Goal: Task Accomplishment & Management: Use online tool/utility

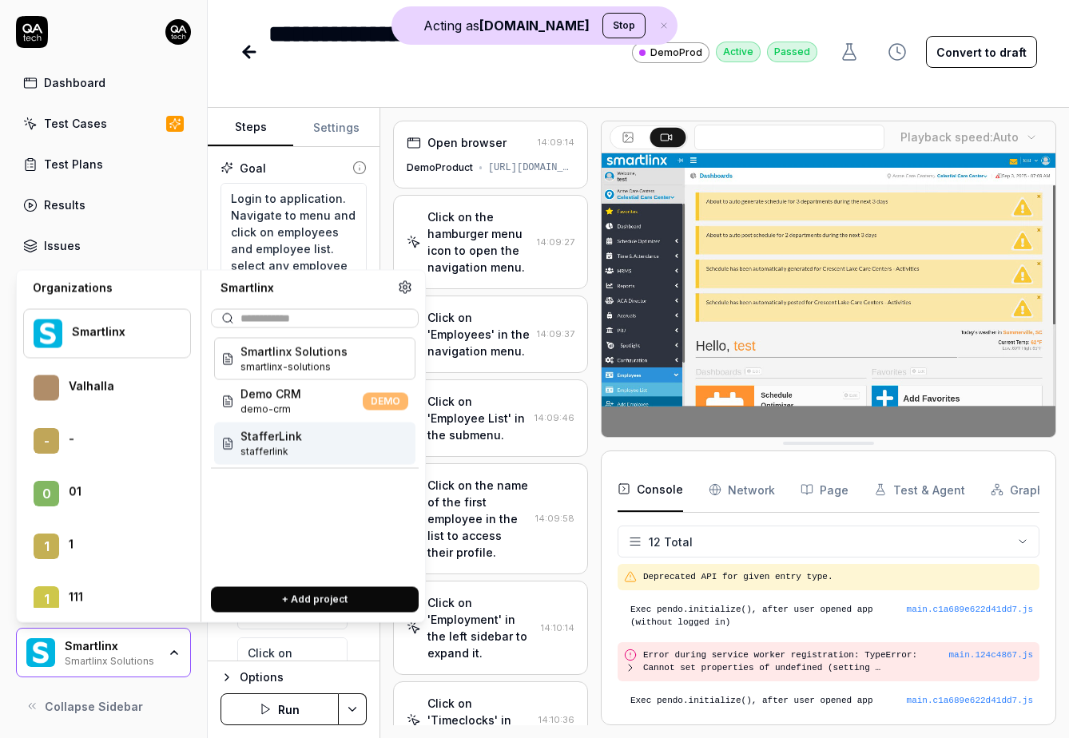
scroll to position [2339, 0]
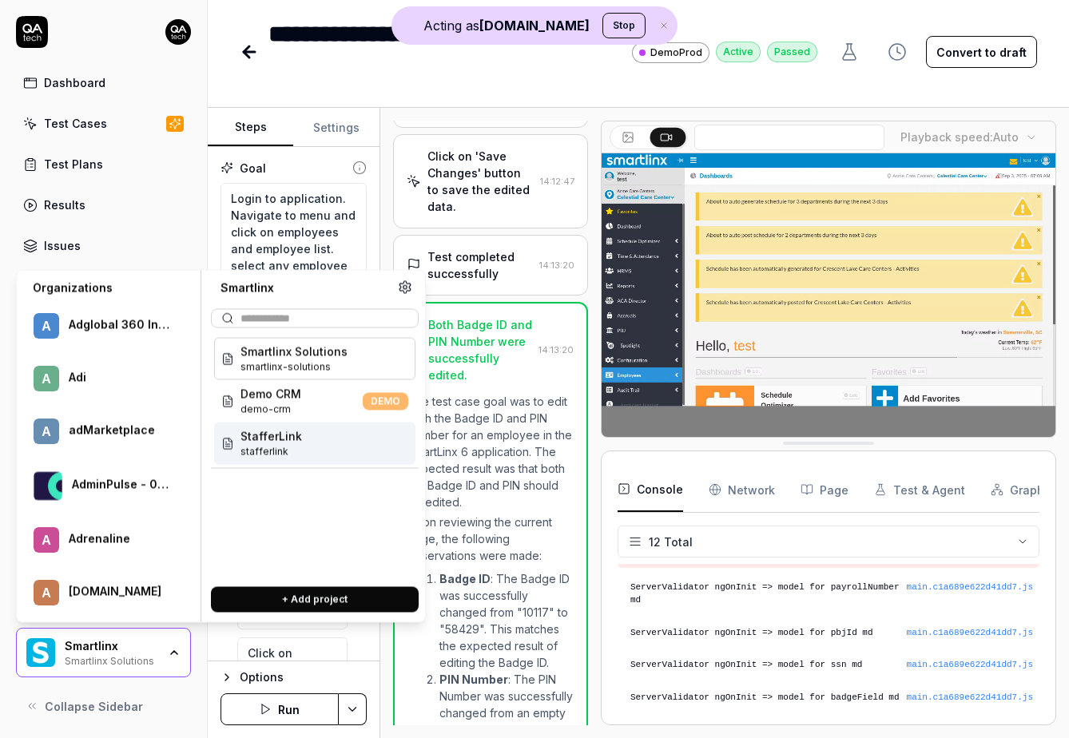
click at [158, 650] on div "Smartlinx Smartlinx Solutions" at bounding box center [116, 652] width 103 height 27
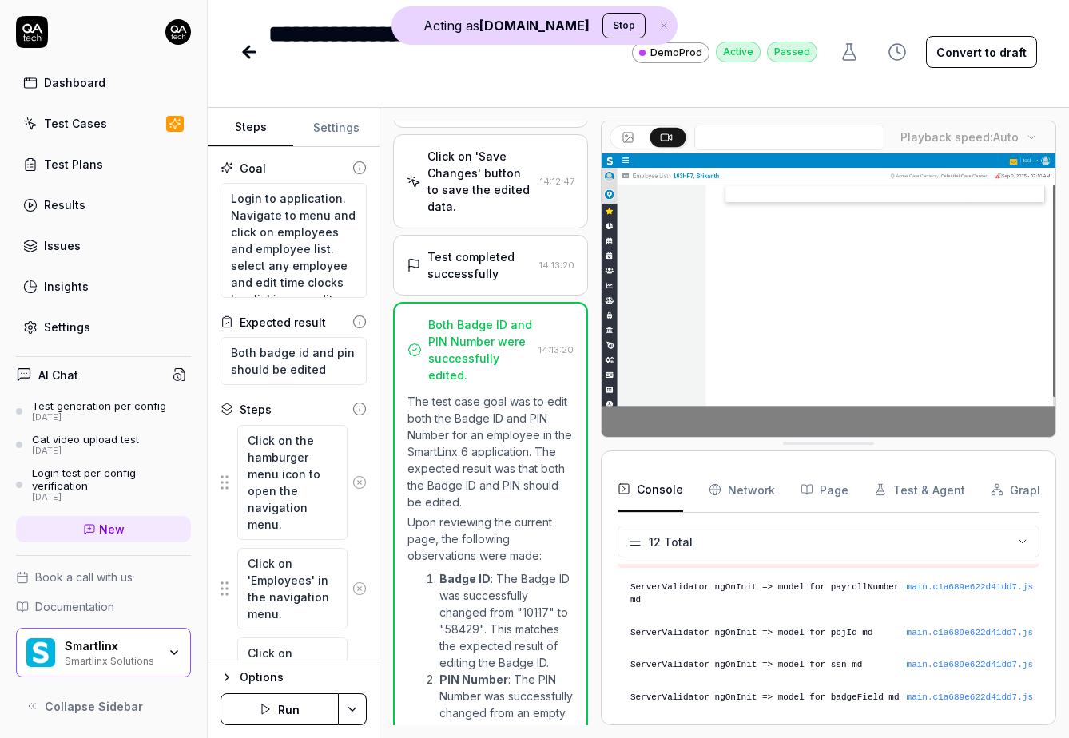
click at [161, 675] on div "Smartlinx Smartlinx Solutions" at bounding box center [103, 653] width 175 height 50
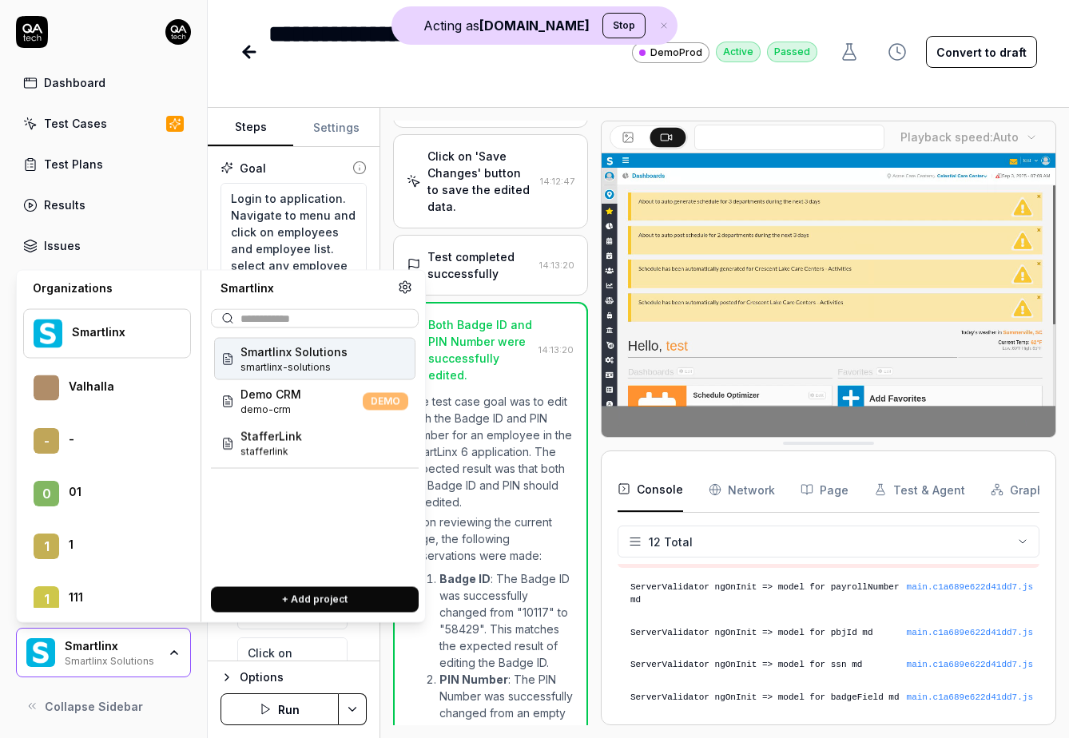
click at [169, 647] on div "button" at bounding box center [174, 653] width 13 height 13
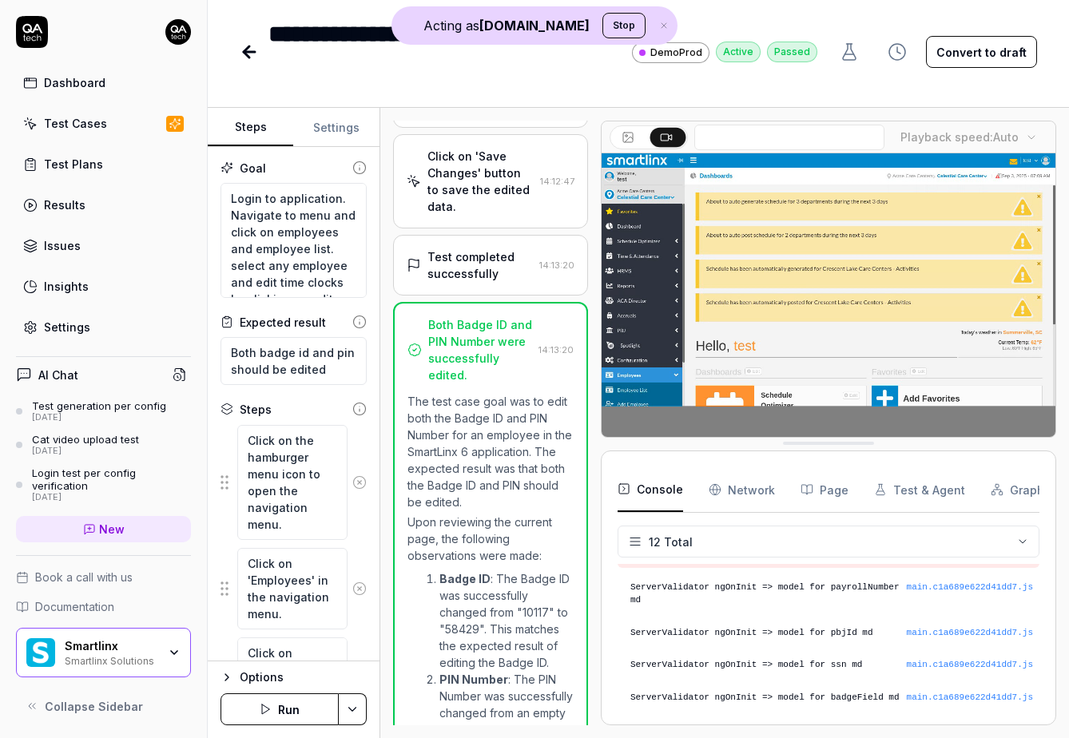
click at [169, 647] on icon "button" at bounding box center [174, 653] width 13 height 13
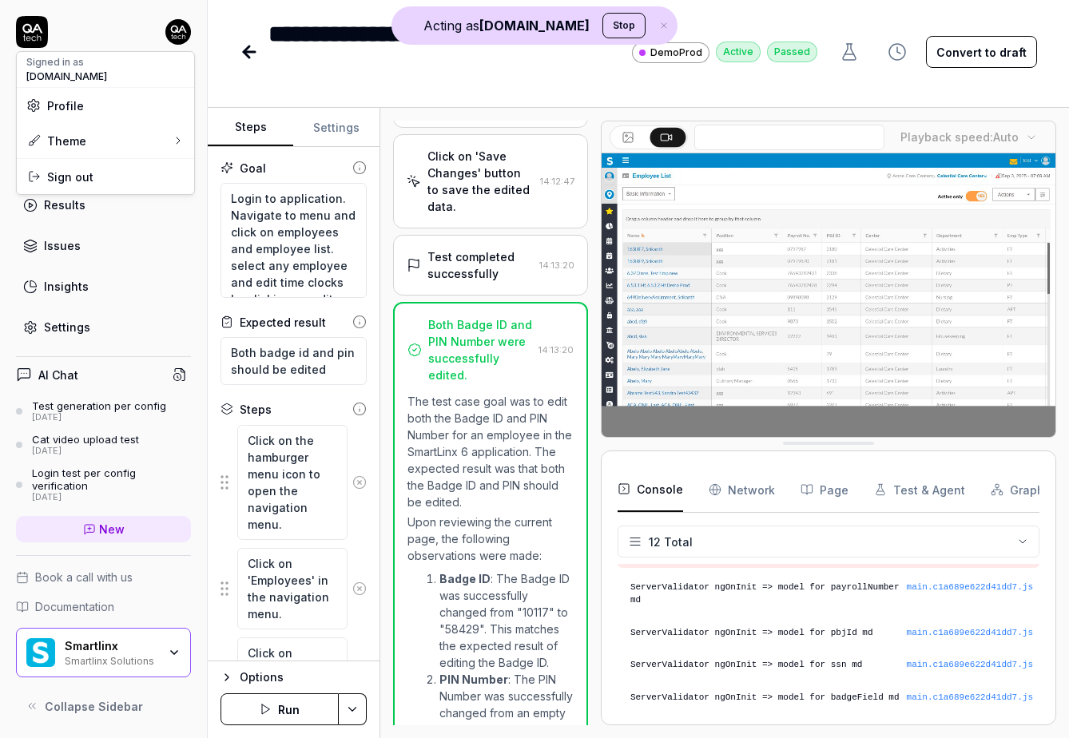
click at [177, 36] on html "**********" at bounding box center [534, 369] width 1069 height 738
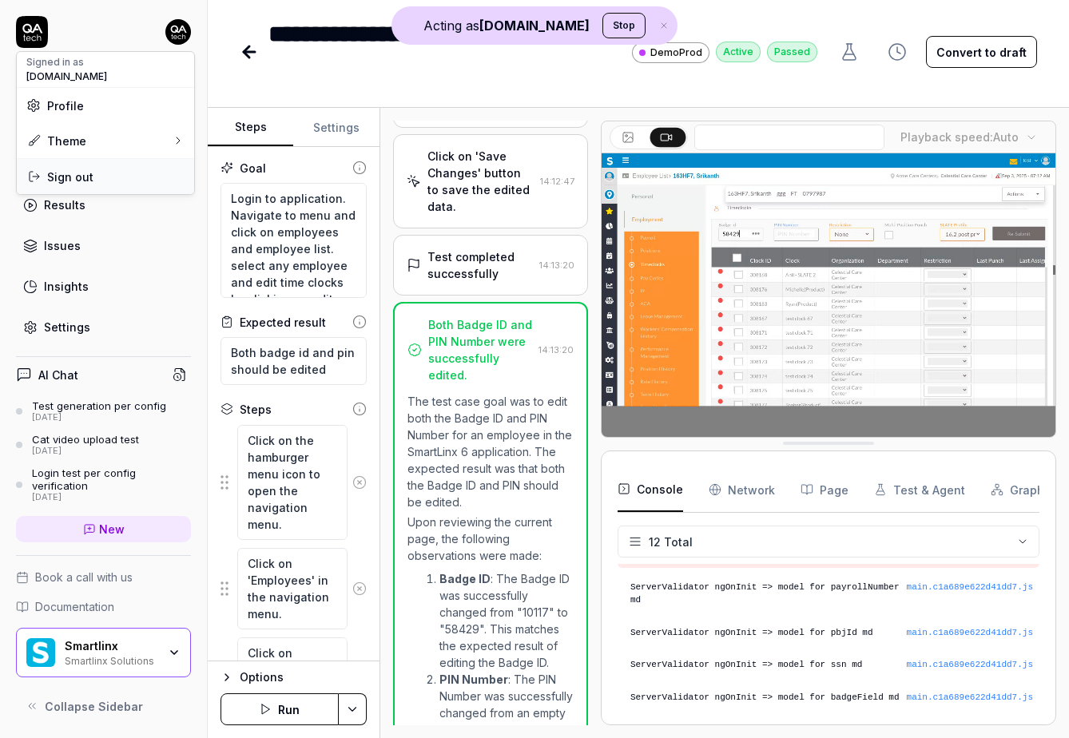
click at [122, 177] on span "Sign out" at bounding box center [105, 177] width 158 height 17
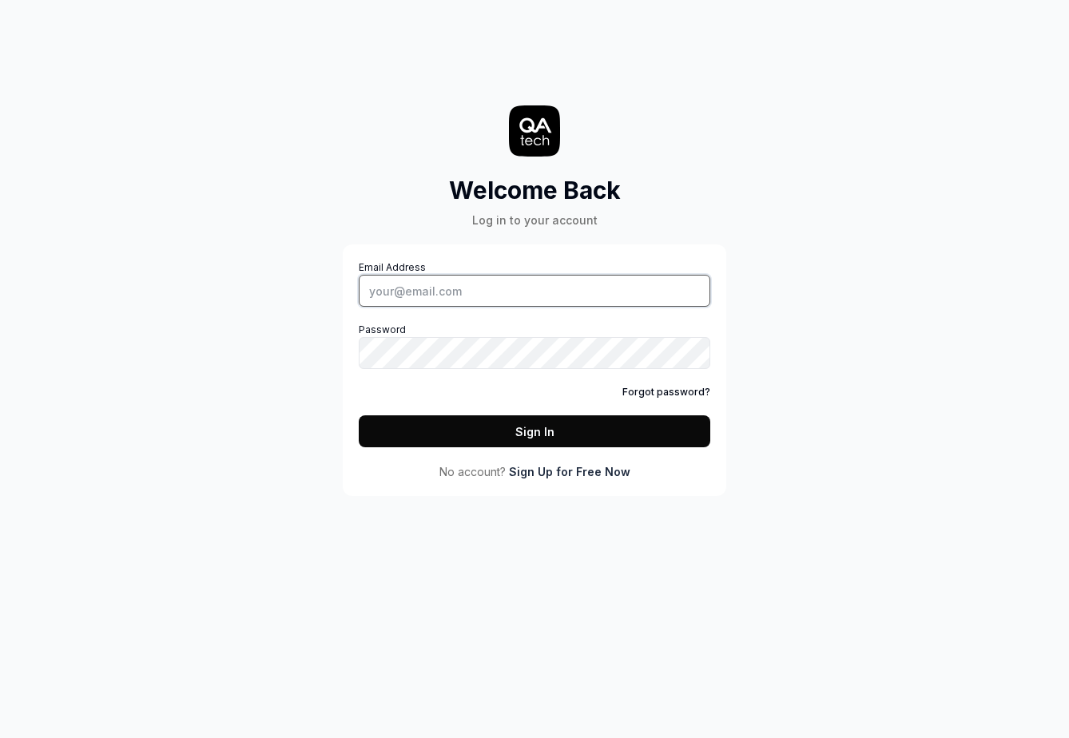
click at [474, 293] on input "Email Address" at bounding box center [535, 291] width 352 height 32
type input "[PERSON_NAME][EMAIL_ADDRESS][PERSON_NAME][DOMAIN_NAME]"
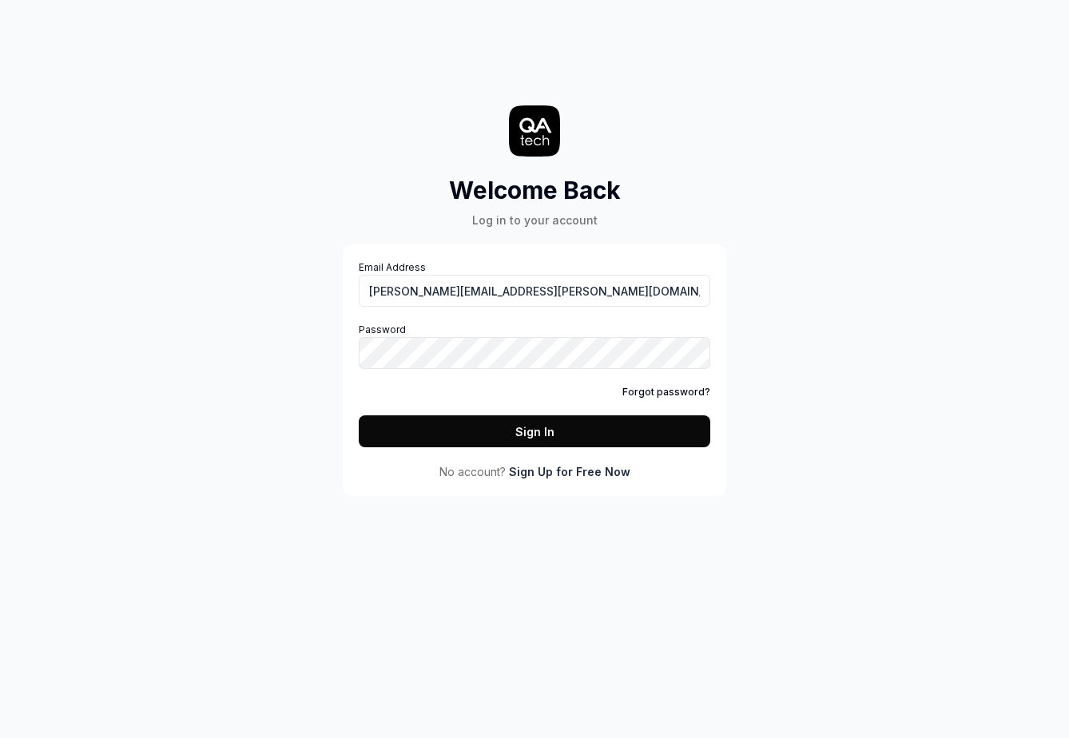
click at [509, 425] on button "Sign In" at bounding box center [535, 432] width 352 height 32
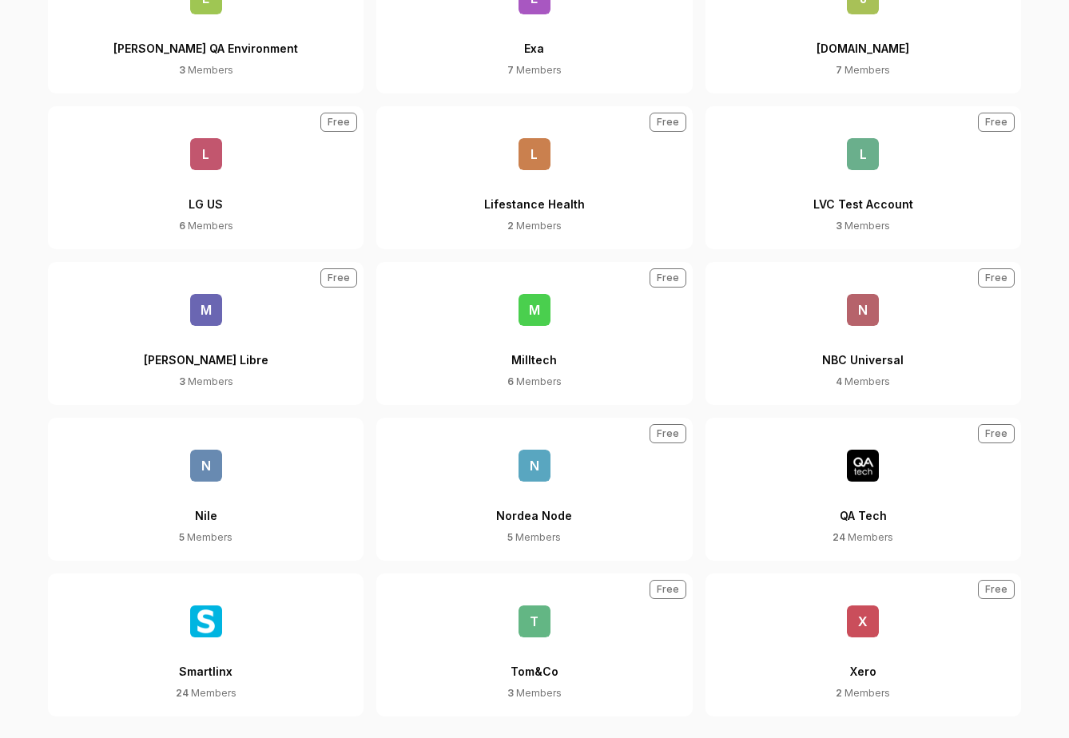
scroll to position [886, 0]
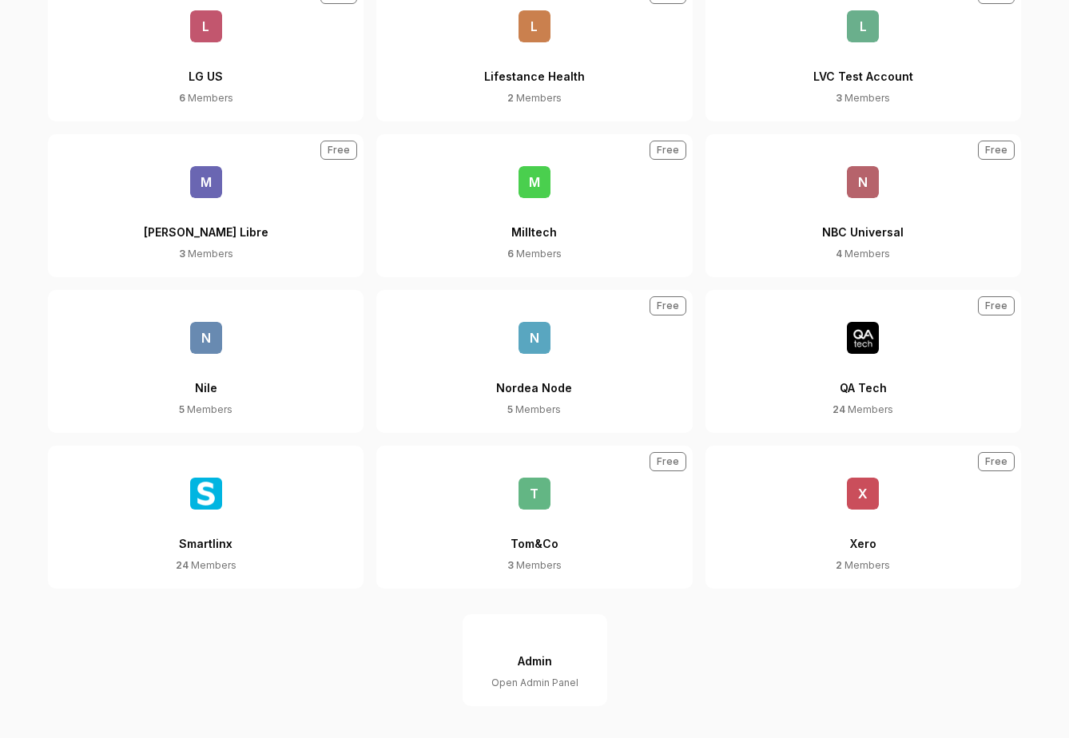
click at [549, 655] on div "Admin" at bounding box center [535, 662] width 34 height 30
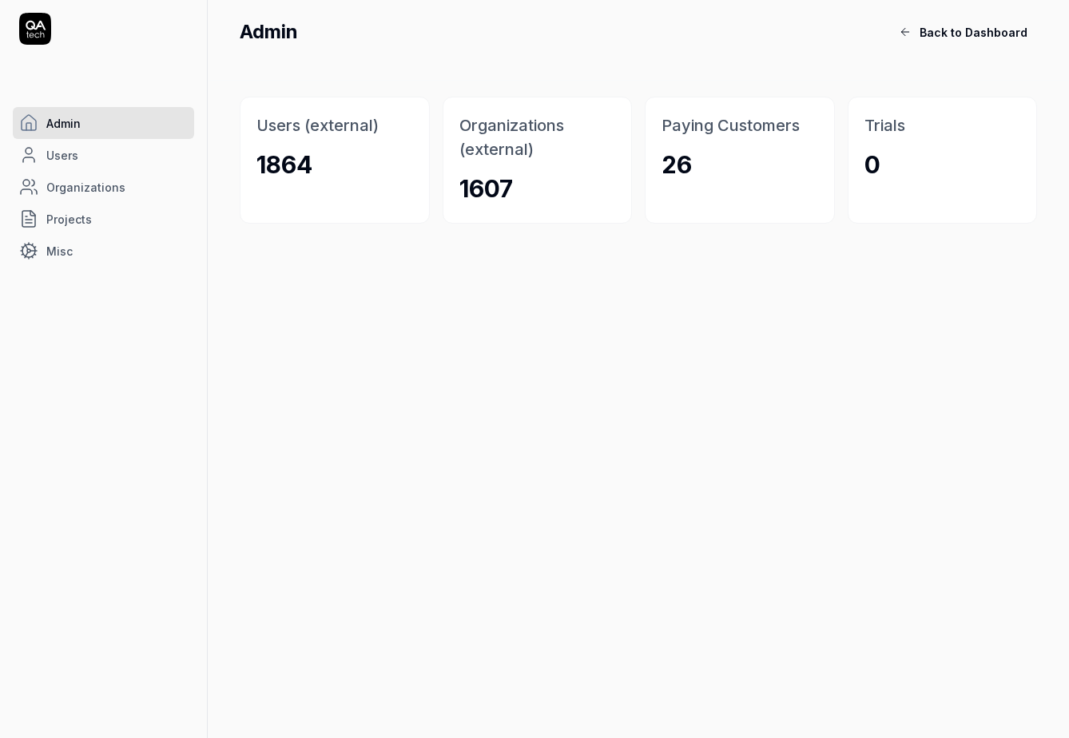
click at [41, 188] on link "Organizations" at bounding box center [103, 187] width 181 height 32
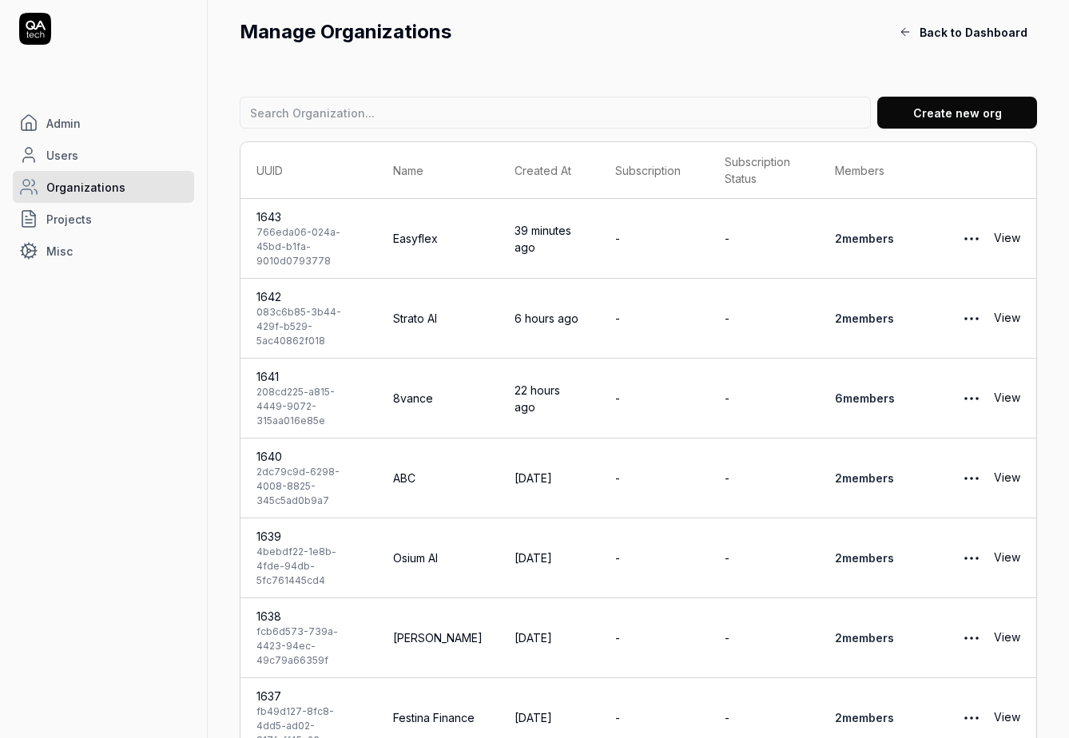
click at [63, 157] on span "Users" at bounding box center [62, 155] width 32 height 17
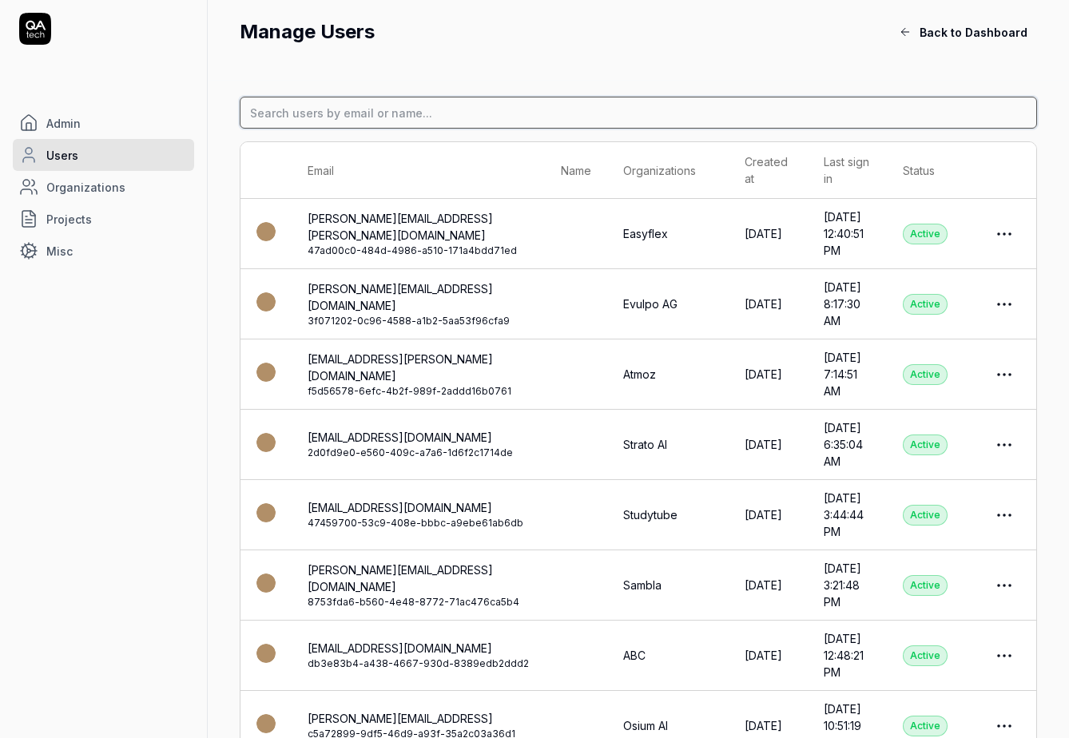
click at [457, 124] on input at bounding box center [639, 113] width 798 height 32
paste input "alexander@wilgot.ai"
type input "alexander@wilgot.ai"
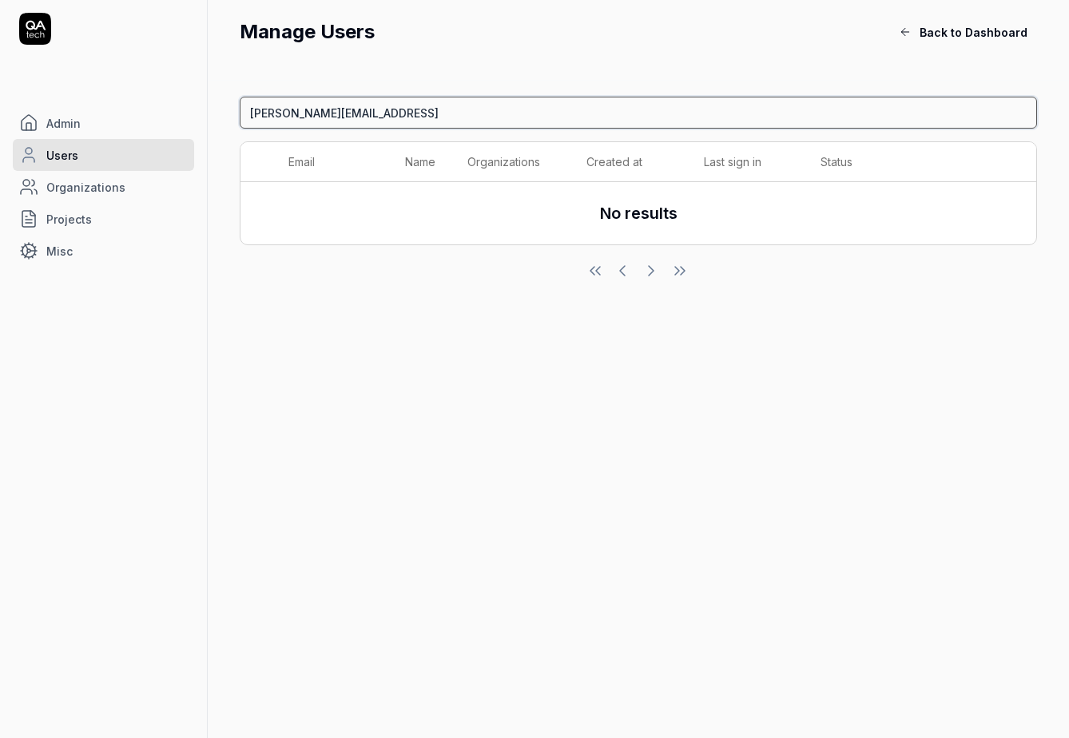
click at [379, 117] on input "alexander@wilgot.ai" at bounding box center [639, 113] width 798 height 32
click at [387, 110] on input at bounding box center [639, 113] width 798 height 32
type input "wilgot"
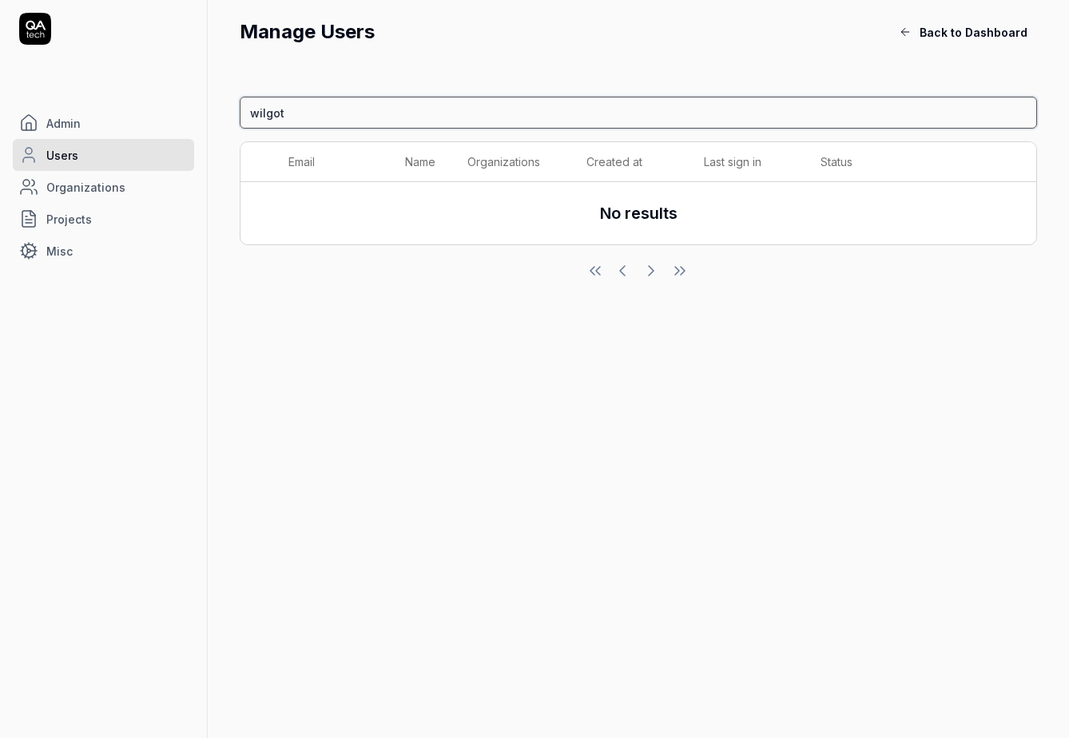
click at [546, 121] on input "wilgot" at bounding box center [639, 113] width 798 height 32
paste input "oleg@wilgot.ai"
type input "oleg@wilgot.ai"
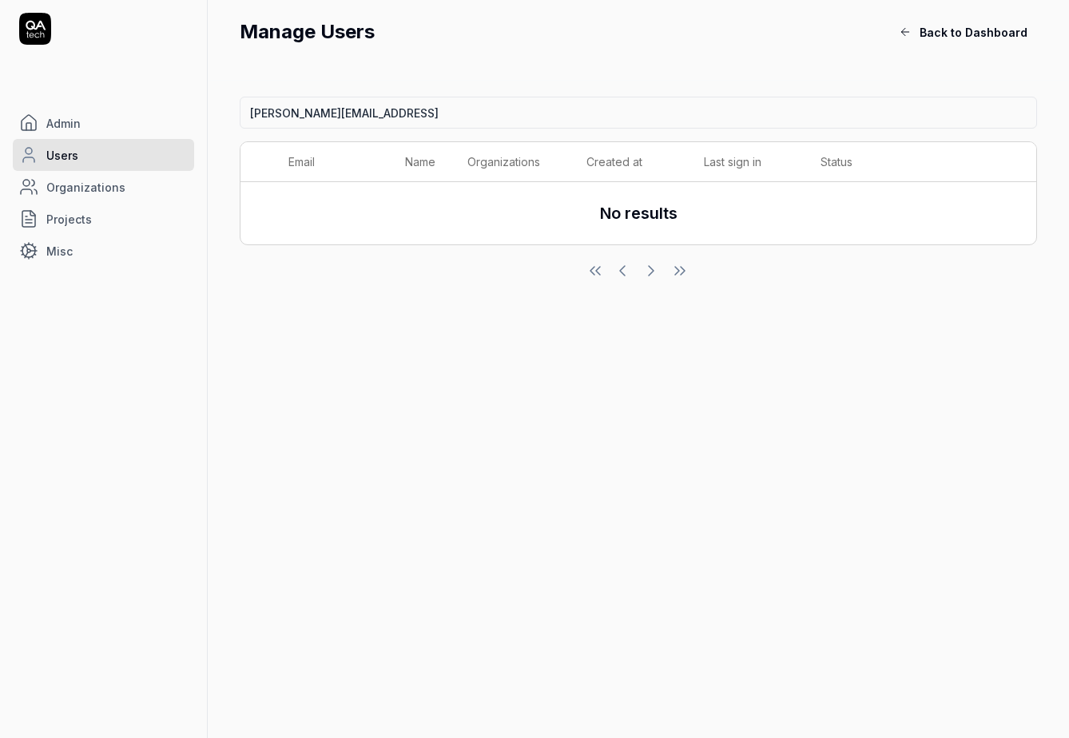
click at [74, 121] on span "Admin" at bounding box center [63, 123] width 34 height 17
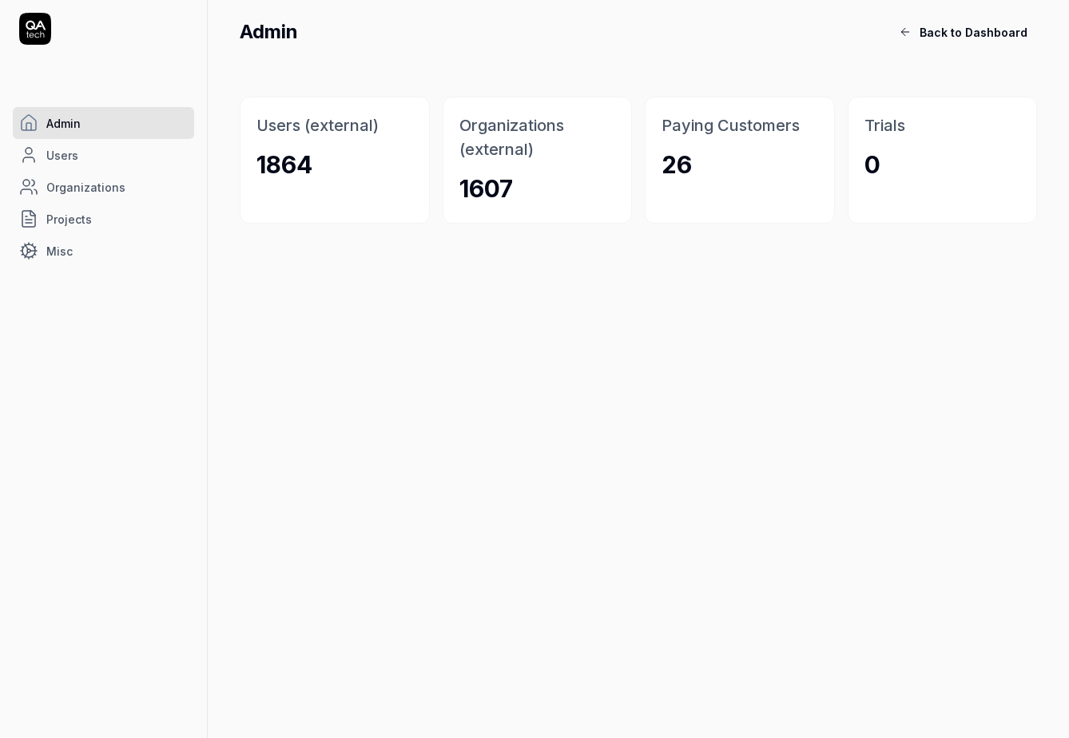
click at [72, 188] on span "Organizations" at bounding box center [85, 187] width 79 height 17
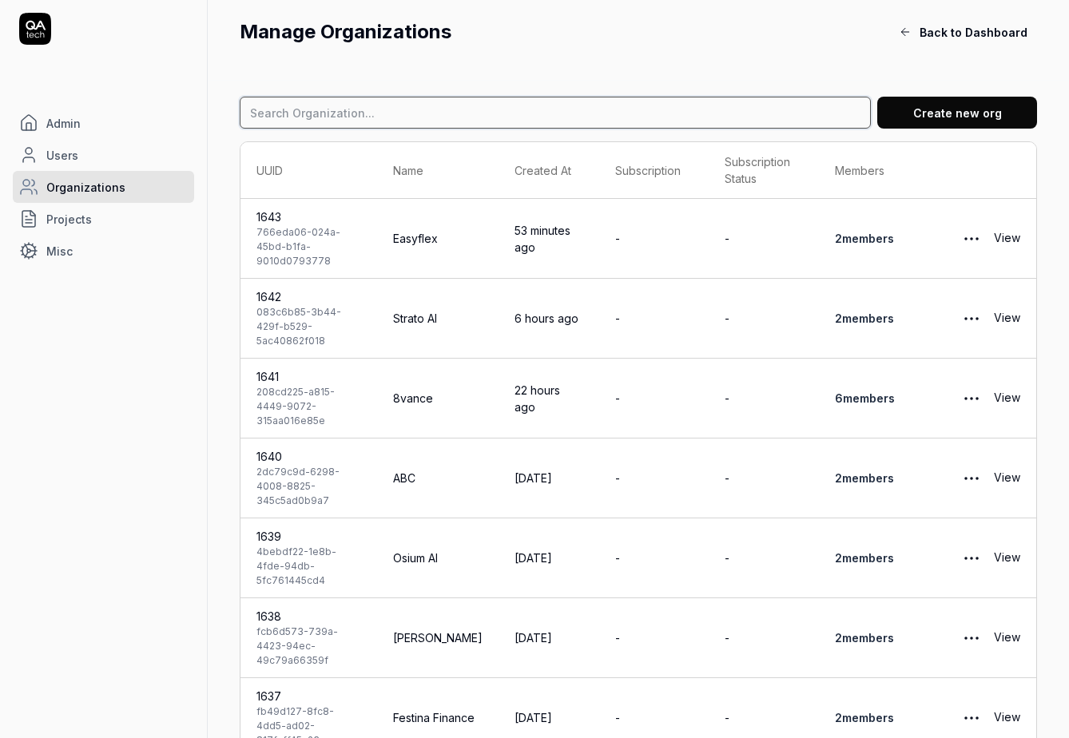
click at [357, 105] on input at bounding box center [555, 113] width 631 height 32
type input "ibm"
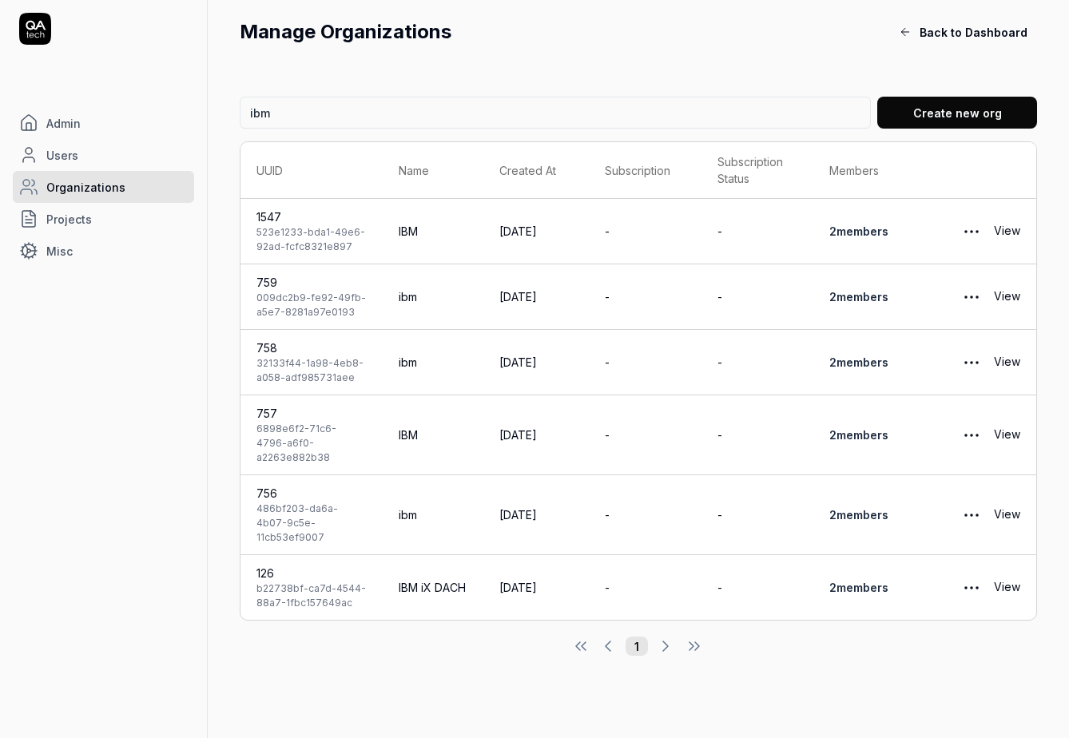
click at [1009, 572] on link "View" at bounding box center [1007, 588] width 26 height 32
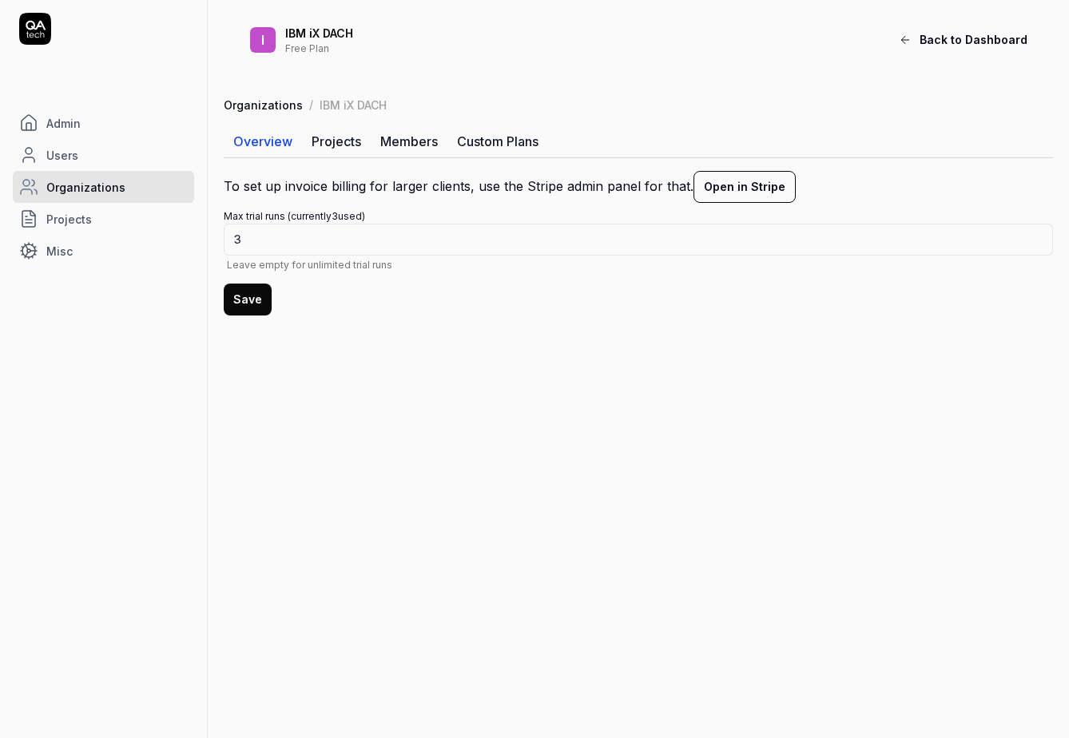
click at [387, 136] on link "Members" at bounding box center [409, 141] width 77 height 32
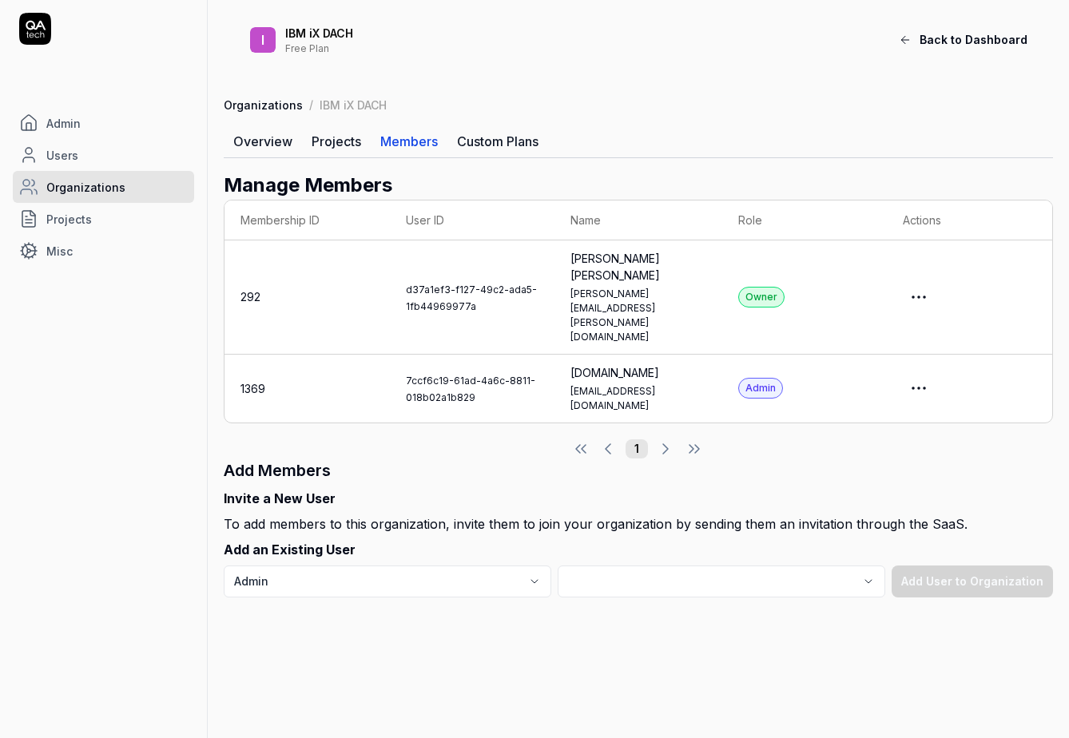
click at [324, 137] on link "Projects" at bounding box center [336, 141] width 69 height 32
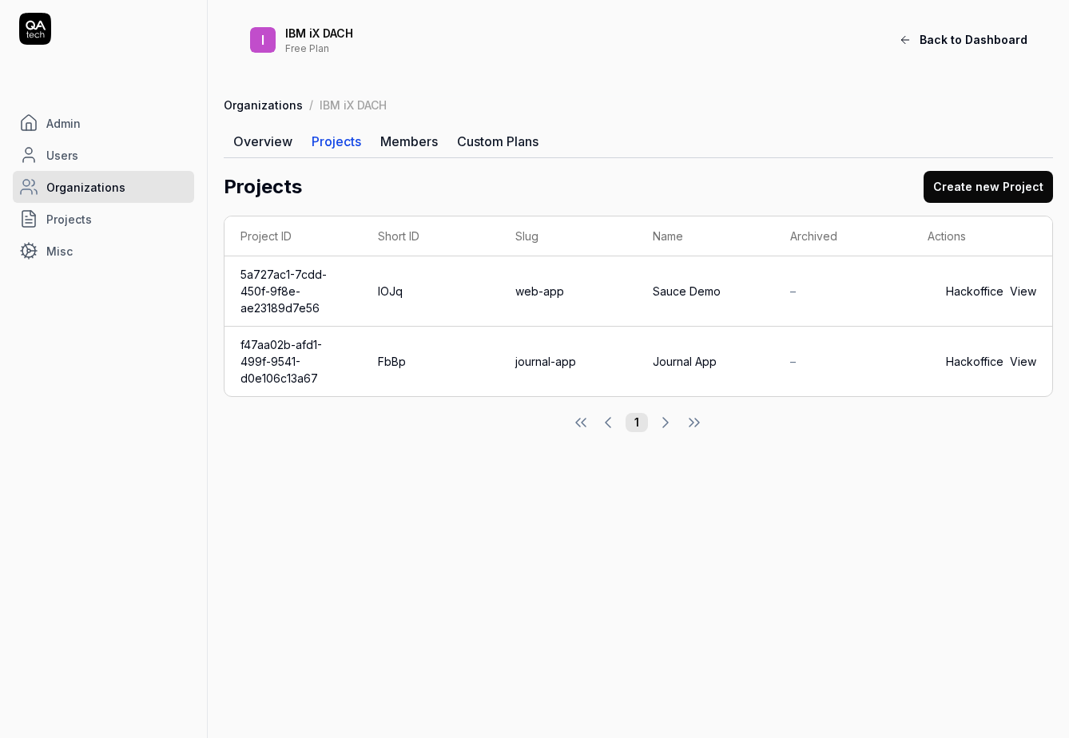
click at [282, 137] on link "Overview" at bounding box center [263, 141] width 78 height 32
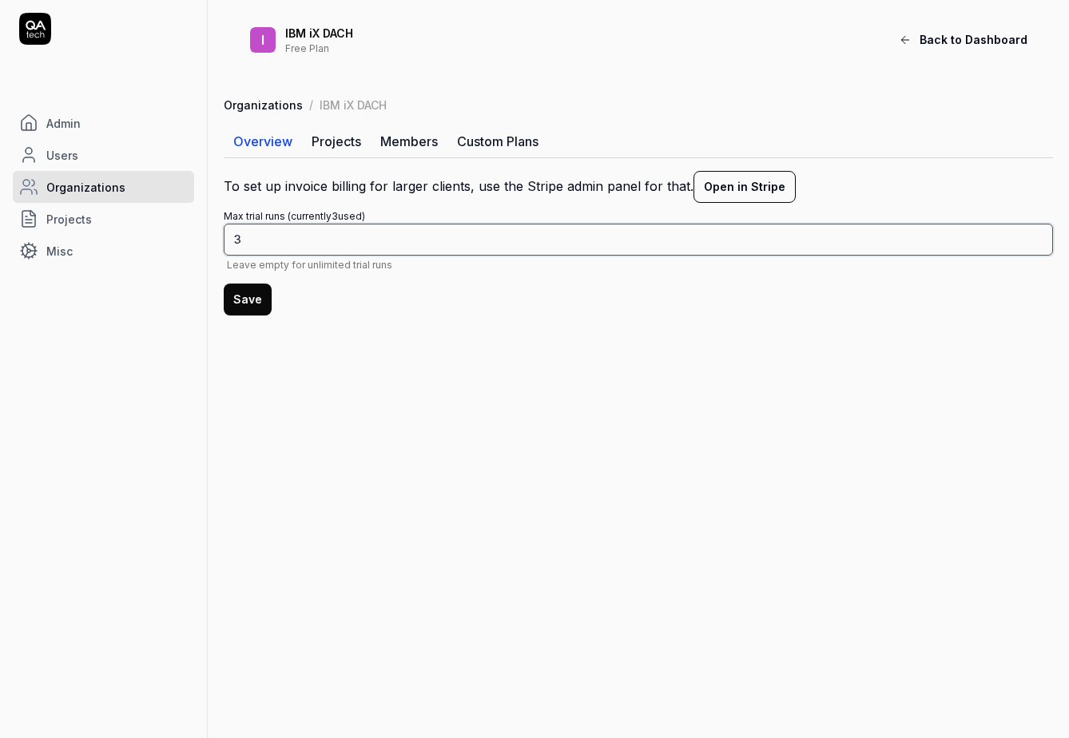
click at [274, 247] on input "3" at bounding box center [639, 240] width 830 height 32
type input "2"
type input "100"
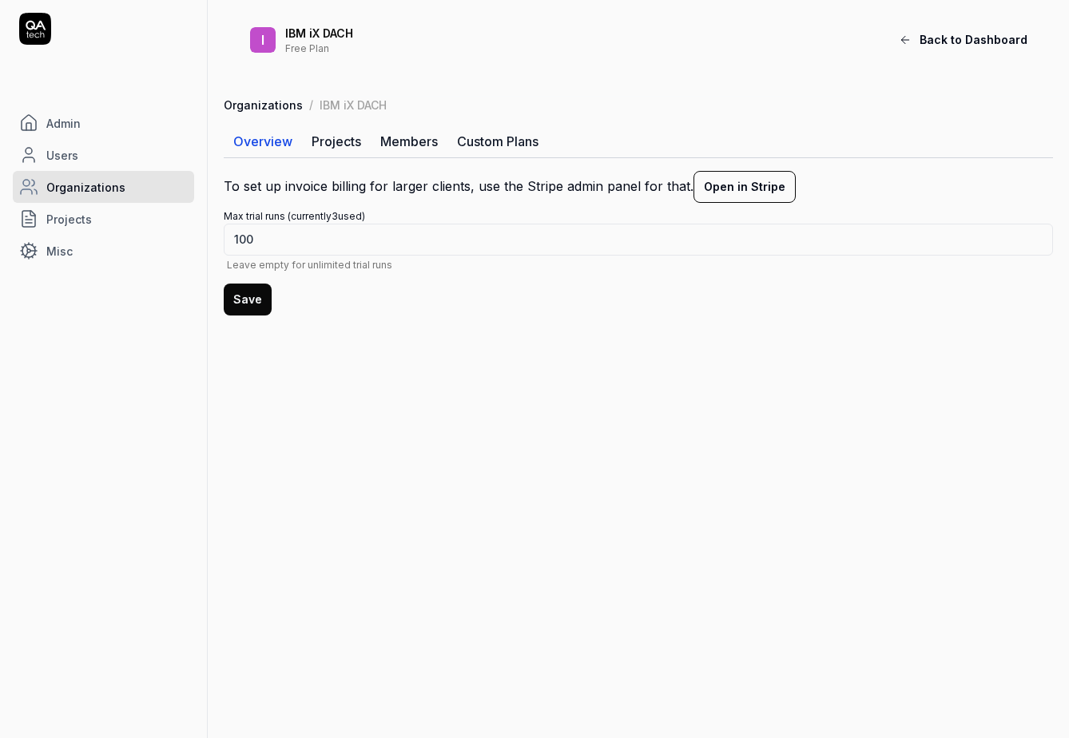
click at [241, 306] on button "Save" at bounding box center [248, 300] width 48 height 32
click at [925, 44] on span "Back to Dashboard" at bounding box center [963, 39] width 129 height 17
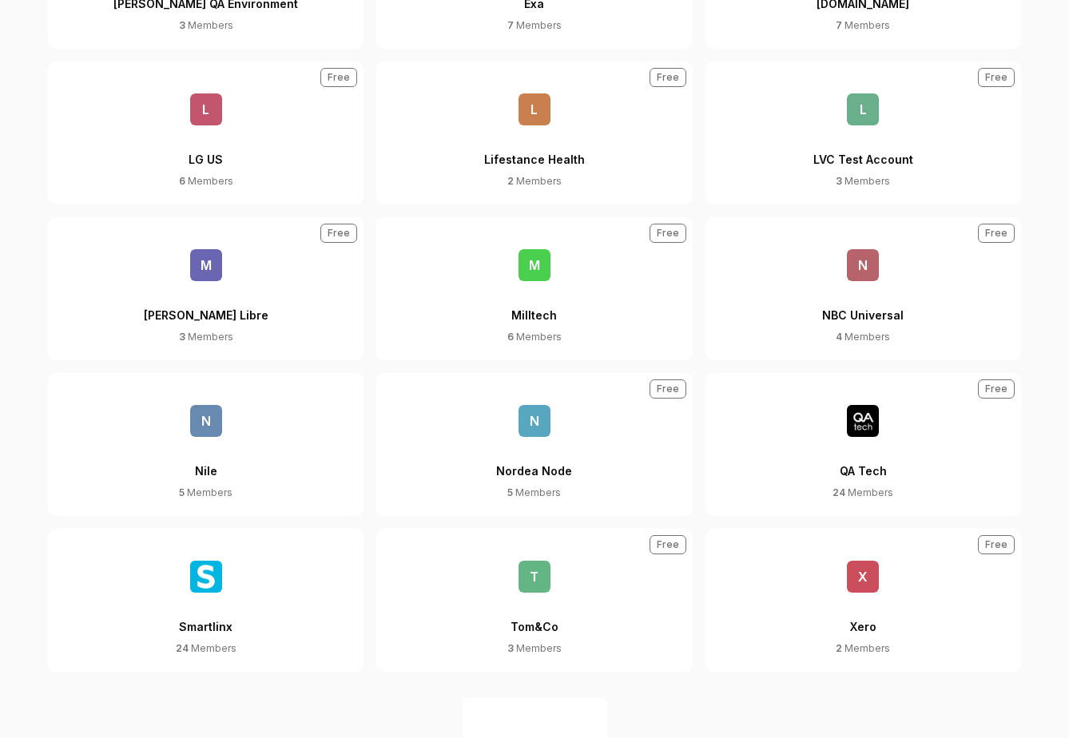
scroll to position [800, 0]
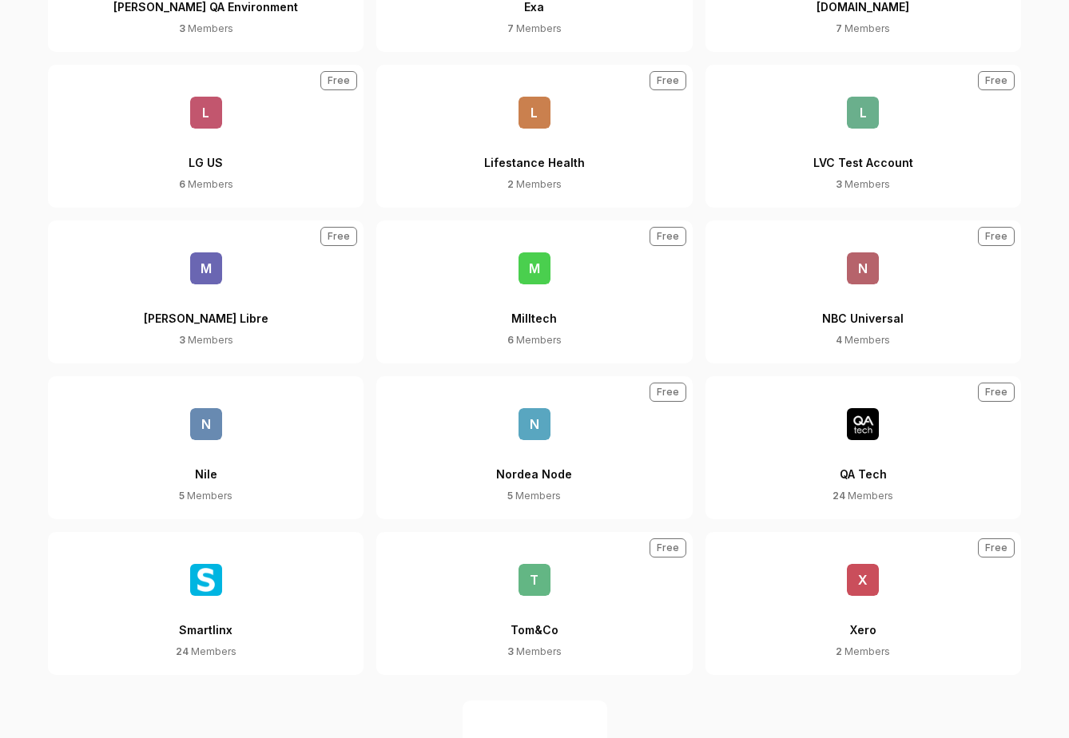
click at [856, 433] on img at bounding box center [863, 424] width 32 height 32
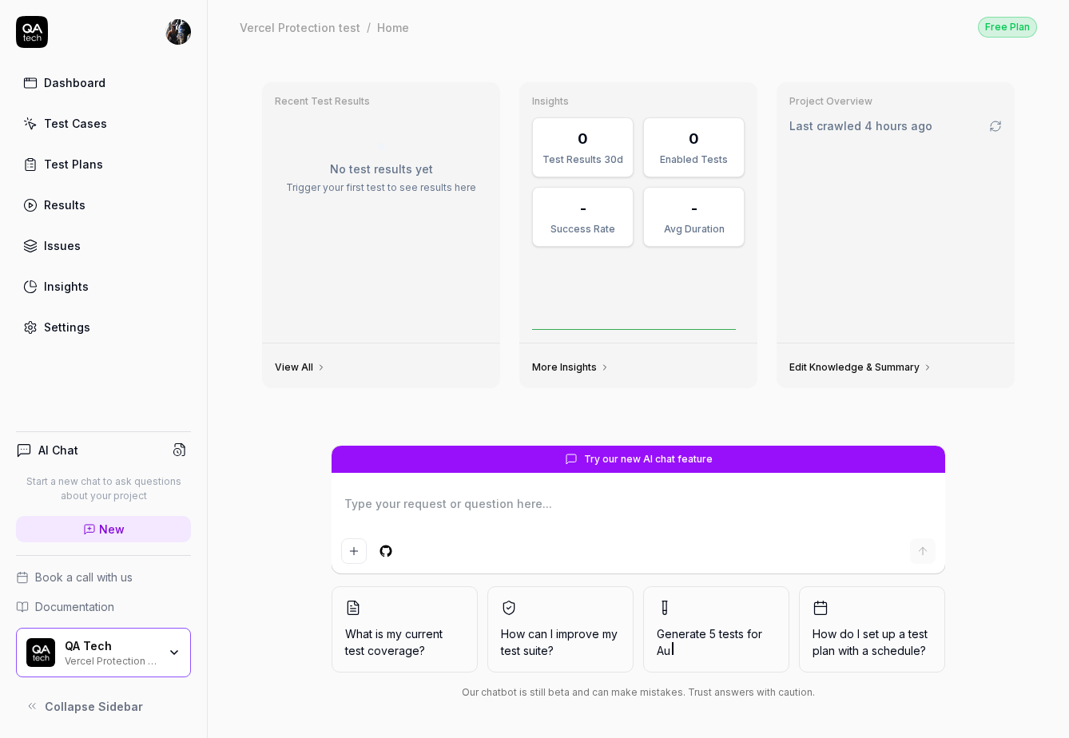
click at [131, 682] on div "AI Chat Start a new chat to ask questions about your project New Book a call wi…" at bounding box center [103, 571] width 207 height 304
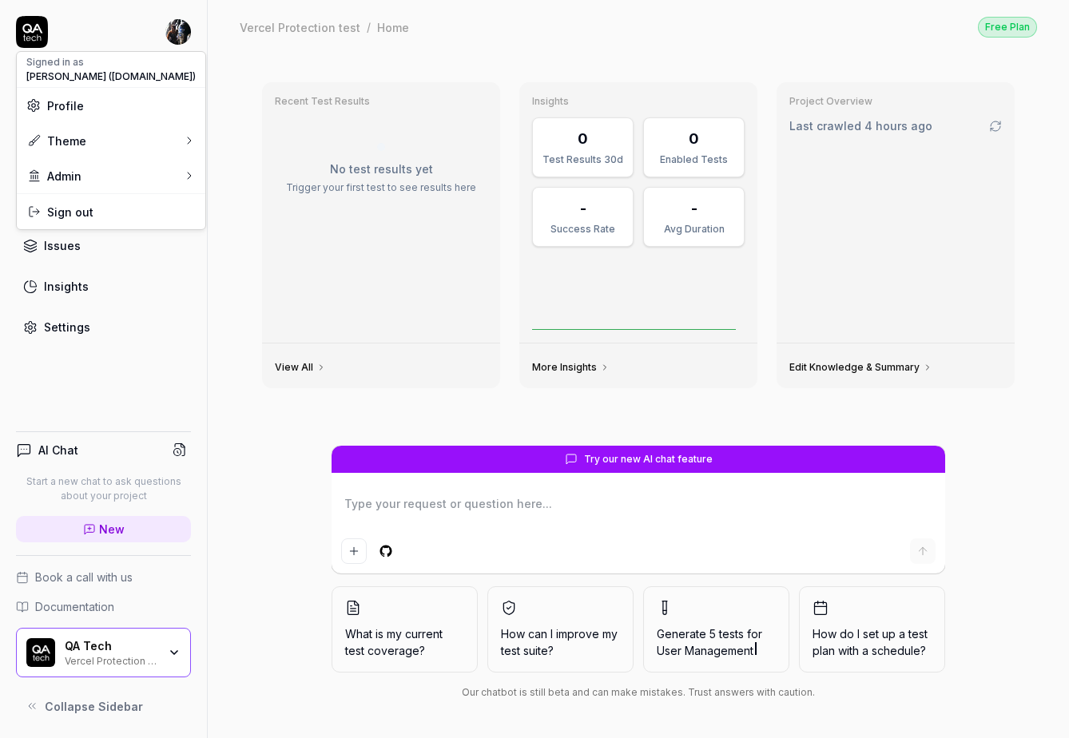
click at [190, 34] on html "Dashboard Test Cases Test Plans Results Issues Insights Settings AI Chat Start …" at bounding box center [534, 369] width 1069 height 738
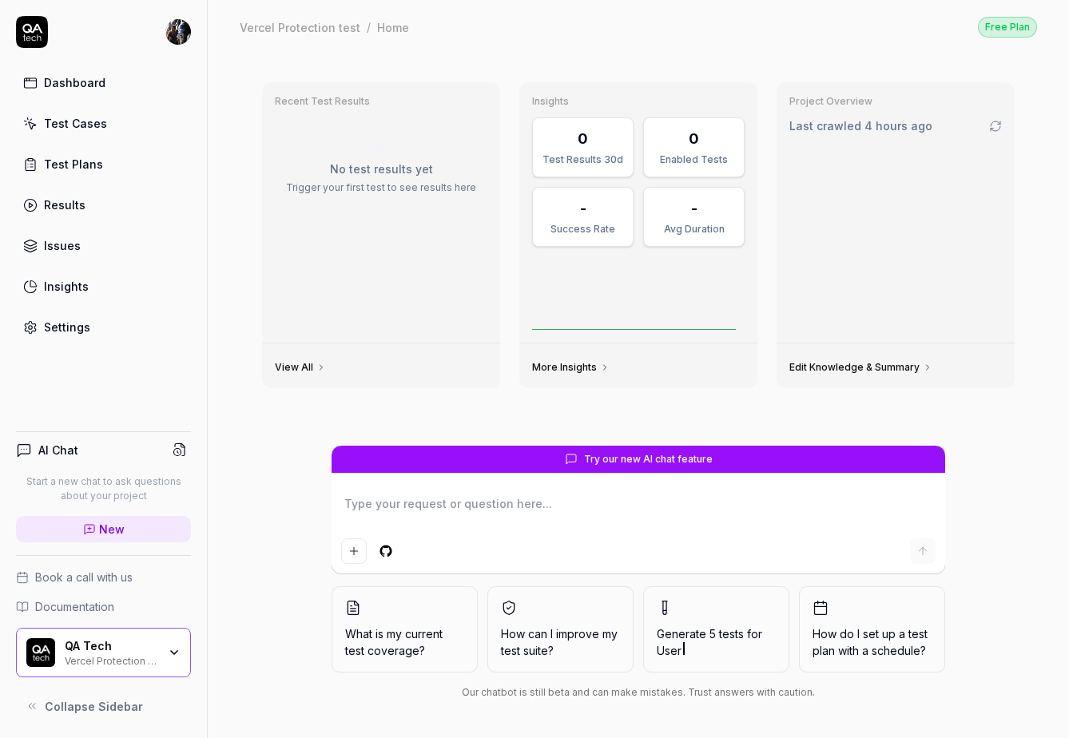
click at [226, 34] on html "Dashboard Test Cases Test Plans Results Issues Insights Settings AI Chat Start …" at bounding box center [534, 369] width 1069 height 738
type textarea "*"
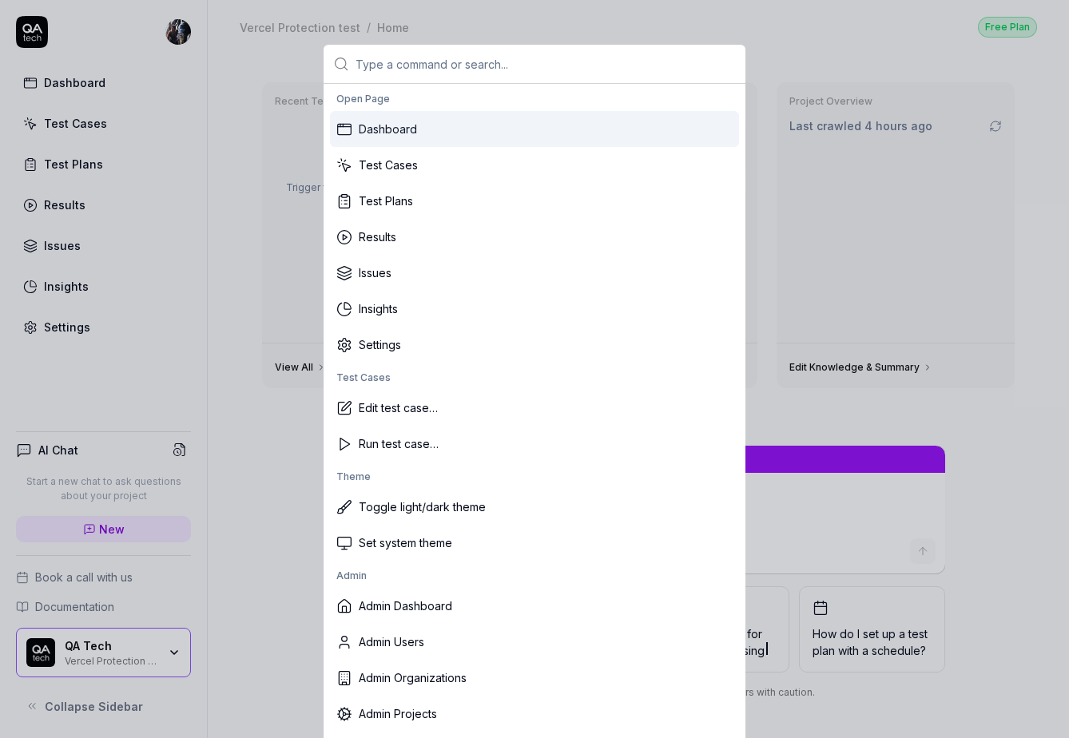
scroll to position [7, 0]
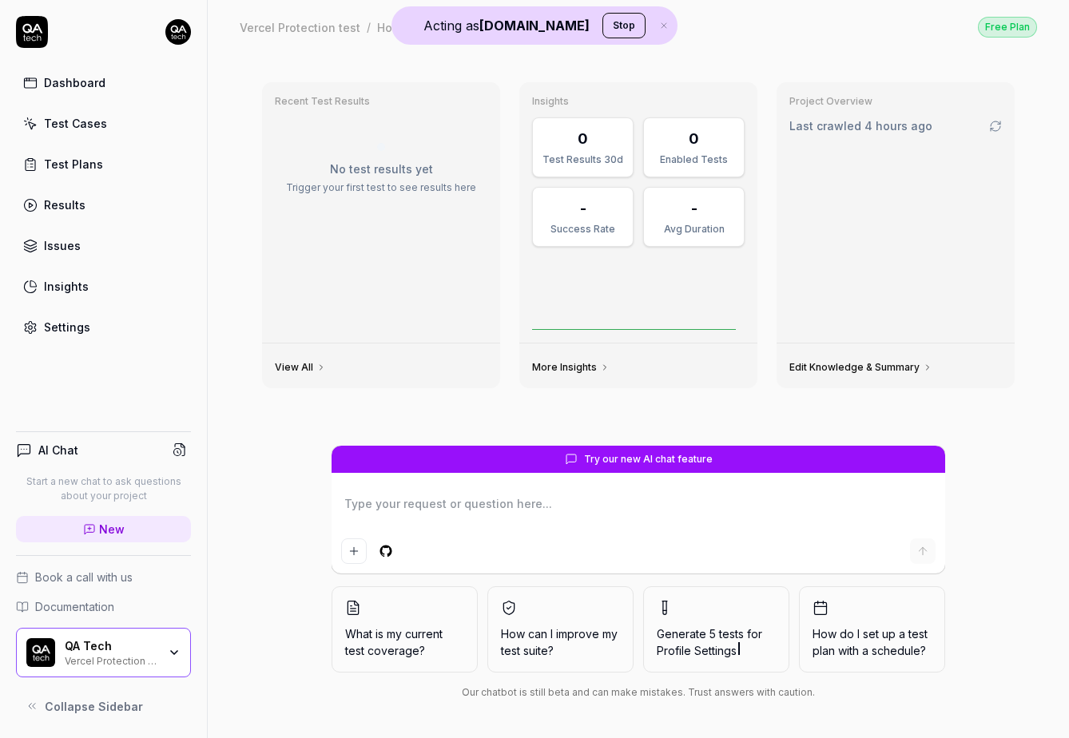
click at [113, 665] on div "Vercel Protection test" at bounding box center [111, 660] width 93 height 13
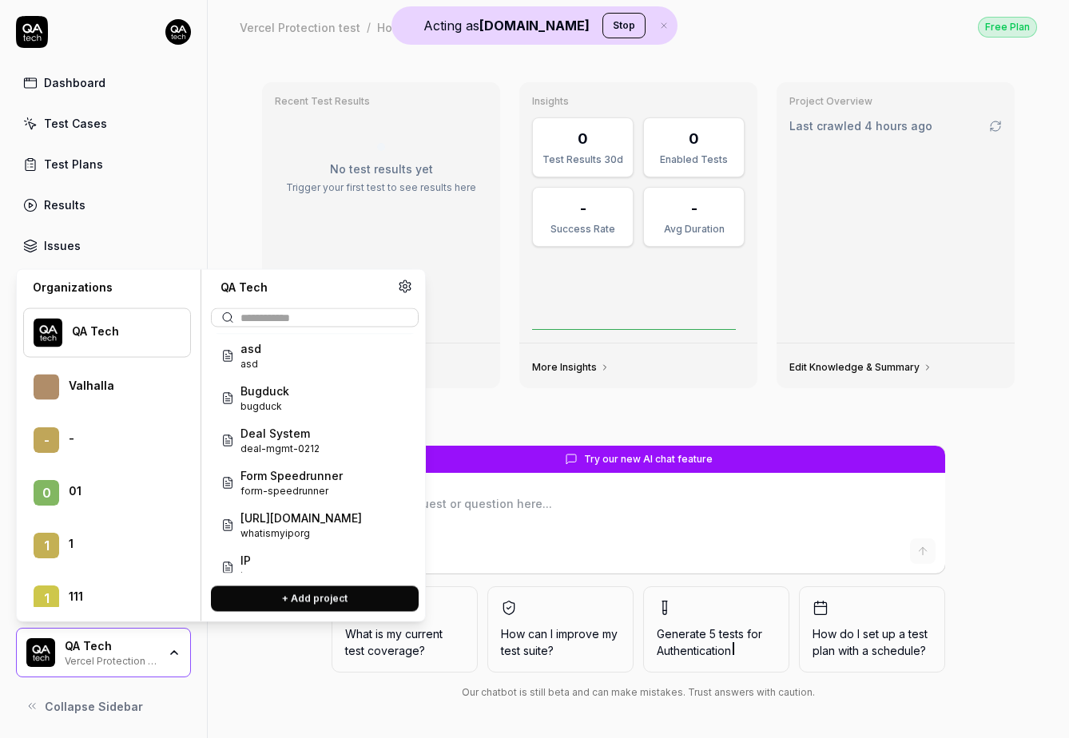
scroll to position [173, 0]
click at [299, 523] on span "https://whatismyip.org/" at bounding box center [301, 517] width 121 height 17
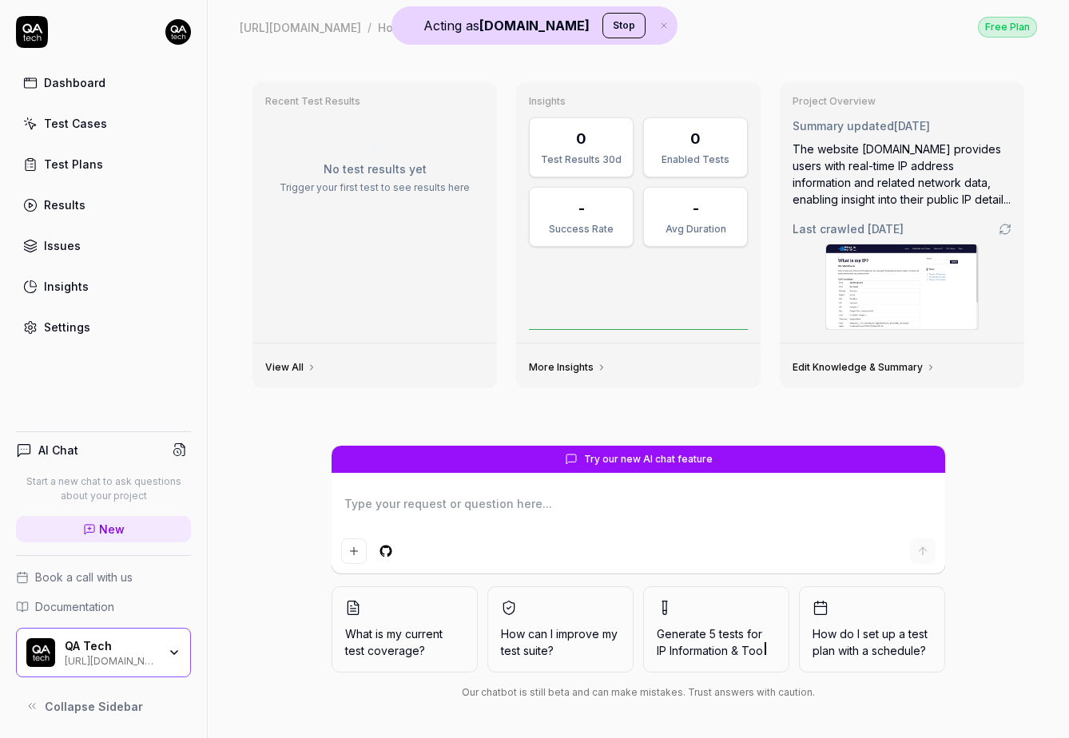
click at [128, 669] on div "QA Tech https://whatismyip.org/" at bounding box center [103, 653] width 175 height 50
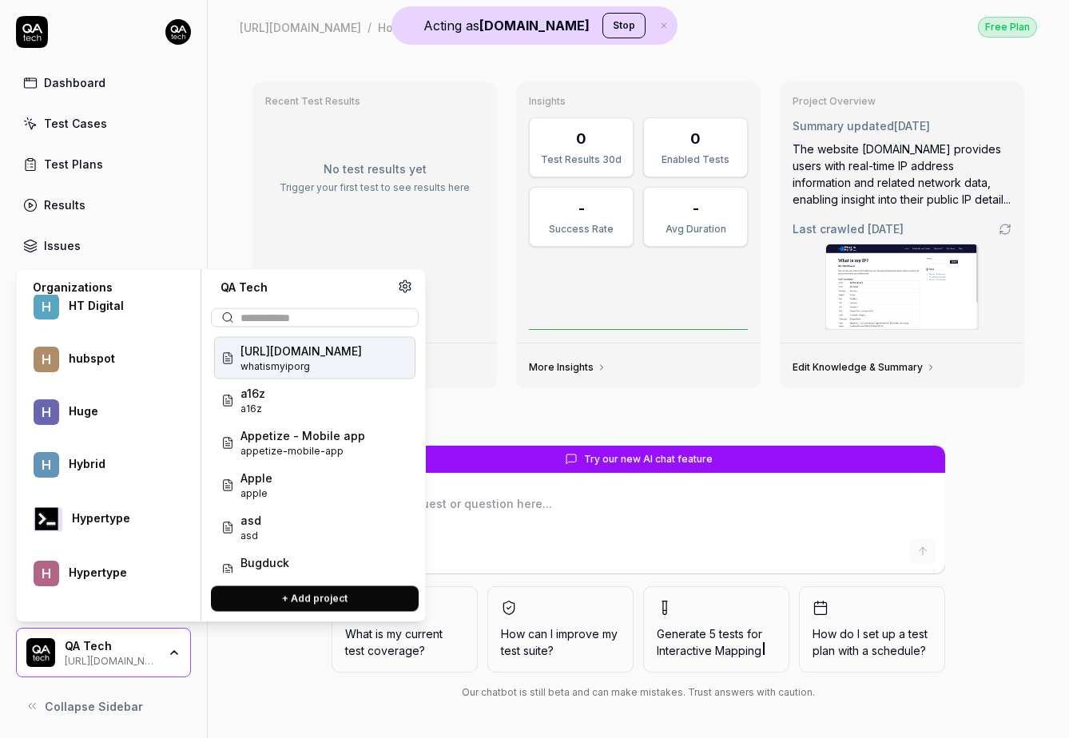
scroll to position [30207, 0]
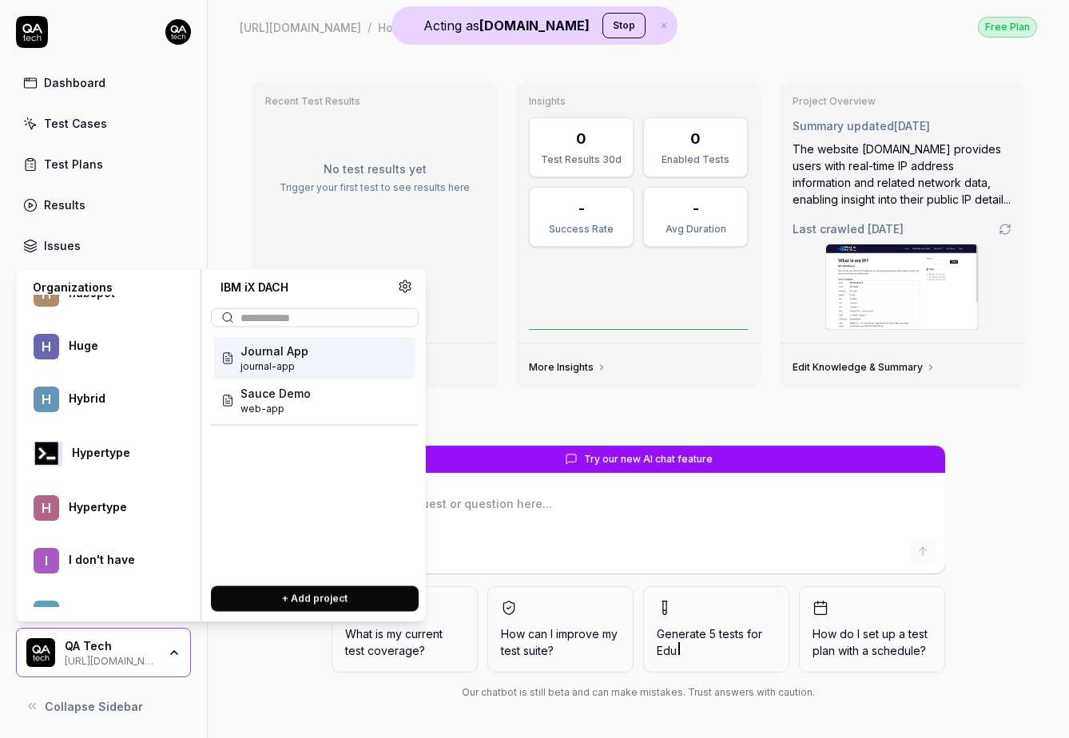
click at [326, 356] on div "Journal App journal-app" at bounding box center [314, 358] width 201 height 42
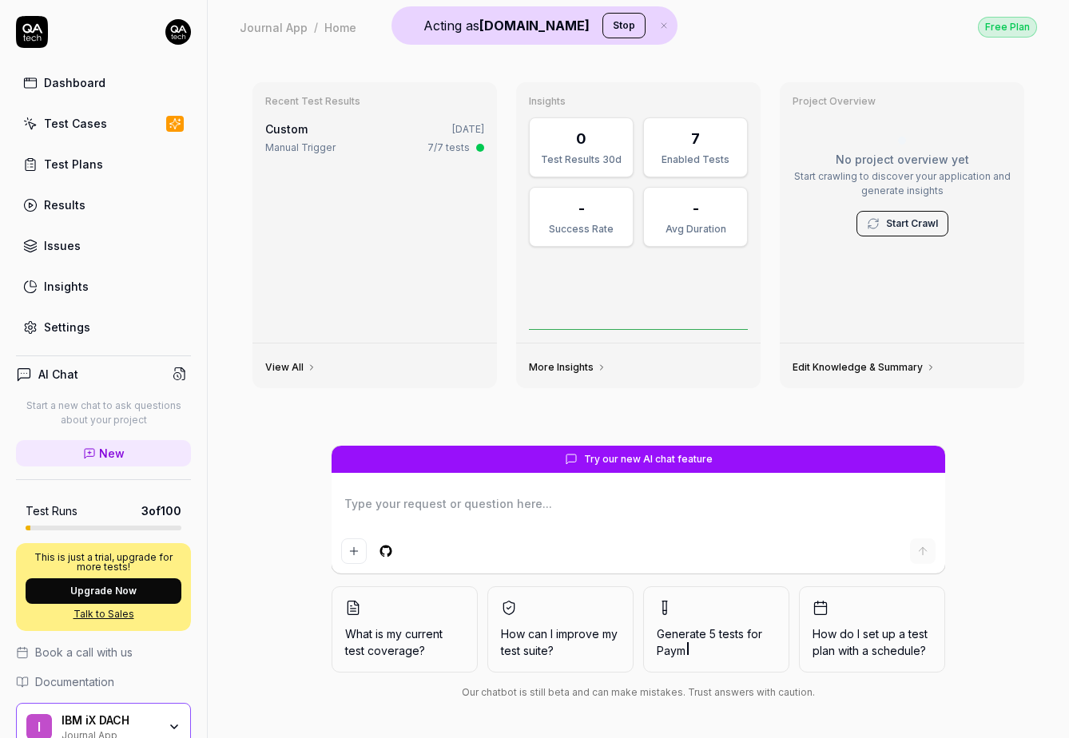
click at [149, 727] on div "IBM iX DACH" at bounding box center [110, 721] width 96 height 14
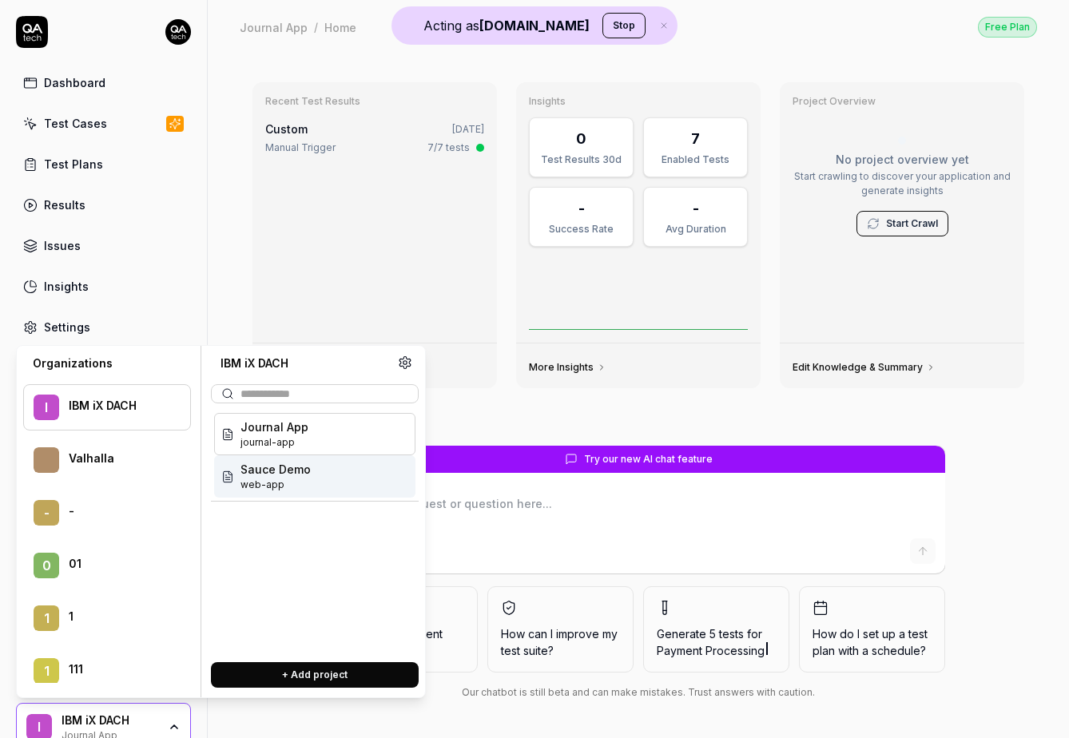
click at [297, 684] on button "+ Add project" at bounding box center [315, 676] width 208 height 26
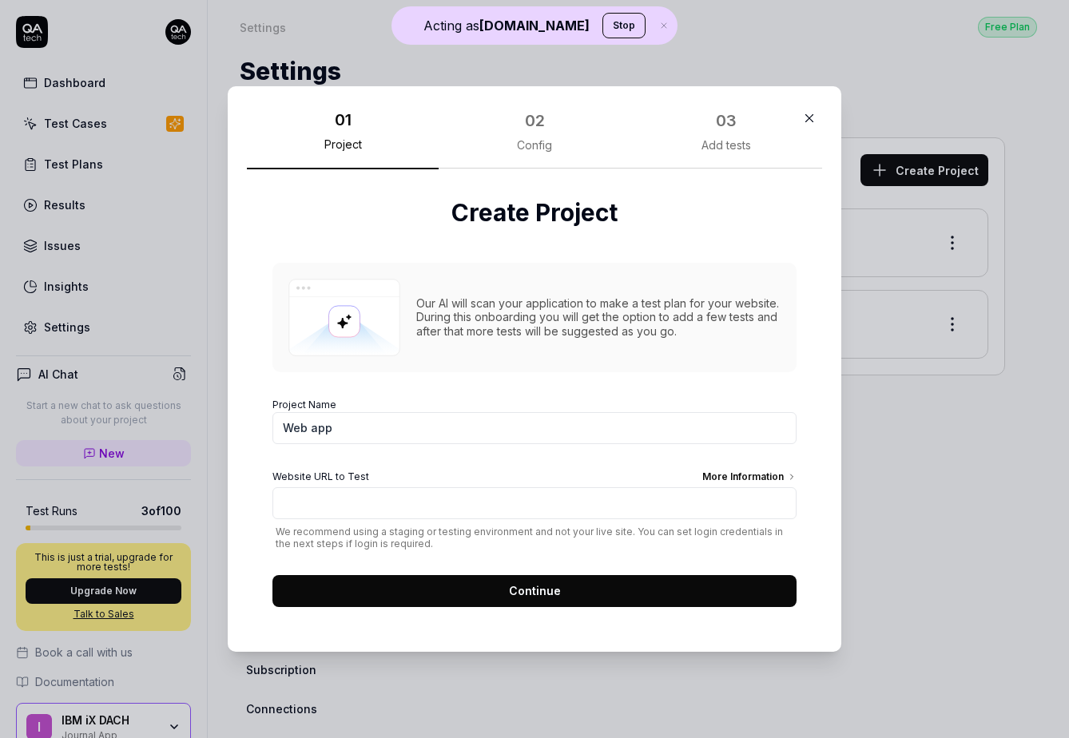
click at [537, 153] on div "02 Config" at bounding box center [535, 137] width 192 height 63
click at [540, 120] on div "02" at bounding box center [535, 121] width 20 height 24
click at [539, 153] on div "02 Config" at bounding box center [535, 137] width 192 height 63
click at [539, 159] on div "02 Config" at bounding box center [535, 137] width 192 height 63
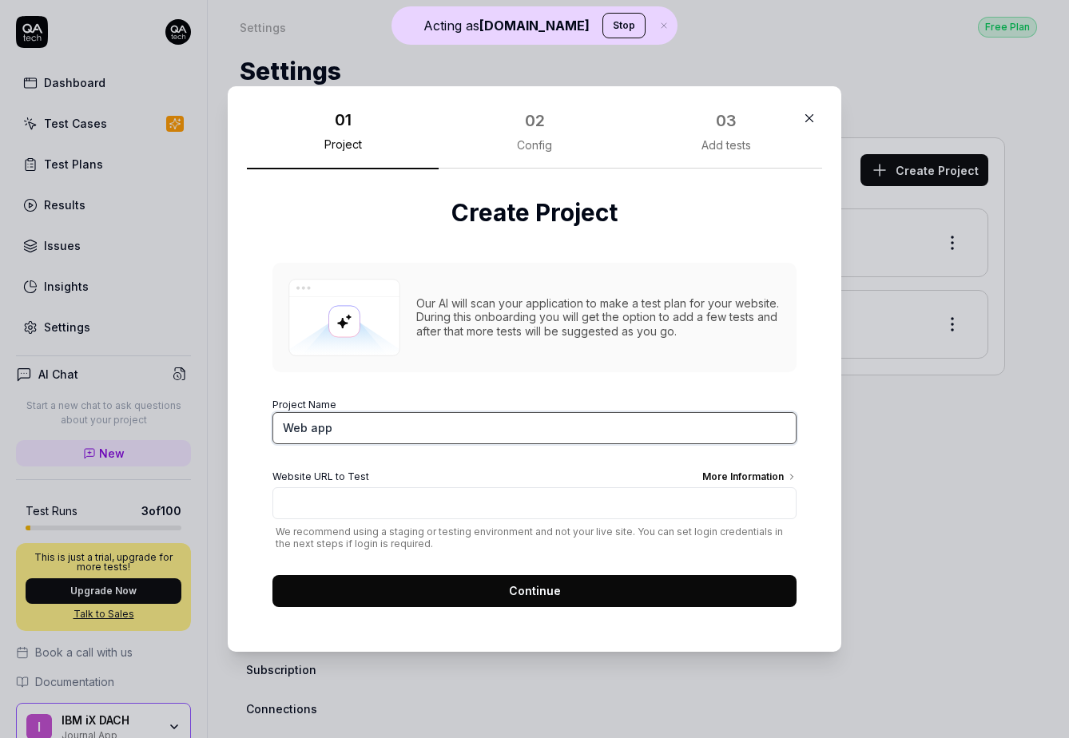
click at [394, 429] on input "Web app" at bounding box center [535, 428] width 524 height 32
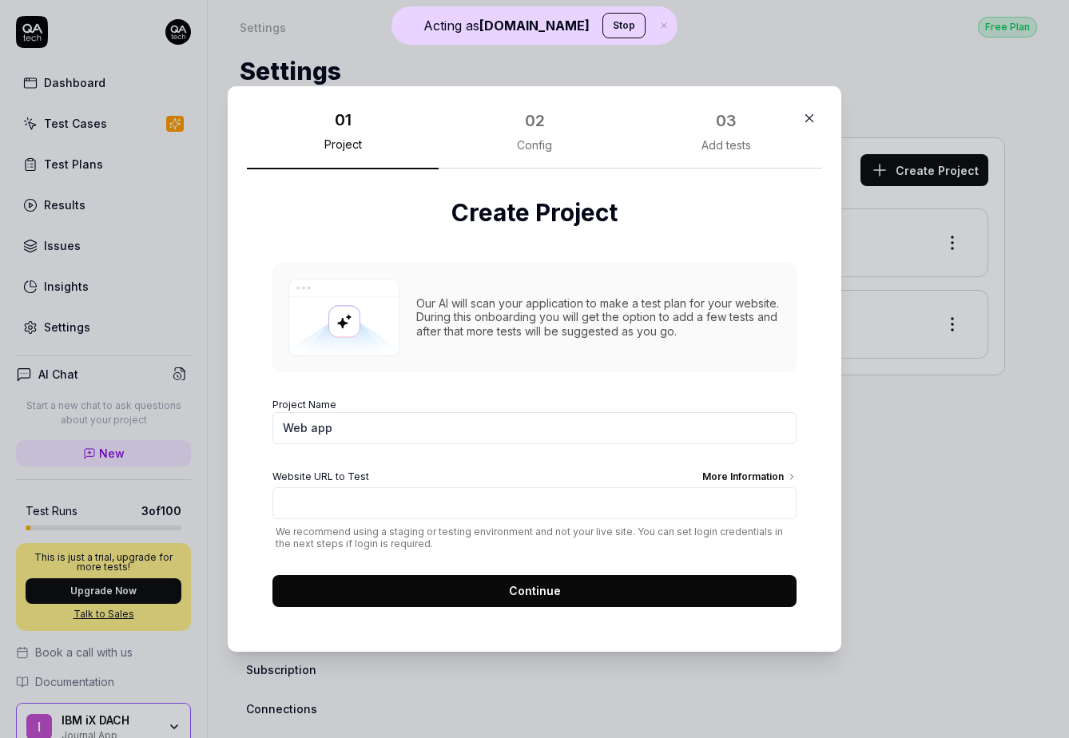
click at [816, 121] on icon "button" at bounding box center [809, 118] width 14 height 14
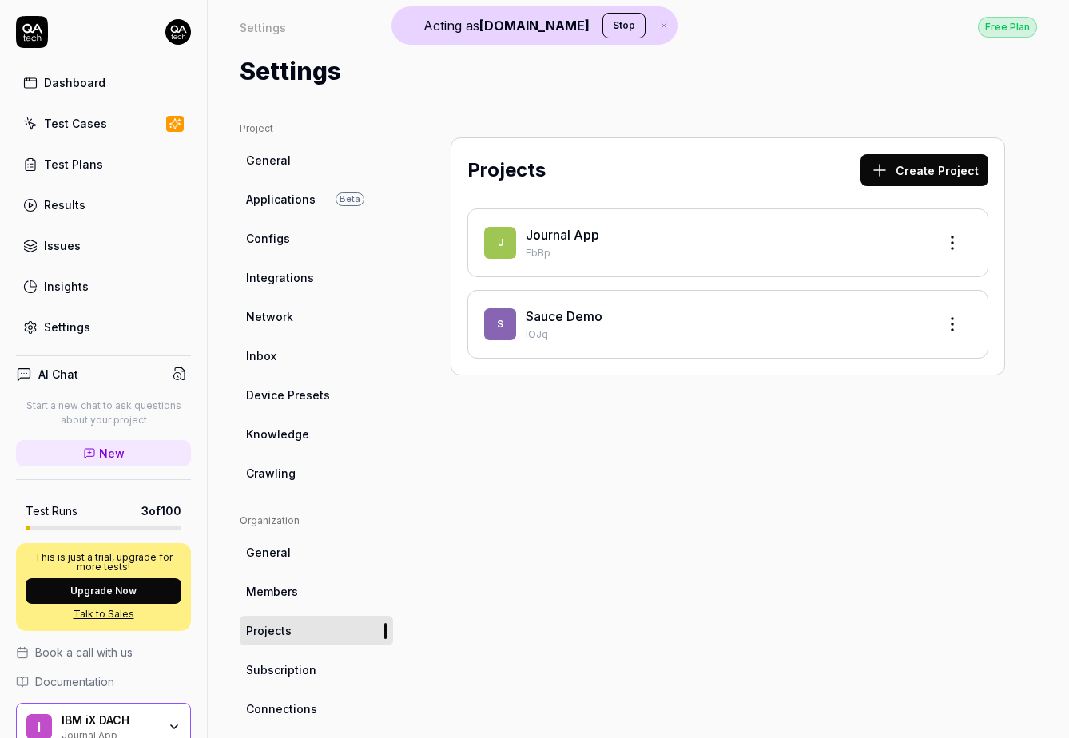
click at [108, 722] on div "IBM iX DACH" at bounding box center [110, 721] width 96 height 14
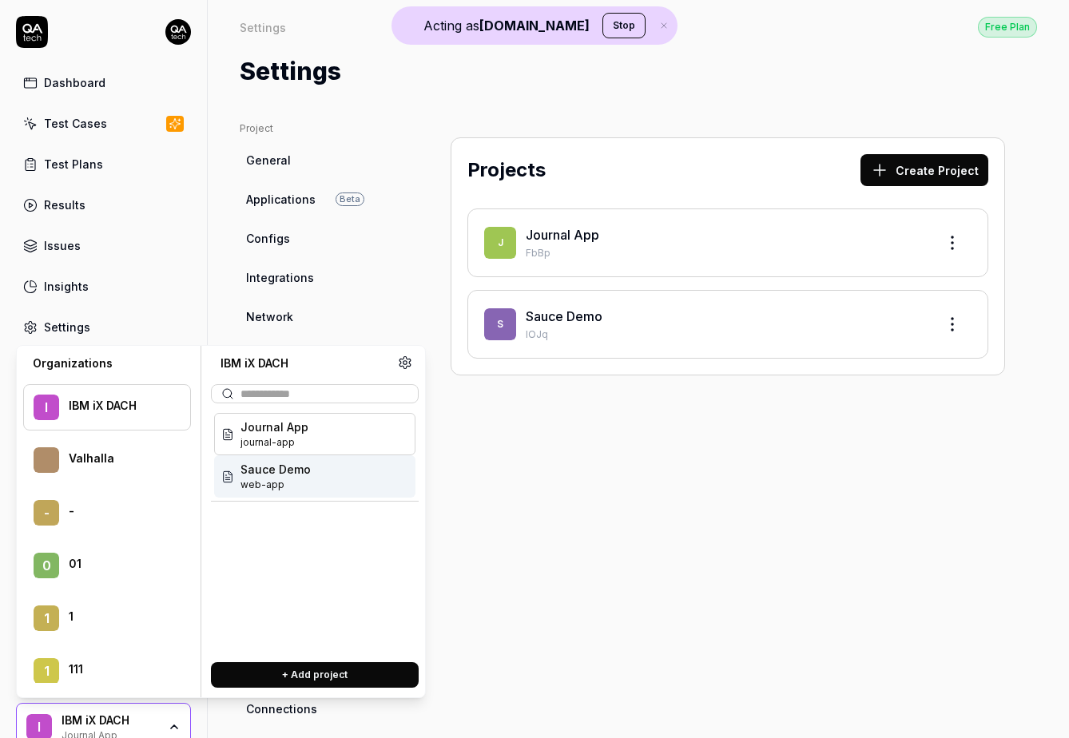
click at [324, 475] on div "Sauce Demo web-app" at bounding box center [314, 477] width 201 height 42
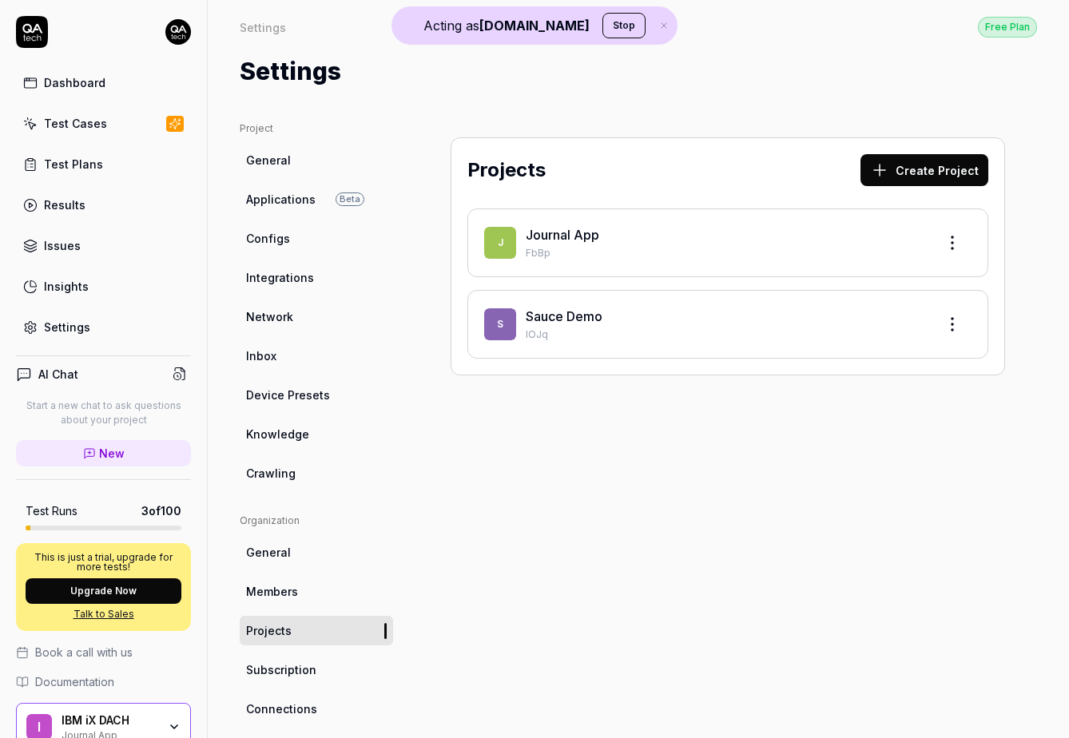
scroll to position [14, 0]
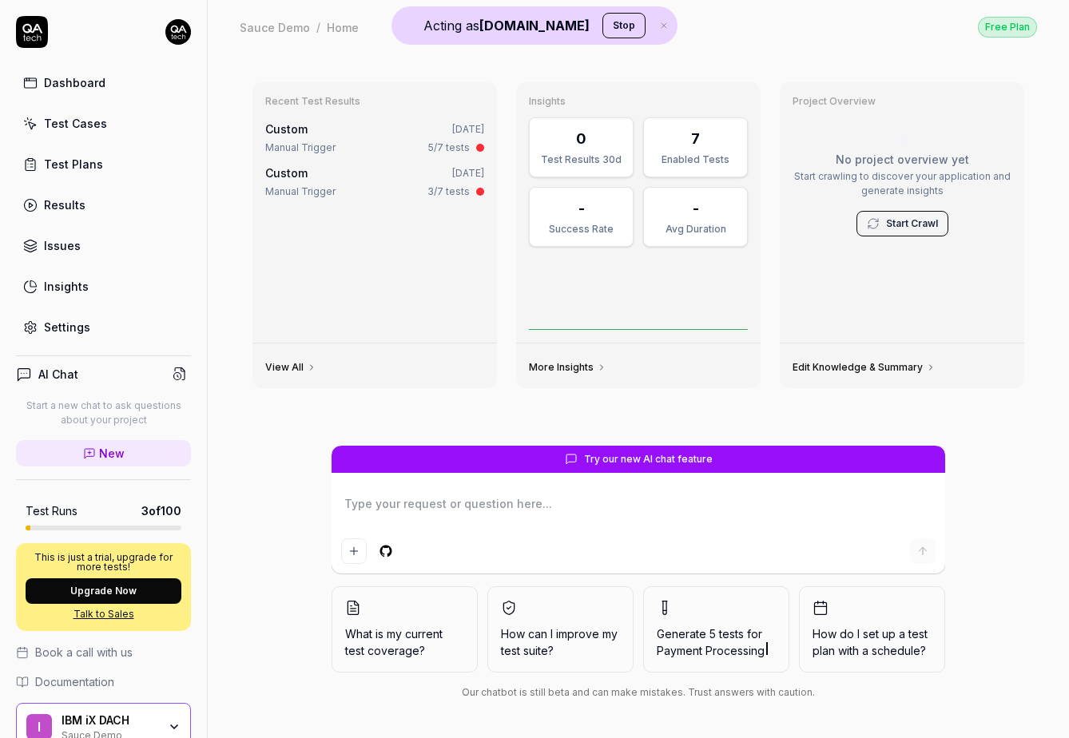
type textarea "*"
click at [68, 320] on div "Settings" at bounding box center [67, 327] width 46 height 17
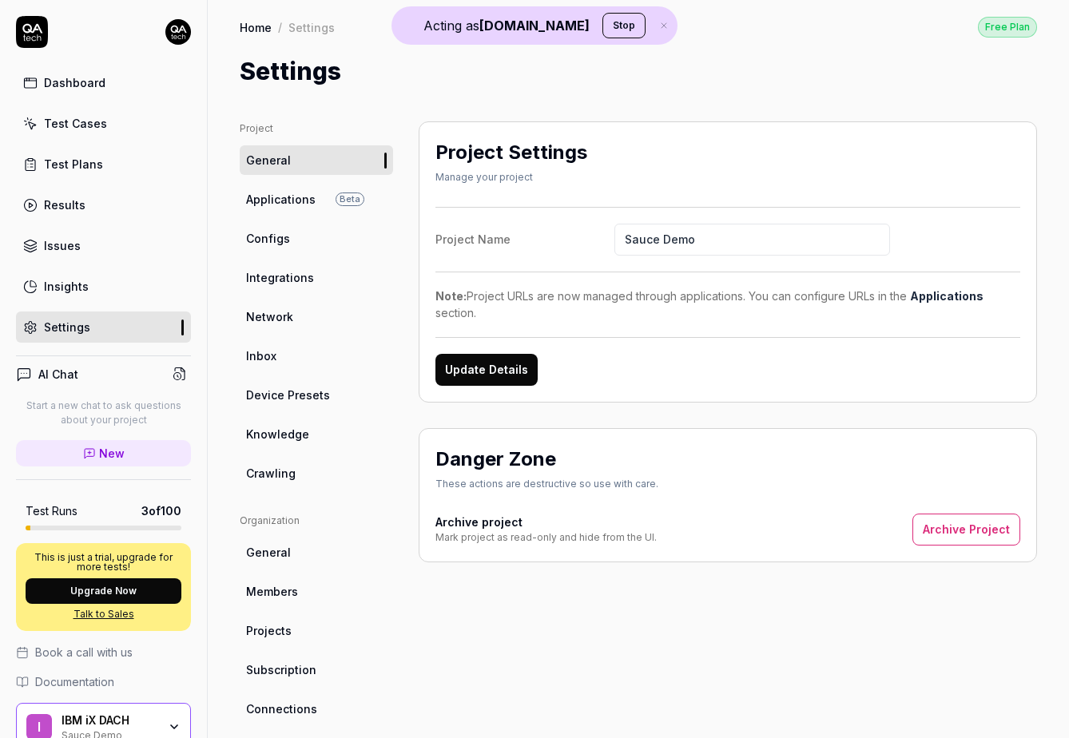
click at [1003, 533] on button "Archive Project" at bounding box center [967, 530] width 108 height 32
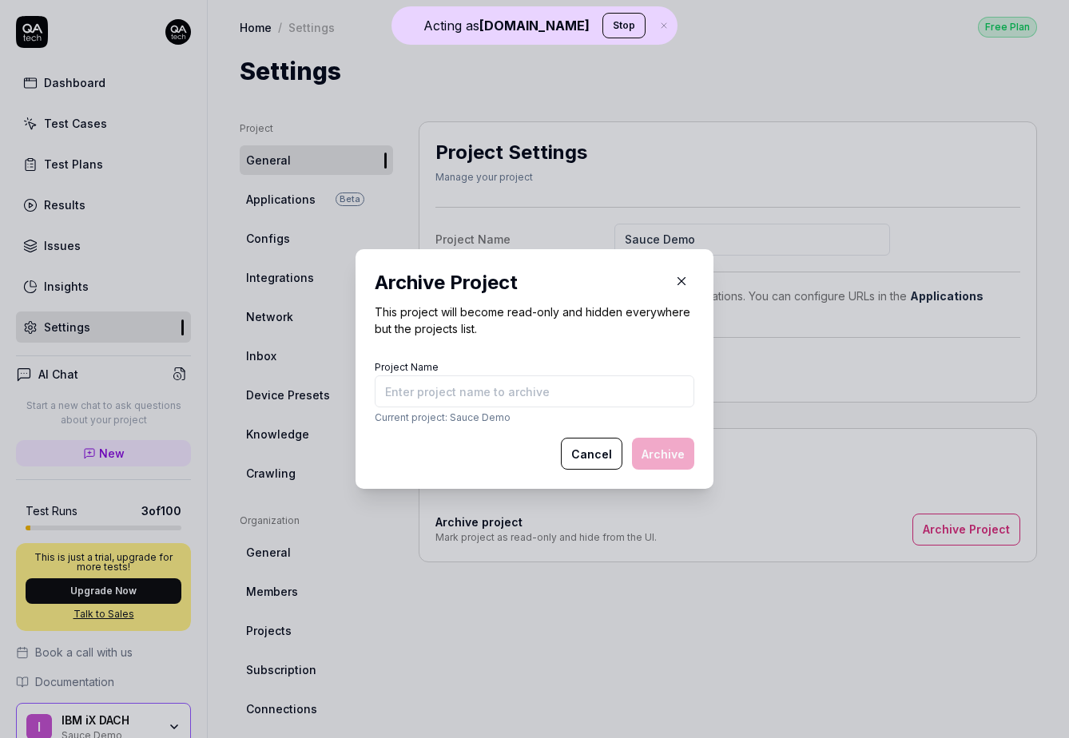
click at [601, 396] on input "Project Name" at bounding box center [535, 392] width 320 height 32
type input "Sauce Demo"
click at [667, 448] on button "Archive" at bounding box center [663, 454] width 62 height 32
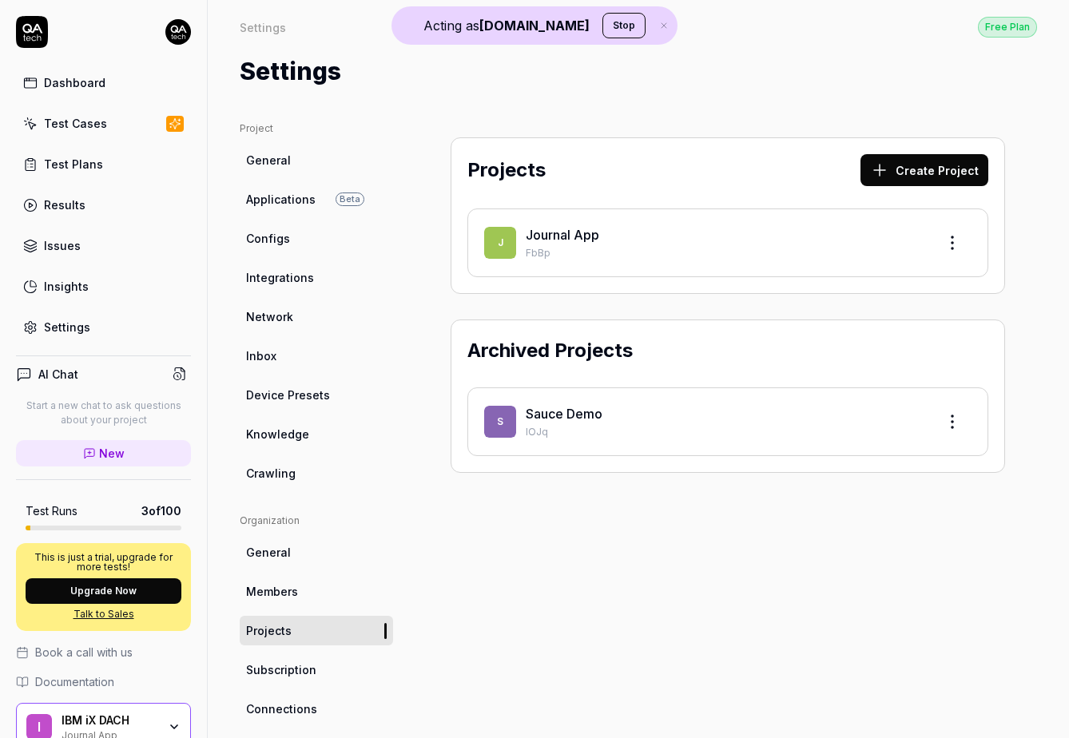
click at [961, 404] on div "S Sauce Demo lOJq" at bounding box center [728, 421] width 488 height 35
click at [961, 412] on html "Acting as QA.tech Stop Dashboard Test Cases Test Plans Results Issues Insights …" at bounding box center [534, 369] width 1069 height 738
click at [937, 603] on html "Acting as QA.tech Stop Dashboard Test Cases Test Plans Results Issues Insights …" at bounding box center [534, 369] width 1069 height 738
click at [68, 85] on div "Dashboard" at bounding box center [75, 82] width 62 height 17
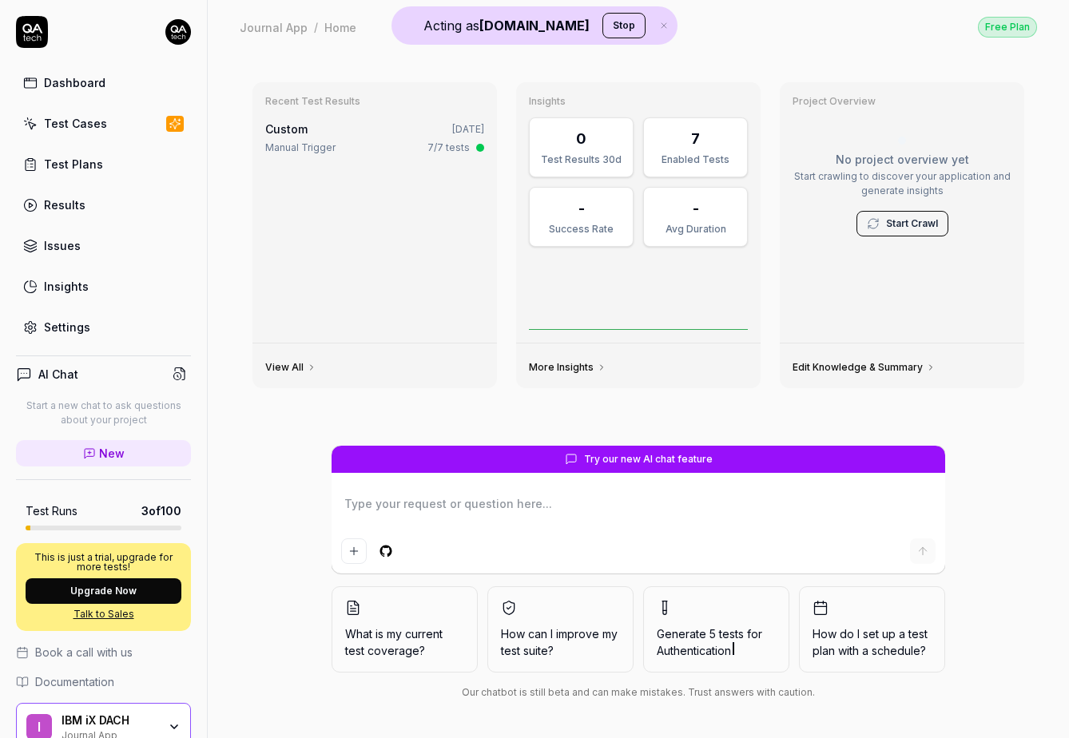
click at [175, 732] on icon "button" at bounding box center [174, 727] width 13 height 13
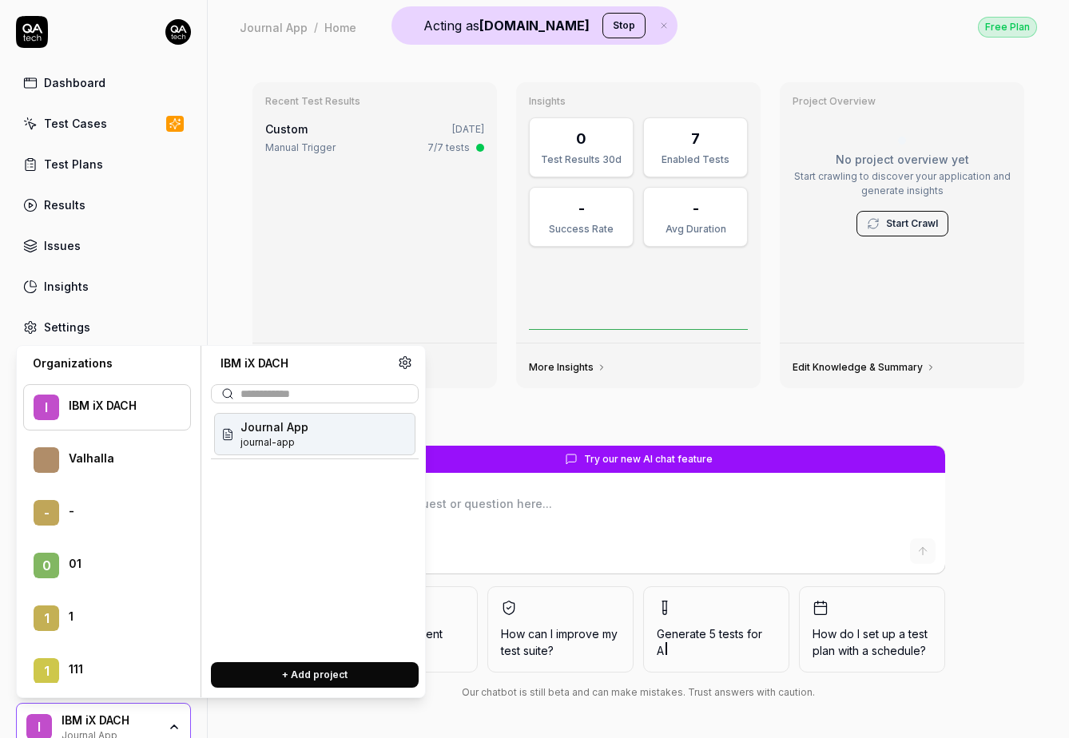
type textarea "*"
click at [258, 669] on button "+ Add project" at bounding box center [315, 676] width 208 height 26
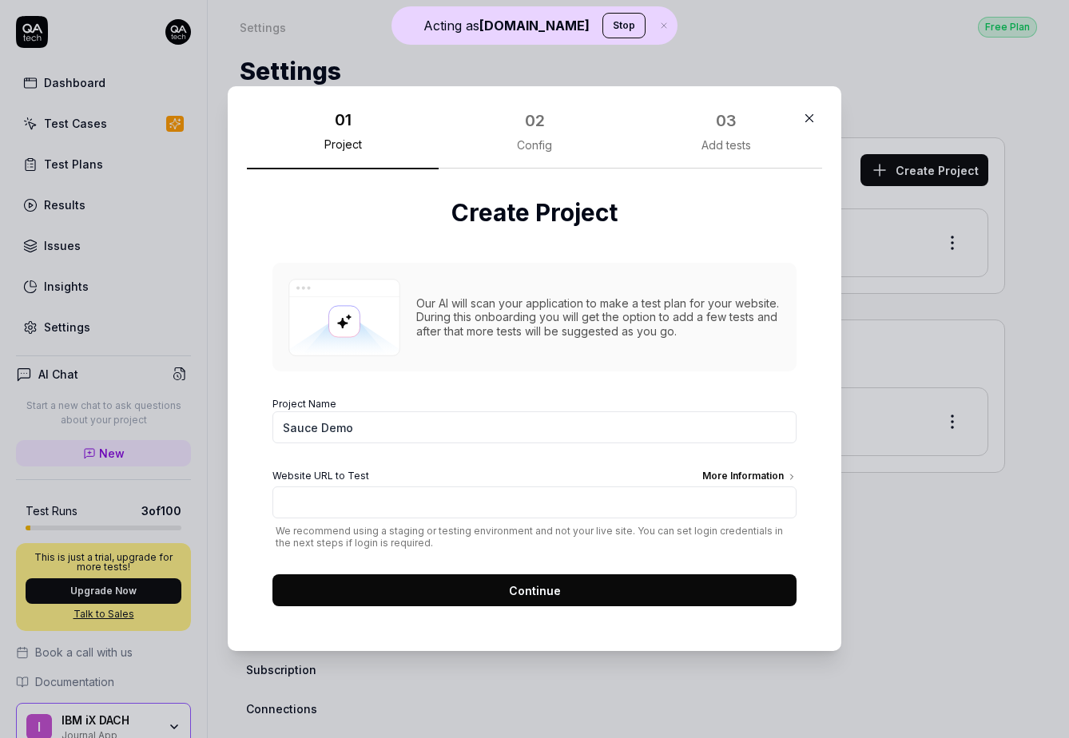
type input "Sauce Demo"
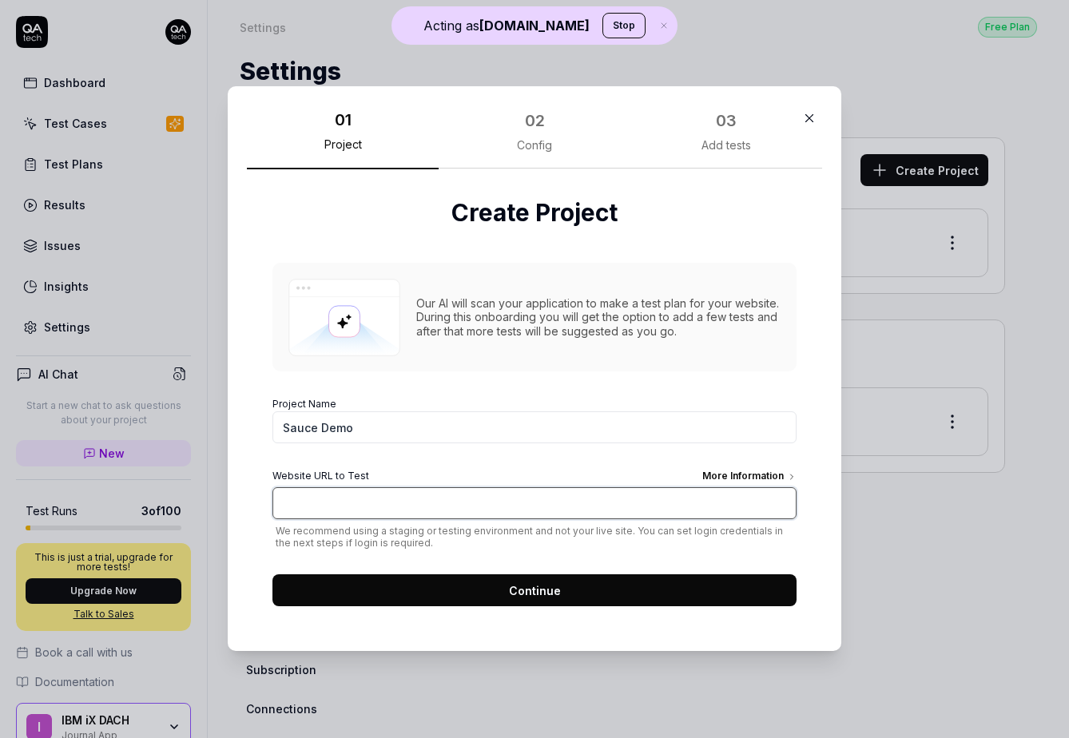
paste input "https://sauce-demo.myshopify.com/"
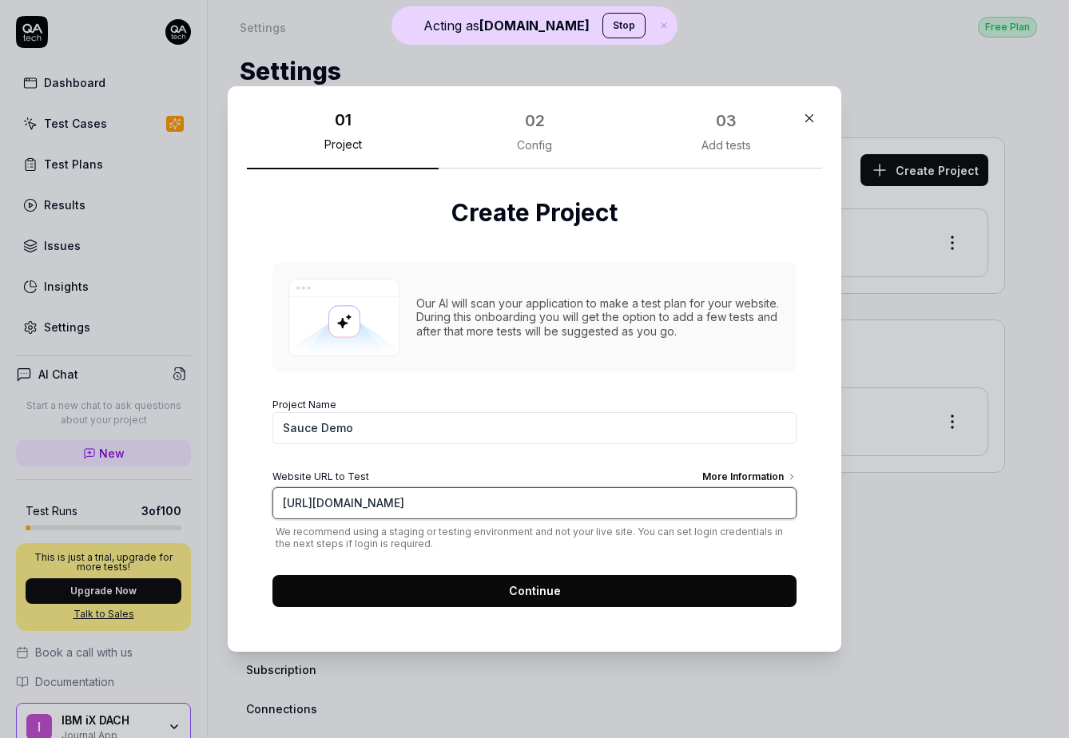
type input "https://sauce-demo.myshopify.com/"
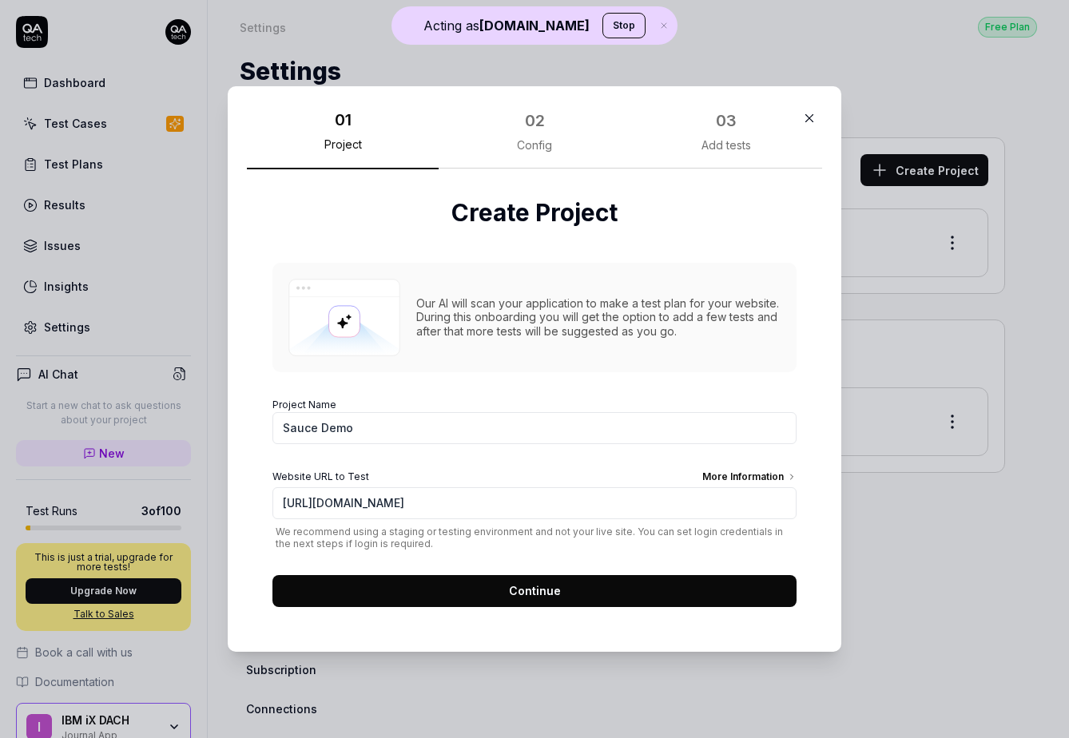
click at [405, 599] on button "Continue" at bounding box center [535, 591] width 524 height 32
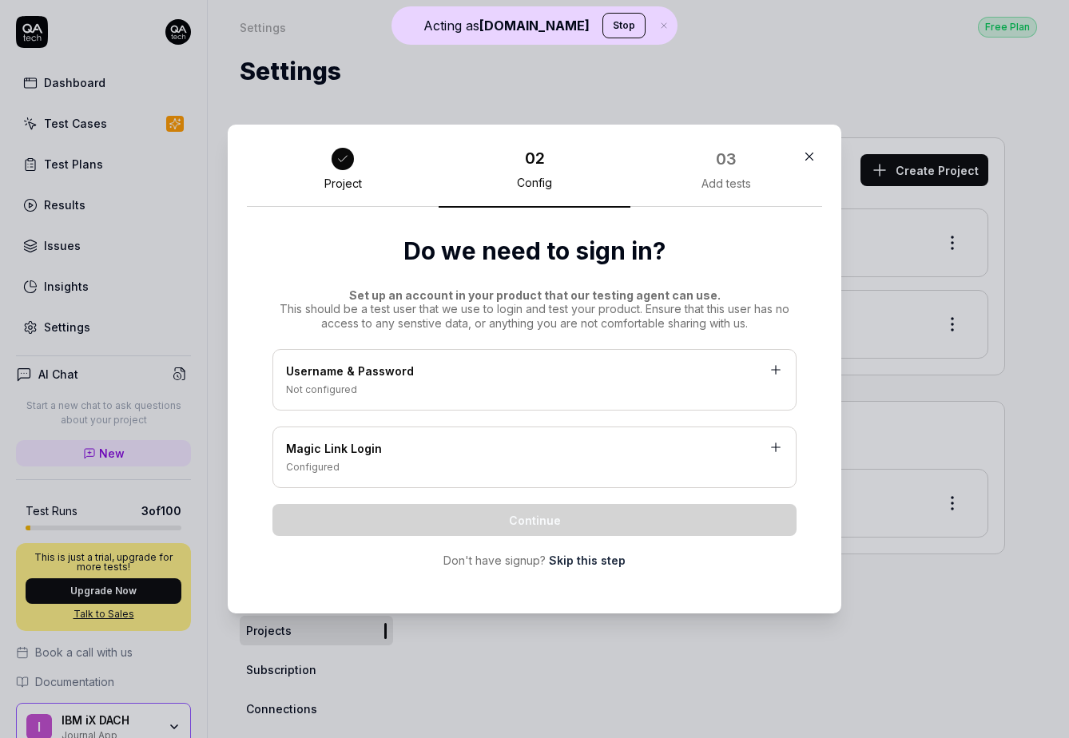
click at [562, 567] on link "Skip this step" at bounding box center [587, 560] width 77 height 17
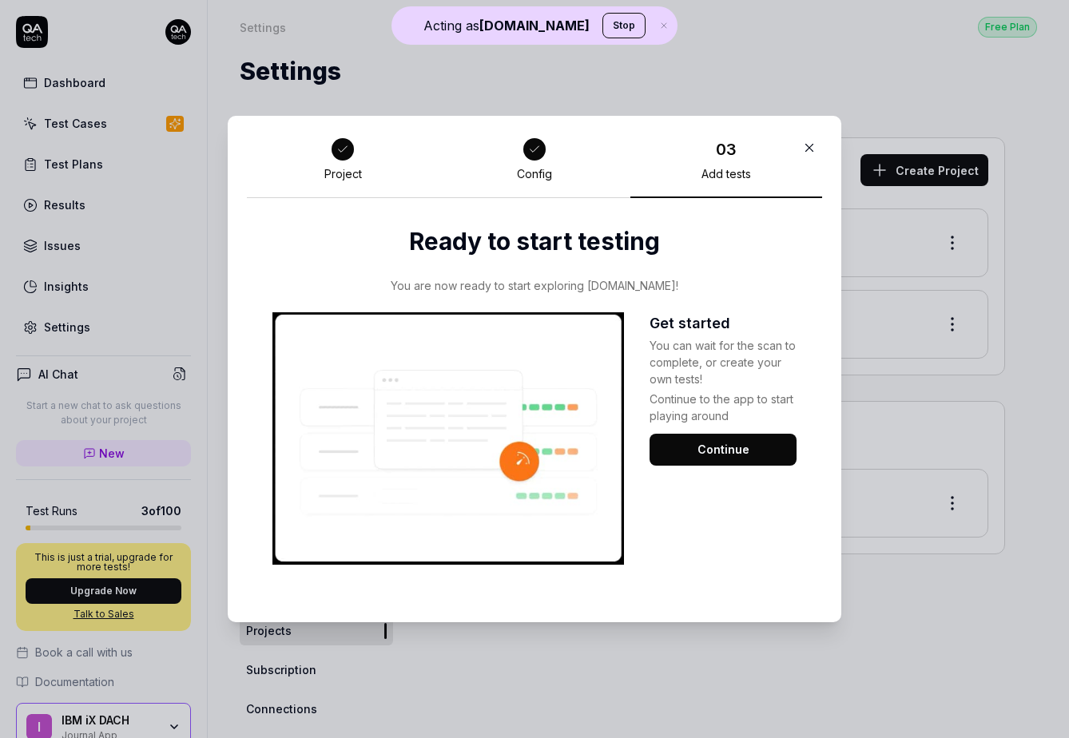
click at [675, 453] on button "Continue" at bounding box center [723, 450] width 147 height 32
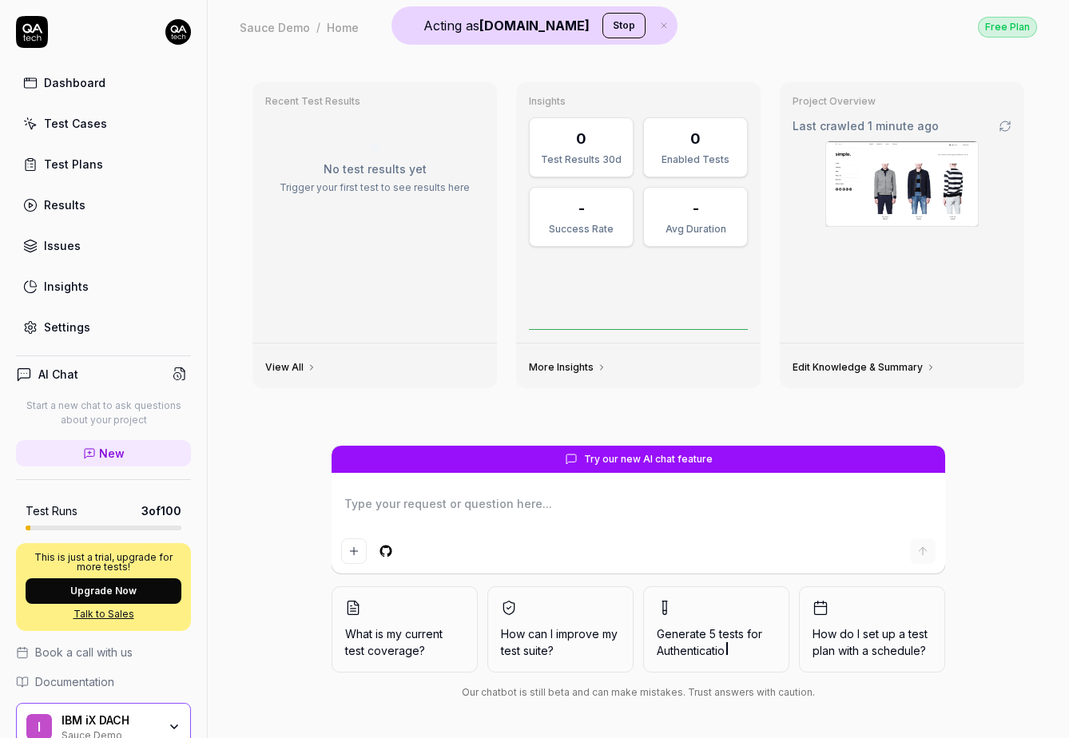
click at [1006, 129] on icon at bounding box center [1005, 126] width 13 height 13
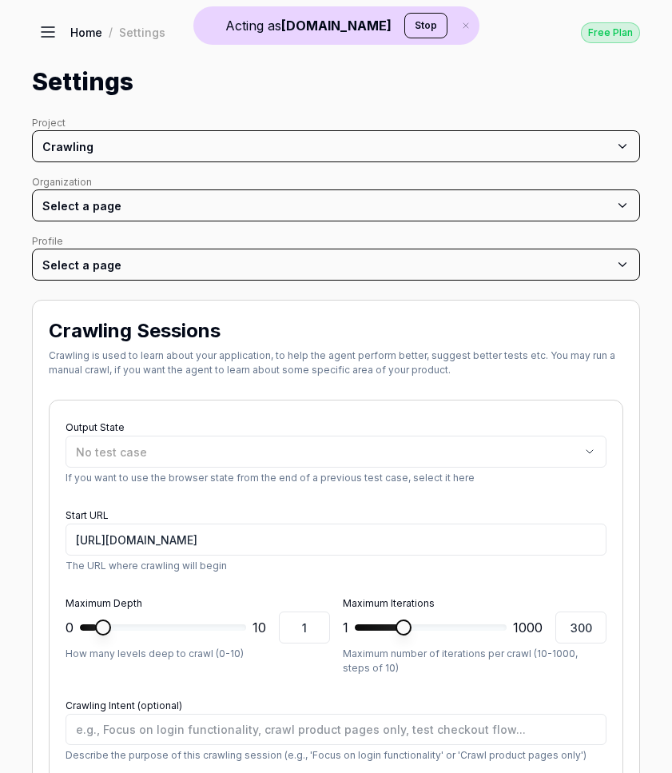
type textarea "*"
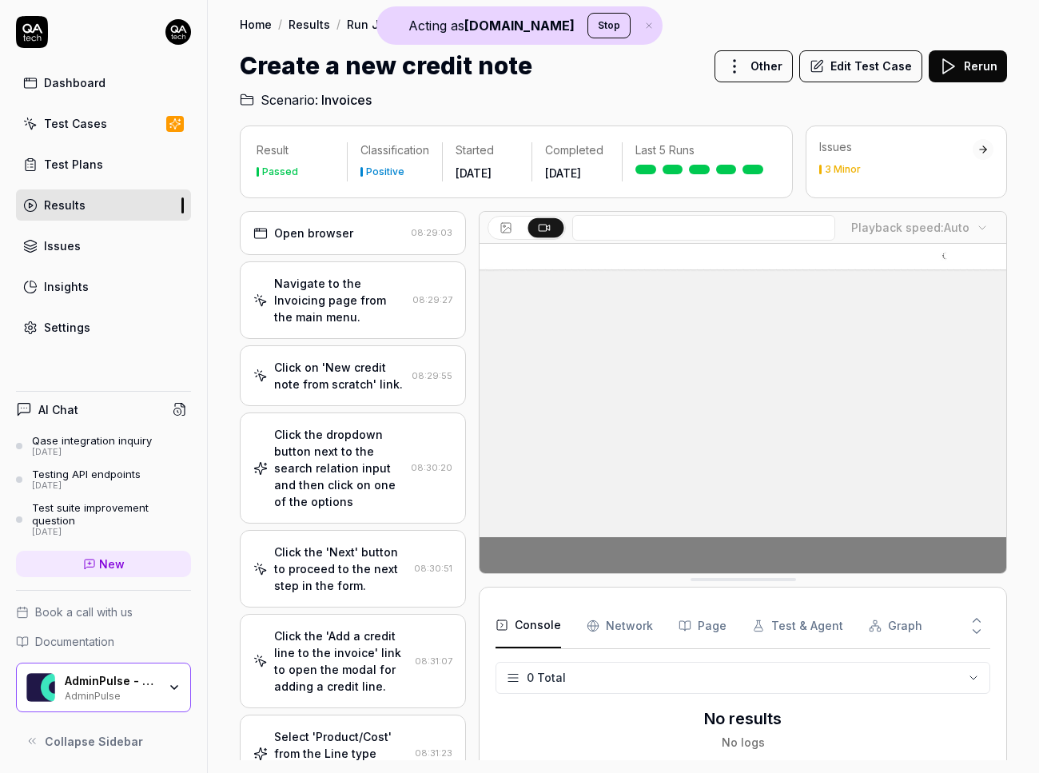
click at [119, 657] on div "AI Chat Qase integration inquiry [DATE] Testing API endpoints [DATE] Test suite…" at bounding box center [103, 567] width 207 height 379
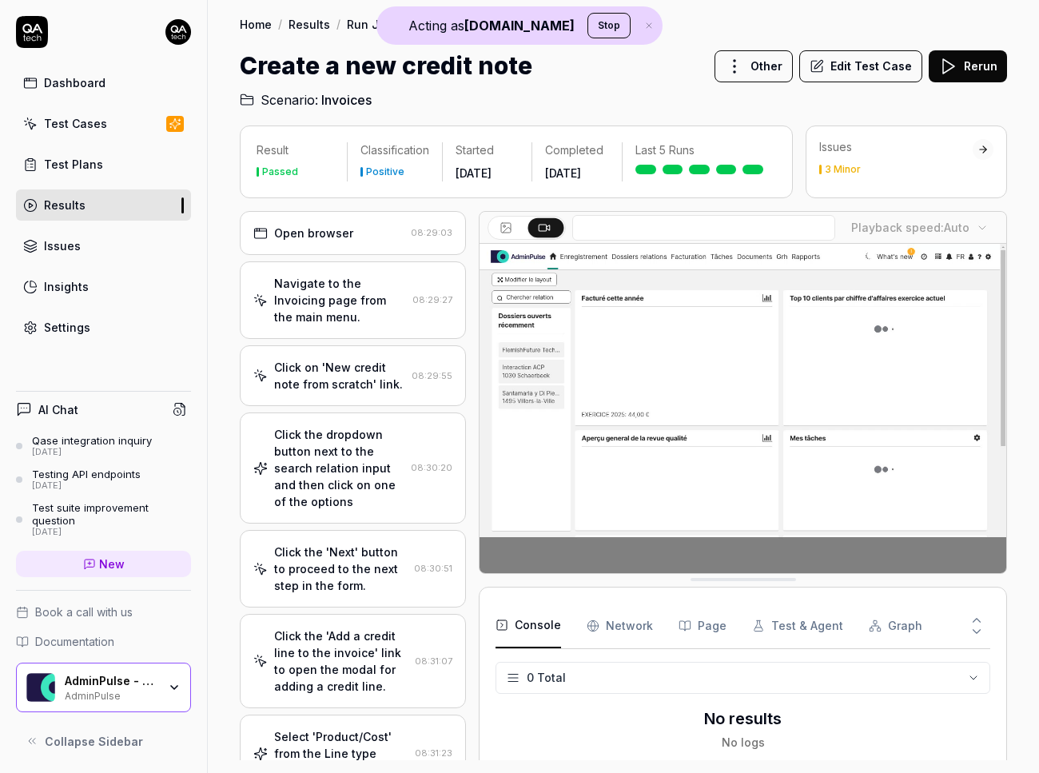
click at [124, 672] on div "AdminPulse - 0475.384.429 AdminPulse" at bounding box center [103, 688] width 175 height 50
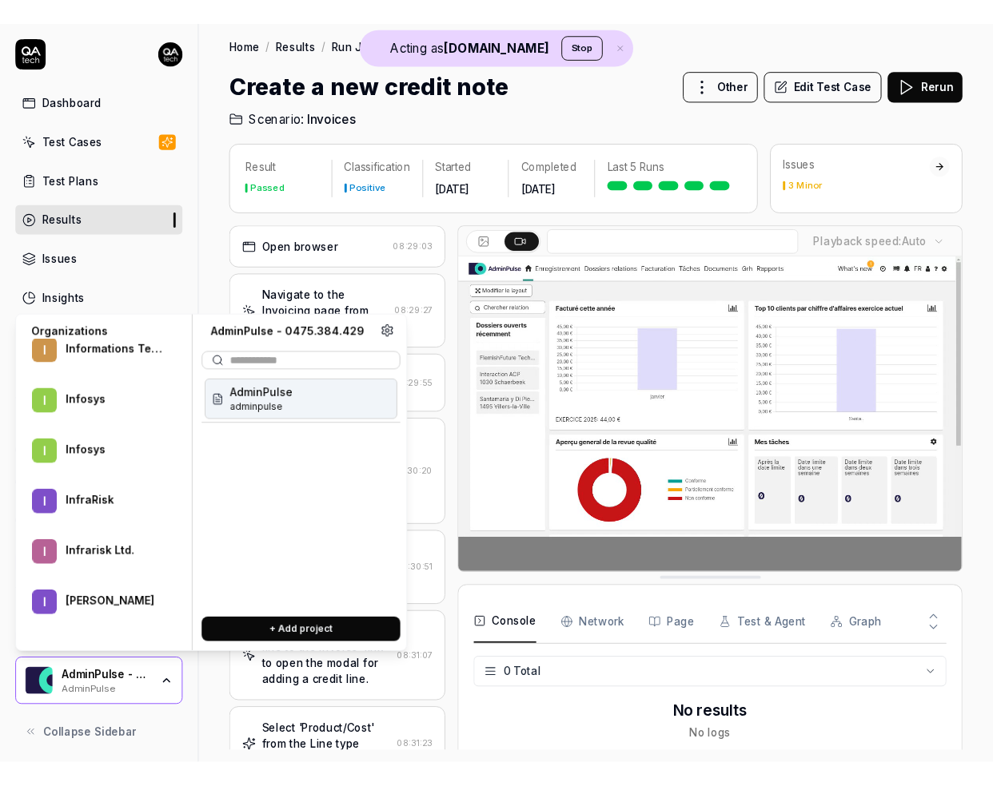
scroll to position [2644, 0]
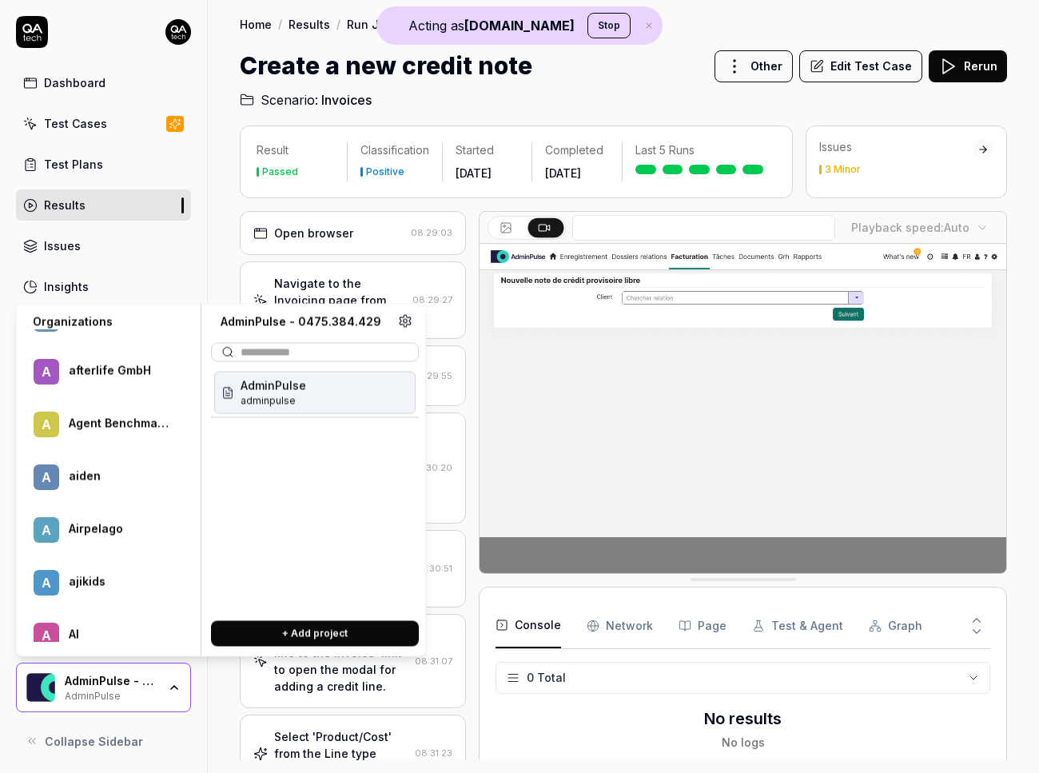
click at [86, 507] on div "A Airpelago" at bounding box center [107, 530] width 168 height 46
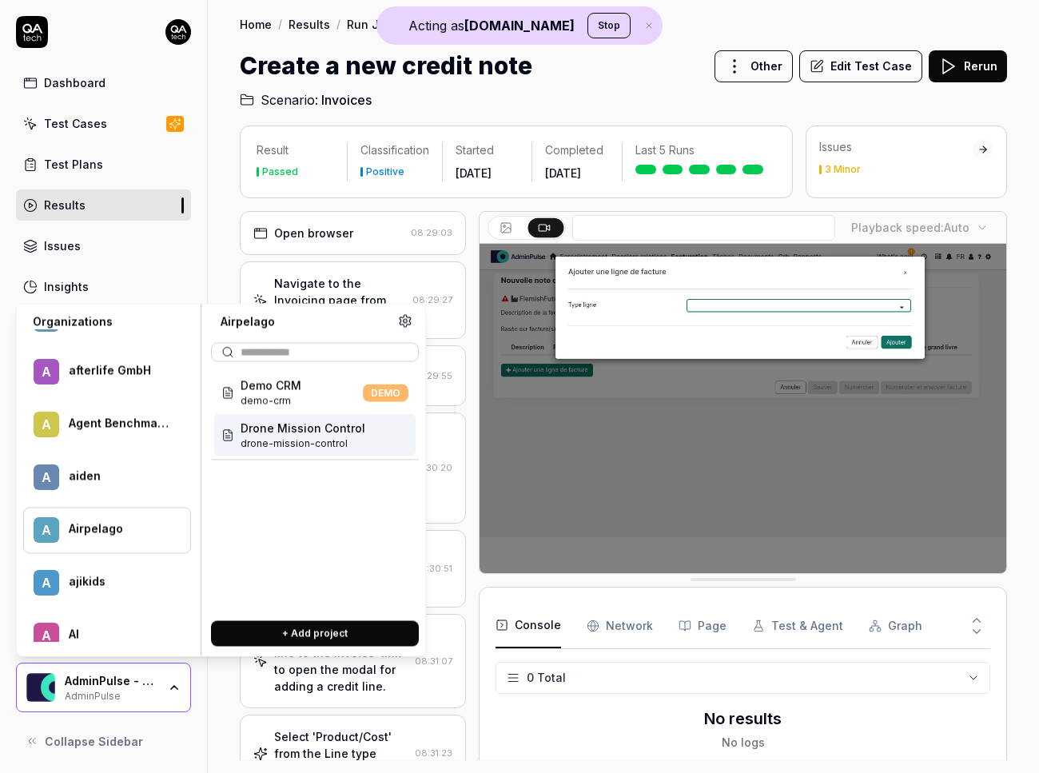
click at [273, 443] on span "drone-mission-control" at bounding box center [303, 443] width 125 height 14
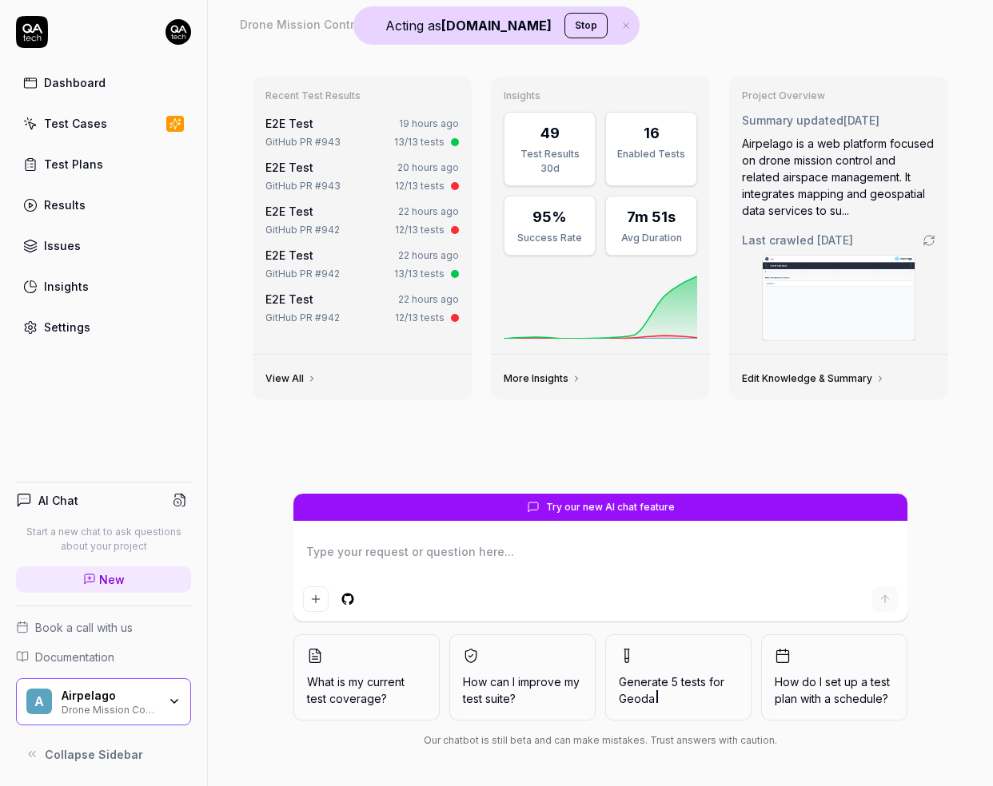
click at [171, 700] on icon "button" at bounding box center [174, 701] width 6 height 3
click at [518, 428] on div "Recent Test Results E2E Test 19 hours ago GitHub PR #943 13/13 tests E2E Test 2…" at bounding box center [600, 279] width 721 height 430
click at [84, 125] on div "Test Cases" at bounding box center [75, 123] width 63 height 17
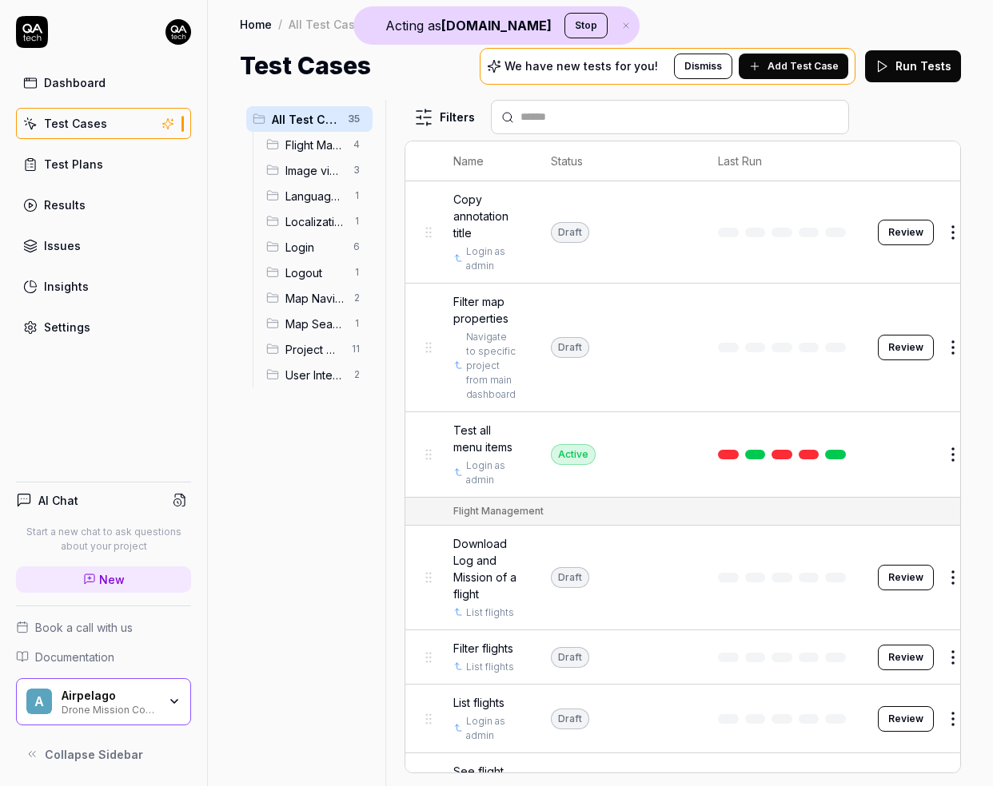
click at [48, 159] on div "Test Plans" at bounding box center [73, 164] width 59 height 17
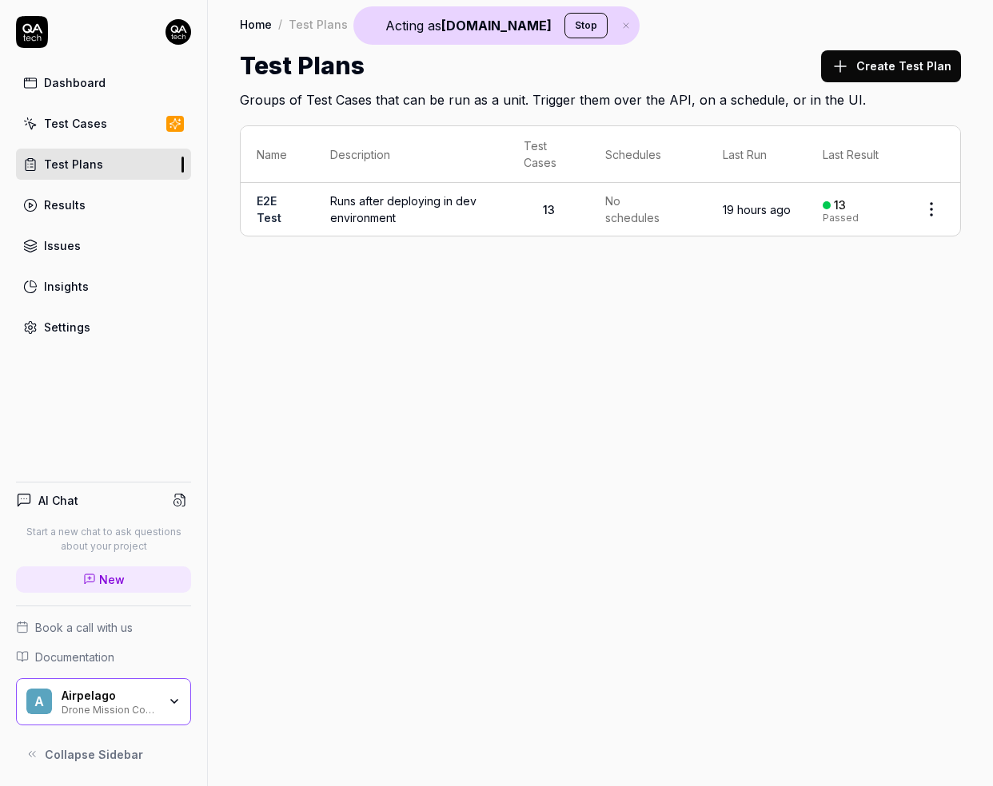
click at [501, 214] on td "Runs after deploying in dev environment" at bounding box center [410, 209] width 193 height 53
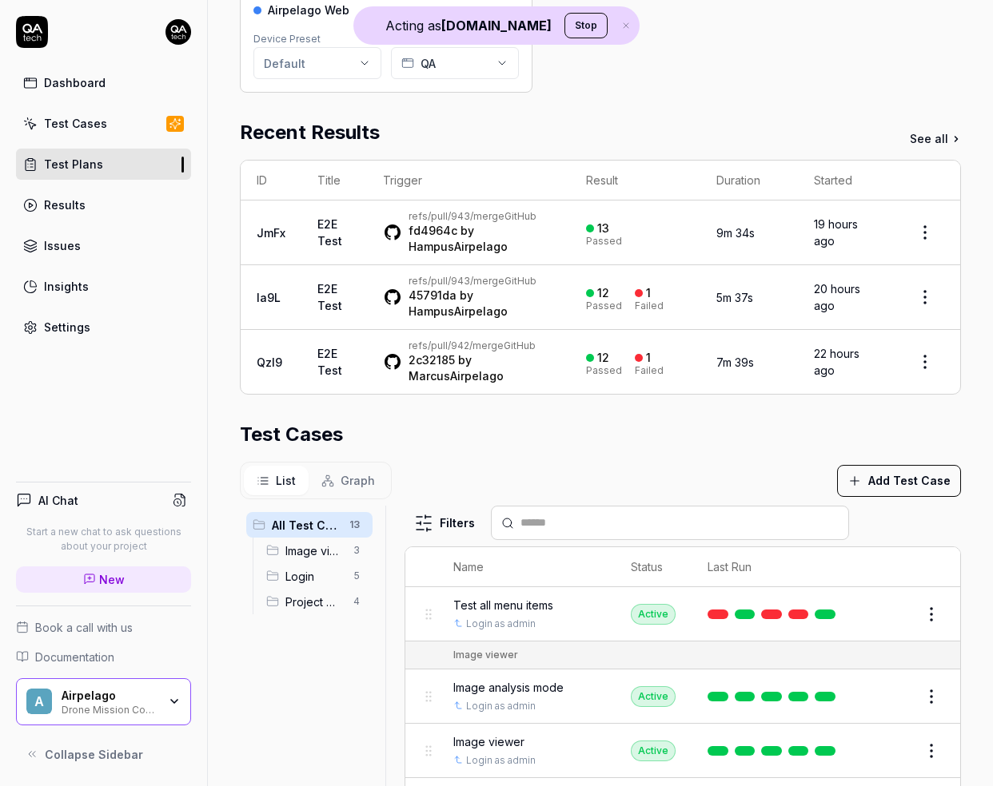
scroll to position [209, 0]
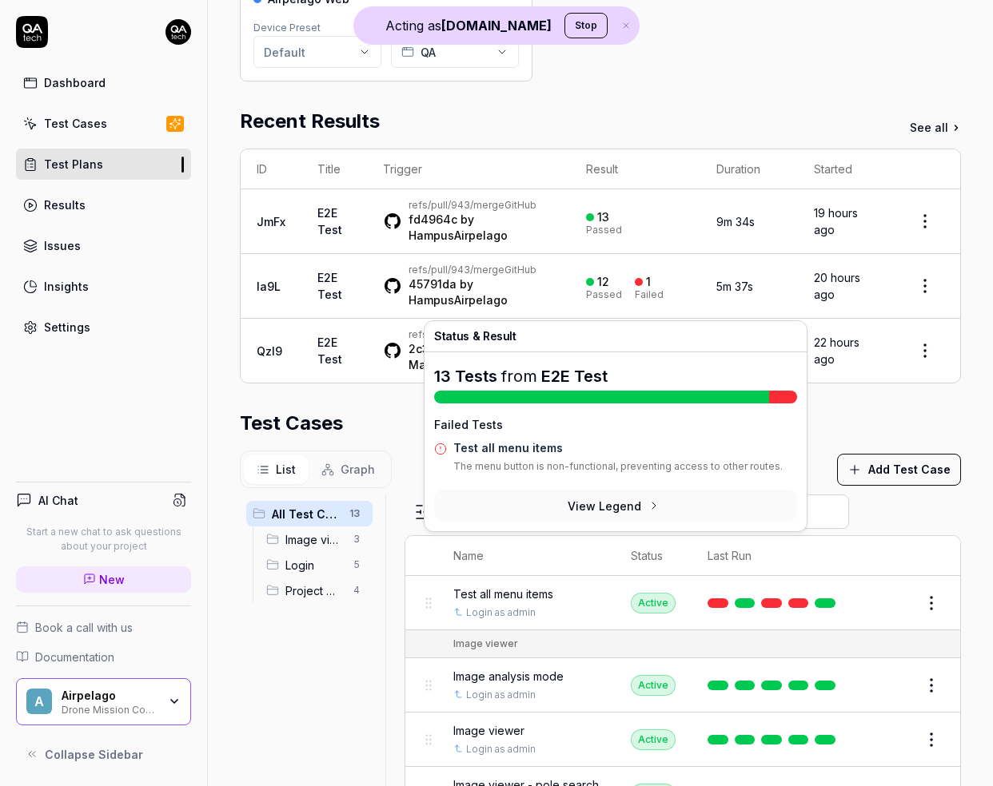
click at [586, 289] on div "12" at bounding box center [597, 282] width 23 height 14
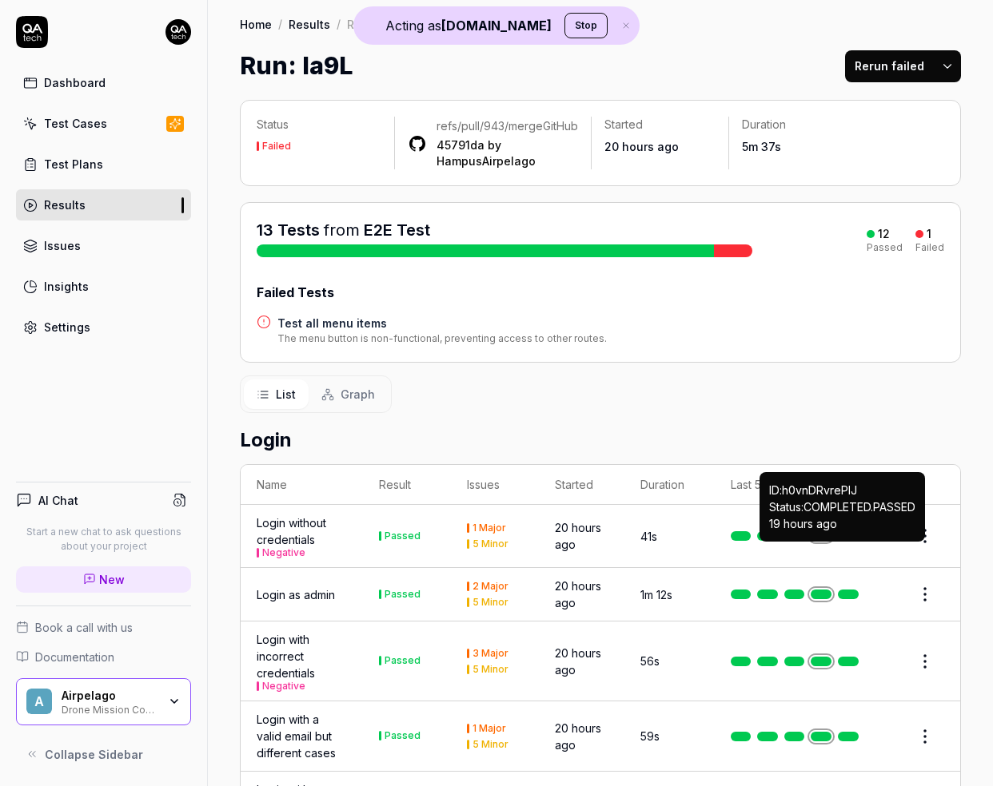
click at [850, 541] on link at bounding box center [848, 536] width 21 height 10
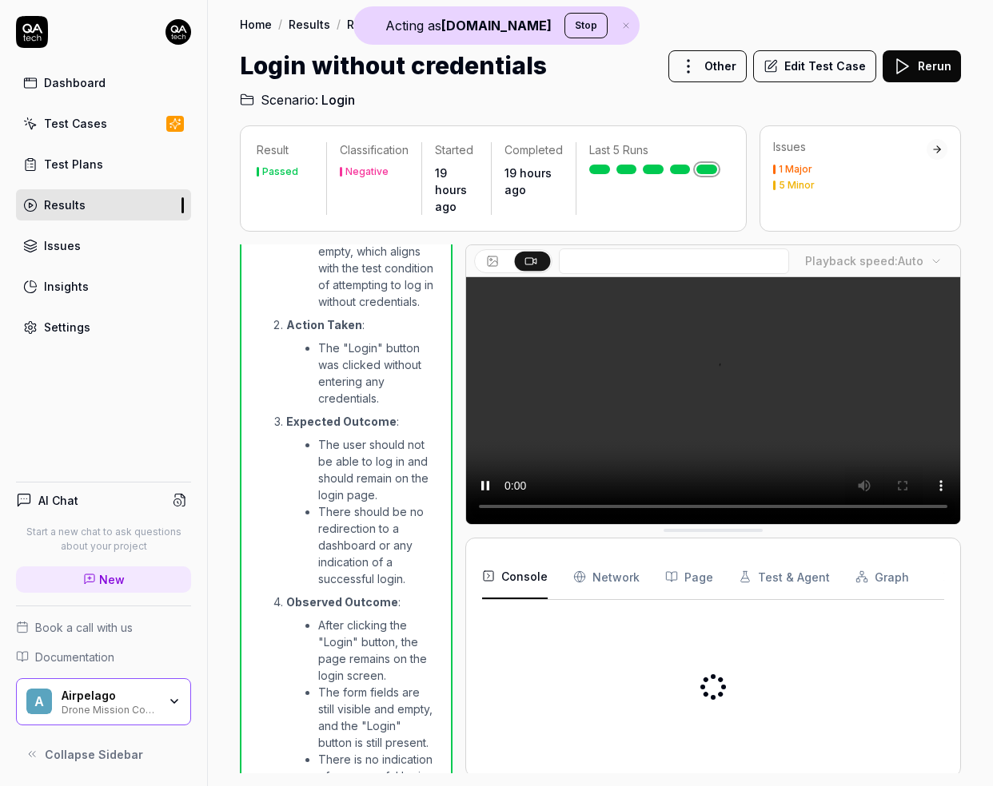
scroll to position [809, 0]
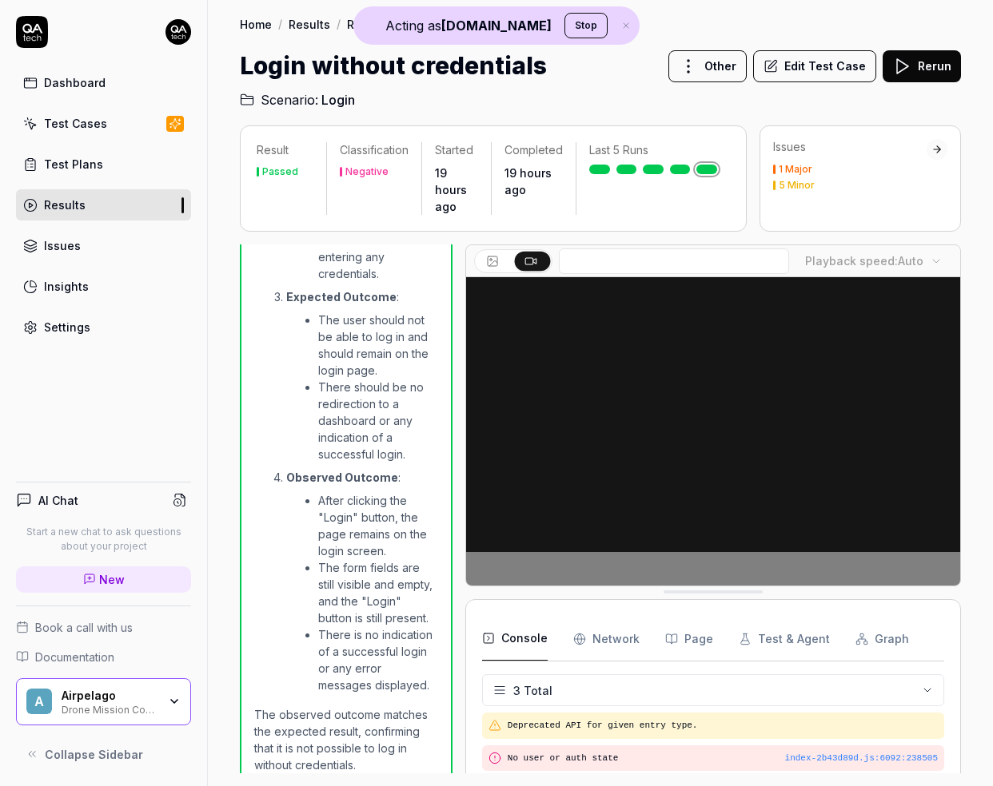
click at [810, 68] on button "Edit Test Case" at bounding box center [814, 66] width 123 height 32
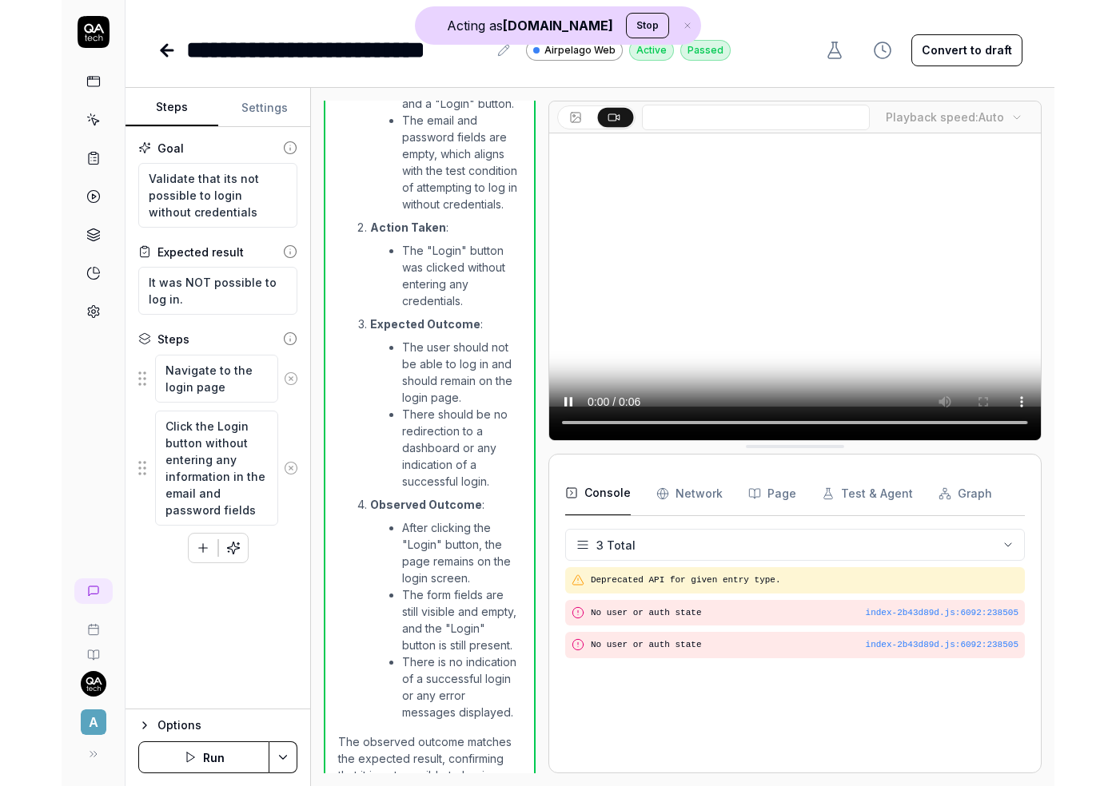
scroll to position [666, 0]
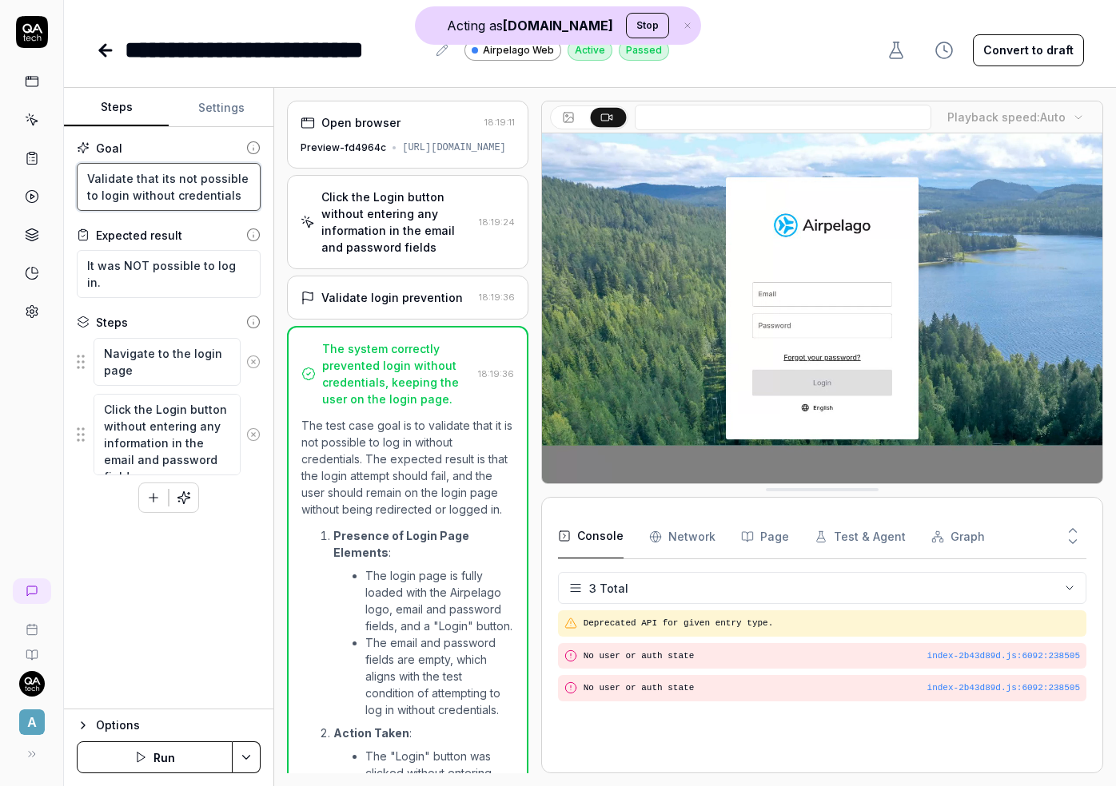
drag, startPoint x: 86, startPoint y: 181, endPoint x: 252, endPoint y: 193, distance: 165.9
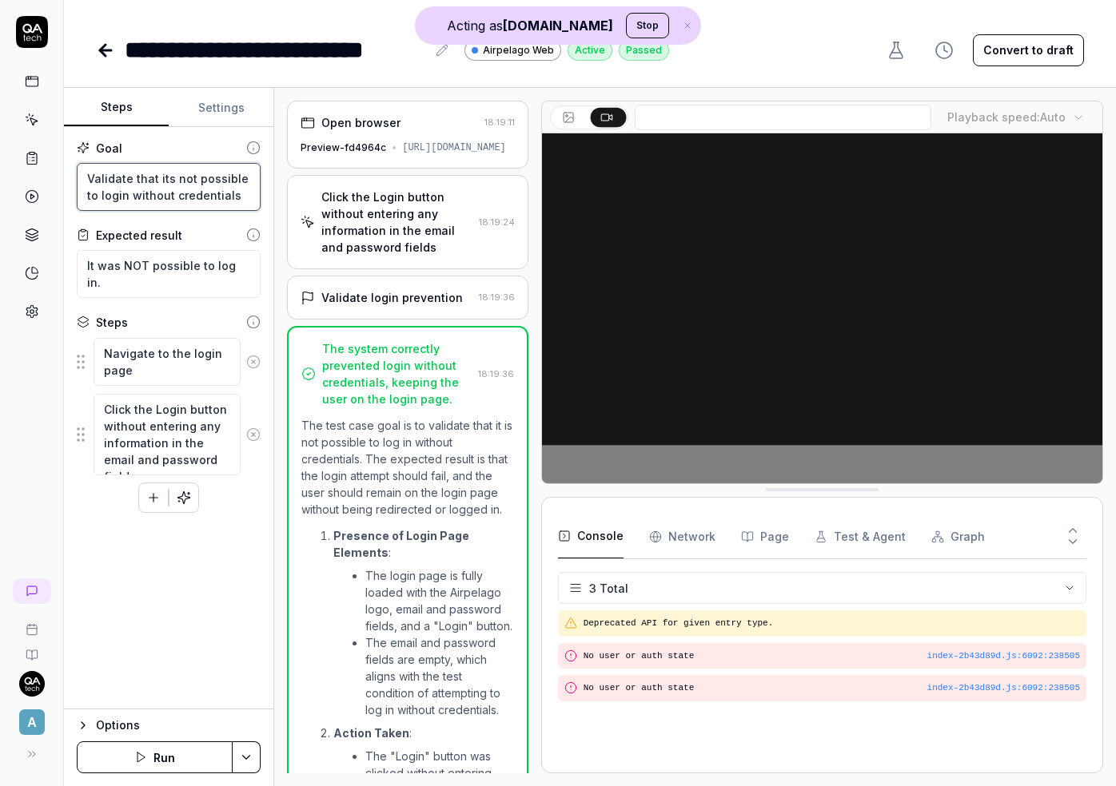
click at [252, 193] on textarea "Validate that its not possible to login without credentials" at bounding box center [169, 187] width 184 height 48
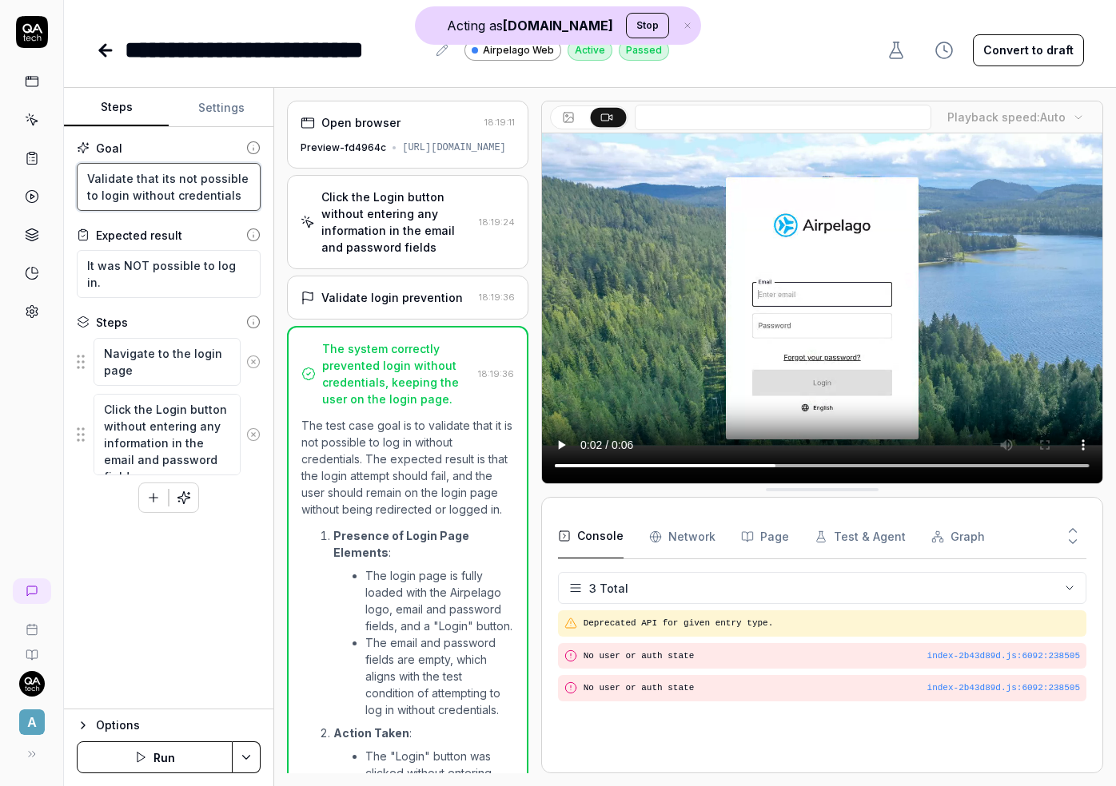
drag, startPoint x: 88, startPoint y: 177, endPoint x: 246, endPoint y: 191, distance: 158.9
click at [246, 191] on textarea "Validate that its not possible to login without credentials" at bounding box center [169, 187] width 184 height 48
drag, startPoint x: 105, startPoint y: 353, endPoint x: 173, endPoint y: 376, distance: 71.8
click at [173, 376] on textarea "Navigate to the login page" at bounding box center [167, 362] width 147 height 48
click at [115, 407] on textarea "Click the Login button without entering any information in the email and passwo…" at bounding box center [167, 435] width 147 height 82
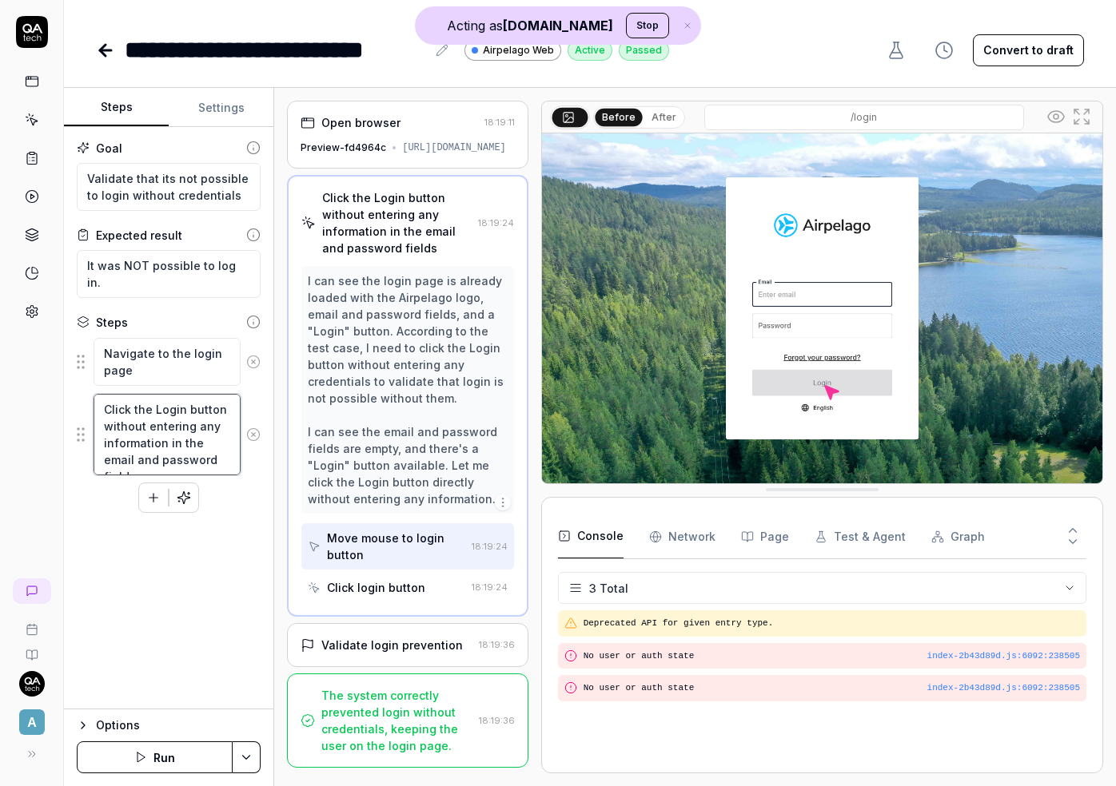
drag, startPoint x: 107, startPoint y: 406, endPoint x: 225, endPoint y: 468, distance: 132.6
click at [225, 468] on textarea "Click the Login button without entering any information in the email and passwo…" at bounding box center [167, 435] width 147 height 82
click at [109, 58] on icon at bounding box center [105, 50] width 19 height 19
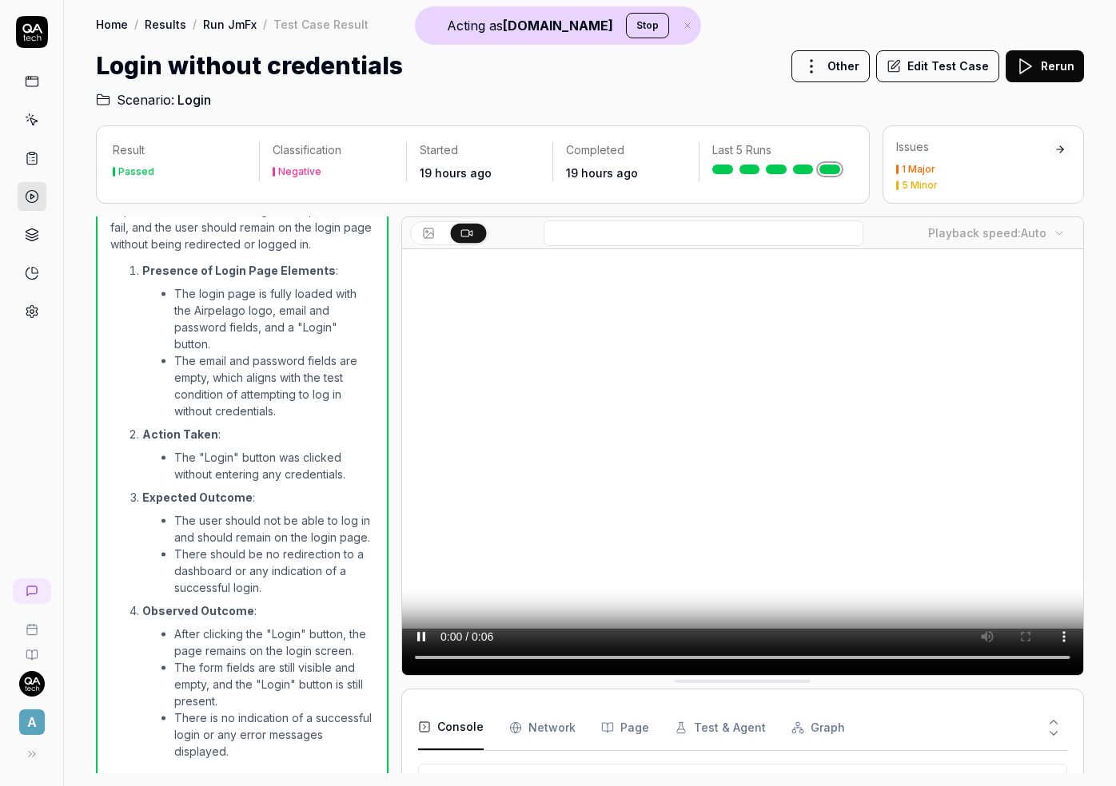
scroll to position [412, 0]
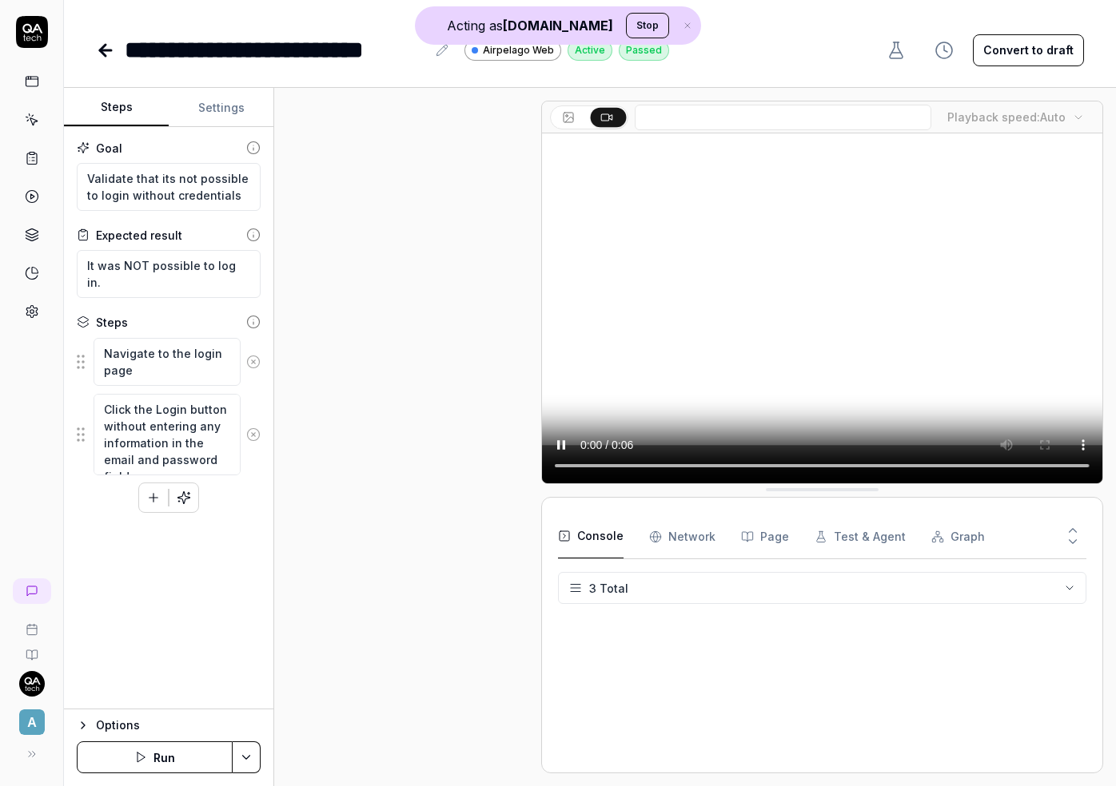
scroll to position [464, 0]
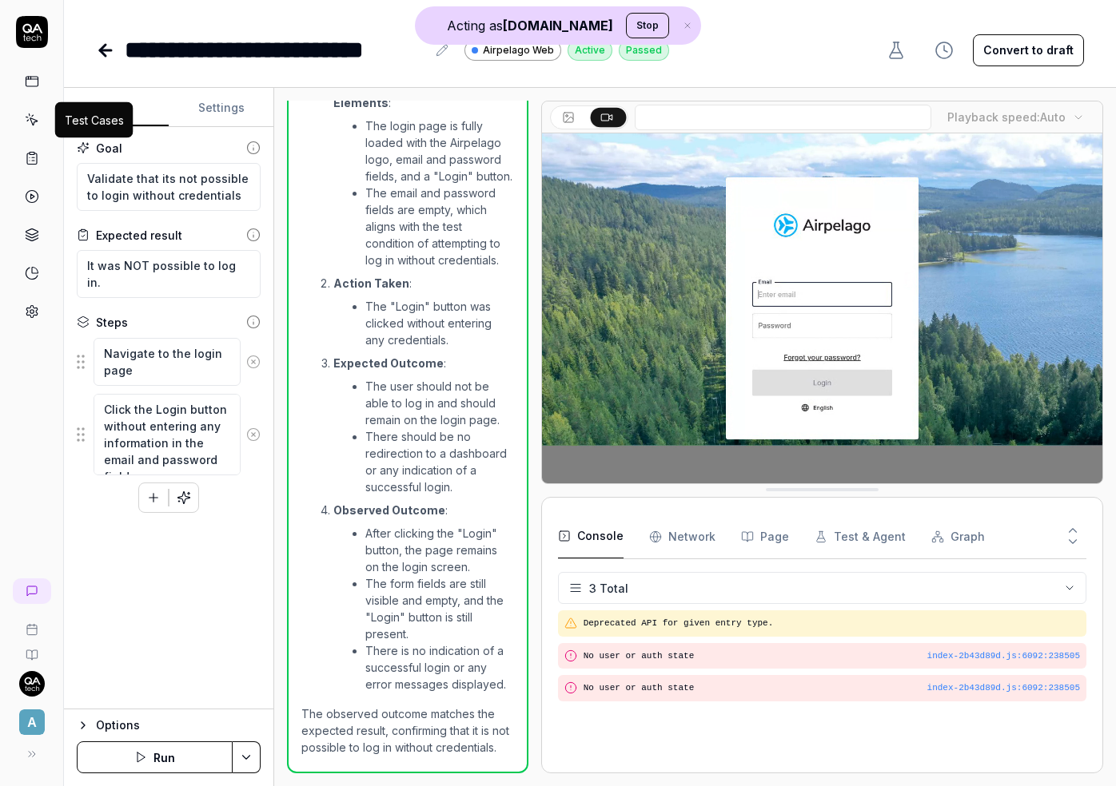
click at [28, 124] on icon at bounding box center [32, 120] width 14 height 14
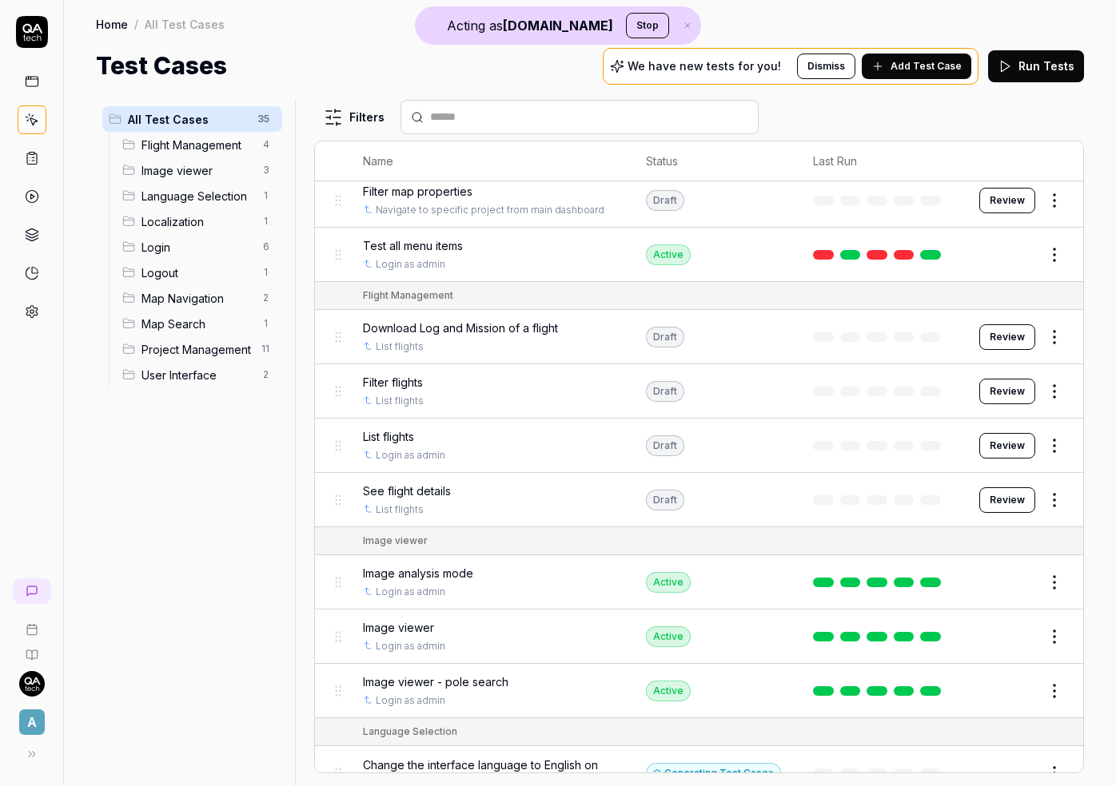
scroll to position [65, 0]
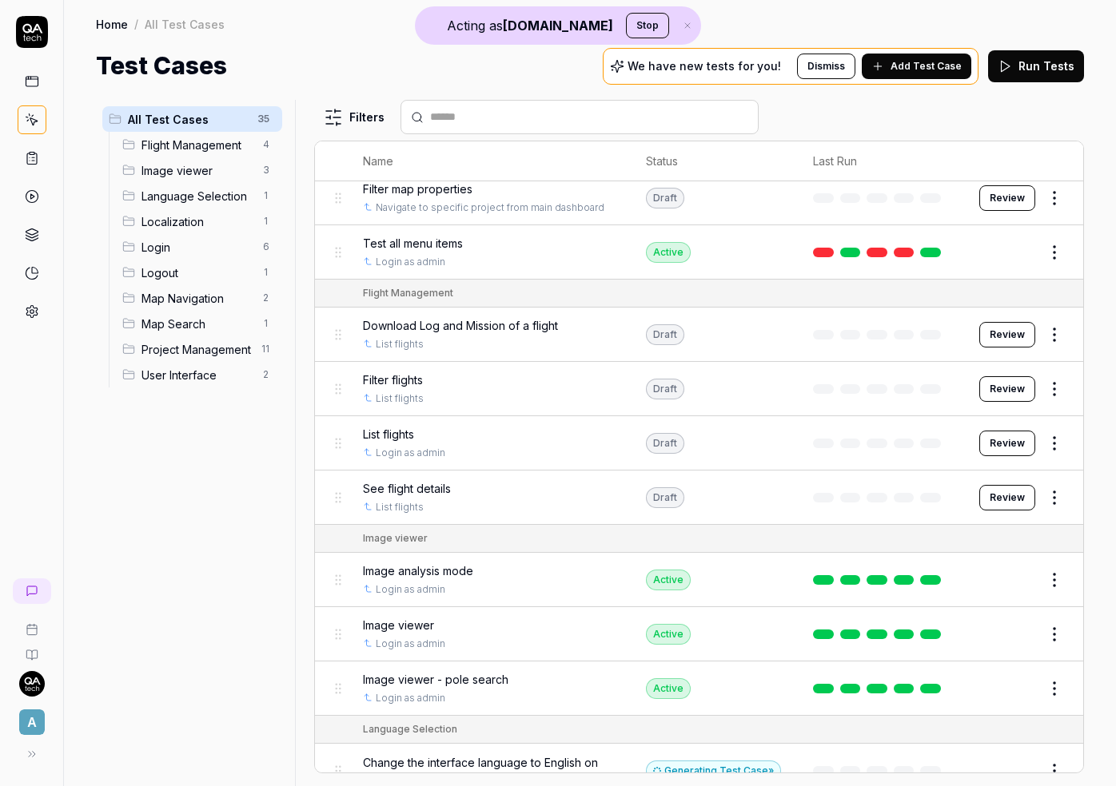
click at [930, 685] on link at bounding box center [930, 689] width 21 height 10
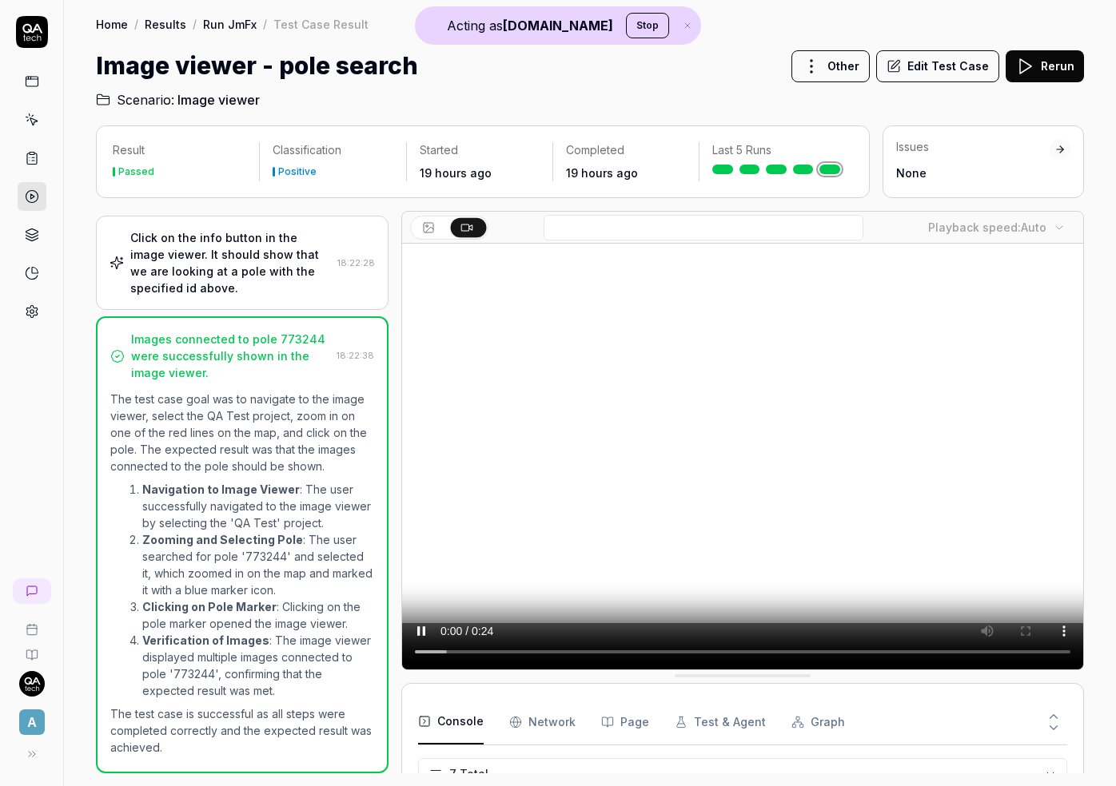
scroll to position [189, 0]
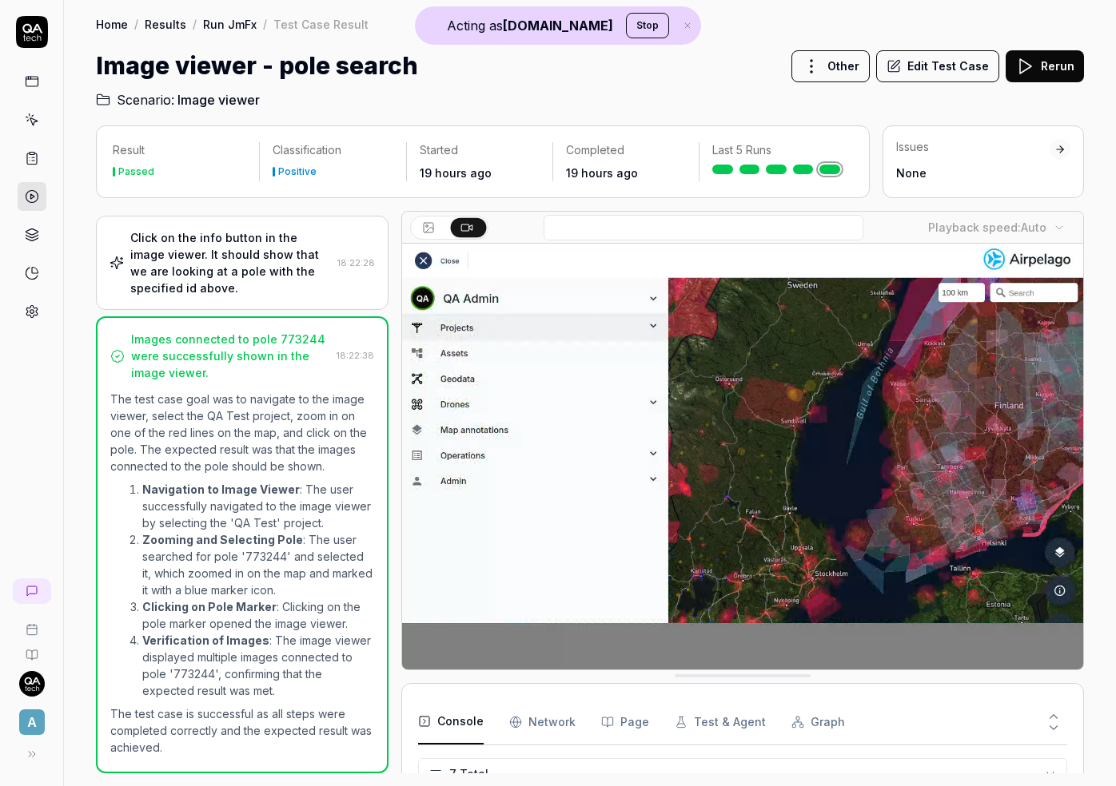
click at [924, 63] on button "Edit Test Case" at bounding box center [937, 66] width 123 height 32
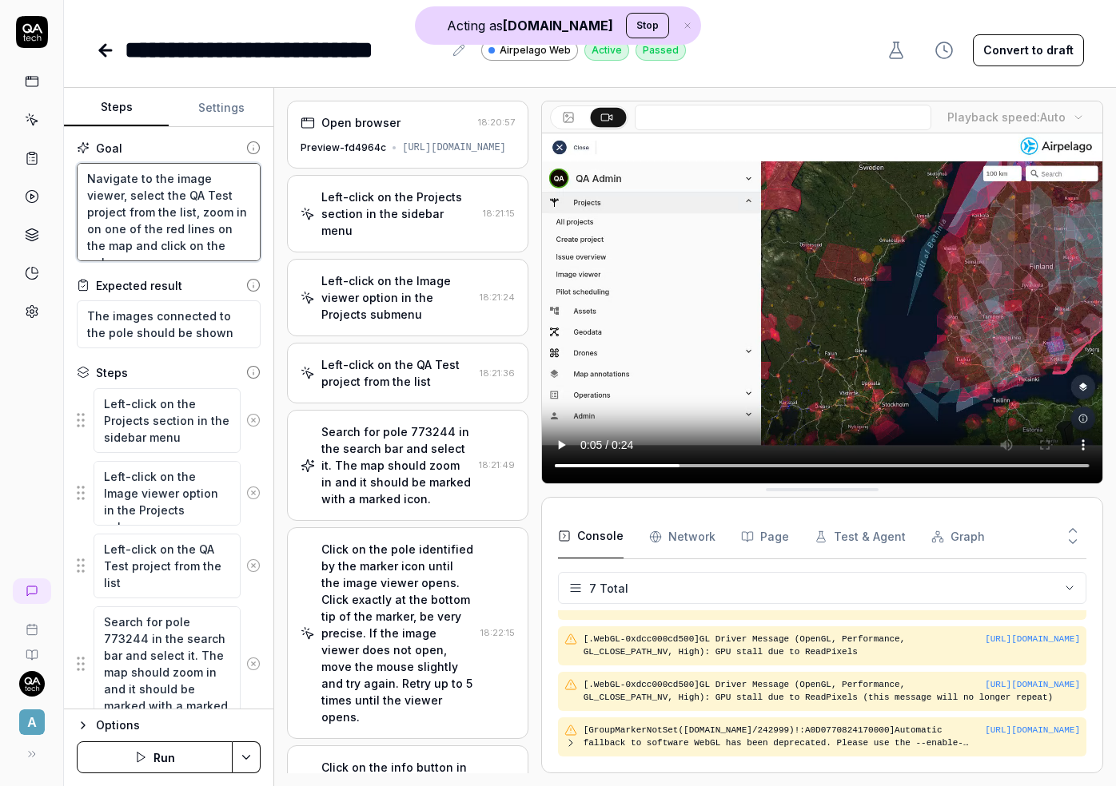
click at [211, 242] on textarea "Navigate to the image viewer, select the QA Test project from the list, zoom in…" at bounding box center [169, 212] width 184 height 98
drag, startPoint x: 201, startPoint y: 247, endPoint x: 76, endPoint y: 158, distance: 153.7
click at [76, 158] on div "Goal Navigate to the image viewer, select the QA Test project from the list, zo…" at bounding box center [168, 418] width 209 height 583
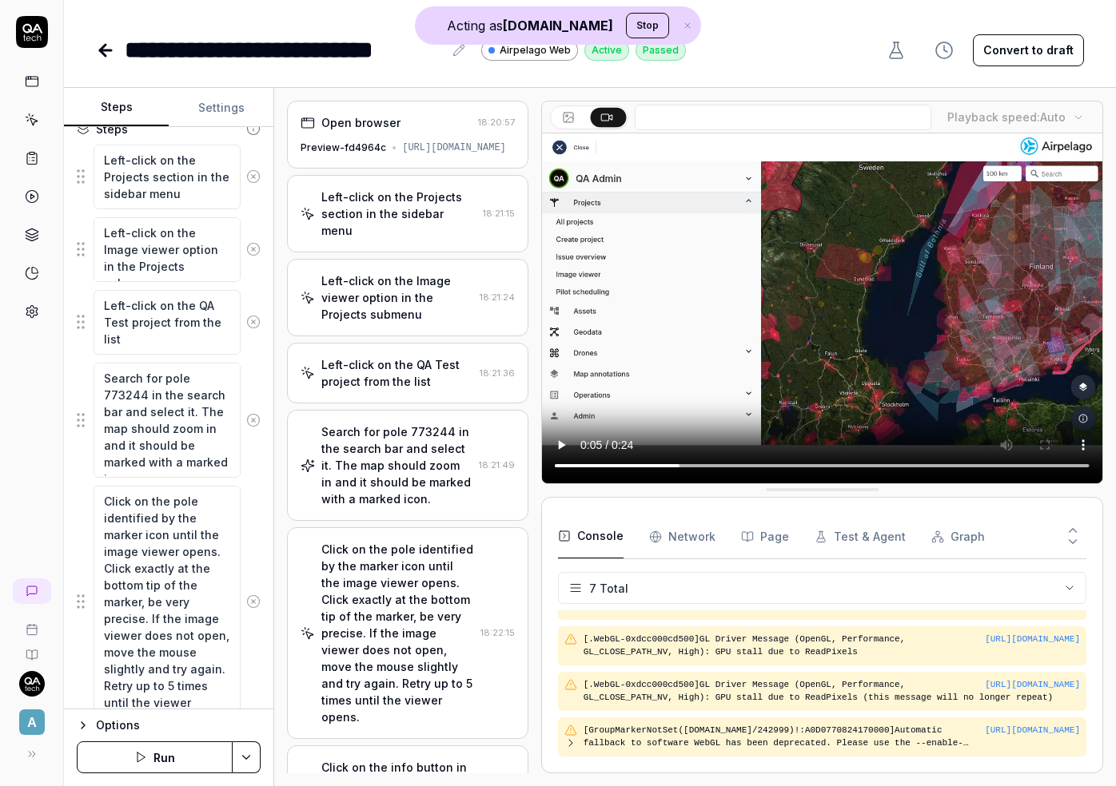
scroll to position [251, 0]
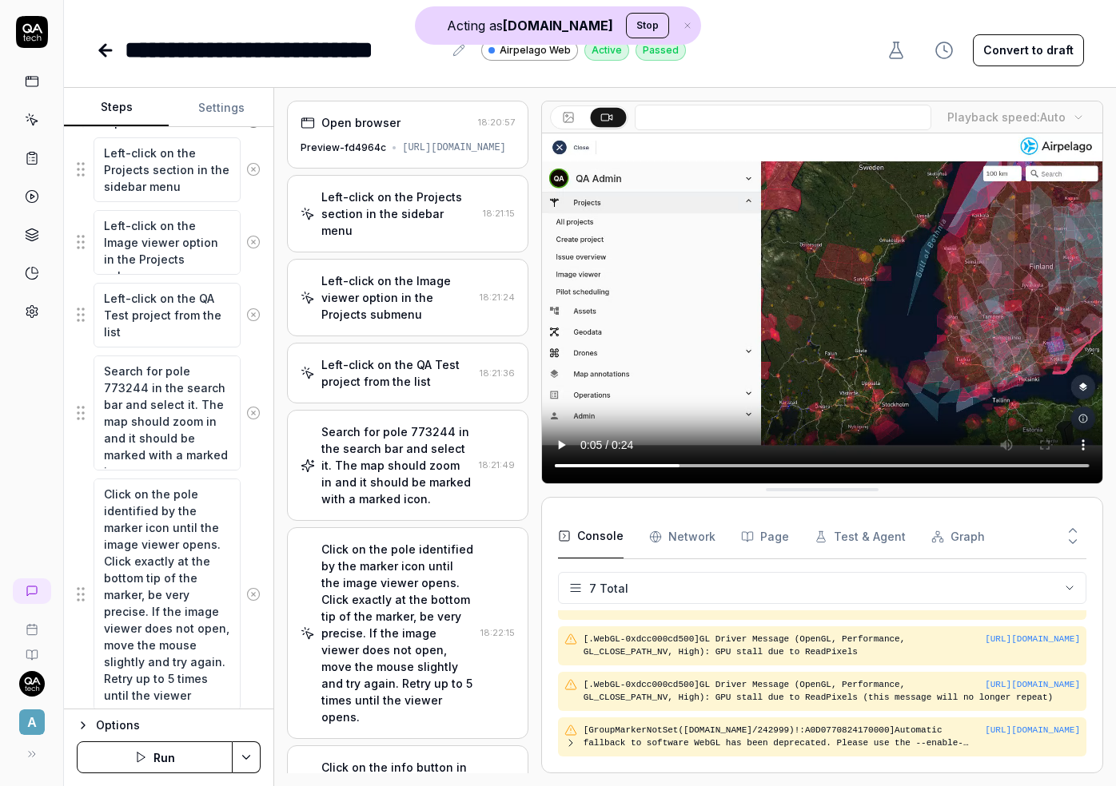
click at [422, 129] on div "Open browser" at bounding box center [386, 122] width 170 height 17
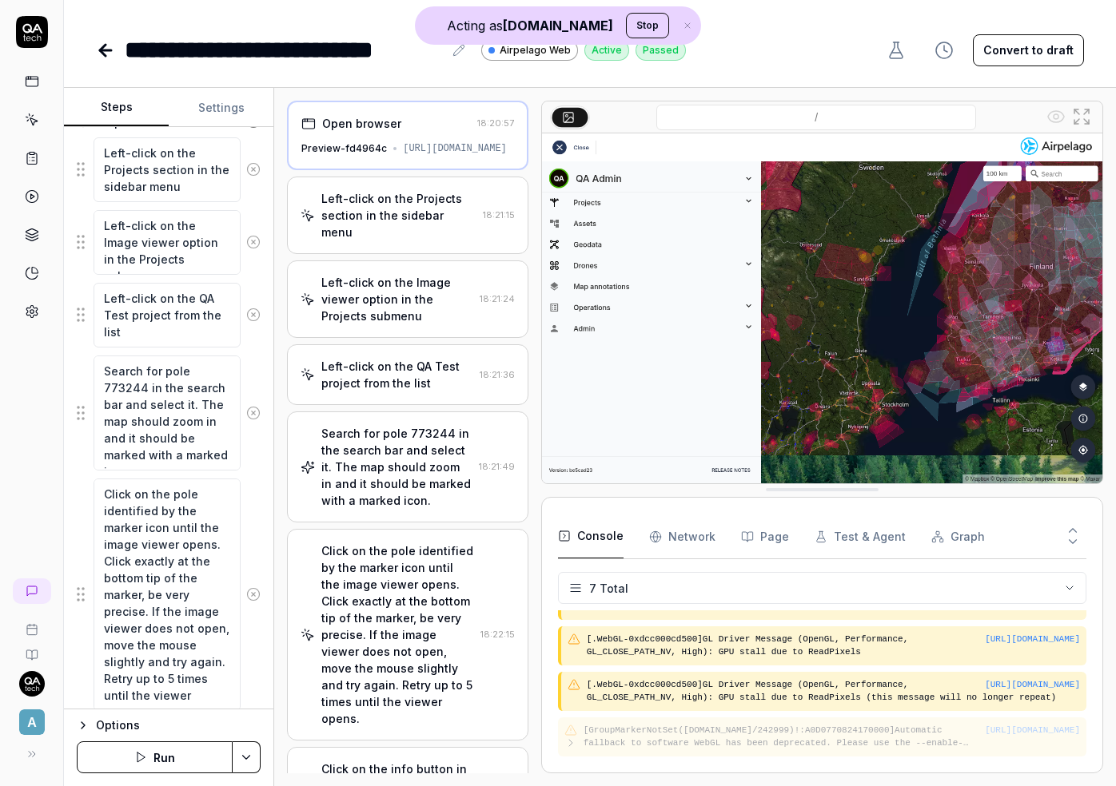
click at [434, 216] on div "Left-click on the Projects section in the sidebar menu" at bounding box center [398, 215] width 154 height 50
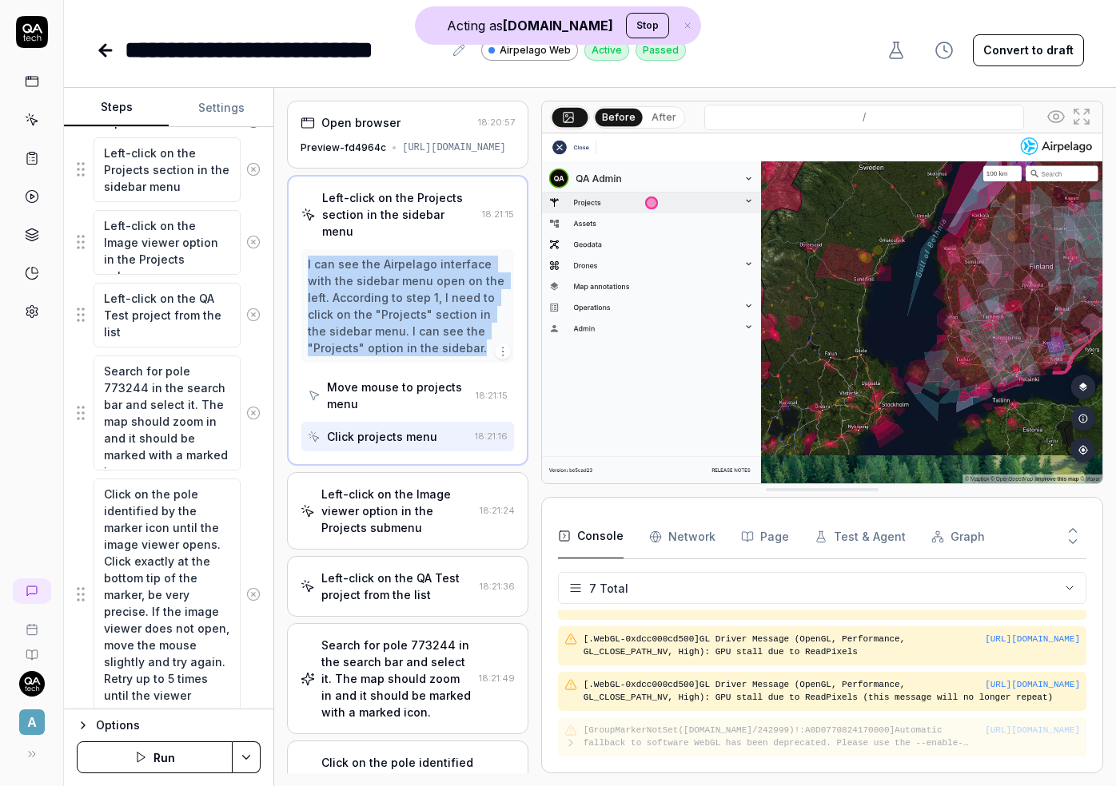
drag, startPoint x: 308, startPoint y: 263, endPoint x: 398, endPoint y: 339, distance: 117.4
click at [398, 339] on div "I can see the Airpelago interface with the sidebar menu open on the left. Accor…" at bounding box center [407, 306] width 199 height 101
click at [341, 500] on div "Left-click on the Image viewer option in the Projects submenu" at bounding box center [396, 511] width 151 height 50
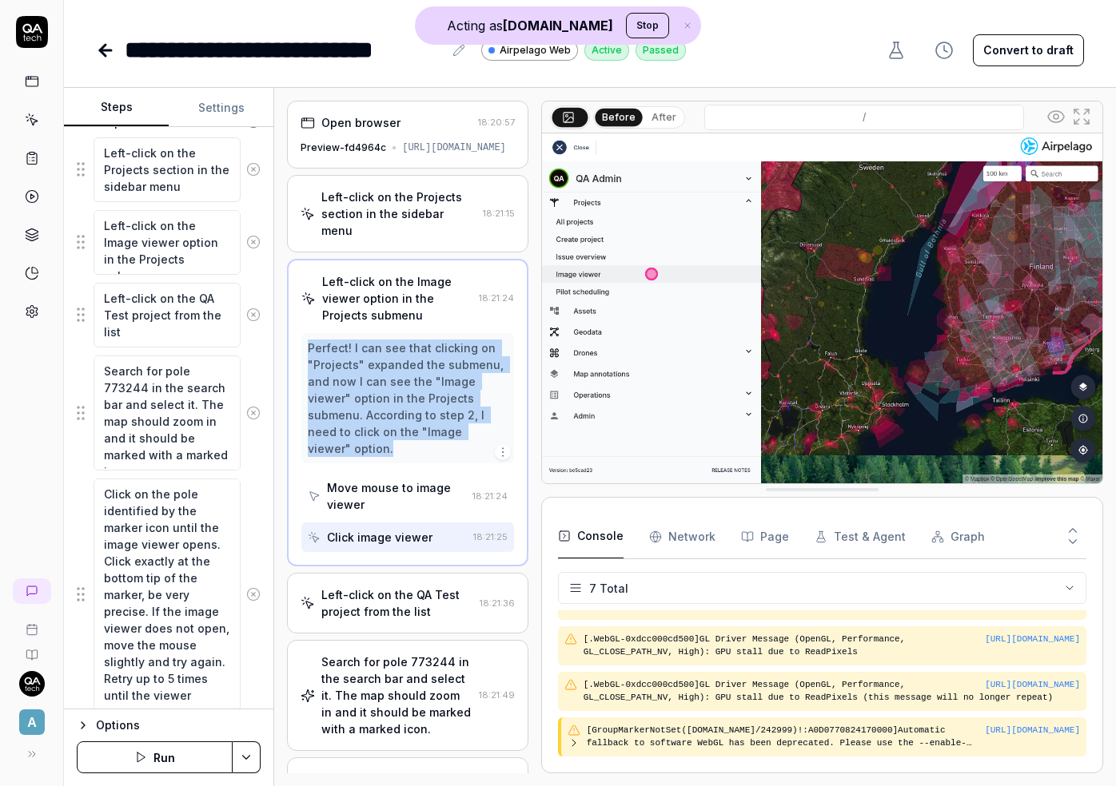
drag, startPoint x: 305, startPoint y: 349, endPoint x: 412, endPoint y: 444, distance: 142.1
click at [412, 444] on div "Perfect! I can see that clicking on "Projects" expanded the submenu, and now I …" at bounding box center [407, 398] width 212 height 130
click at [351, 611] on div "Left-click on the QA Test project from the list" at bounding box center [396, 604] width 151 height 34
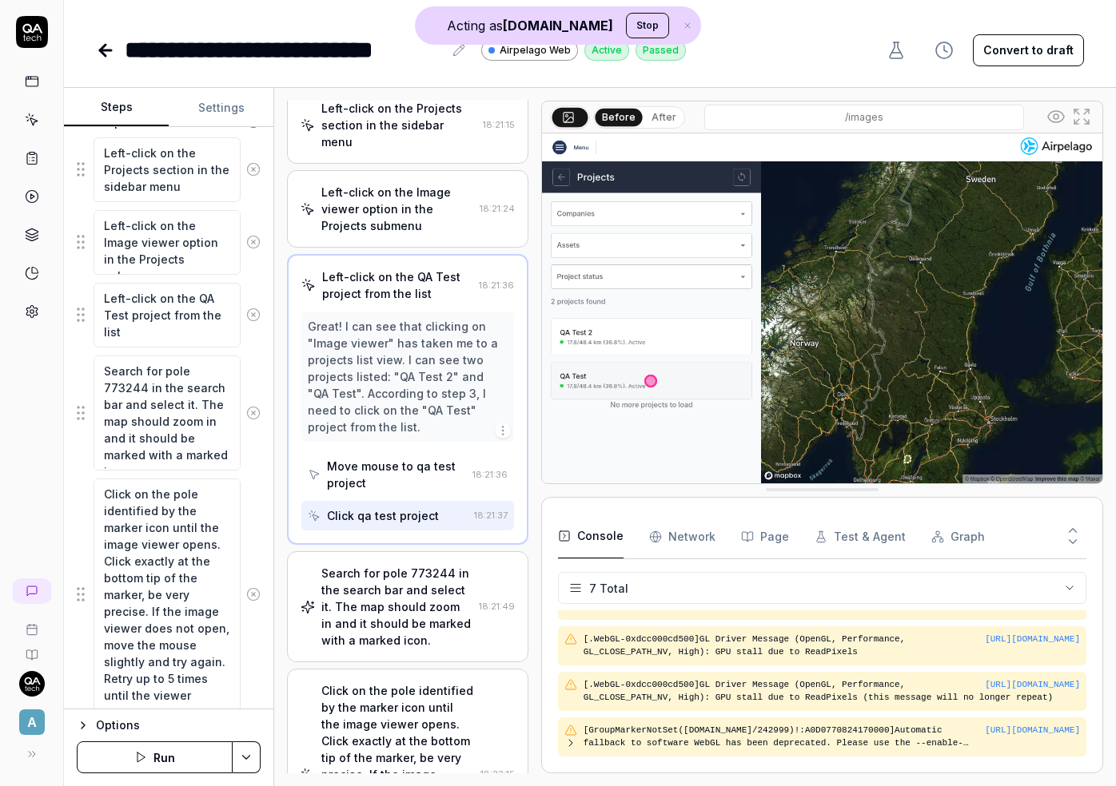
scroll to position [94, 0]
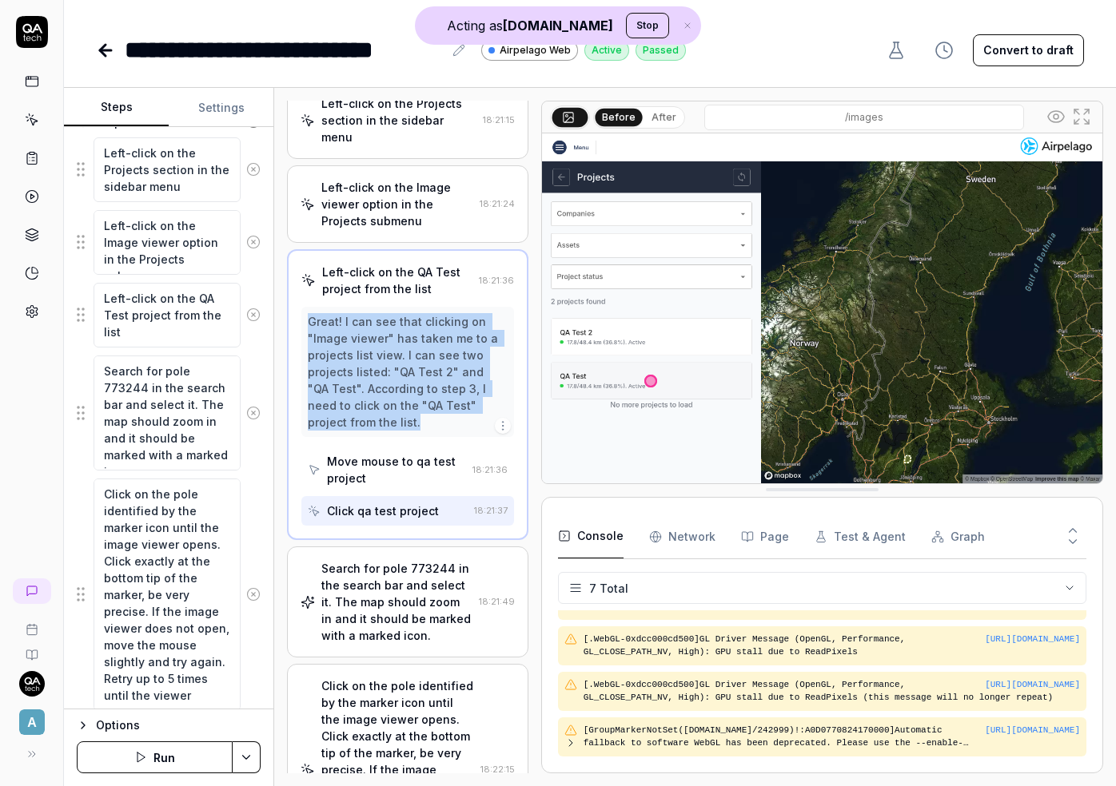
drag, startPoint x: 307, startPoint y: 316, endPoint x: 384, endPoint y: 425, distance: 133.0
click at [384, 425] on div "Great! I can see that clicking on "Image viewer" has taken me to a projects lis…" at bounding box center [407, 371] width 199 height 117
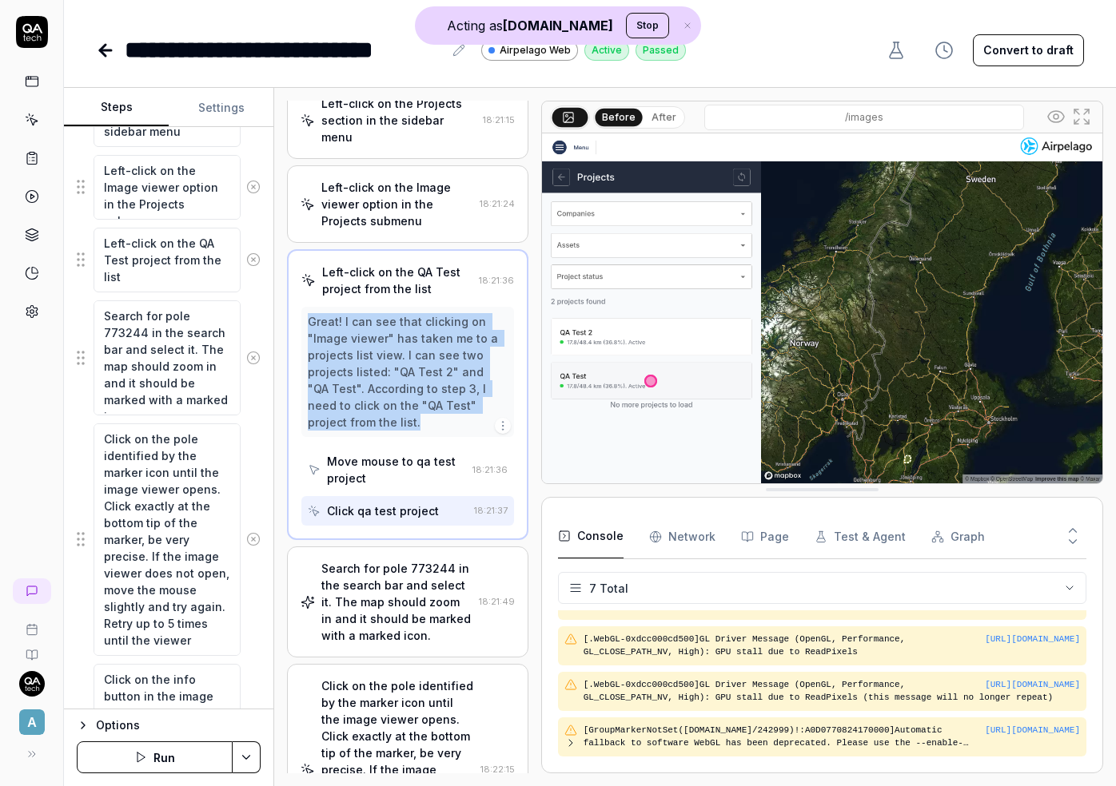
scroll to position [307, 0]
click at [386, 611] on div "Search for pole 773244 in the search bar and select it. The map should zoom in …" at bounding box center [396, 602] width 150 height 84
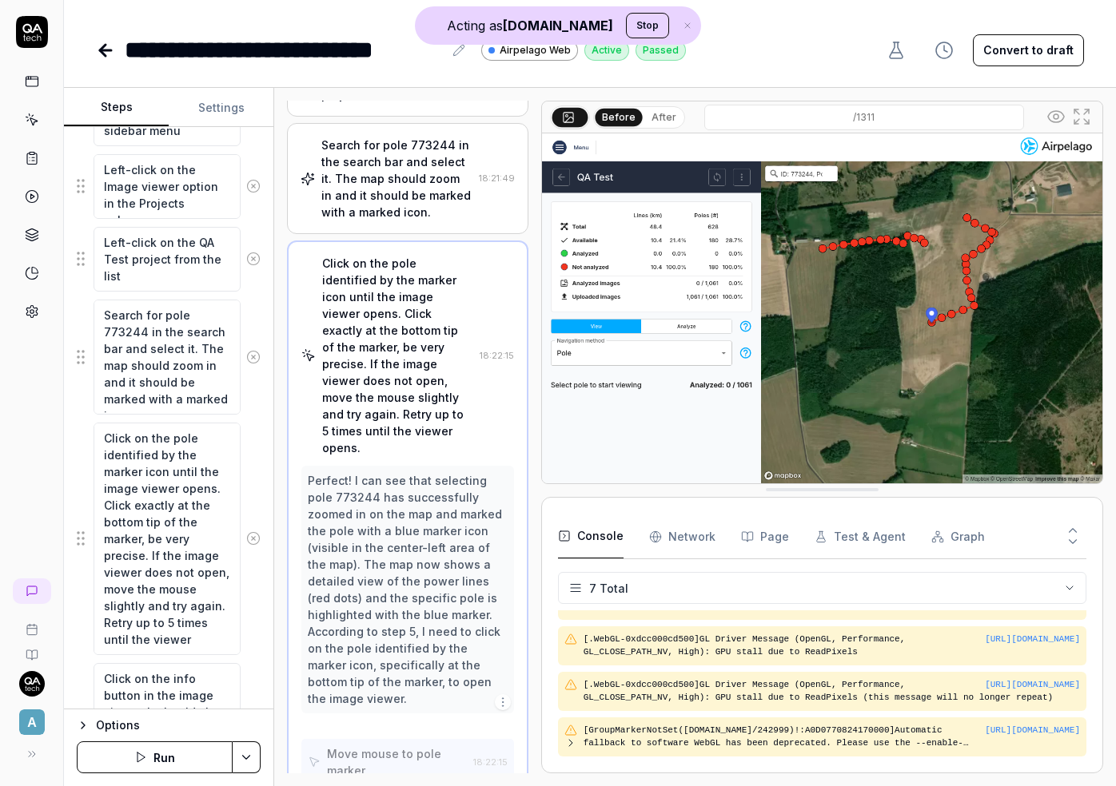
scroll to position [277, 0]
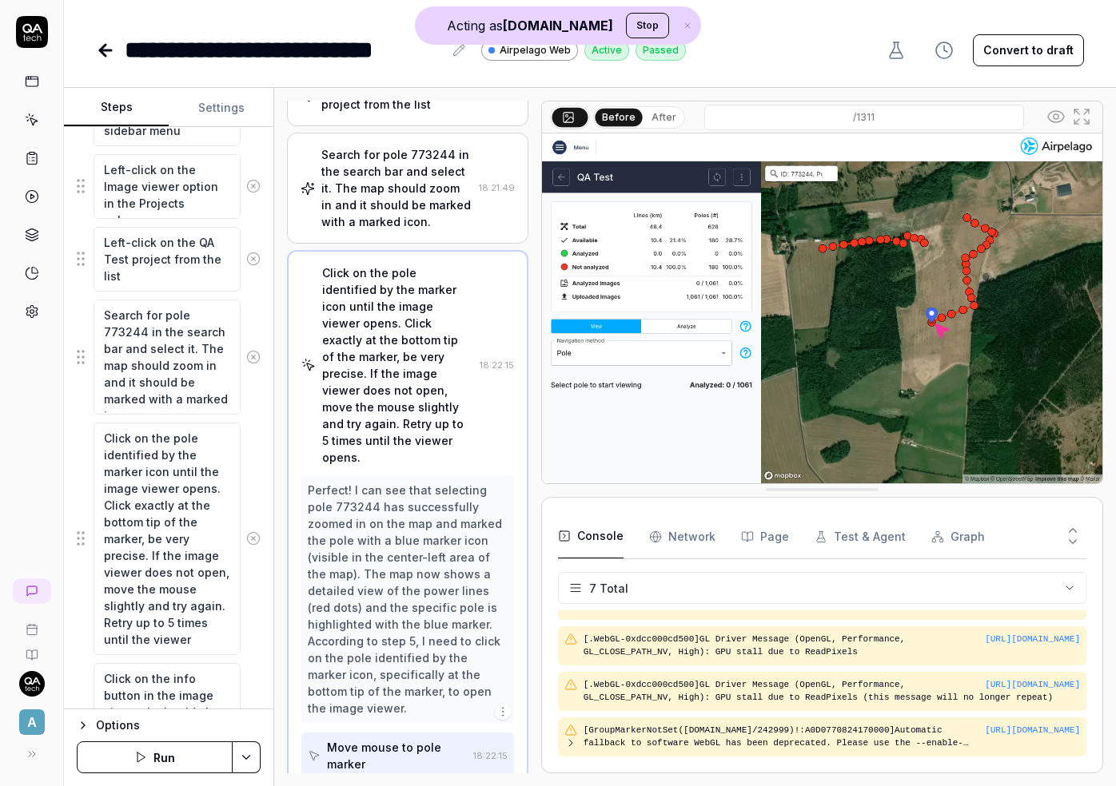
click at [384, 170] on div "Search for pole 773244 in the search bar and select it. The map should zoom in …" at bounding box center [396, 188] width 150 height 84
drag, startPoint x: 102, startPoint y: 623, endPoint x: 217, endPoint y: 644, distance: 116.3
click at [217, 644] on textarea "Click on the pole identified by the marker icon until the image viewer opens. C…" at bounding box center [167, 539] width 147 height 233
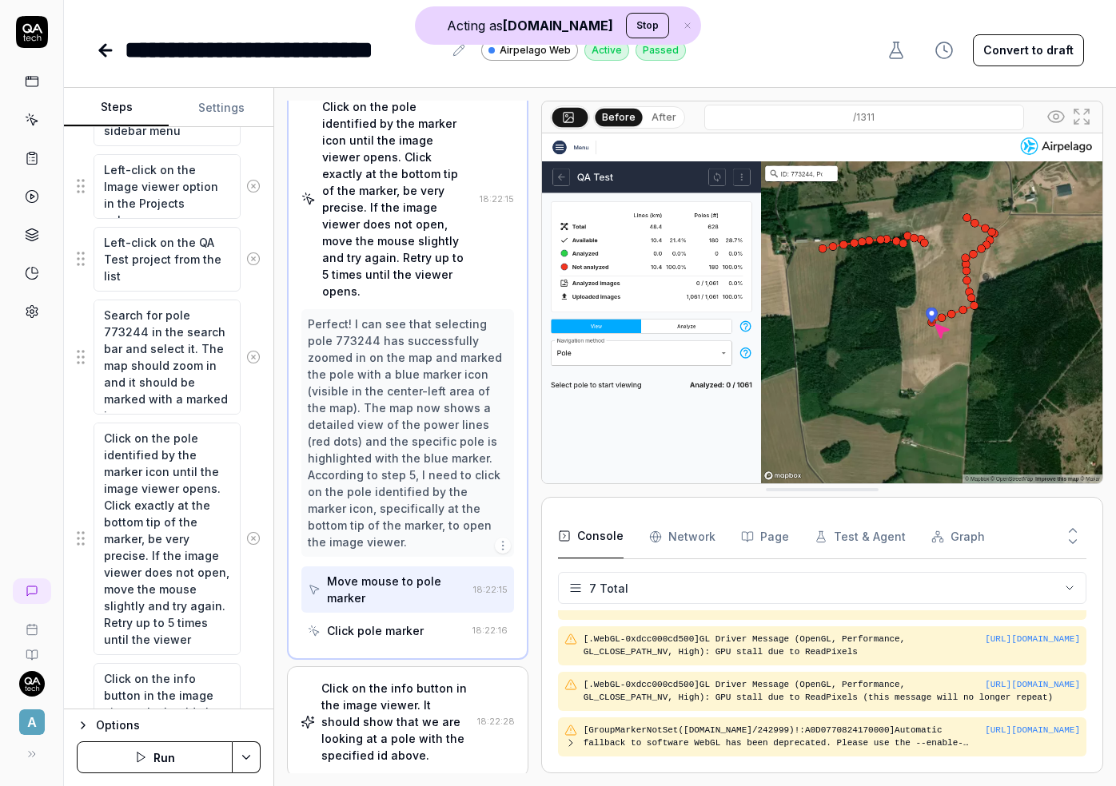
click at [395, 680] on div "Click on the info button in the image viewer. It should show that we are lookin…" at bounding box center [395, 722] width 149 height 84
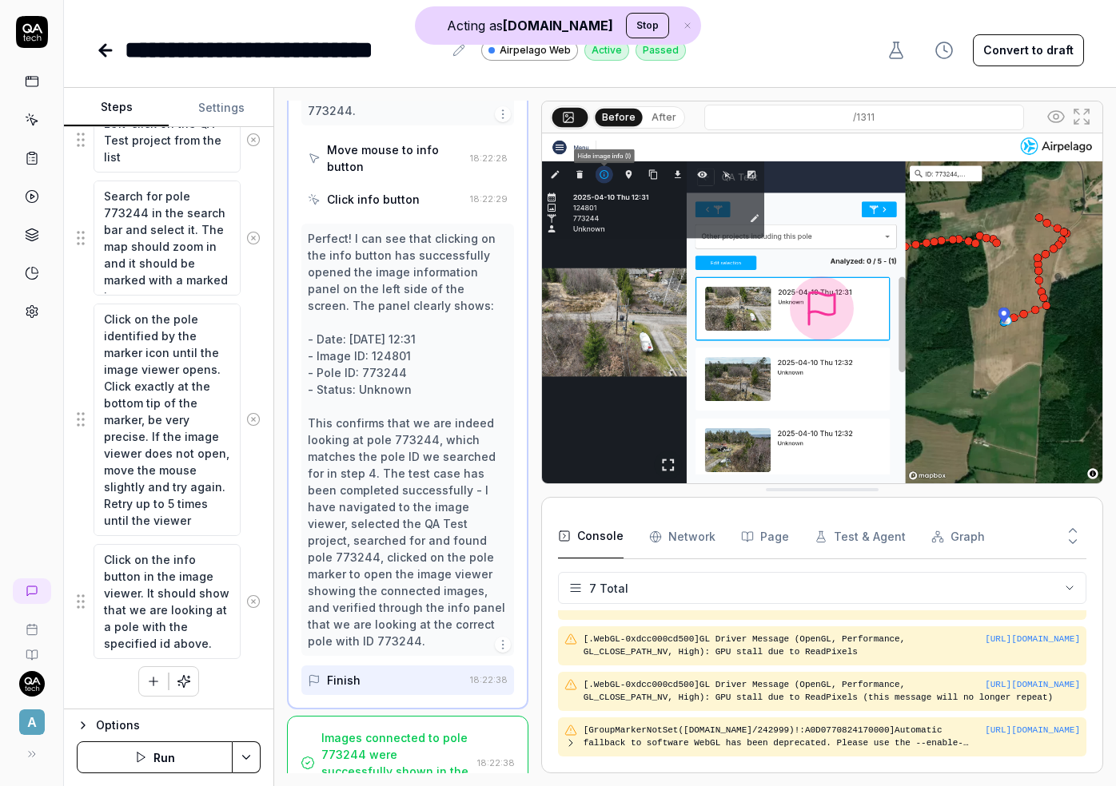
scroll to position [943, 0]
click at [394, 733] on div "Images connected to pole 773244 were successfully shown in the image viewer." at bounding box center [395, 762] width 149 height 67
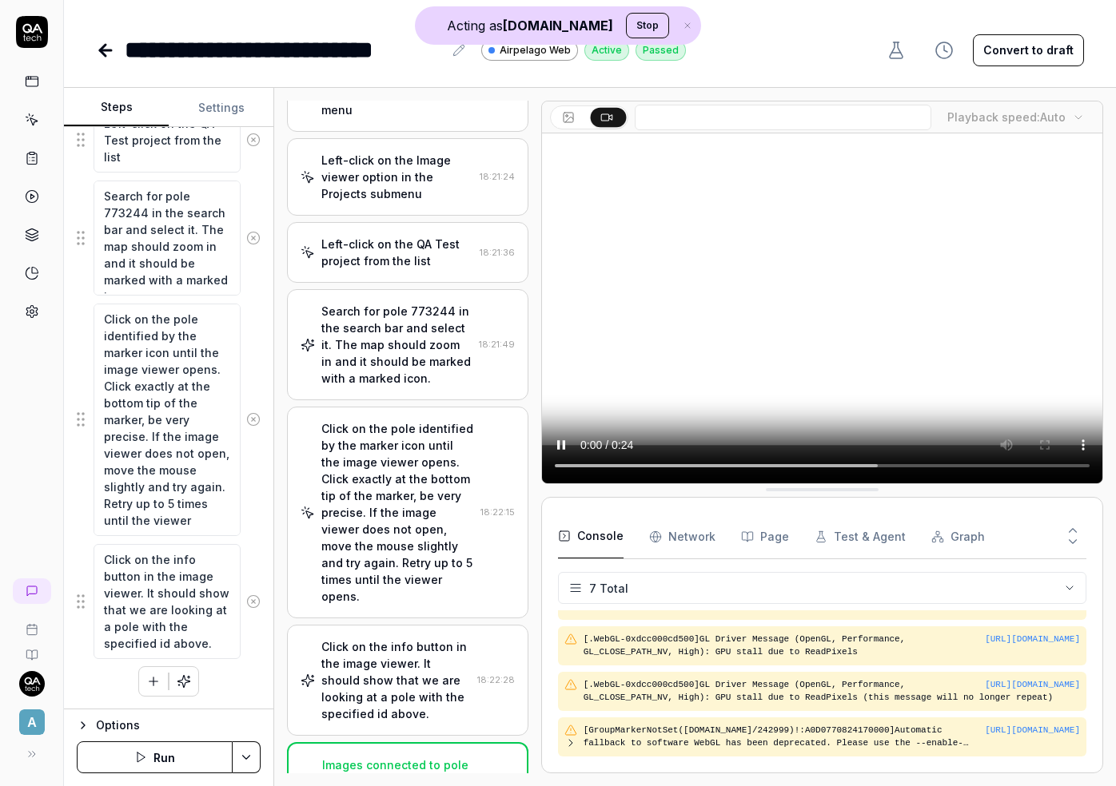
scroll to position [116, 0]
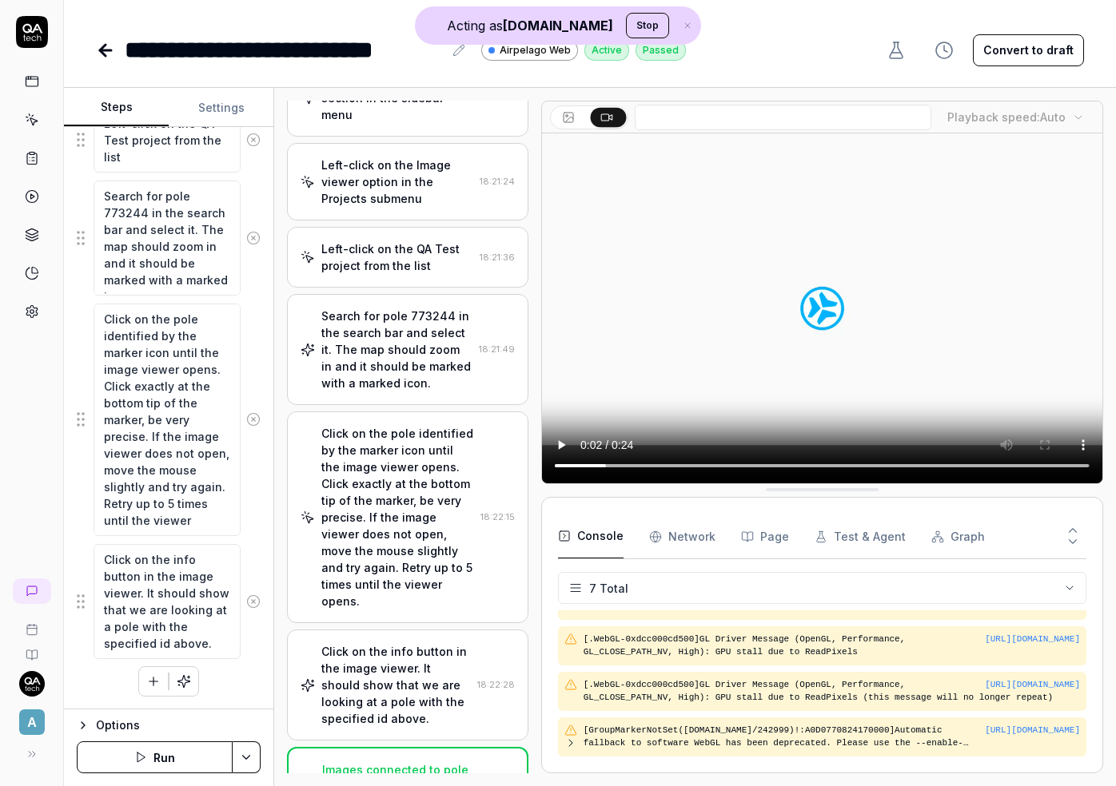
click at [23, 75] on link at bounding box center [32, 81] width 29 height 29
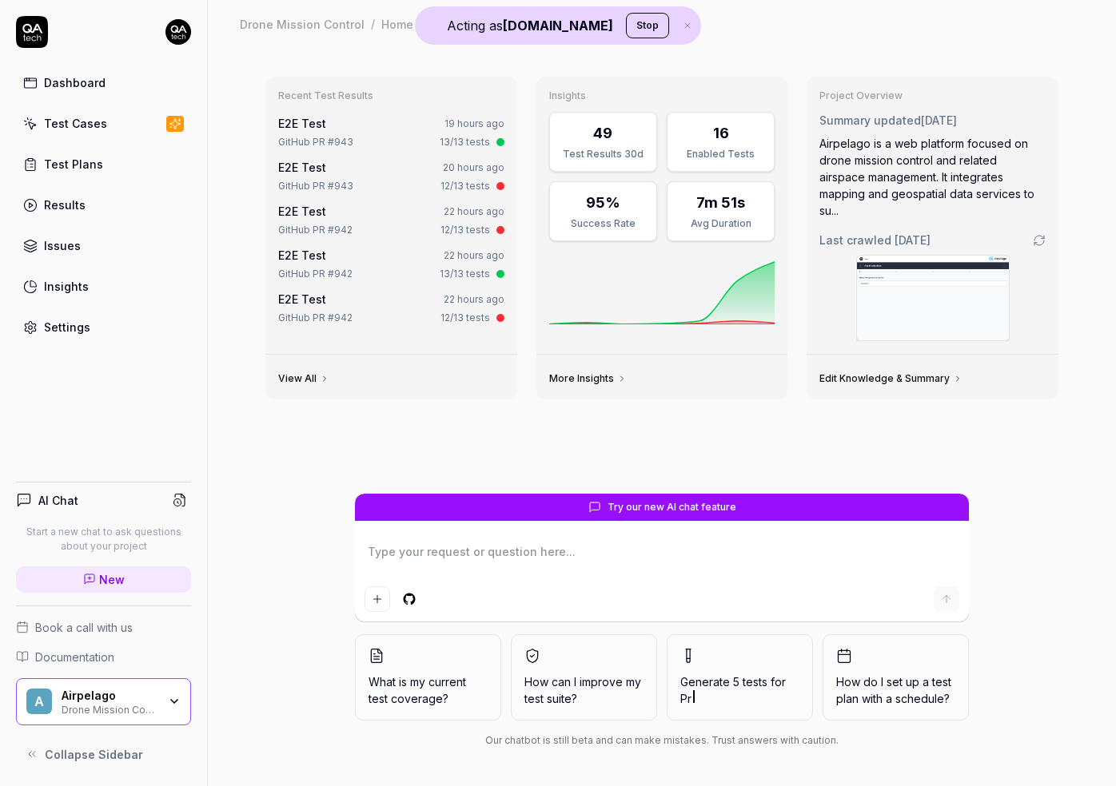
click at [62, 121] on div "Test Cases" at bounding box center [75, 123] width 63 height 17
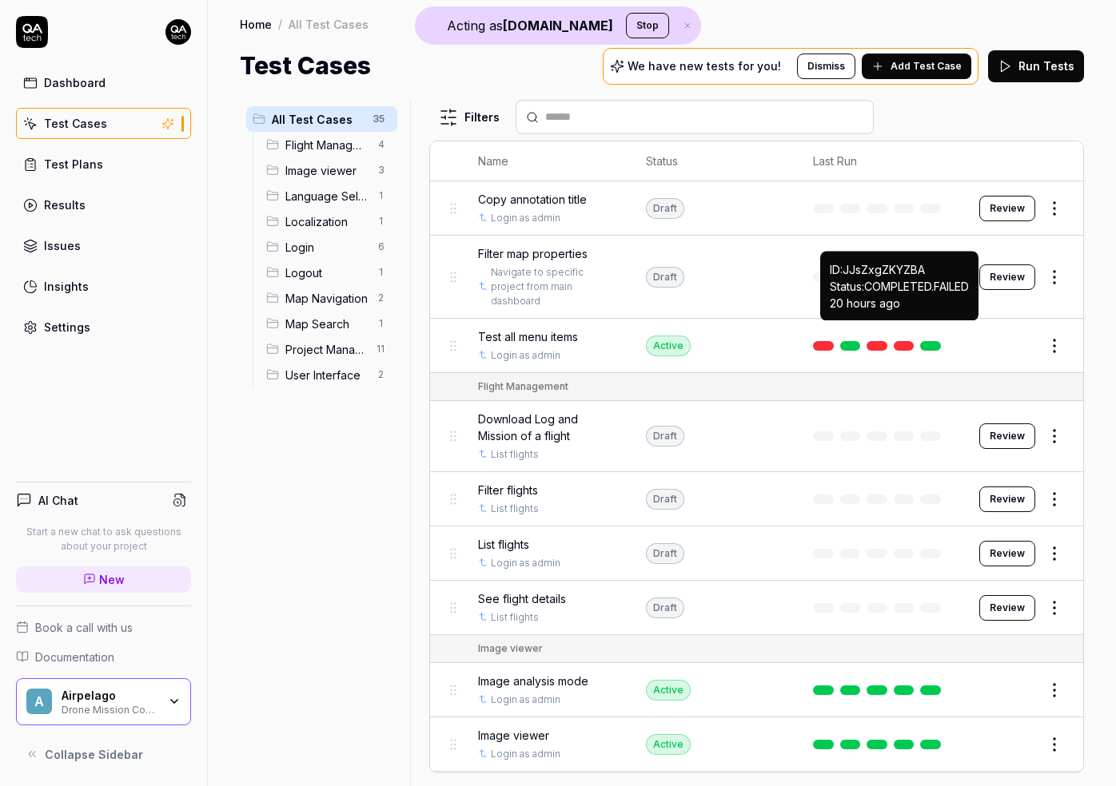
click at [905, 341] on link at bounding box center [904, 346] width 21 height 10
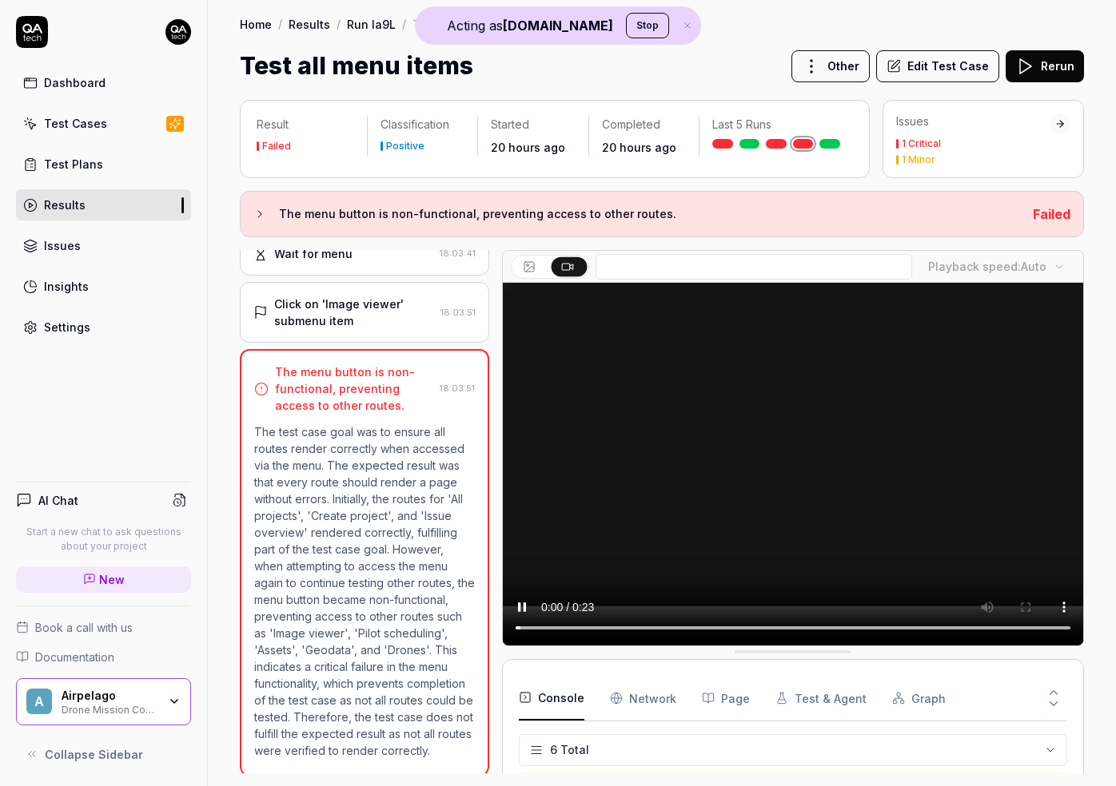
scroll to position [156, 0]
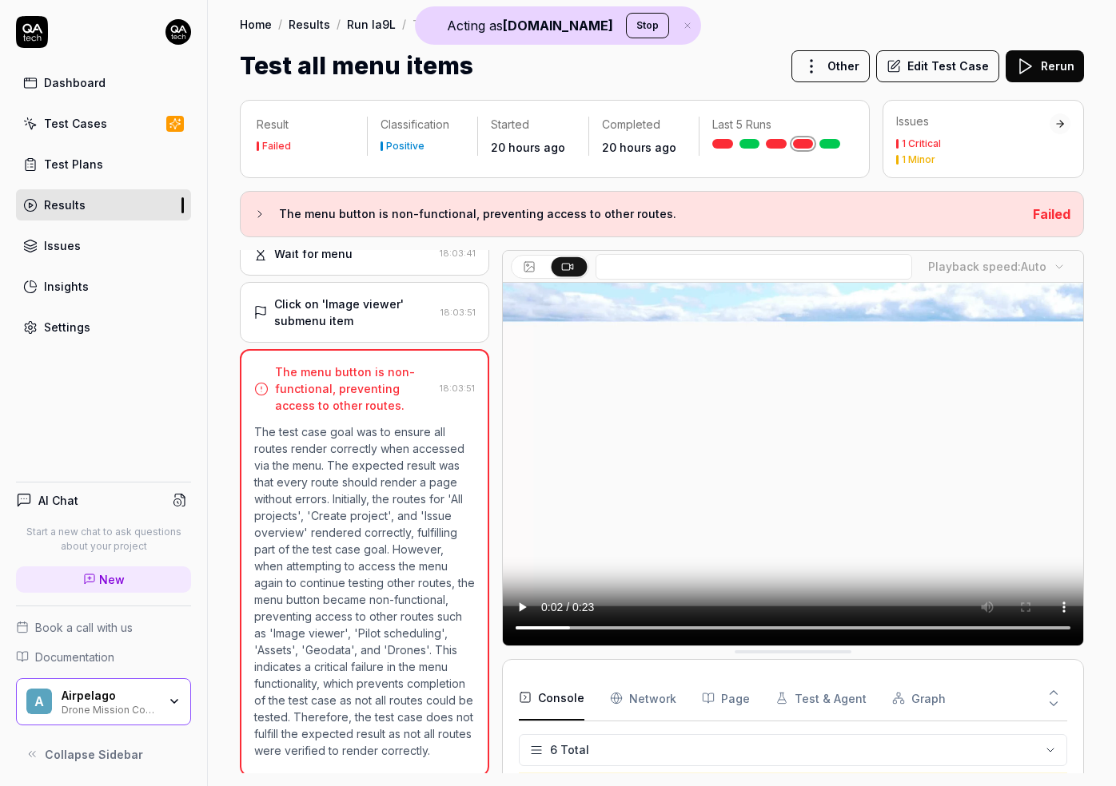
click at [921, 65] on button "Edit Test Case" at bounding box center [937, 66] width 123 height 32
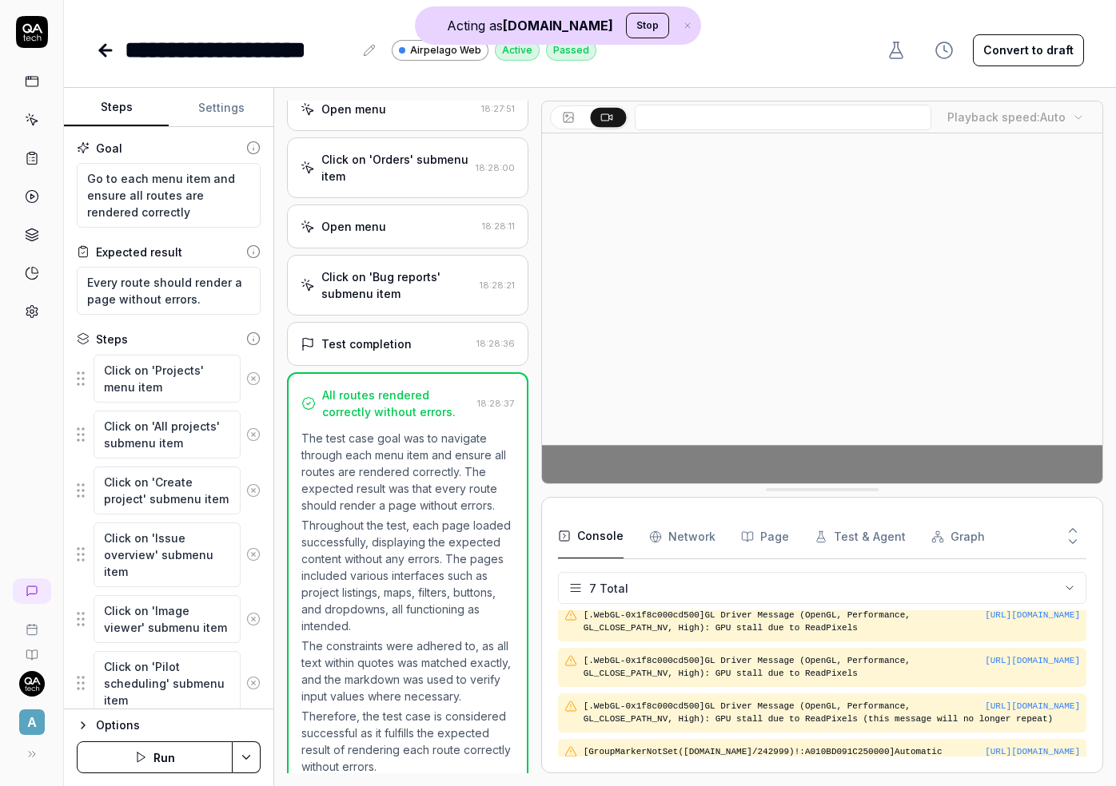
scroll to position [165, 0]
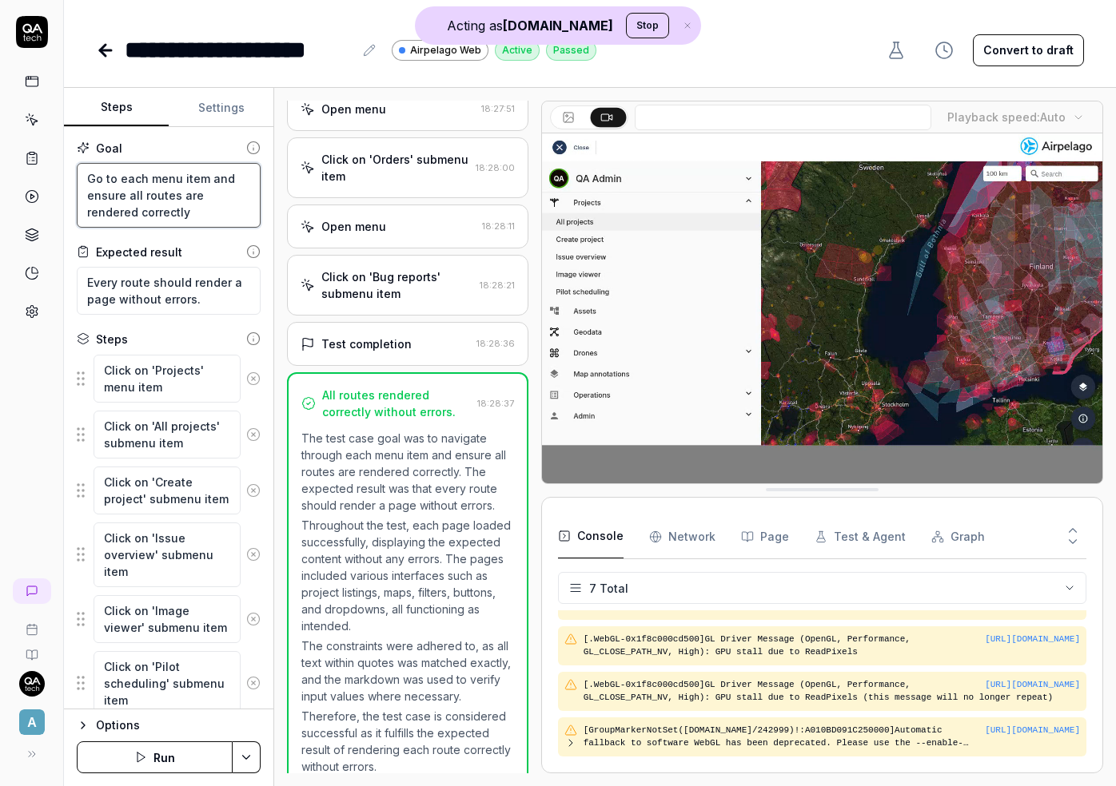
drag, startPoint x: 154, startPoint y: 209, endPoint x: 64, endPoint y: 177, distance: 95.8
click at [64, 177] on div "Goal Go to each menu item and ensure all routes are rendered correctly Expected…" at bounding box center [168, 418] width 209 height 583
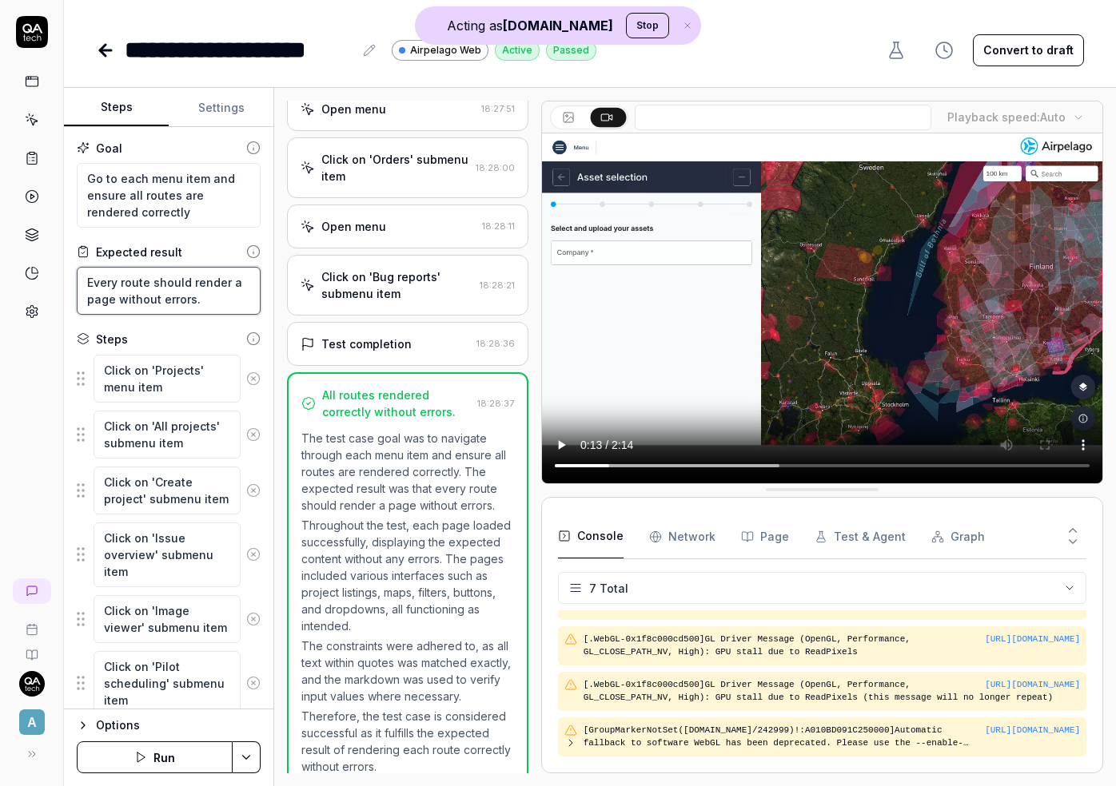
drag, startPoint x: 87, startPoint y: 283, endPoint x: 228, endPoint y: 311, distance: 143.4
click at [228, 311] on textarea "Every route should render a page without errors." at bounding box center [169, 291] width 184 height 48
click at [200, 337] on div "Steps" at bounding box center [169, 339] width 184 height 17
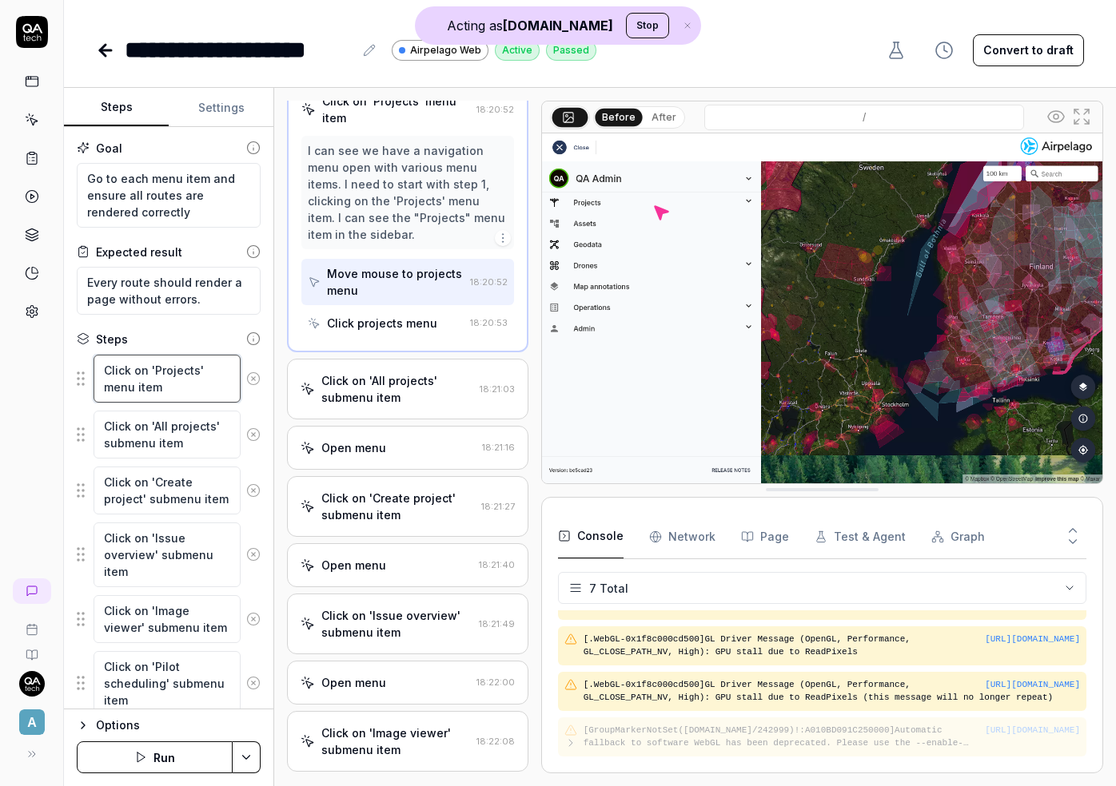
scroll to position [0, 0]
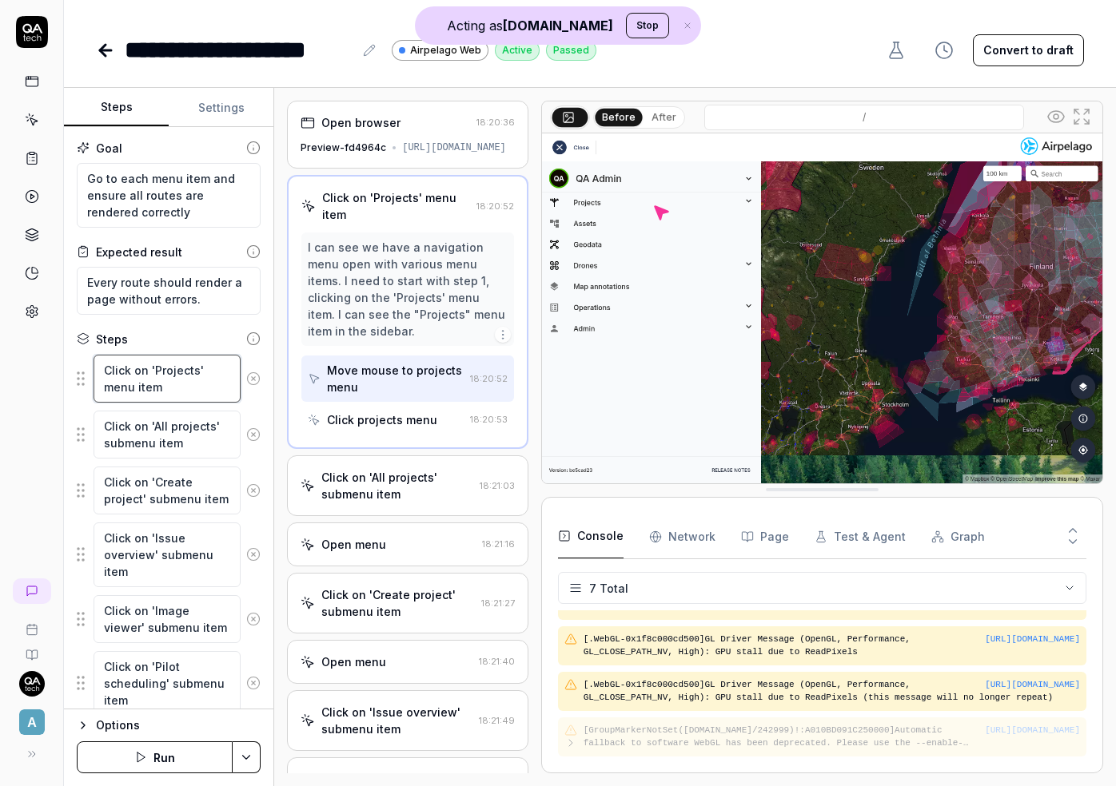
drag, startPoint x: 170, startPoint y: 390, endPoint x: 86, endPoint y: 375, distance: 86.1
click at [85, 375] on div "Click on 'Projects' menu item" at bounding box center [169, 379] width 184 height 50
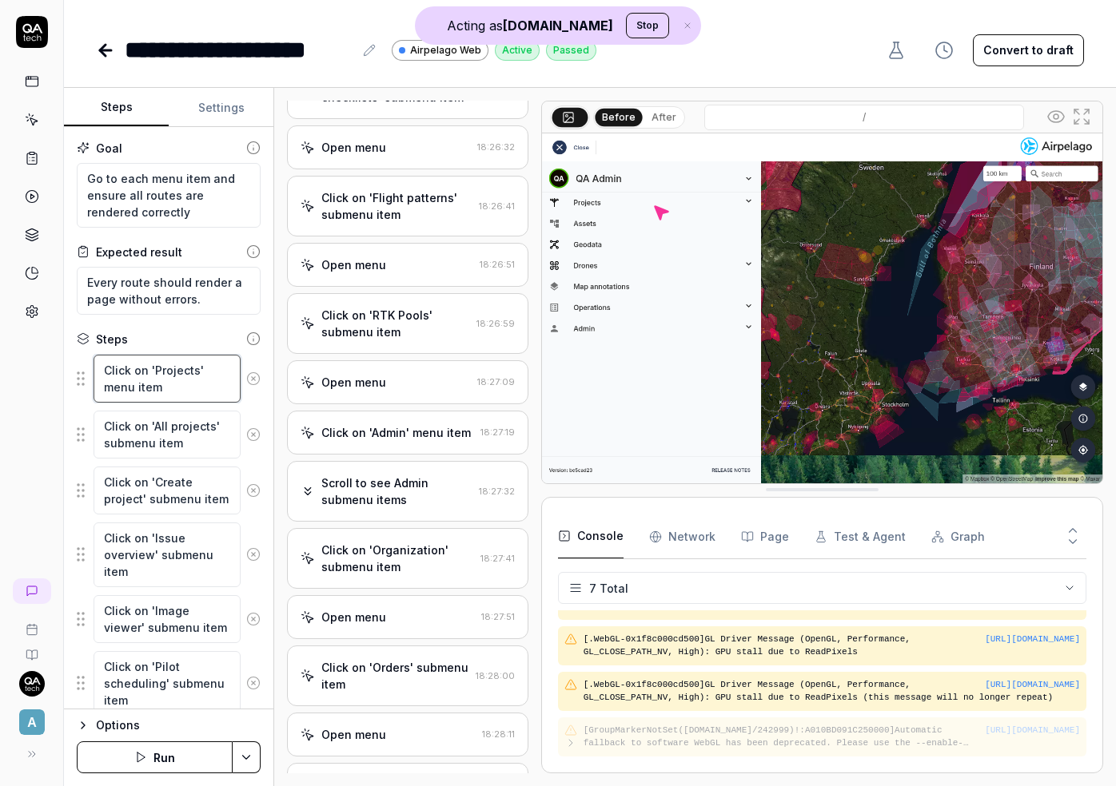
scroll to position [2375, 0]
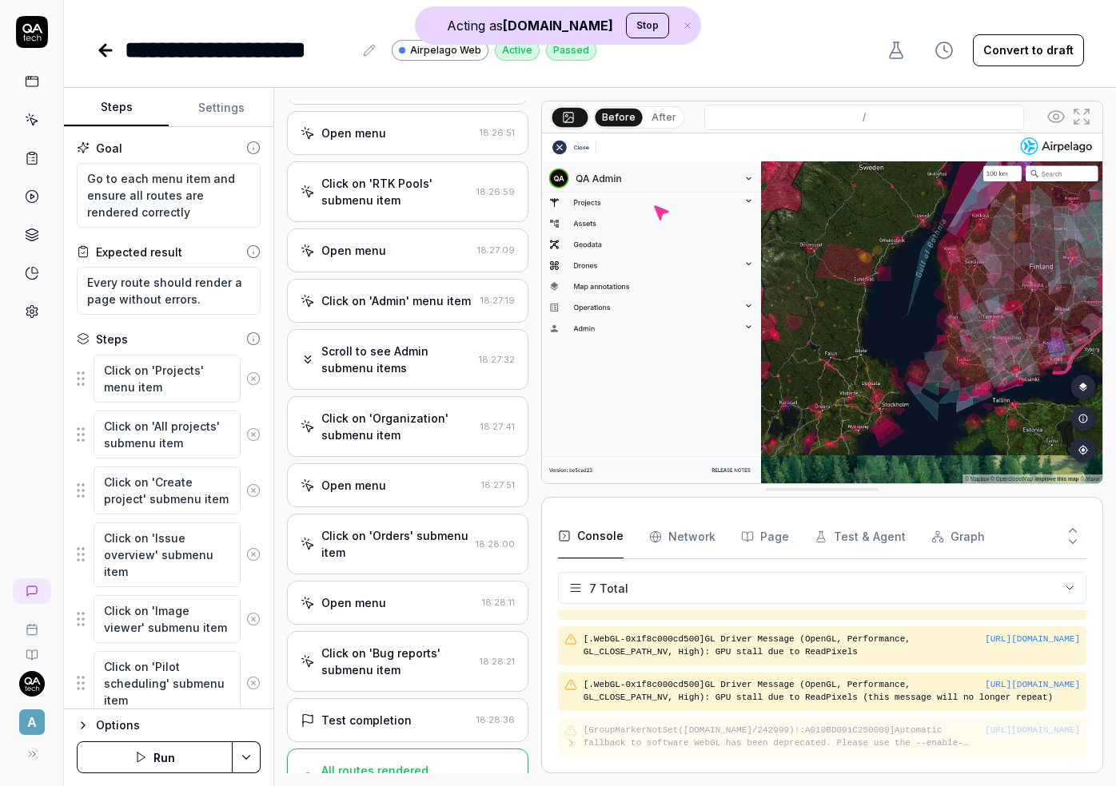
click at [380, 738] on div "All routes rendered correctly without errors." at bounding box center [395, 779] width 149 height 34
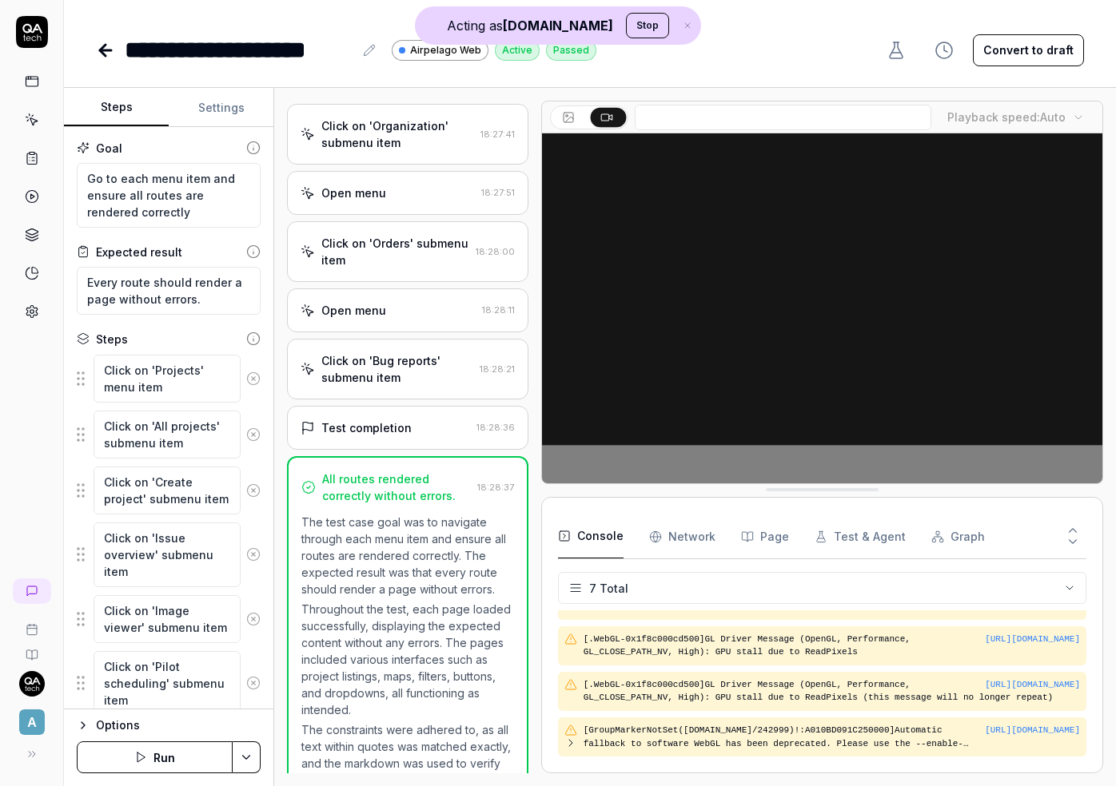
scroll to position [2538, 0]
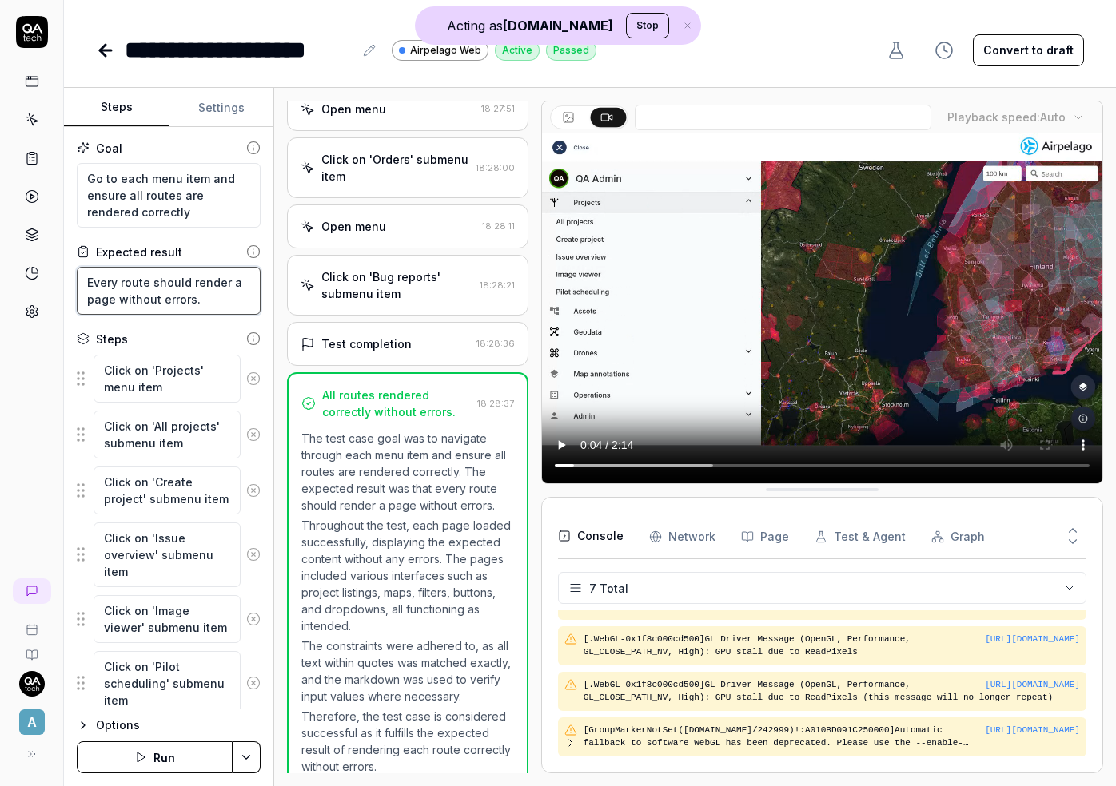
drag, startPoint x: 200, startPoint y: 301, endPoint x: 74, endPoint y: 279, distance: 127.5
click at [74, 278] on div "Goal Go to each menu item and ensure all routes are rendered correctly Expected…" at bounding box center [168, 418] width 209 height 583
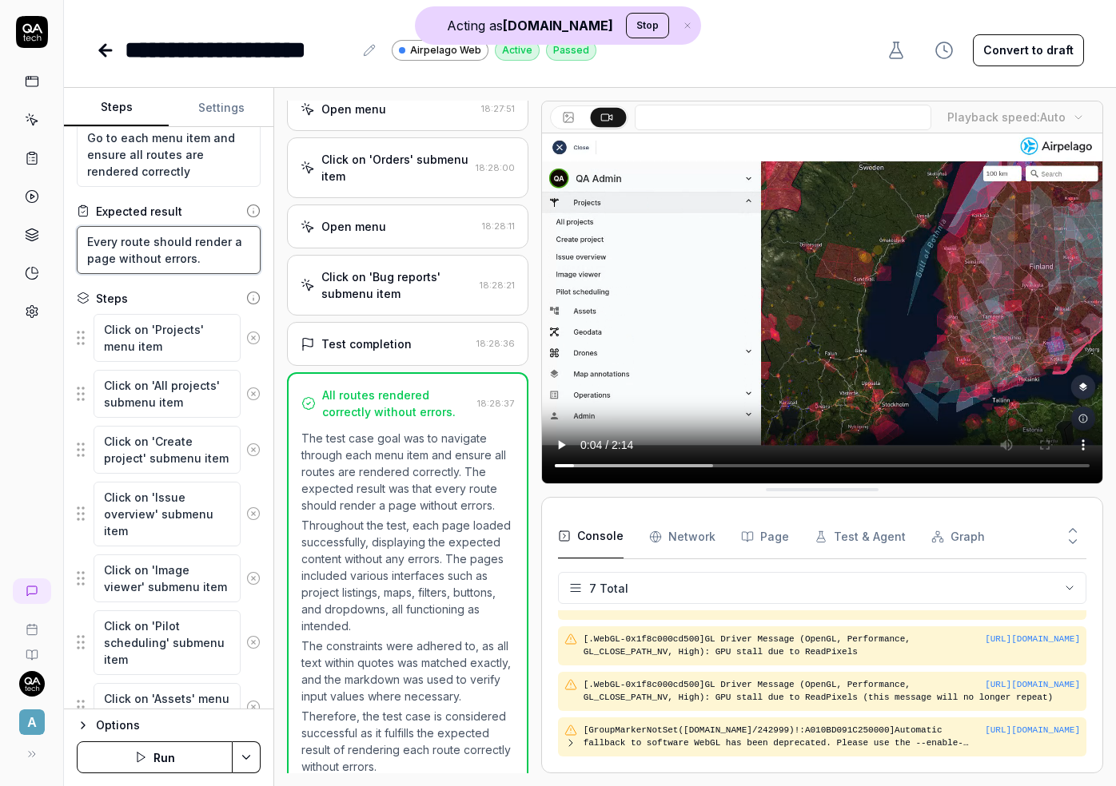
scroll to position [43, 0]
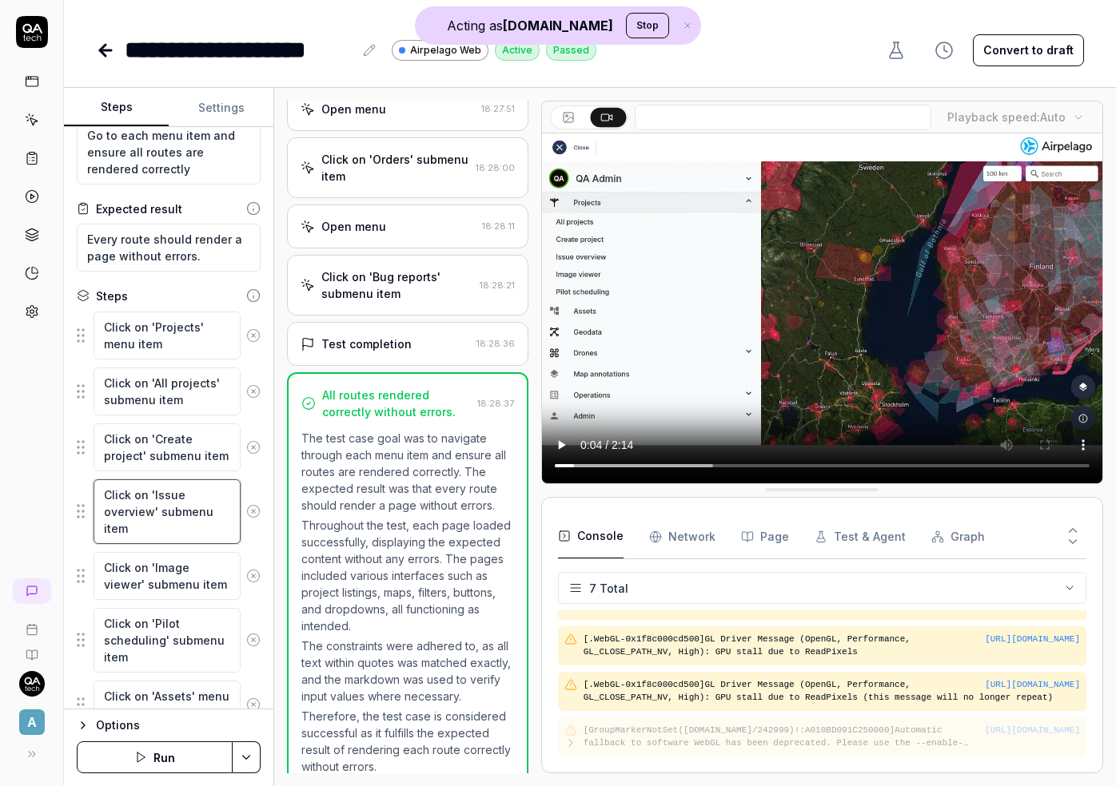
click at [137, 514] on textarea "Click on 'Issue overview' submenu item" at bounding box center [167, 512] width 147 height 65
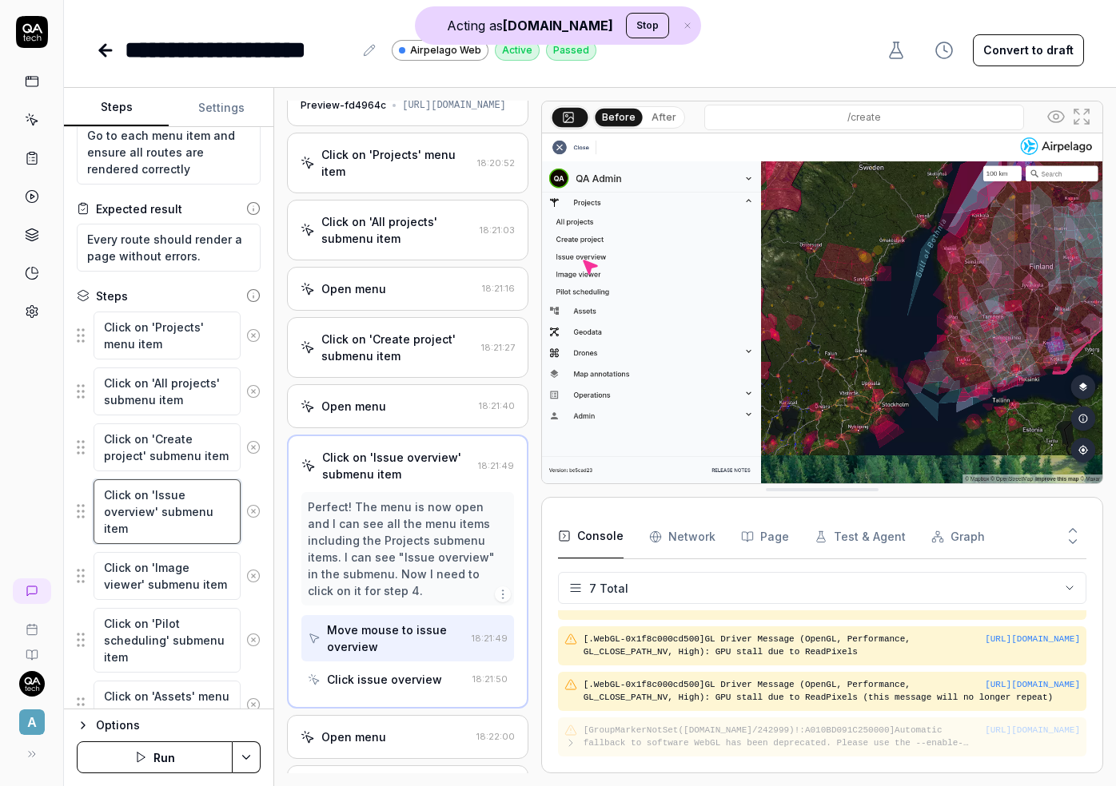
scroll to position [0, 0]
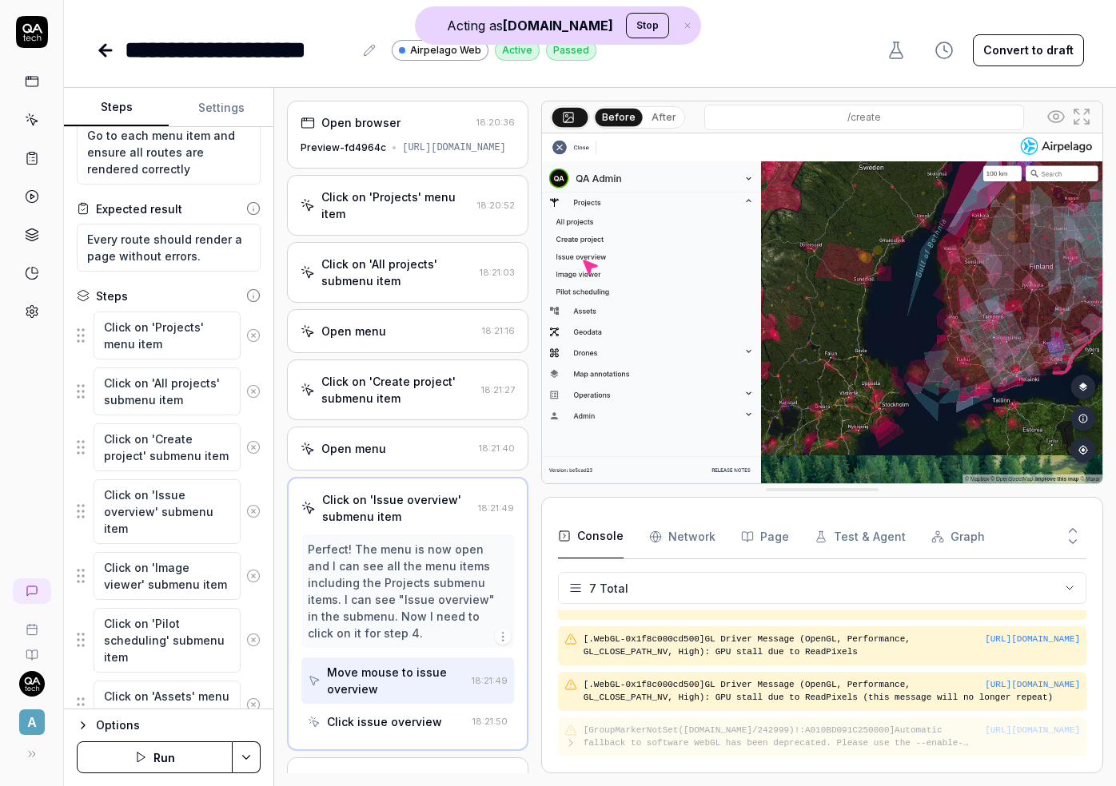
click at [101, 46] on icon at bounding box center [105, 50] width 19 height 19
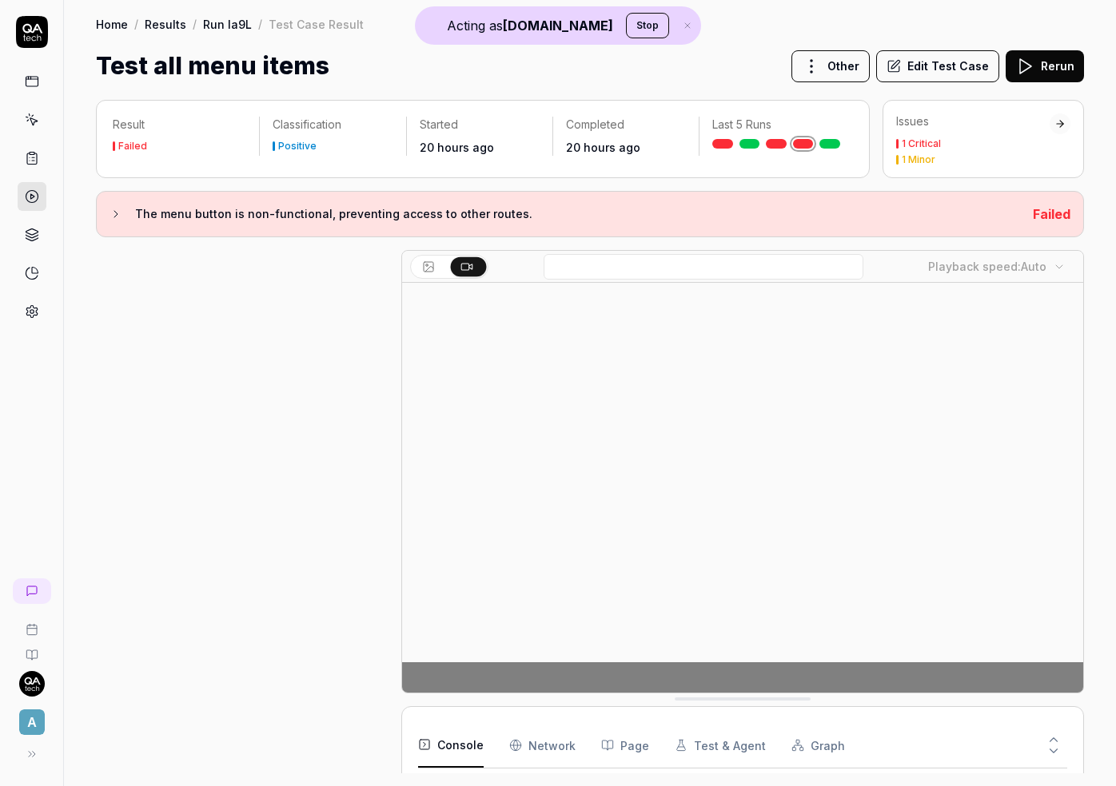
scroll to position [328, 0]
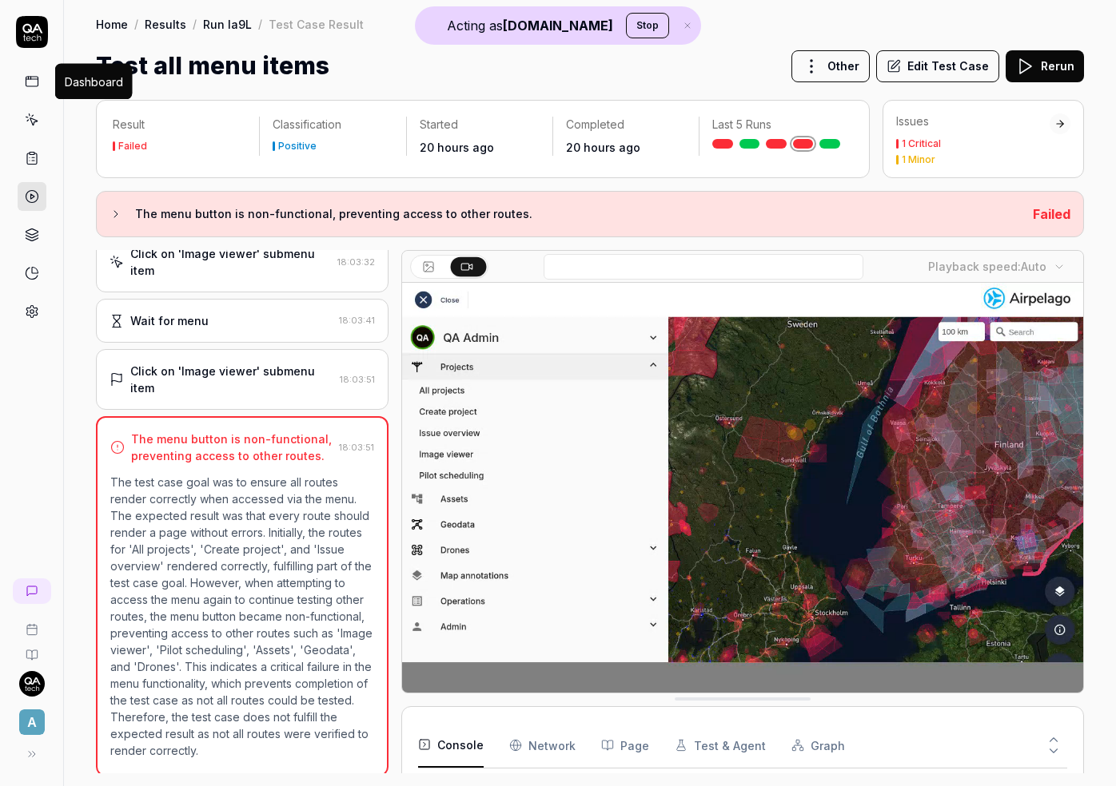
click at [31, 77] on rect at bounding box center [32, 82] width 12 height 10
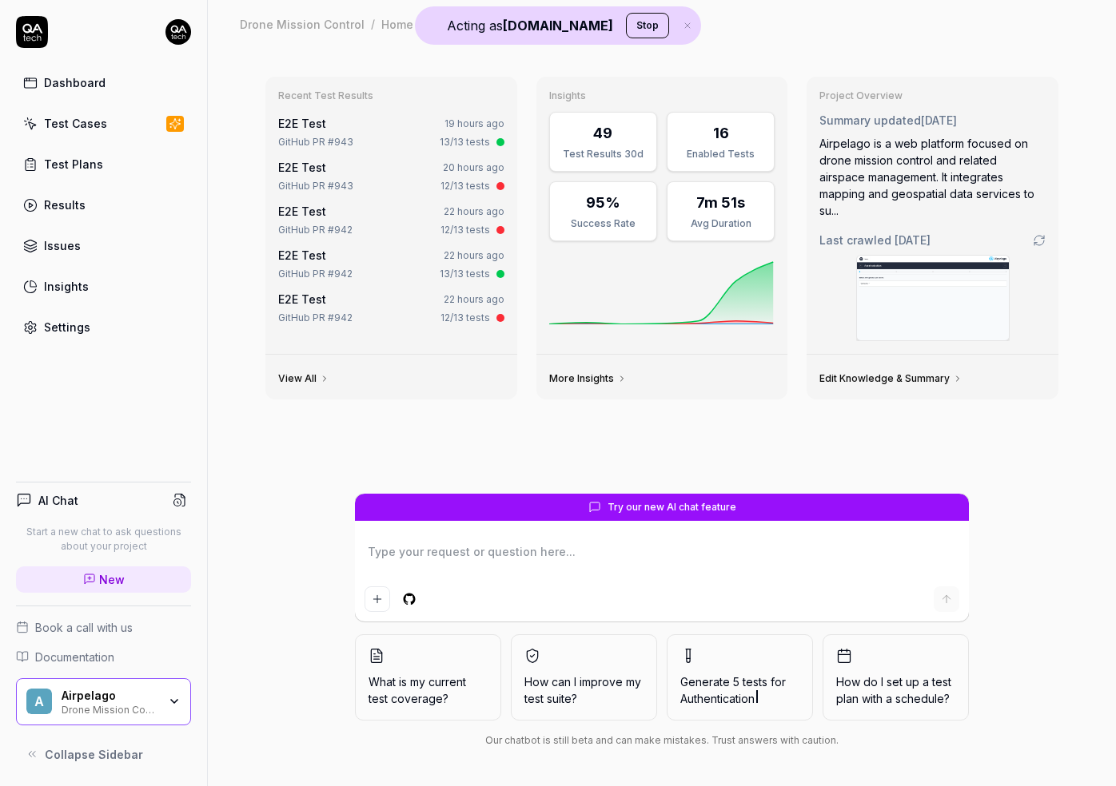
click at [102, 702] on div "Airpelago" at bounding box center [110, 696] width 96 height 14
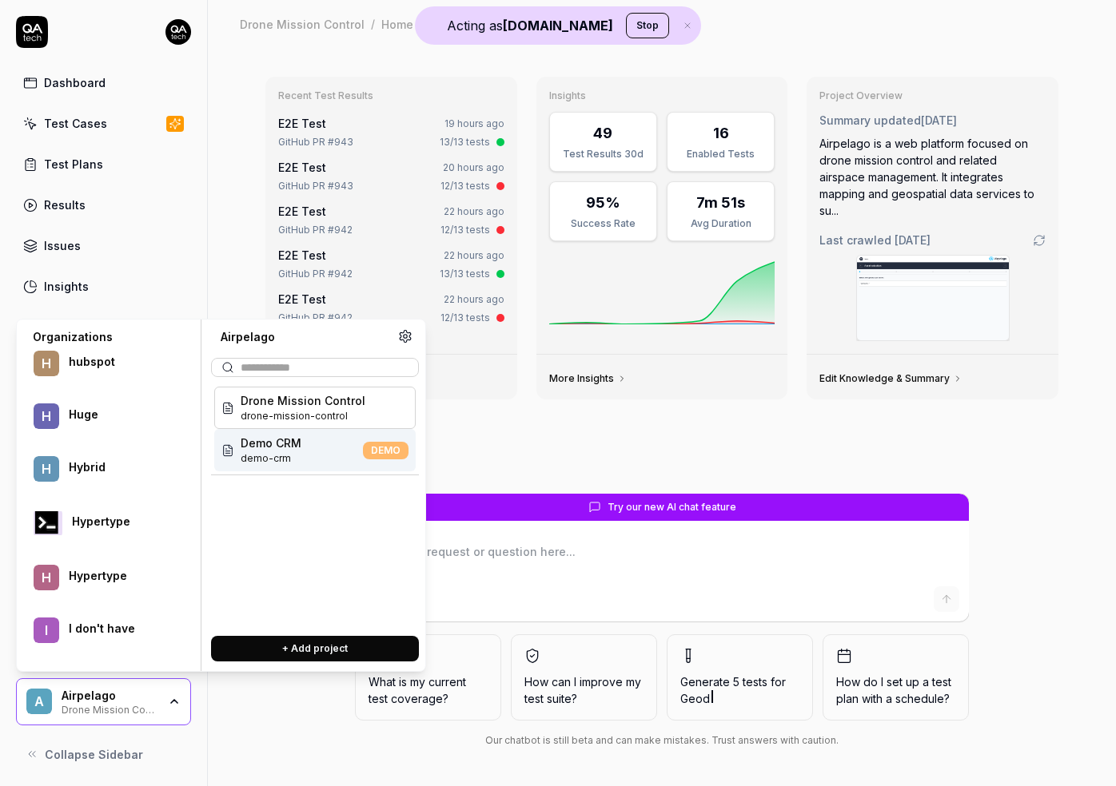
scroll to position [30148, 0]
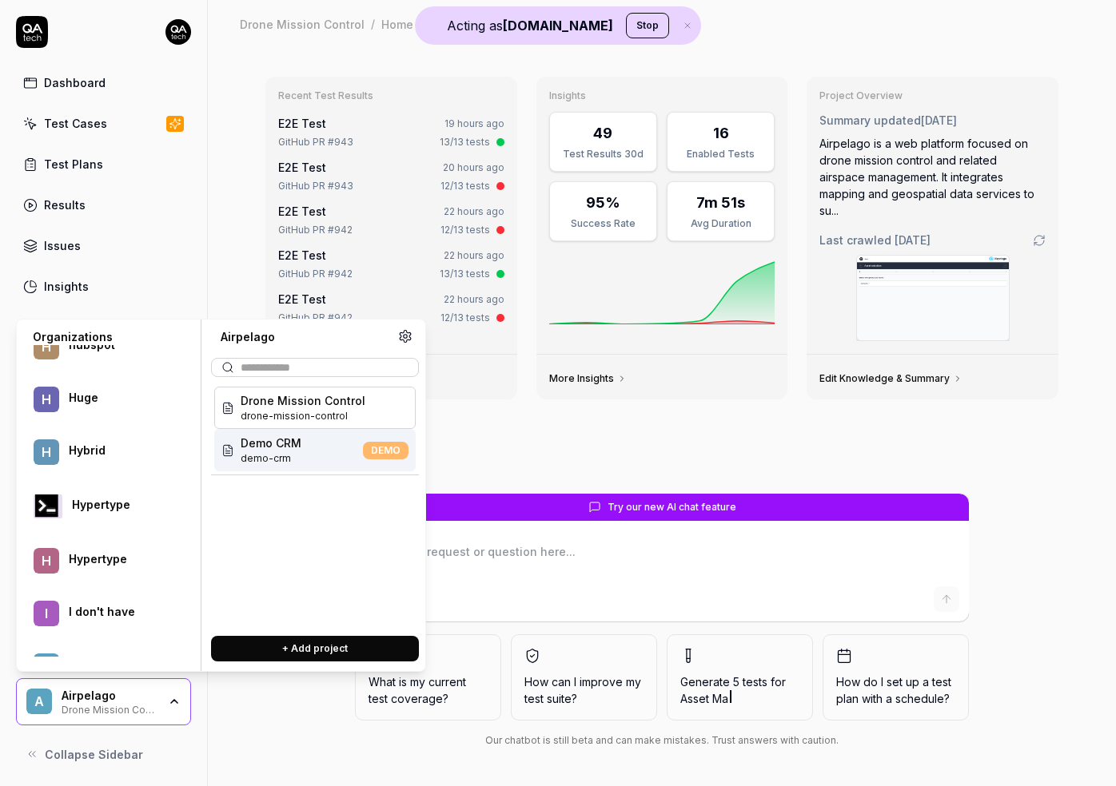
click at [336, 445] on div "Sauce Demo sauce-demo" at bounding box center [314, 450] width 201 height 42
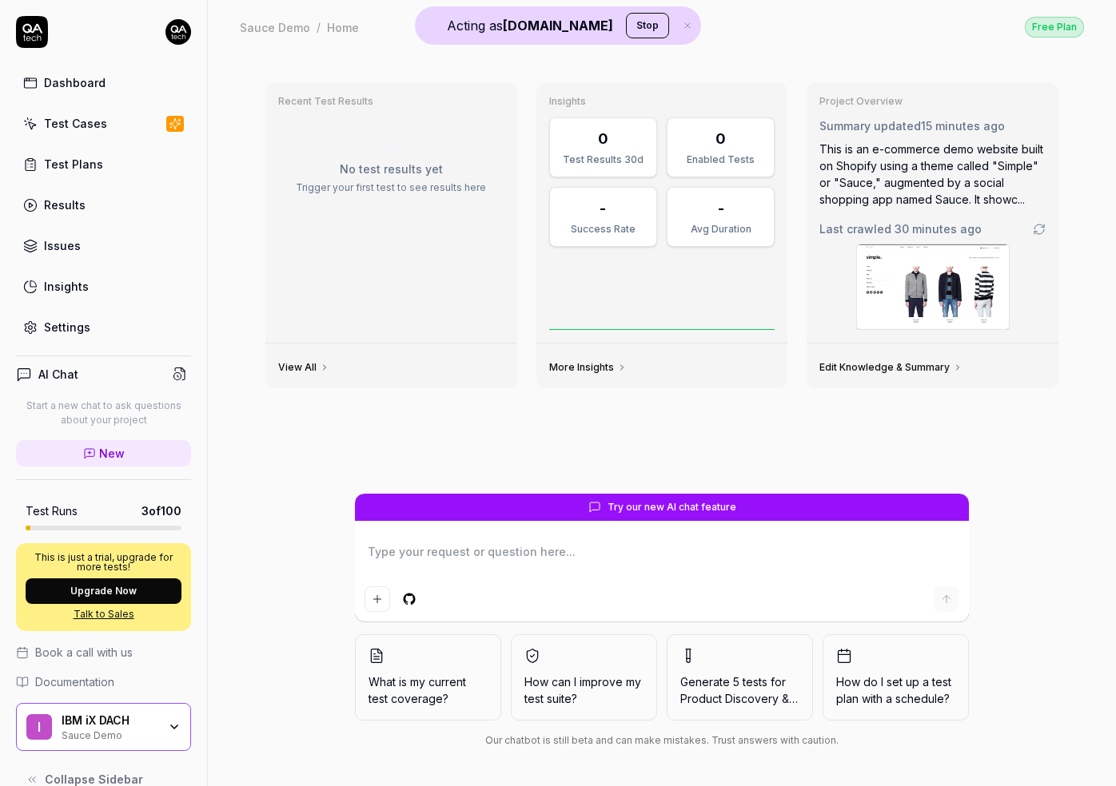
type textarea "*"
click at [890, 305] on img at bounding box center [933, 287] width 152 height 85
click at [777, 556] on textarea at bounding box center [661, 560] width 595 height 40
click at [173, 725] on icon "button" at bounding box center [174, 727] width 13 height 13
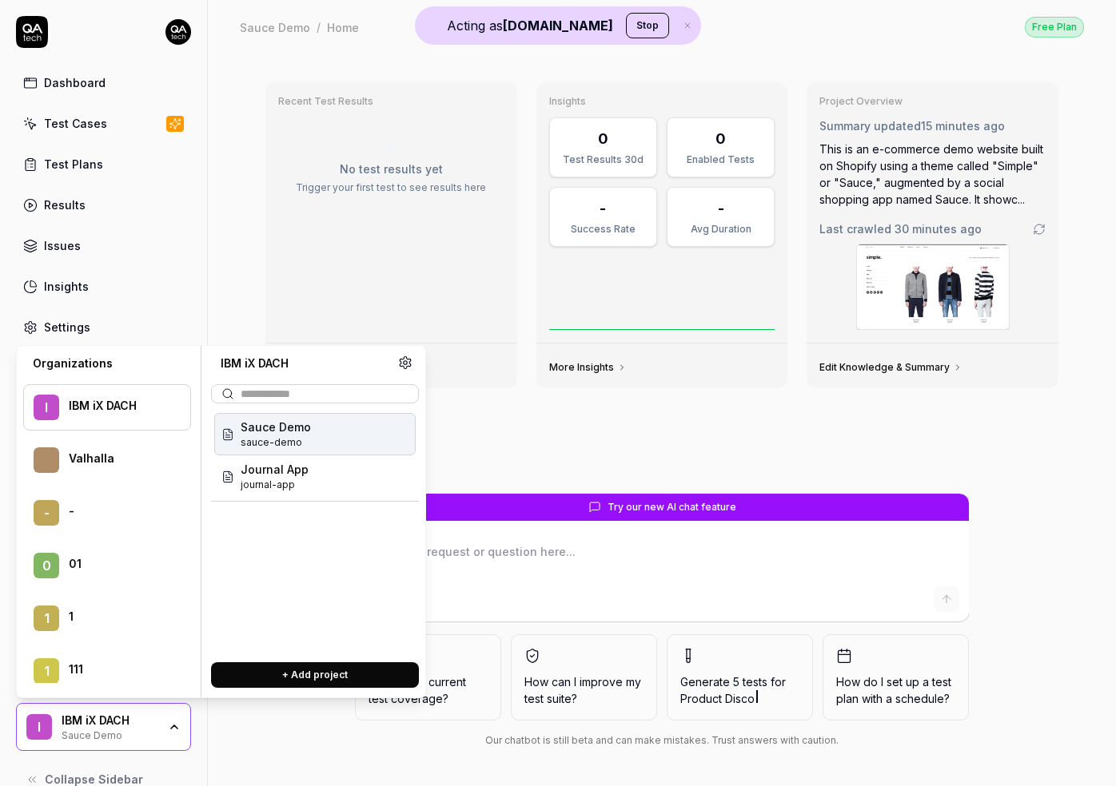
click at [591, 406] on div "Recent Test Results No test results yet Trigger your first test to see results …" at bounding box center [662, 282] width 818 height 424
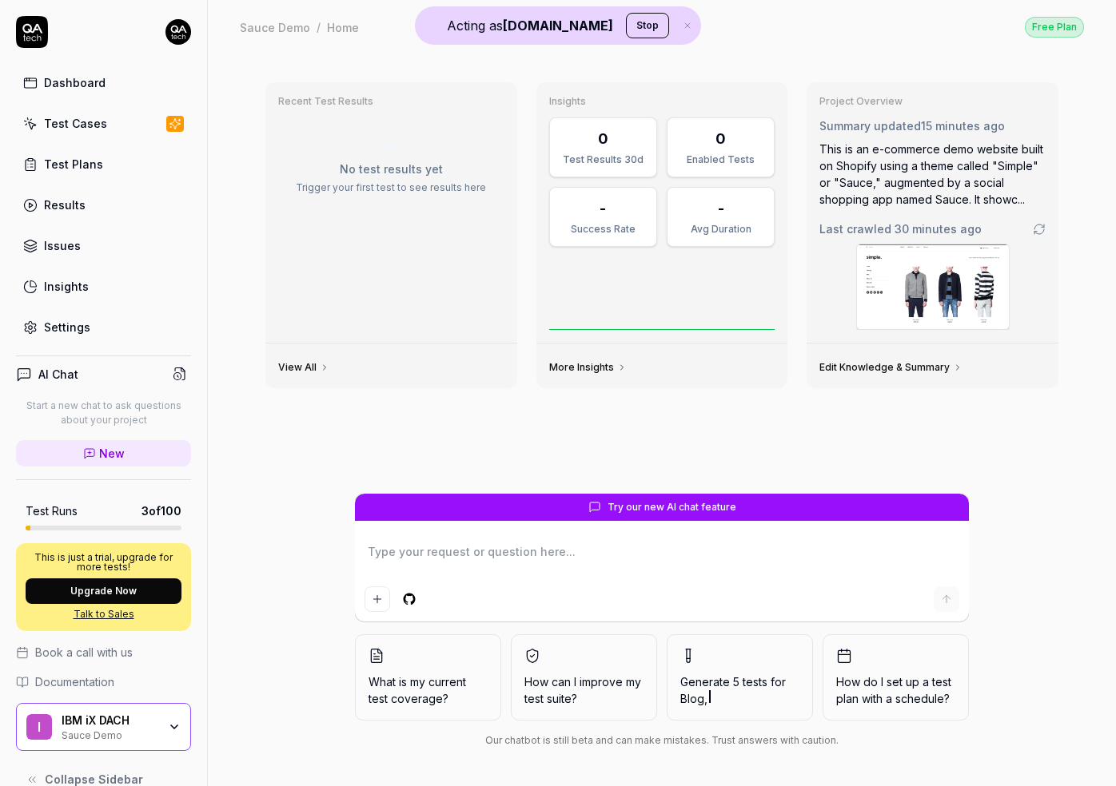
click at [541, 559] on textarea at bounding box center [661, 560] width 595 height 40
type textarea "*"
type textarea "c"
type textarea "*"
type textarea "cr"
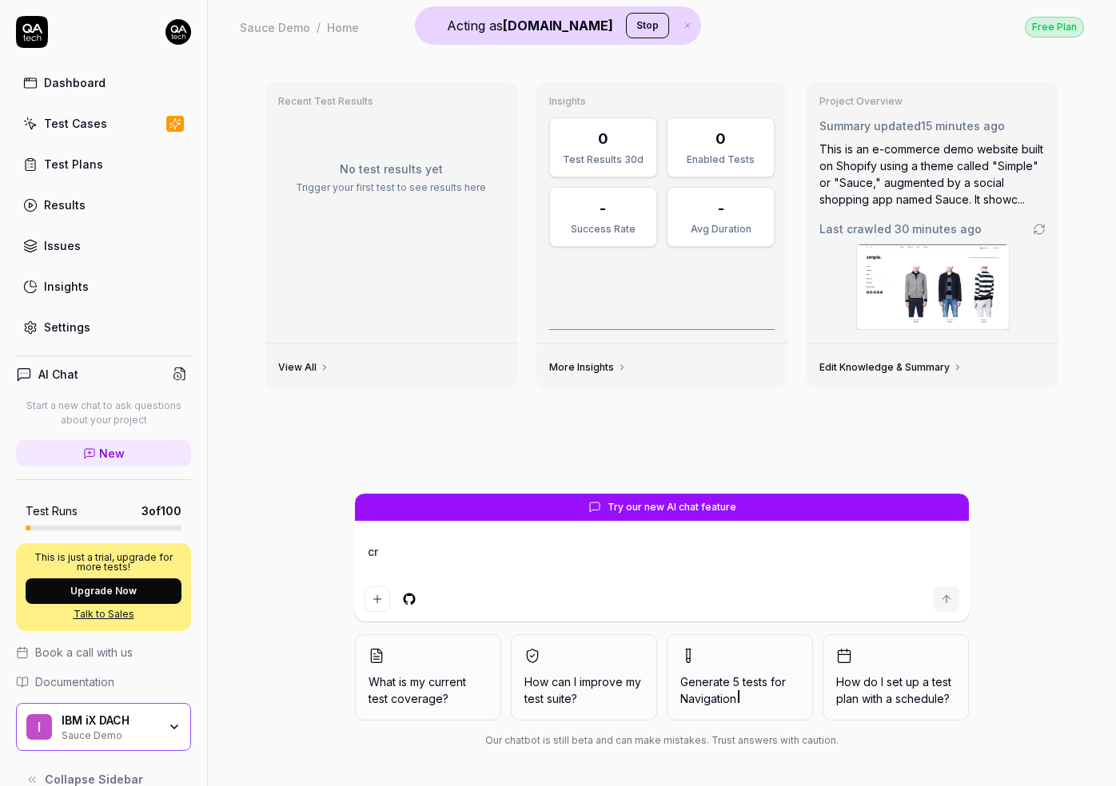
type textarea "*"
type textarea "cre"
type textarea "*"
type textarea "crea"
type textarea "*"
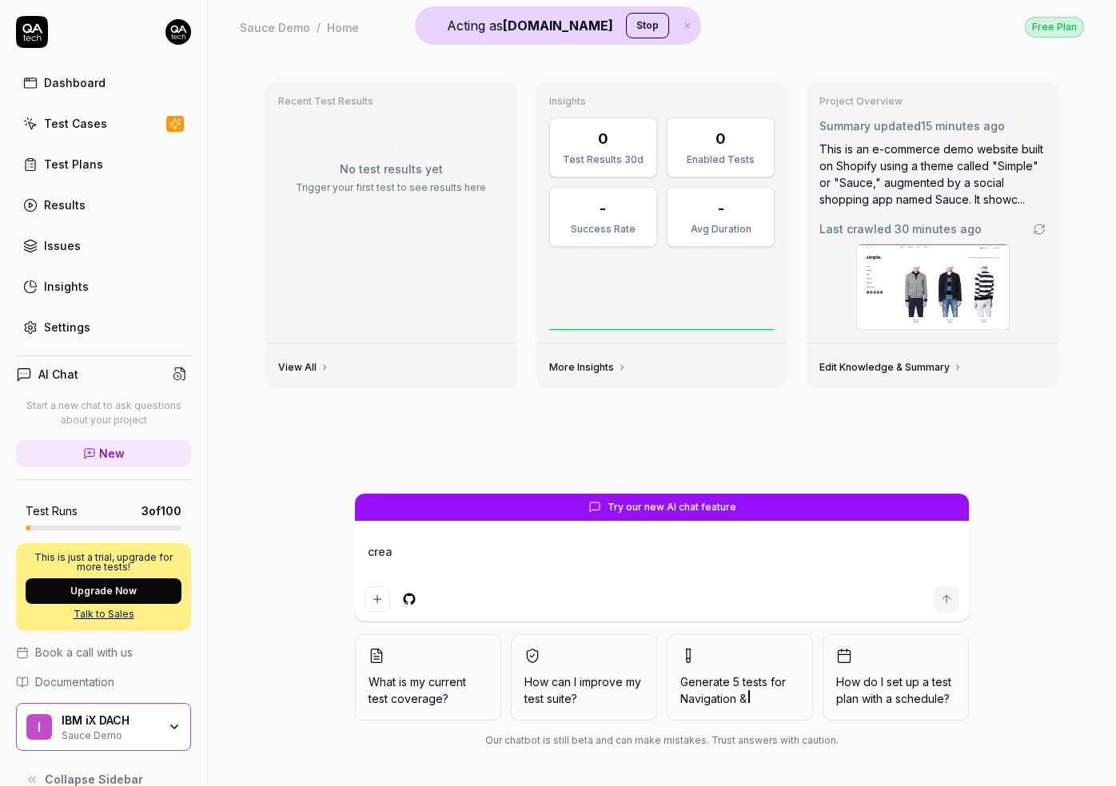
type textarea "creat"
type textarea "*"
type textarea "create"
type textarea "*"
type textarea "create"
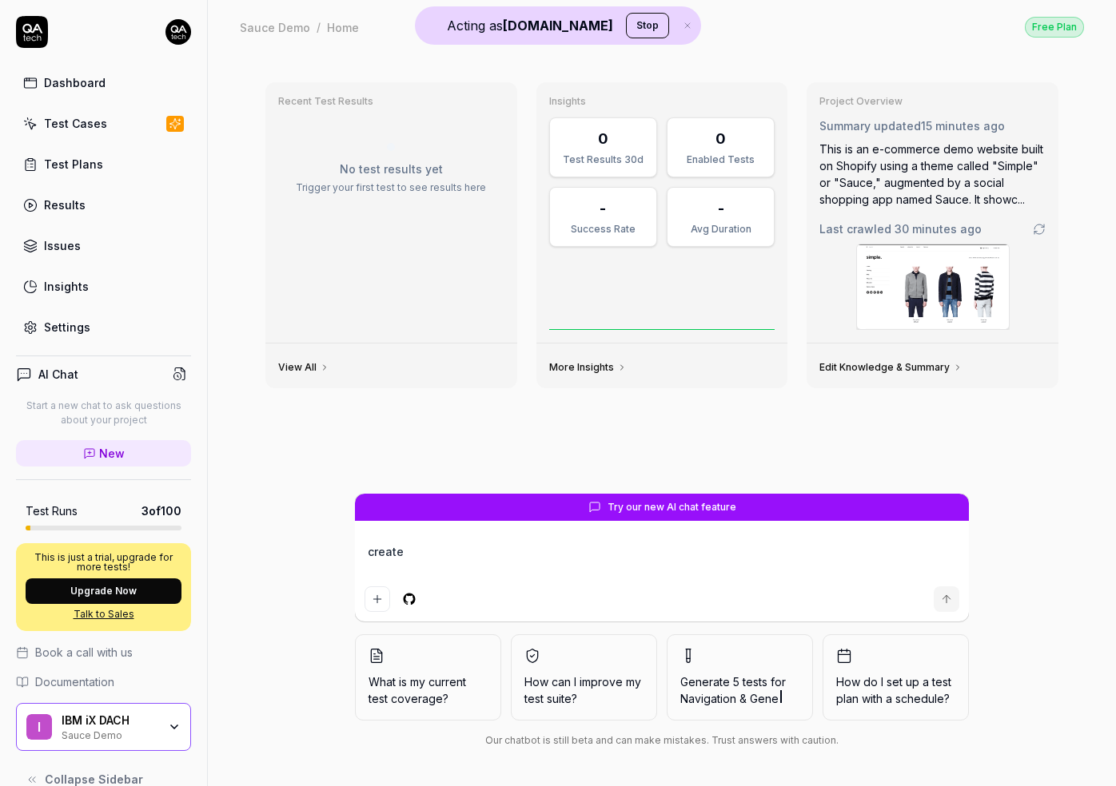
type textarea "*"
type textarea "create a"
type textarea "*"
type textarea "create a"
type textarea "*"
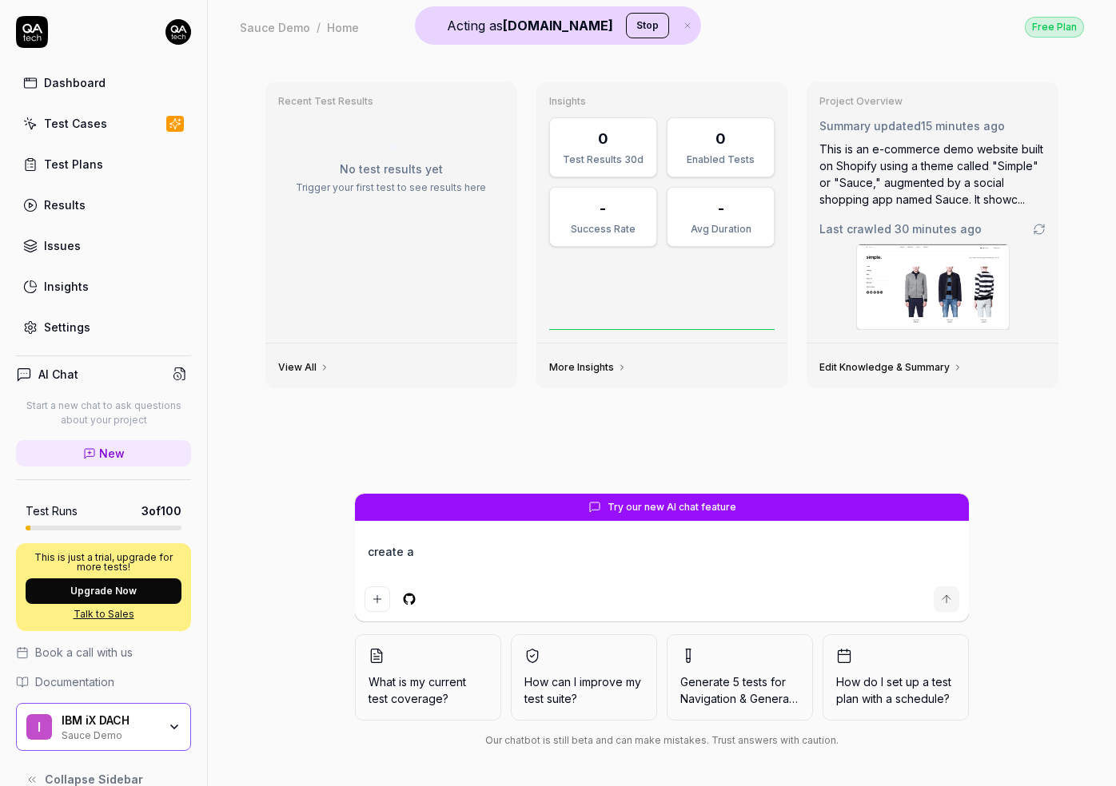
type textarea "create a t"
type textarea "*"
type textarea "create a te"
type textarea "*"
type textarea "create a tes"
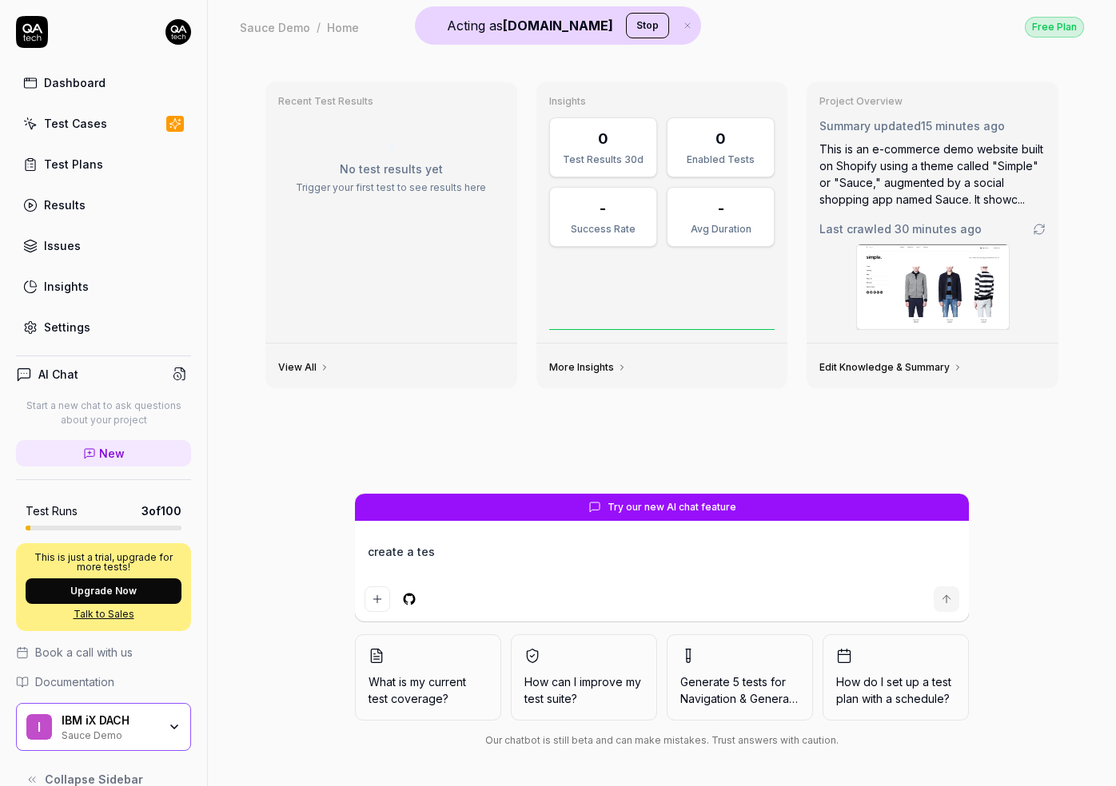
type textarea "*"
type textarea "create a test"
type textarea "*"
type textarea "create a test"
type textarea "*"
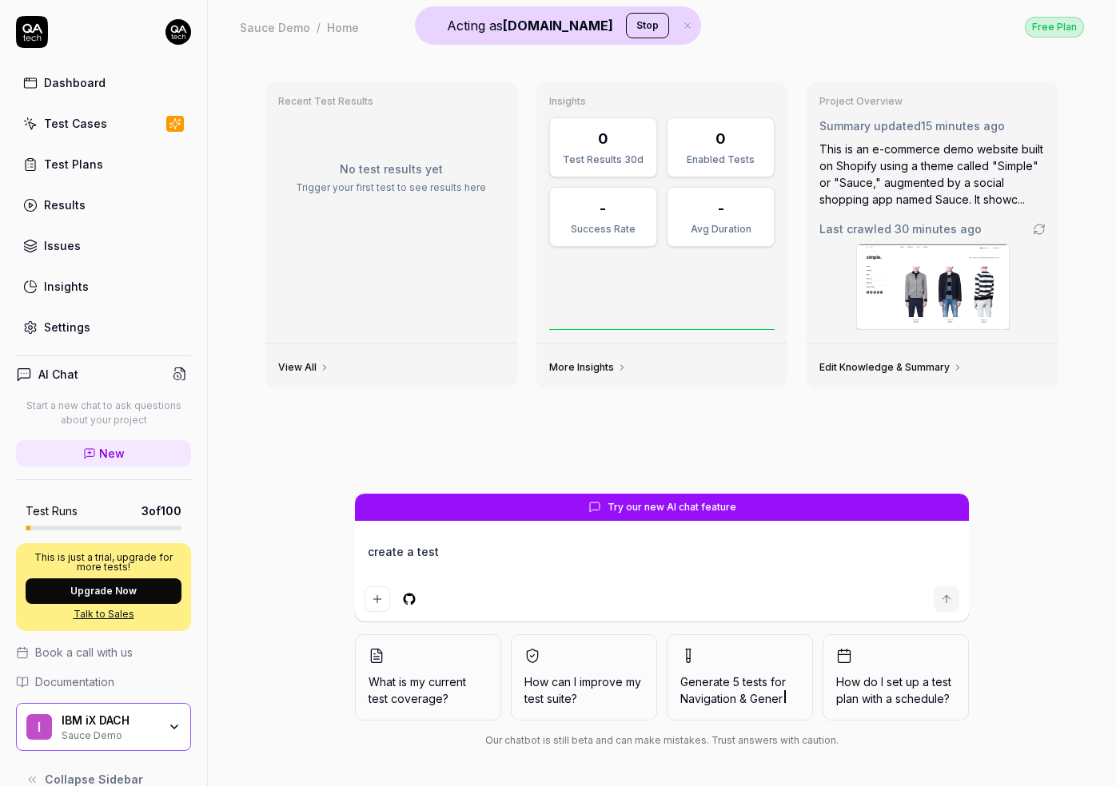
type textarea "create a test t"
type textarea "*"
type textarea "create a test to"
type textarea "*"
type textarea "create a test to"
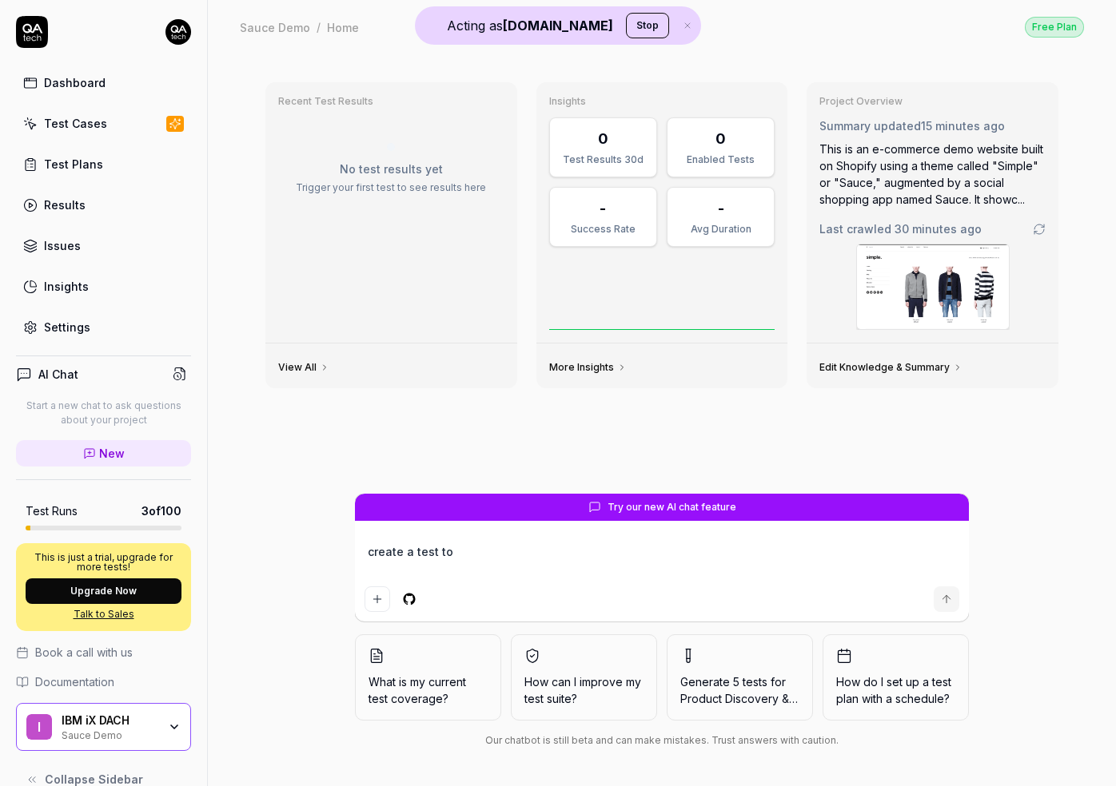
type textarea "*"
type textarea "create a test to"
type textarea "*"
type textarea "create a test t"
type textarea "*"
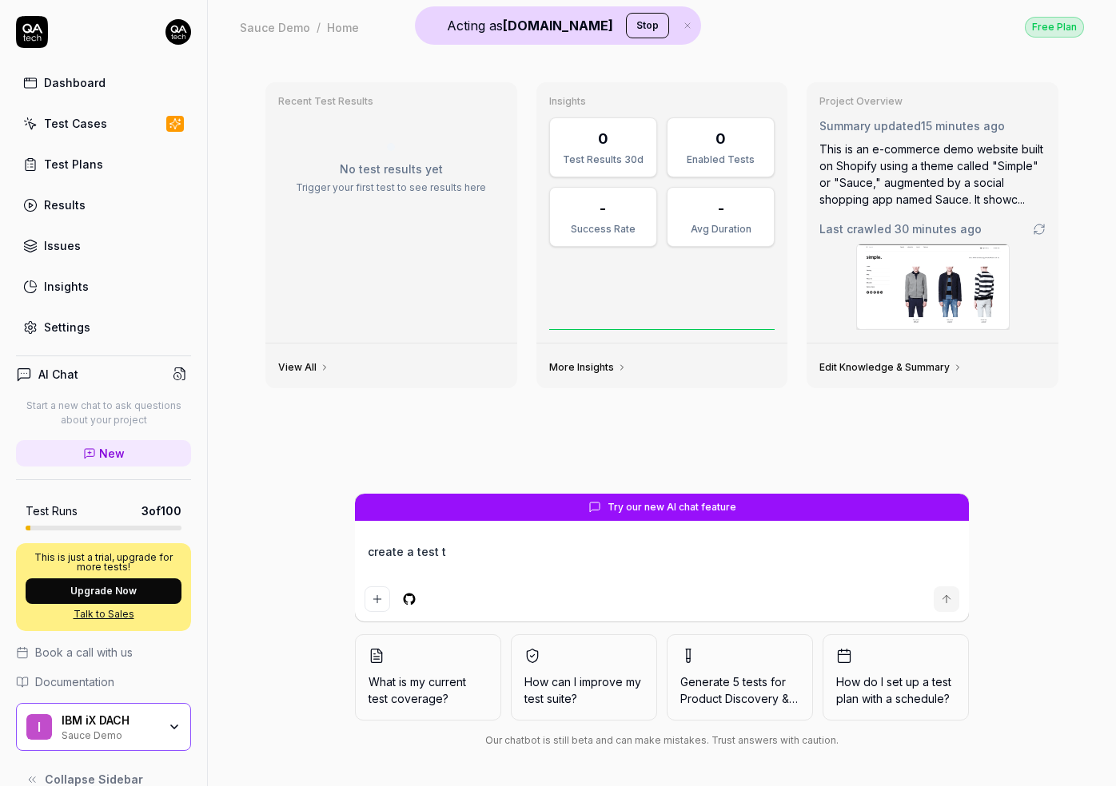
type textarea "create a test"
type textarea "*"
type textarea "create a test"
type textarea "*"
type textarea "create a tes"
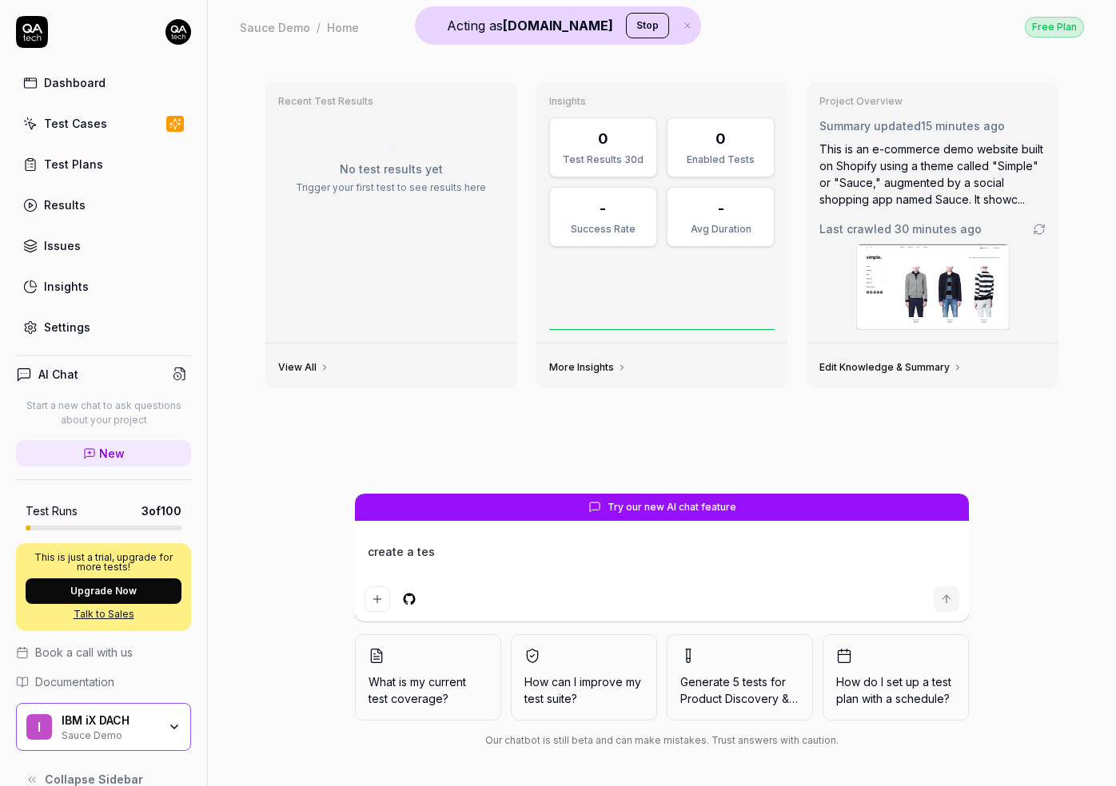
type textarea "*"
type textarea "create a te"
type textarea "*"
type textarea "create a t"
type textarea "*"
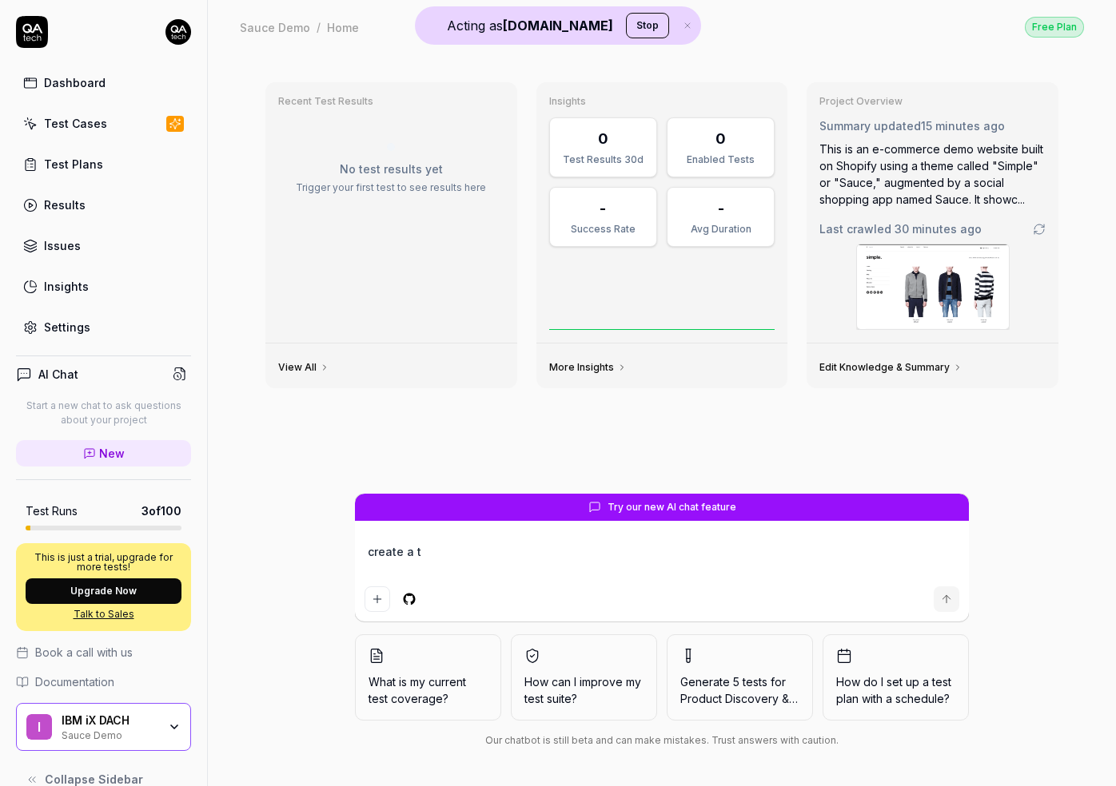
type textarea "create a"
type textarea "*"
type textarea "create a"
type textarea "*"
type textarea "create"
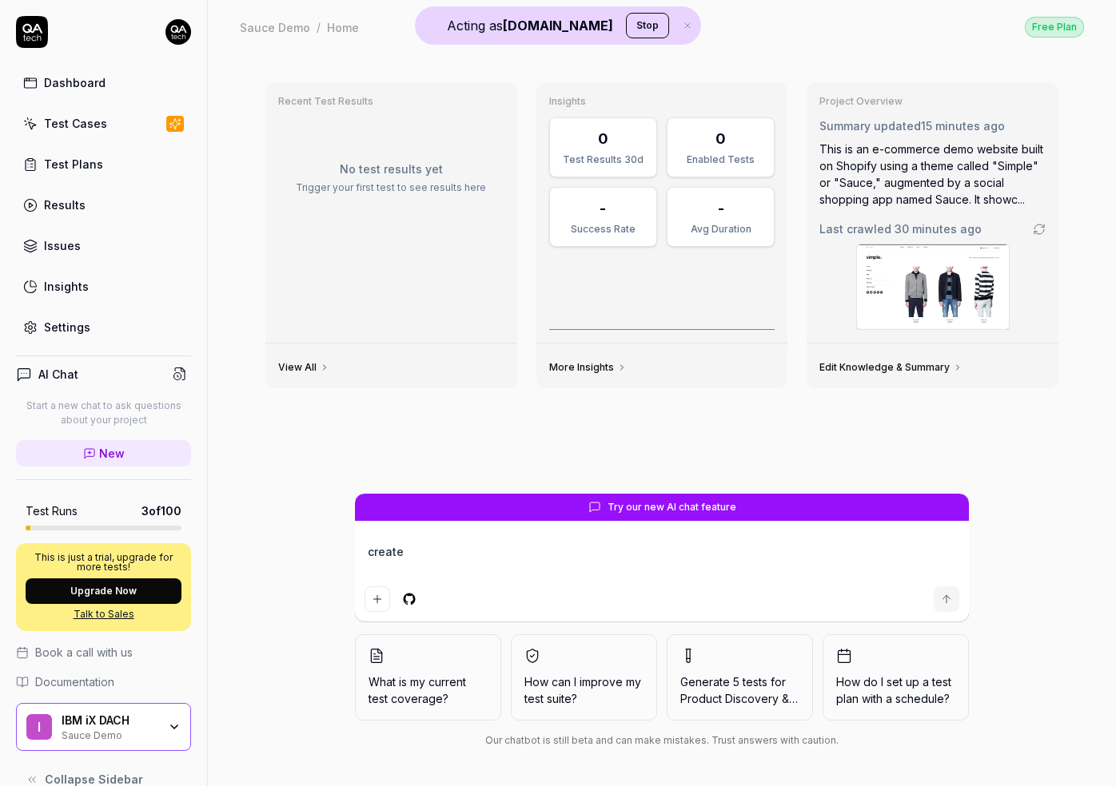
type textarea "*"
type textarea "create"
type textarea "*"
type textarea "creat"
type textarea "*"
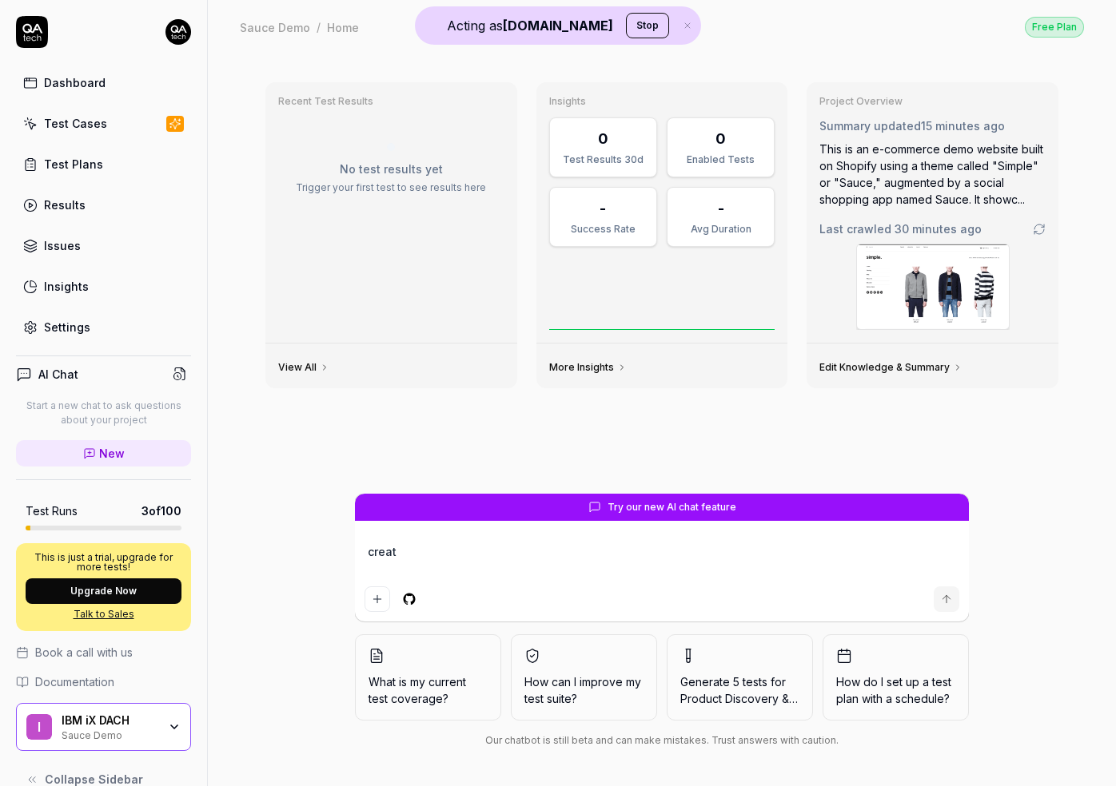
type textarea "crea"
type textarea "*"
type textarea "cre"
type textarea "*"
type textarea "cr"
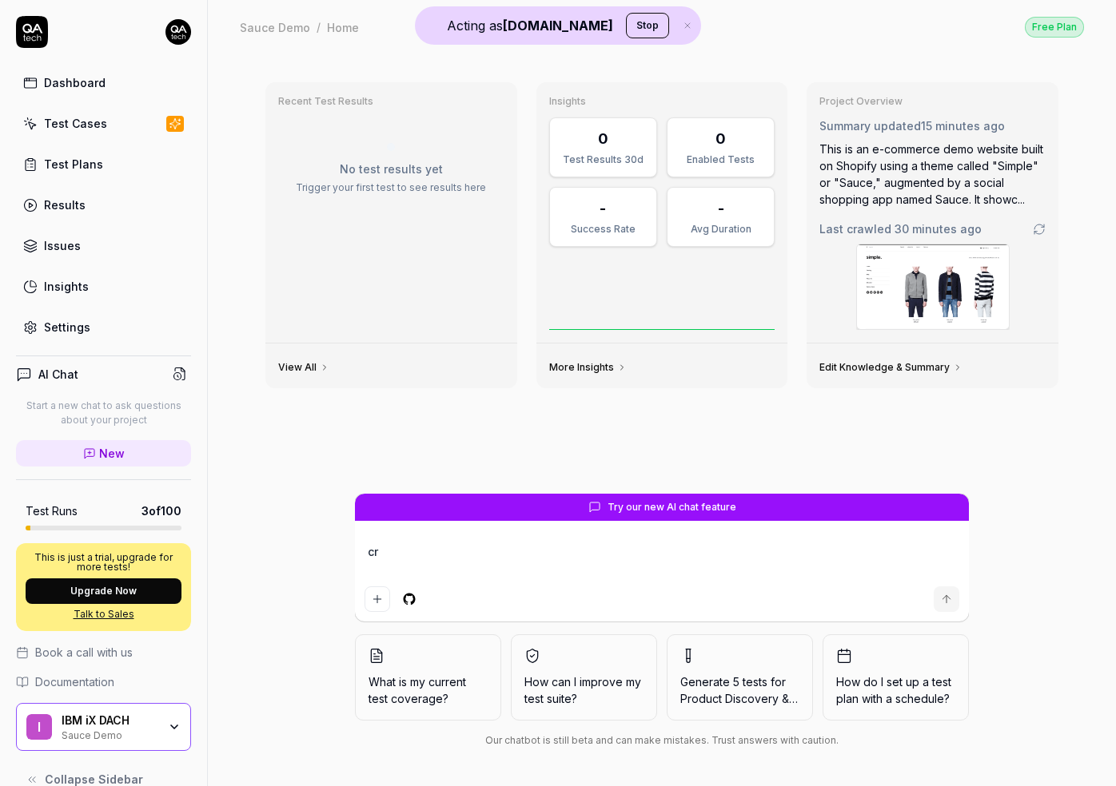
type textarea "*"
type textarea "c"
type textarea "*"
type textarea "t"
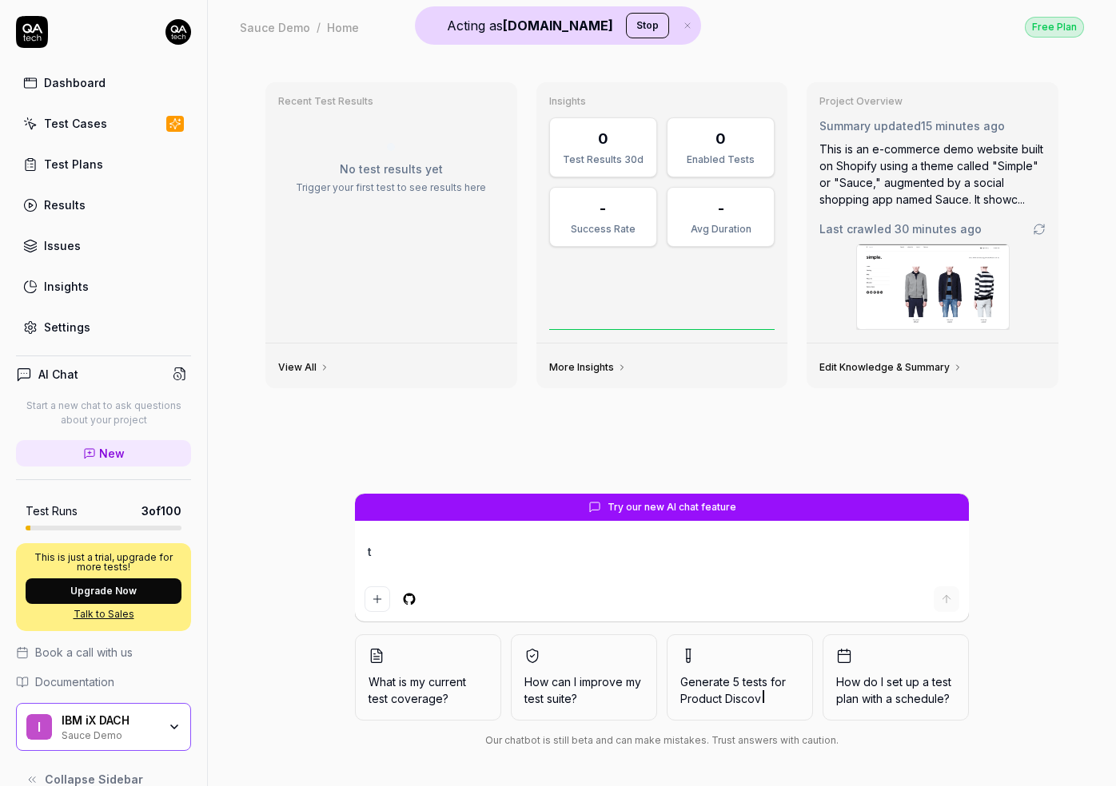
type textarea "*"
type textarea "te"
type textarea "*"
type textarea "tes"
type textarea "*"
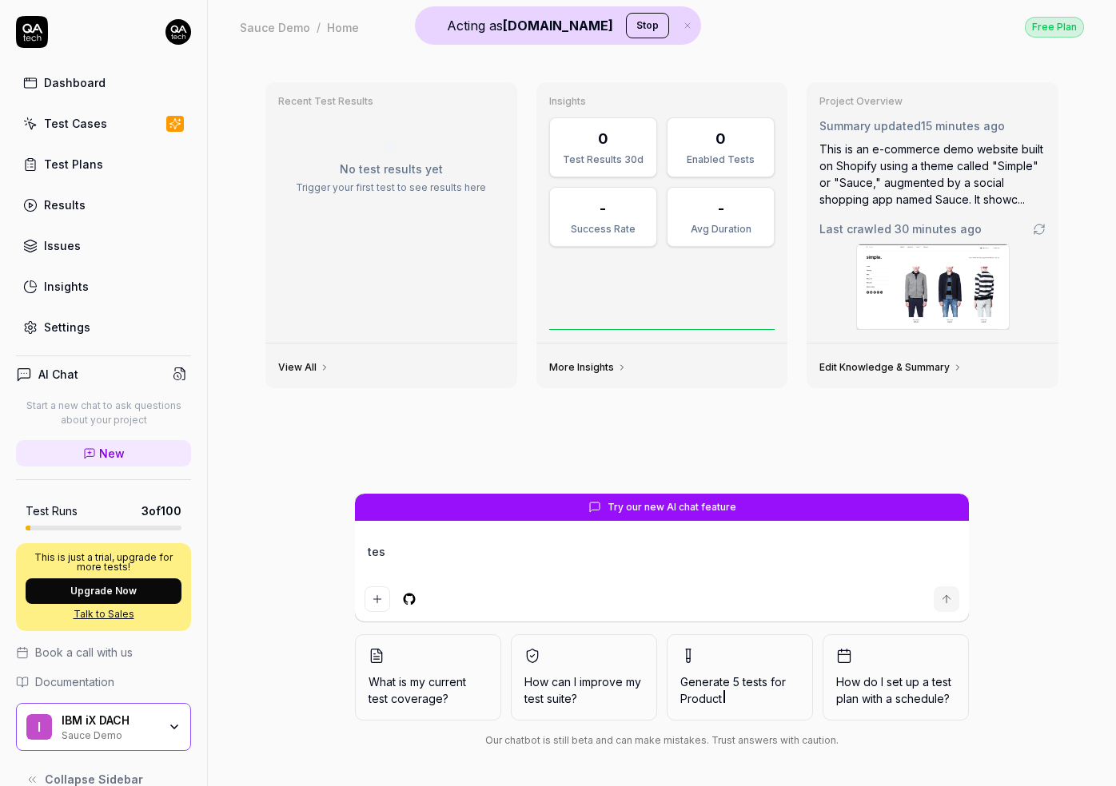
type textarea "test"
type textarea "*"
type textarea "test"
type textarea "*"
type textarea "test t"
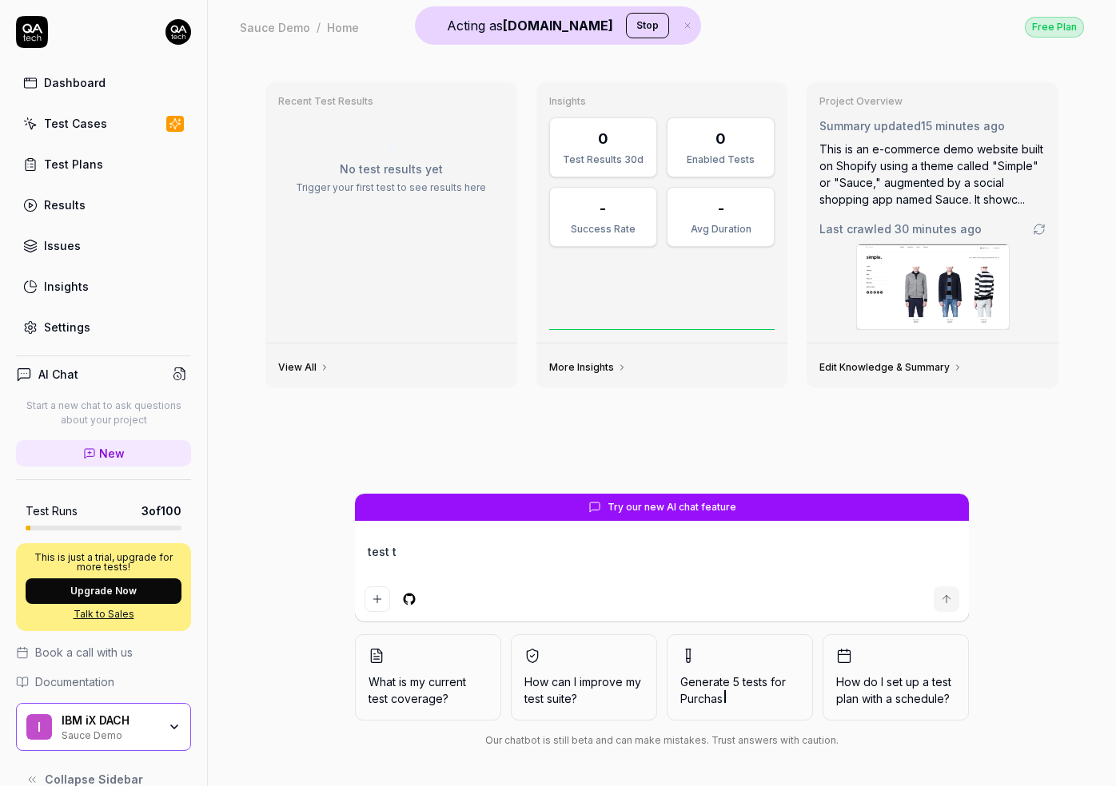
type textarea "*"
type textarea "test th"
type textarea "*"
type textarea "test the"
type textarea "*"
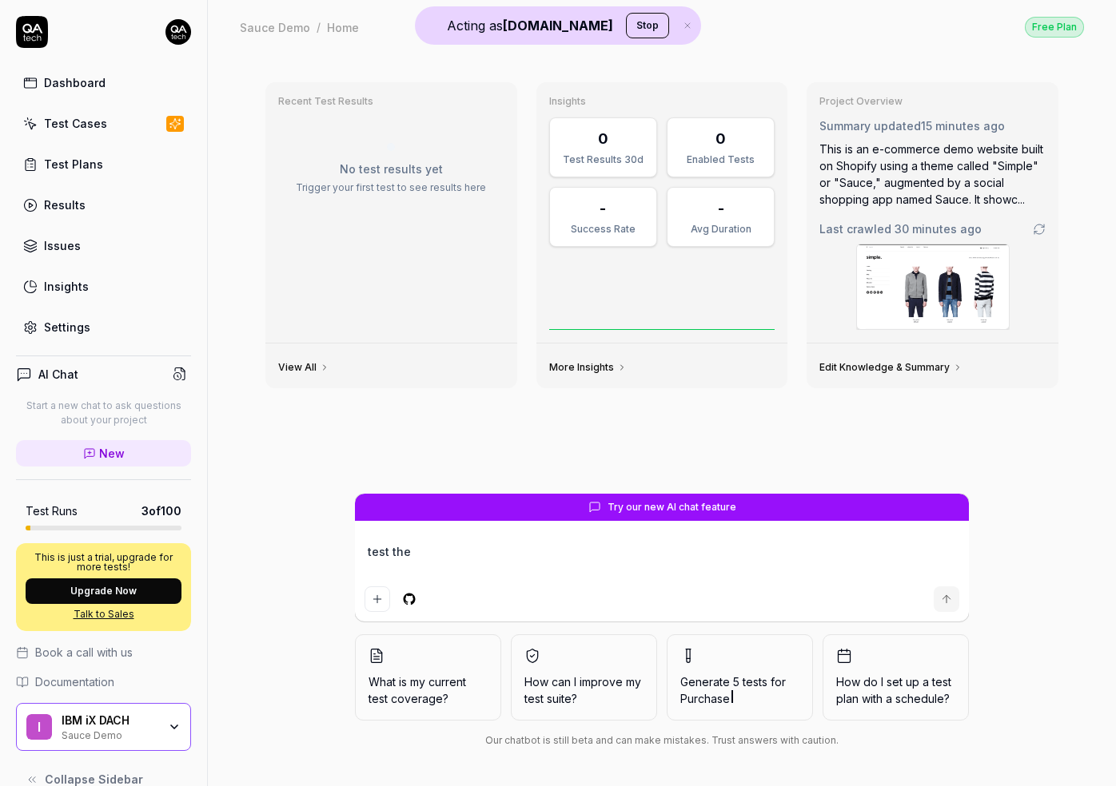
type textarea "test the"
type textarea "*"
type textarea "test the c"
type textarea "*"
type textarea "test the ca"
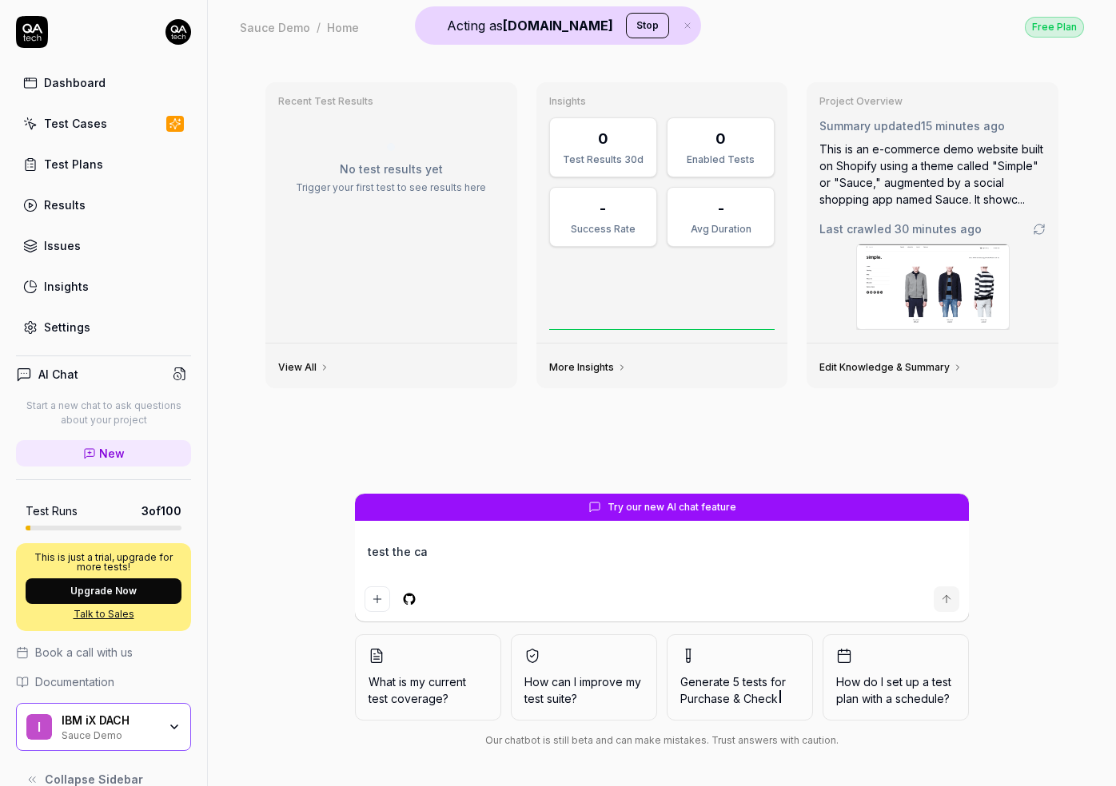
type textarea "*"
type textarea "test the cat"
type textarea "*"
type textarea "test the cata"
type textarea "*"
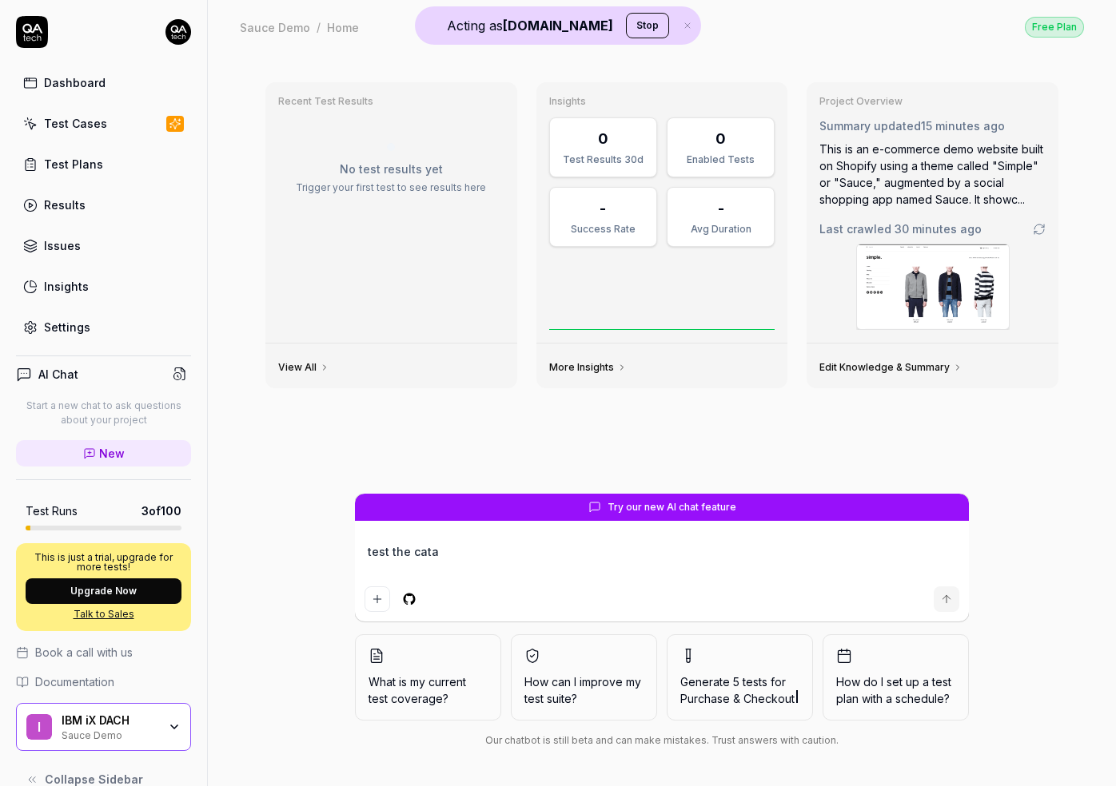
type textarea "test the catal"
type textarea "*"
type textarea "test the catalo"
type textarea "*"
type textarea "test the catalog"
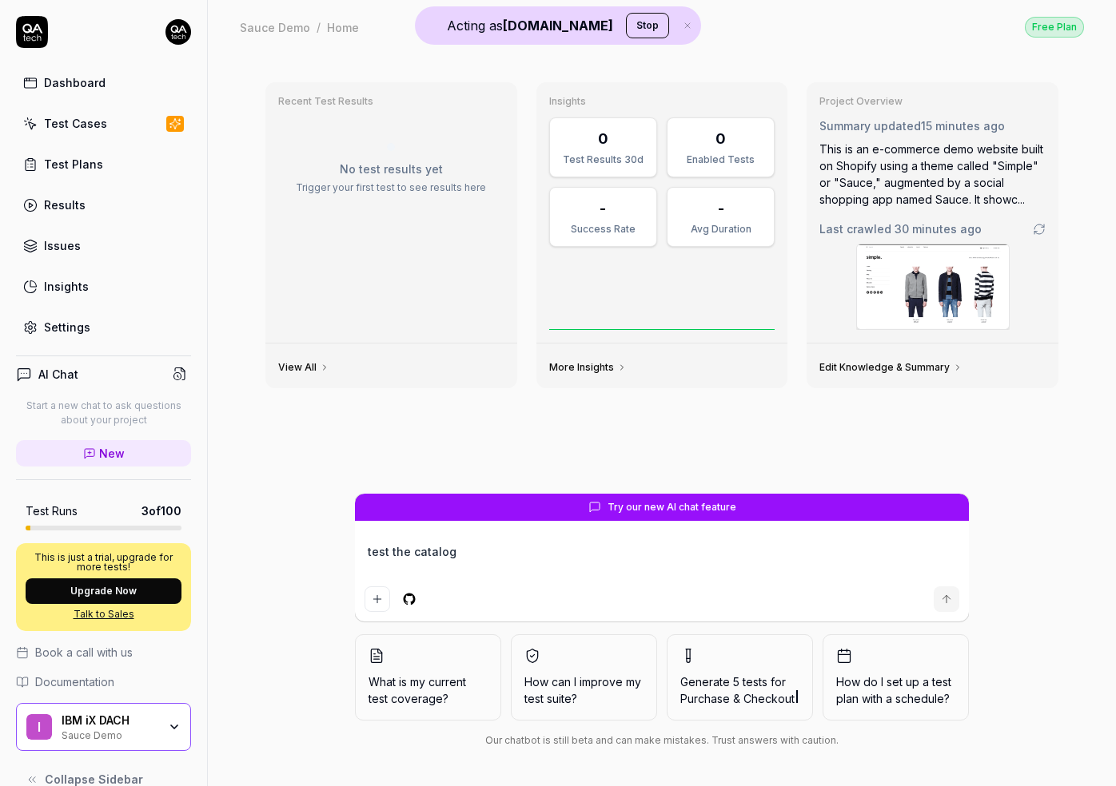
type textarea "*"
type textarea "test the catalogu"
type textarea "*"
type textarea "test the catalogue"
type textarea "*"
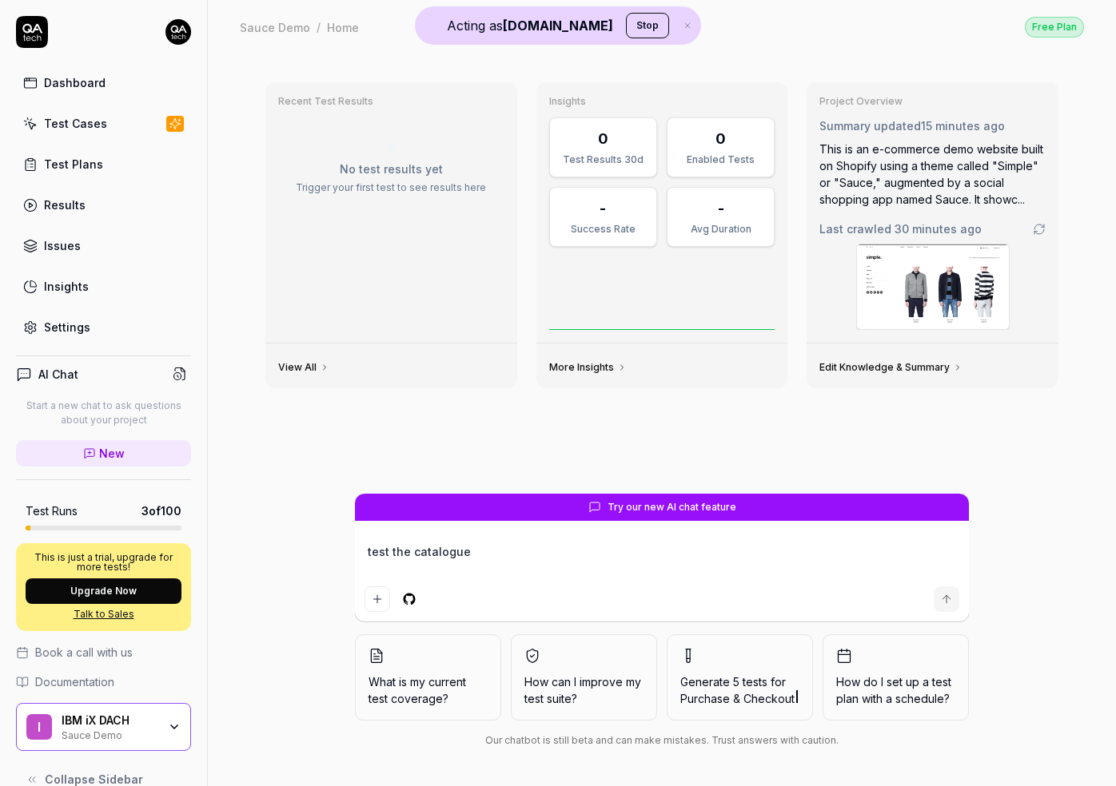
type textarea "test the catalogue"
type textarea "*"
type textarea "test the catalogue f"
type textarea "*"
type textarea "test the catalogue fea"
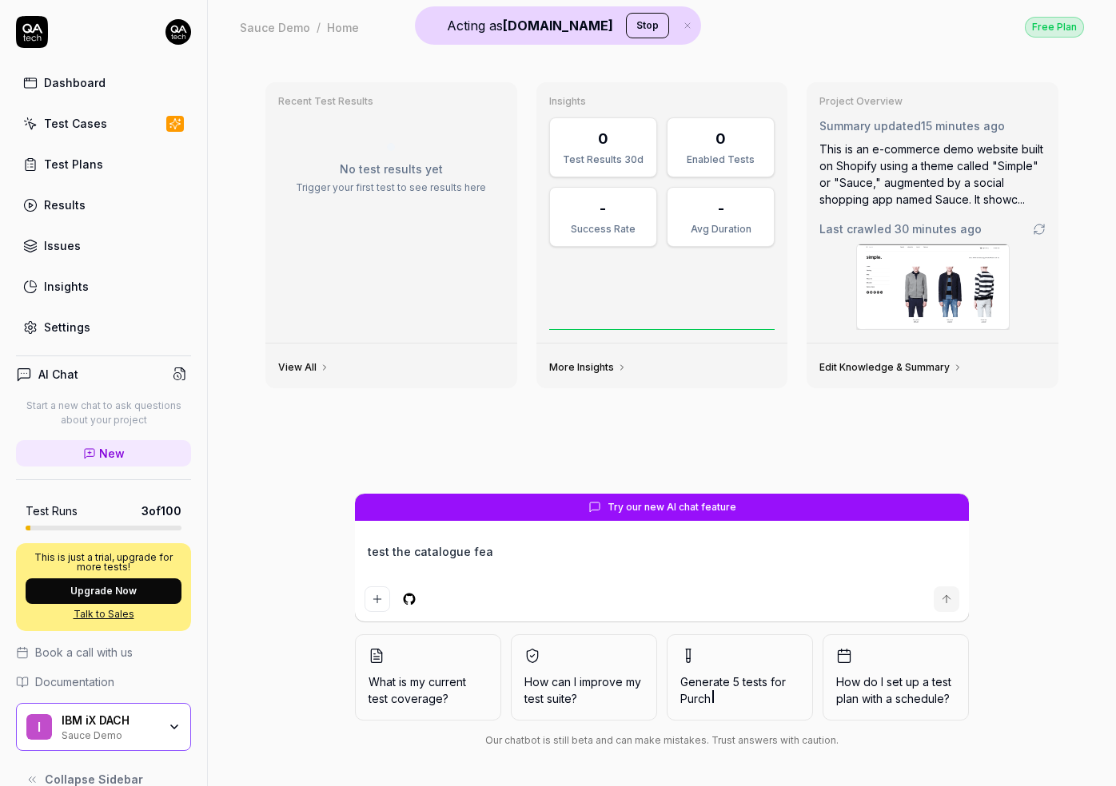
type textarea "*"
type textarea "test the catalogue feat"
type textarea "*"
type textarea "test the catalogue featu"
type textarea "*"
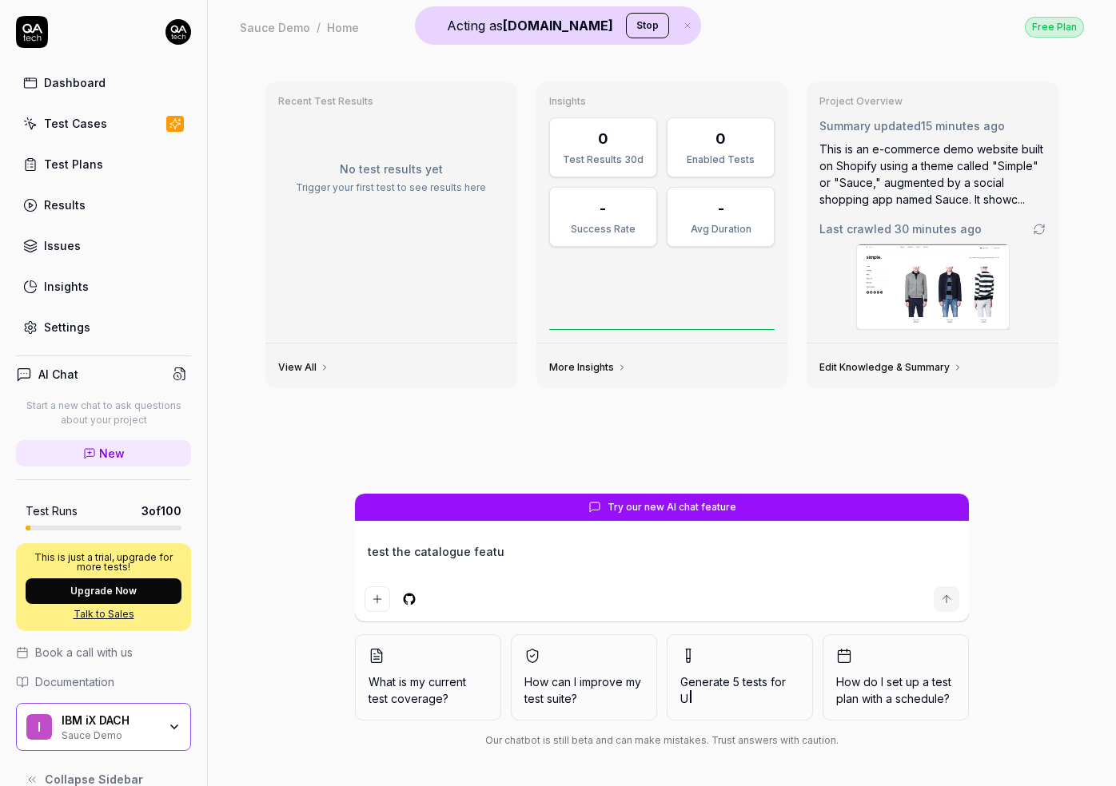
type textarea "test the catalogue featur"
type textarea "*"
type textarea "test the catalogue feature"
type textarea "*"
type textarea "test the catalogue feature"
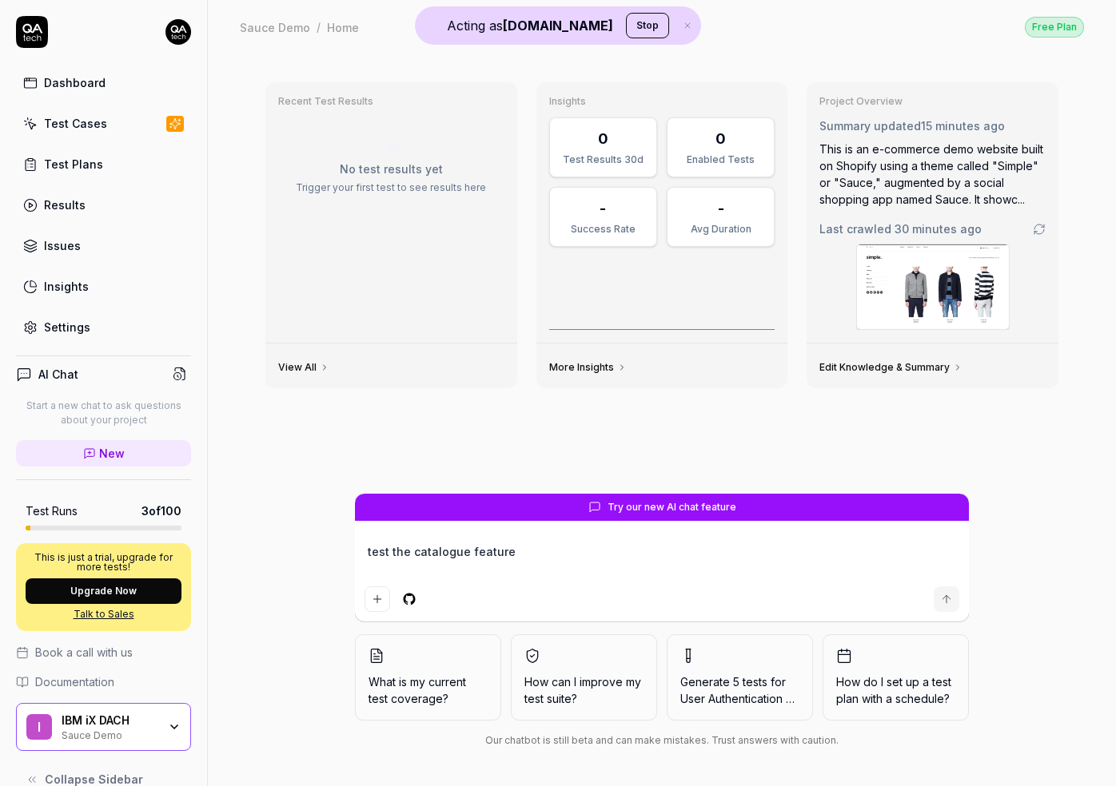
type textarea "*"
type textarea "test the catalogue feature a"
type textarea "*"
type textarea "test the catalogue feature an"
type textarea "*"
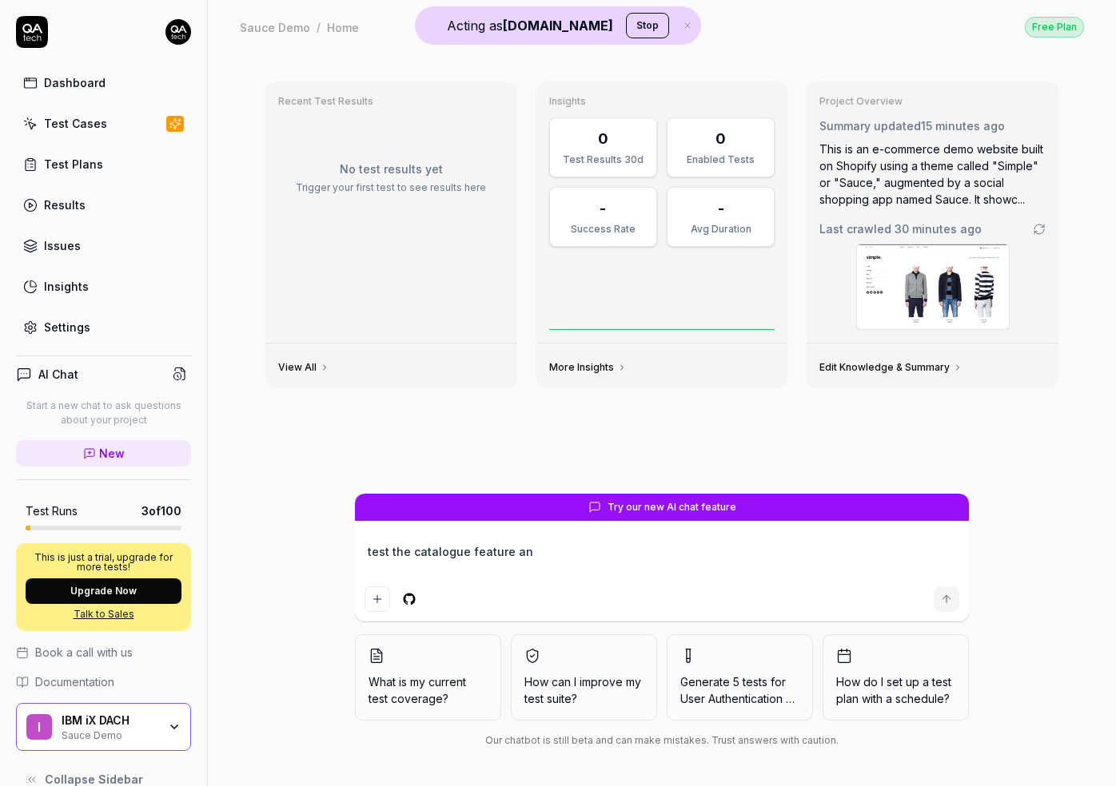
type textarea "test the catalogue feature and"
type textarea "*"
type textarea "test the catalogue feature and"
type textarea "*"
type textarea "test the catalogue feature and b"
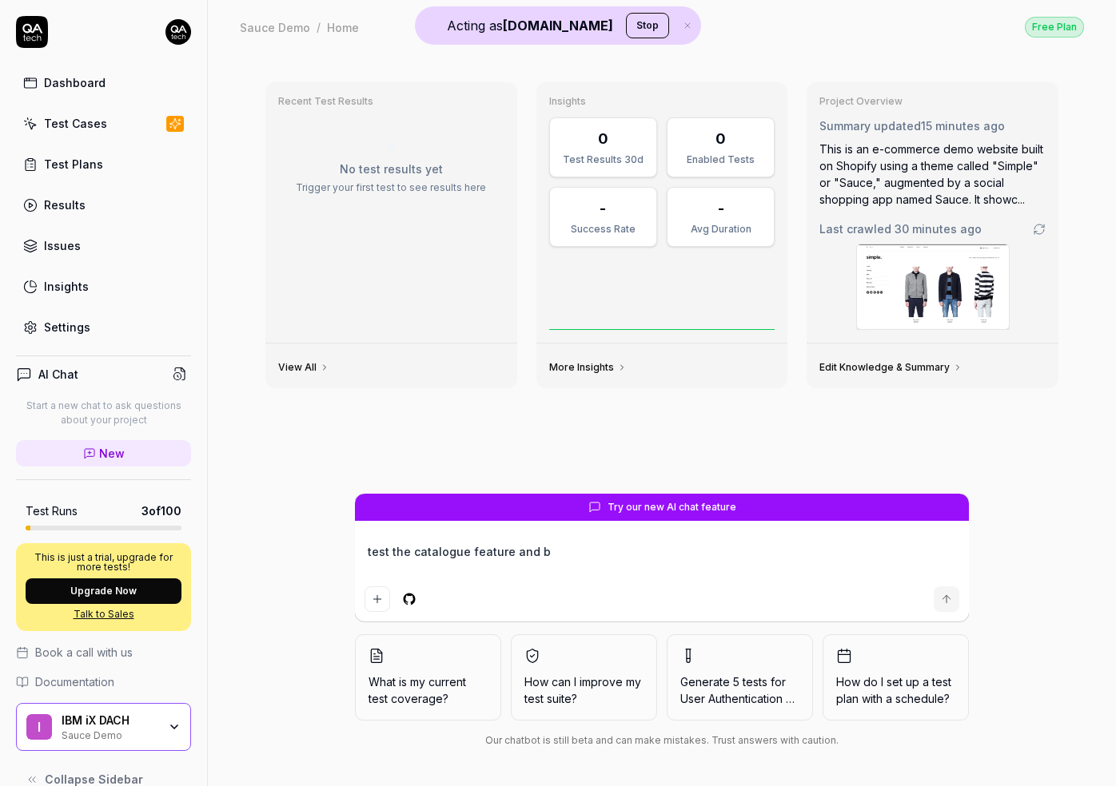
type textarea "*"
type textarea "test the catalogue feature and bu"
type textarea "*"
type textarea "test the catalogue feature and but"
type textarea "*"
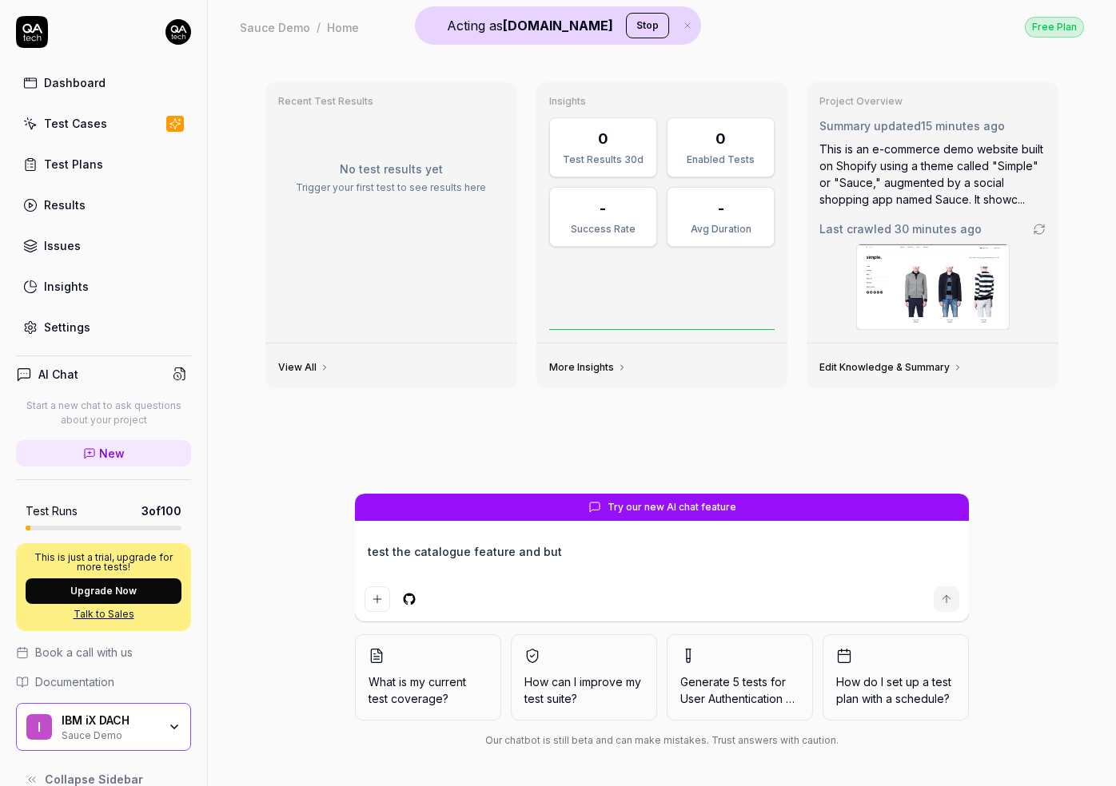
type textarea "test the catalogue feature and butt"
type textarea "*"
type textarea "test the catalogue feature and butto"
type textarea "*"
type textarea "test the catalogue feature and button"
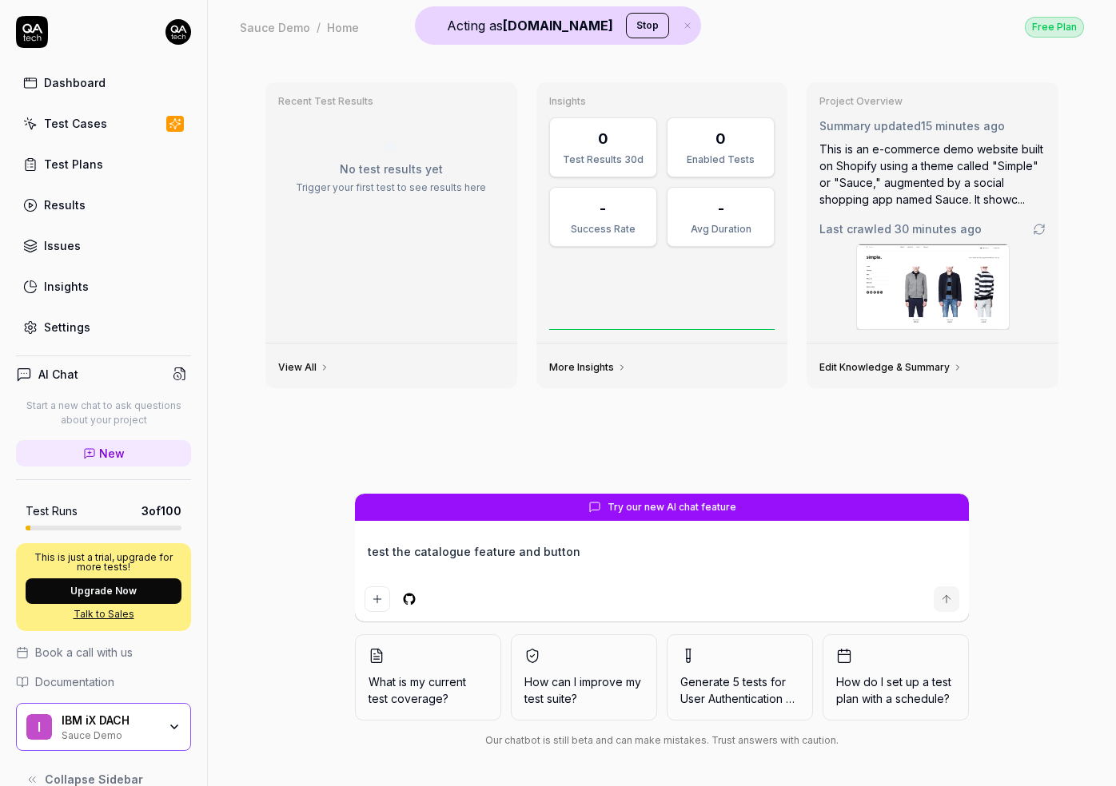
type textarea "*"
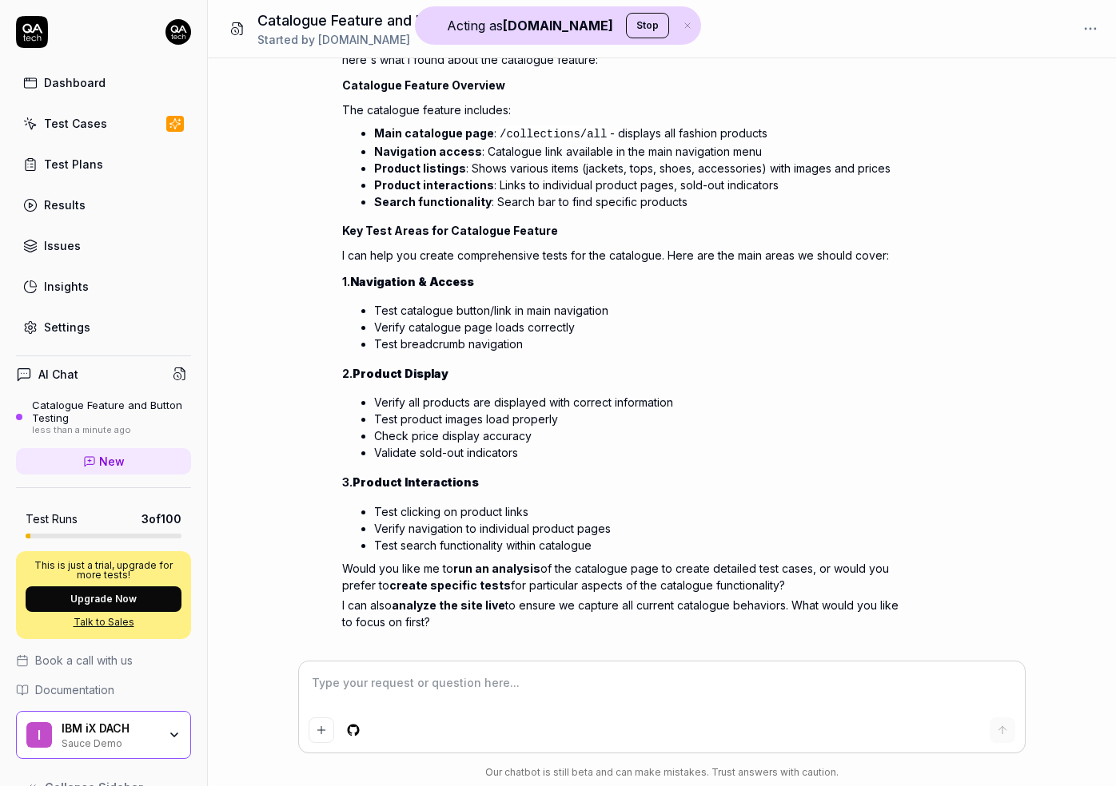
scroll to position [169, 0]
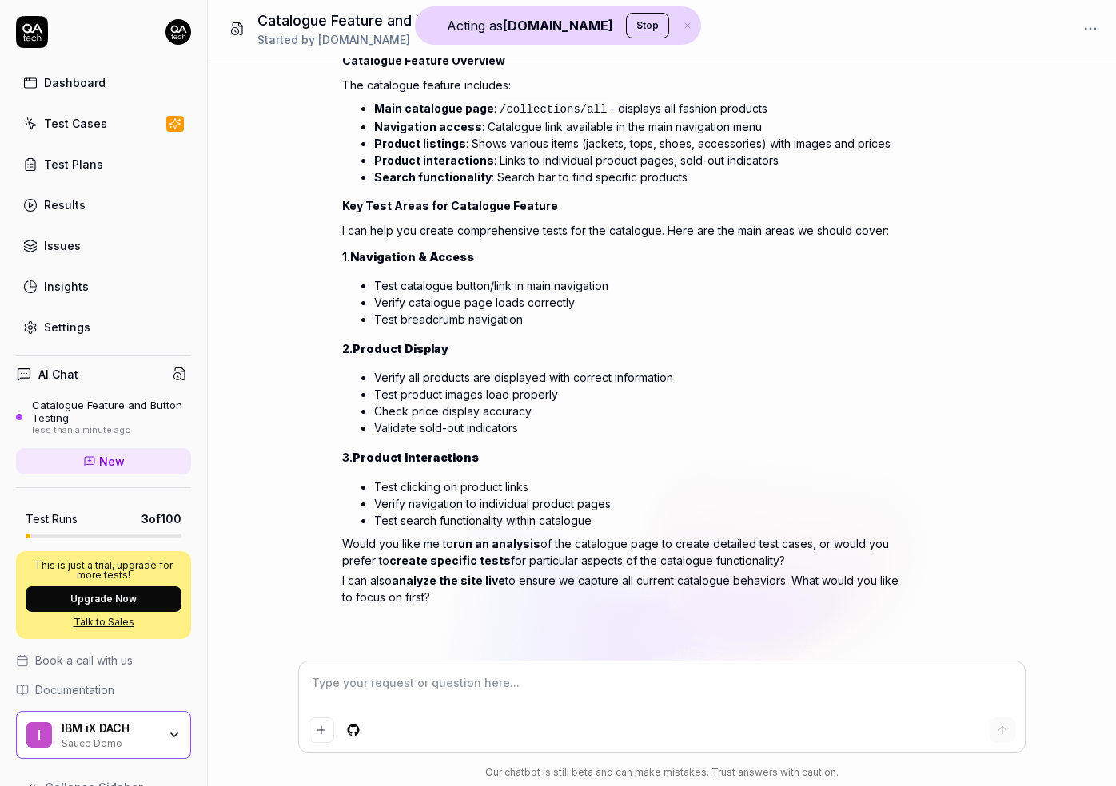
click at [452, 683] on textarea at bounding box center [661, 691] width 707 height 40
type textarea "*"
type textarea "g"
type textarea "*"
type textarea "gr"
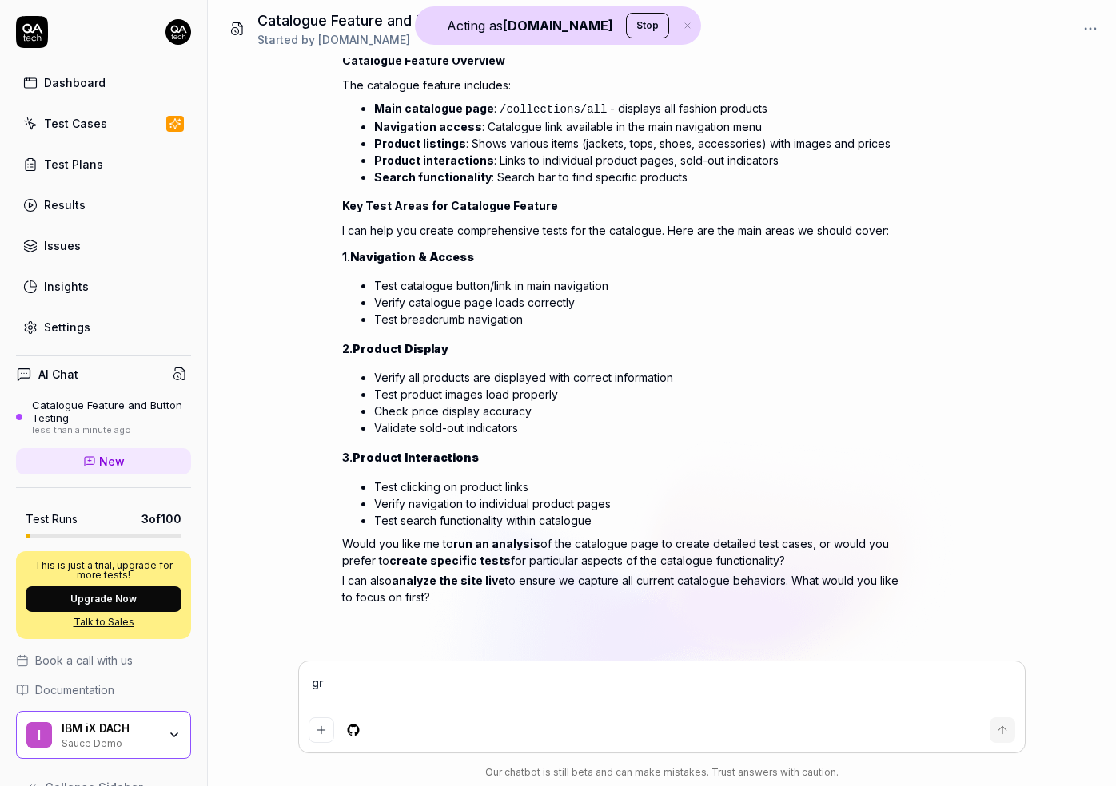
type textarea "*"
type textarea "gre"
type textarea "*"
type textarea "grea"
type textarea "*"
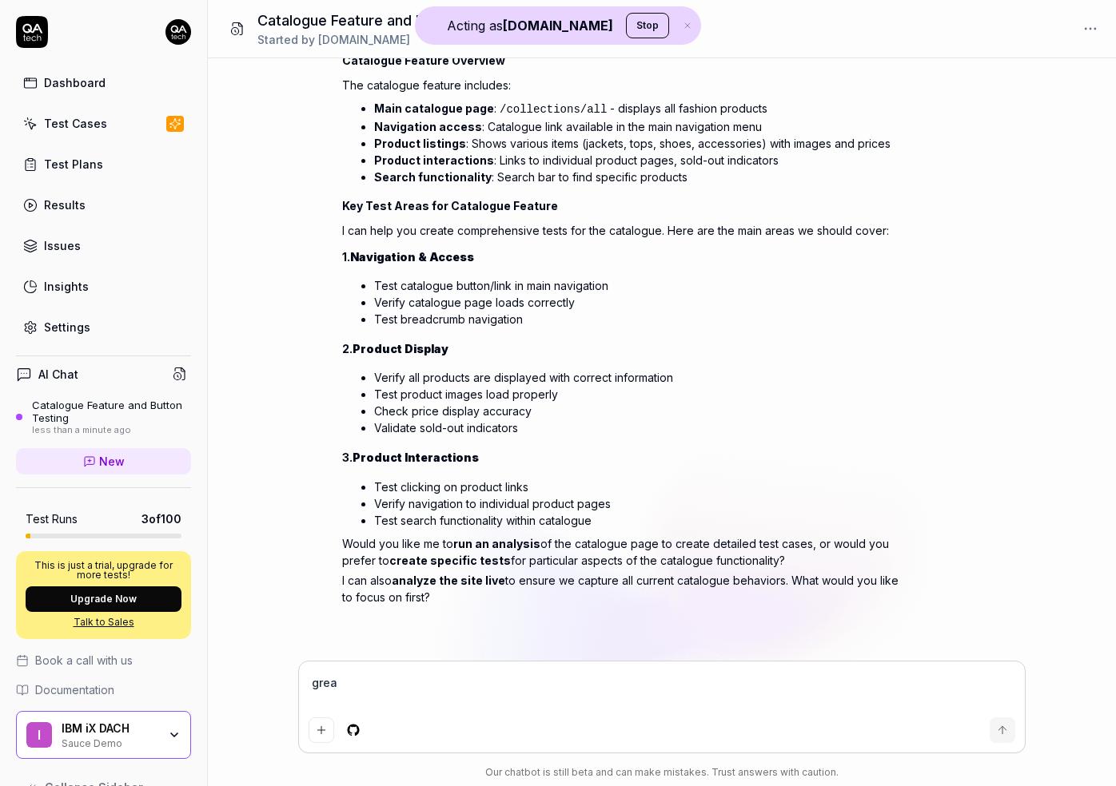
type textarea "great"
type textarea "*"
type textarea "great"
type textarea "*"
type textarea "great b"
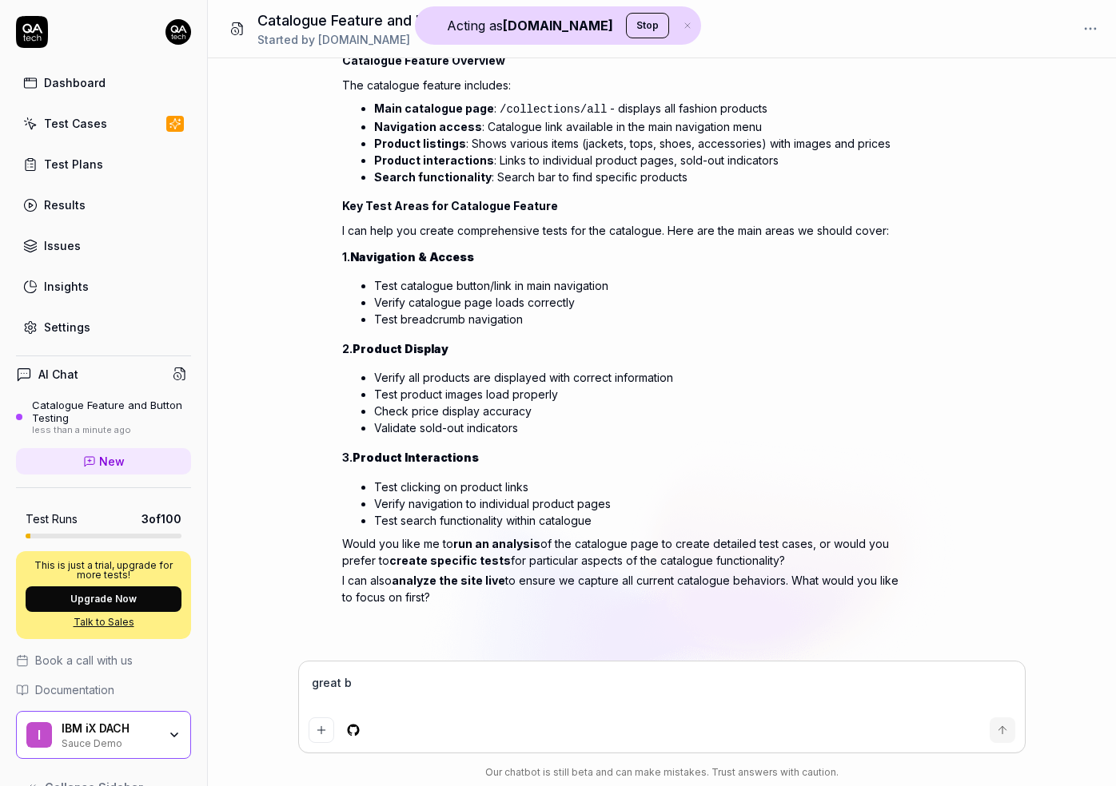
type textarea "*"
type textarea "great bu"
type textarea "*"
type textarea "great bui"
type textarea "*"
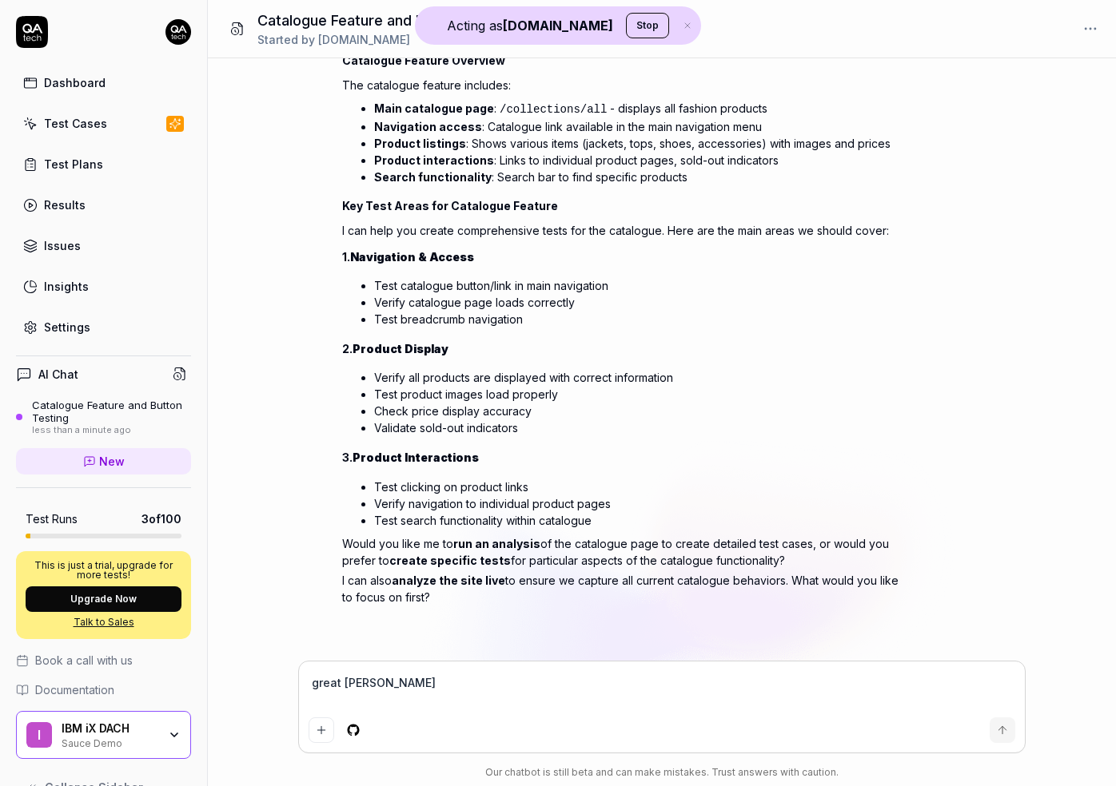
type textarea "great buil"
type textarea "*"
type textarea "great build"
type textarea "*"
type textarea "great build"
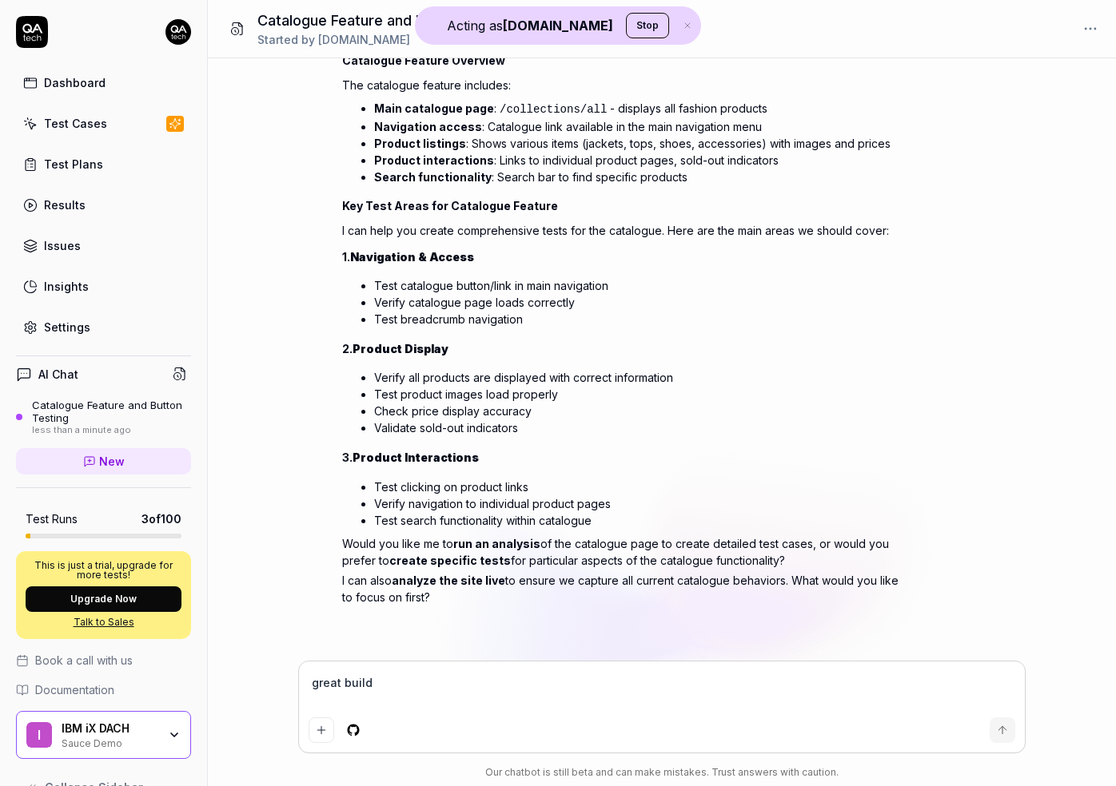
type textarea "*"
type textarea "great build th"
type textarea "*"
type textarea "great build tho"
type textarea "*"
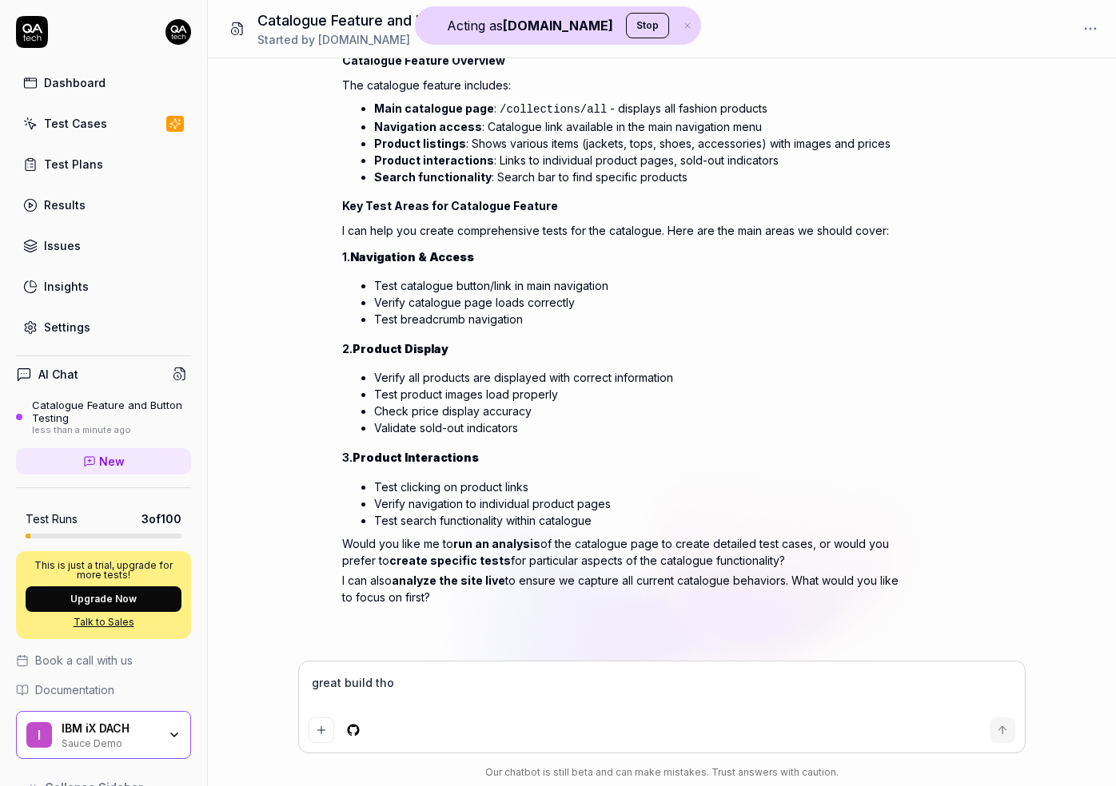
type textarea "great build thos"
type textarea "*"
type textarea "great build those"
type textarea "*"
type textarea "great build those"
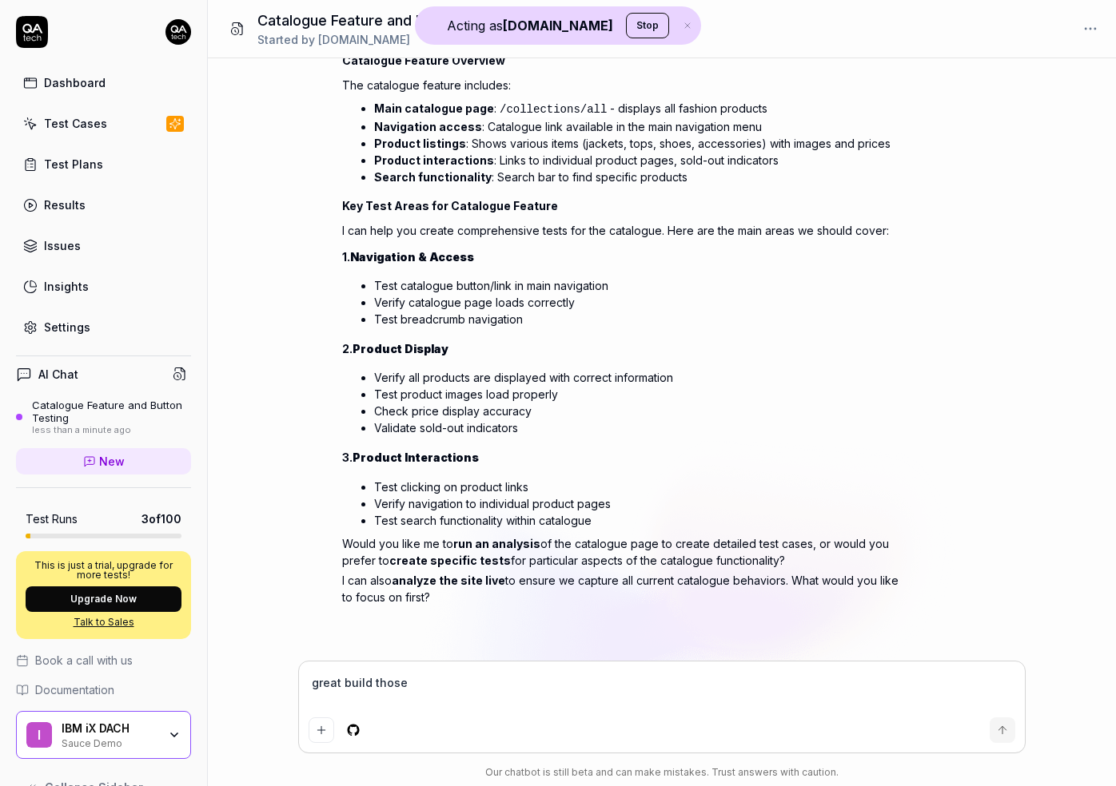
type textarea "*"
type textarea "great build those th"
type textarea "*"
type textarea "great build those thre"
type textarea "*"
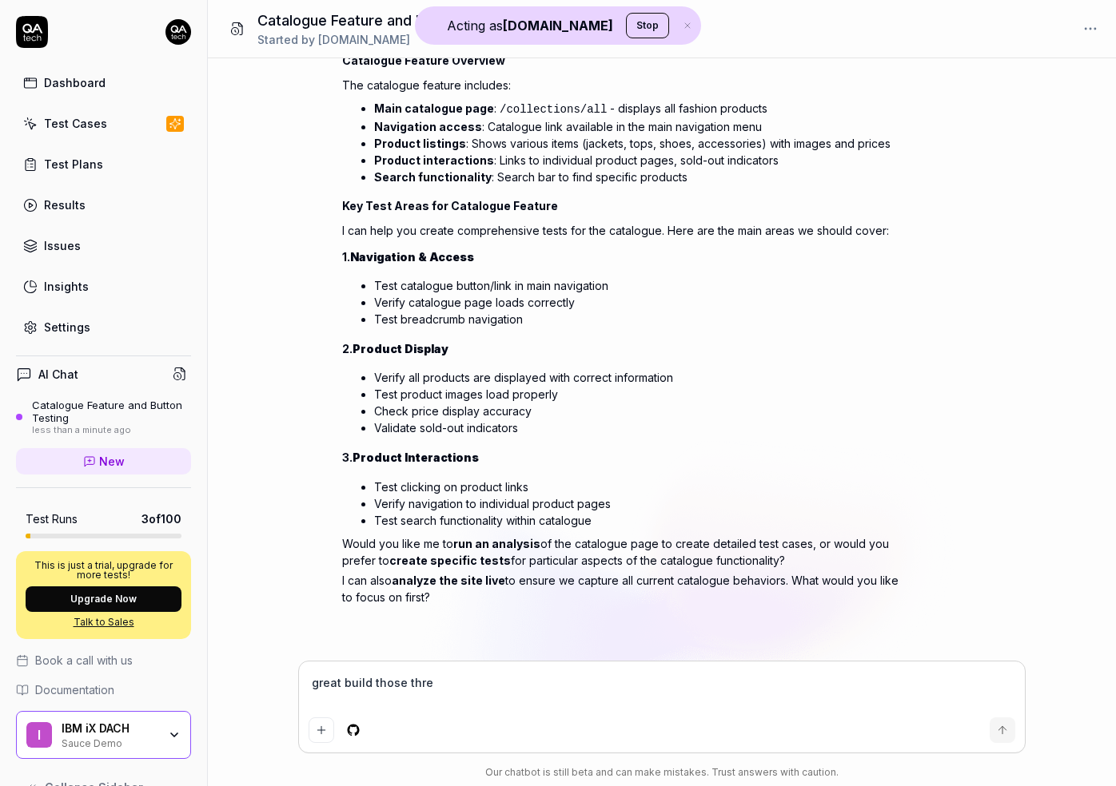
type textarea "great build those three"
type textarea "*"
type textarea "great build those three"
type textarea "*"
type textarea "great build those three t"
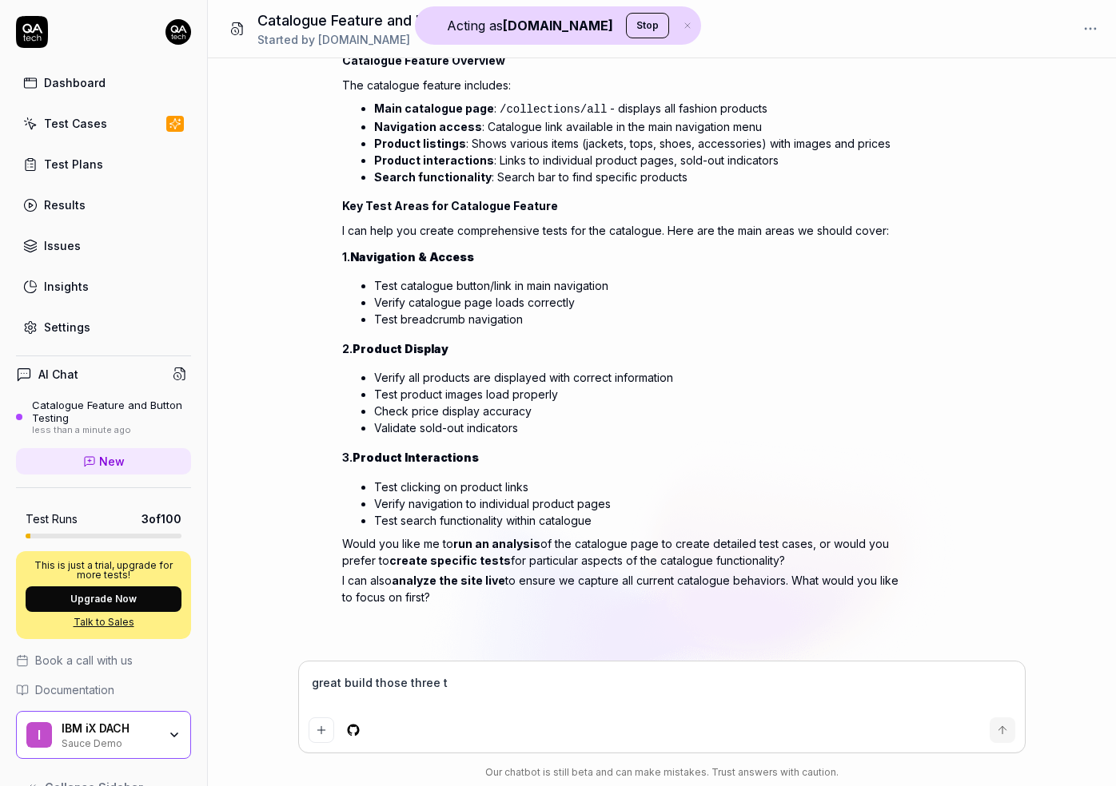
type textarea "*"
type textarea "great build those three te"
type textarea "*"
type textarea "great build those three tes"
type textarea "*"
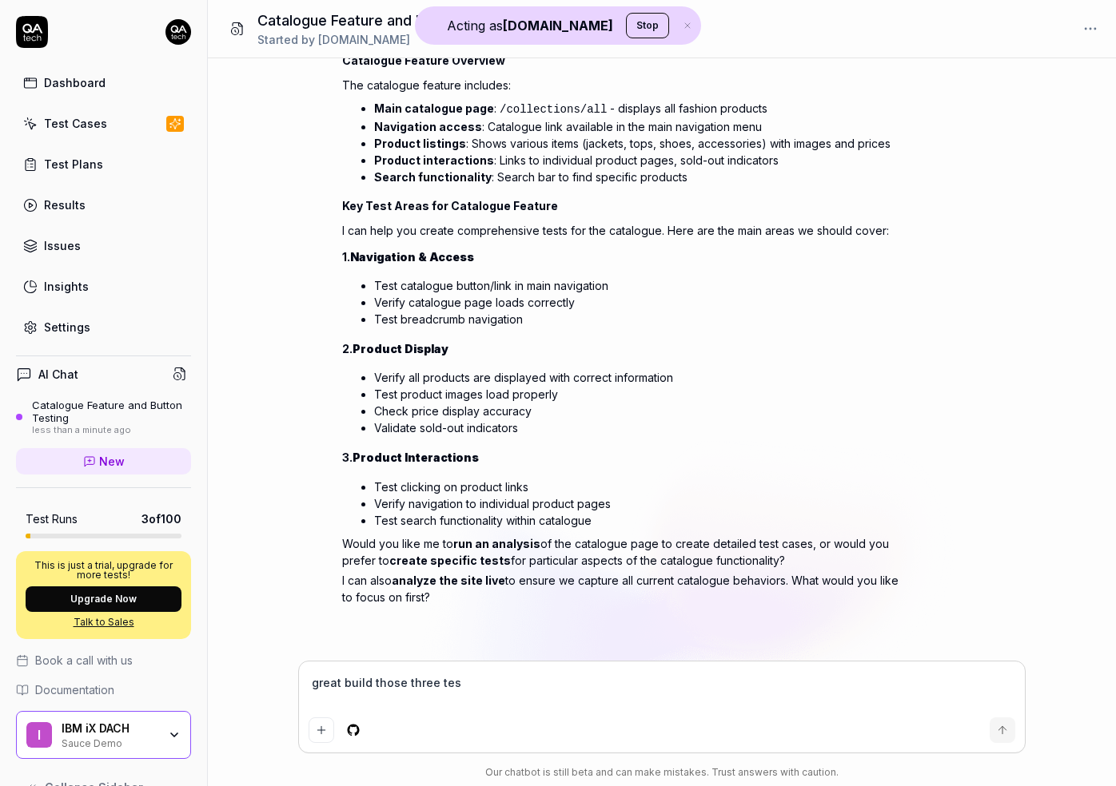
type textarea "great build those three test"
type textarea "*"
type textarea "great build those three tests"
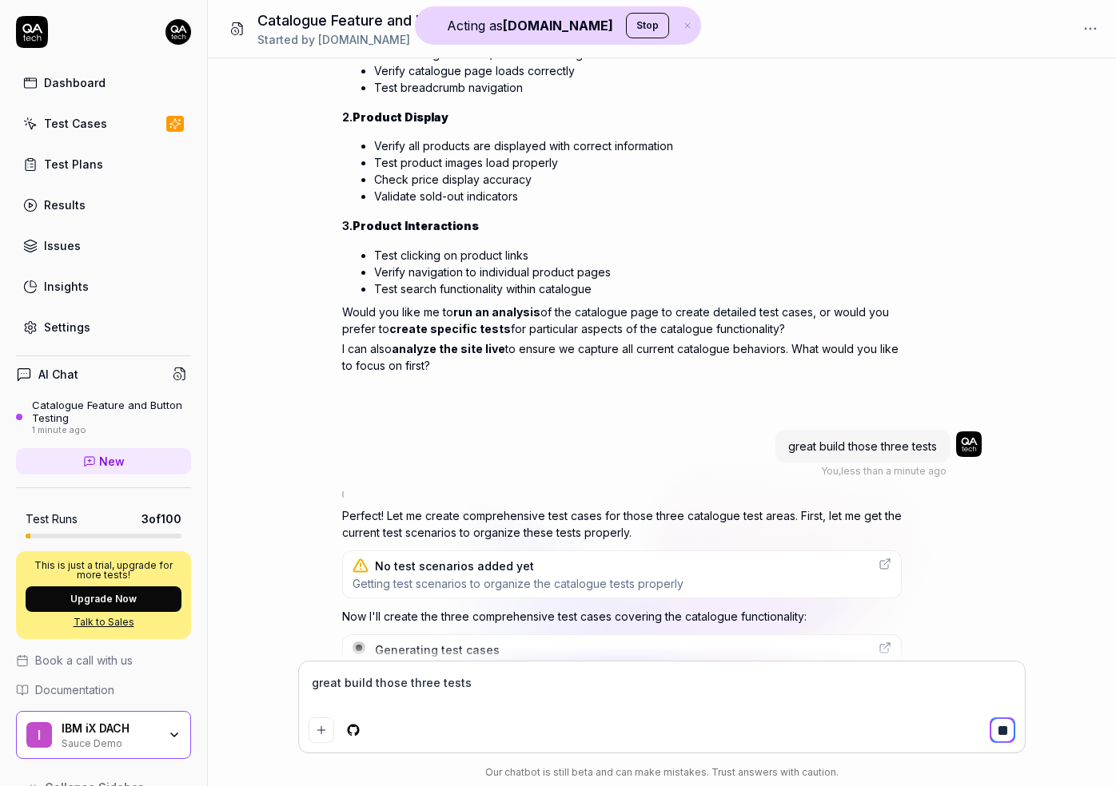
scroll to position [453, 0]
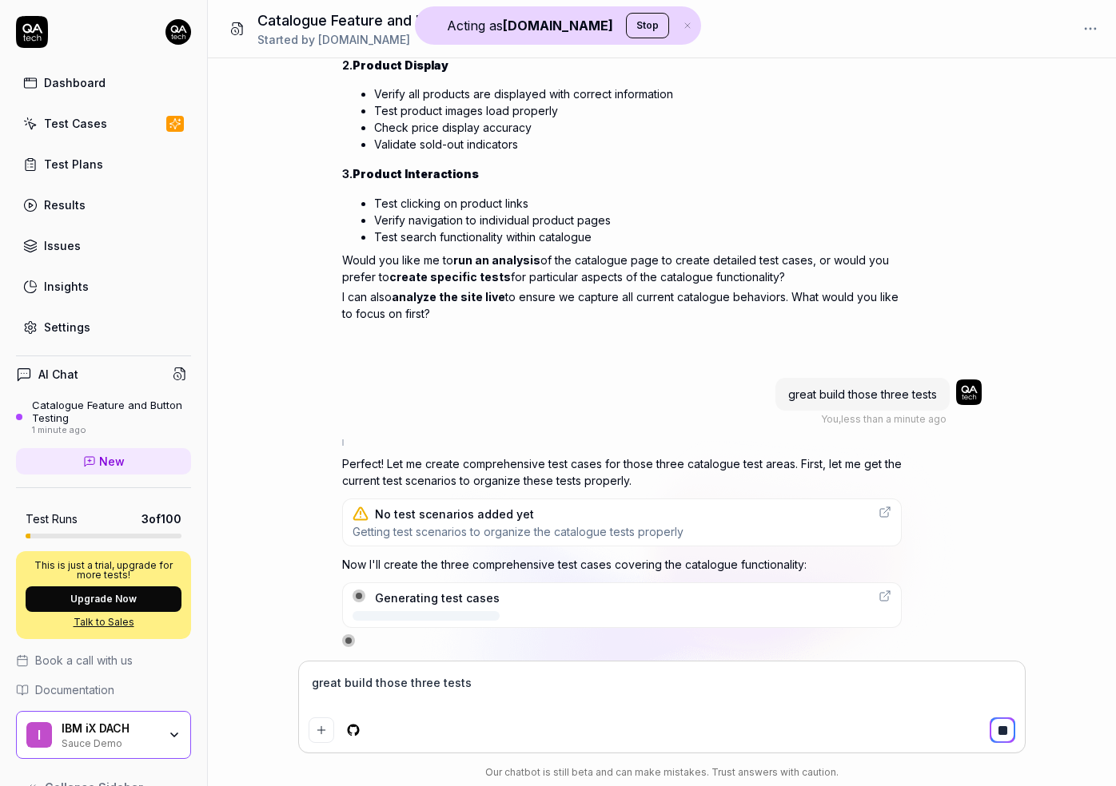
type textarea "*"
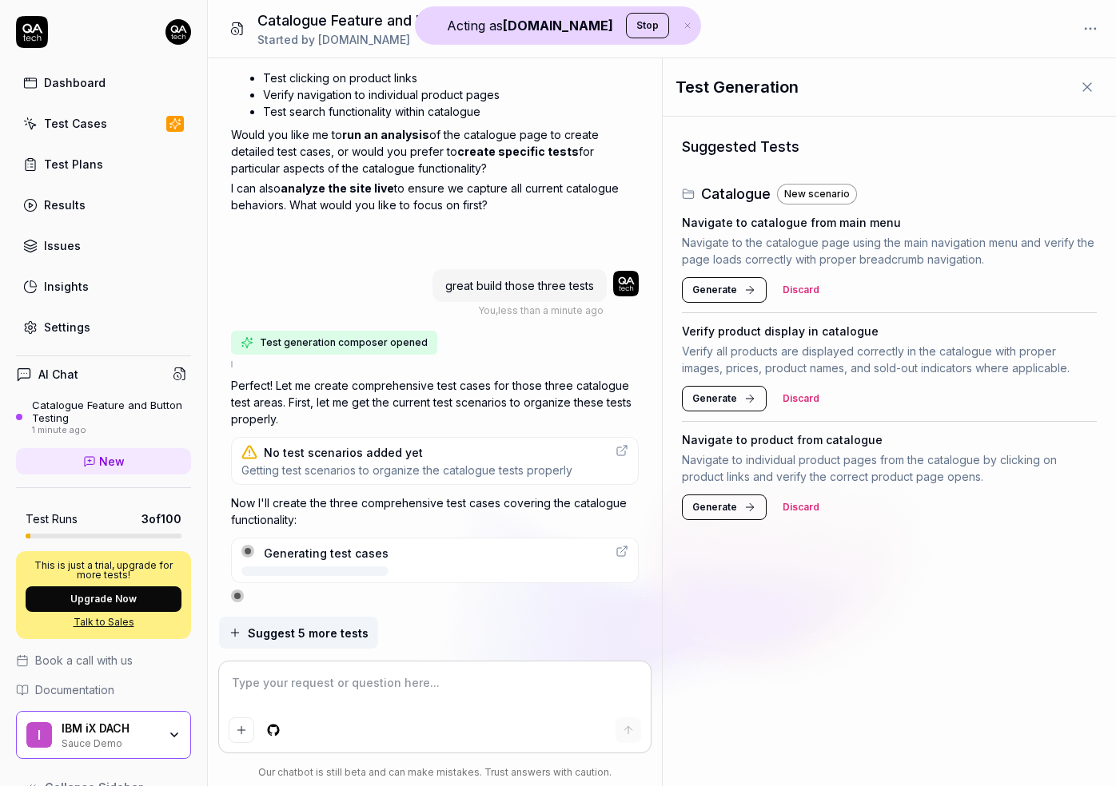
click at [723, 291] on span "Generate" at bounding box center [714, 290] width 45 height 14
click at [715, 400] on span "Generate" at bounding box center [714, 399] width 45 height 14
click at [723, 507] on span "Generate" at bounding box center [714, 507] width 45 height 14
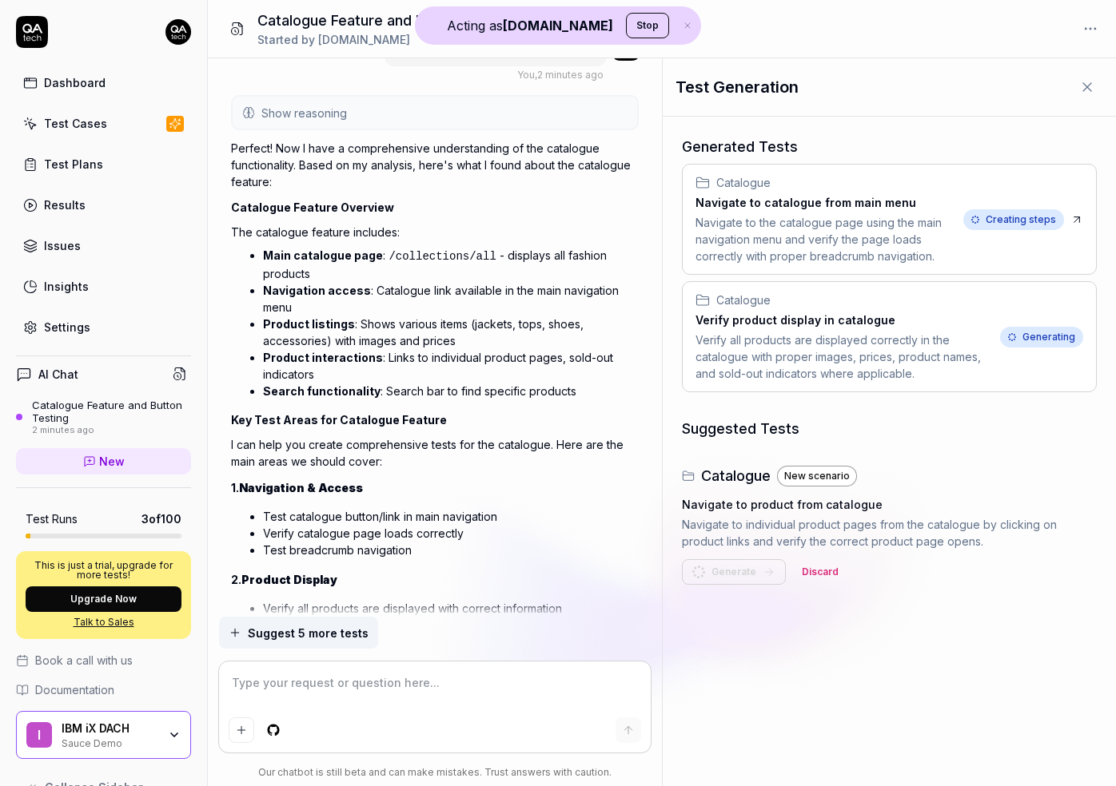
scroll to position [0, 0]
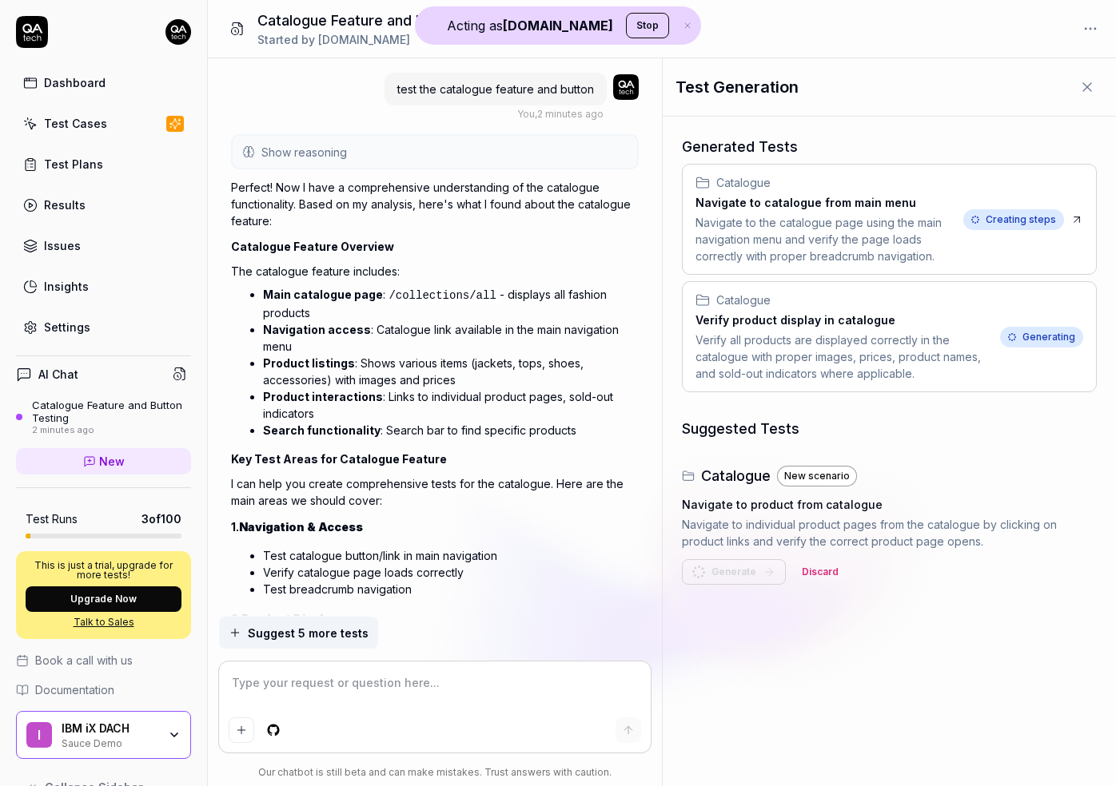
click at [323, 149] on span "Show reasoning" at bounding box center [304, 152] width 86 height 17
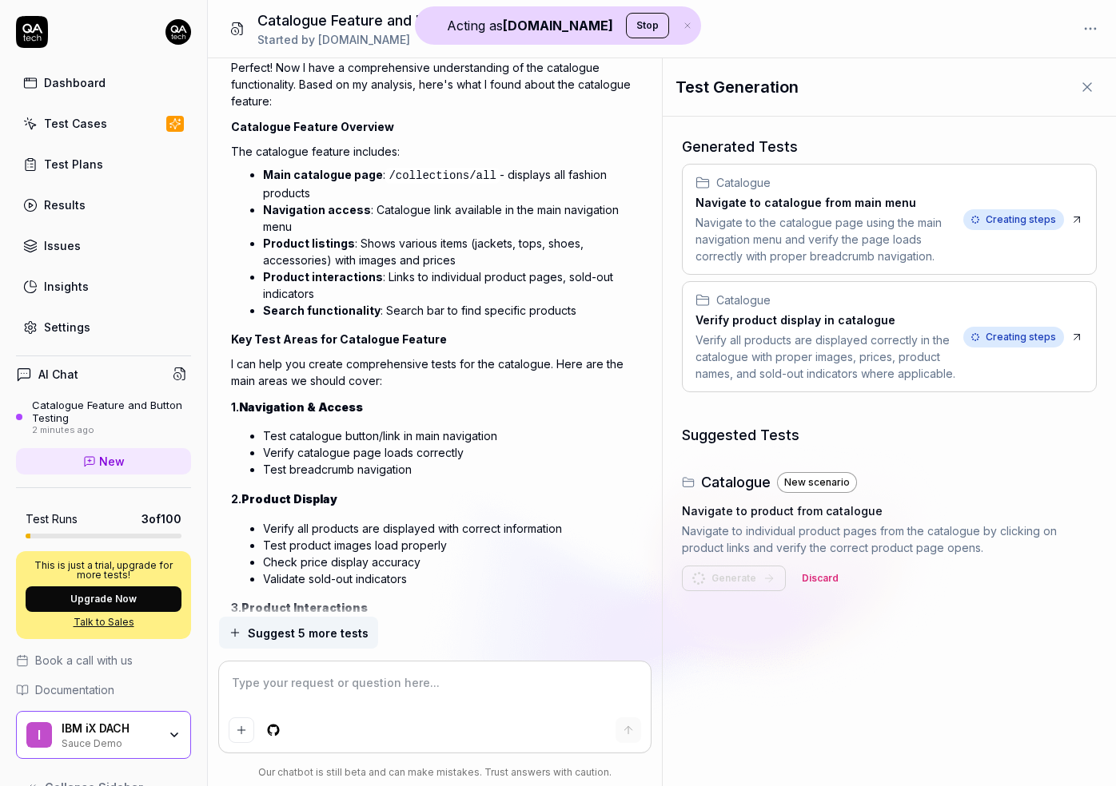
scroll to position [575, 0]
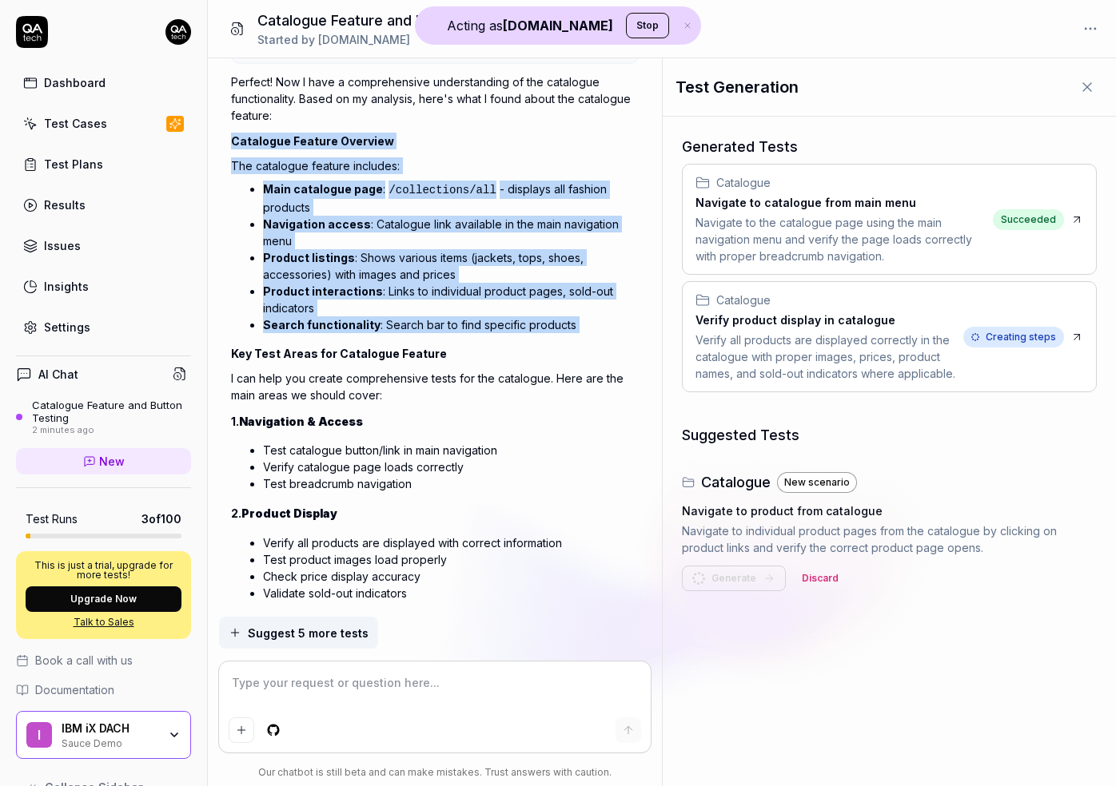
drag, startPoint x: 229, startPoint y: 141, endPoint x: 507, endPoint y: 335, distance: 338.6
click at [507, 335] on div "test the catalogue feature and button You , 2 minutes ago Hide reasoning I'll h…" at bounding box center [435, 337] width 454 height 559
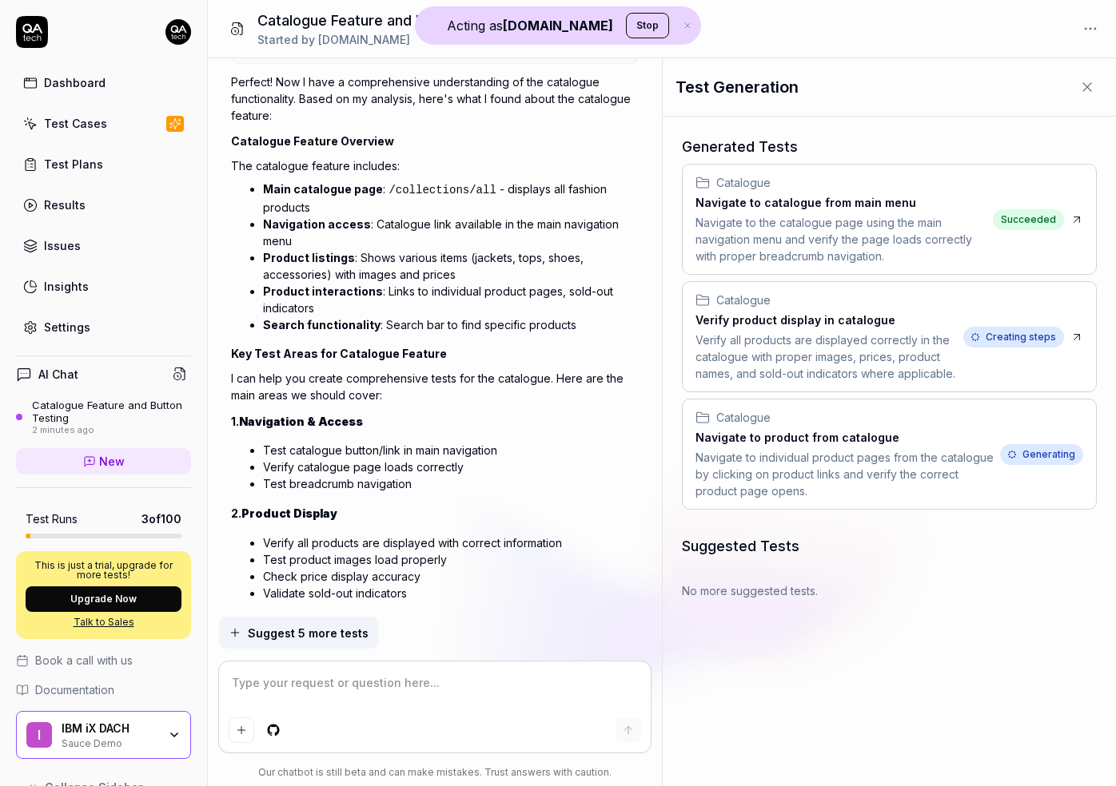
click at [466, 396] on p "I can help you create comprehensive tests for the catalogue. Here are the main …" at bounding box center [434, 387] width 407 height 34
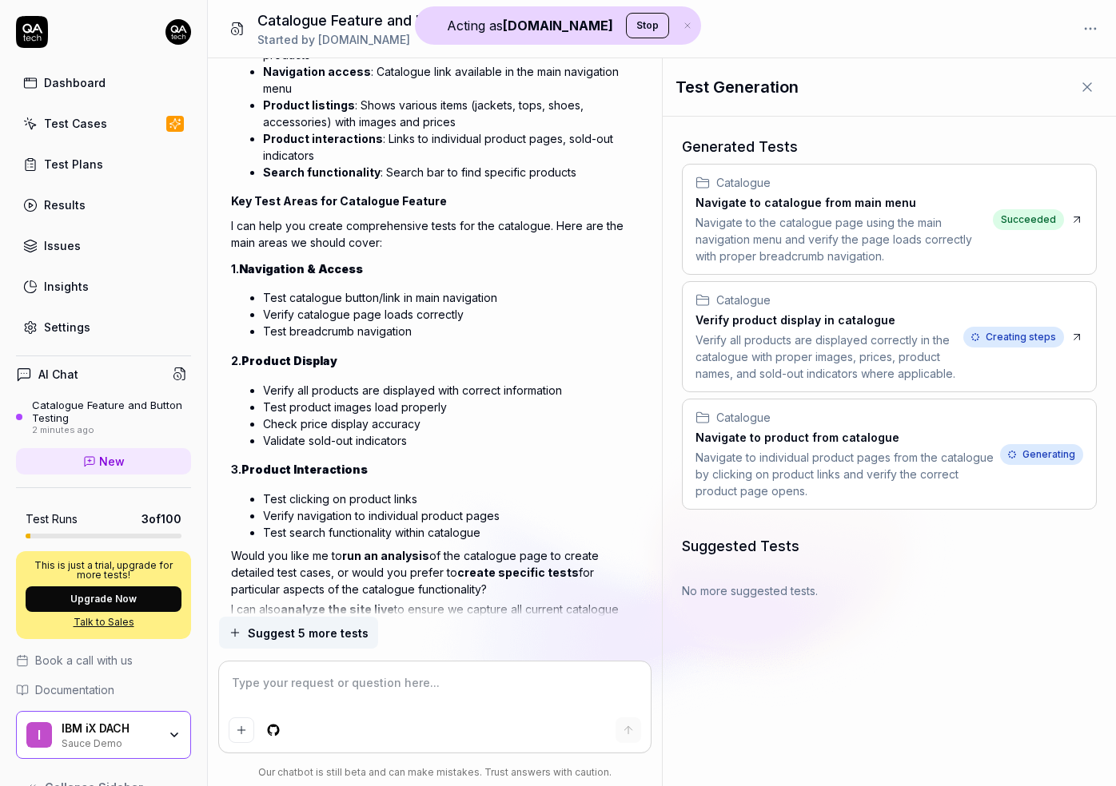
scroll to position [739, 0]
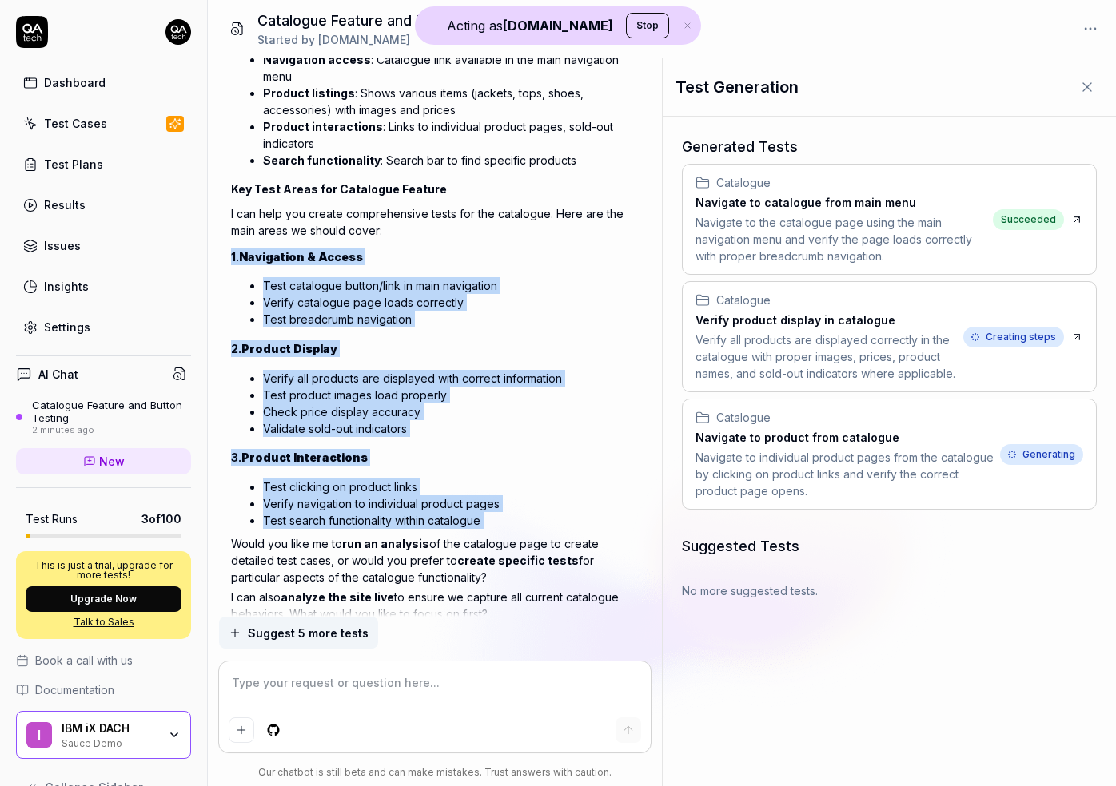
drag, startPoint x: 228, startPoint y: 253, endPoint x: 464, endPoint y: 531, distance: 365.1
click at [464, 531] on div "test the catalogue feature and button You , 3 minutes ago Hide reasoning I'll h…" at bounding box center [435, 337] width 454 height 559
click at [1036, 226] on span "Succeeded" at bounding box center [1028, 219] width 71 height 21
click at [611, 440] on div "Perfect! Now I have a comprehensive understanding of the catalogue functionalit…" at bounding box center [434, 266] width 407 height 720
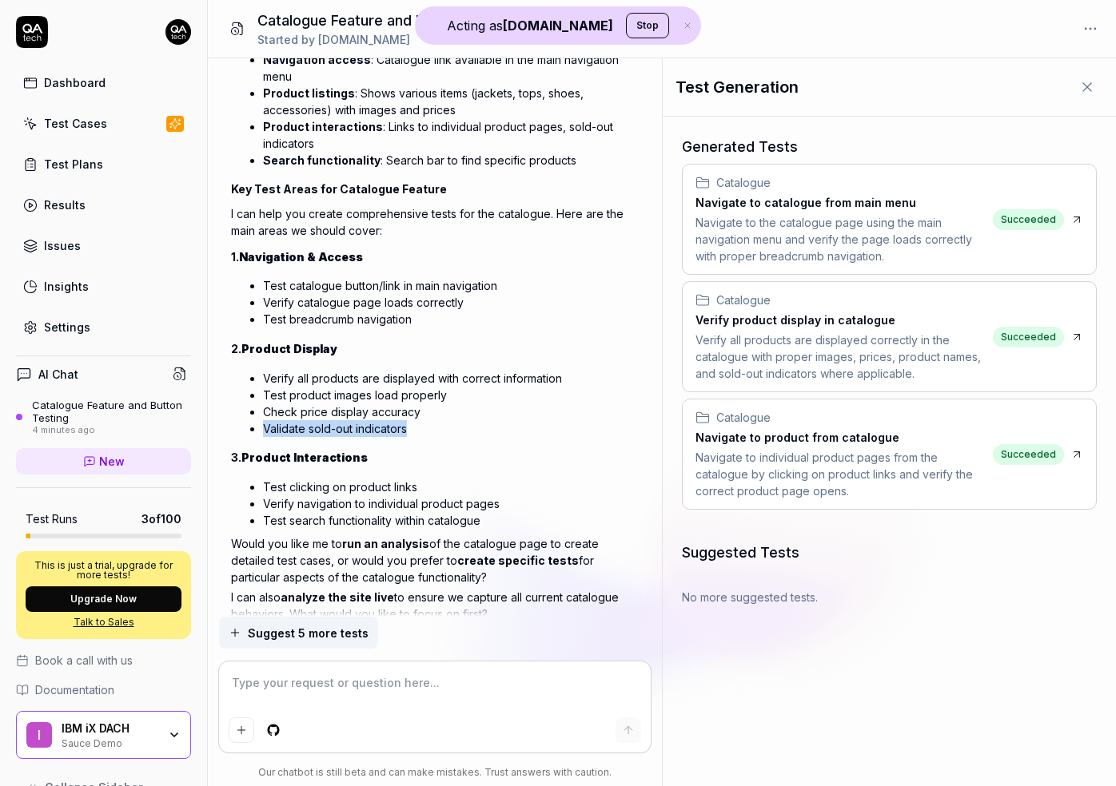
drag, startPoint x: 408, startPoint y: 426, endPoint x: 245, endPoint y: 432, distance: 163.2
click at [245, 432] on ul "Verify all products are displayed with correct information Test product images …" at bounding box center [434, 404] width 407 height 74
click at [750, 342] on div "Verify all products are displayed correctly in the catalogue with proper images…" at bounding box center [840, 357] width 291 height 50
type textarea "*"
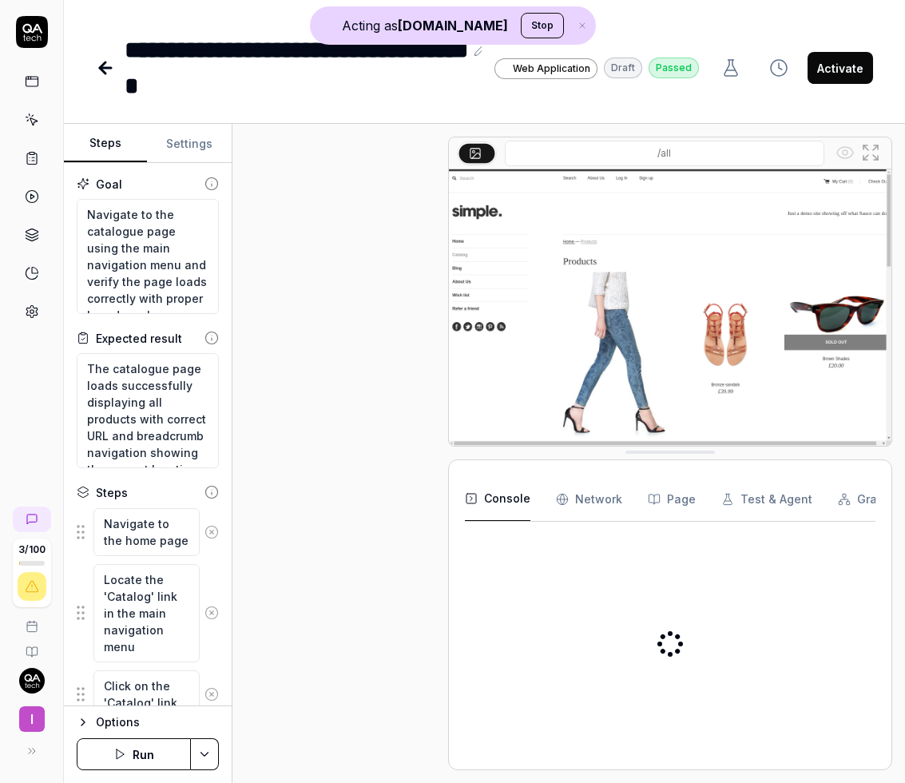
scroll to position [553, 0]
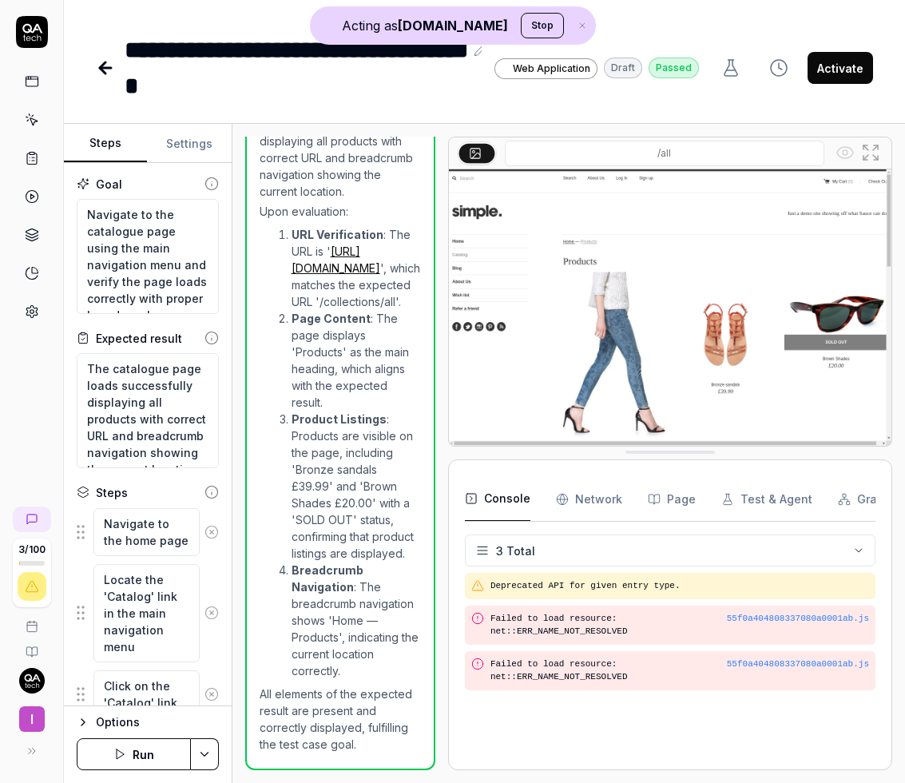
type textarea "*"
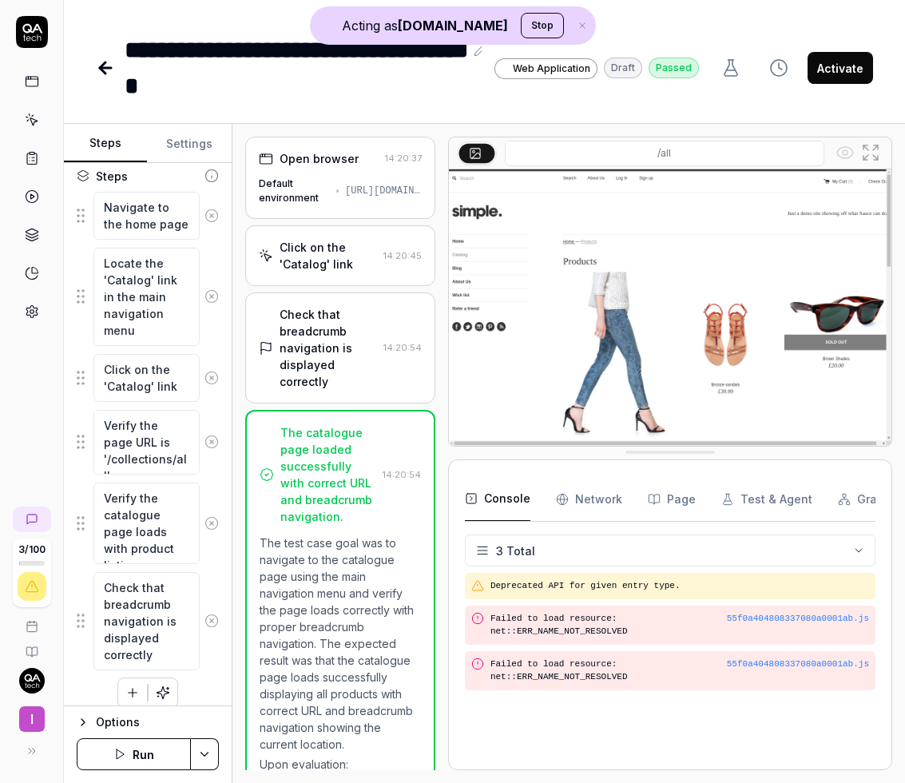
scroll to position [331, 0]
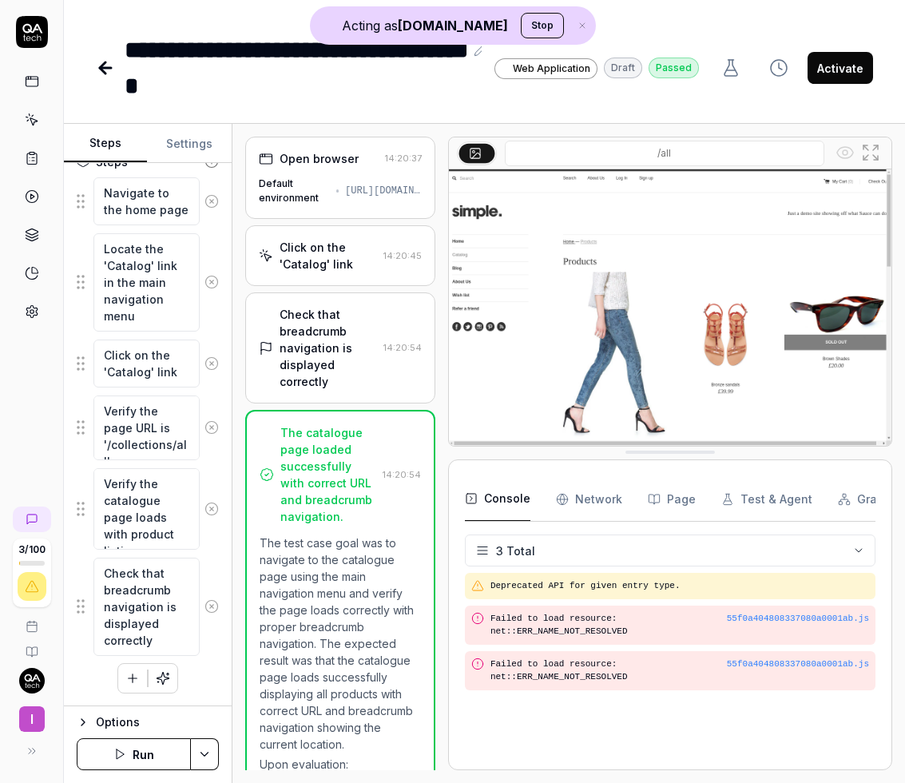
click at [351, 161] on div "Open browser" at bounding box center [319, 158] width 79 height 17
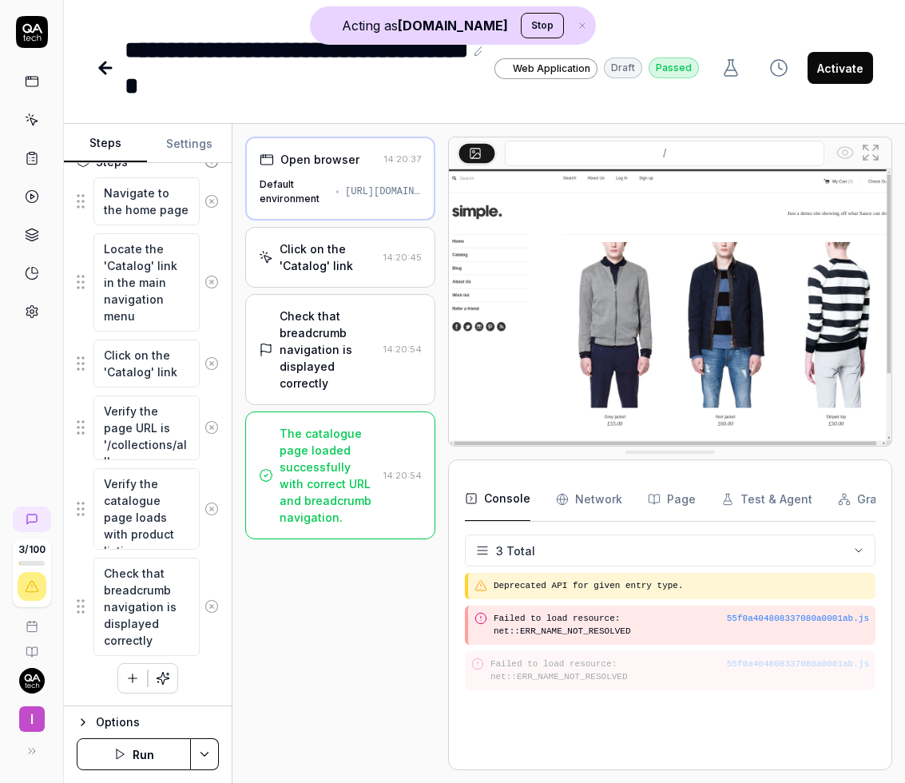
click at [364, 264] on div "Click on the 'Catalog' link" at bounding box center [329, 258] width 98 height 34
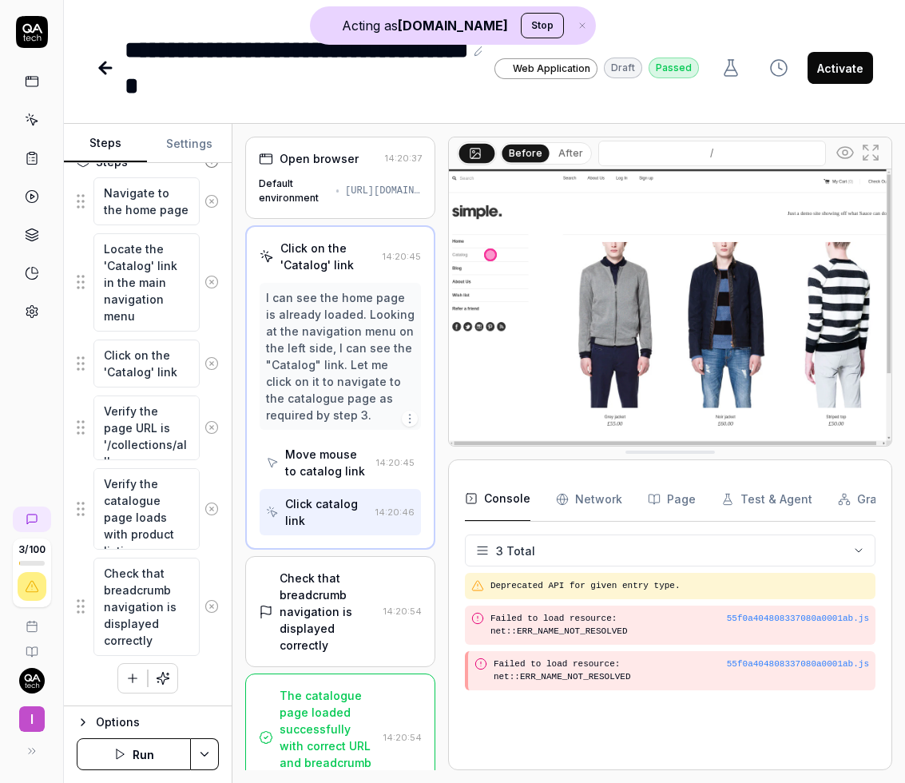
click at [331, 594] on div "Check that breadcrumb navigation is displayed correctly" at bounding box center [329, 612] width 98 height 84
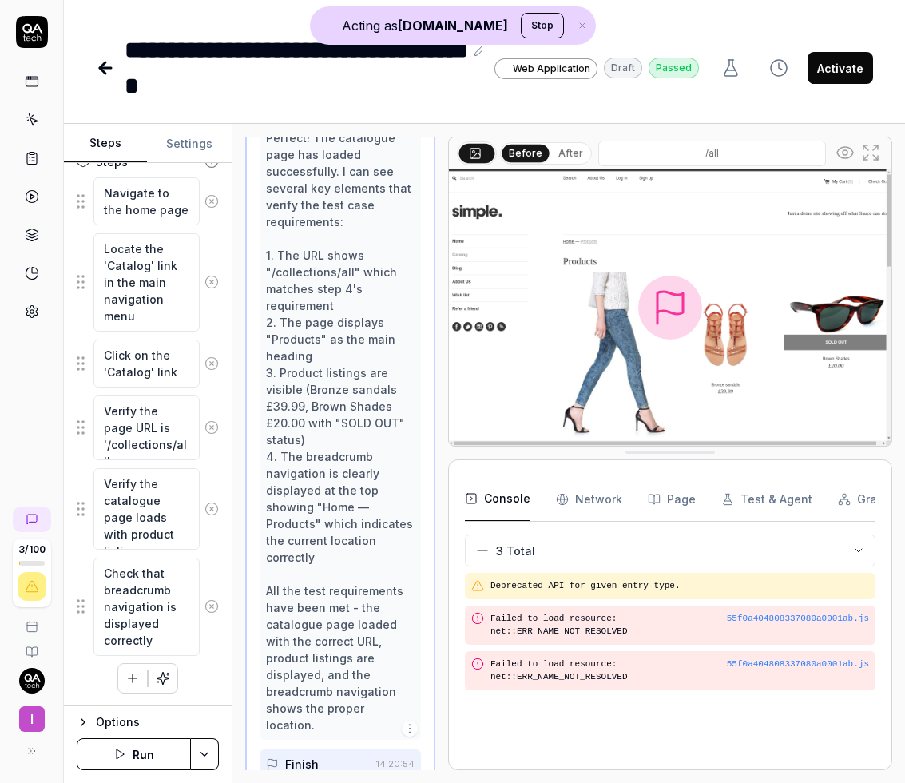
scroll to position [384, 0]
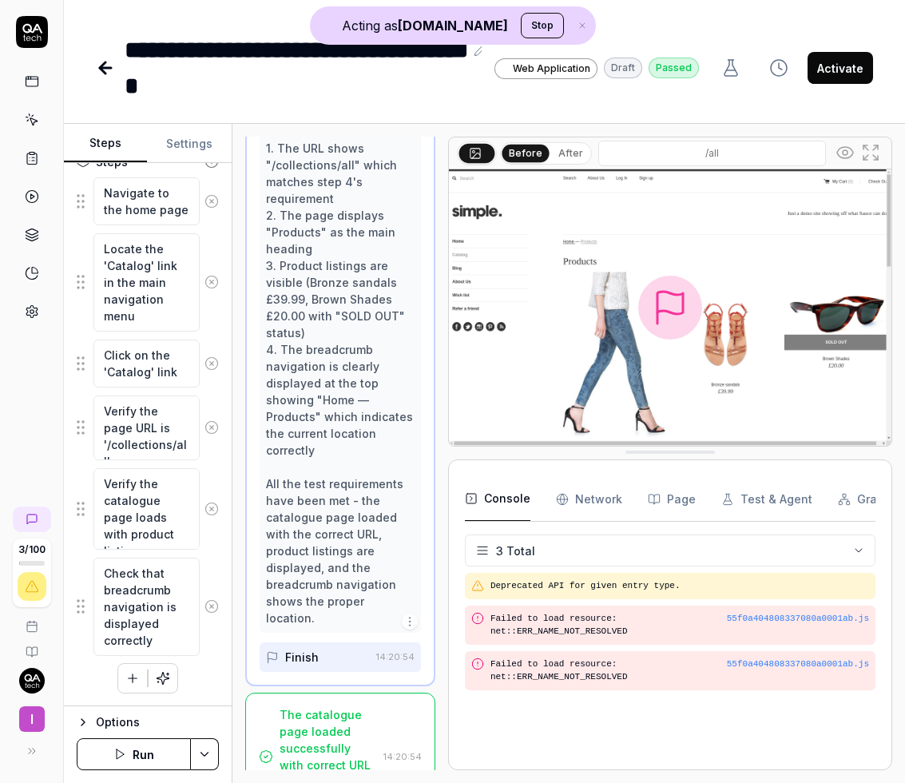
click at [335, 706] on div "The catalogue page loaded successfully with correct URL and breadcrumb navigati…" at bounding box center [329, 756] width 98 height 101
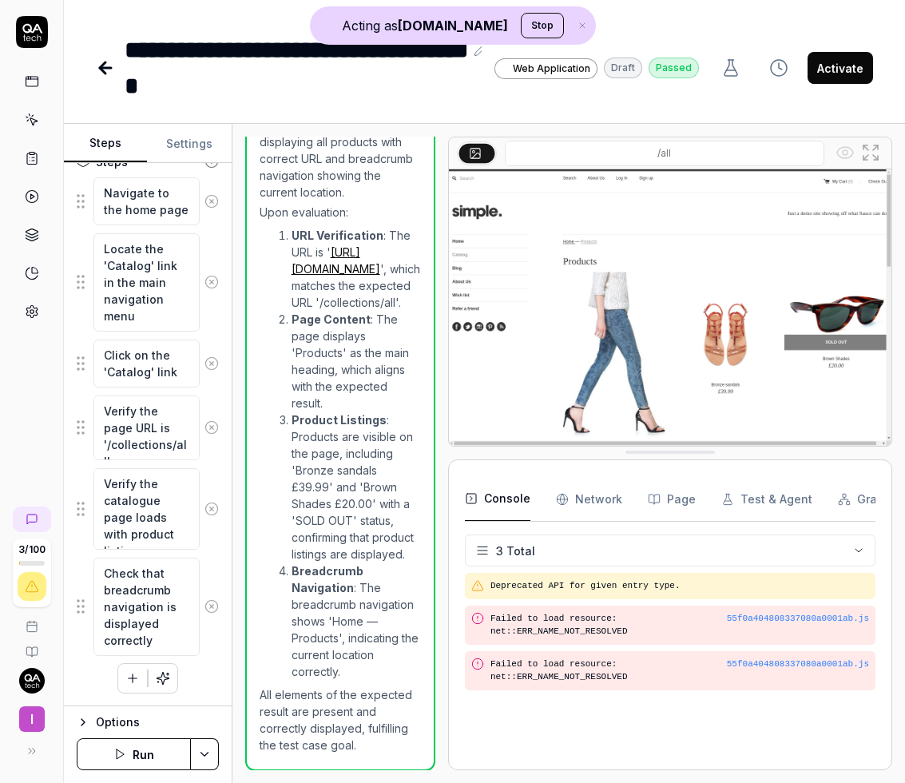
scroll to position [553, 0]
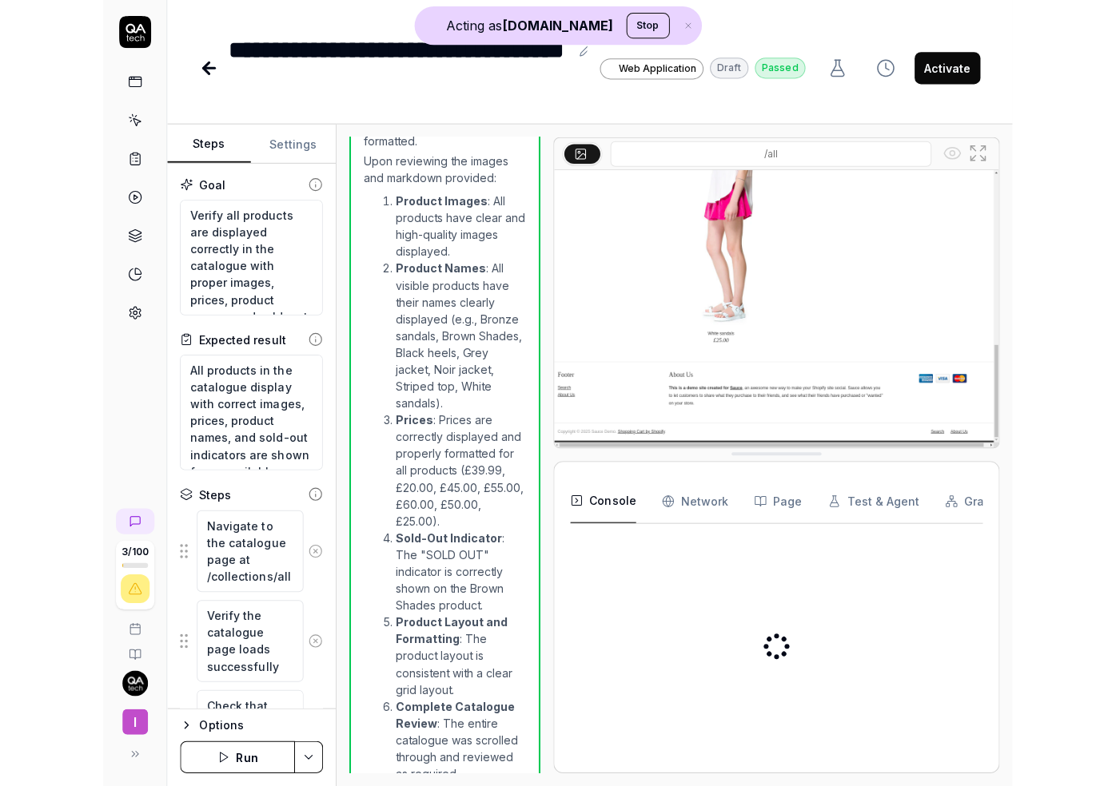
scroll to position [754, 0]
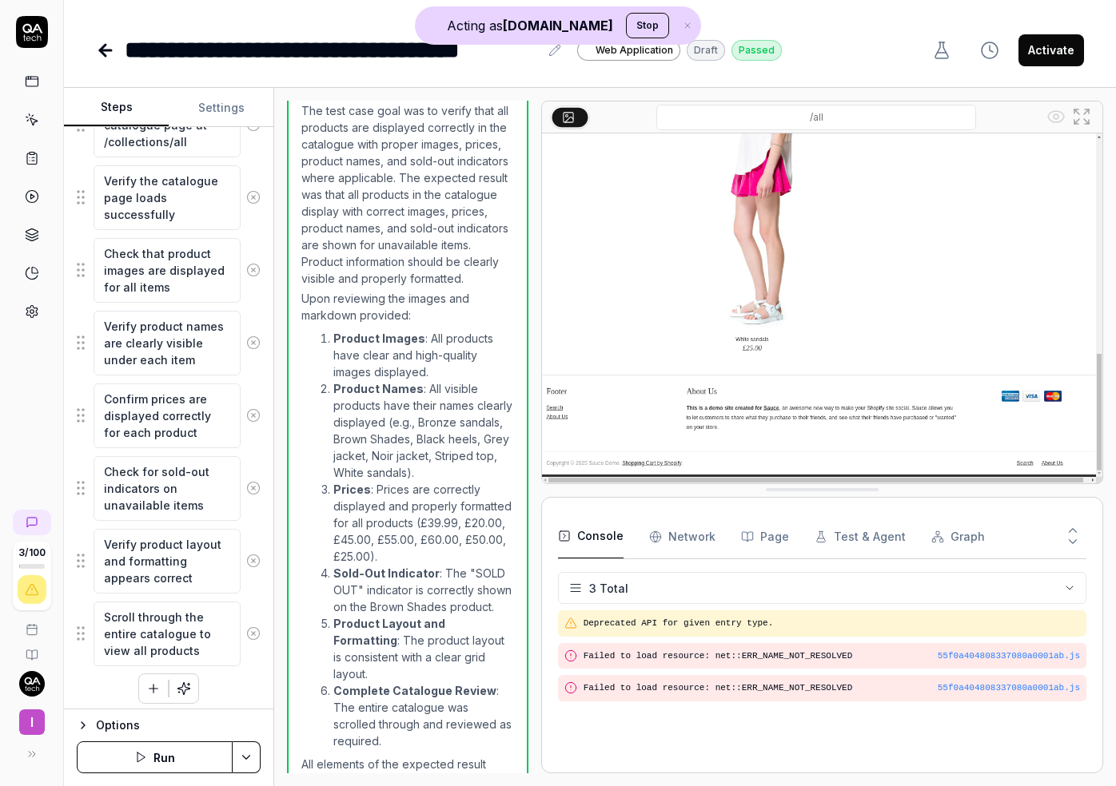
scroll to position [387, 0]
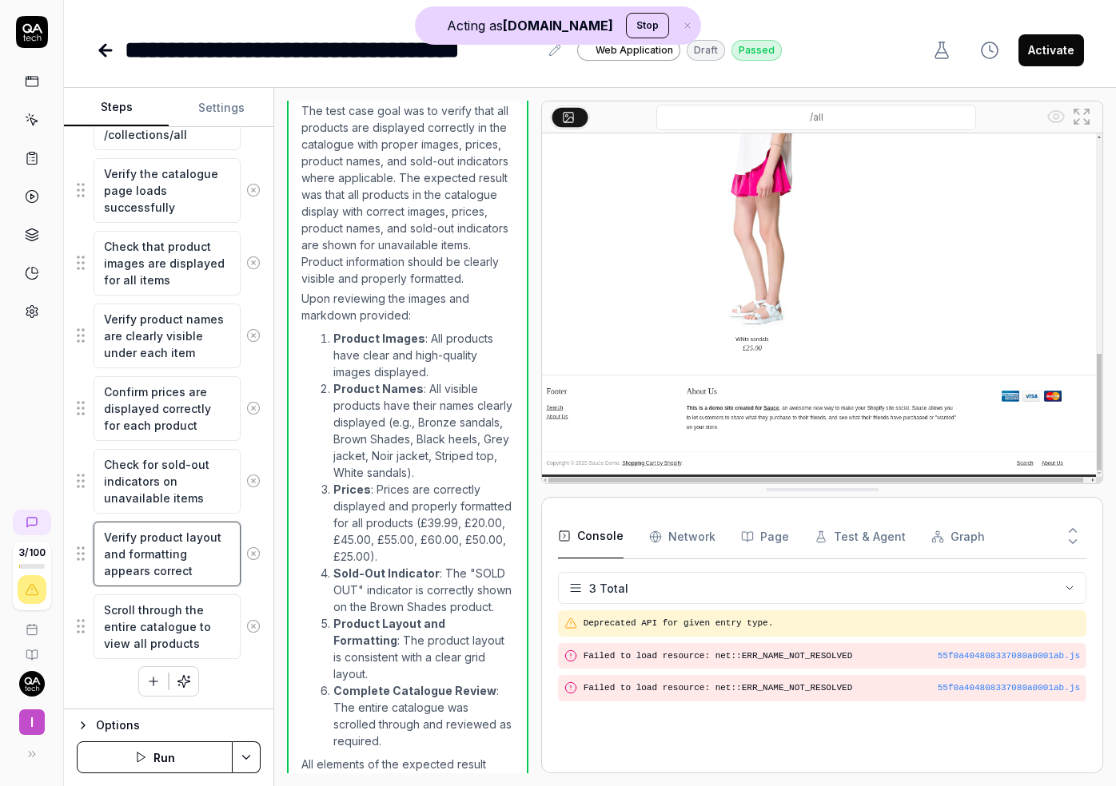
click at [173, 574] on textarea "Verify product layout and formatting appears correct" at bounding box center [167, 554] width 147 height 65
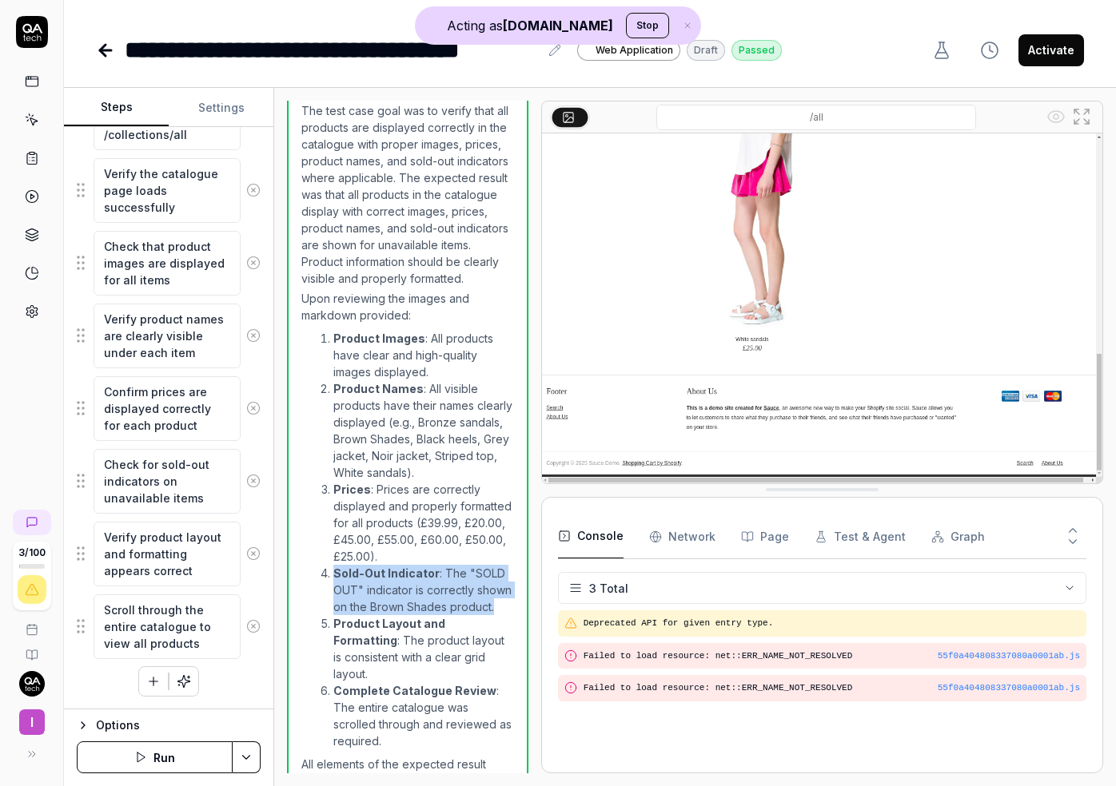
drag, startPoint x: 329, startPoint y: 556, endPoint x: 522, endPoint y: 595, distance: 196.5
click at [522, 595] on div "All products in the catalogue are displayed correctly with proper images, price…" at bounding box center [407, 393] width 241 height 830
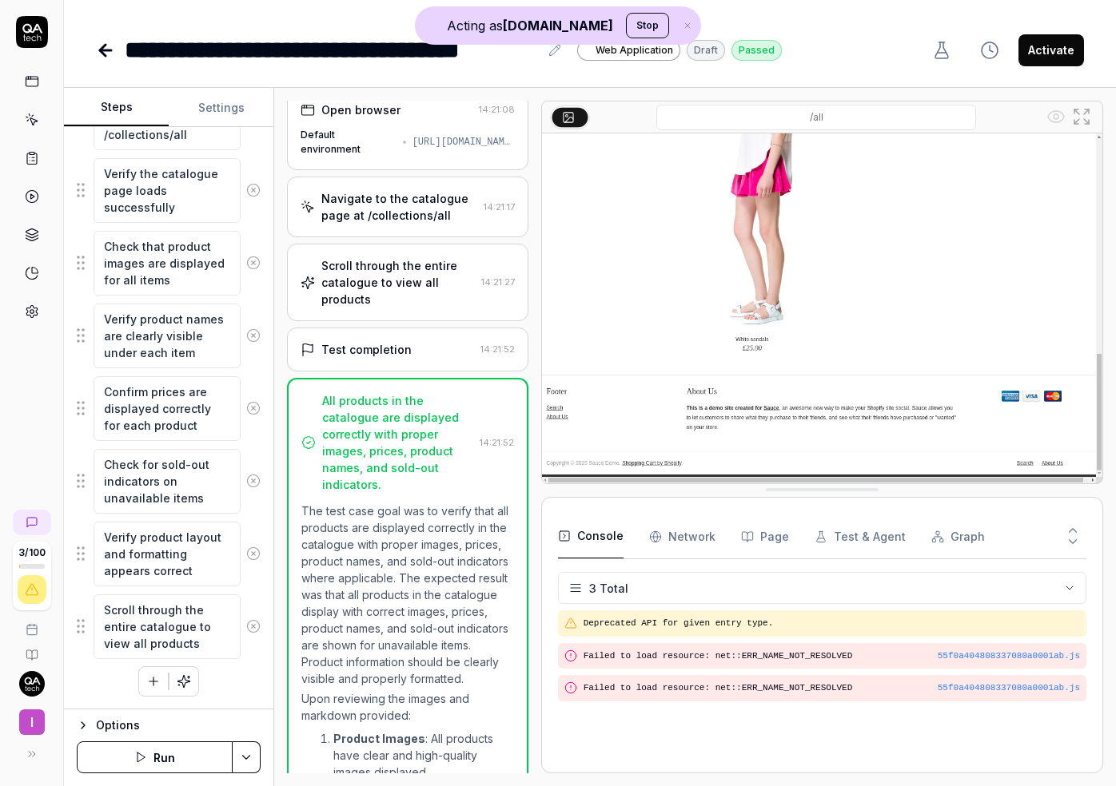
click at [418, 345] on div "Test completion" at bounding box center [387, 349] width 173 height 17
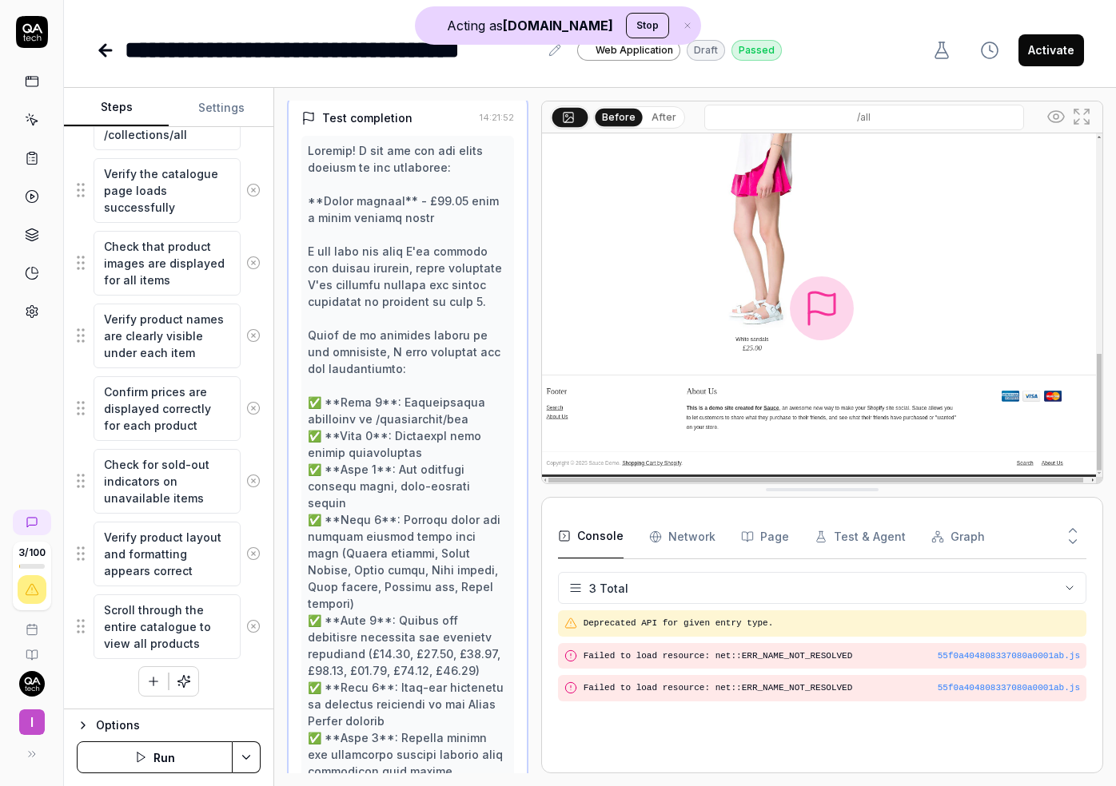
scroll to position [320, 0]
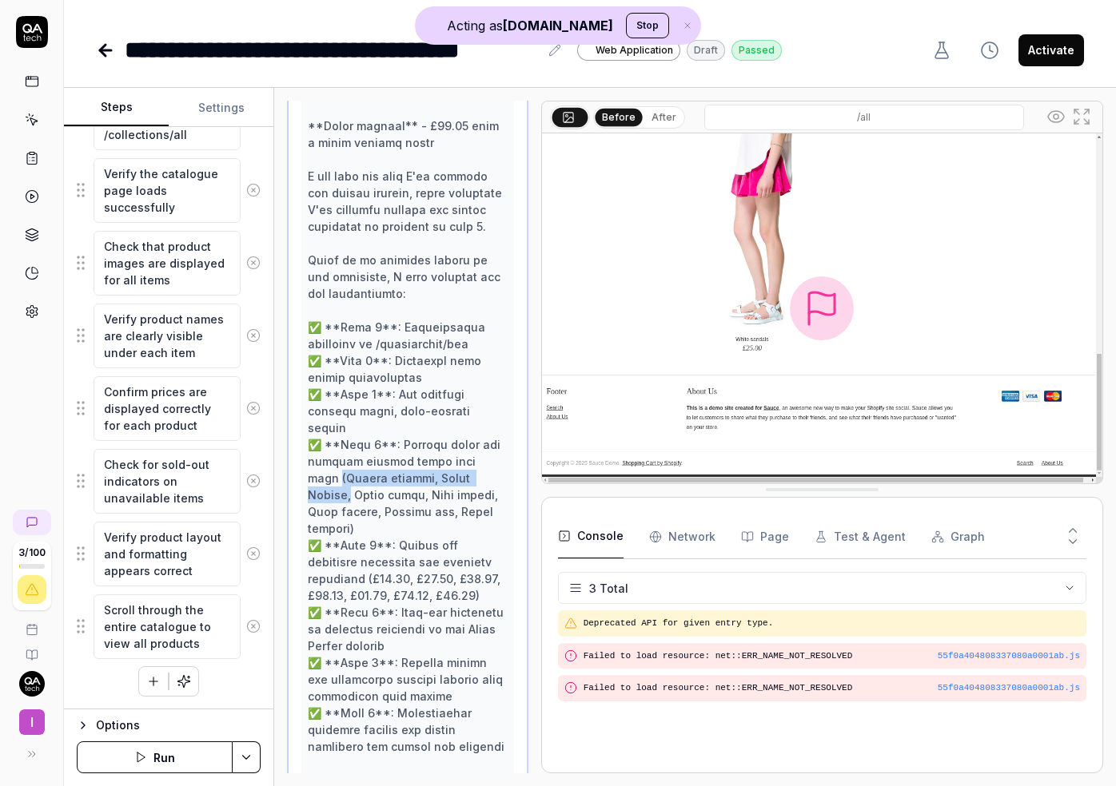
drag, startPoint x: 481, startPoint y: 461, endPoint x: 293, endPoint y: 456, distance: 188.7
click at [293, 456] on div "Test completion 14:21:52 Finish 14:21:52" at bounding box center [407, 468] width 241 height 896
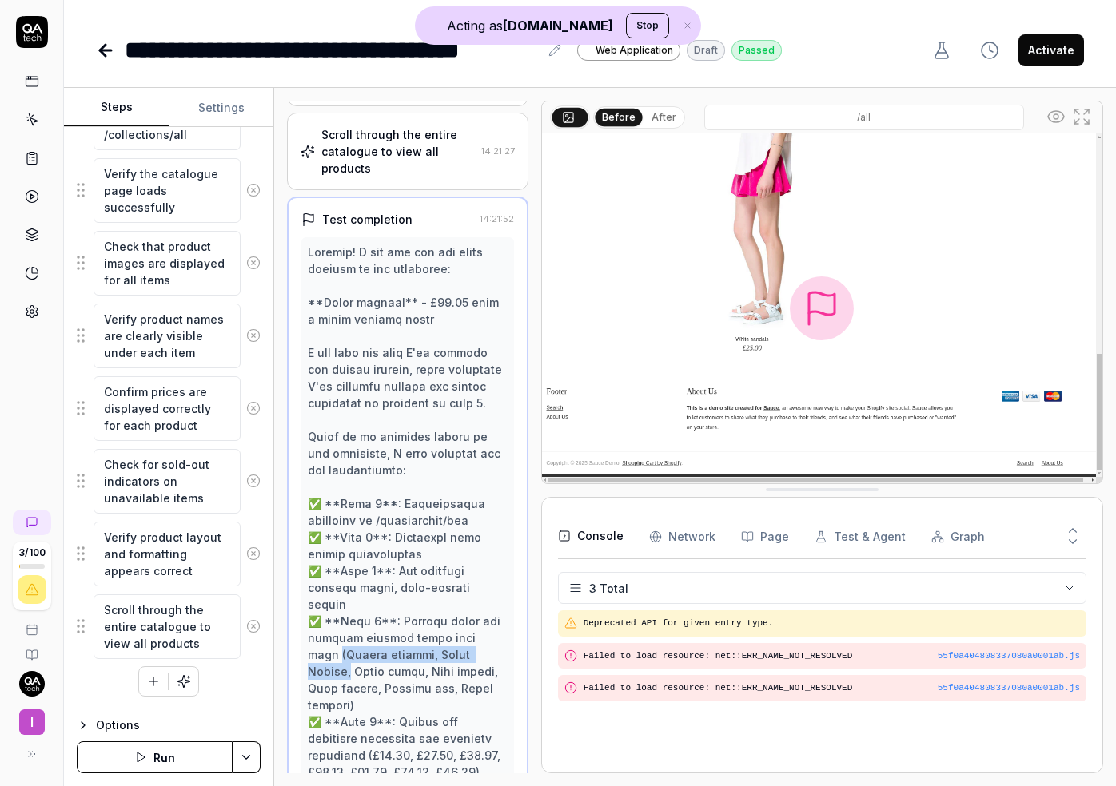
scroll to position [0, 0]
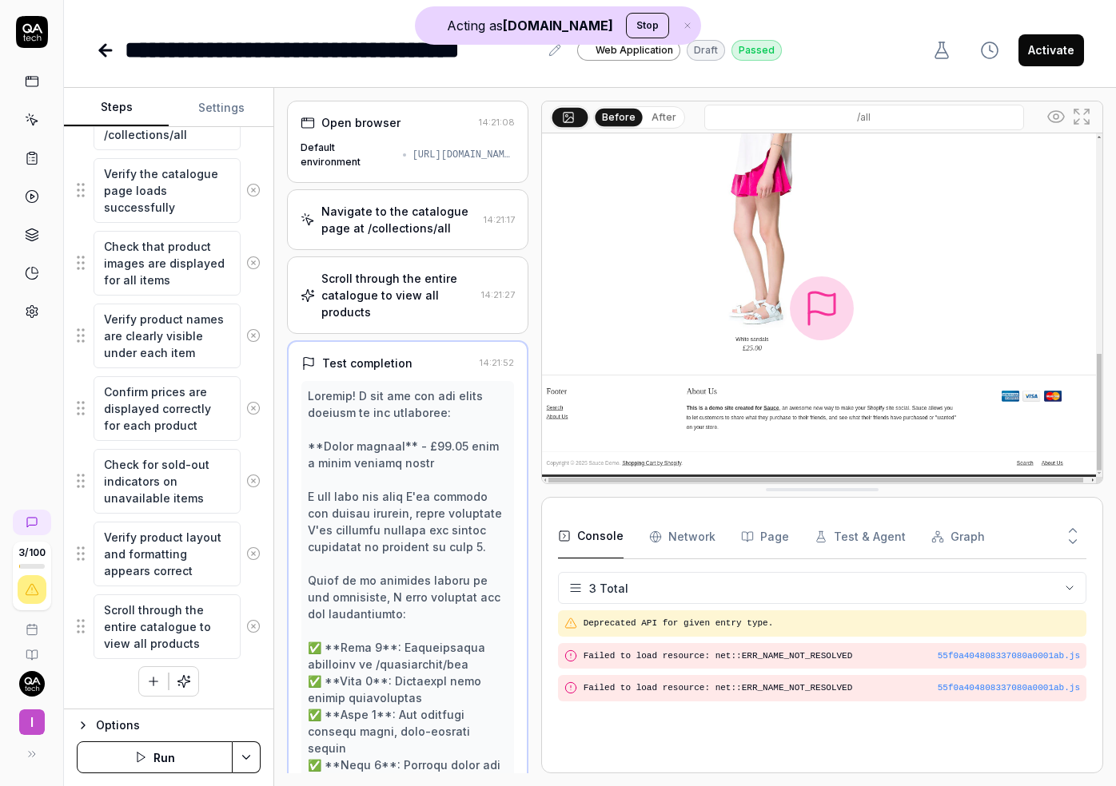
click at [412, 153] on div "[URL][DOMAIN_NAME]" at bounding box center [463, 155] width 102 height 14
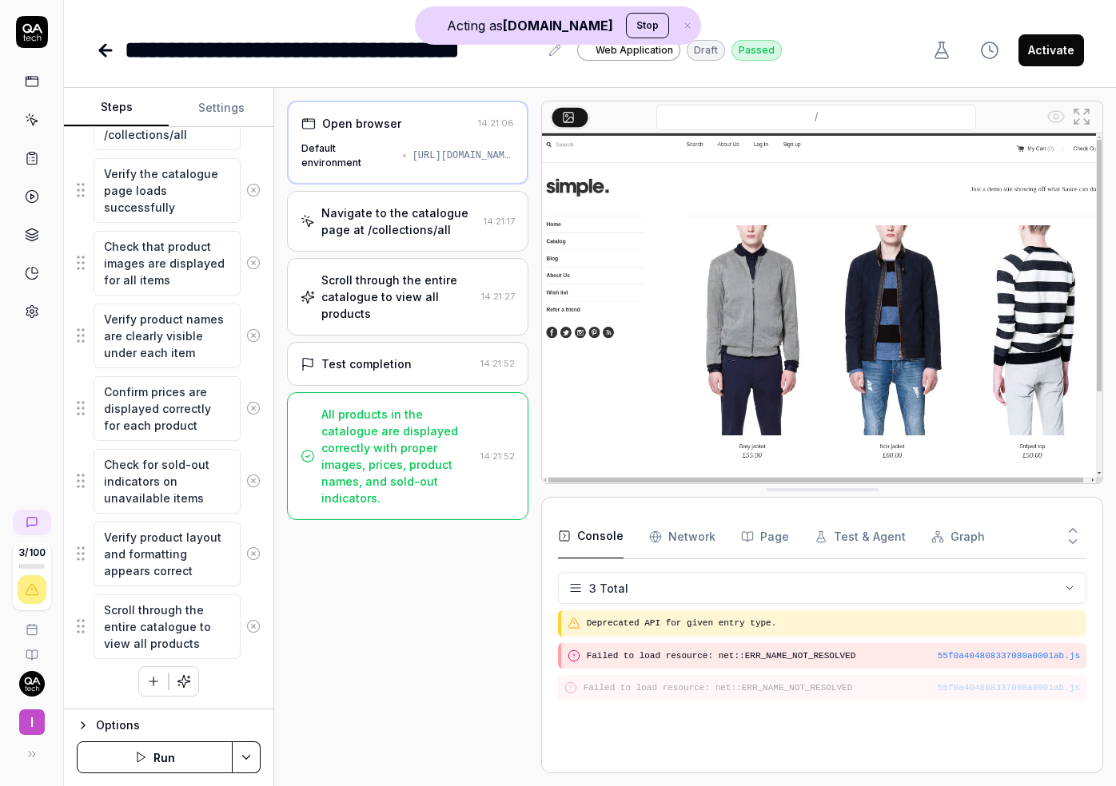
click at [403, 219] on div "Navigate to the catalogue page at /collections/all" at bounding box center [398, 222] width 155 height 34
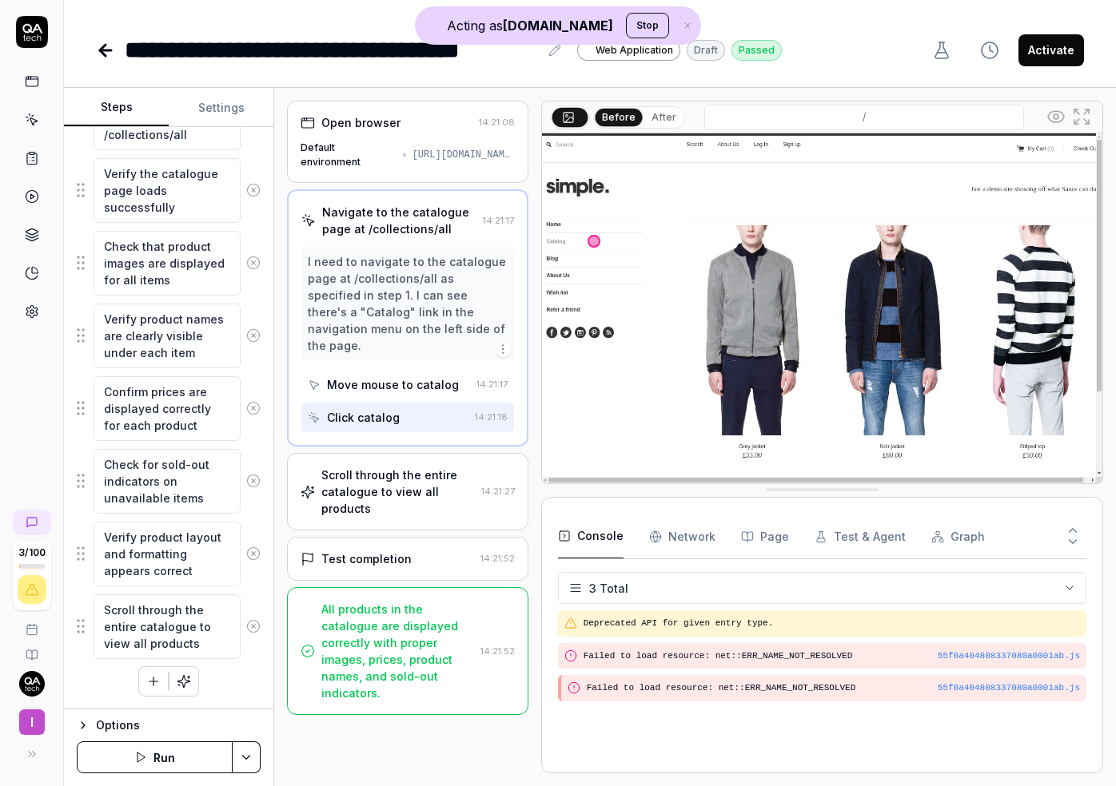
click at [655, 120] on button "After" at bounding box center [664, 118] width 38 height 18
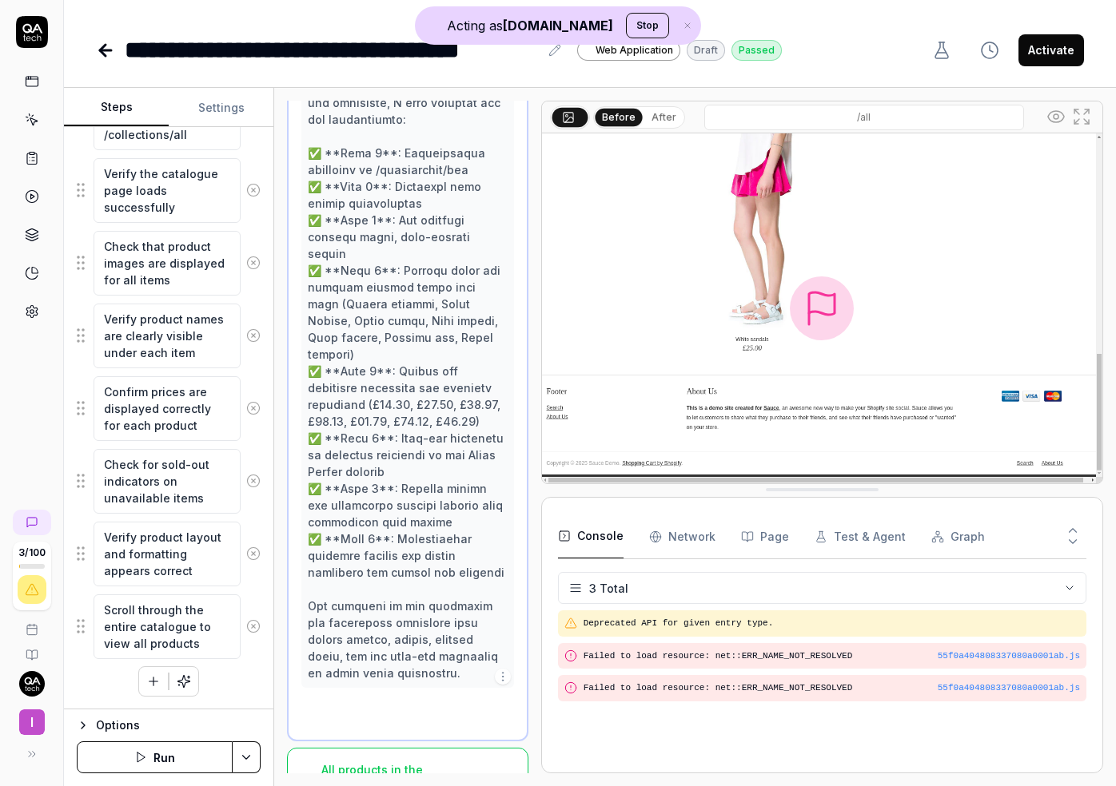
scroll to position [429, 0]
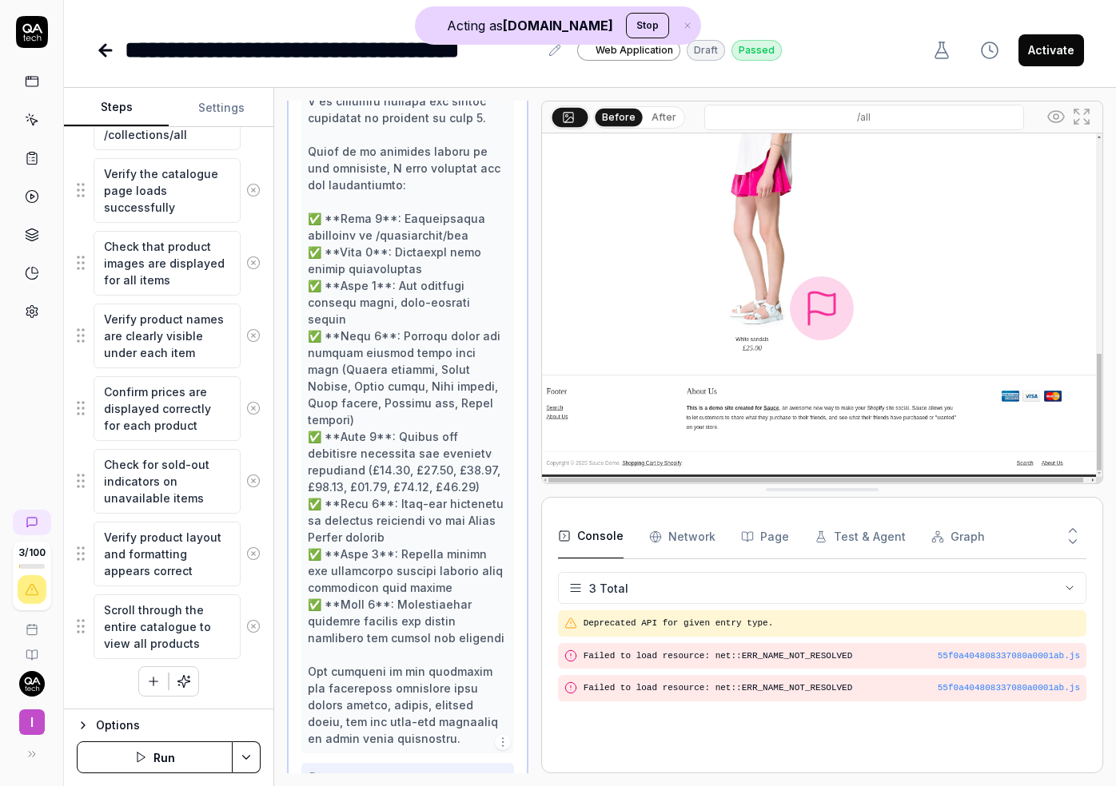
click at [660, 114] on button "After" at bounding box center [664, 118] width 38 height 18
click at [619, 118] on button "Before" at bounding box center [618, 118] width 46 height 18
click at [651, 117] on button "After" at bounding box center [664, 118] width 38 height 18
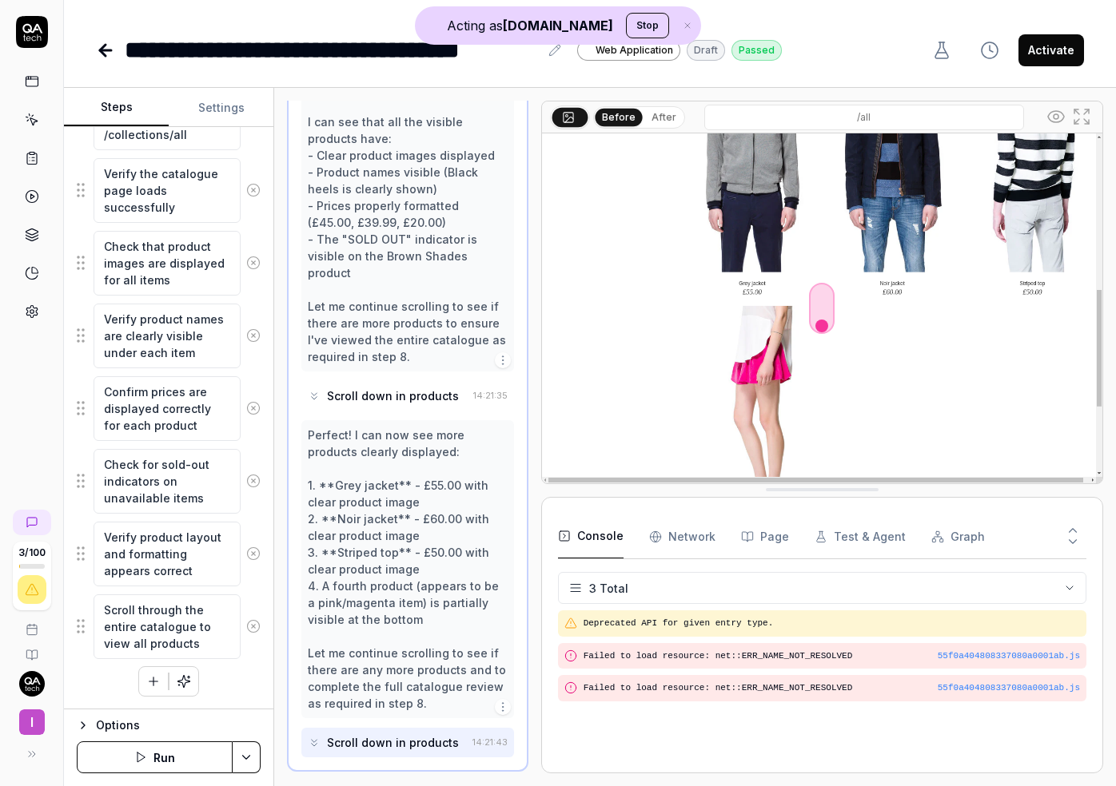
scroll to position [871, 0]
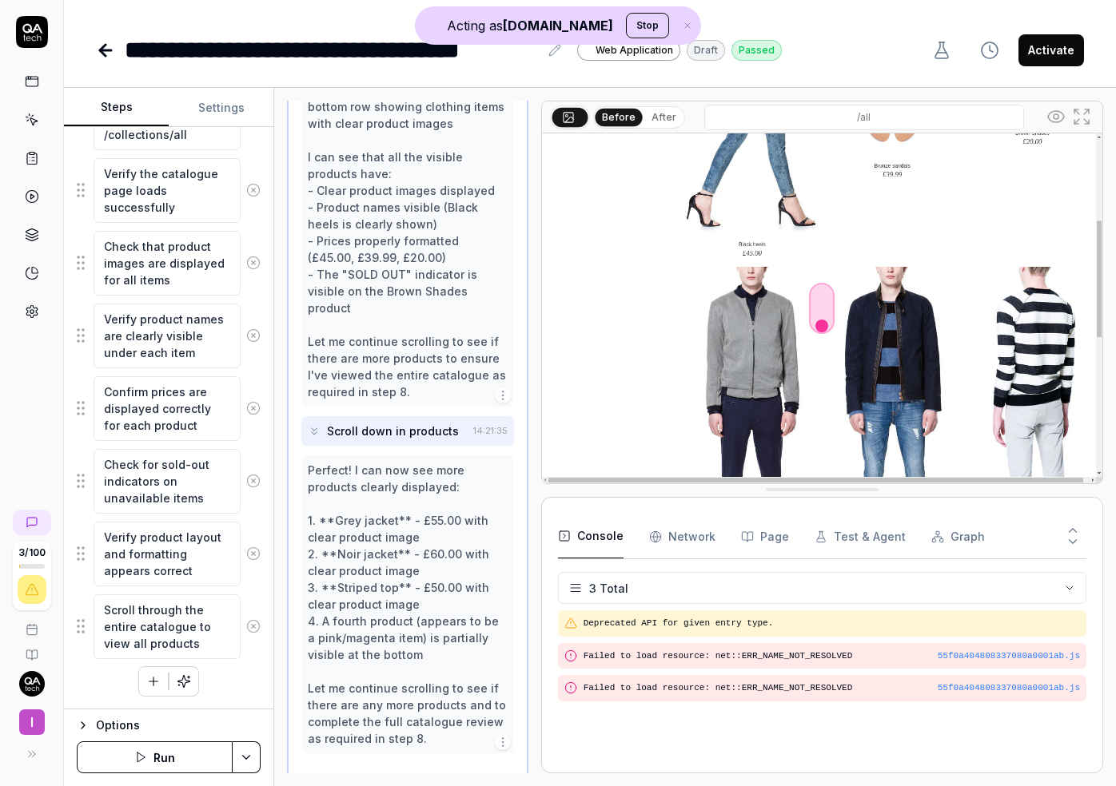
click at [666, 120] on button "After" at bounding box center [664, 118] width 38 height 18
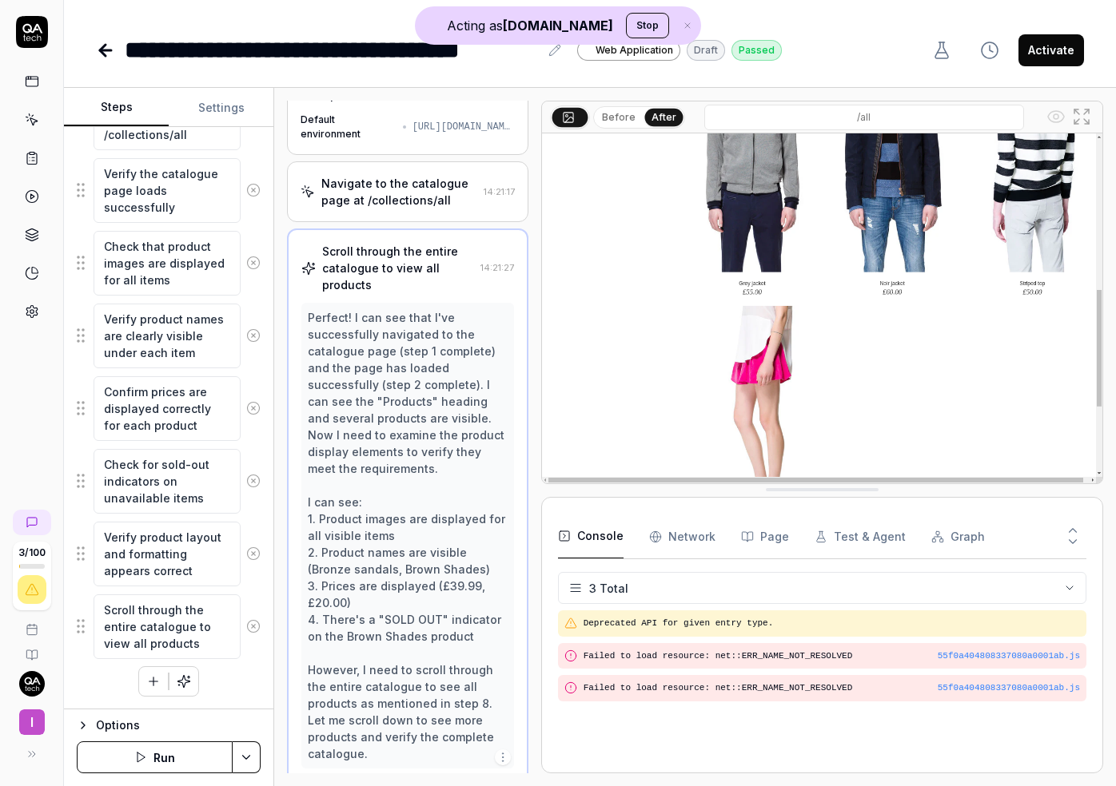
scroll to position [0, 0]
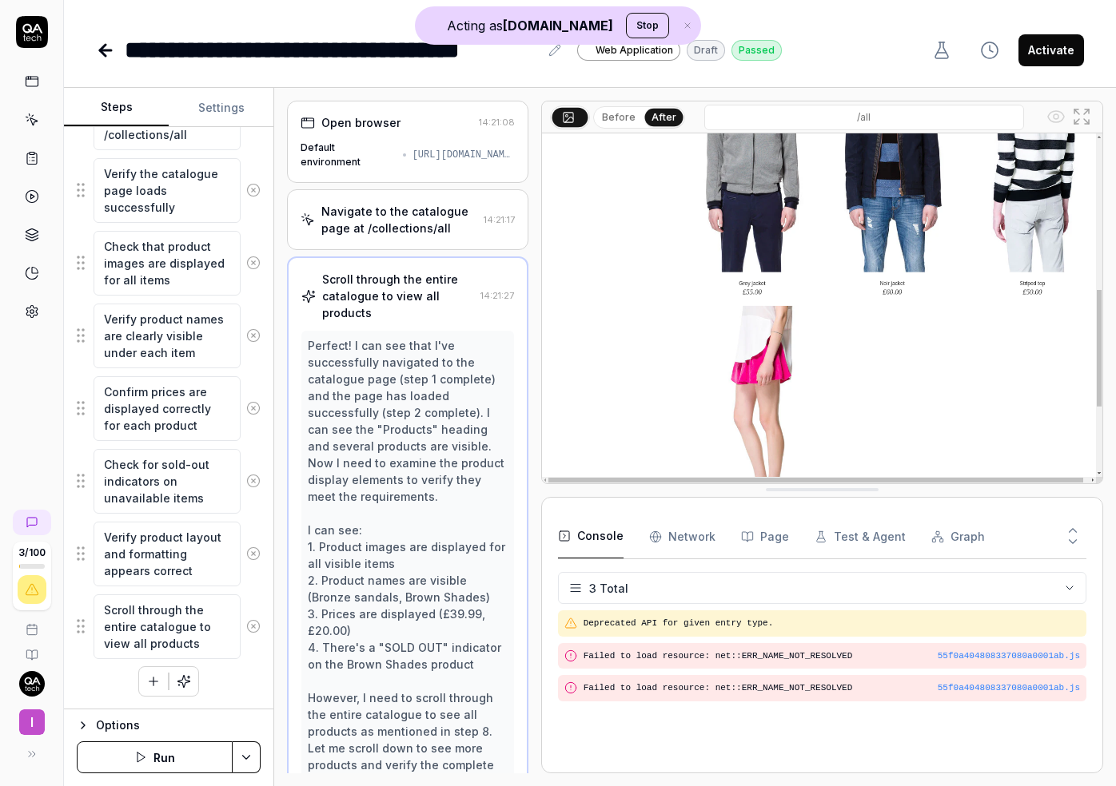
click at [27, 309] on icon at bounding box center [32, 311] width 14 height 14
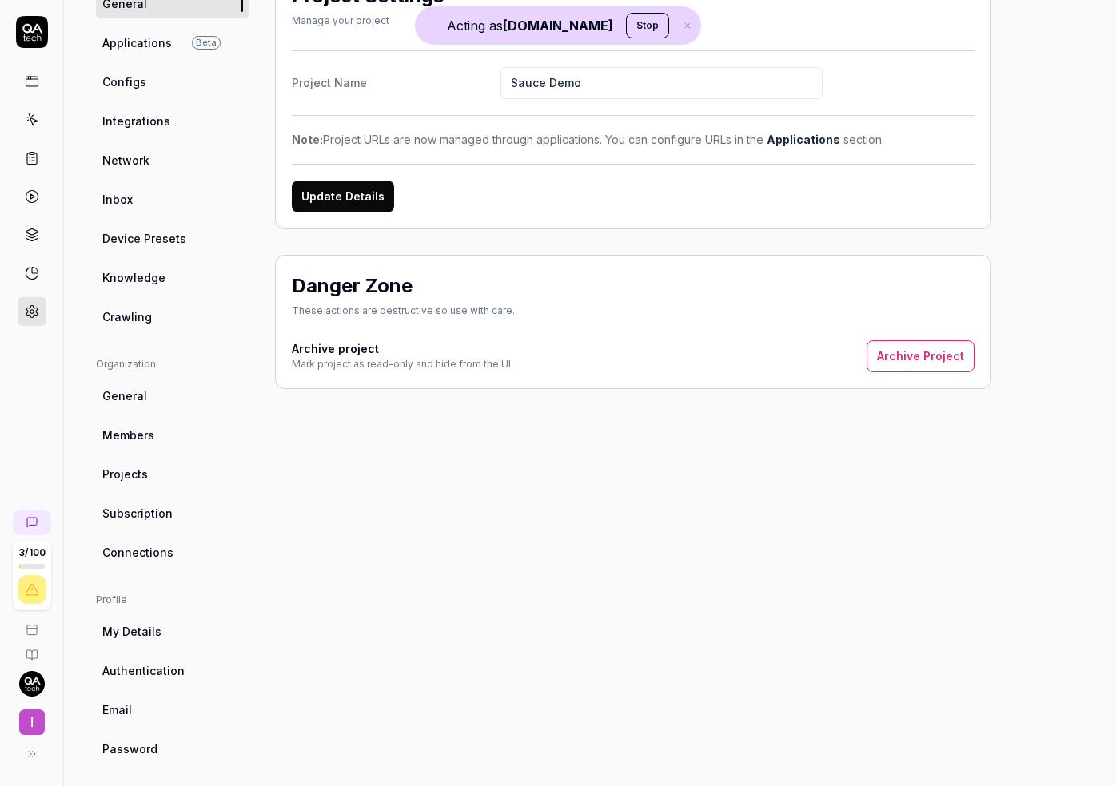
scroll to position [165, 0]
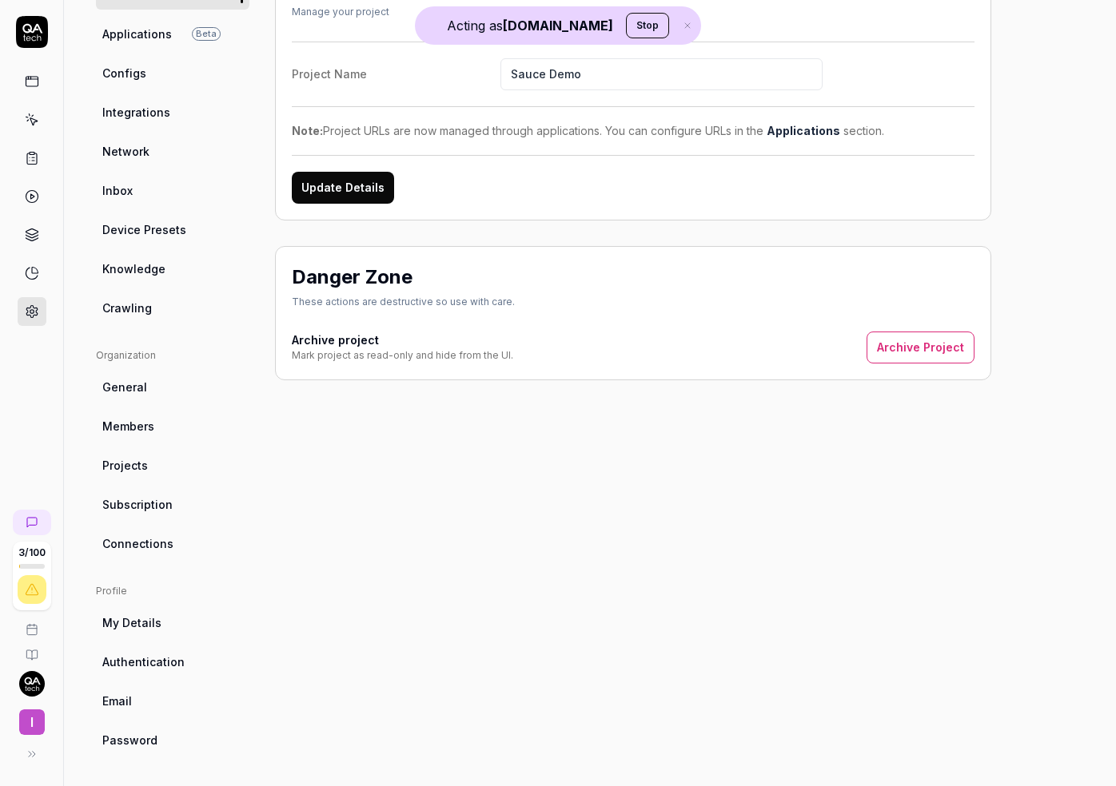
click at [134, 692] on link "Email" at bounding box center [172, 702] width 153 height 30
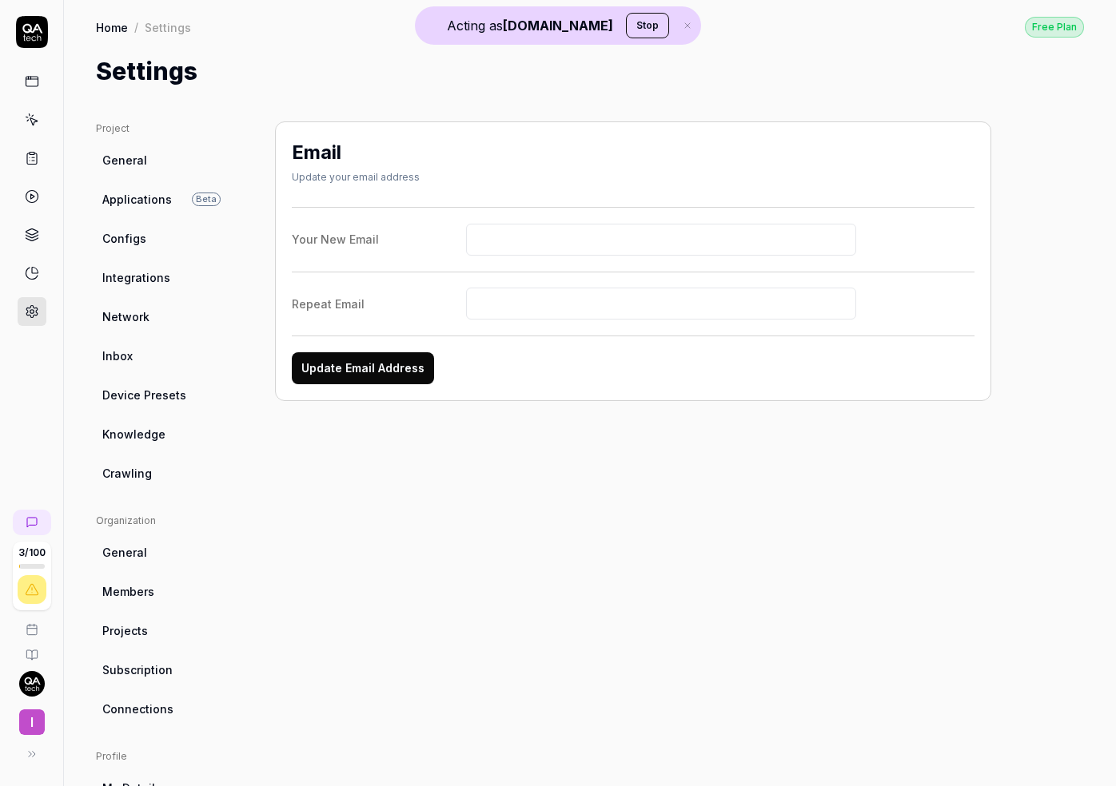
click at [153, 272] on span "Integrations" at bounding box center [136, 277] width 68 height 17
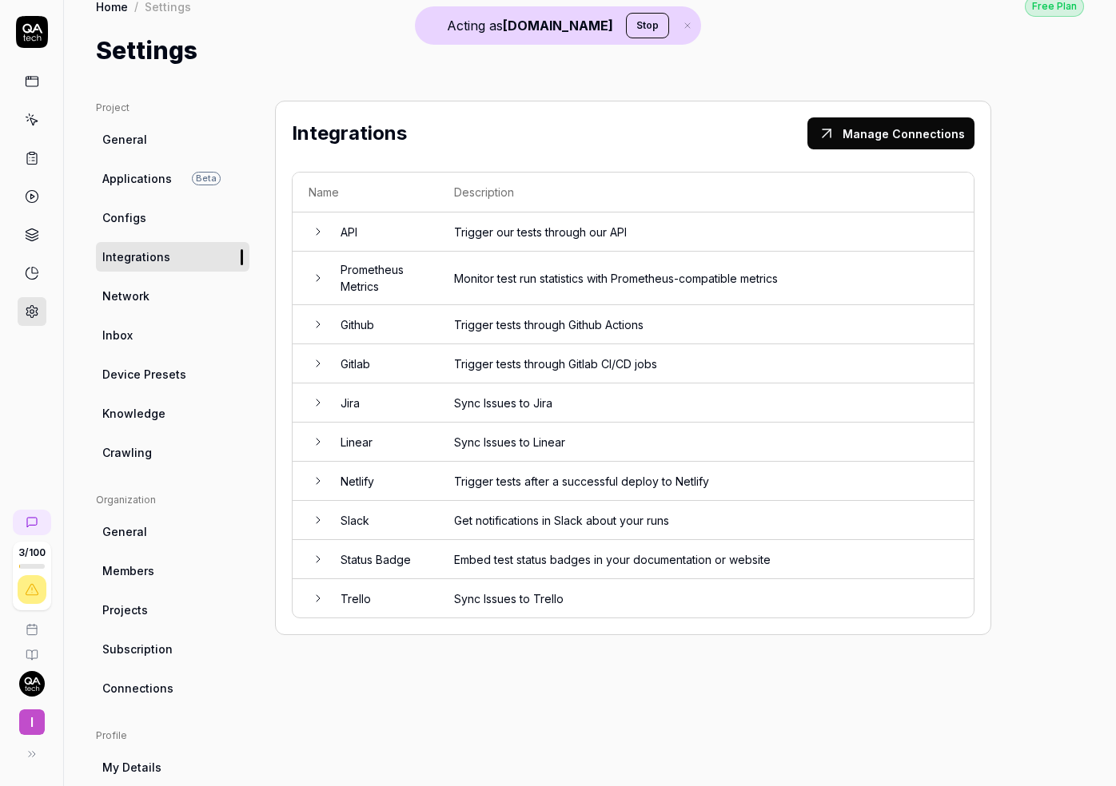
scroll to position [27, 0]
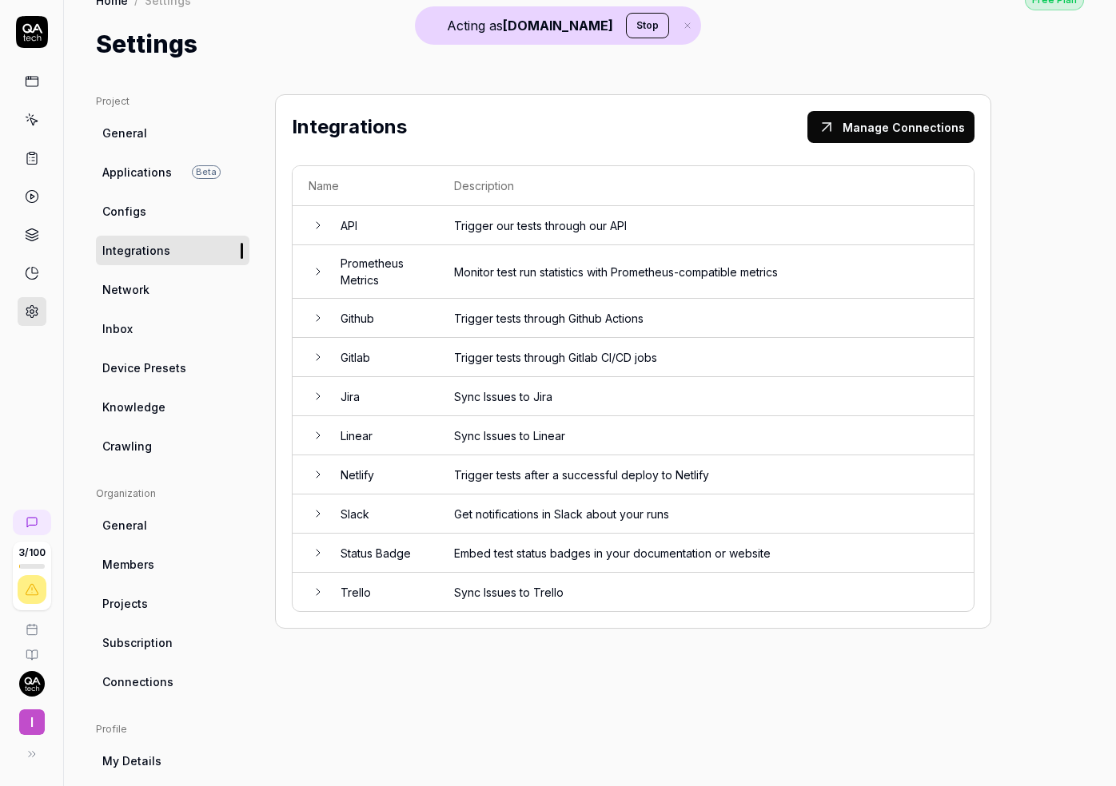
click at [156, 211] on link "Configs" at bounding box center [172, 212] width 153 height 30
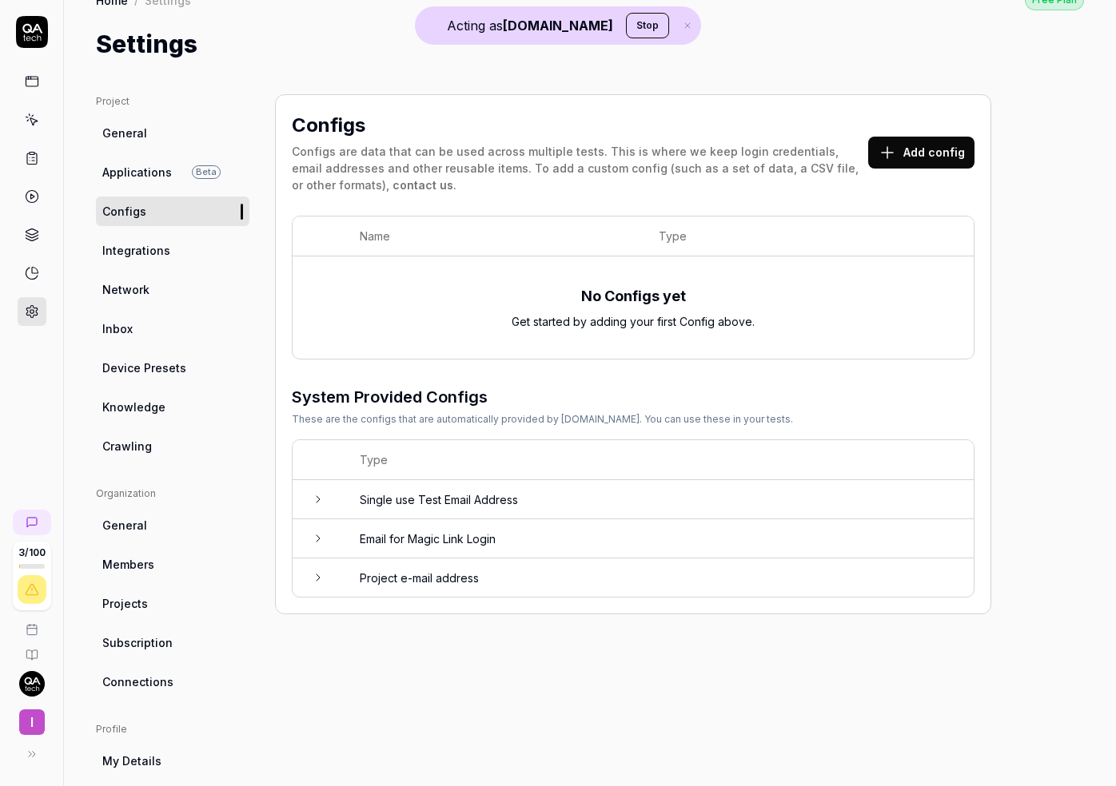
click at [905, 147] on button "Add config" at bounding box center [921, 153] width 106 height 32
click at [27, 71] on link at bounding box center [32, 81] width 29 height 29
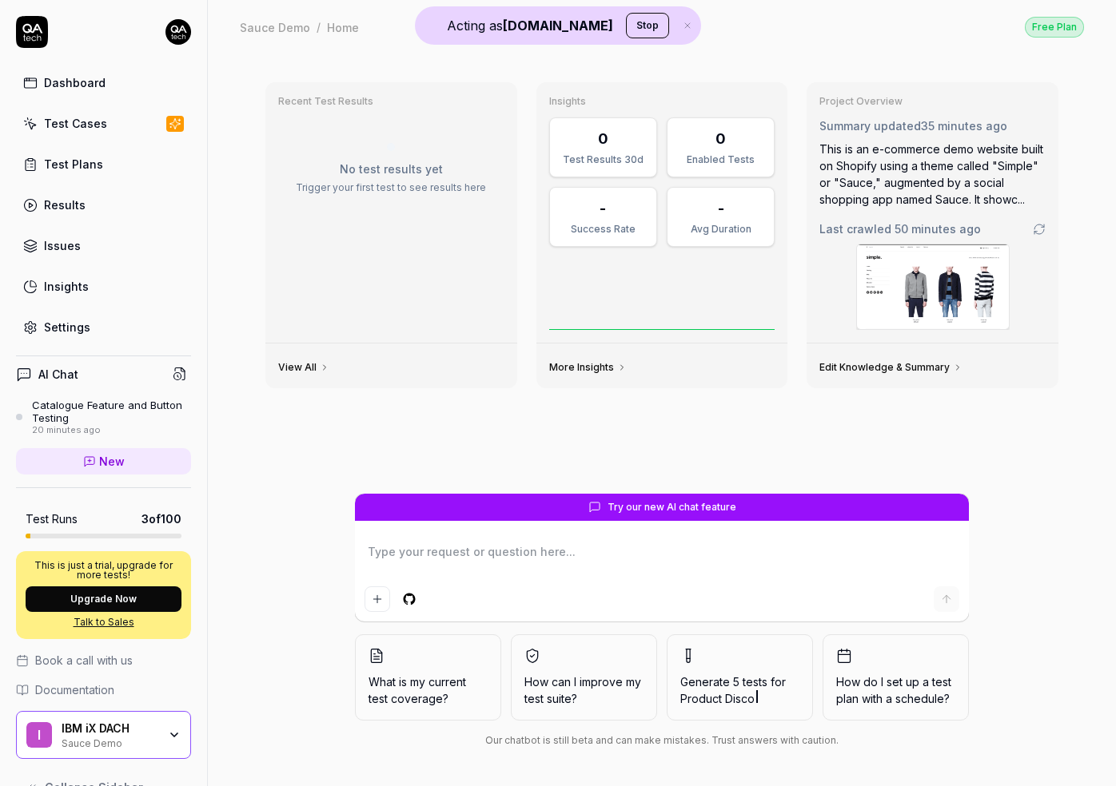
click at [81, 332] on div "Settings" at bounding box center [67, 327] width 46 height 17
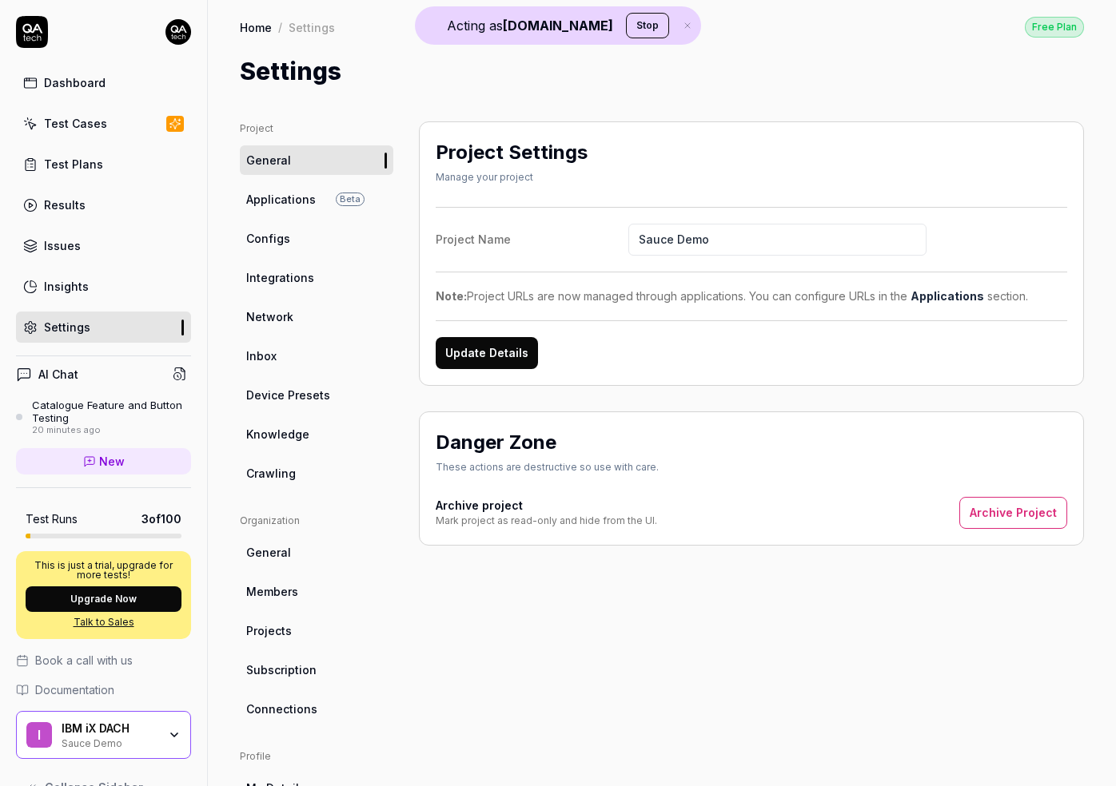
click at [330, 234] on link "Configs" at bounding box center [316, 239] width 153 height 30
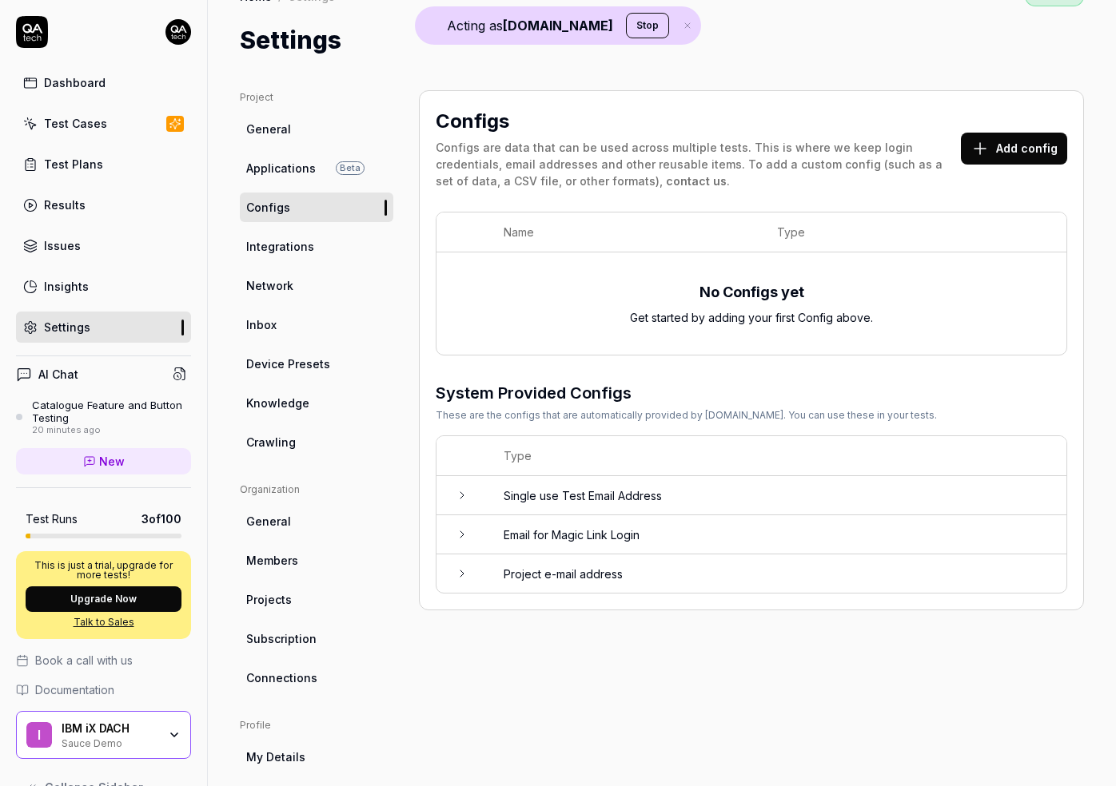
scroll to position [42, 0]
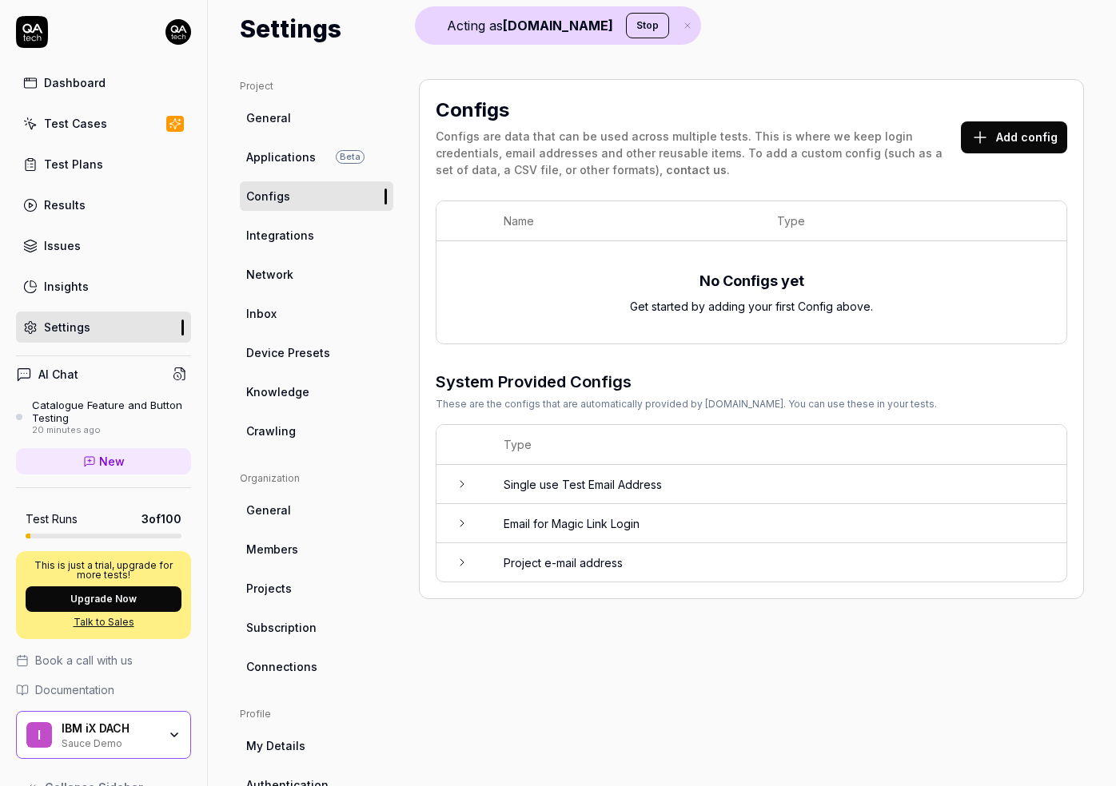
click at [905, 129] on button "Add config" at bounding box center [1014, 137] width 106 height 32
click at [100, 124] on div "Test Cases" at bounding box center [75, 123] width 63 height 17
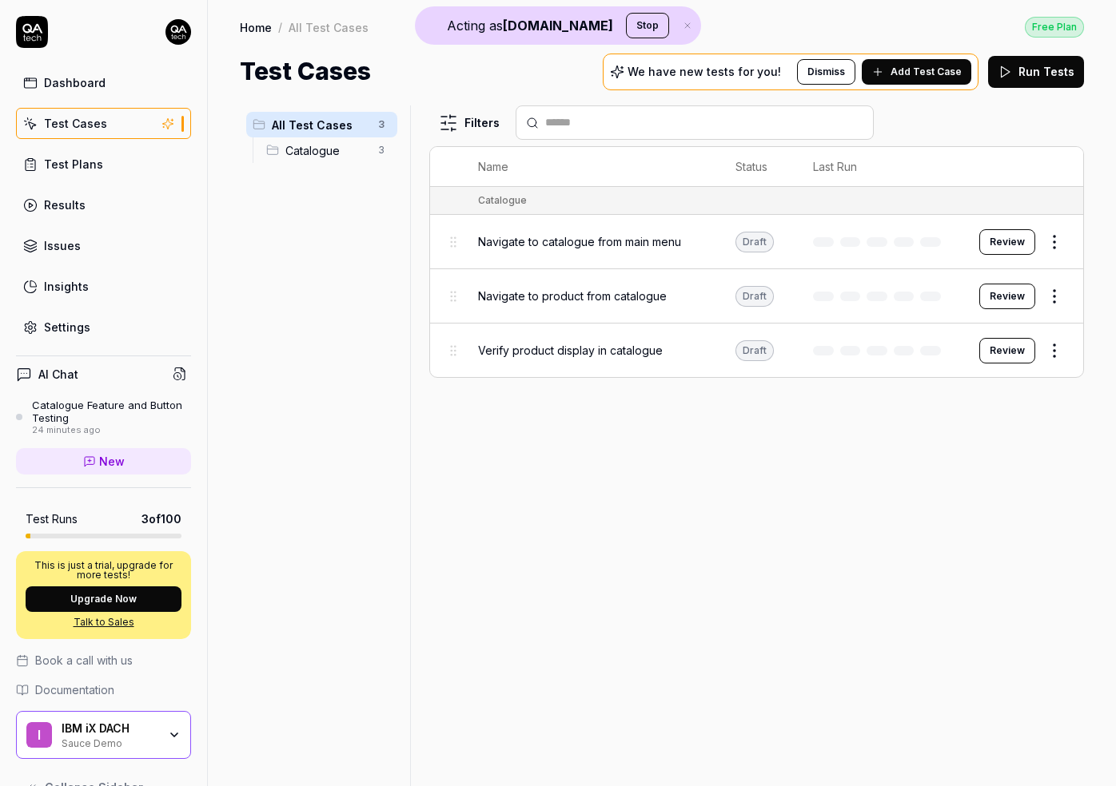
click at [571, 241] on span "Navigate to catalogue from main menu" at bounding box center [579, 241] width 203 height 17
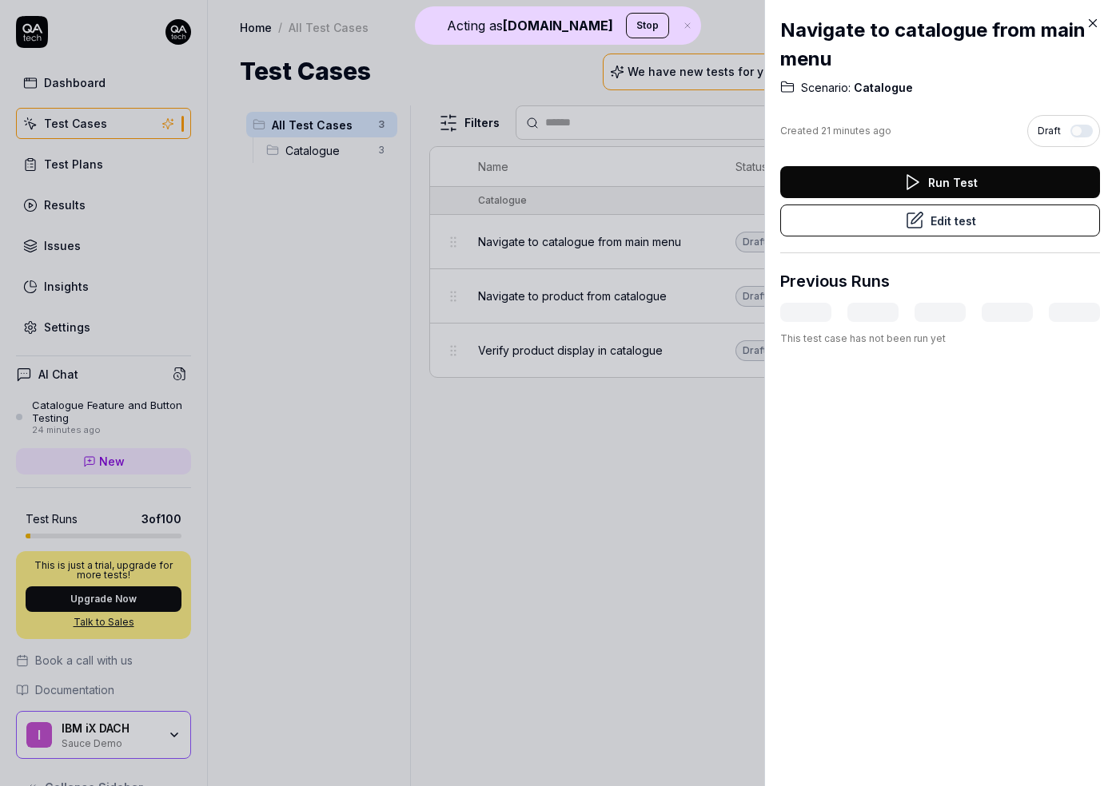
click at [905, 216] on icon at bounding box center [914, 220] width 19 height 19
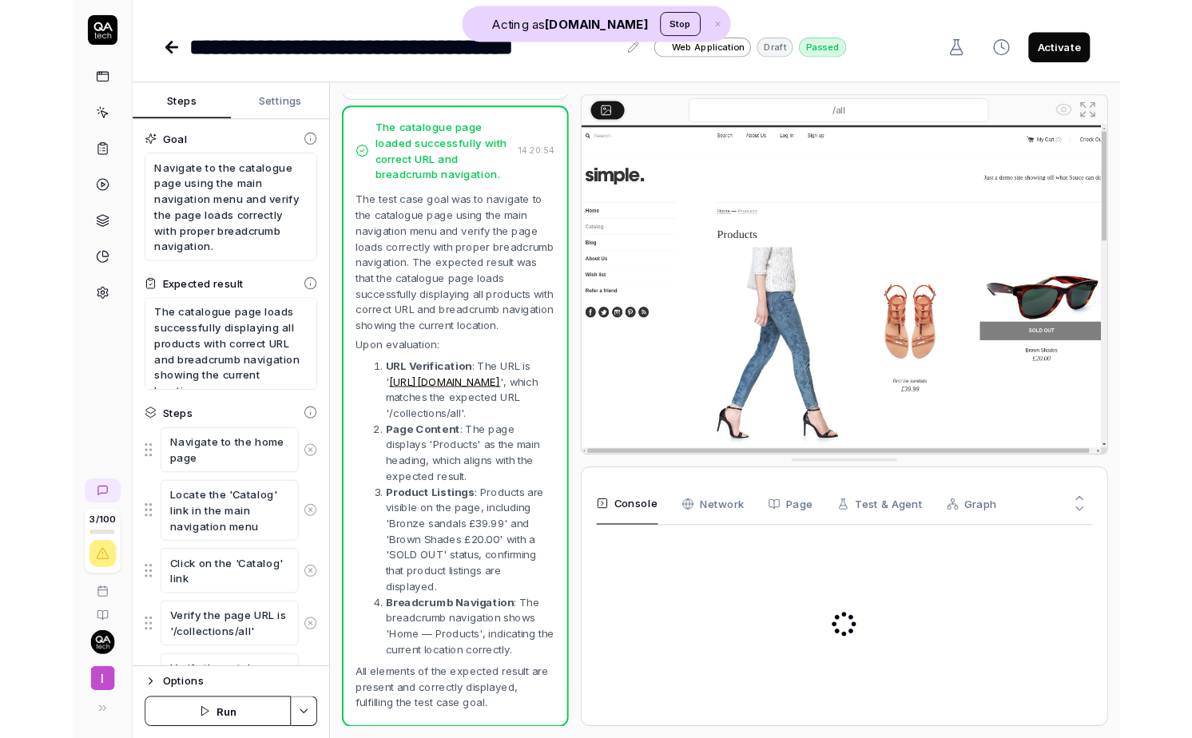
scroll to position [229, 0]
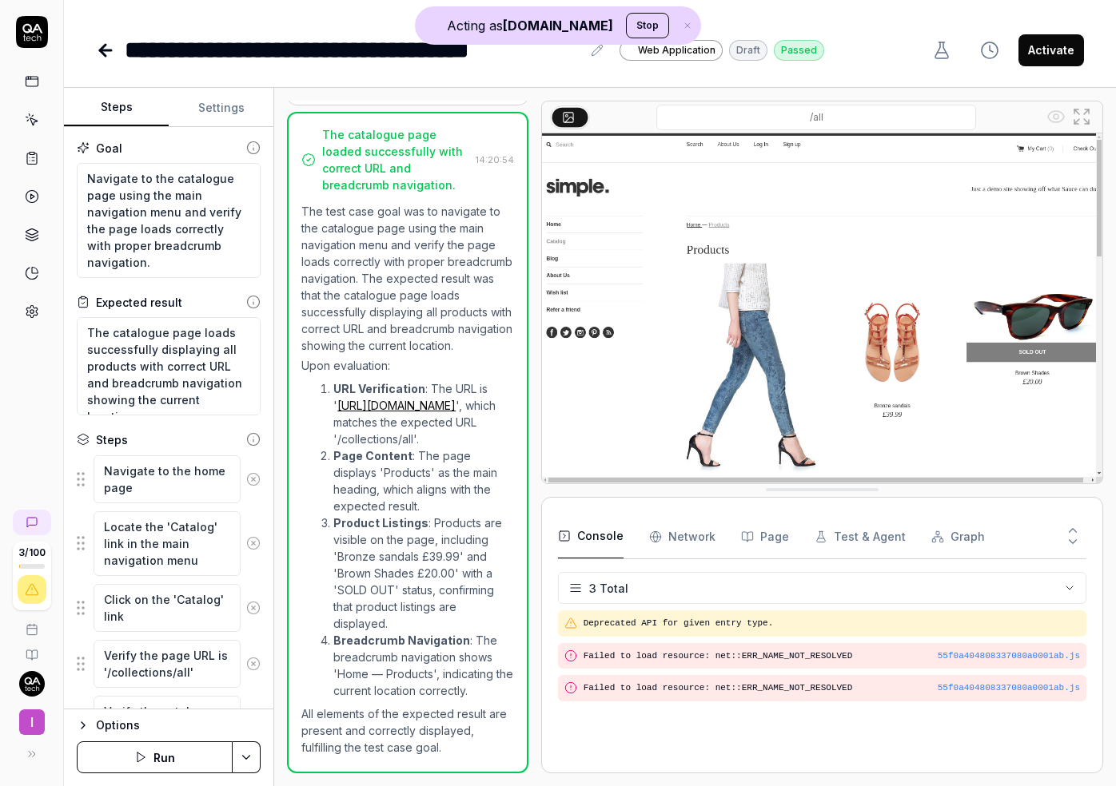
type textarea "*"
click at [213, 107] on button "Settings" at bounding box center [221, 108] width 105 height 38
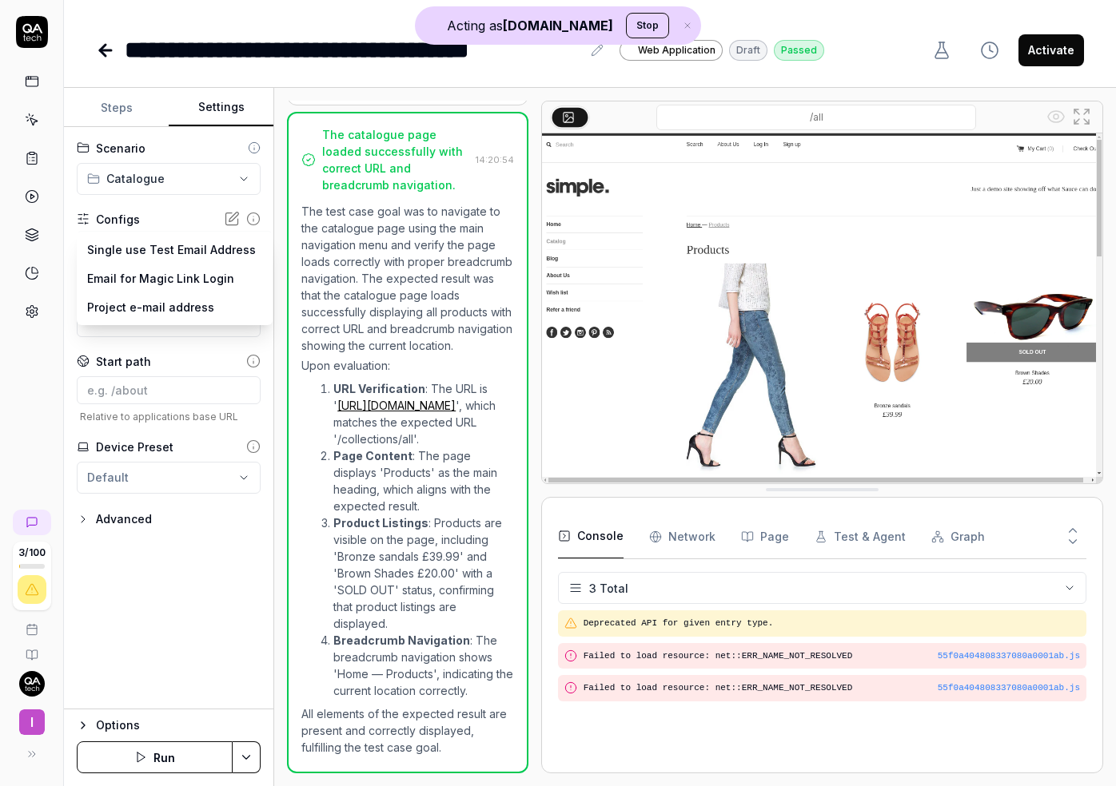
click at [196, 258] on body "**********" at bounding box center [558, 393] width 1116 height 786
click at [139, 525] on html "**********" at bounding box center [558, 393] width 1116 height 786
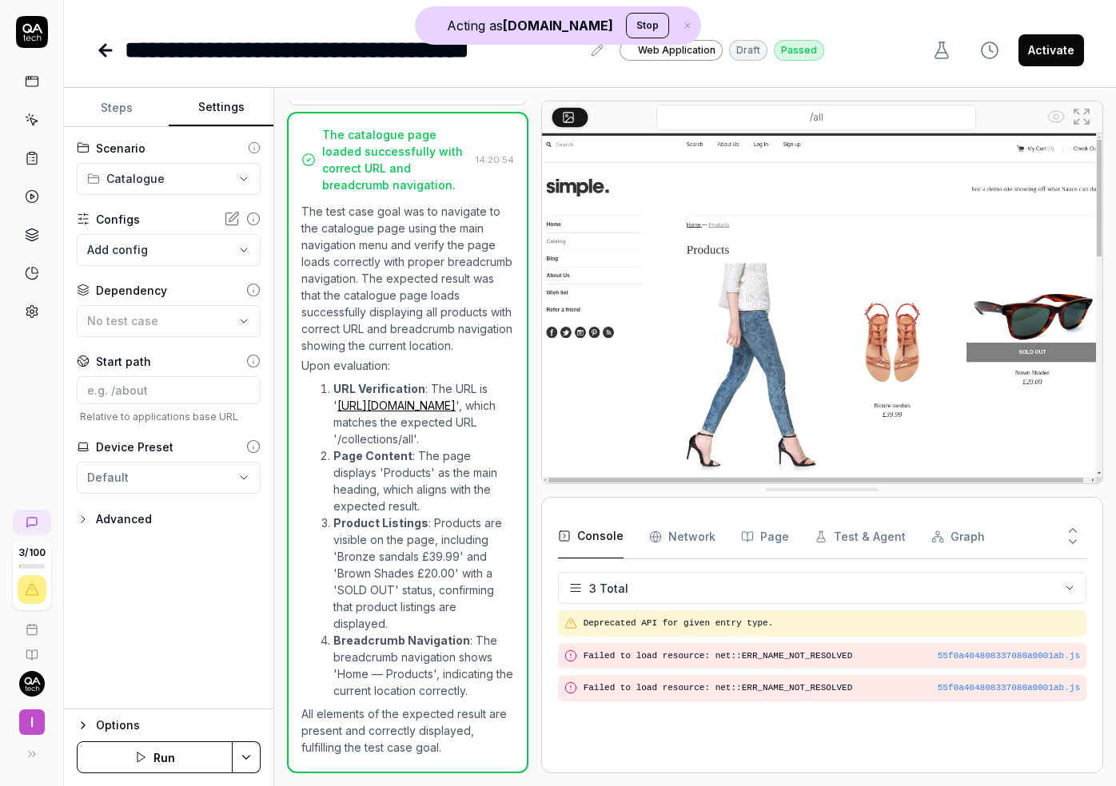
click at [134, 523] on div "Advanced" at bounding box center [124, 519] width 56 height 19
click at [201, 587] on body "**********" at bounding box center [558, 393] width 1116 height 786
click at [133, 688] on html "**********" at bounding box center [558, 393] width 1116 height 786
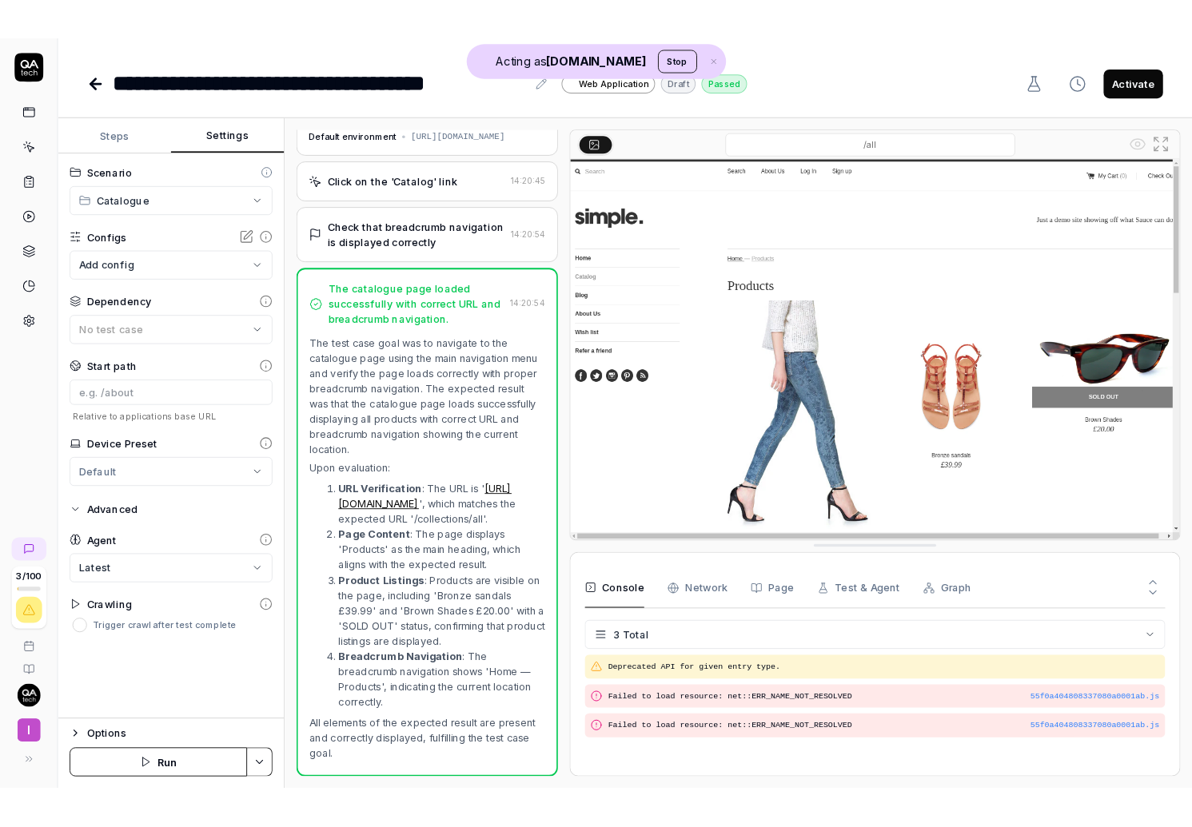
scroll to position [154, 0]
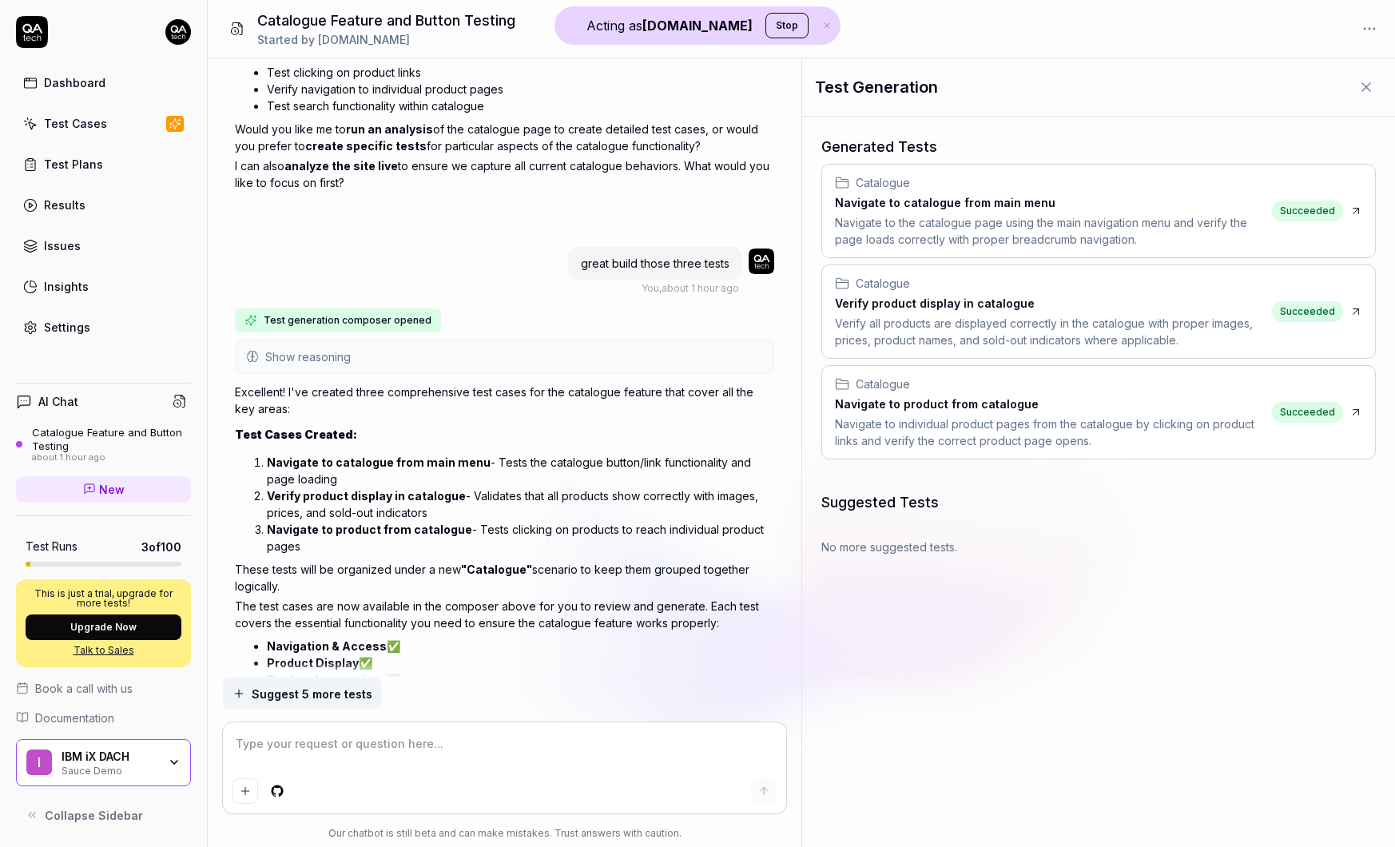
scroll to position [1128, 0]
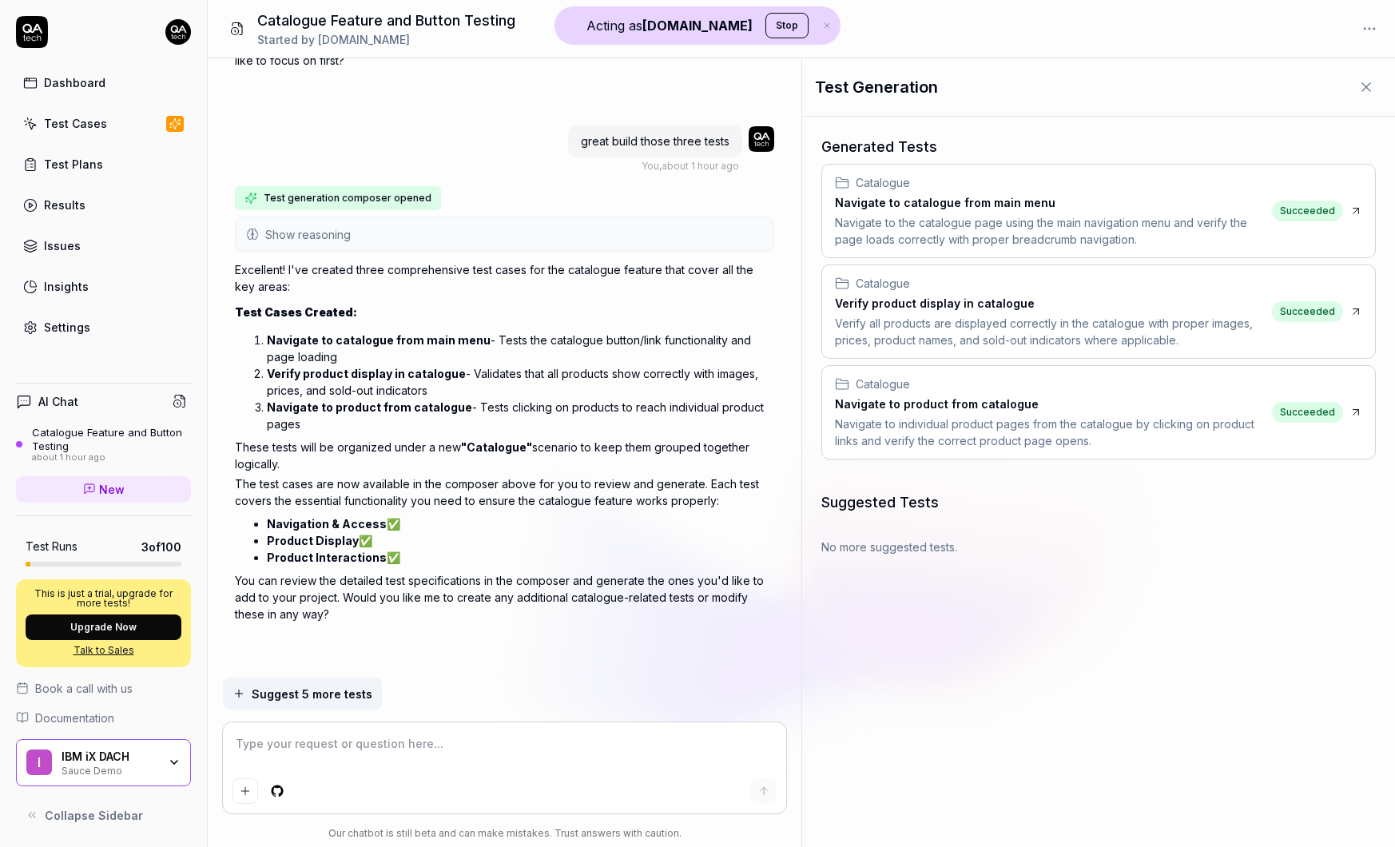
type textarea "*"
click at [297, 758] on textarea at bounding box center [505, 752] width 545 height 40
type textarea "c"
type textarea "*"
type textarea "ca"
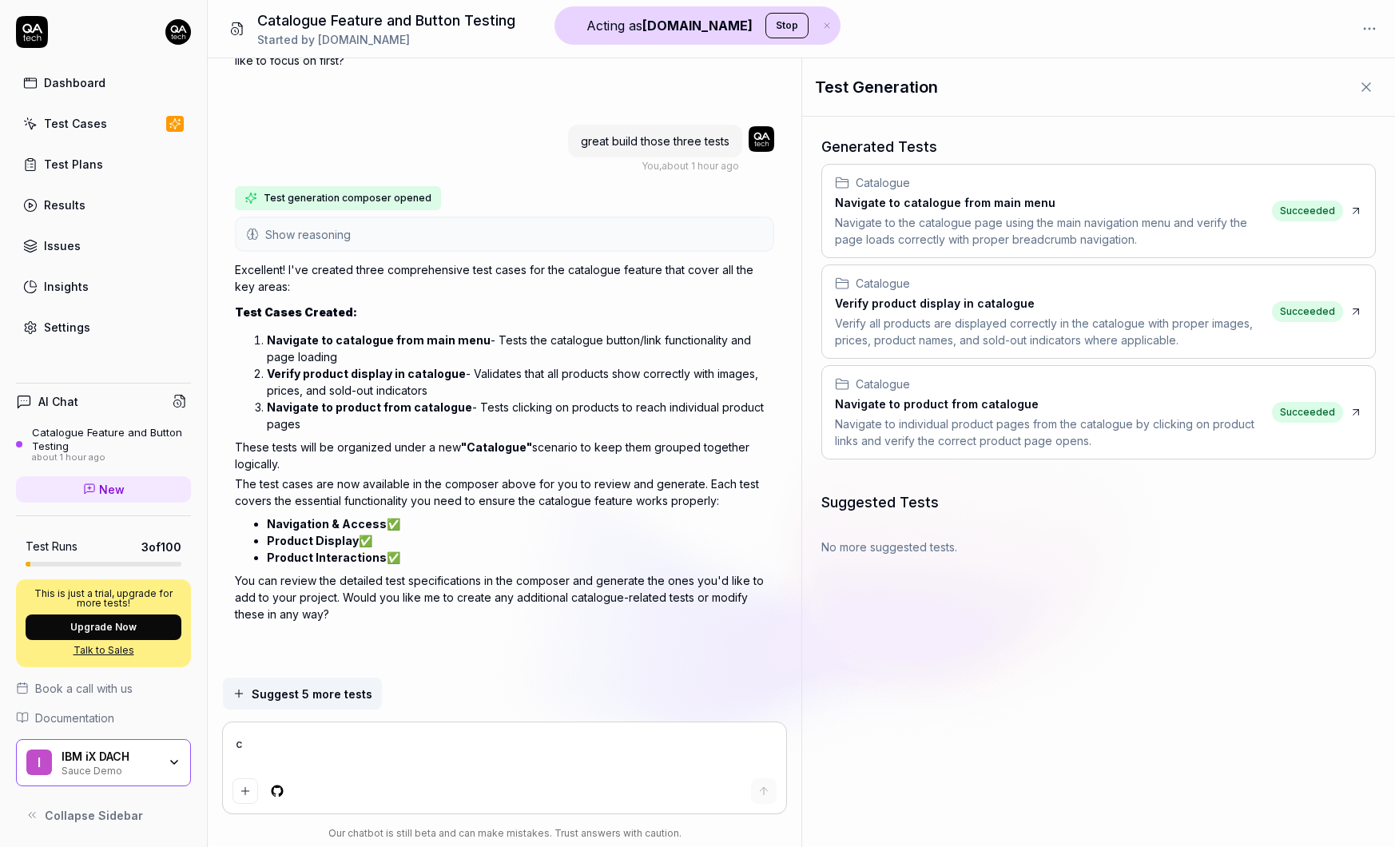
type textarea "*"
type textarea "can"
type textarea "*"
type textarea "can"
type textarea "*"
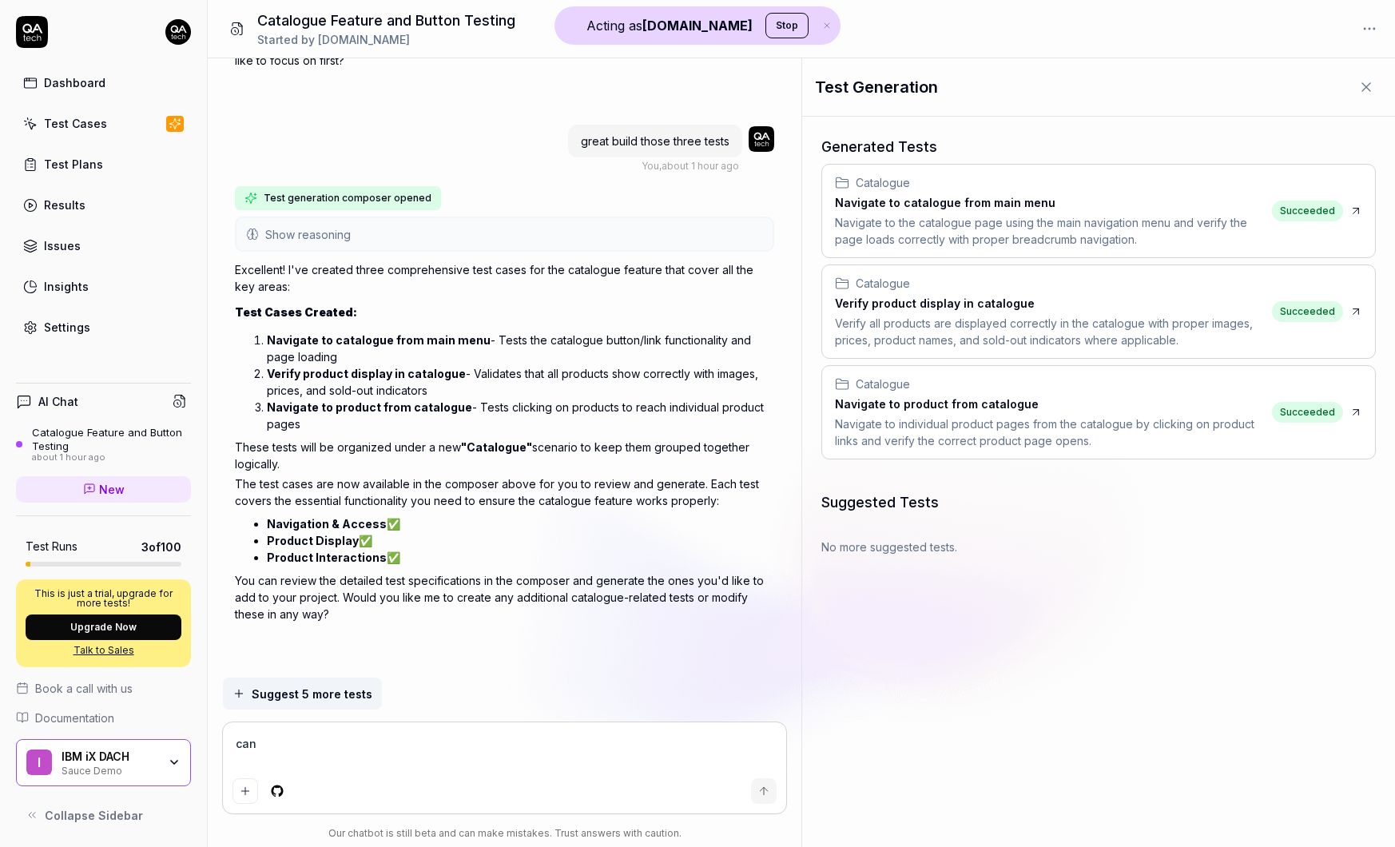
type textarea "can y"
type textarea "*"
type textarea "can yo"
type textarea "*"
type textarea "can you"
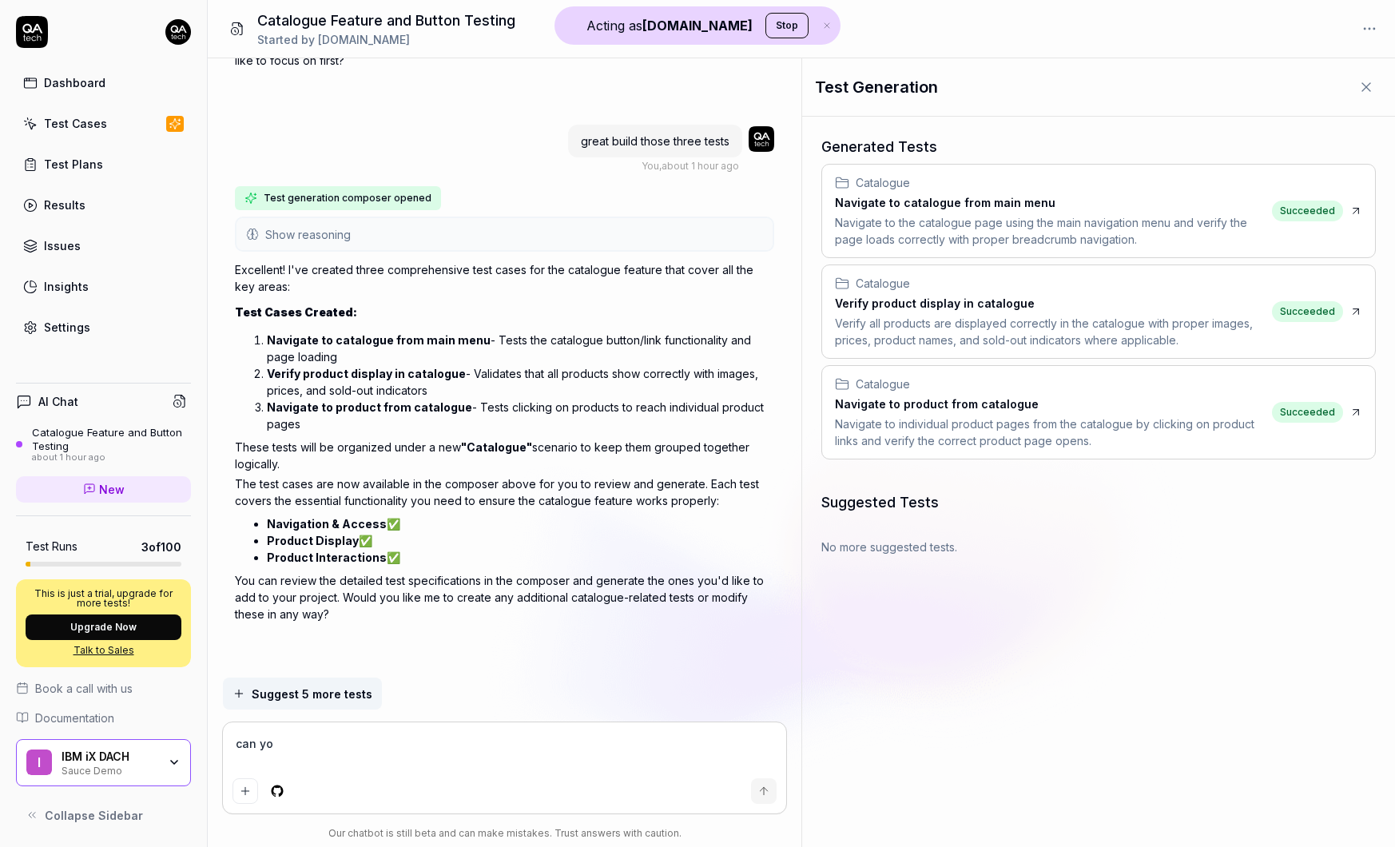
type textarea "*"
type textarea "can you"
type textarea "*"
type textarea "can you b"
type textarea "*"
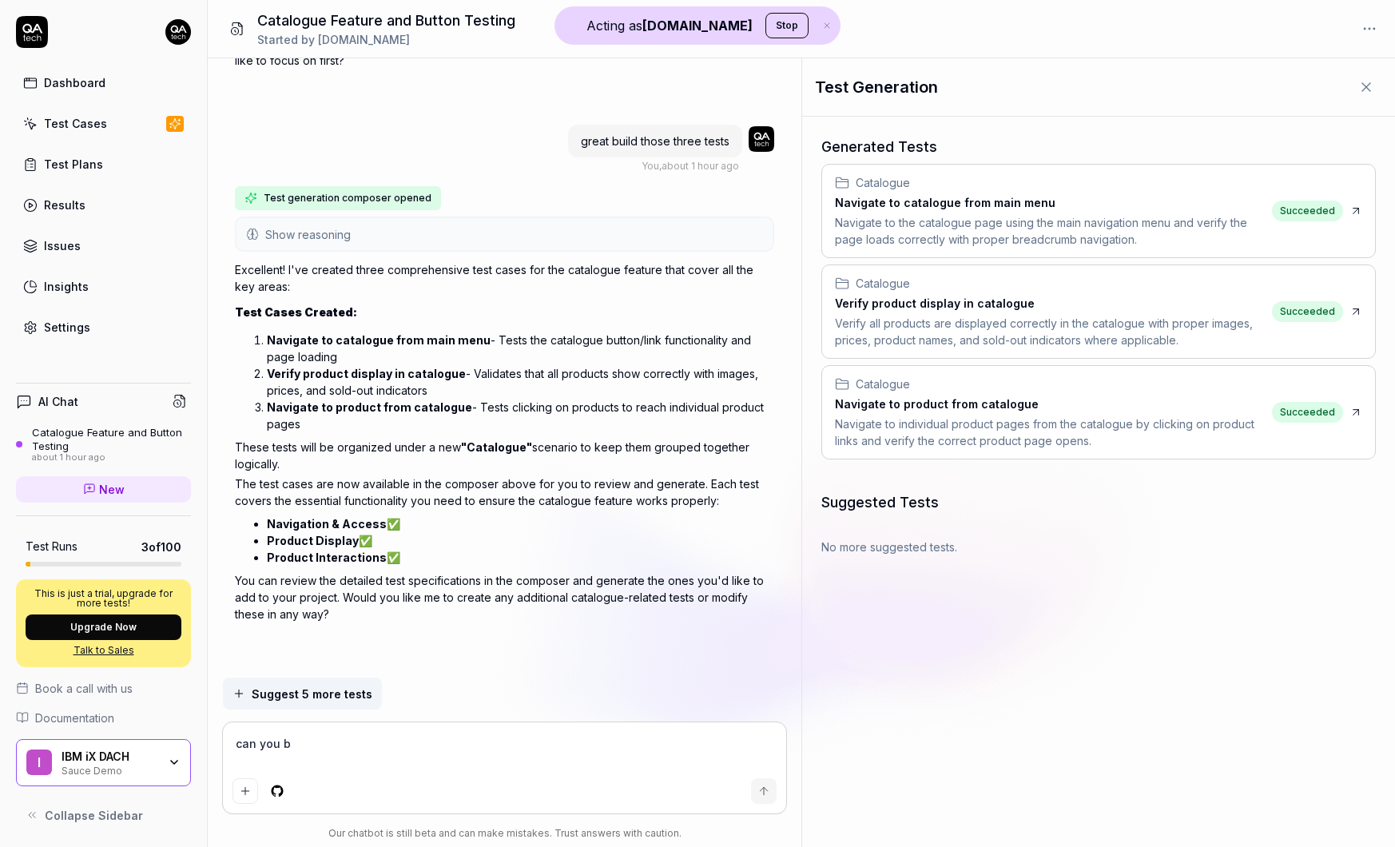
type textarea "can you bu"
type textarea "*"
type textarea "can you [PERSON_NAME]"
type textarea "*"
type textarea "can you buil"
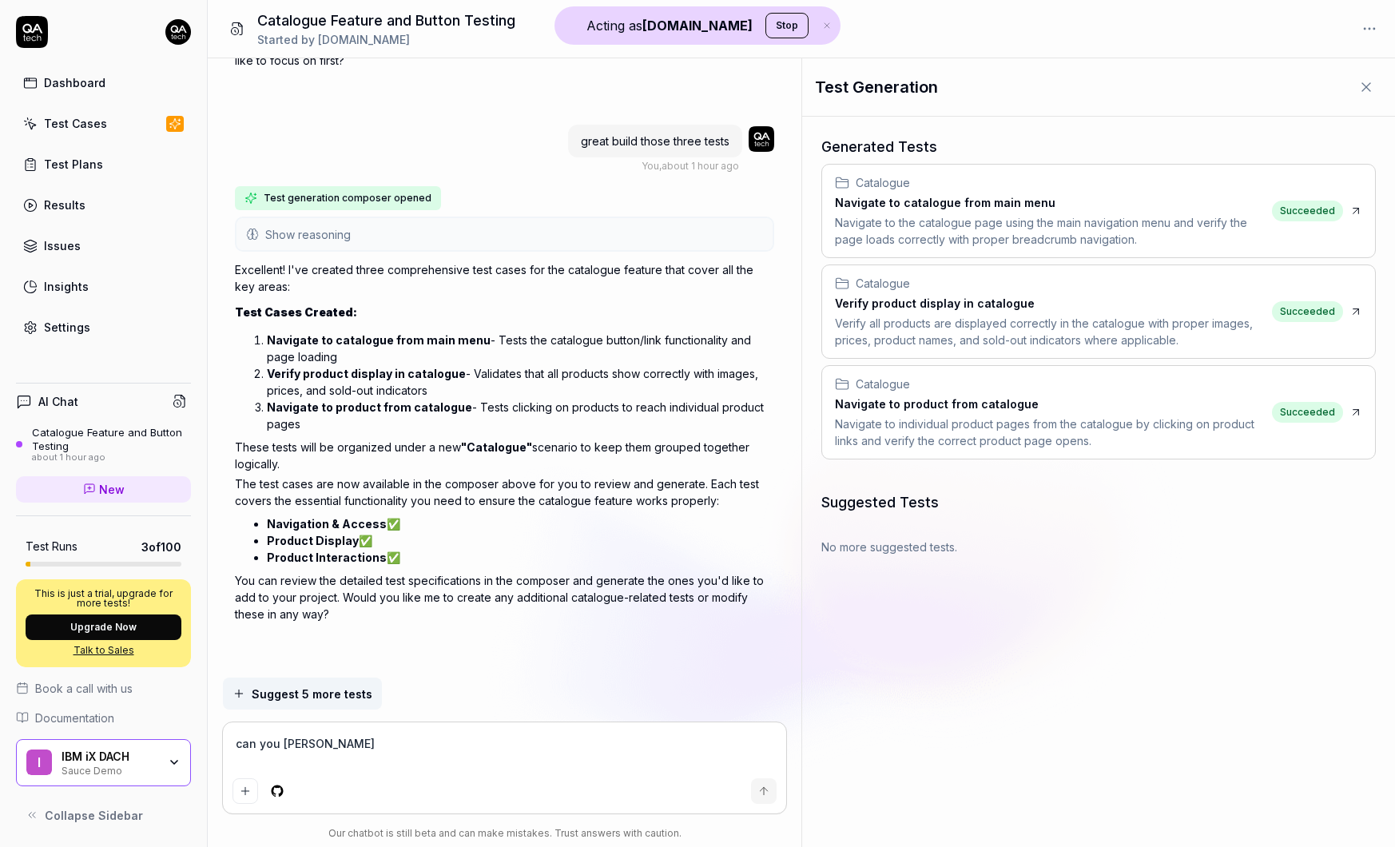
type textarea "*"
type textarea "can you build"
type textarea "*"
type textarea "can you build"
type textarea "*"
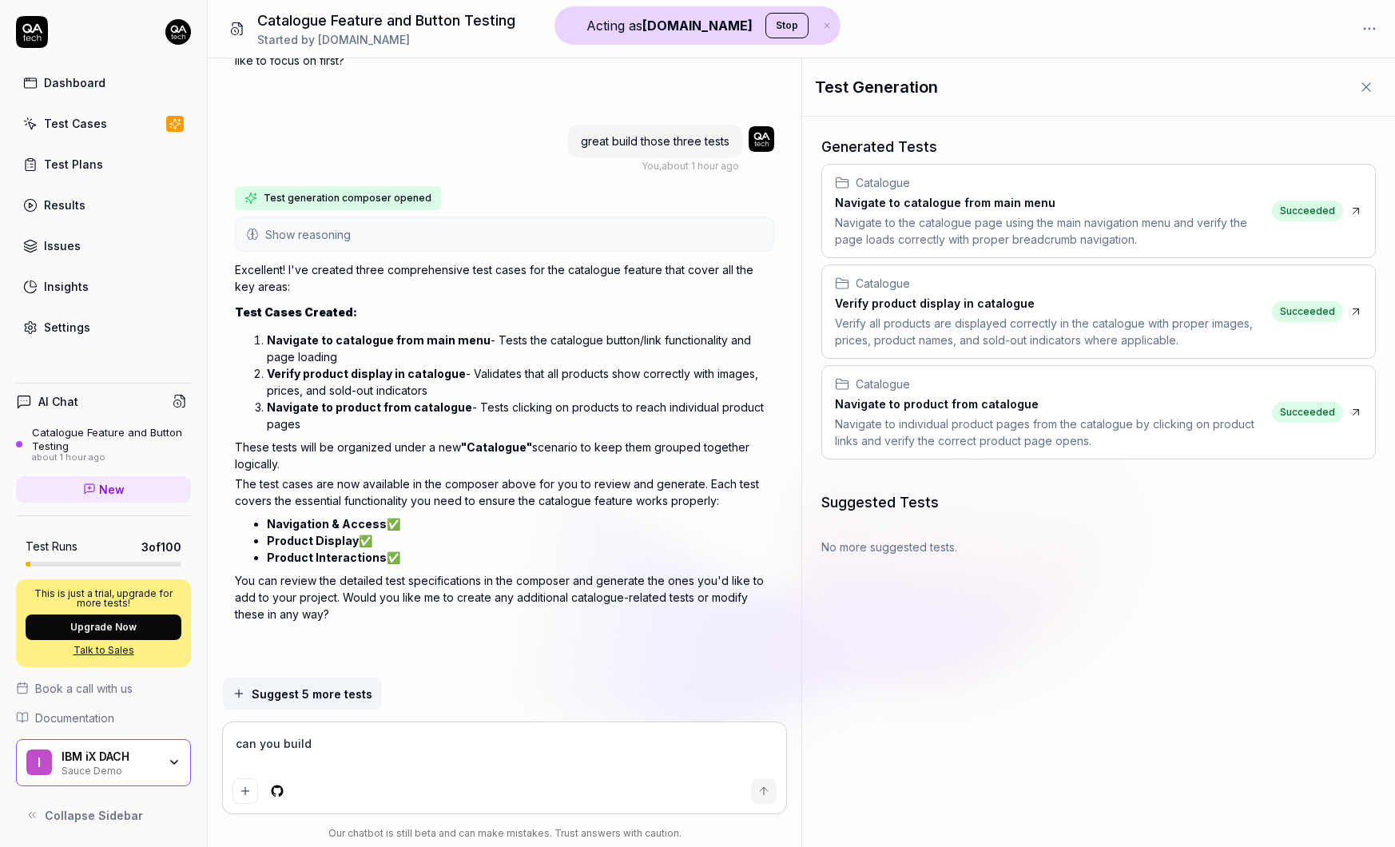
type textarea "can you build t"
type textarea "*"
type textarea "can you build te"
type textarea "*"
type textarea "can you build tes"
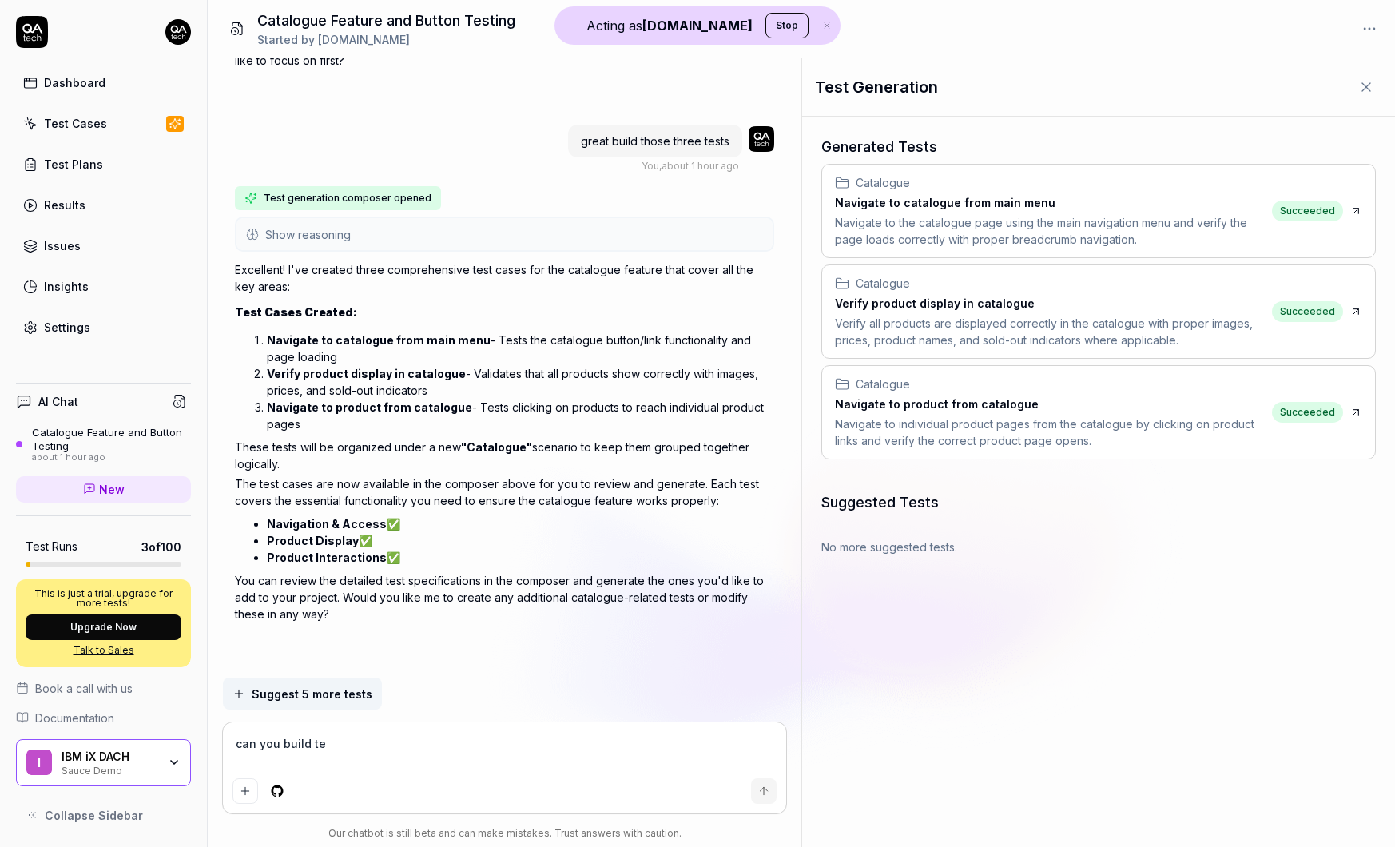
type textarea "*"
type textarea "can you build test"
type textarea "*"
type textarea "can you build test"
type textarea "*"
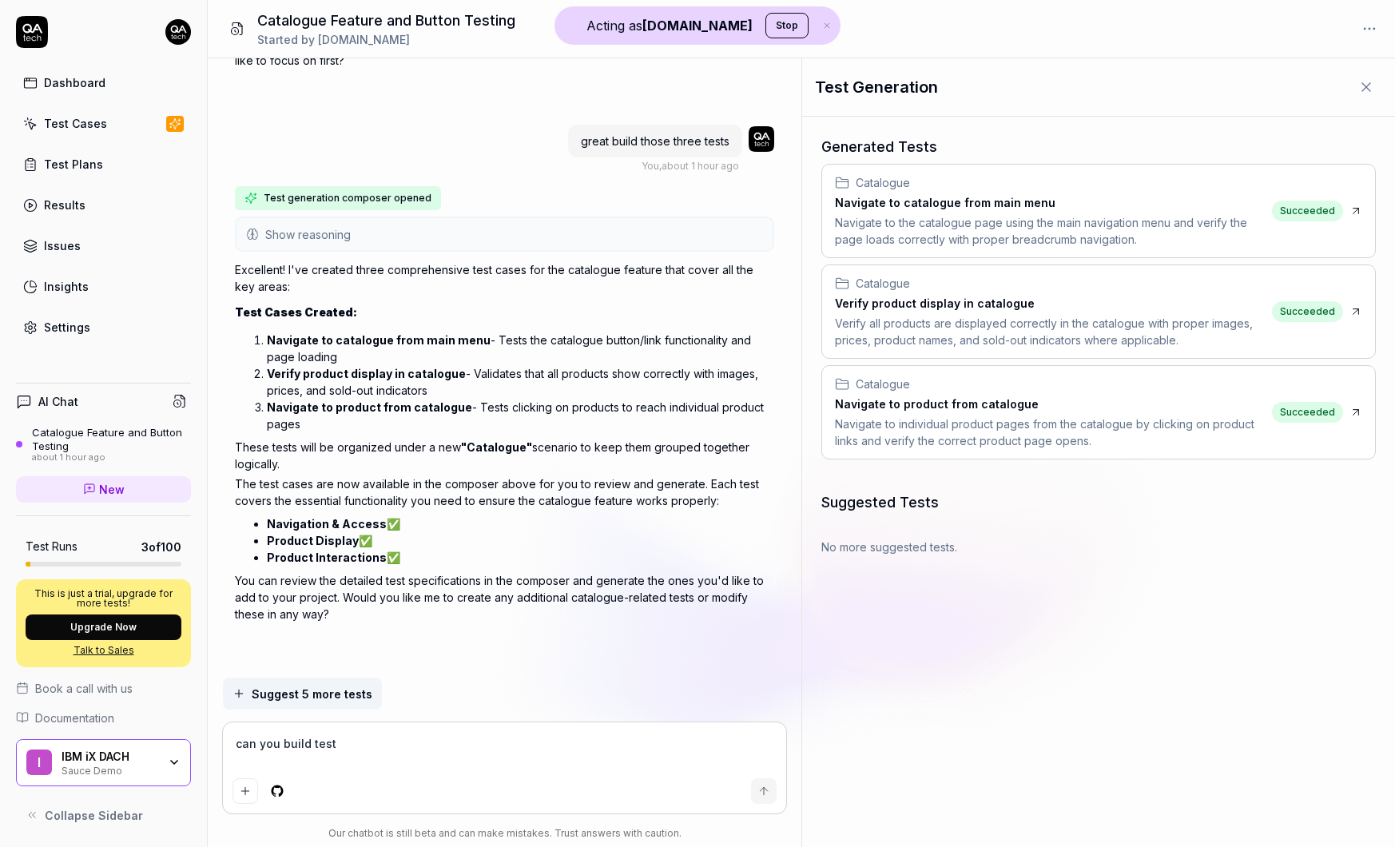
type textarea "can you build test"
type textarea "*"
type textarea "can you build tests"
type textarea "*"
type textarea "can you build tests"
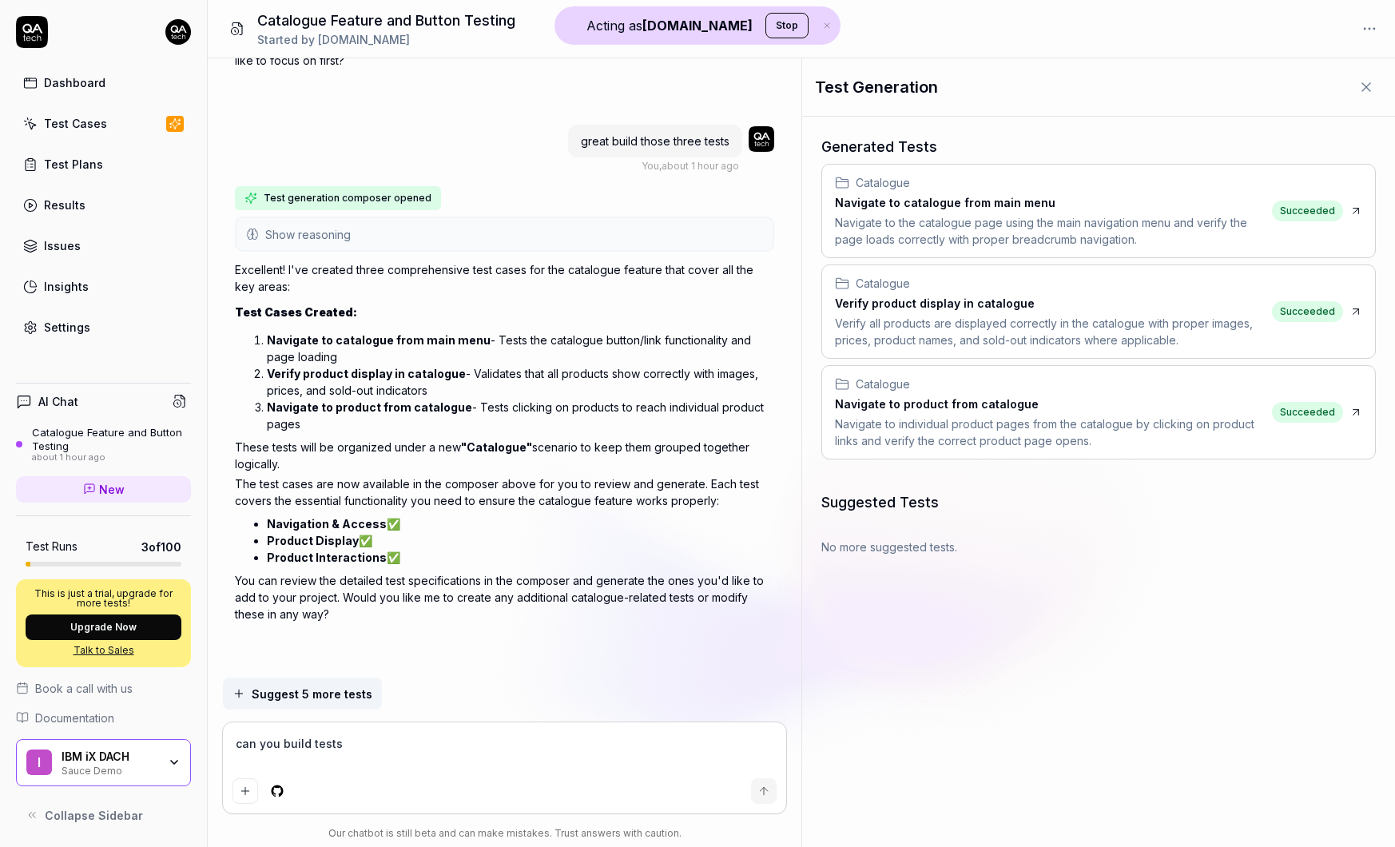
type textarea "*"
type textarea "can you build tests t"
type textarea "*"
type textarea "can you build tests to"
type textarea "*"
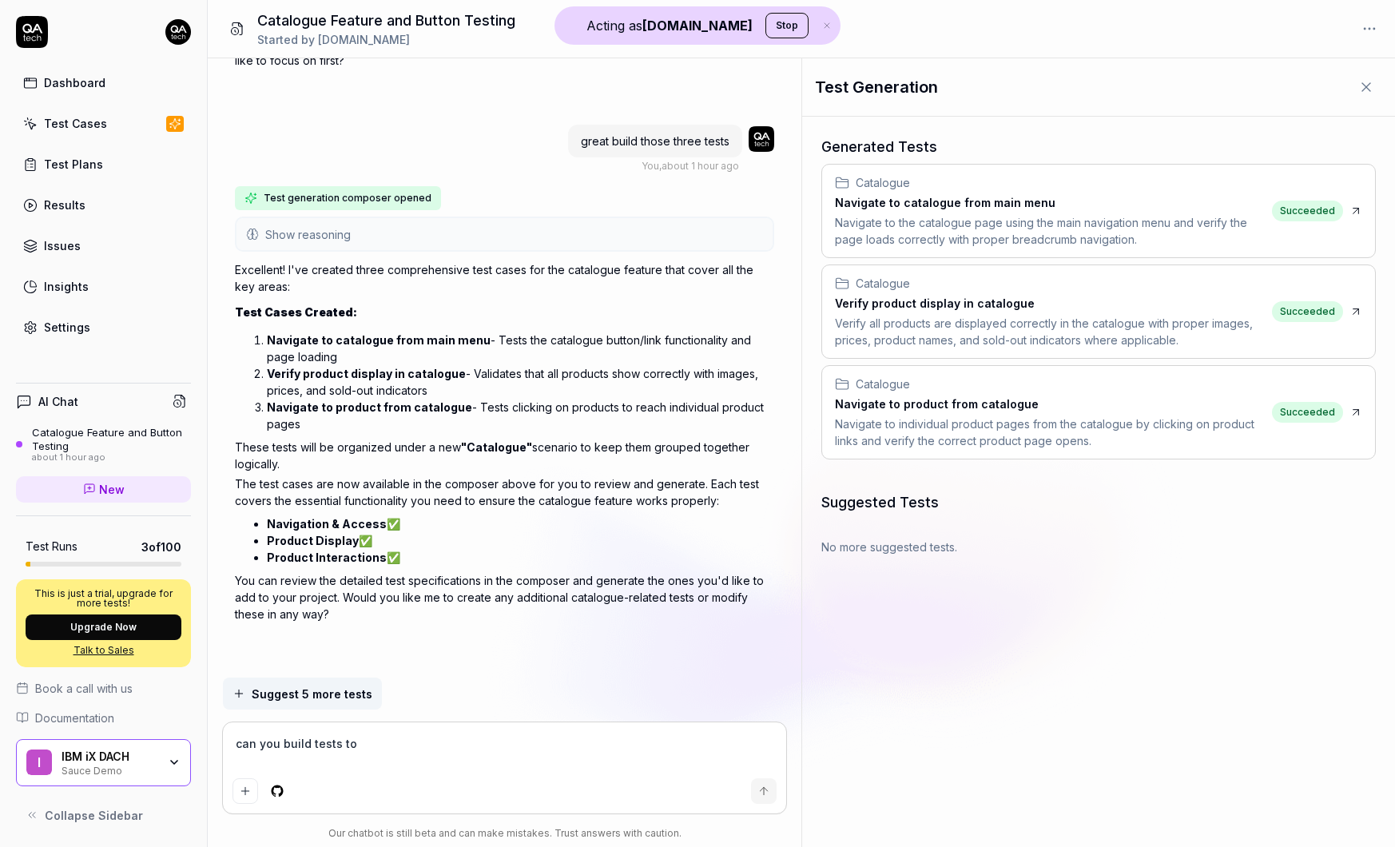
type textarea "can you build tests to"
type textarea "*"
type textarea "can you build tests to v"
type textarea "*"
type textarea "can you build tests to"
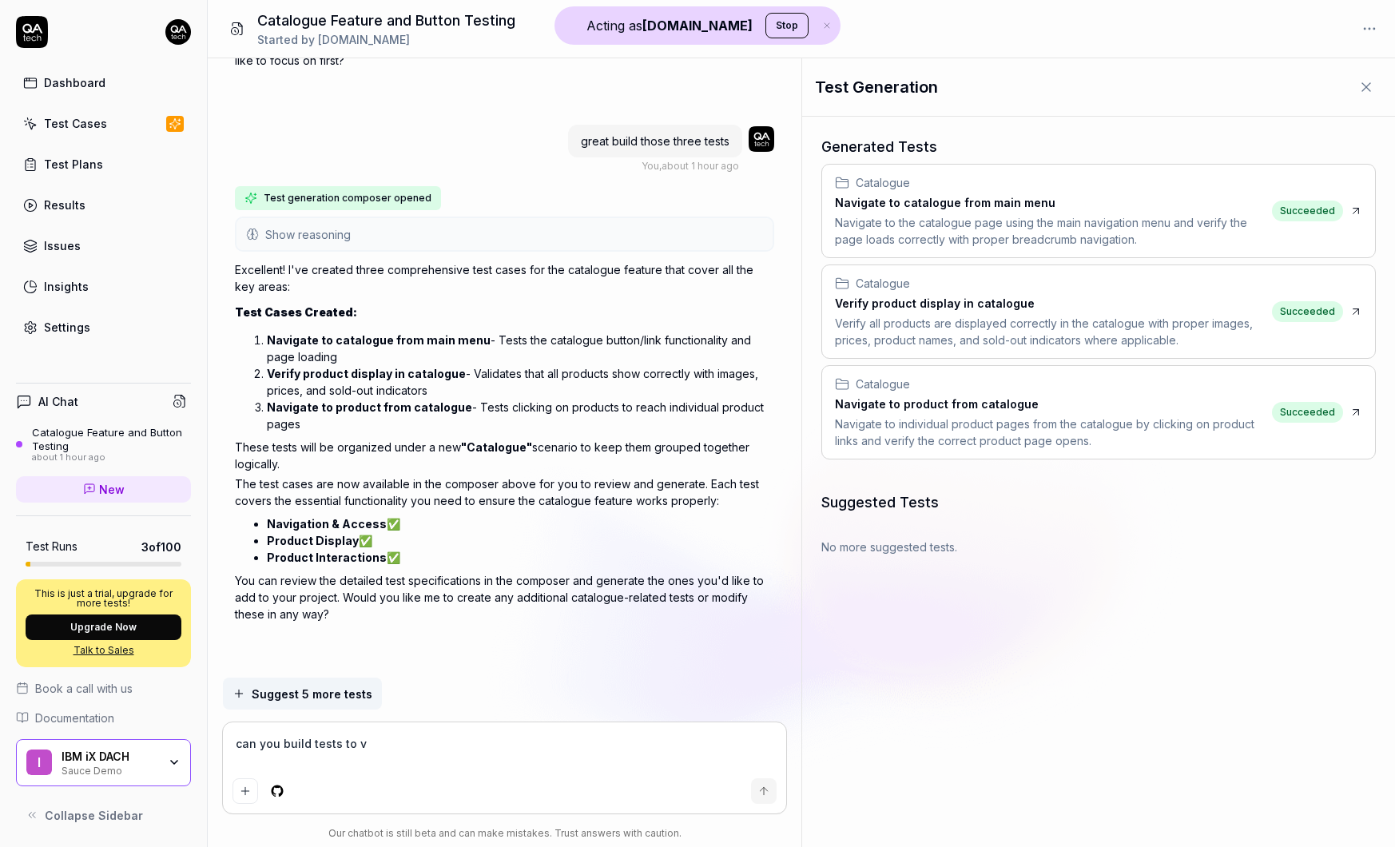
type textarea "*"
type textarea "can you build tests to v"
type textarea "*"
type textarea "can you build tests to [GEOGRAPHIC_DATA]"
type textarea "*"
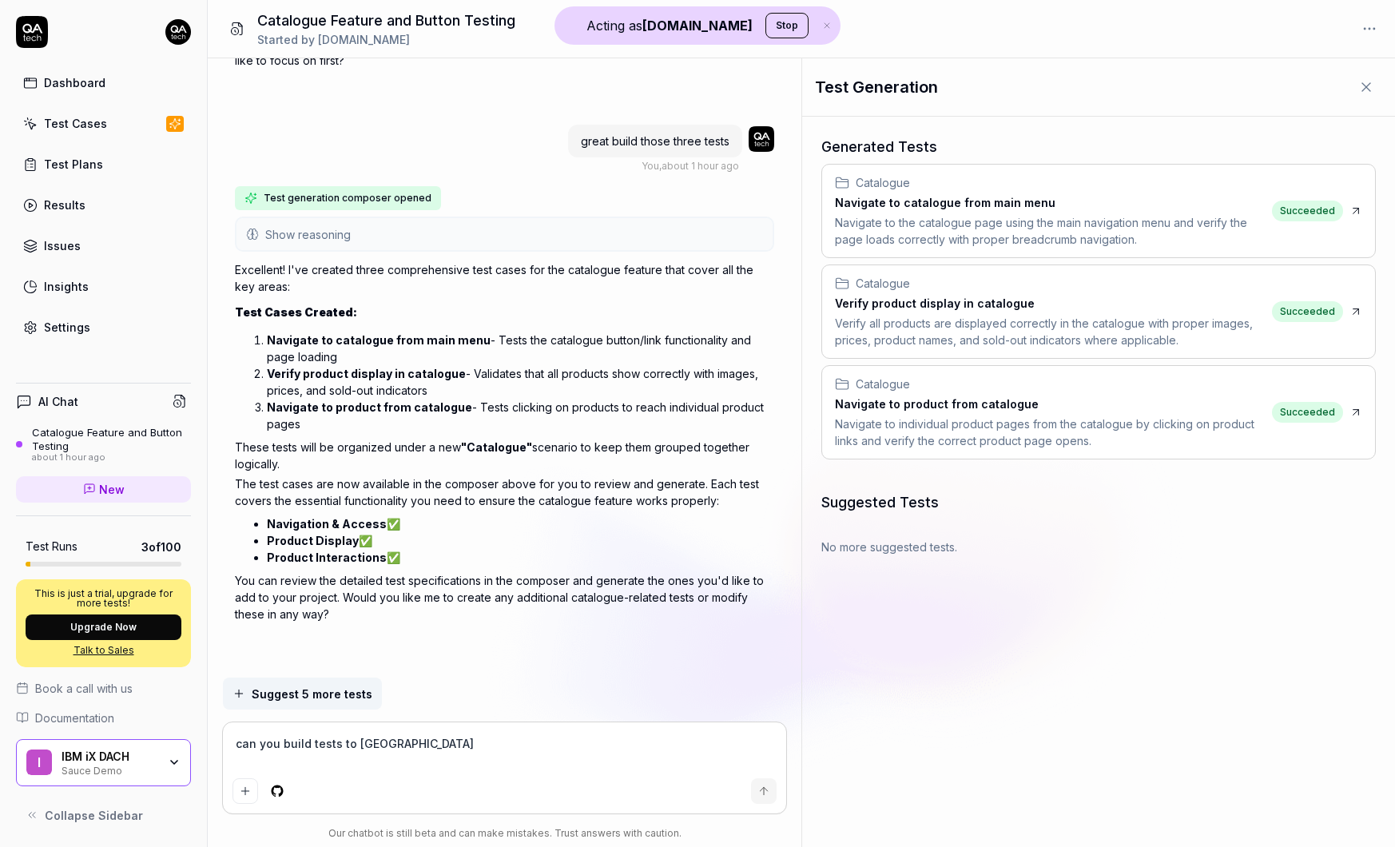
type textarea "can you build tests to val"
type textarea "*"
type textarea "can you build tests to vali"
type textarea "*"
type textarea "can you build tests to valid"
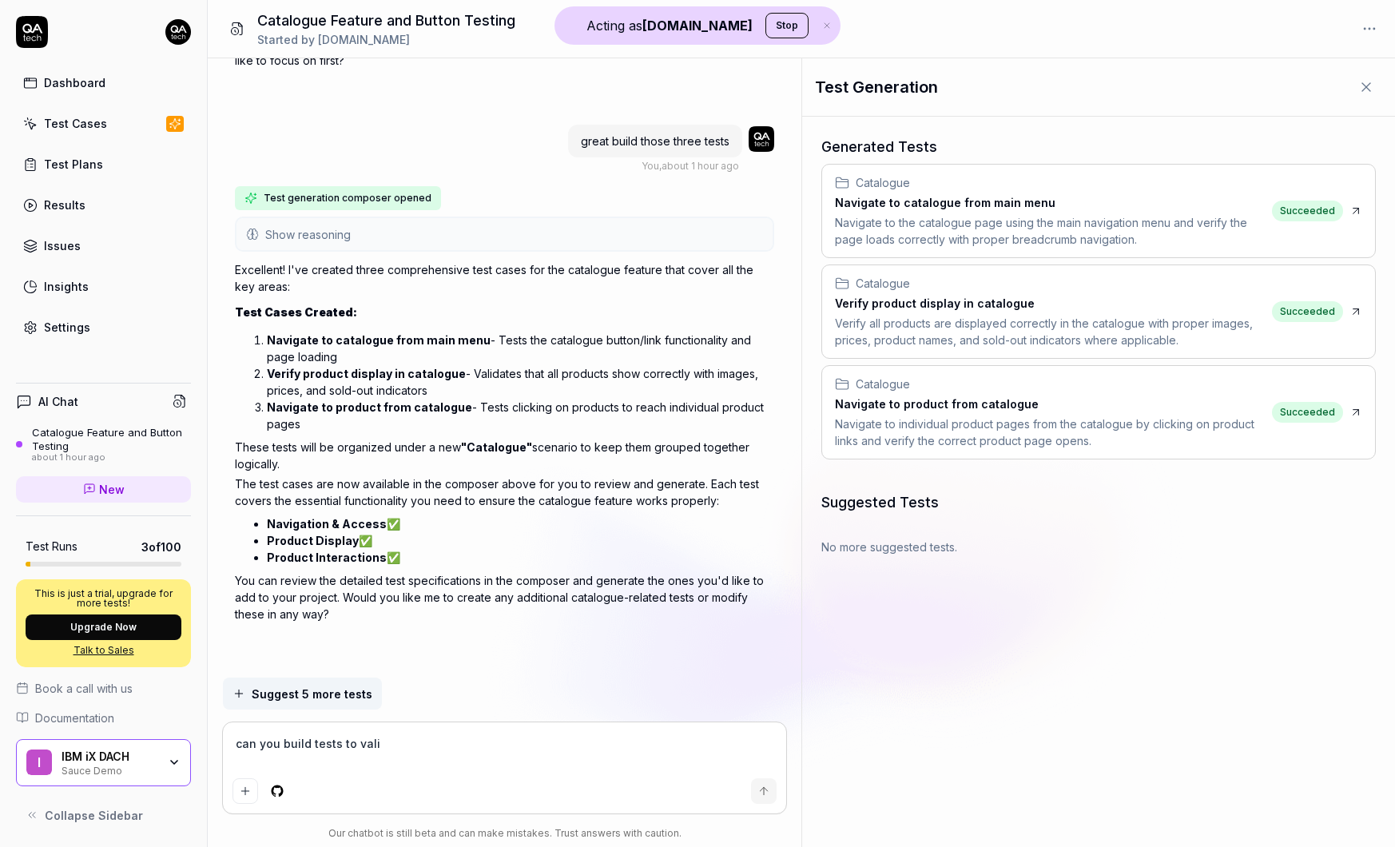
type textarea "*"
type textarea "can you build tests to valida"
type textarea "*"
type textarea "can you build tests to validat"
type textarea "*"
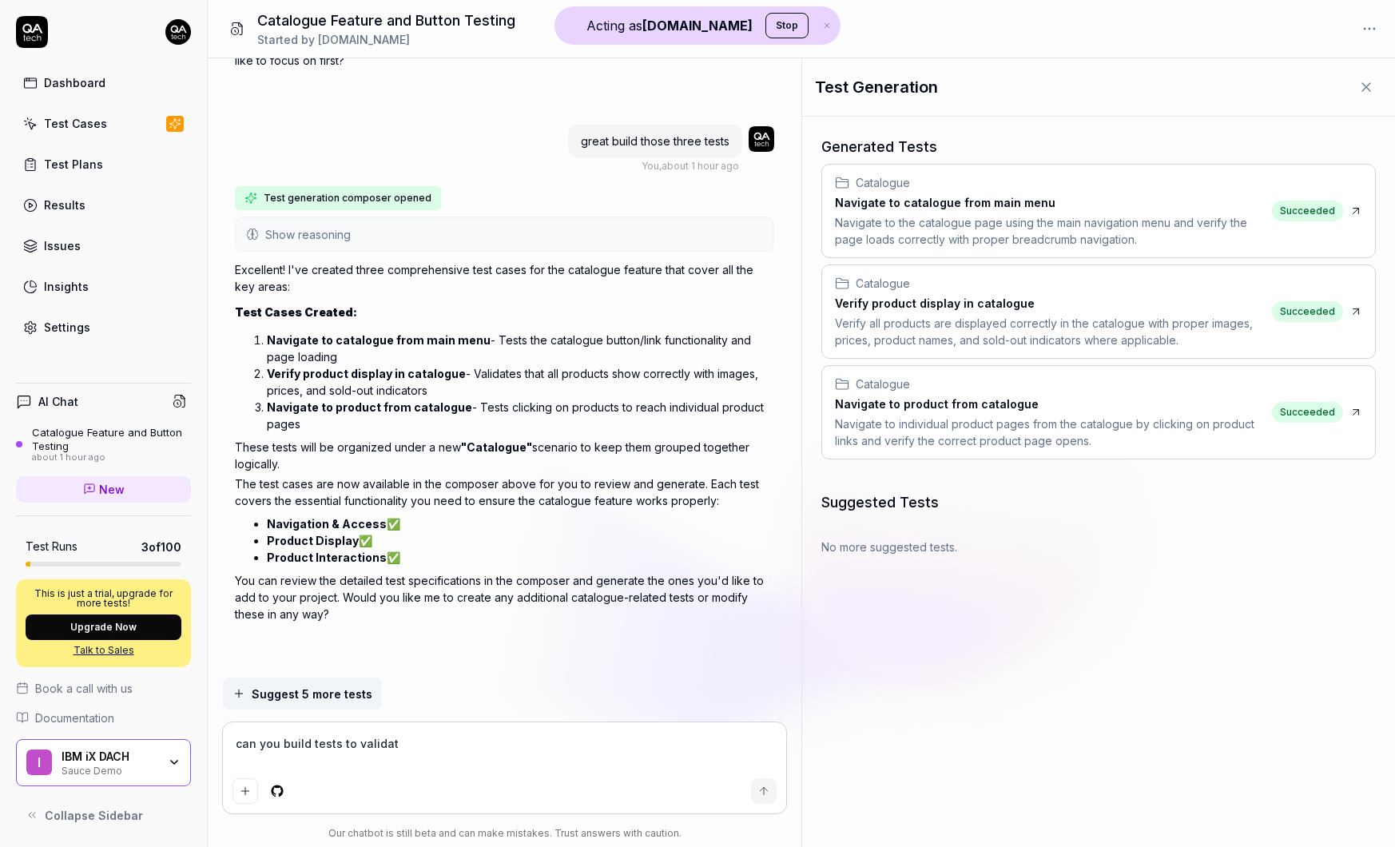
type textarea "can you build tests to validate"
type textarea "*"
type textarea "can you build tests to validate"
type textarea "*"
type textarea "can you build tests to validate f"
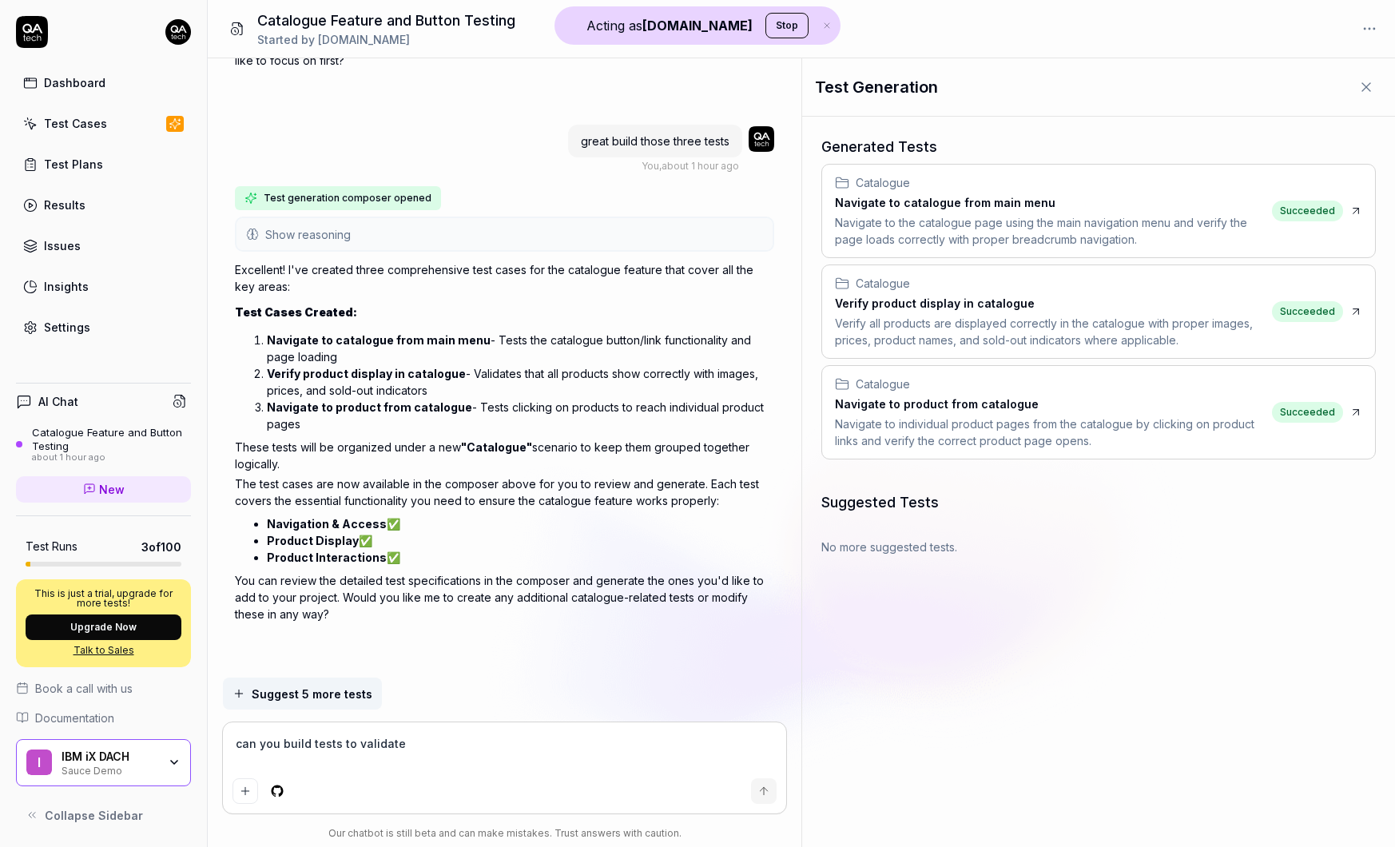
type textarea "*"
type textarea "can you build tests to validate fu"
type textarea "*"
type textarea "can you build tests to validate fun"
type textarea "*"
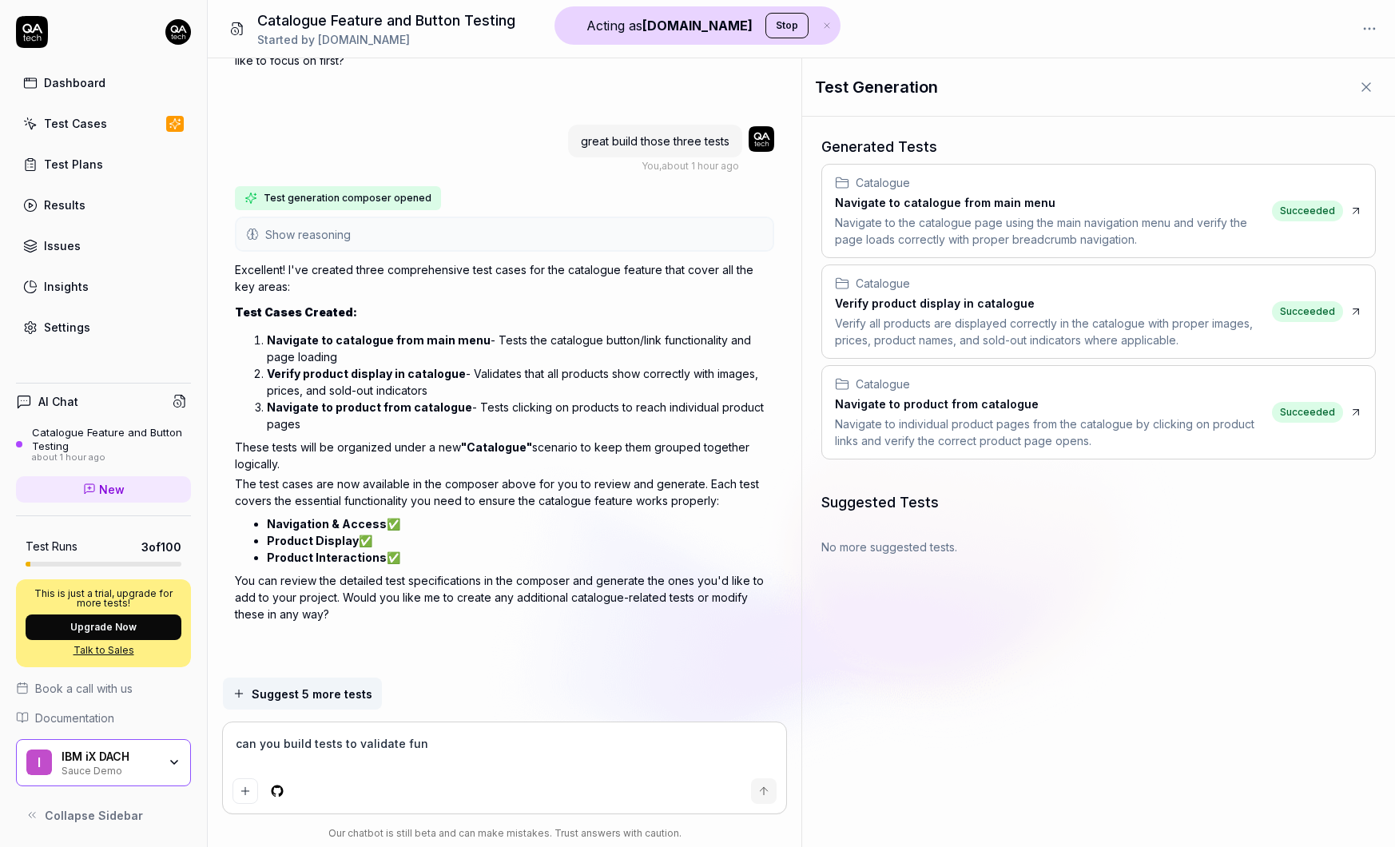
type textarea "can you build tests to validate func"
type textarea "*"
type textarea "can you build tests to validate functi"
type textarea "*"
type textarea "can you build tests to validate functio"
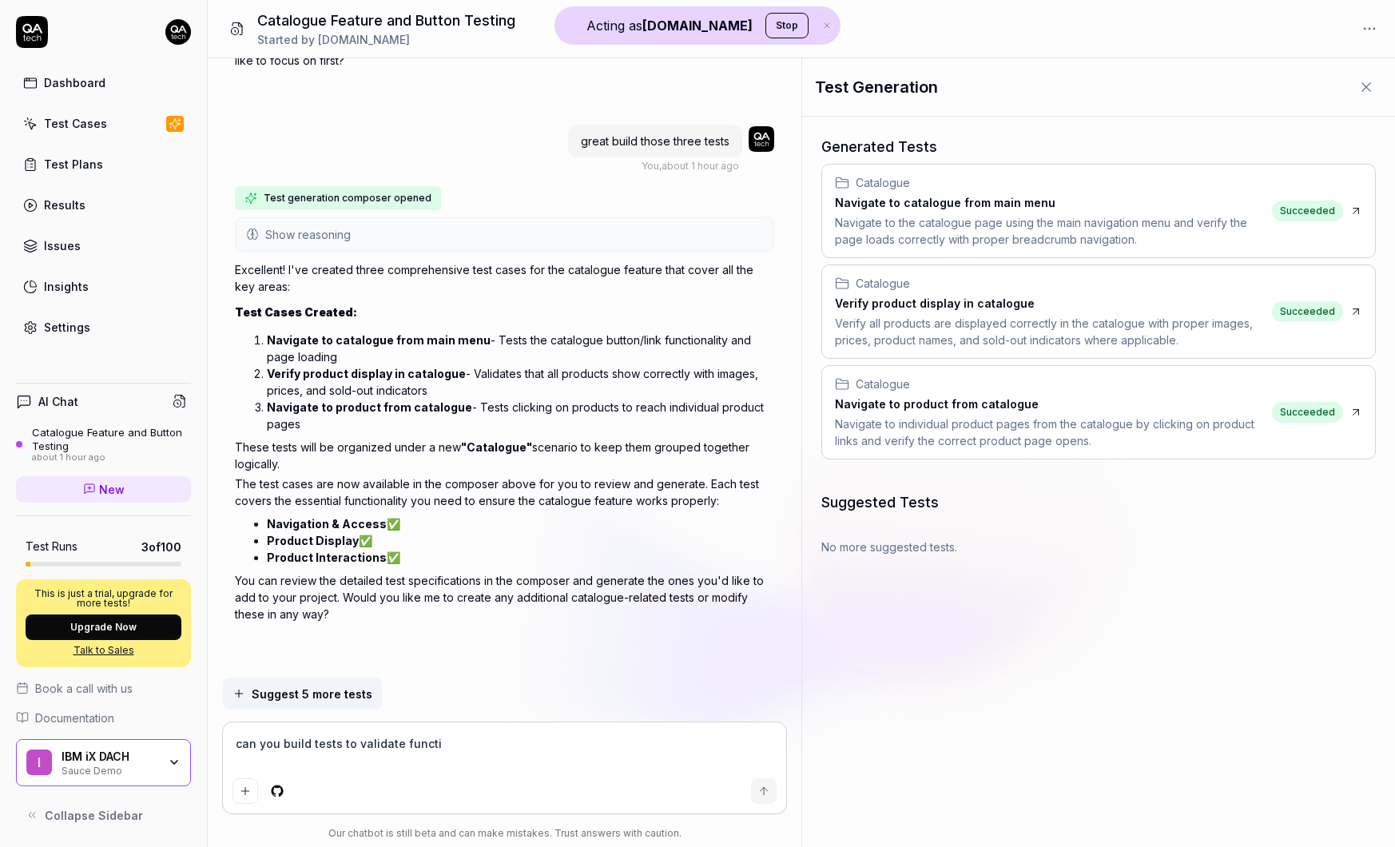
type textarea "*"
type textarea "can you build tests to validate function"
type textarea "*"
type textarea "can you build tests to validate functiona"
type textarea "*"
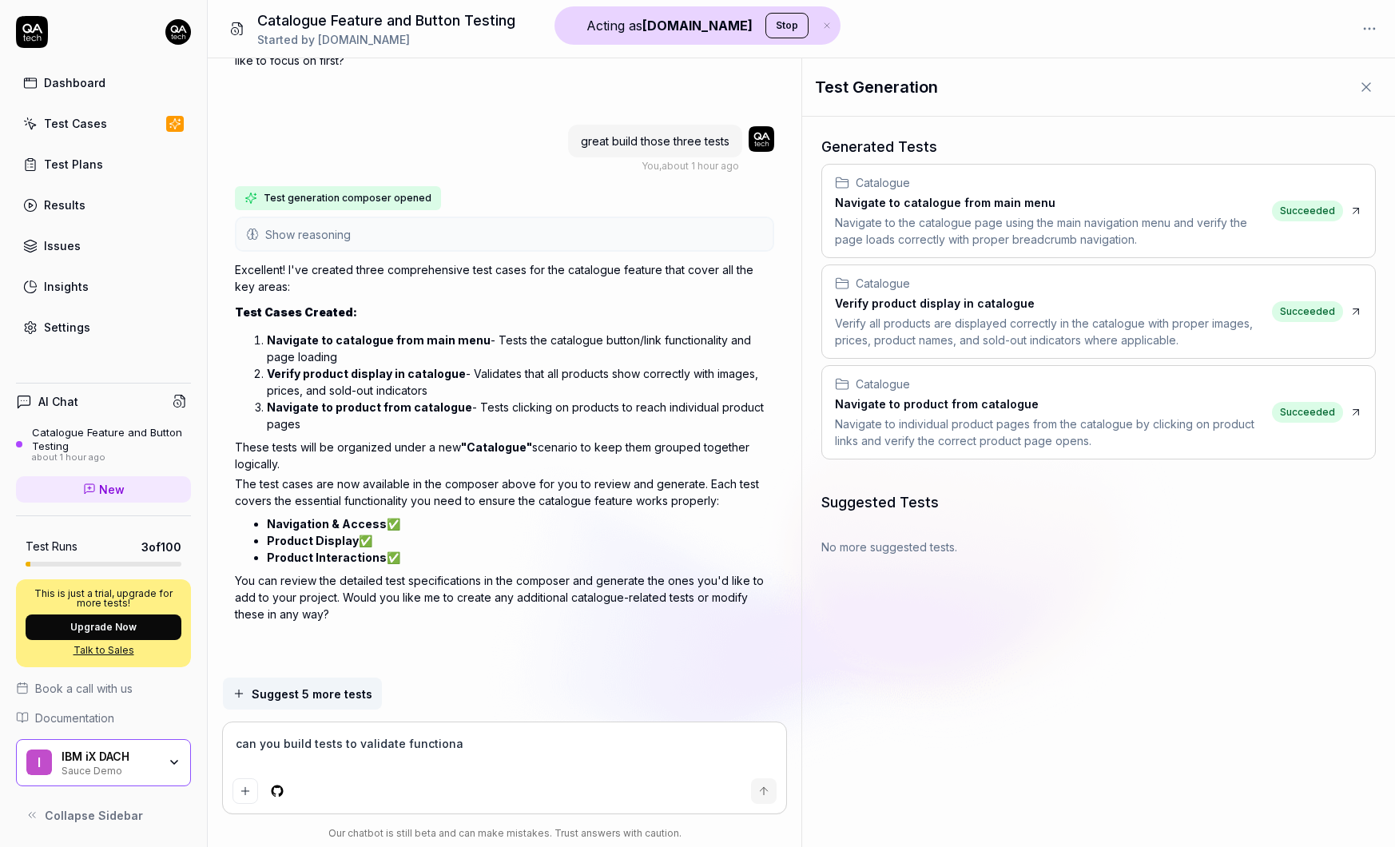
type textarea "can you build tests to validate functional"
type textarea "*"
type textarea "can you build tests to validate functionali"
type textarea "*"
type textarea "can you build tests to validate functionalit"
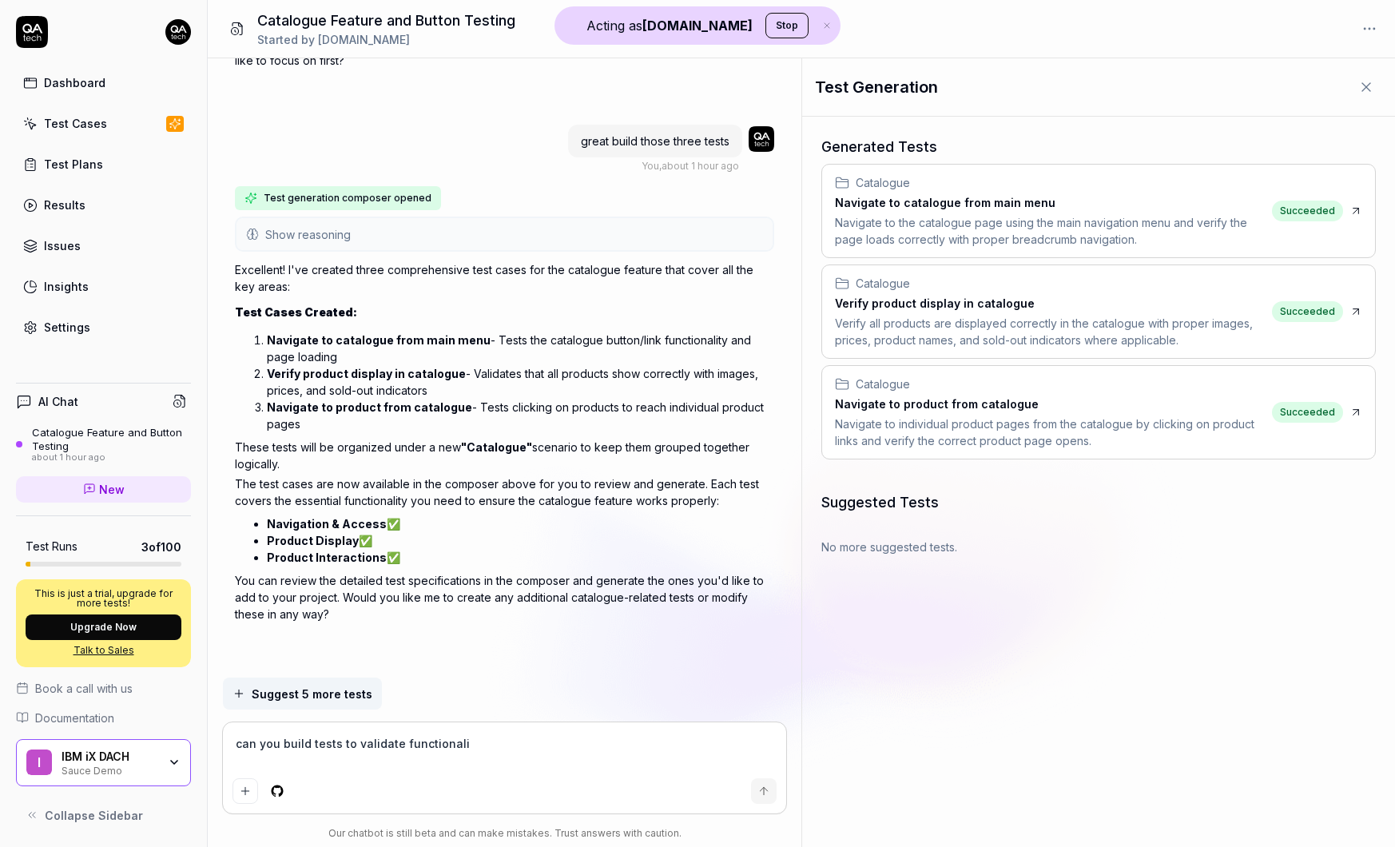
type textarea "*"
type textarea "can you build tests to validate functionality"
type textarea "*"
type textarea "can you build tests to validate functionality"
type textarea "*"
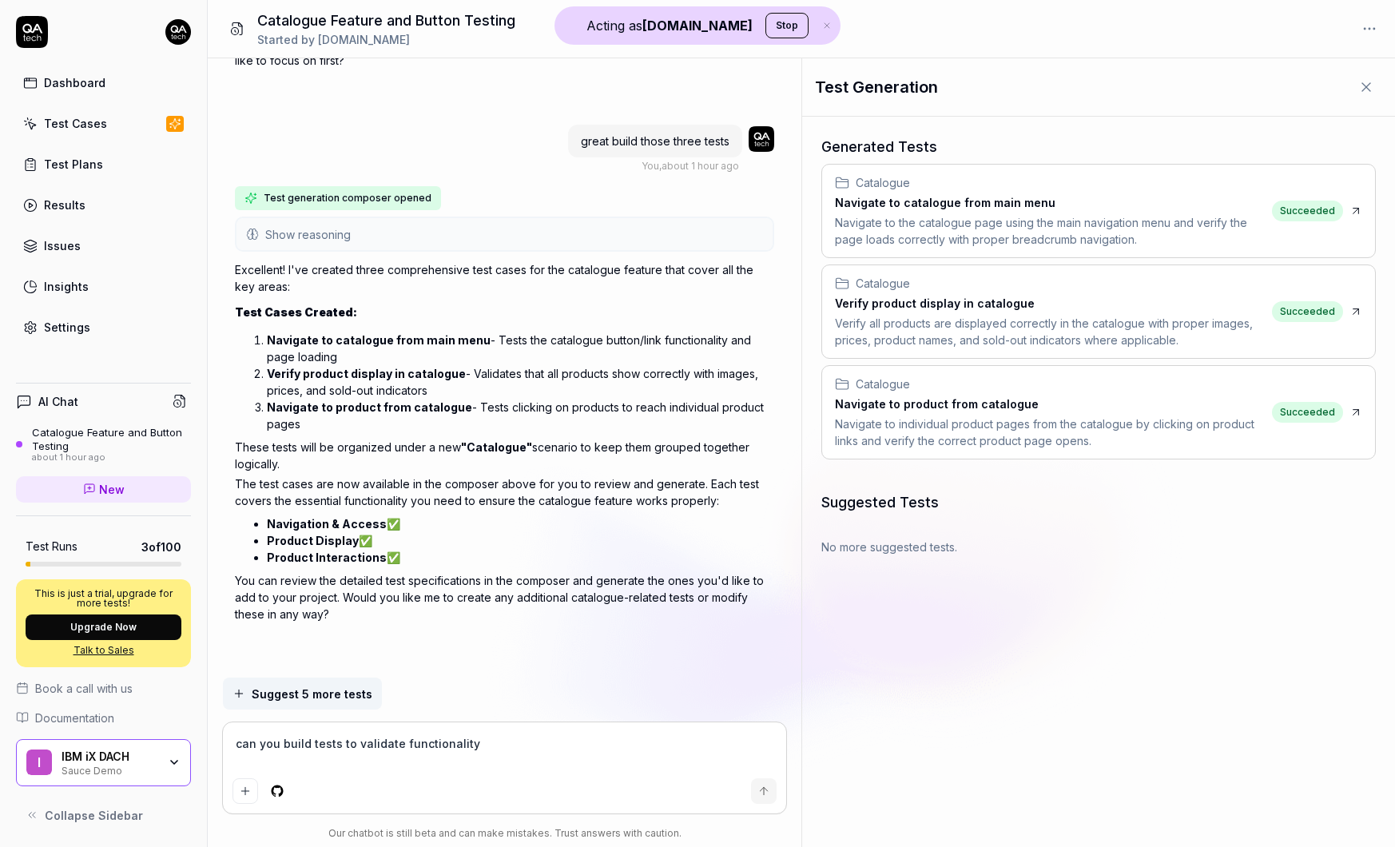
type textarea "can you build tests to validate functionality f"
type textarea "*"
type textarea "can you build tests to validate functionality fo"
type textarea "*"
type textarea "can you build tests to validate functionality for"
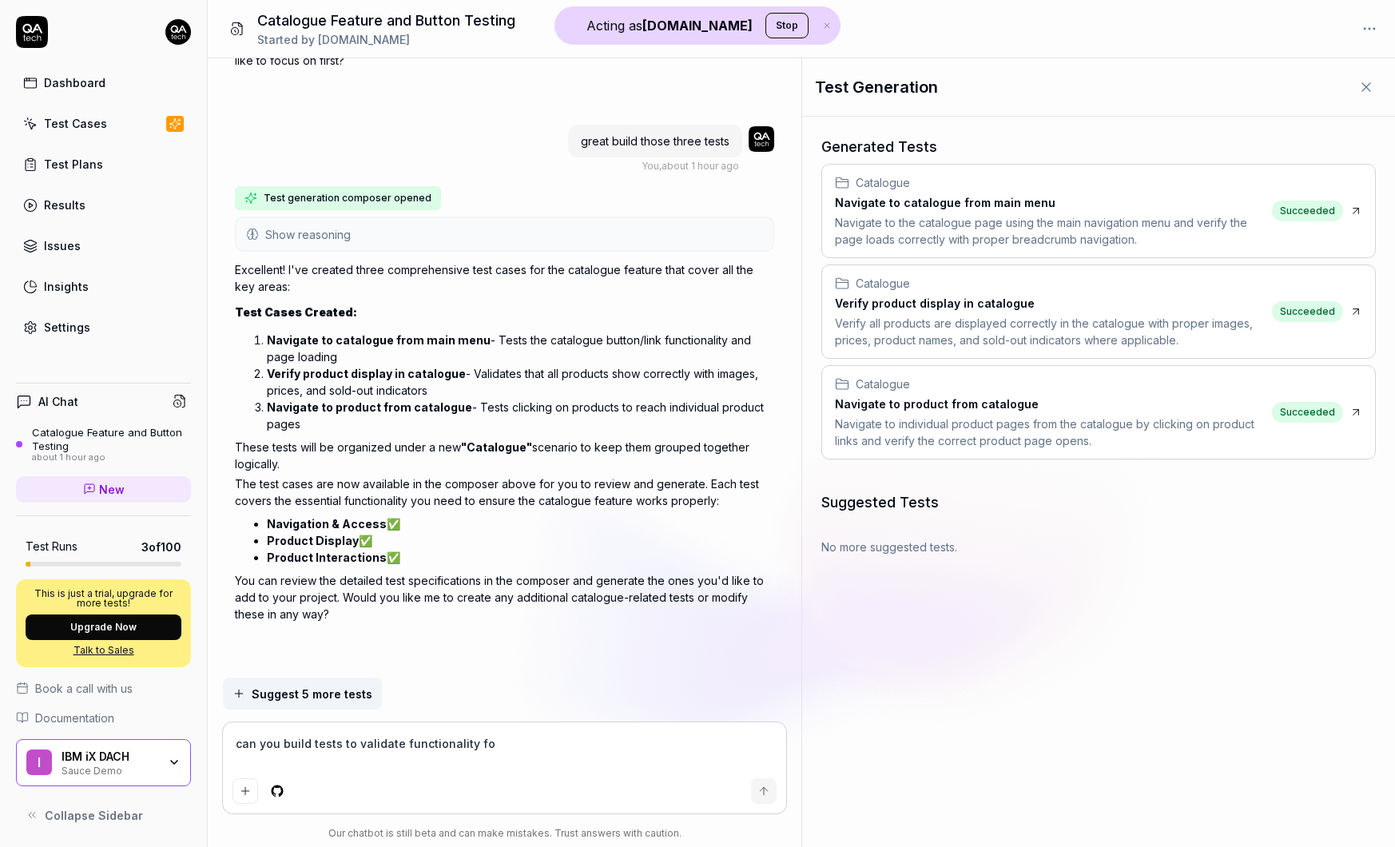
type textarea "*"
type textarea "can you build tests to validate functionality for"
type textarea "*"
type textarea "can you build tests to validate functionality for t"
type textarea "*"
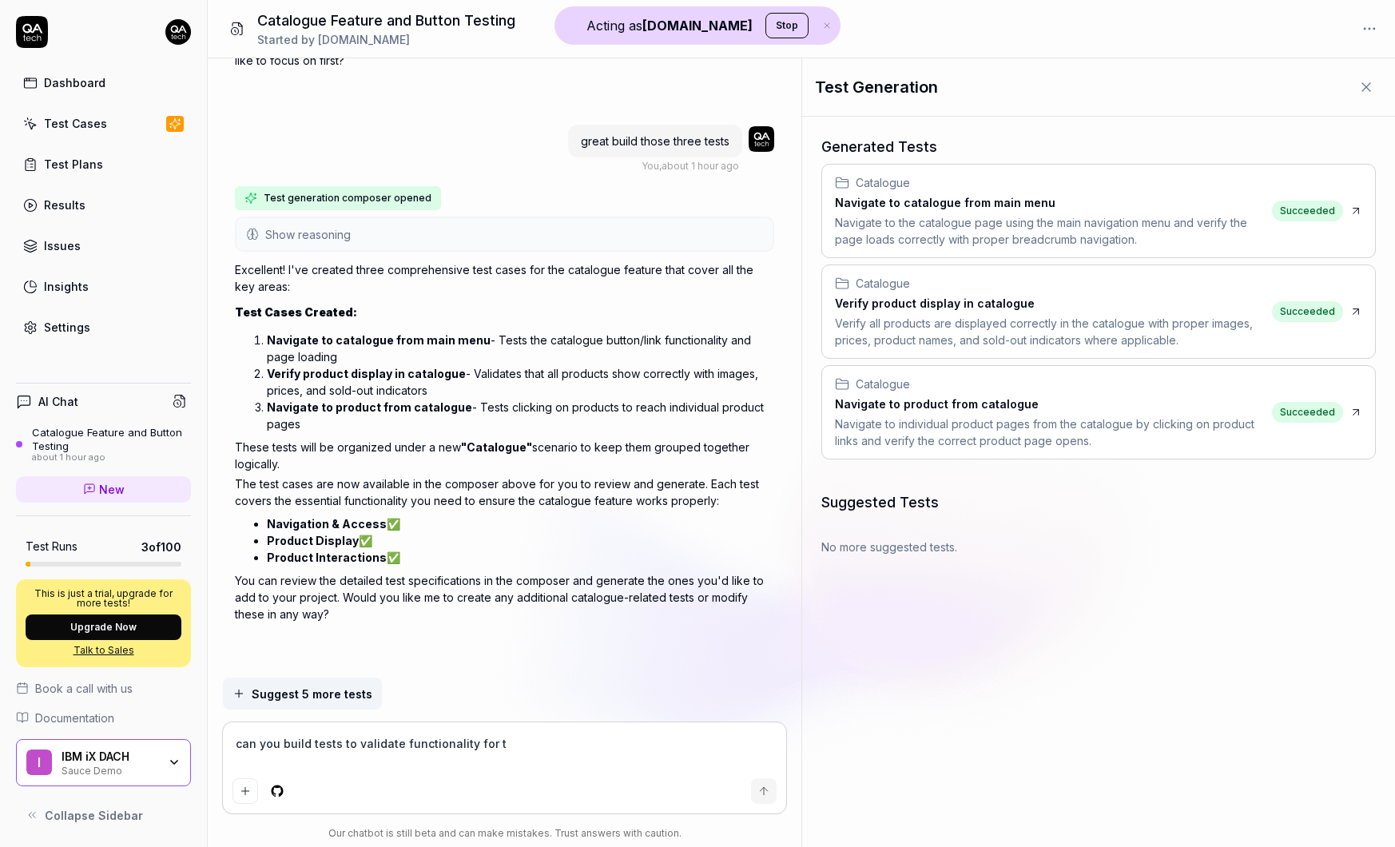
type textarea "can you build tests to validate functionality for th"
type textarea "*"
type textarea "can you build tests to validate functionality for the"
type textarea "*"
type textarea "can you build tests to validate functionality for the"
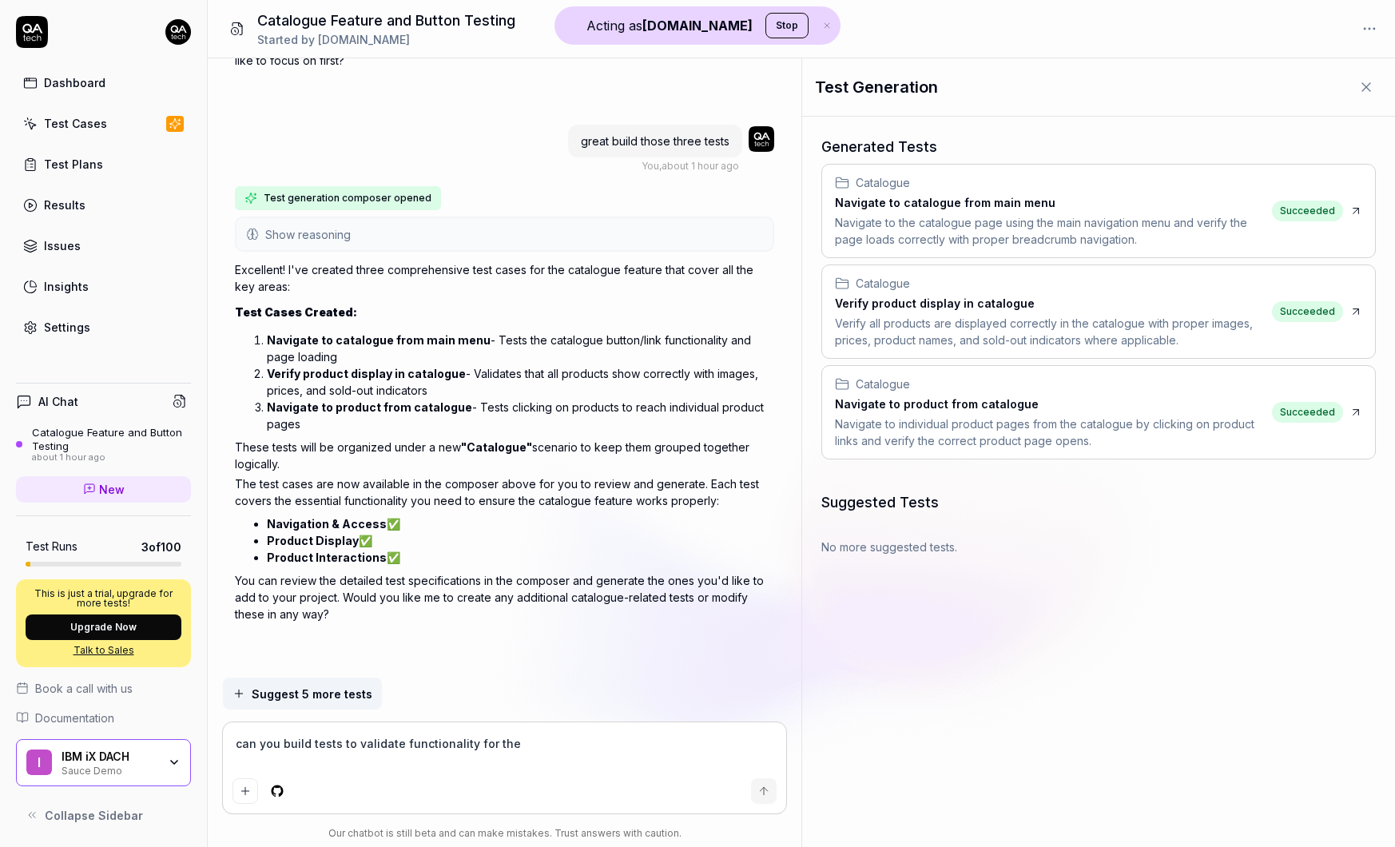
type textarea "*"
type textarea "can you build tests to validate functionality for the s"
type textarea "*"
type textarea "can you build tests to validate functionality for the si"
type textarea "*"
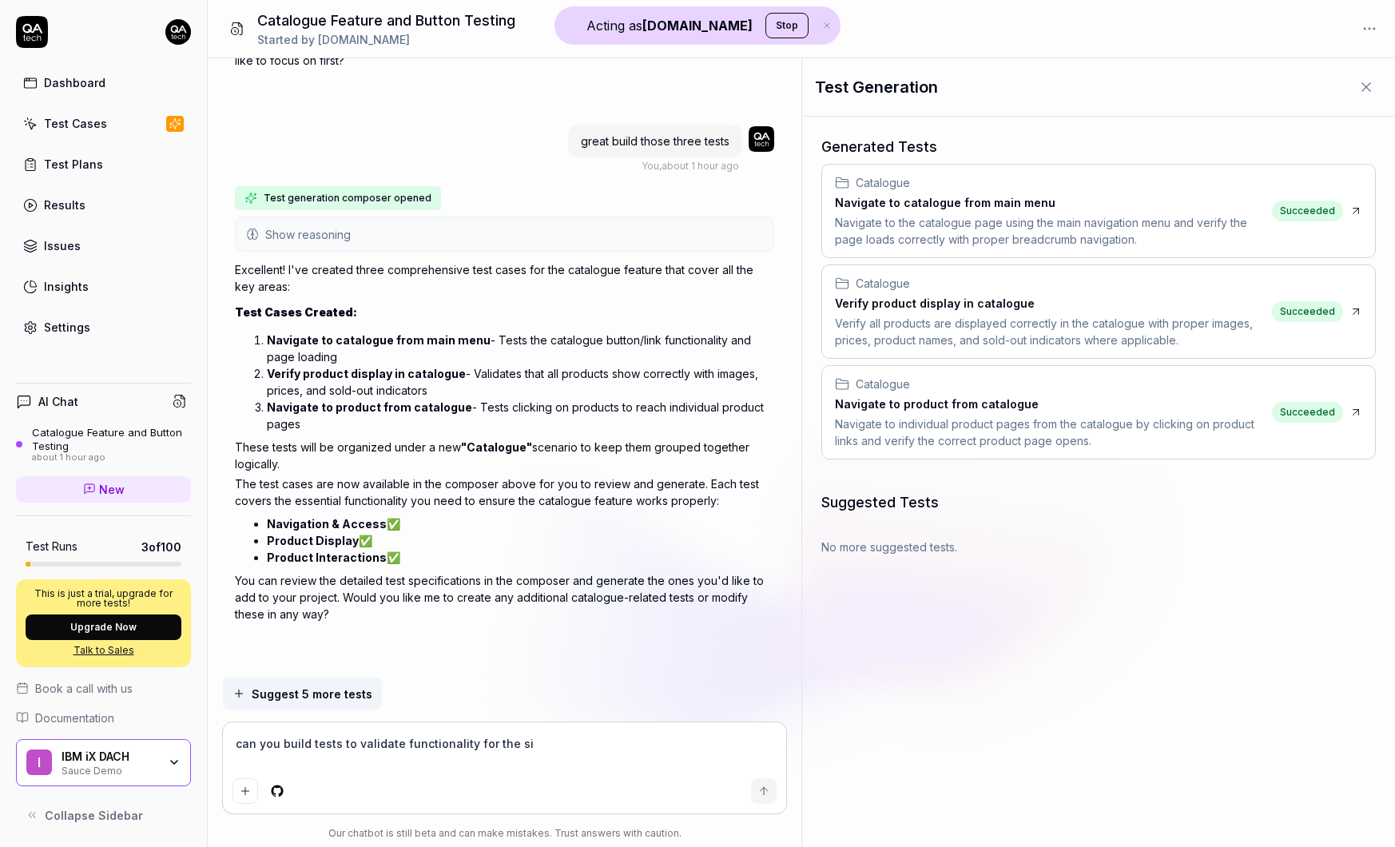
type textarea "can you build tests to validate functionality for the sig"
type textarea "*"
type textarea "can you build tests to validate functionality for the si"
type textarea "*"
type textarea "can you build tests to validate functionality for the sit"
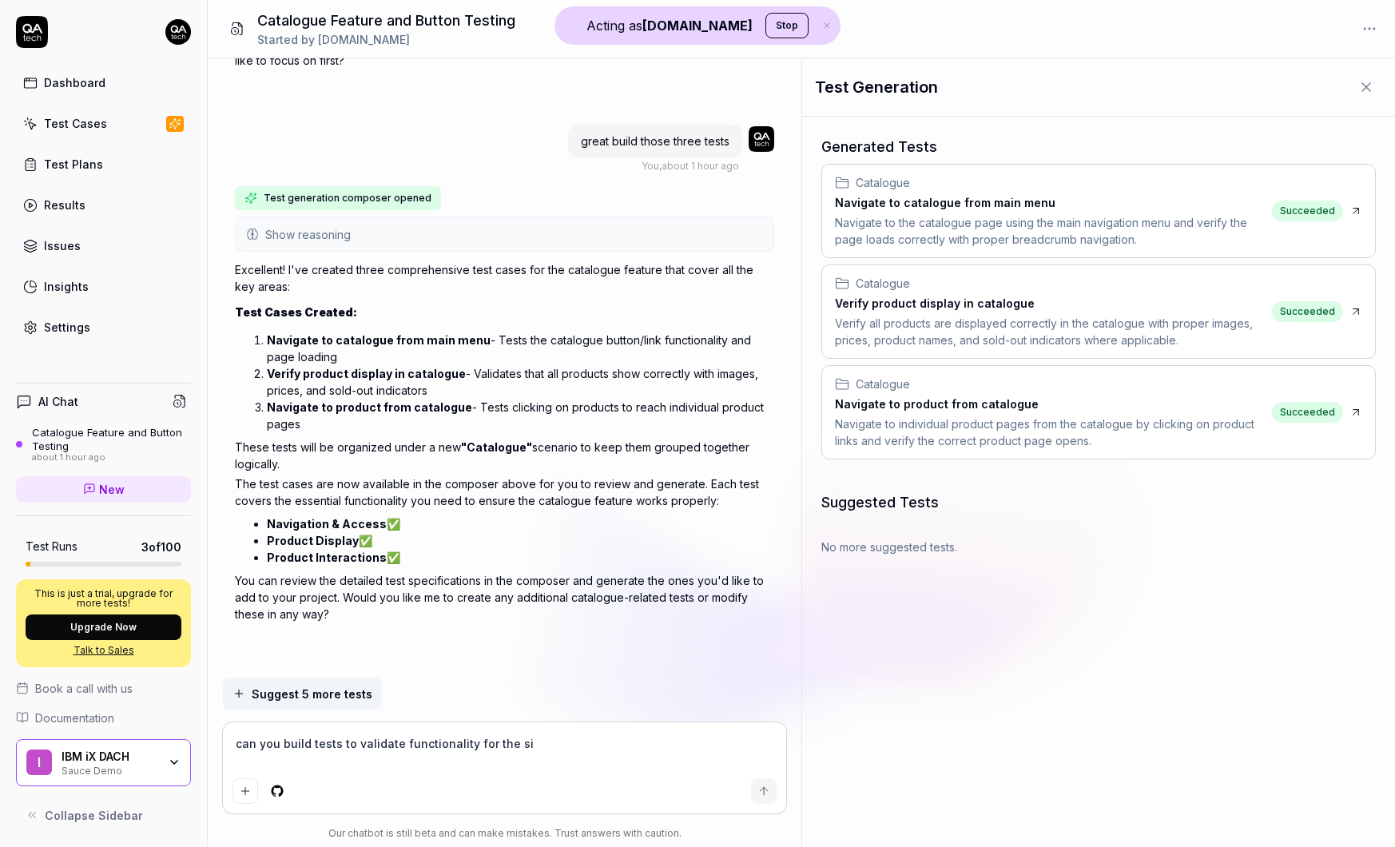
type textarea "*"
type textarea "can you build tests to validate functionality for the site"
type textarea "*"
type textarea "can you build tests to validate functionality for the site?"
type textarea "*"
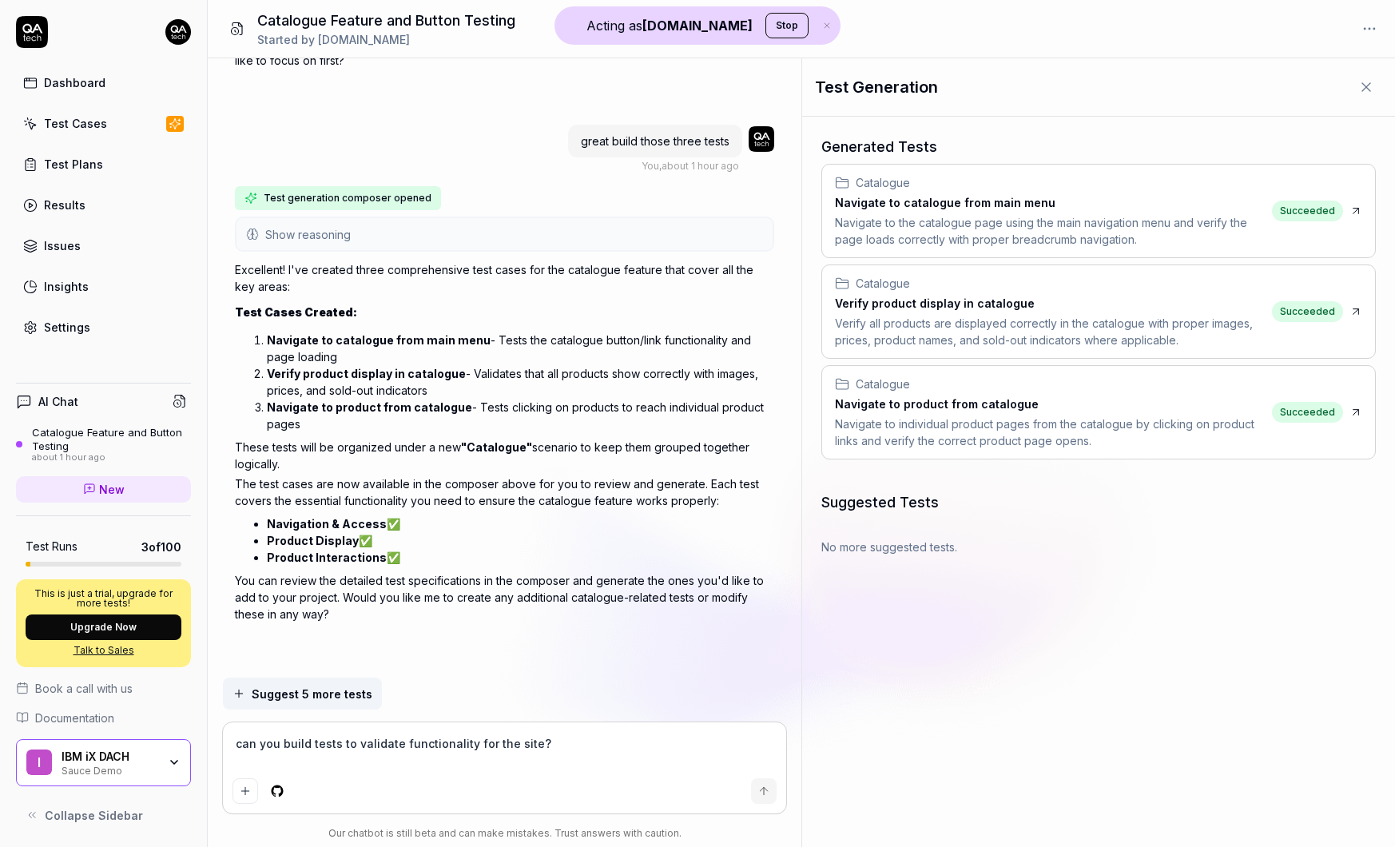
type textarea "can you build tests to validate functionality for the site?"
type textarea "*"
click at [311, 743] on textarea "can you build tests to validate functionality for the site?" at bounding box center [505, 752] width 545 height 40
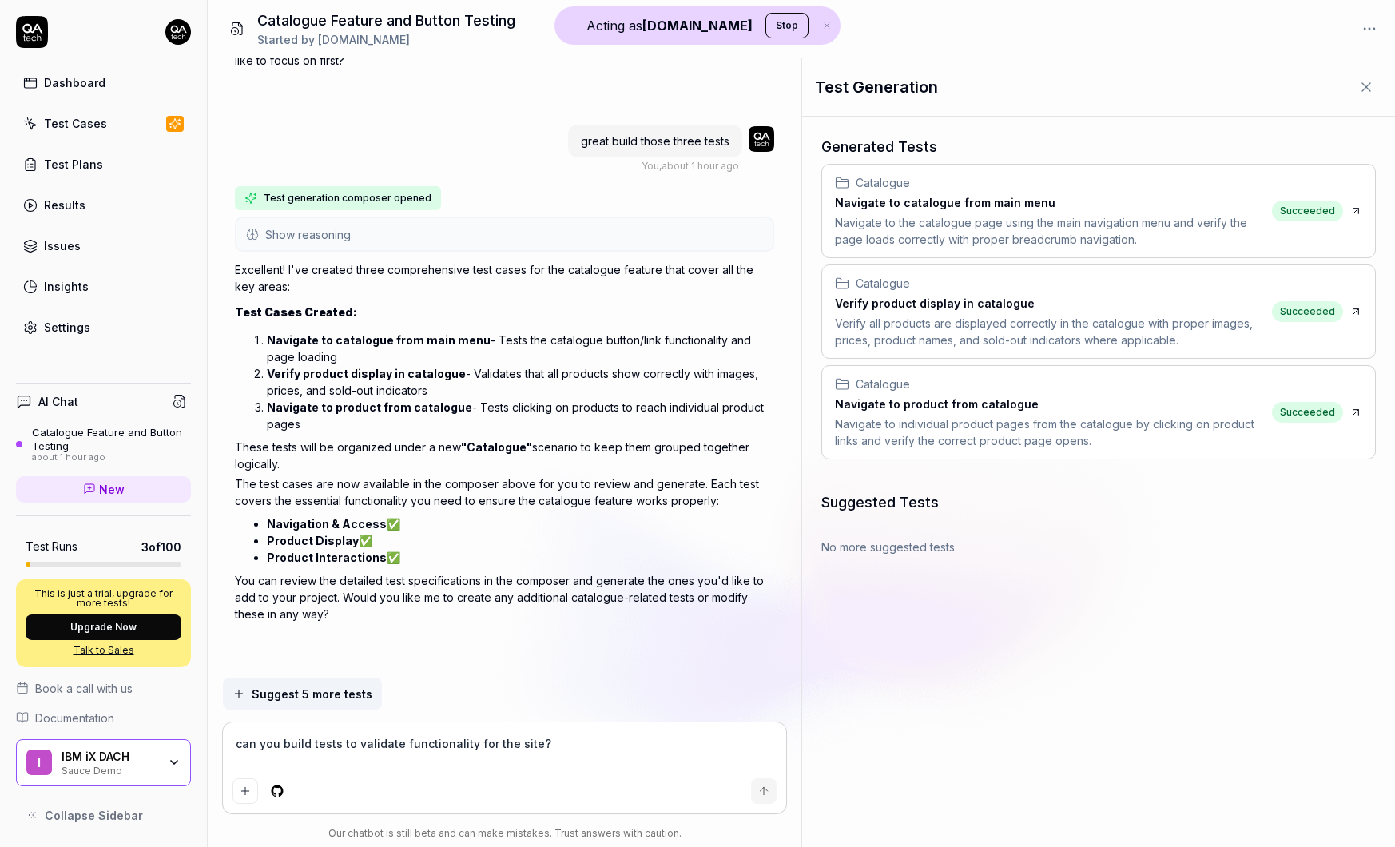
type textarea "can you build tests to validate functionality for the site?"
type textarea "*"
click at [114, 479] on link "New" at bounding box center [103, 489] width 175 height 26
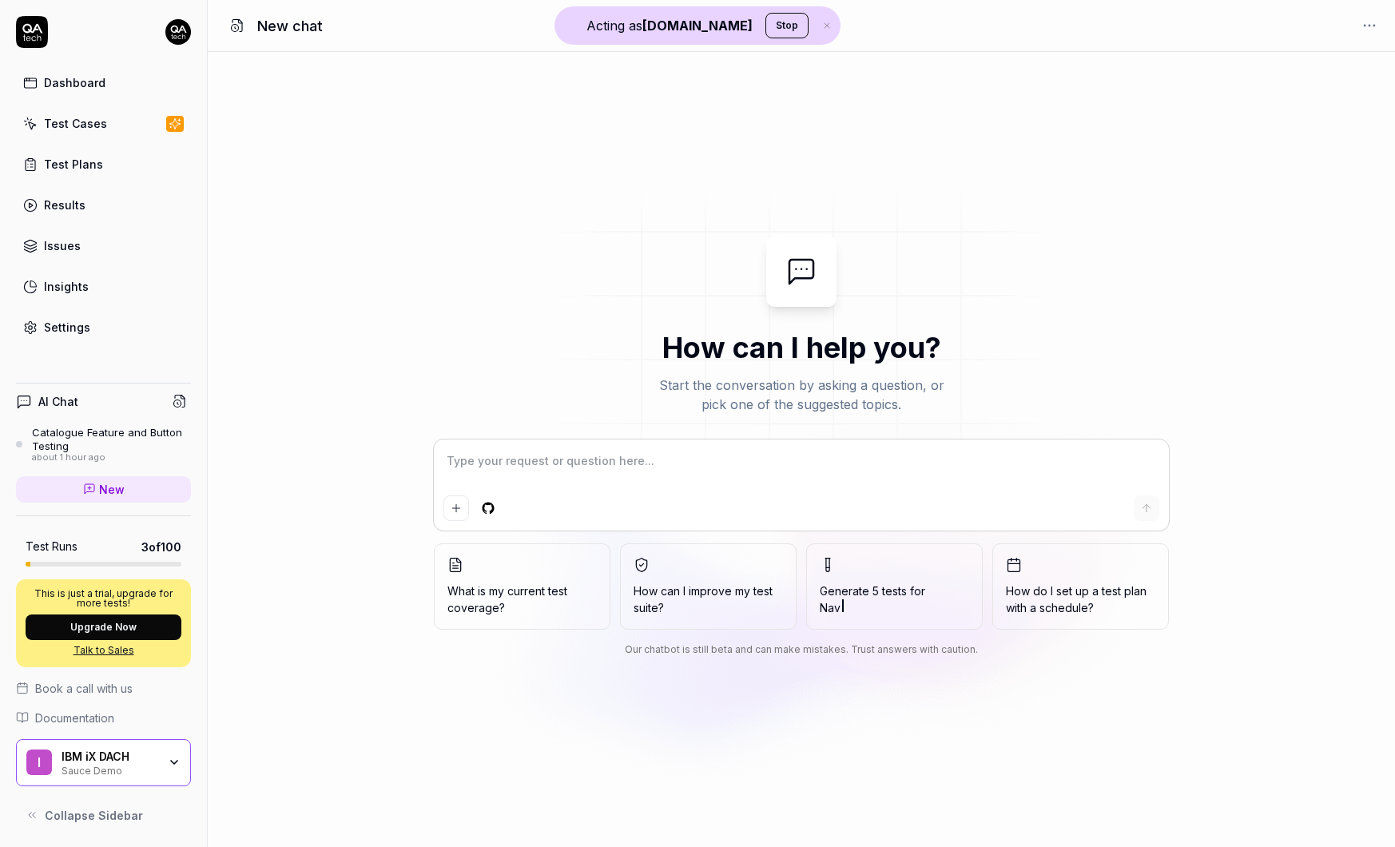
click at [599, 452] on textarea at bounding box center [802, 469] width 716 height 40
type textarea "*"
type textarea "c"
type textarea "*"
type textarea "ca"
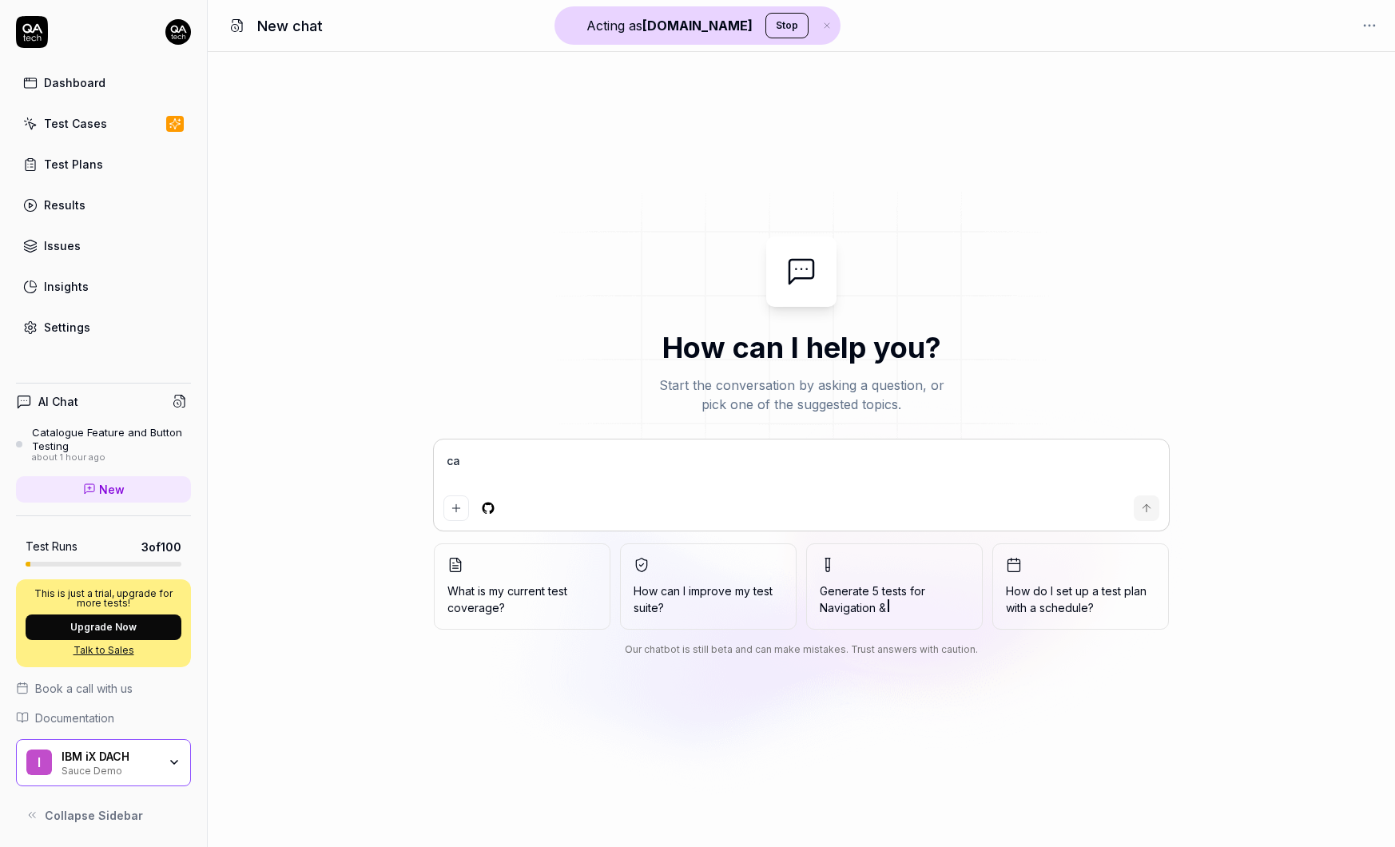
type textarea "*"
type textarea "can"
type textarea "*"
type textarea "can"
type textarea "*"
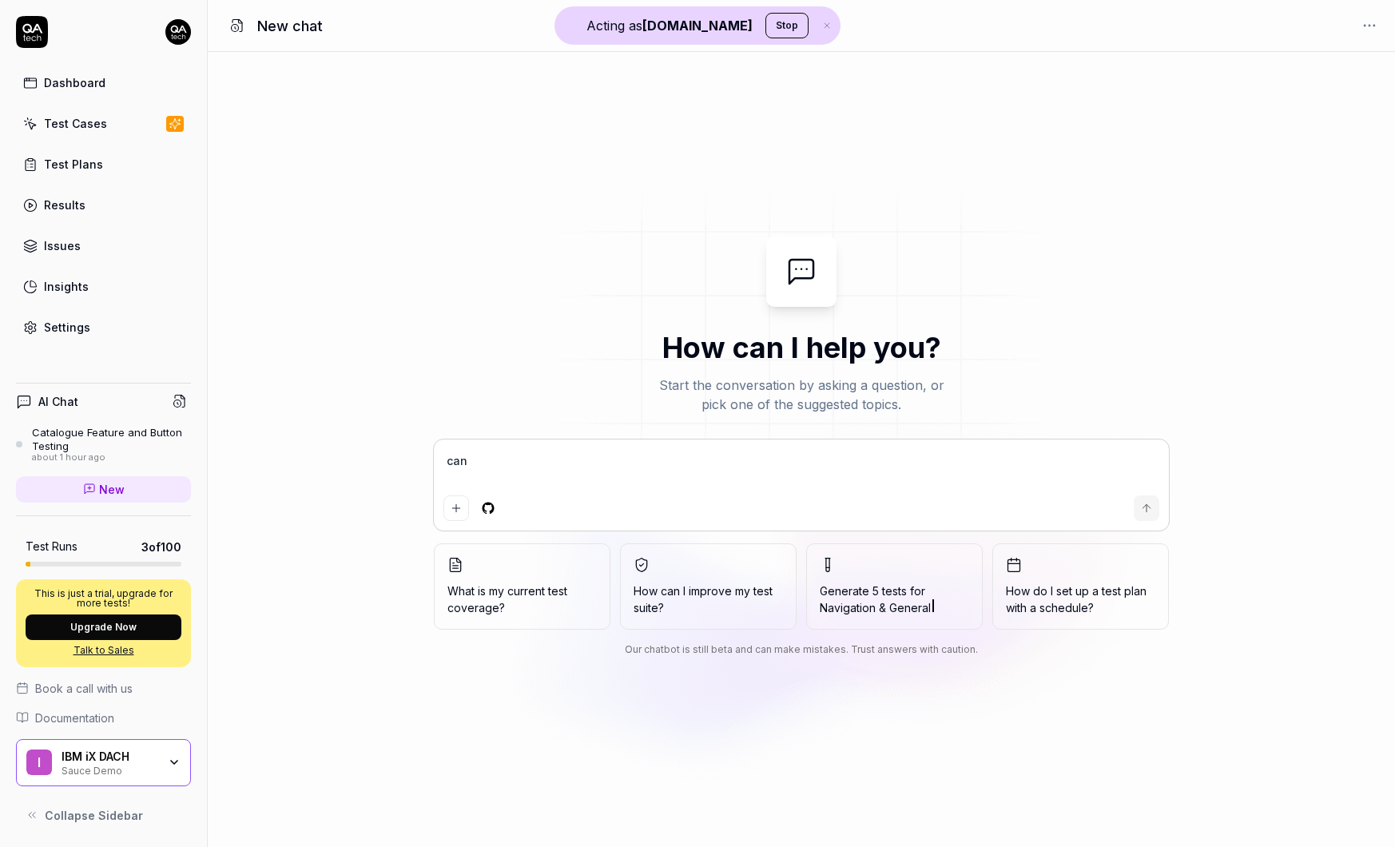
type textarea "can y"
type textarea "*"
type textarea "can yo"
type textarea "*"
type textarea "can you"
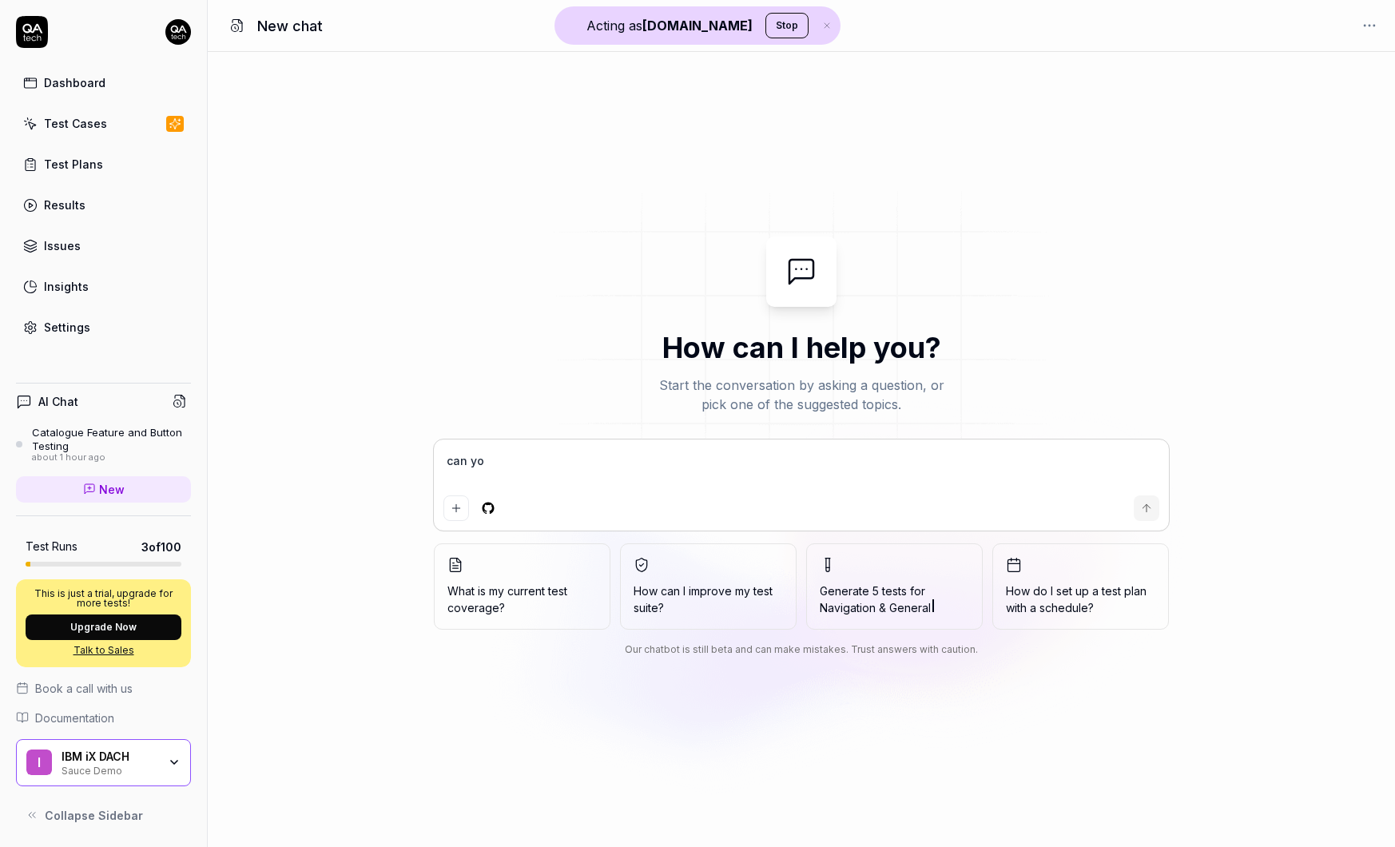
type textarea "*"
type textarea "can you"
type textarea "*"
type textarea "can you b"
type textarea "*"
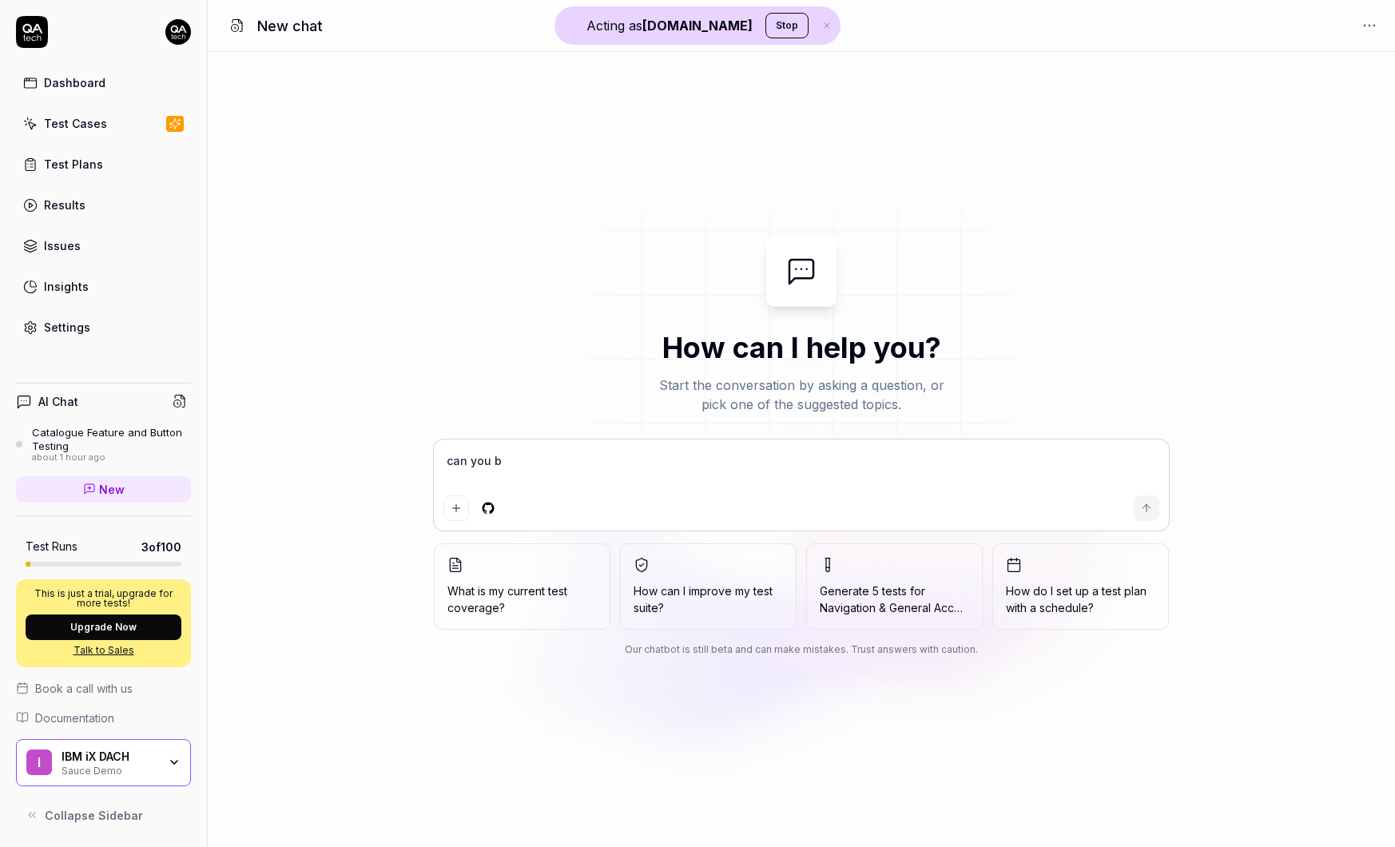
type textarea "can you bu"
type textarea "*"
type textarea "can you [PERSON_NAME]"
type textarea "*"
type textarea "can you buil"
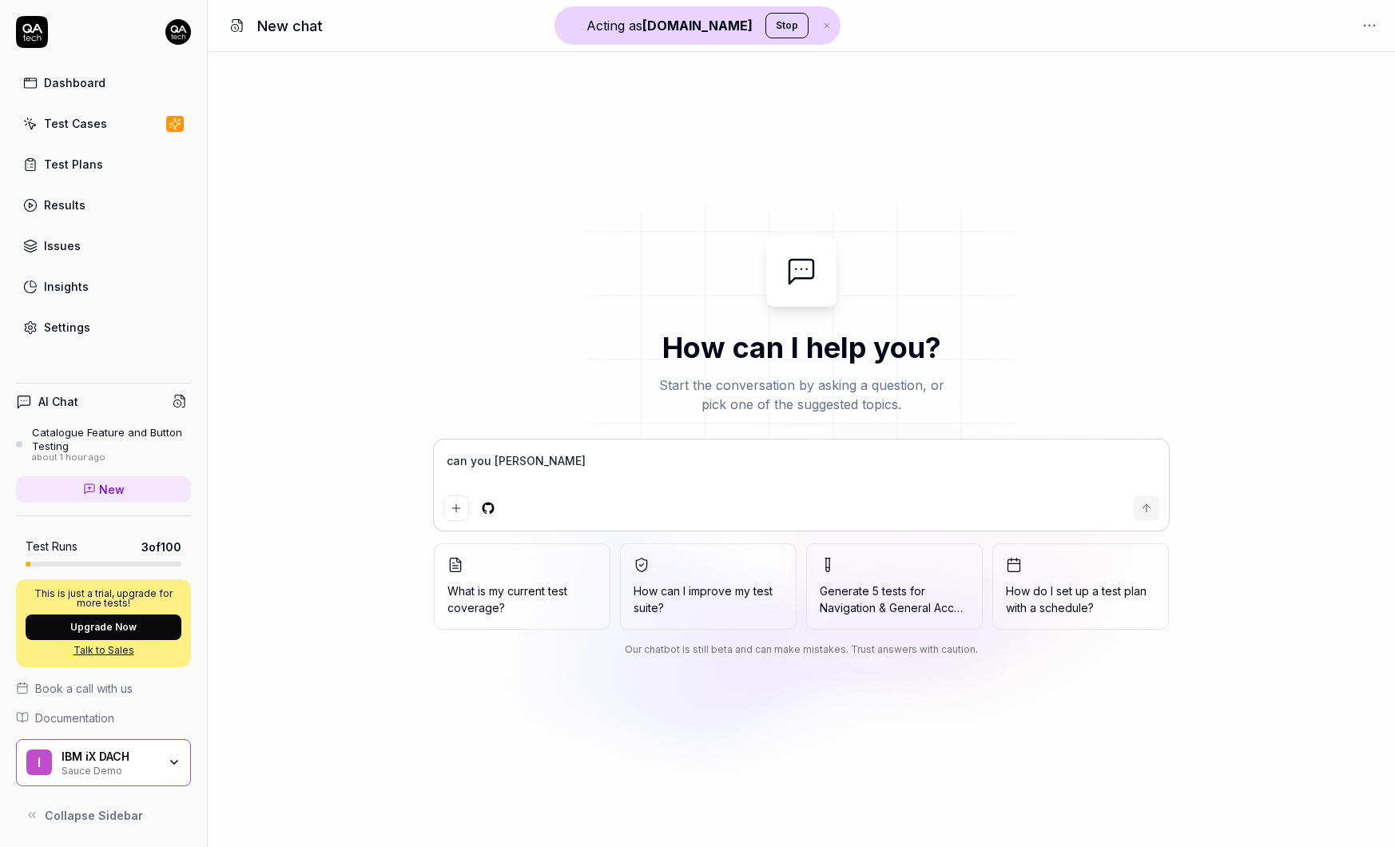
type textarea "*"
type textarea "can you build"
type textarea "*"
type textarea "can you build"
type textarea "*"
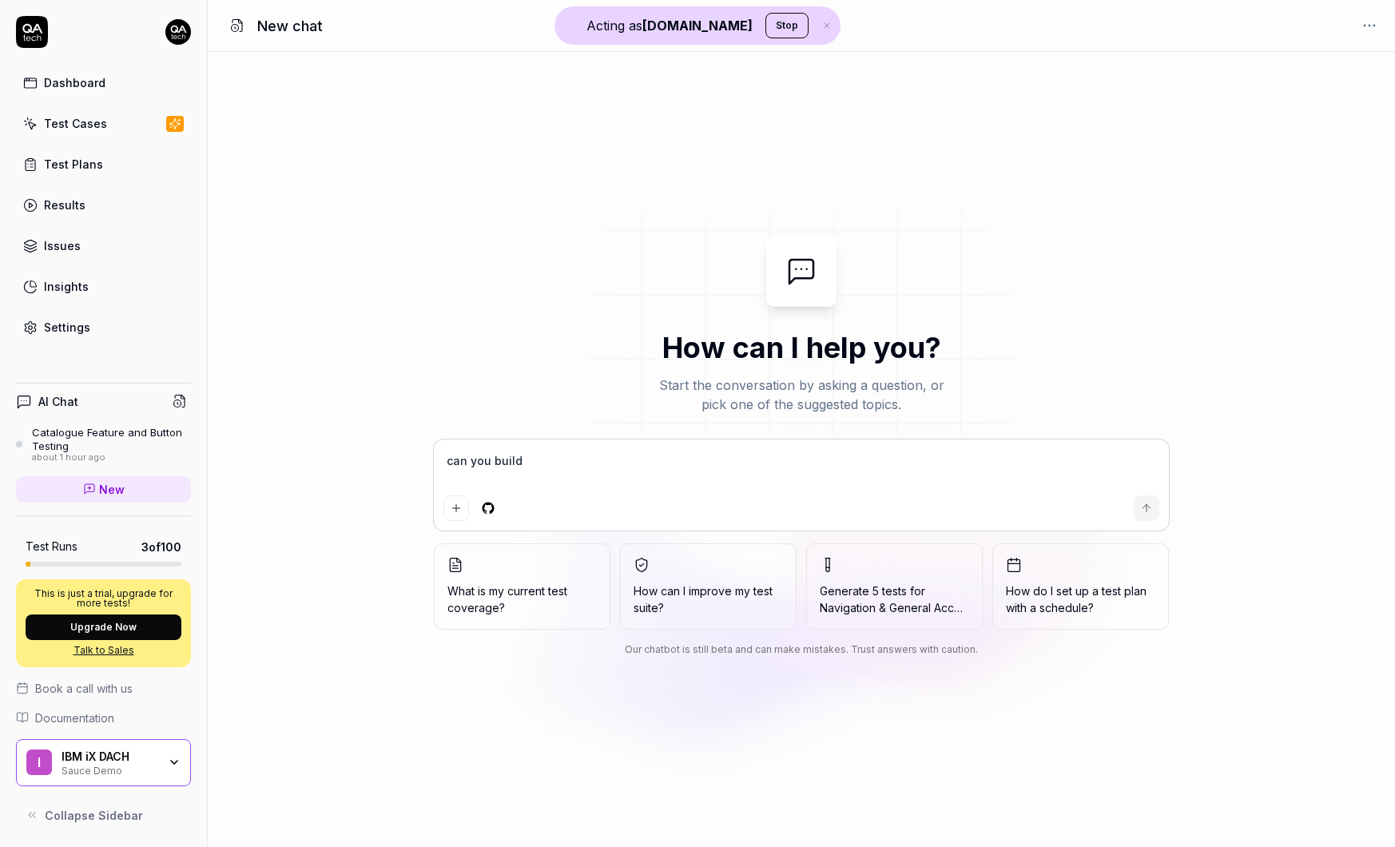
type textarea "can you build a"
type textarea "*"
type textarea "can you build a"
type textarea "*"
type textarea "can you build a t"
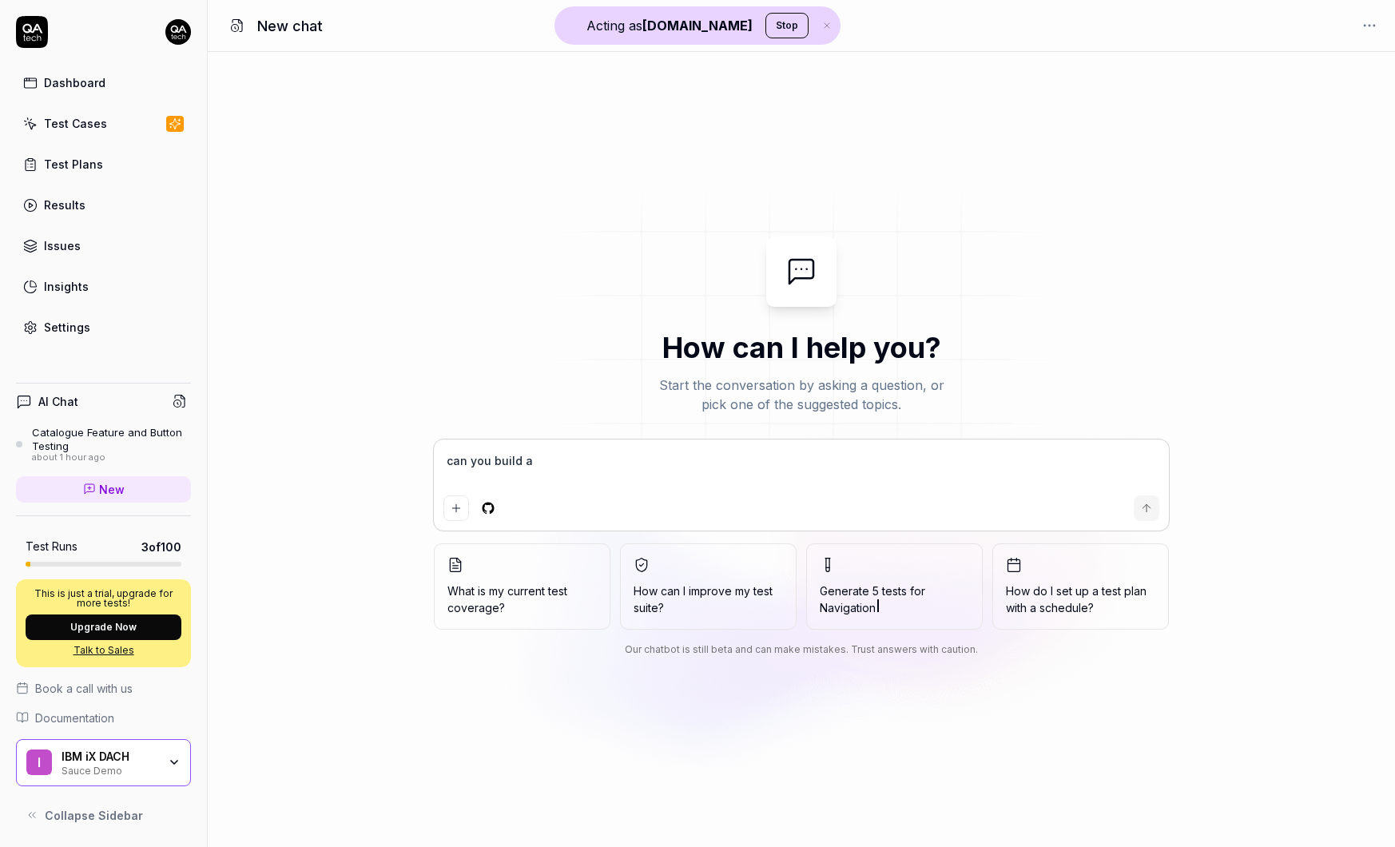
type textarea "*"
type textarea "can you build a te"
type textarea "*"
type textarea "can you build a tes"
type textarea "*"
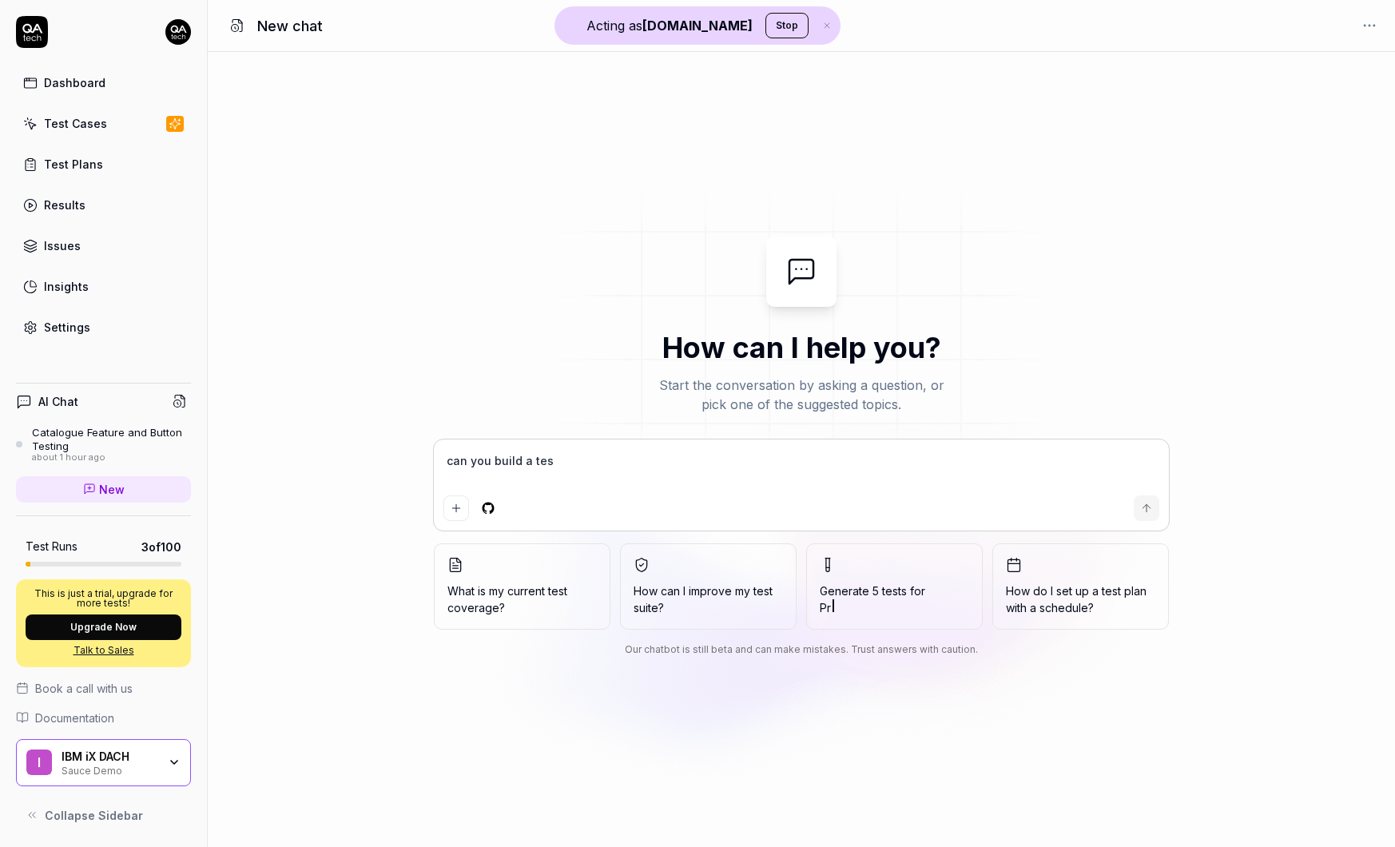
type textarea "can you build a test"
type textarea "*"
type textarea "can you build a testi"
type textarea "*"
type textarea "can you build a testin"
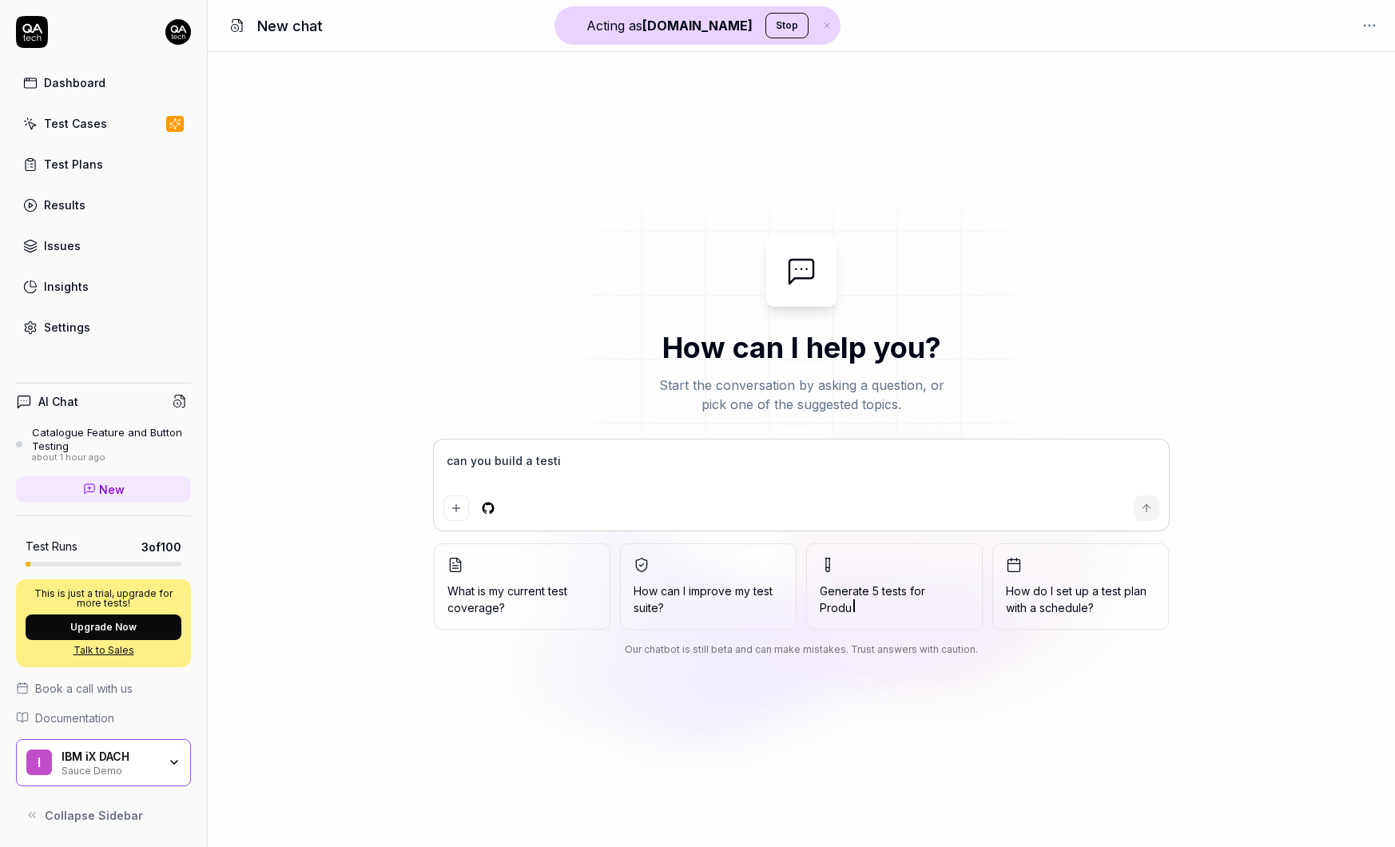
type textarea "*"
type textarea "can you build a testing"
type textarea "*"
type textarea "can you build a testing"
type textarea "*"
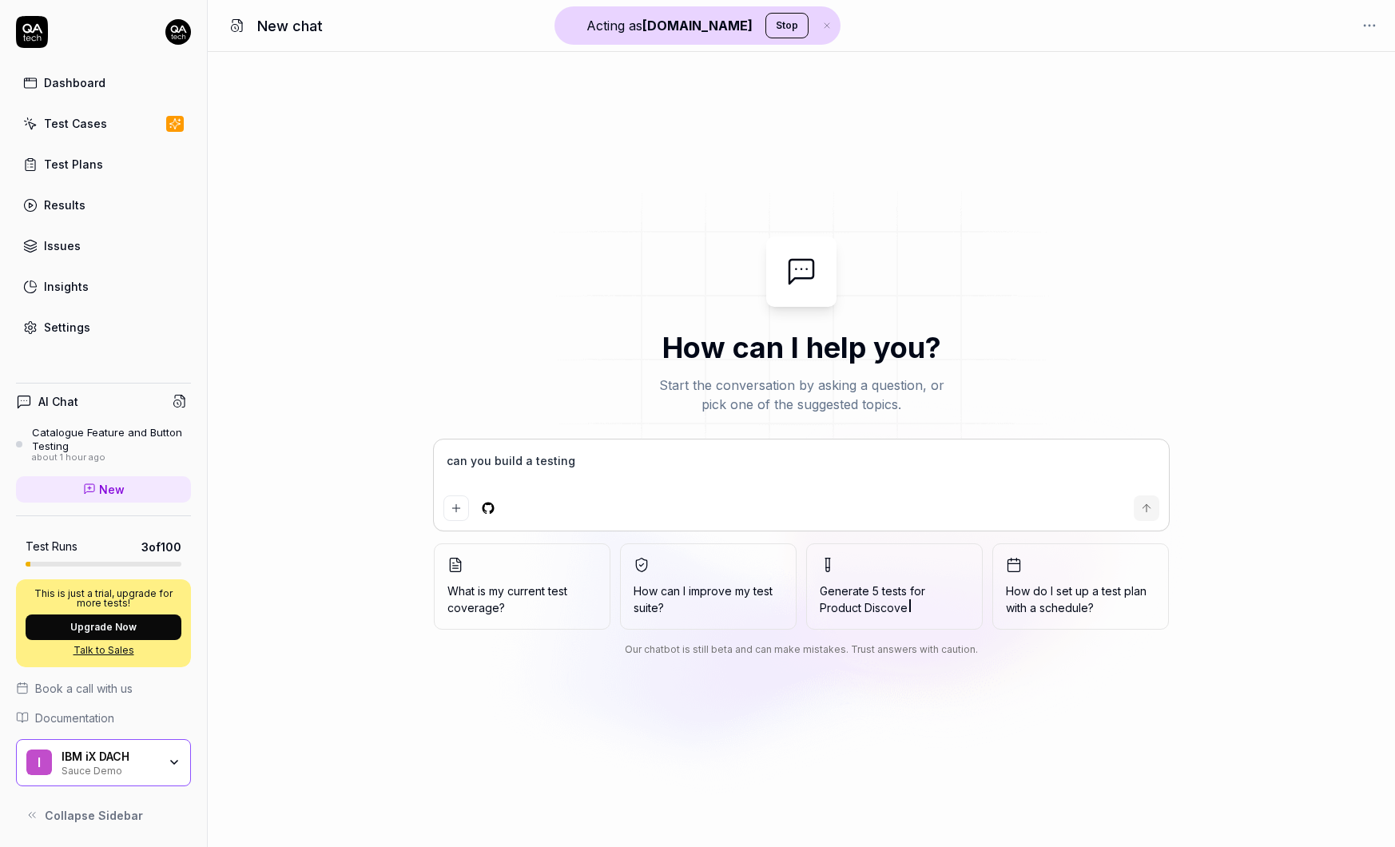
type textarea "can you build a testing p"
type textarea "*"
type textarea "can you build a testing pl"
type textarea "*"
type textarea "can you build a testing pla"
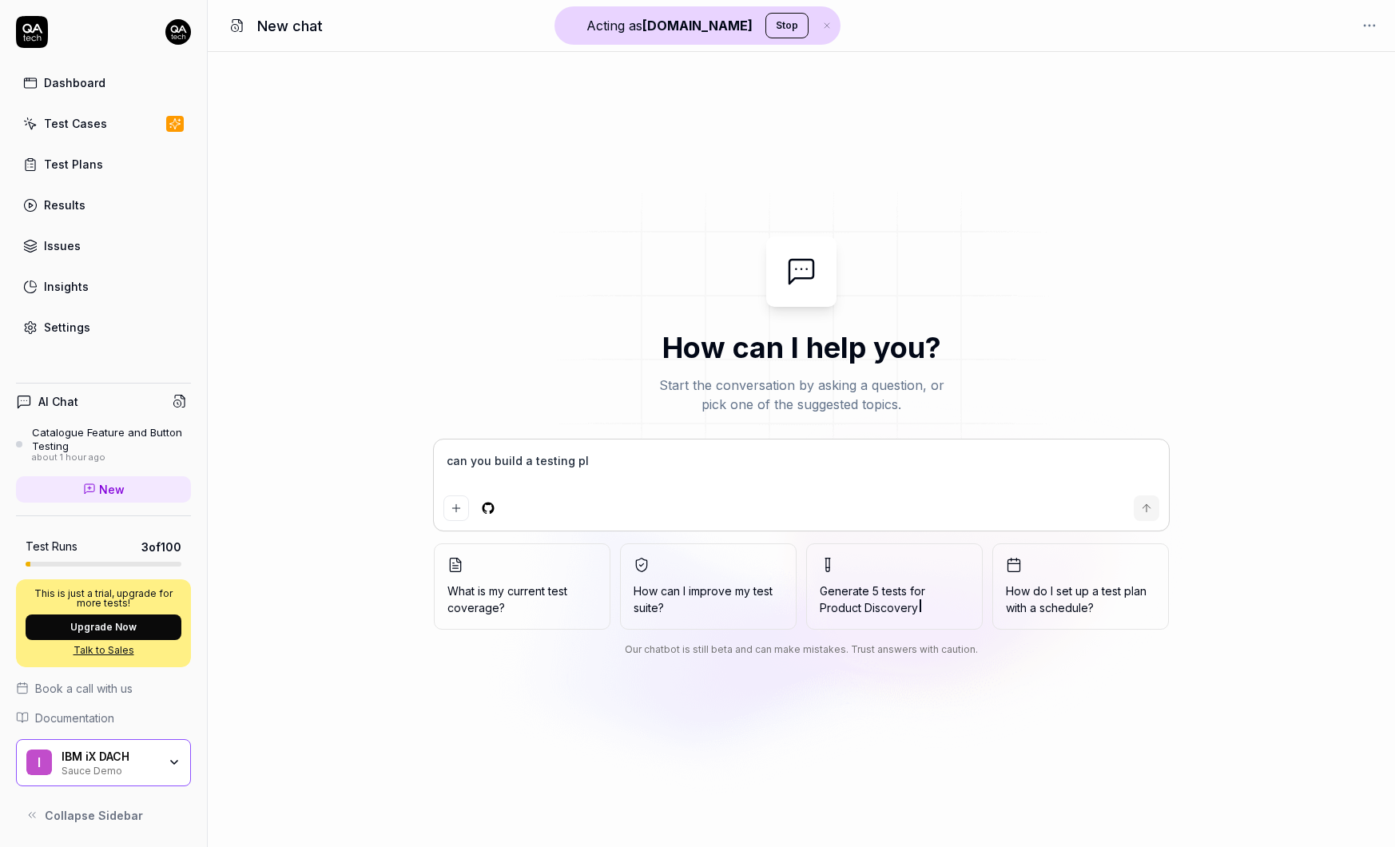
type textarea "*"
type textarea "can you build a testing plan"
type textarea "*"
type textarea "can you build a testing plan"
type textarea "*"
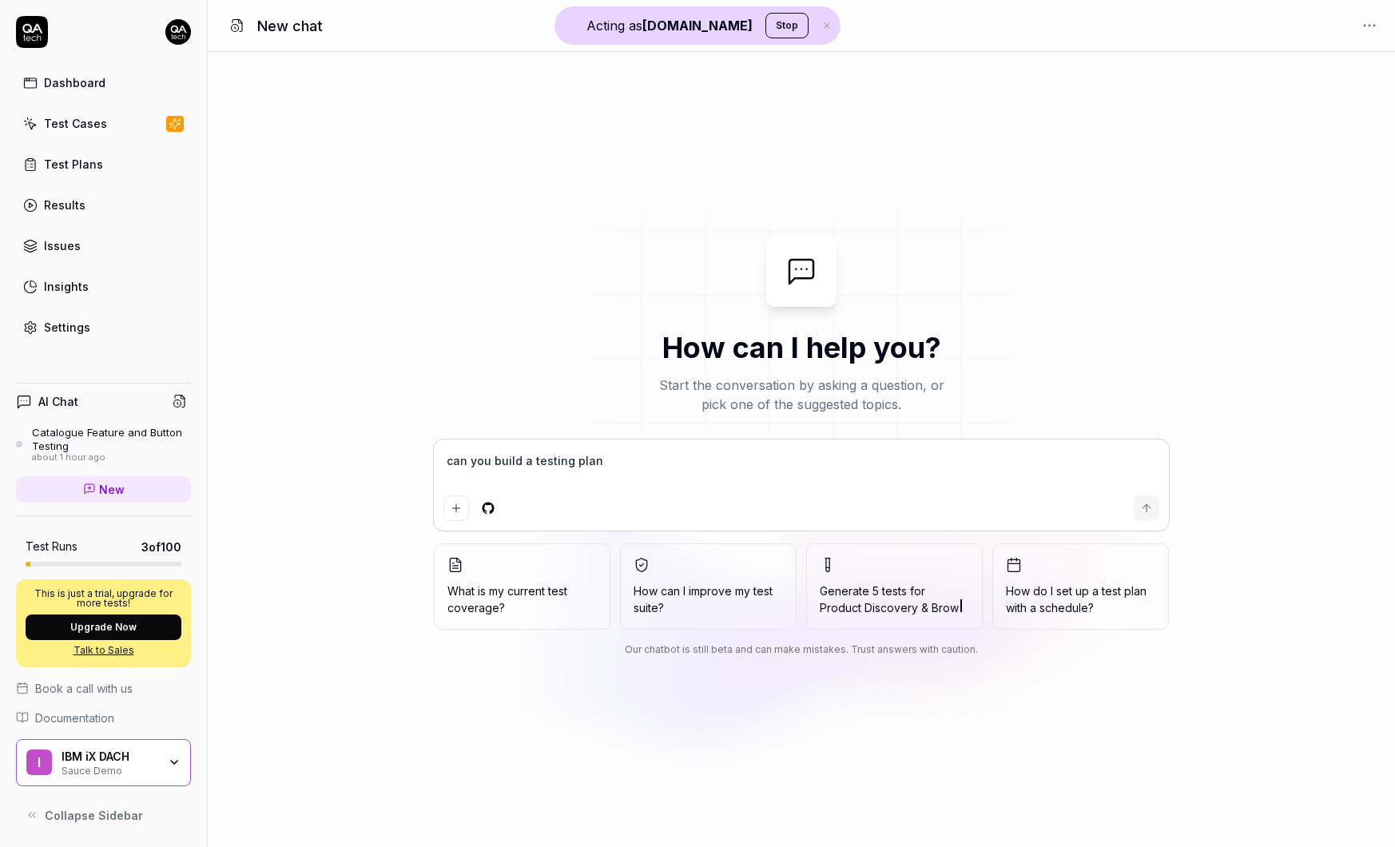
type textarea "can you build a testing plan f"
type textarea "*"
type textarea "can you build a testing plan fo"
type textarea "*"
type textarea "can you build a testing plan for"
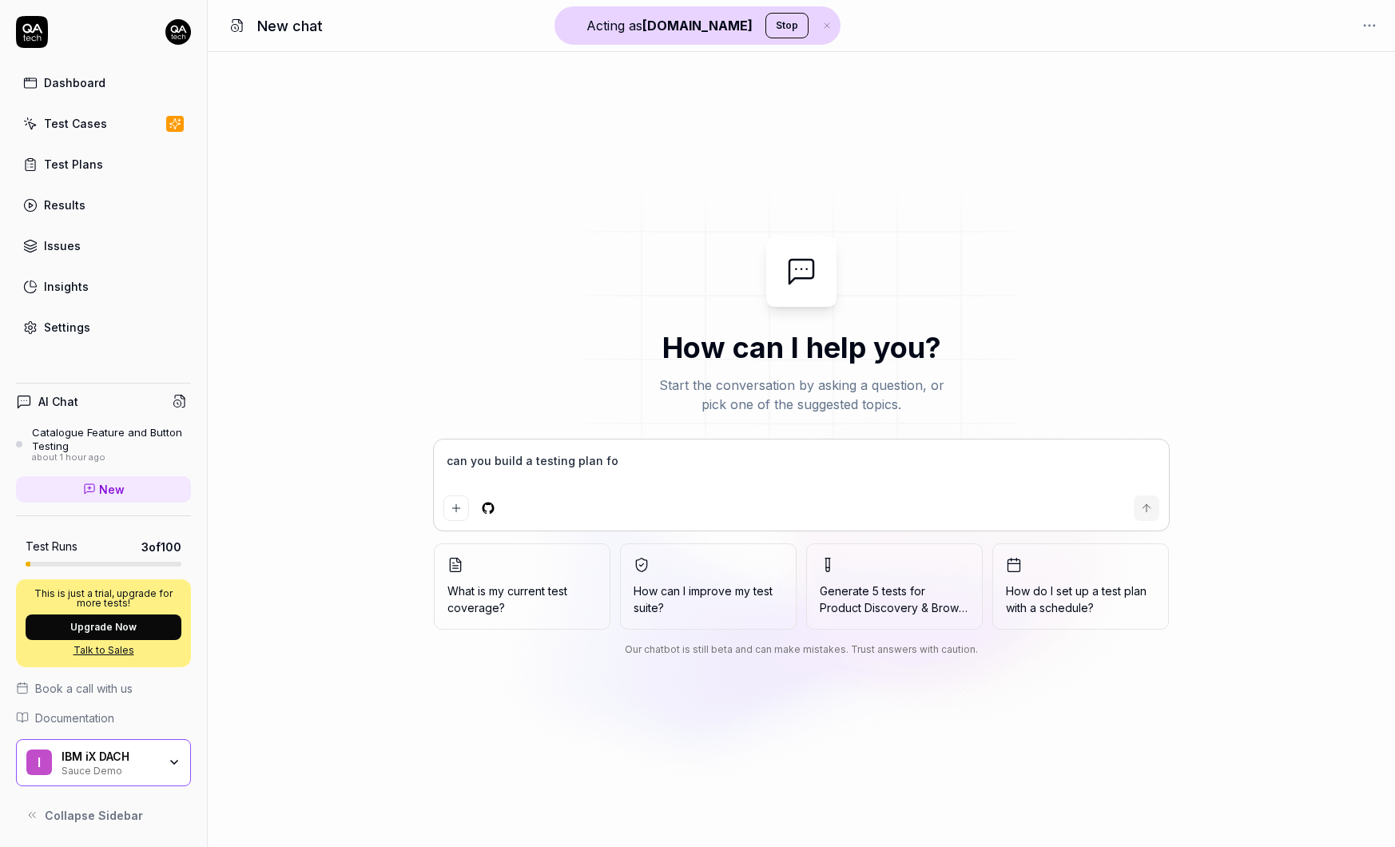
type textarea "*"
type textarea "can you build a testing plan for"
type textarea "*"
type textarea "can you build a testing plan for t"
type textarea "*"
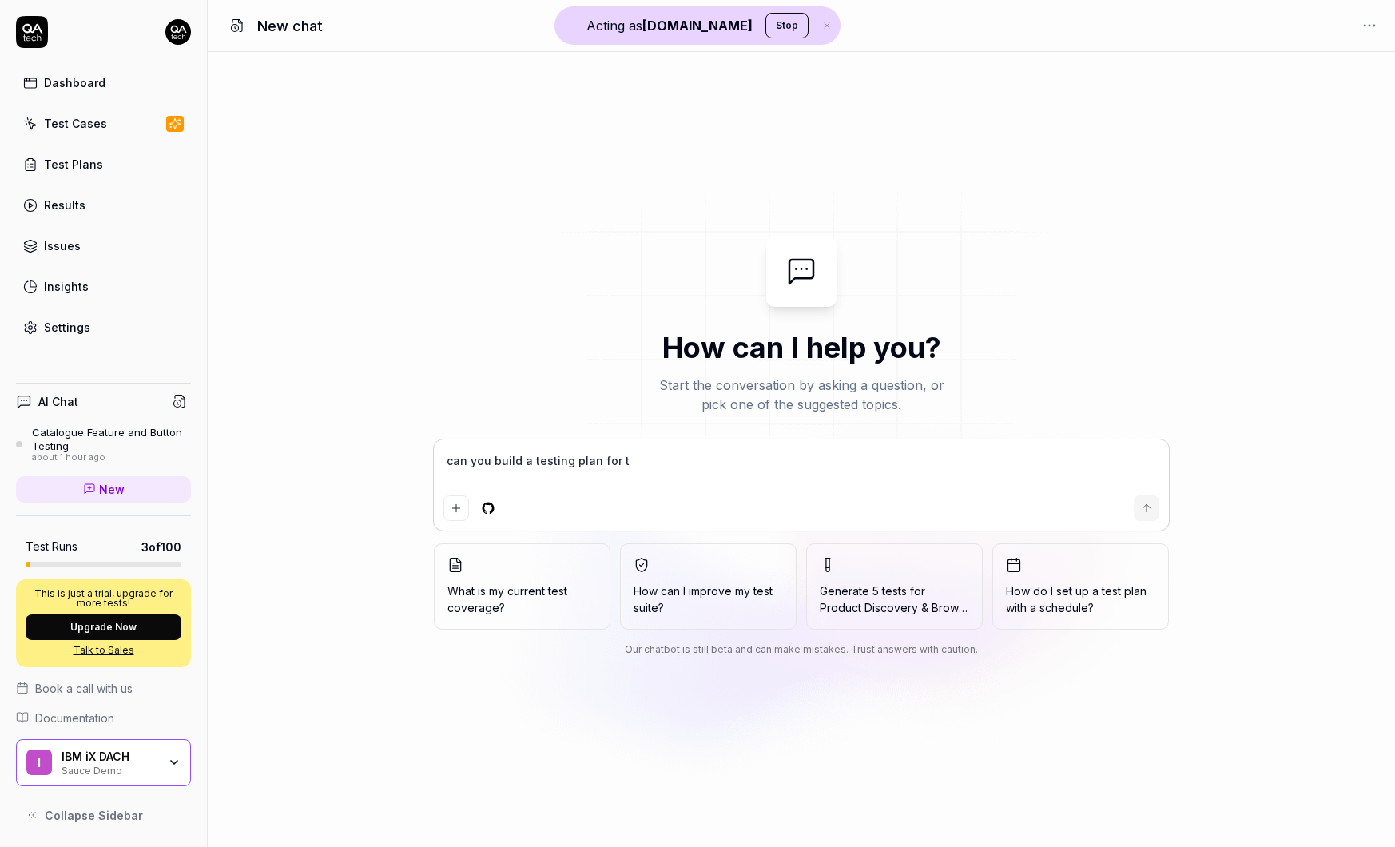
type textarea "can you build a testing plan for th"
type textarea "*"
type textarea "can you build a testing plan for the"
type textarea "*"
type textarea "can you build a testing plan for the"
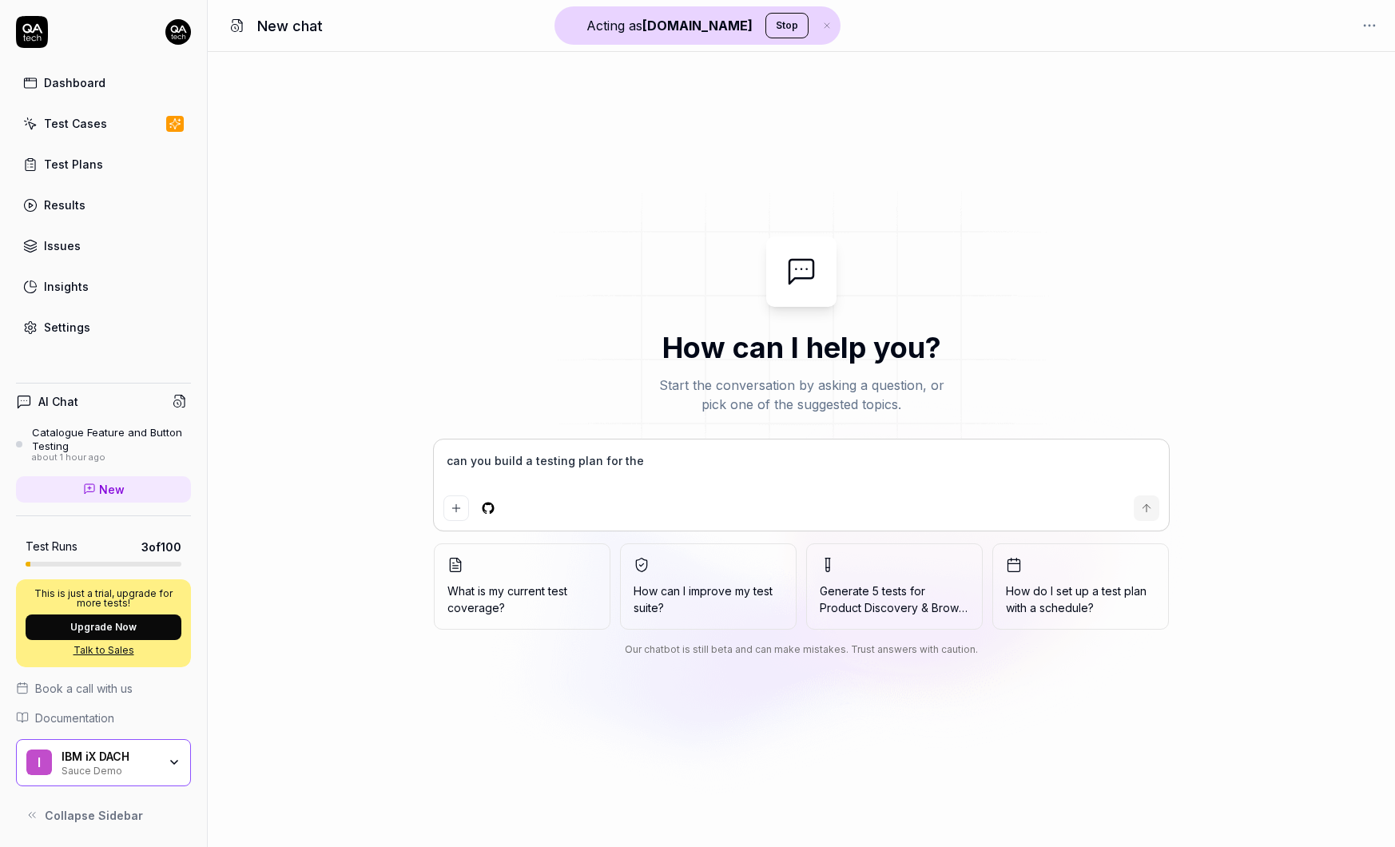
type textarea "*"
type textarea "can you build a testing plan for the s"
type textarea "*"
type textarea "can you build a testing plan for the si"
type textarea "*"
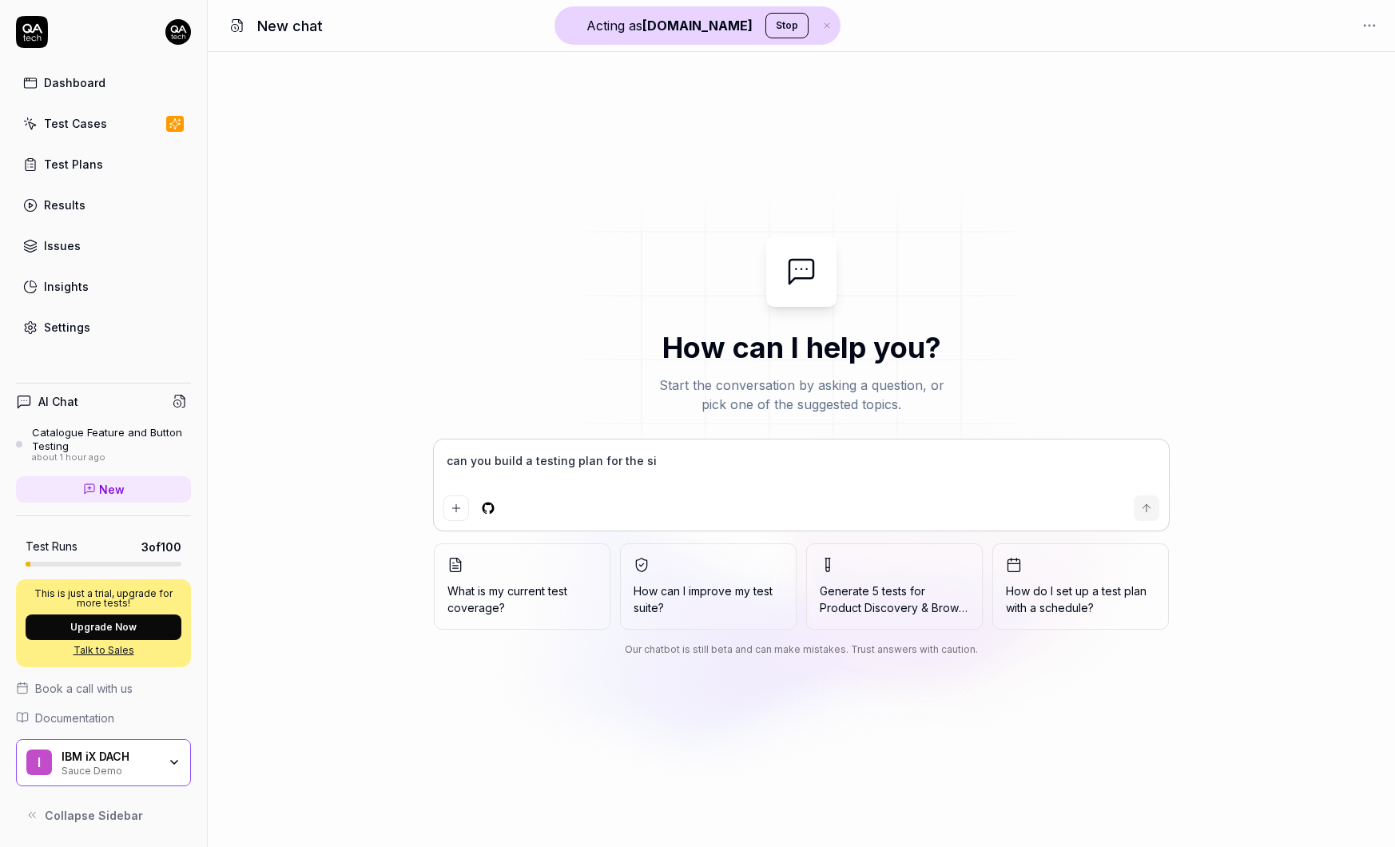
type textarea "can you build a testing plan for the sit"
type textarea "*"
type textarea "can you build a testing plan for the site"
type textarea "*"
type textarea "can you build a testing plan for the site?"
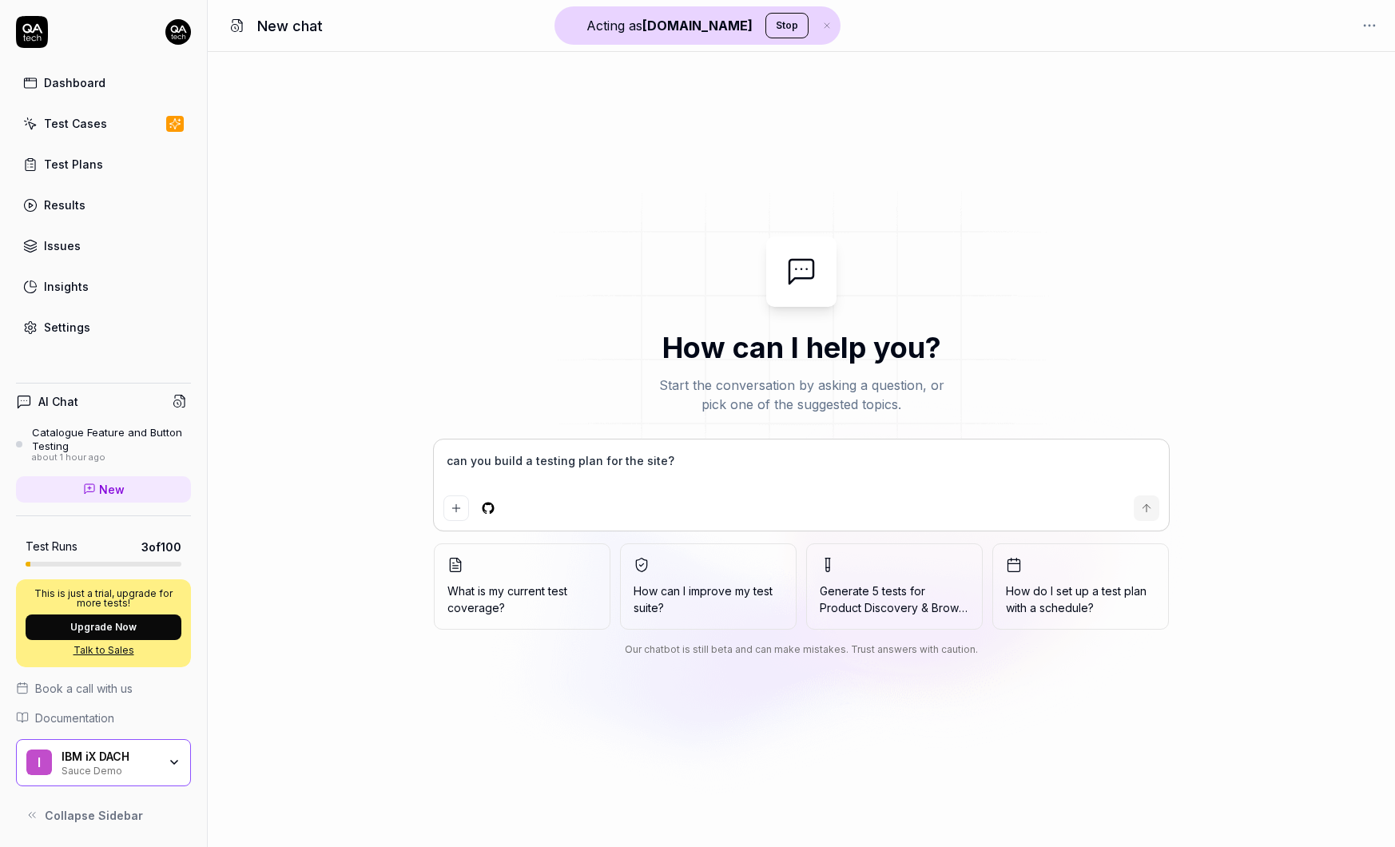
type textarea "*"
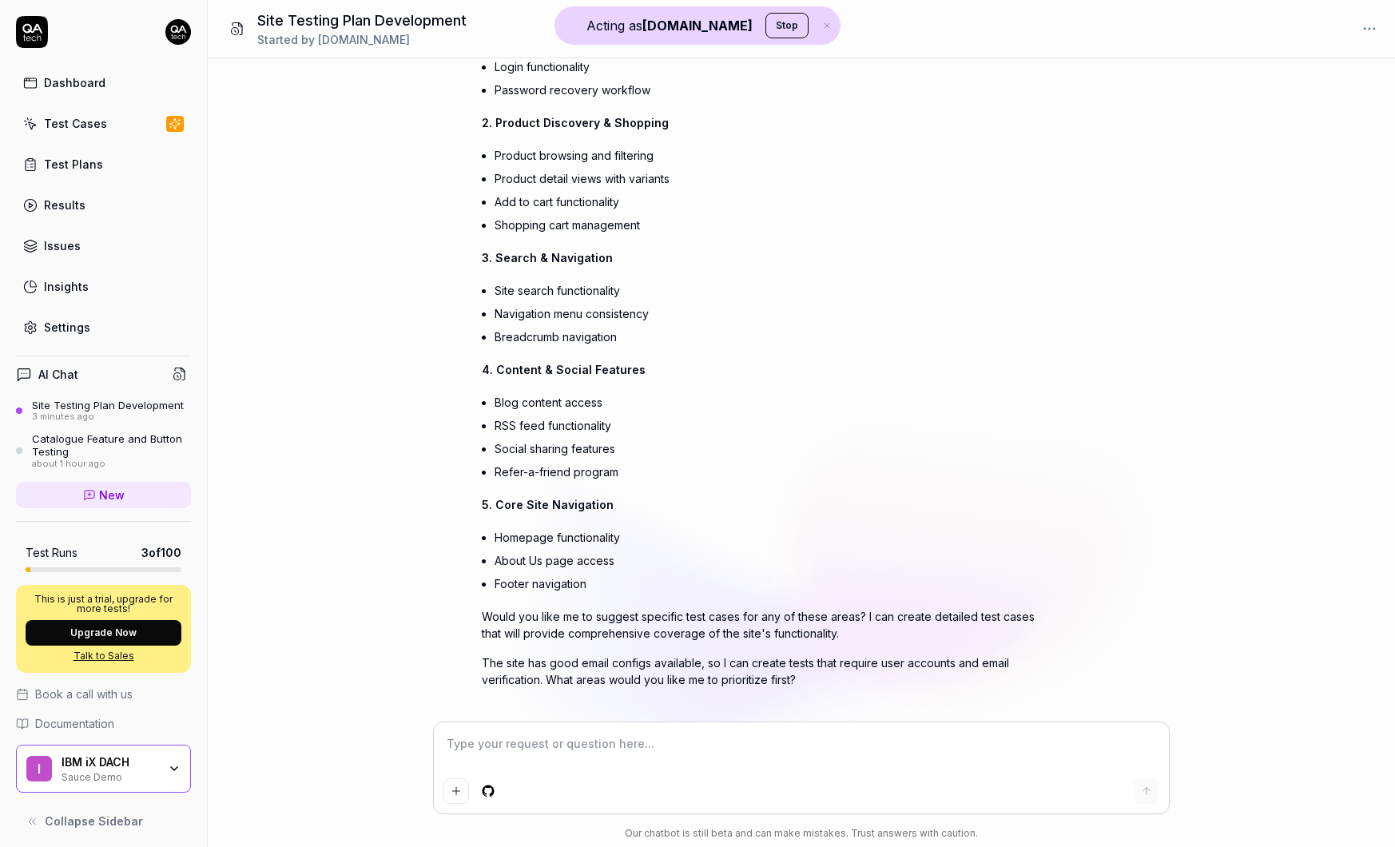
scroll to position [490, 0]
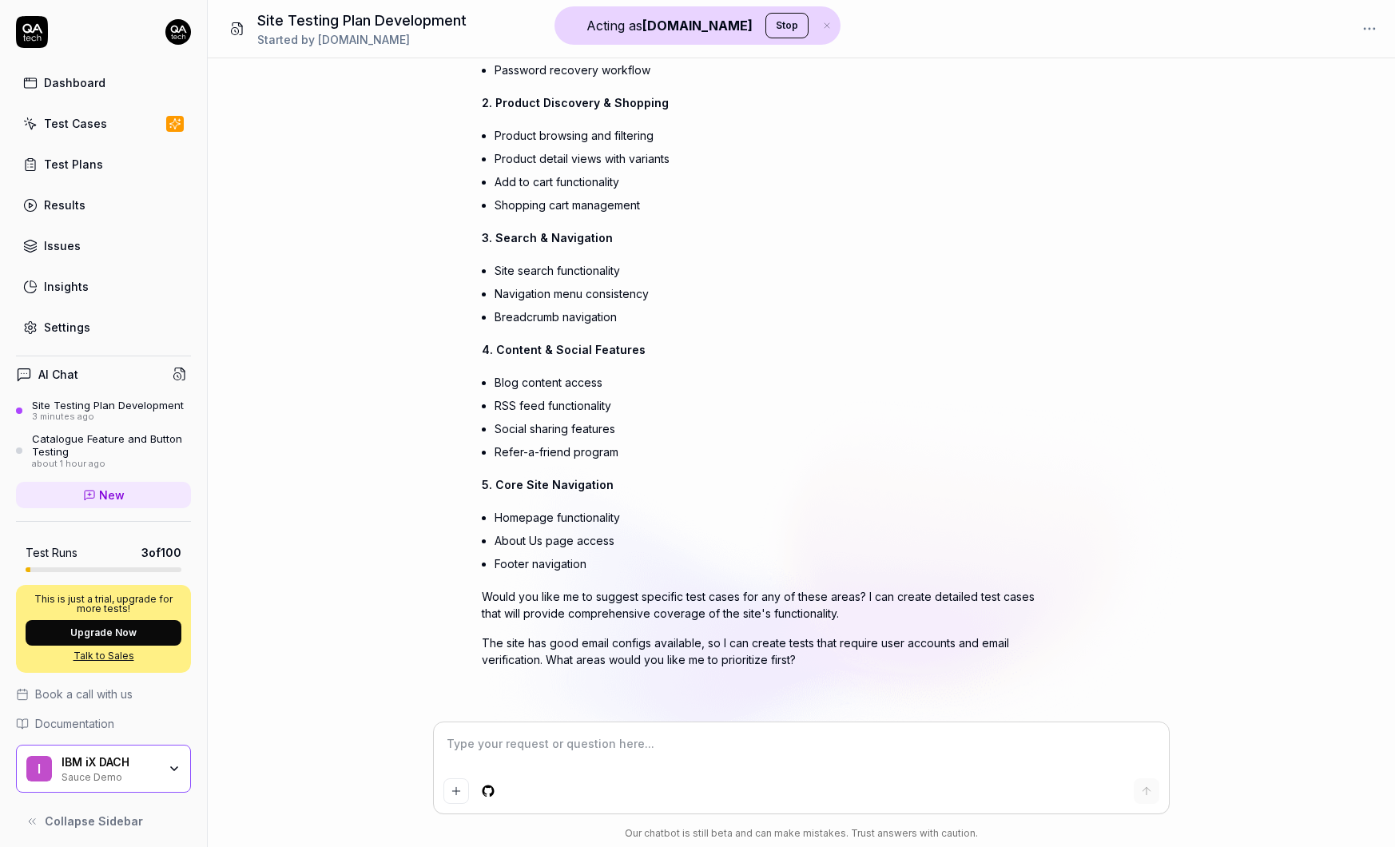
click at [680, 741] on textarea at bounding box center [802, 752] width 716 height 40
type textarea "*"
type textarea "c"
type textarea "*"
type textarea "can"
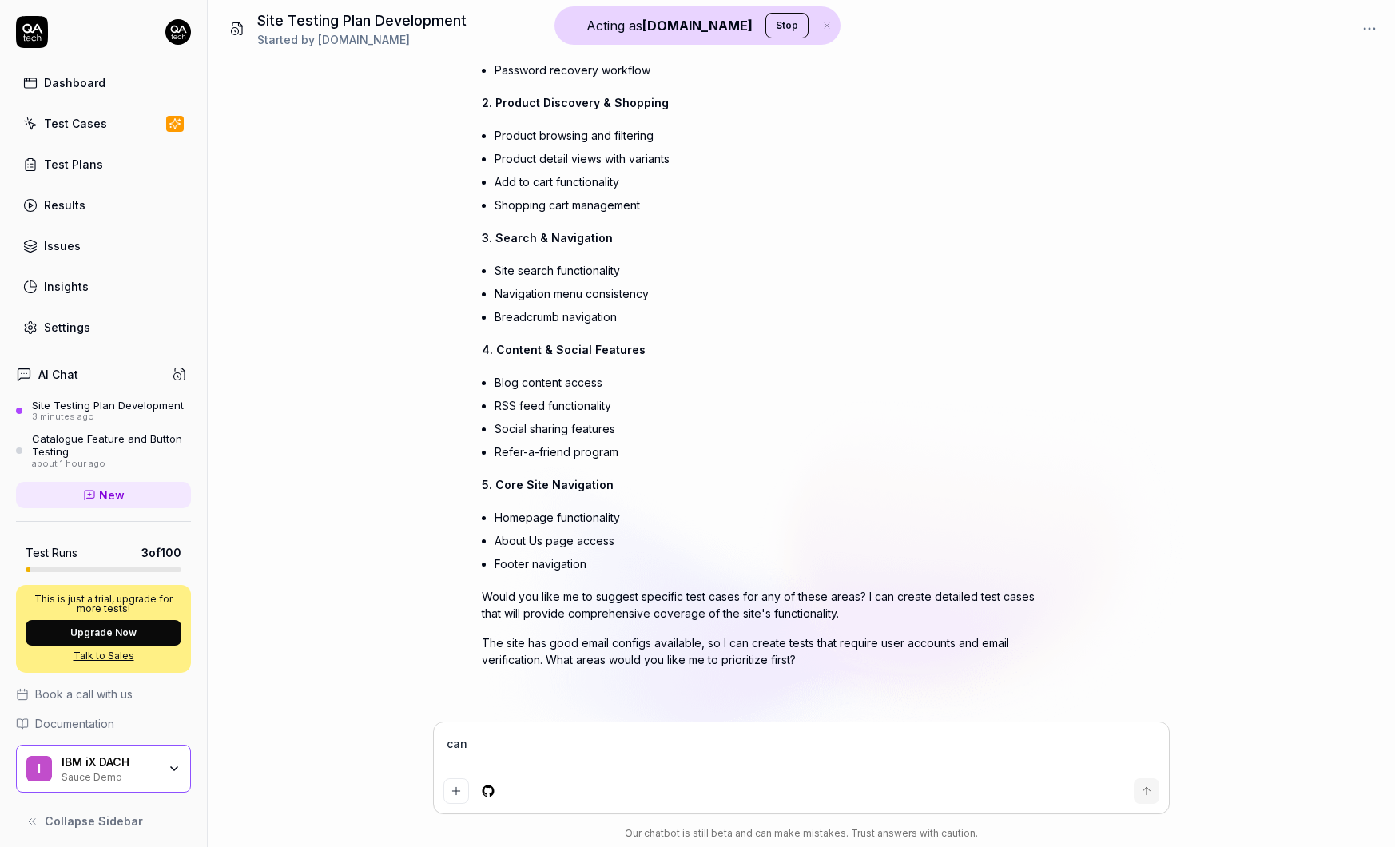
type textarea "*"
type textarea "can"
type textarea "*"
type textarea "can y"
type textarea "*"
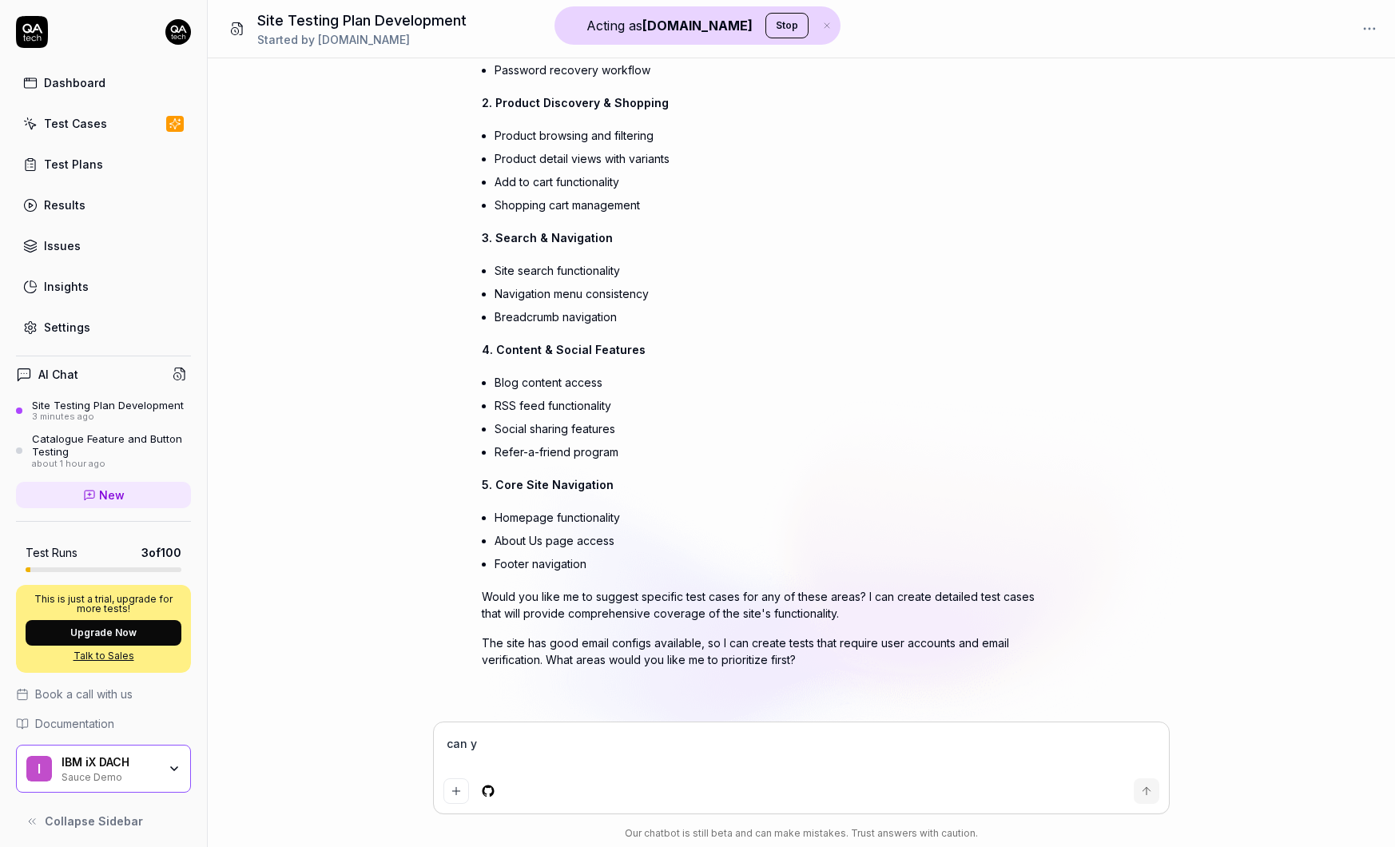
type textarea "can yo"
type textarea "*"
type textarea "can you"
type textarea "*"
type textarea "can you"
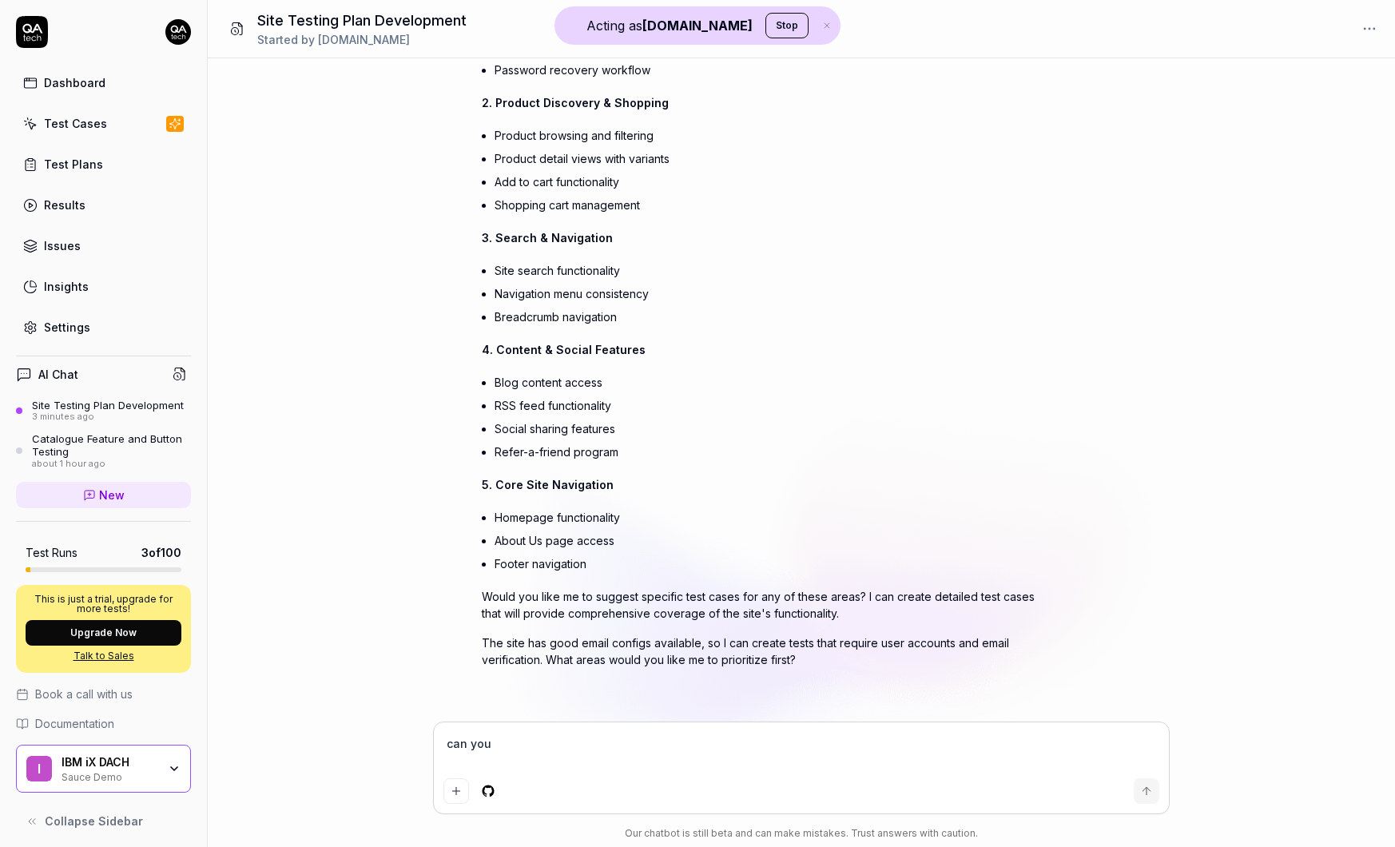
type textarea "*"
type textarea "can you b"
type textarea "*"
type textarea "can you bu"
type textarea "*"
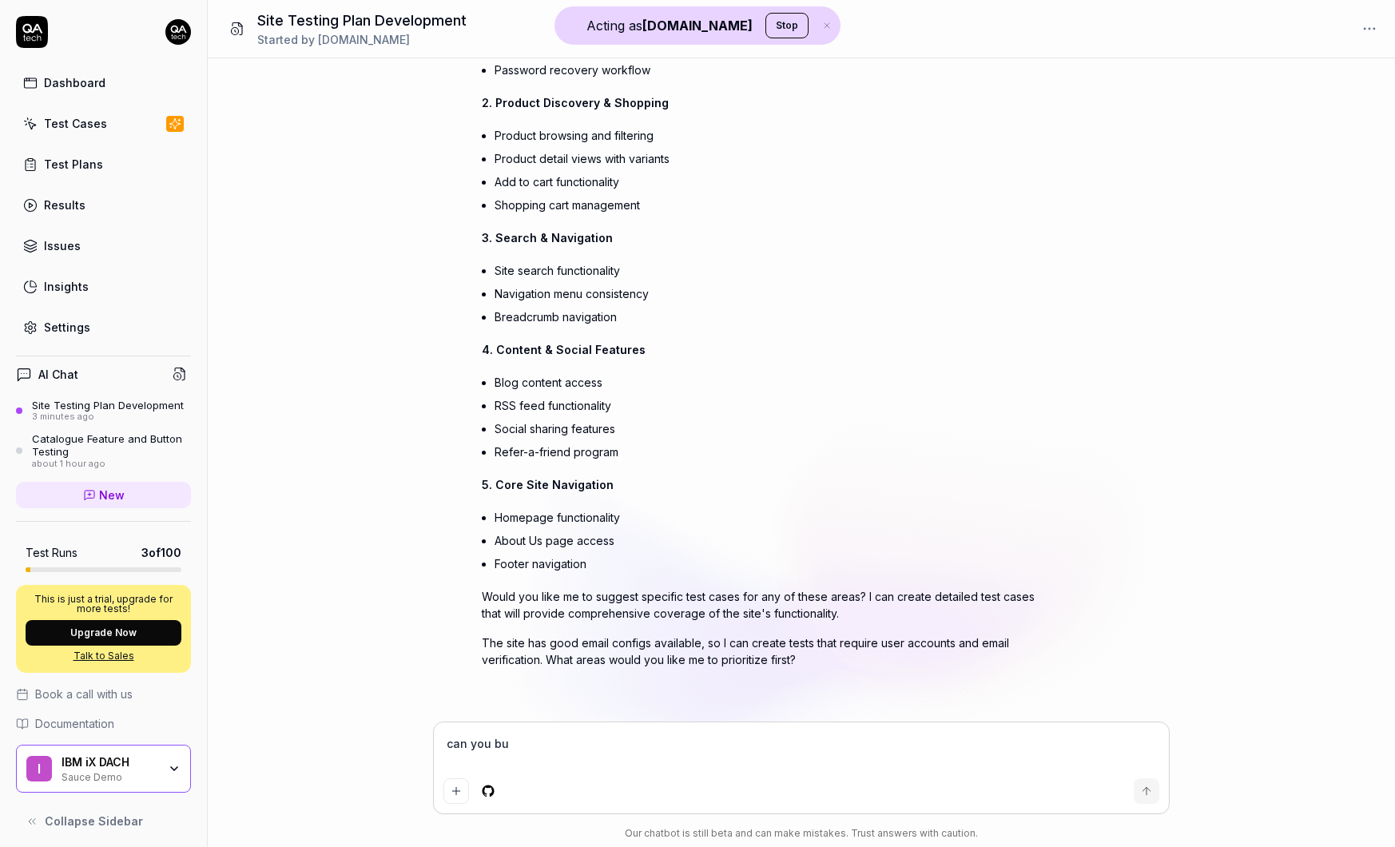
type textarea "can you bui"
type textarea "*"
type textarea "can you buil"
type textarea "*"
type textarea "can you build"
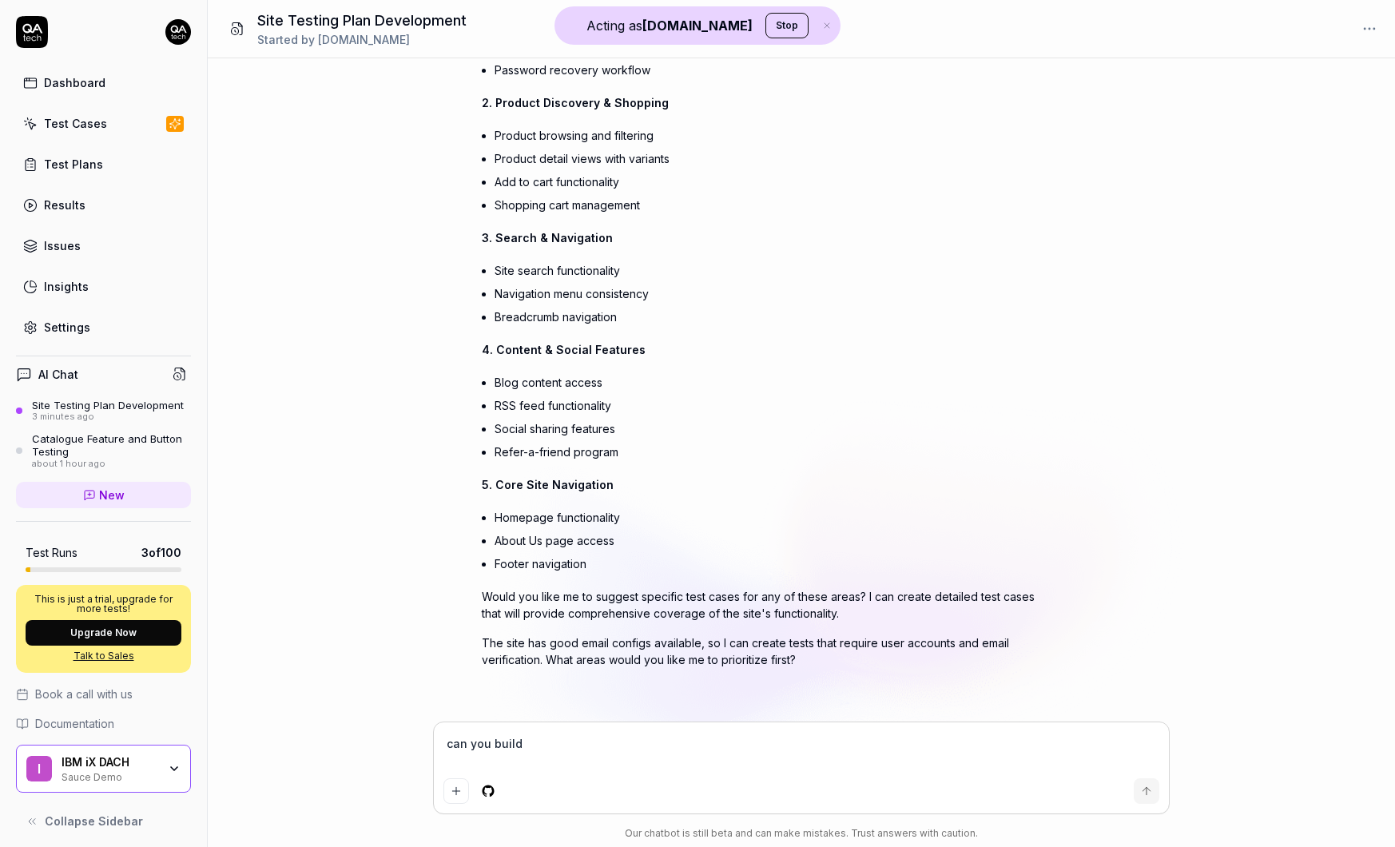
type textarea "*"
type textarea "can you build"
type textarea "*"
type textarea "can you build t"
type textarea "*"
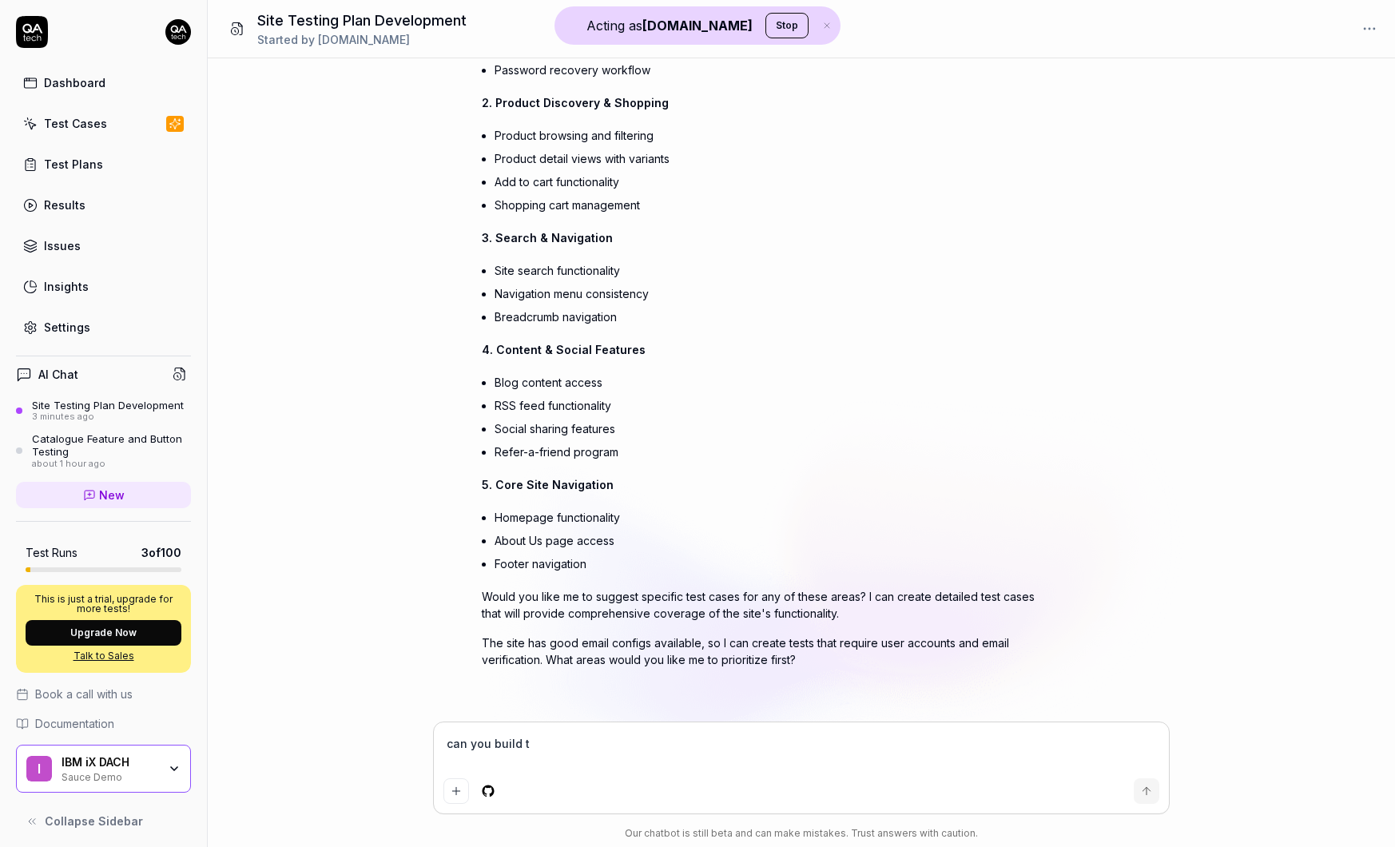
type textarea "can you build th"
type textarea "*"
type textarea "can you build tho"
type textarea "*"
type textarea "can you build thos"
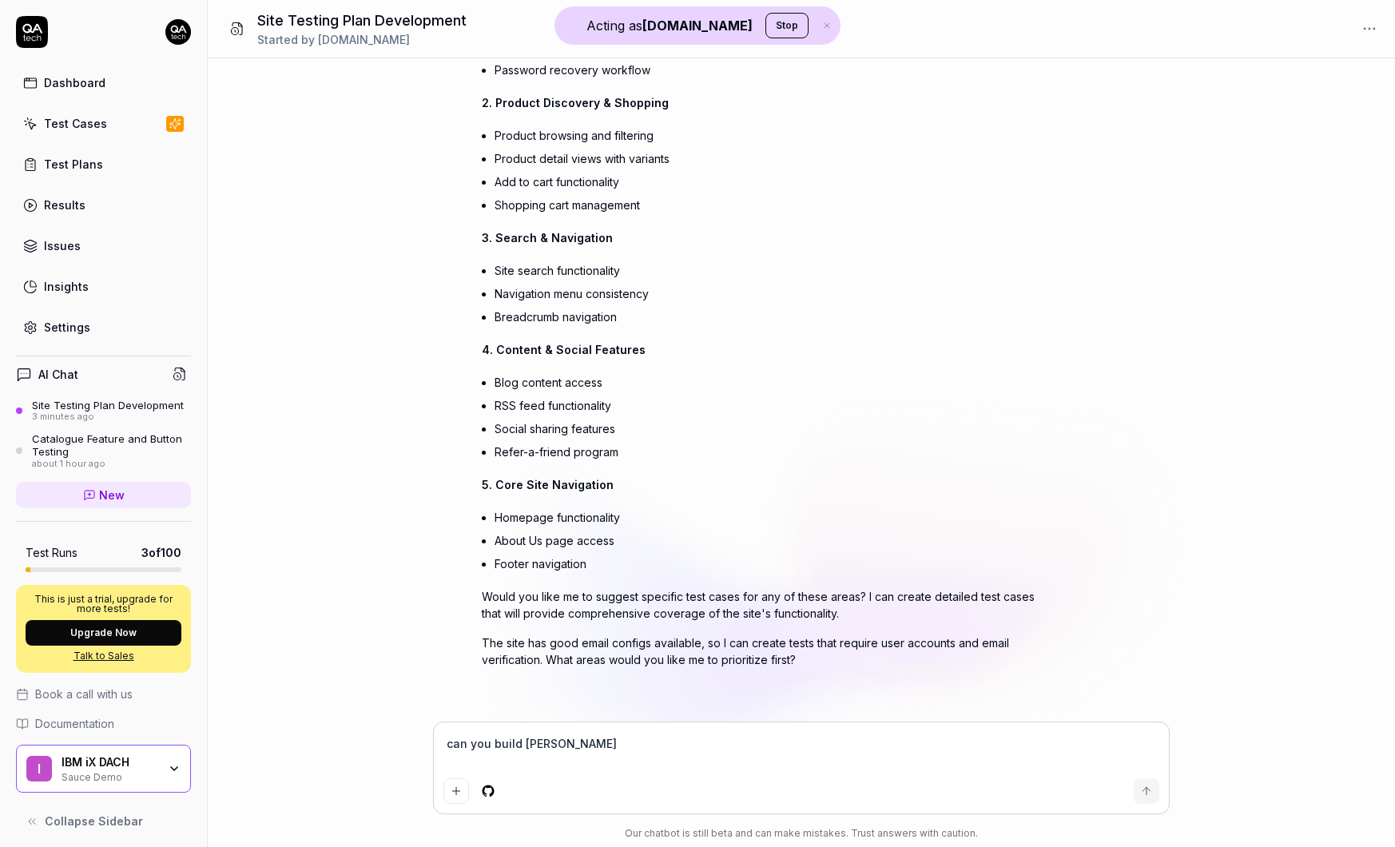
type textarea "*"
type textarea "can you build those"
type textarea "*"
type textarea "can you build those"
type textarea "*"
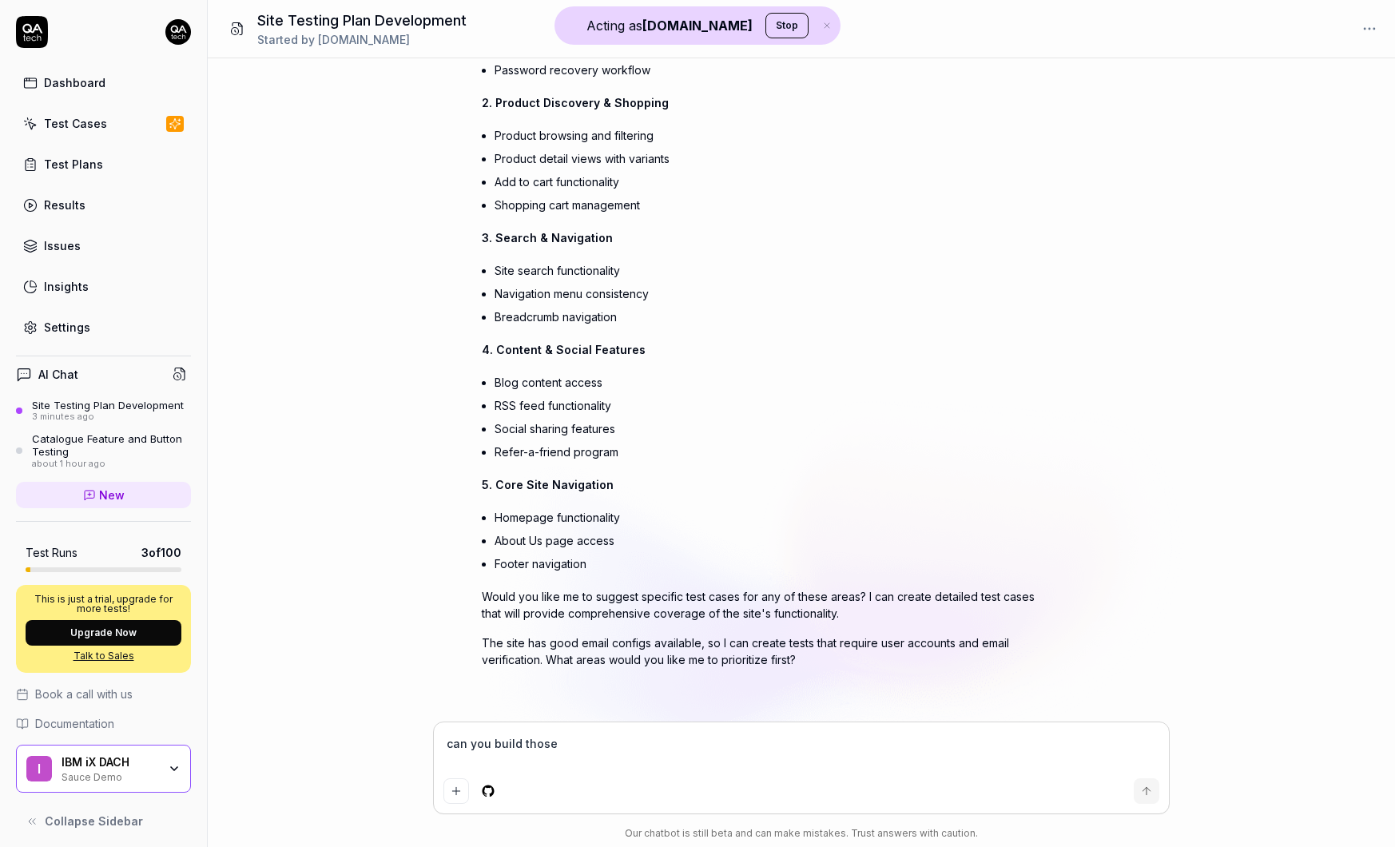
type textarea "can you build those t"
type textarea "*"
type textarea "can you build those te"
type textarea "*"
type textarea "can you build those tes"
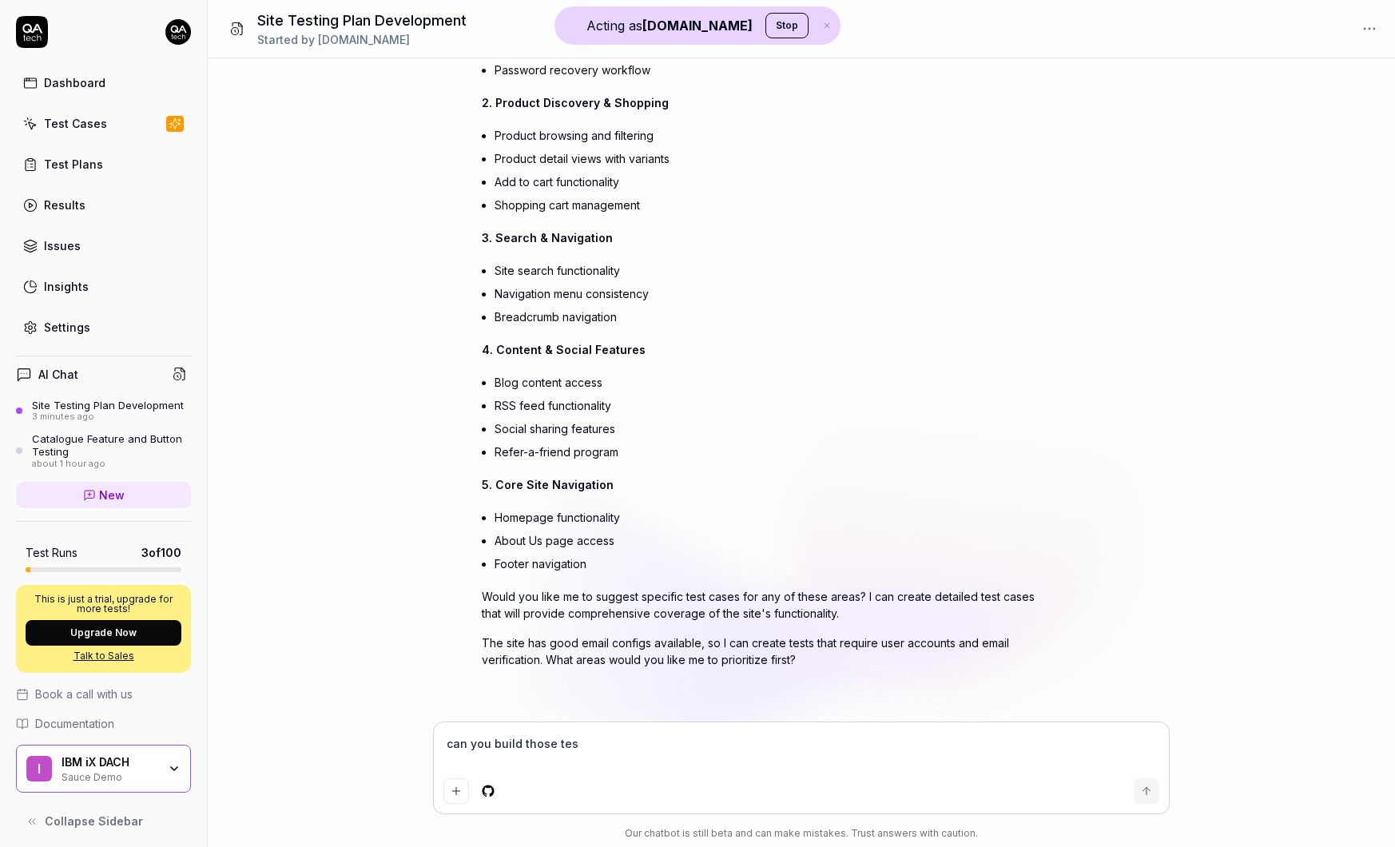
type textarea "*"
type textarea "can you build those test"
type textarea "*"
type textarea "can you build those test"
type textarea "*"
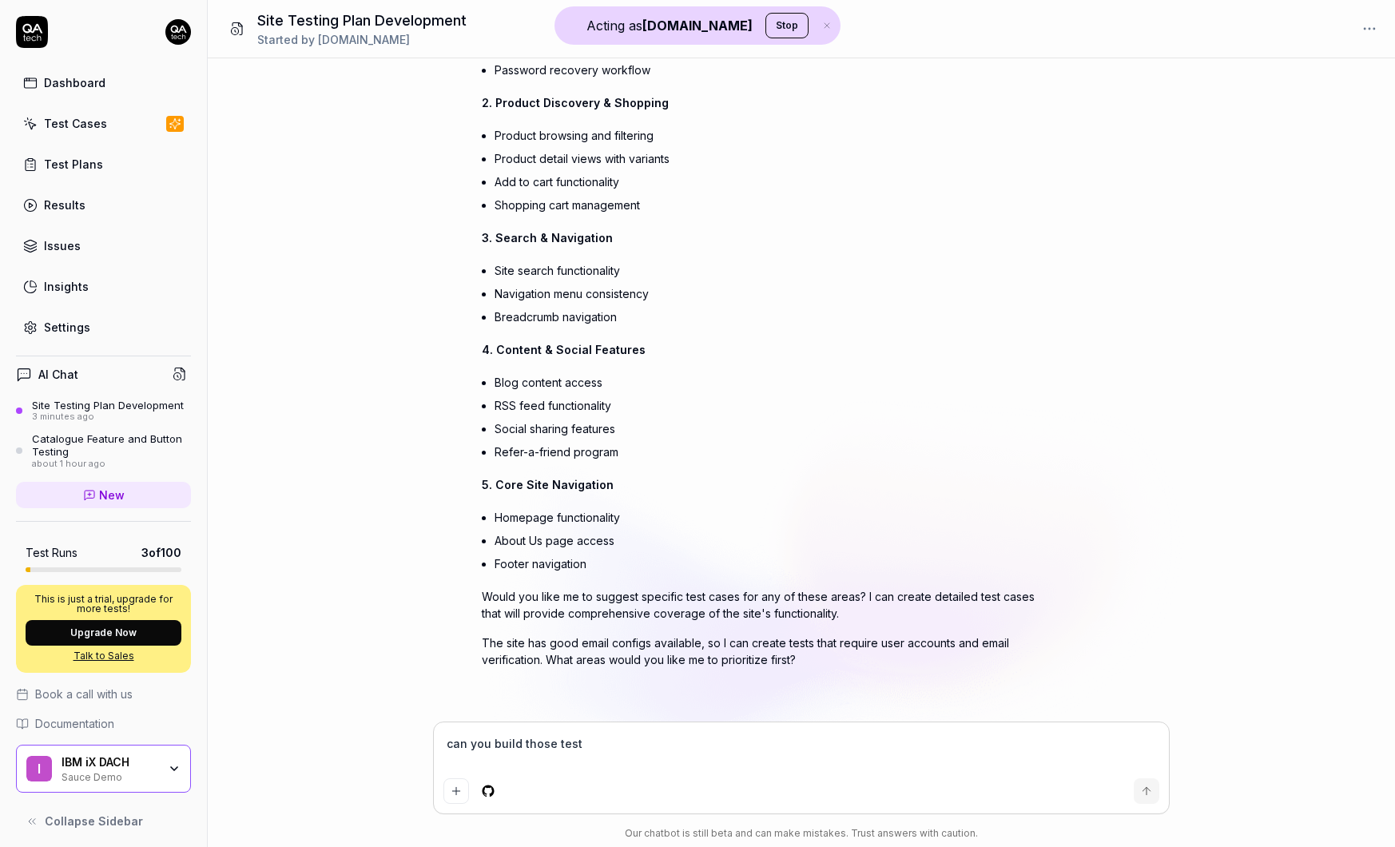
type textarea "can you build those test c"
type textarea "*"
type textarea "can you build those test ca"
type textarea "*"
type textarea "can you build those test case"
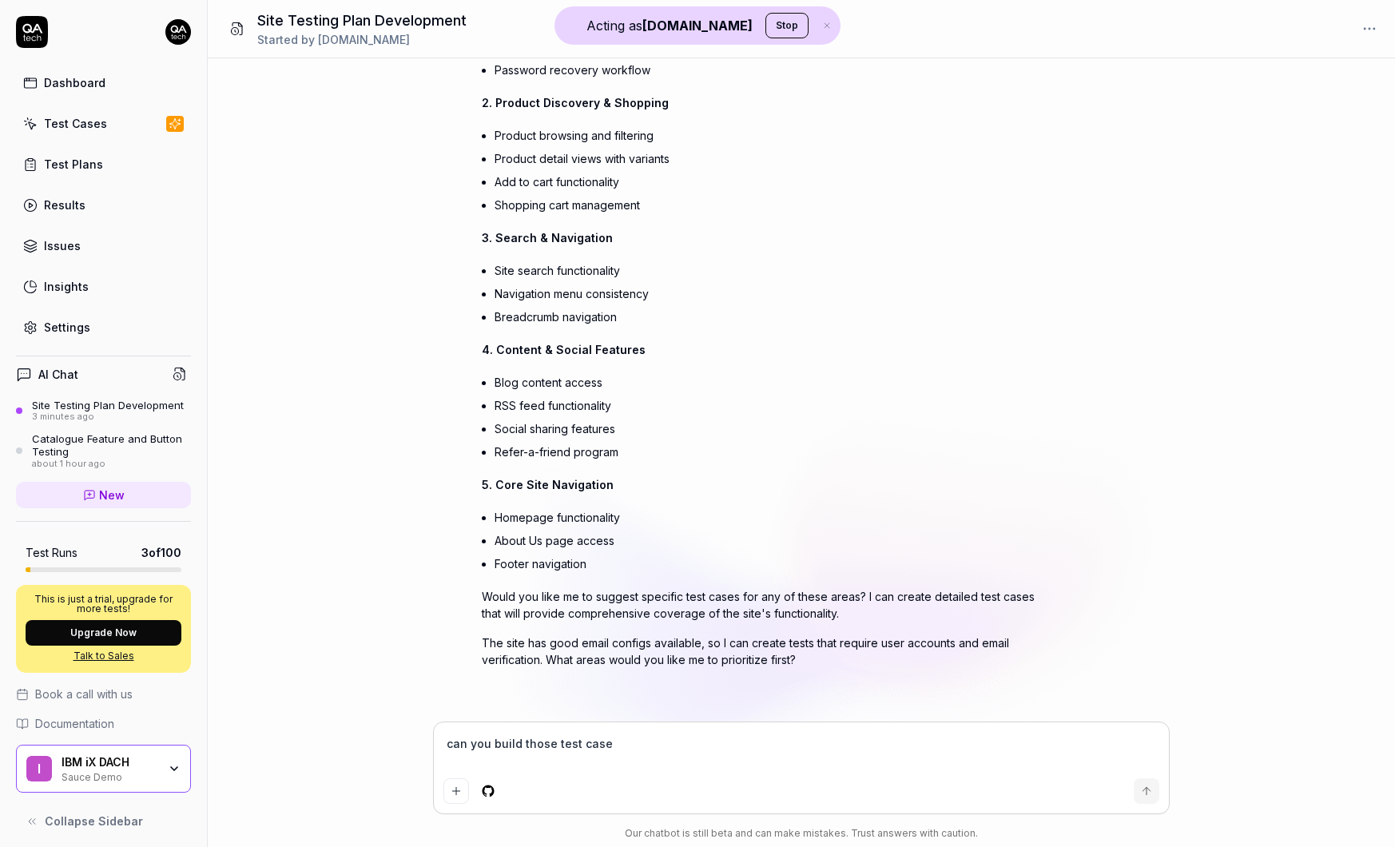
type textarea "*"
type textarea "can you build those test cases"
type textarea "*"
type textarea "can you build those test cases?"
type textarea "*"
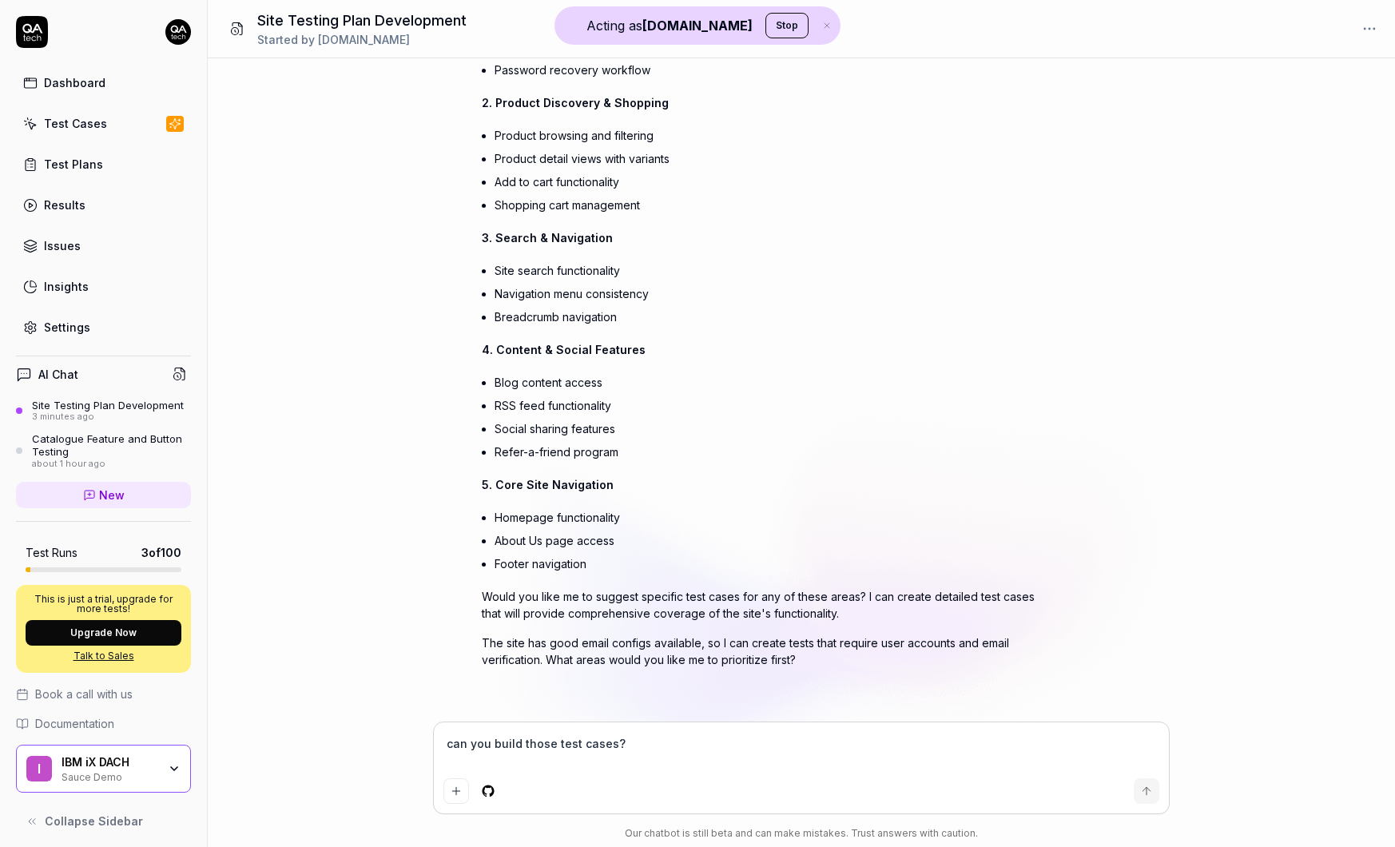
type textarea "can you build those test cases"
type textarea "*"
type textarea "can you build those test cases"
type textarea "*"
type textarea "can you build those test cases y"
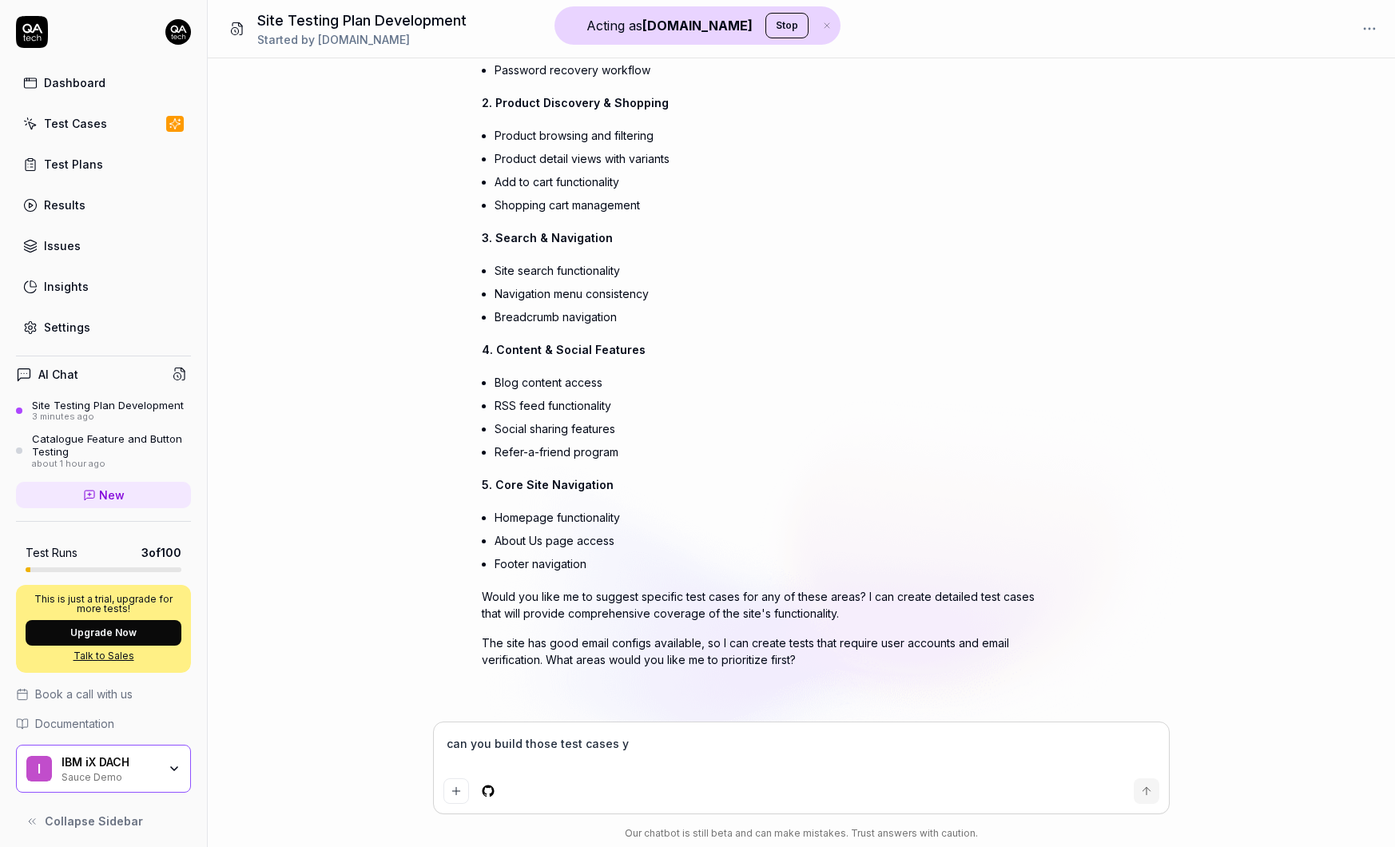
type textarea "*"
type textarea "can you build those test cases yo"
type textarea "*"
type textarea "can you build those test cases you"
type textarea "*"
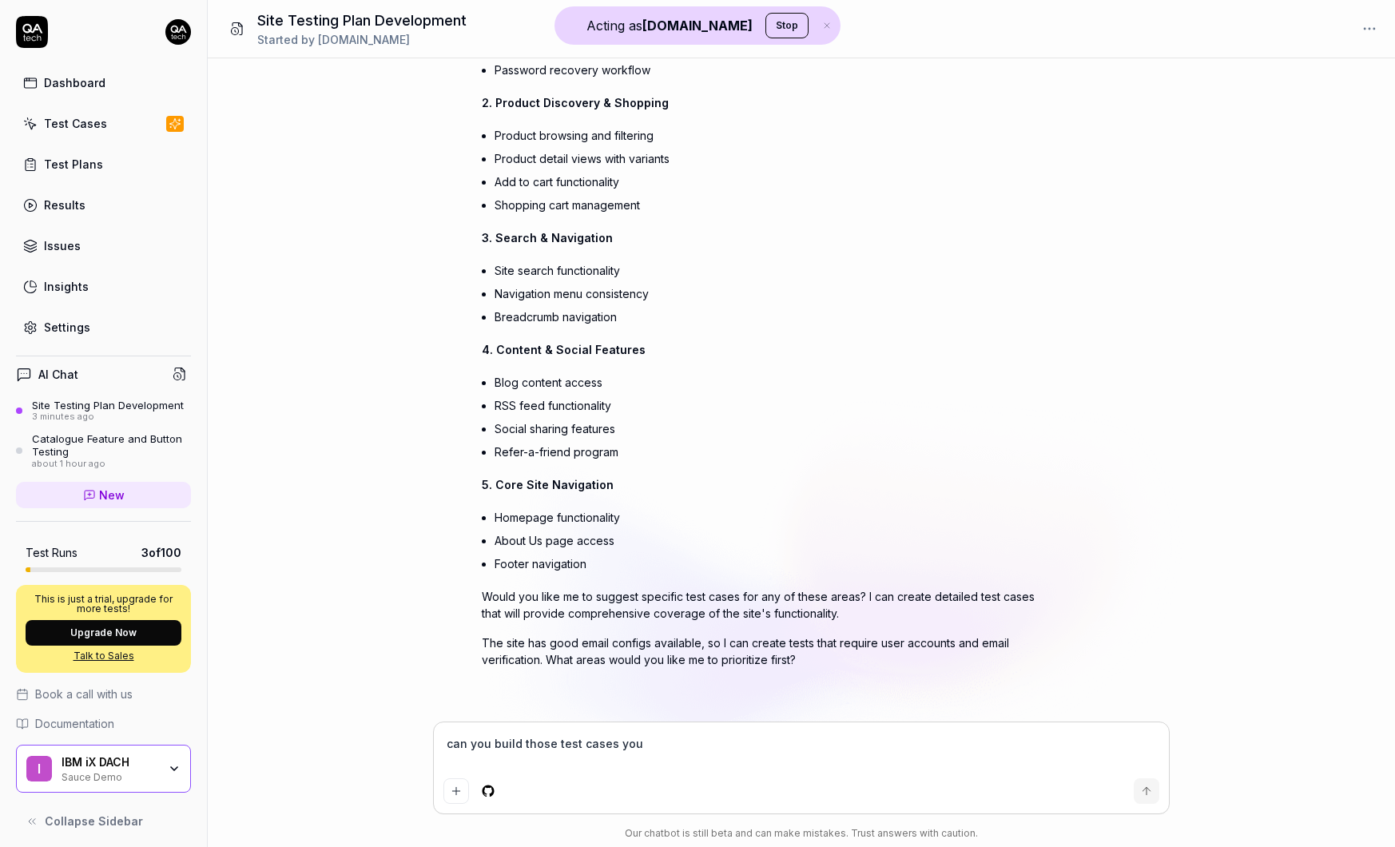
type textarea "can you build those test cases you"
type textarea "*"
type textarea "can you build those test cases you s"
type textarea "*"
type textarea "can you build those test cases you su"
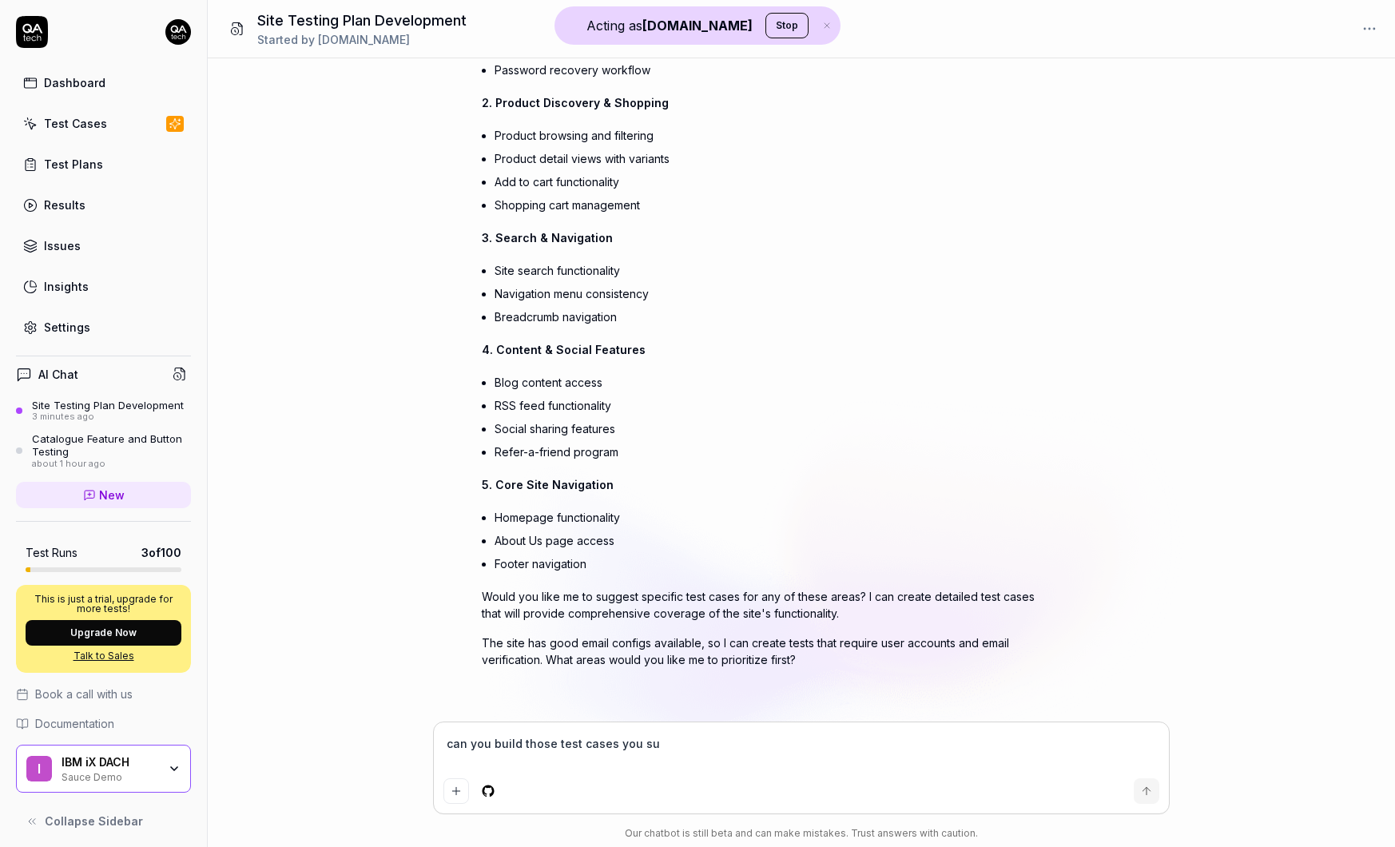
type textarea "*"
type textarea "can you build those test cases you sug"
type textarea "*"
type textarea "can you build those test cases you sugg"
type textarea "*"
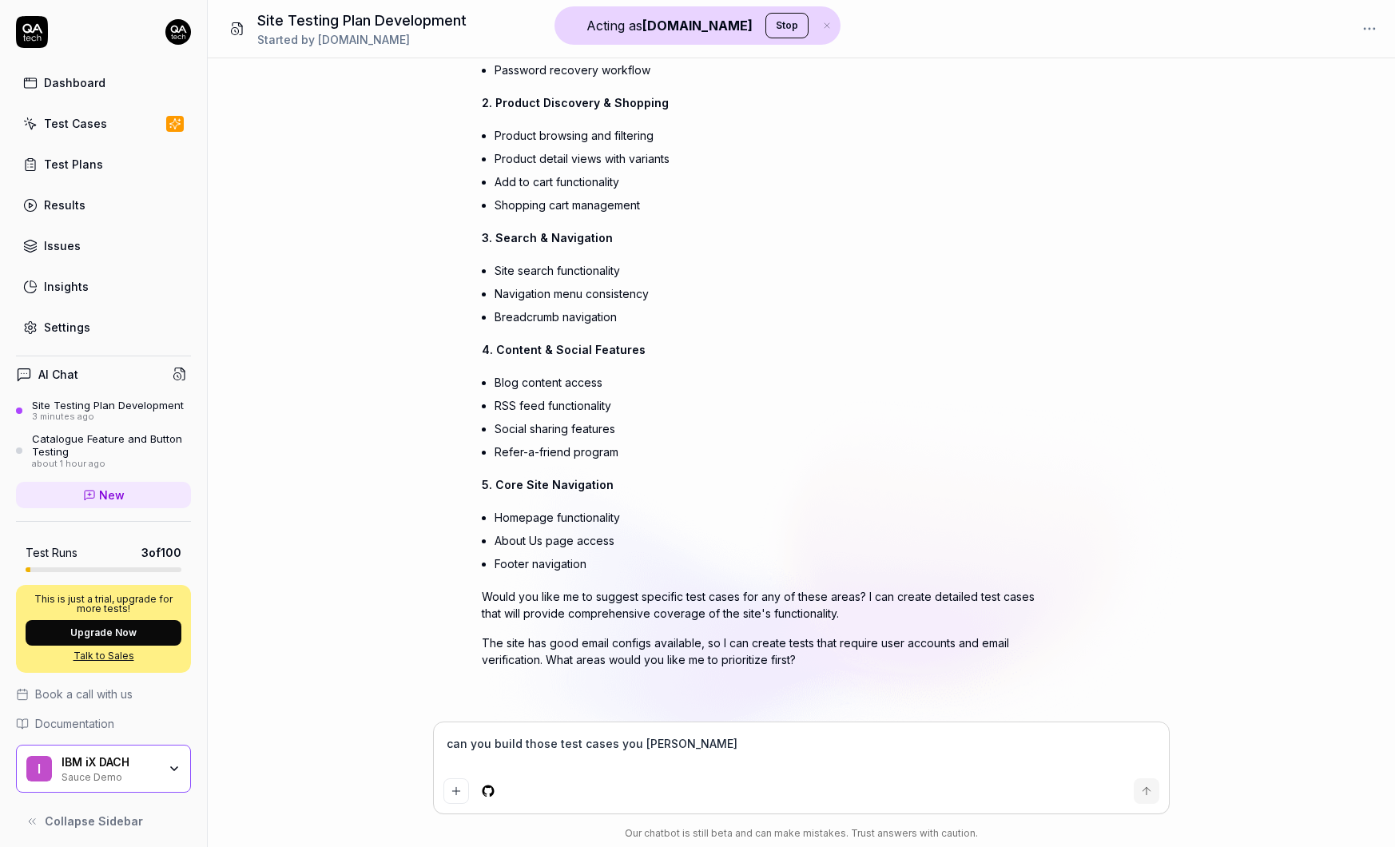
type textarea "can you build those test cases you sugge"
type textarea "*"
type textarea "can you build those test cases you sugges"
type textarea "*"
type textarea "can you build those test cases you suggest"
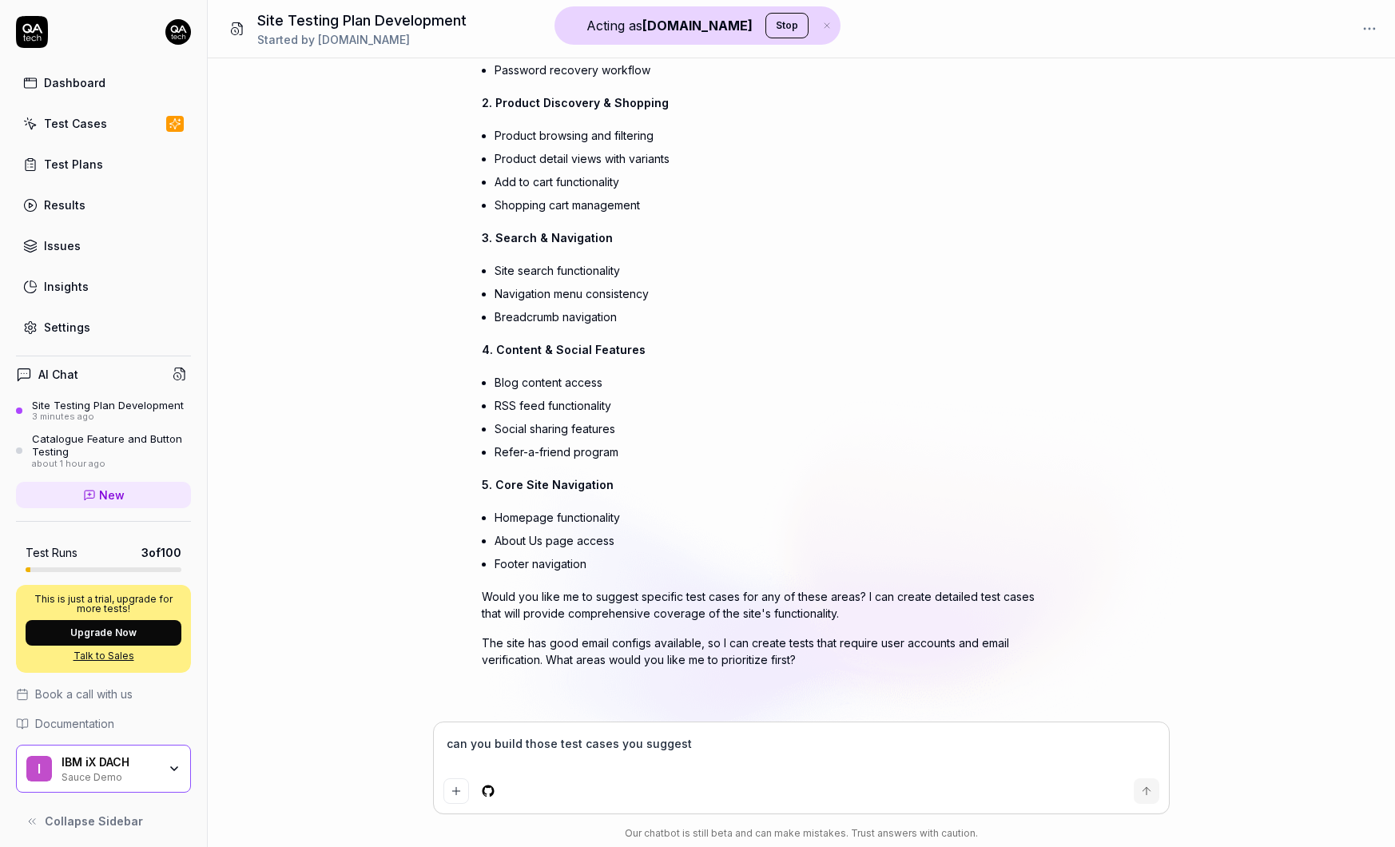
type textarea "*"
type textarea "can you build those test cases you suggeste"
type textarea "*"
type textarea "can you build those test cases you suggested"
type textarea "*"
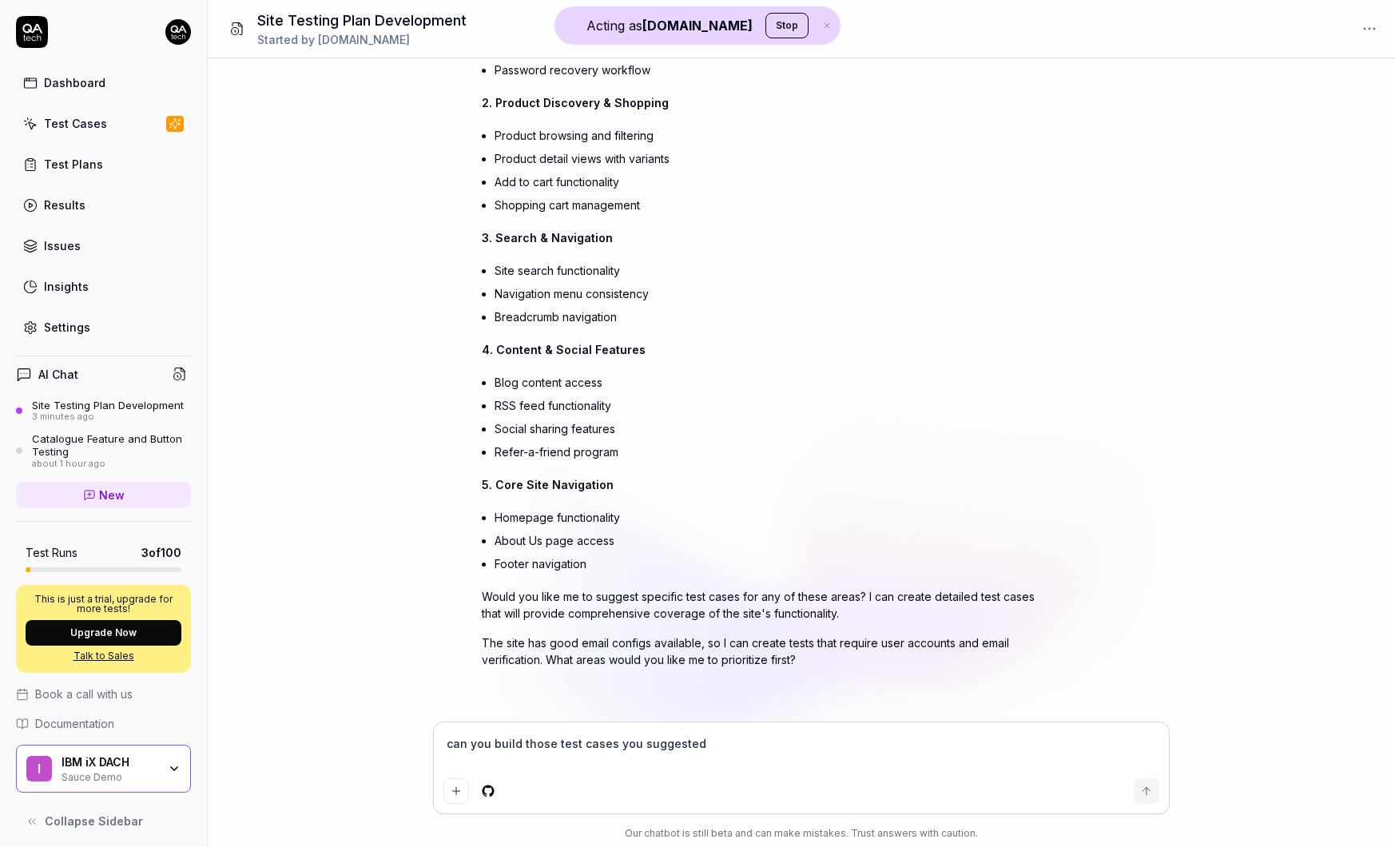
type textarea "can you build those test cases you suggested"
type textarea "*"
type textarea "can you build those test cases you suggested p"
type textarea "*"
type textarea "can you build those test cases you suggested pl"
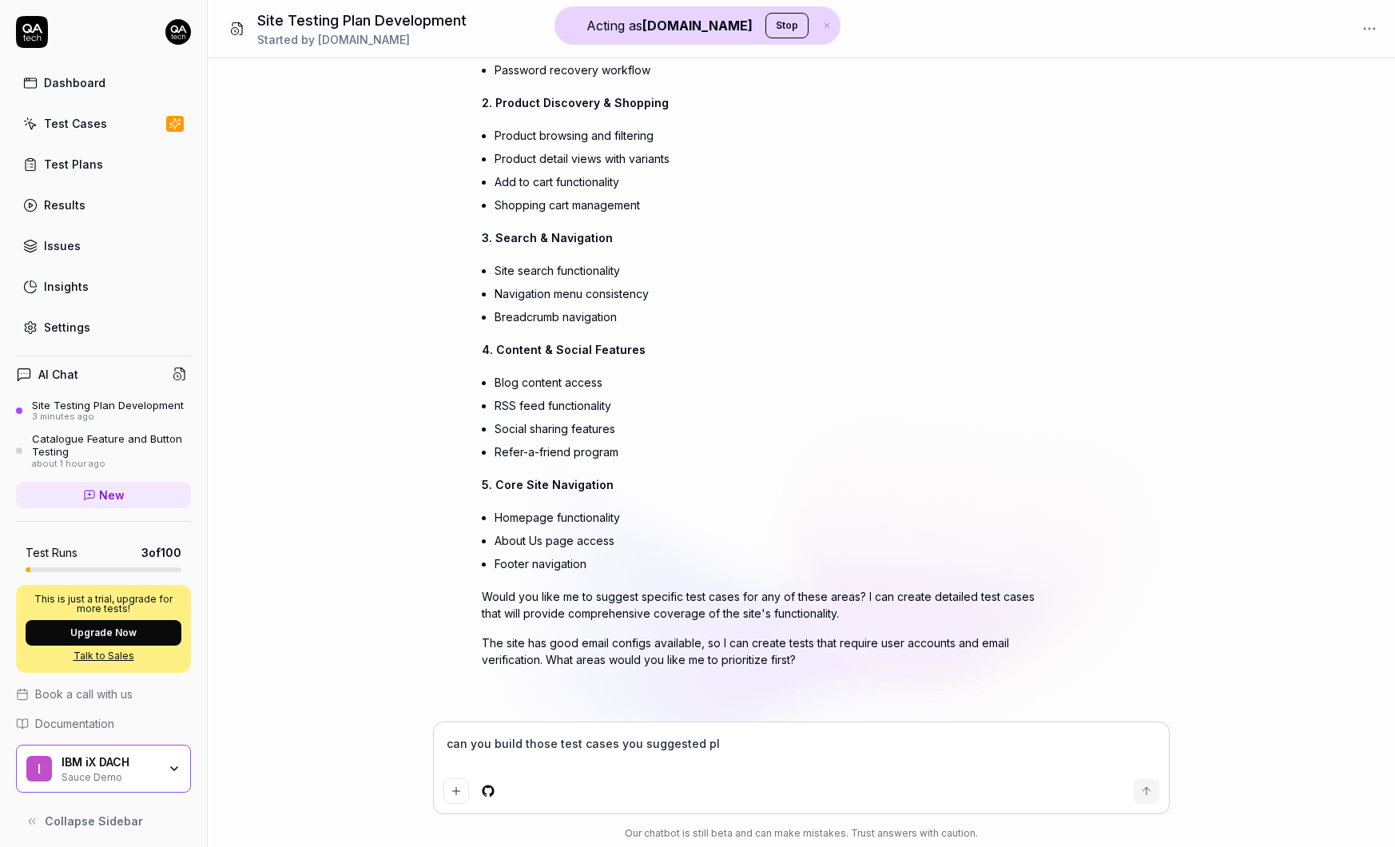
type textarea "*"
type textarea "can you build those test cases you suggested ple"
type textarea "*"
type textarea "can you build those test cases you suggested plea"
type textarea "*"
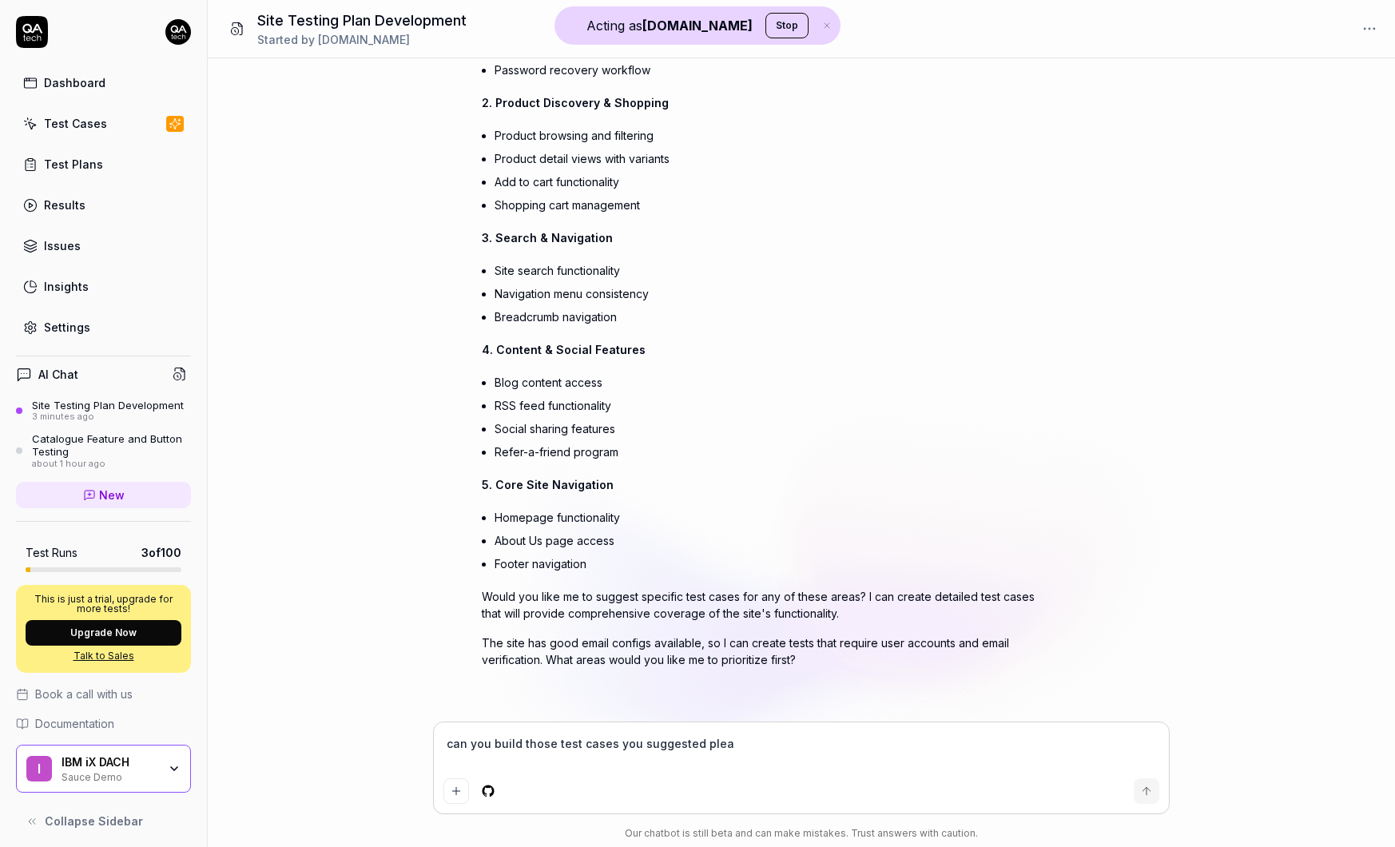
type textarea "can you build those test cases you suggested pleas"
type textarea "*"
type textarea "can you build those test cases you suggested please"
type textarea "*"
type textarea "can you build those test cases you suggested please?"
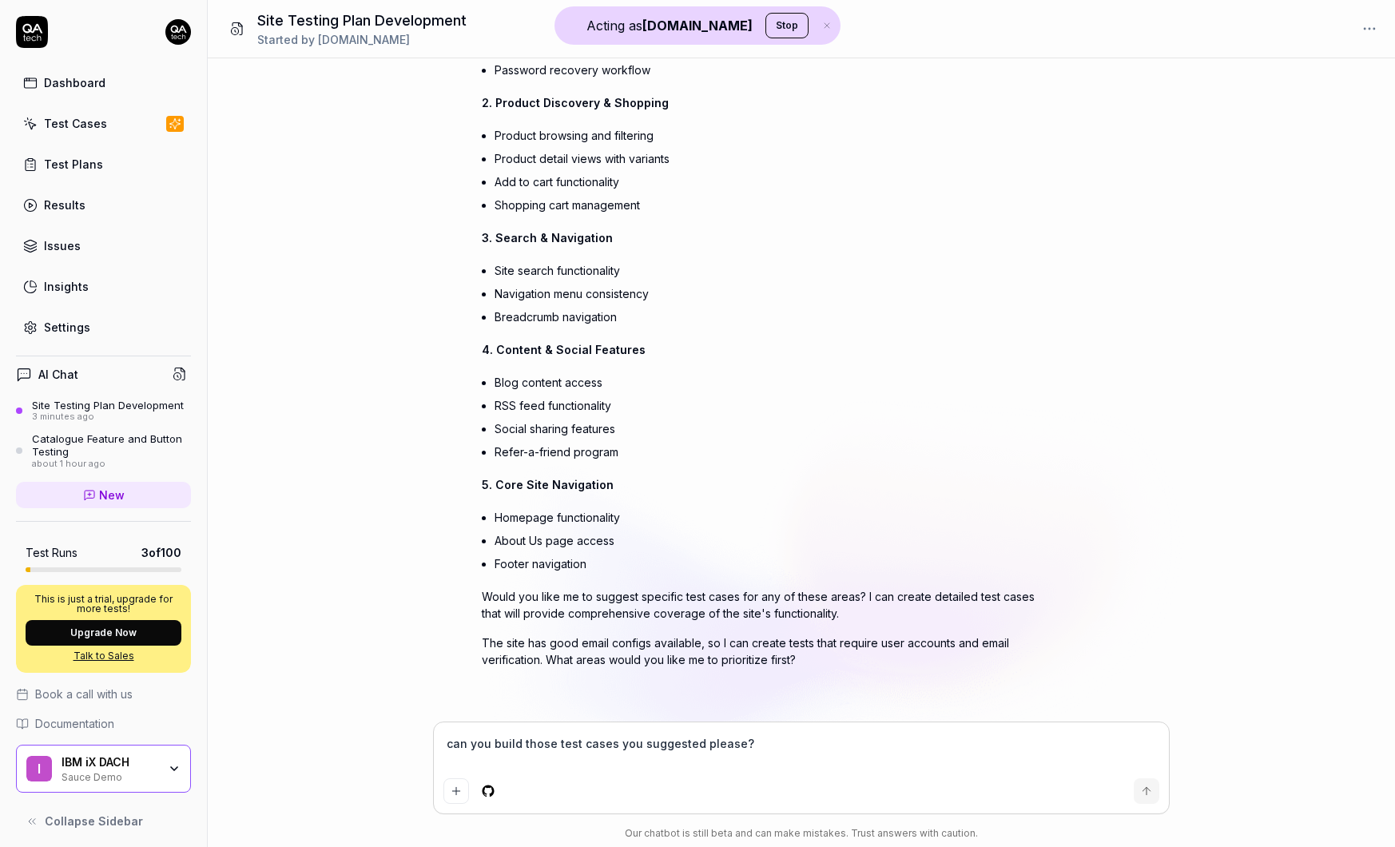
type textarea "*"
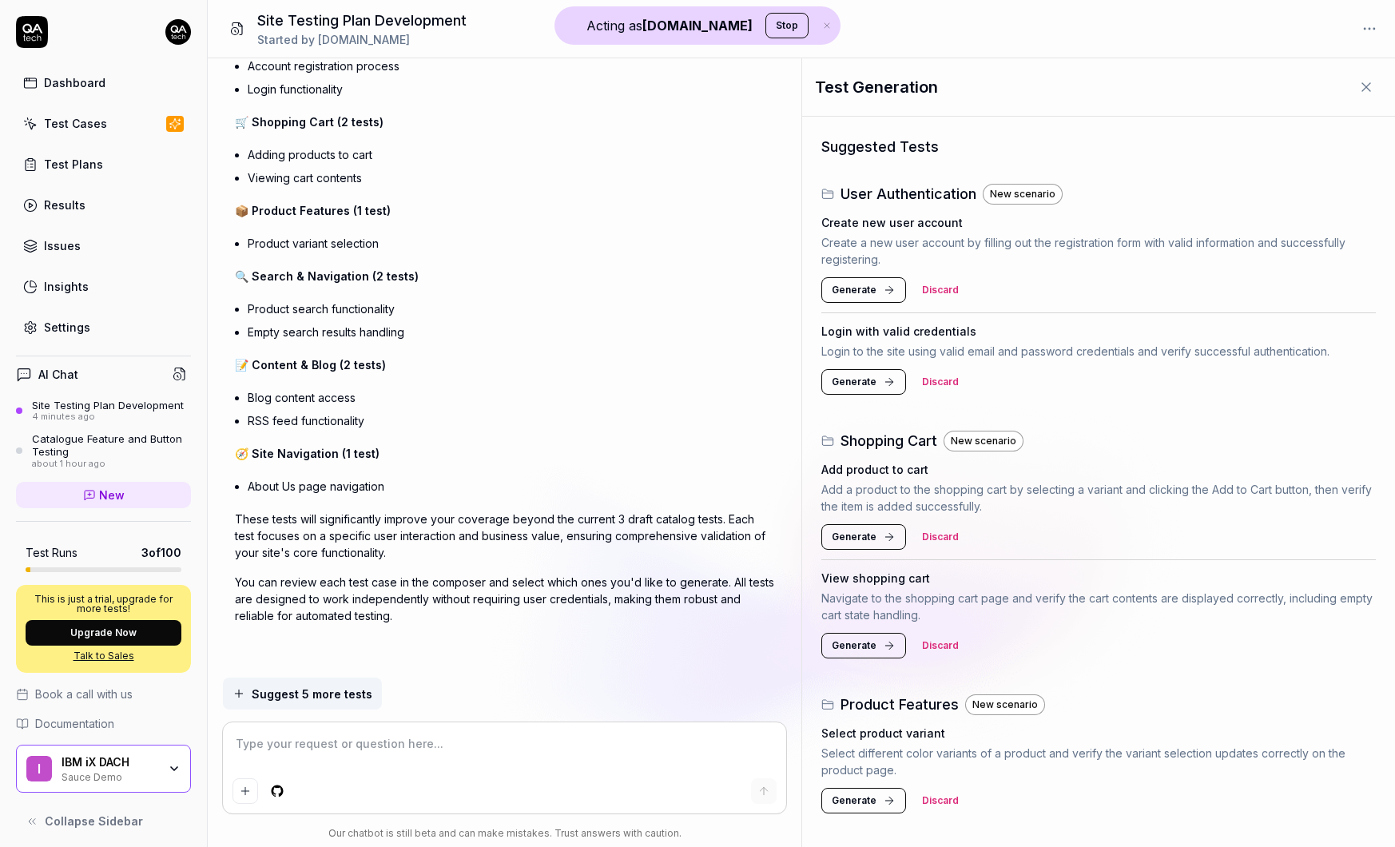
scroll to position [1427, 0]
click at [889, 297] on button "Generate" at bounding box center [864, 290] width 85 height 26
click at [875, 381] on button "Generate" at bounding box center [864, 382] width 85 height 26
click at [856, 535] on span "Generate" at bounding box center [854, 537] width 45 height 14
click at [856, 646] on span "Generate" at bounding box center [854, 646] width 45 height 14
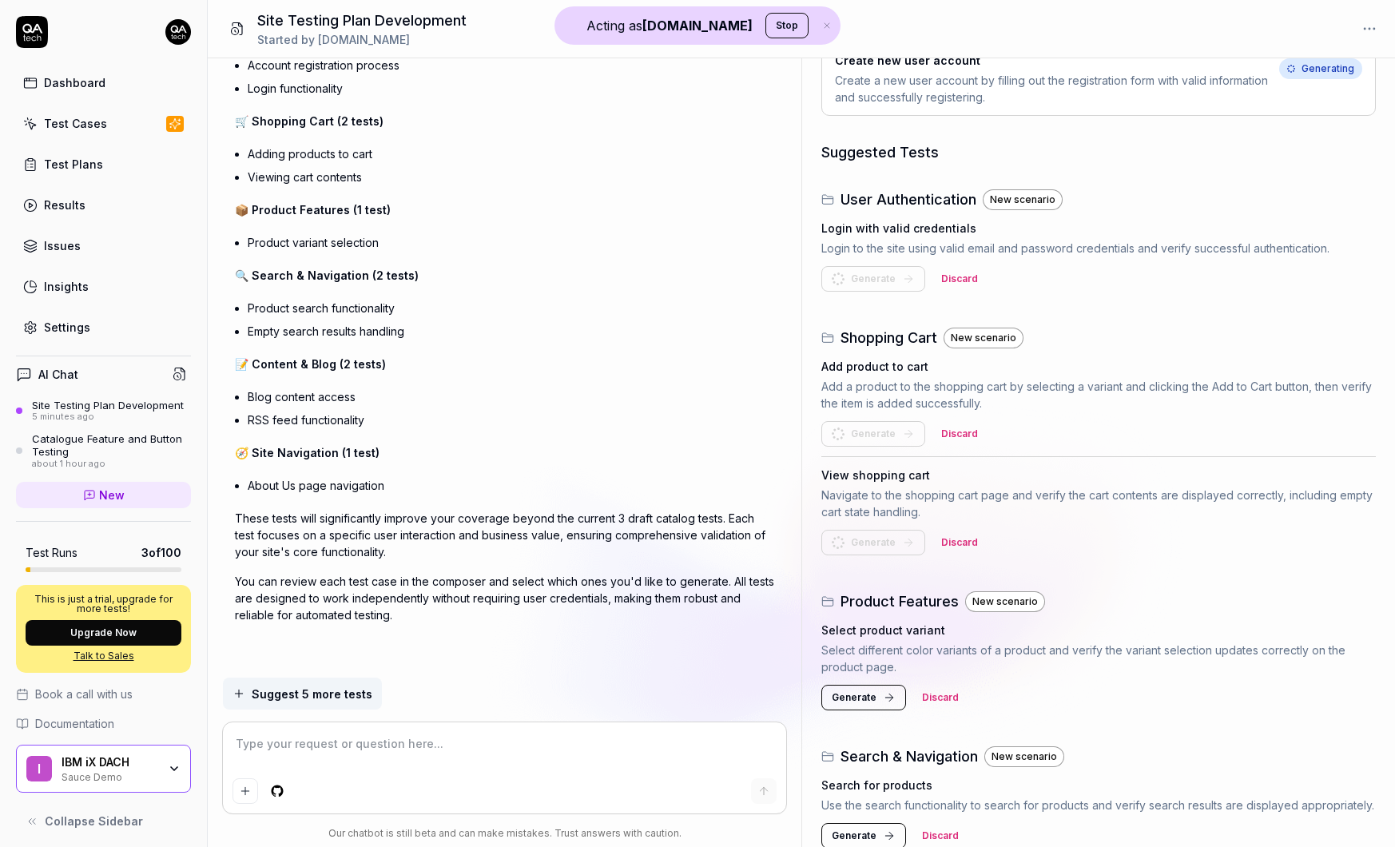
scroll to position [170, 0]
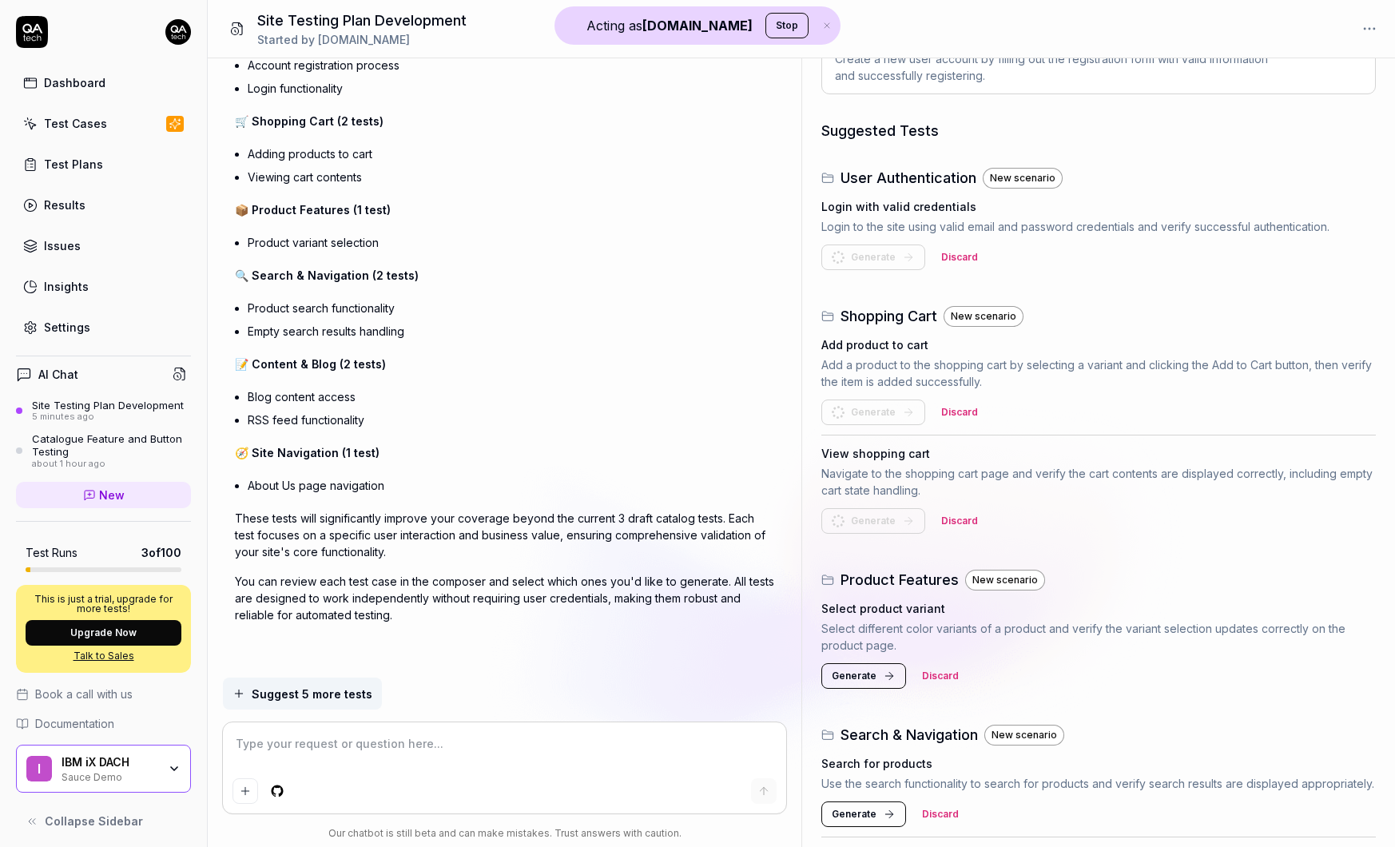
click at [883, 678] on icon at bounding box center [889, 676] width 13 height 13
click at [858, 822] on span "Generate" at bounding box center [854, 814] width 45 height 14
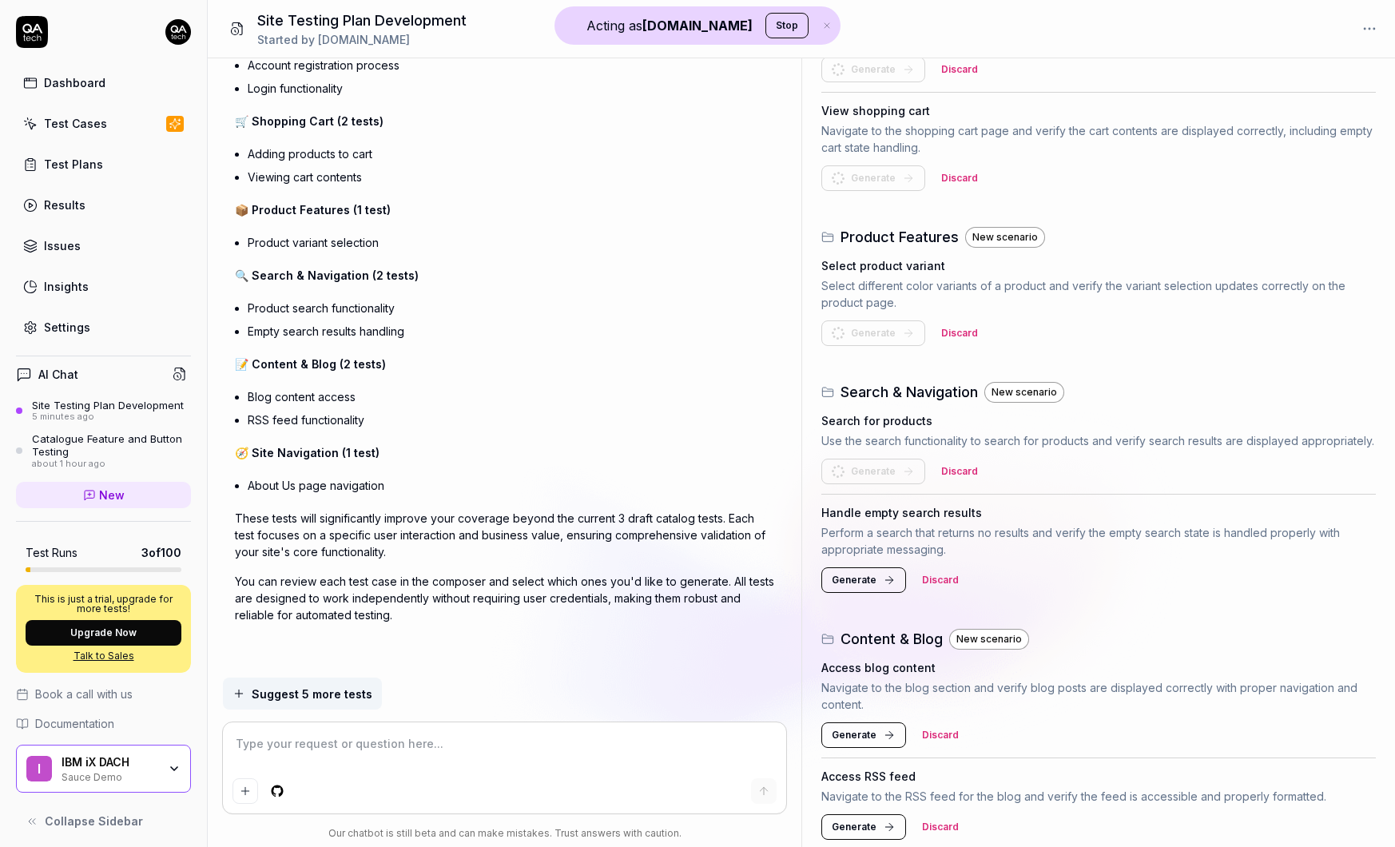
scroll to position [547, 0]
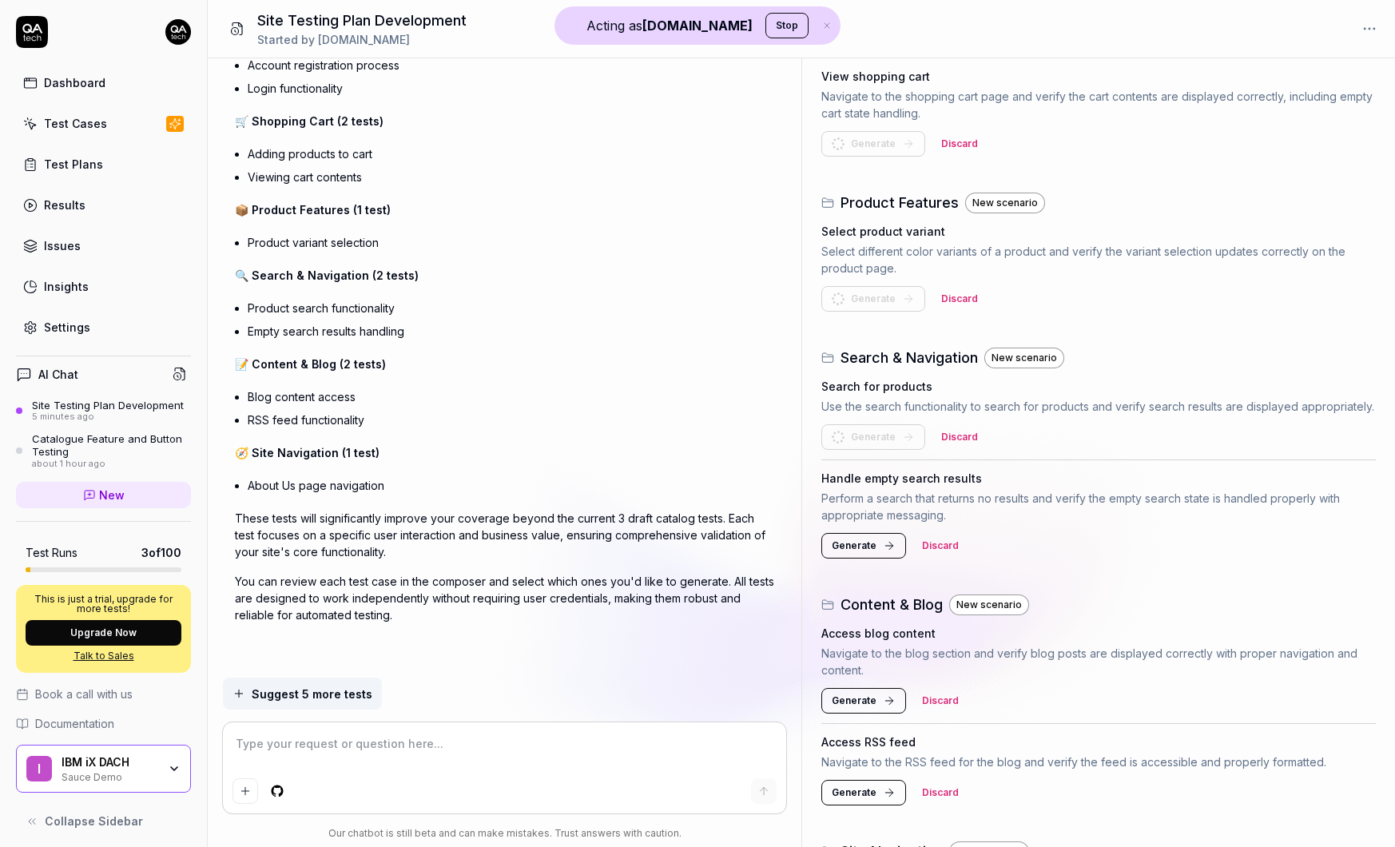
click at [879, 559] on button "Generate" at bounding box center [864, 546] width 85 height 26
click at [862, 708] on span "Generate" at bounding box center [854, 701] width 45 height 14
click at [862, 800] on span "Generate" at bounding box center [854, 793] width 45 height 14
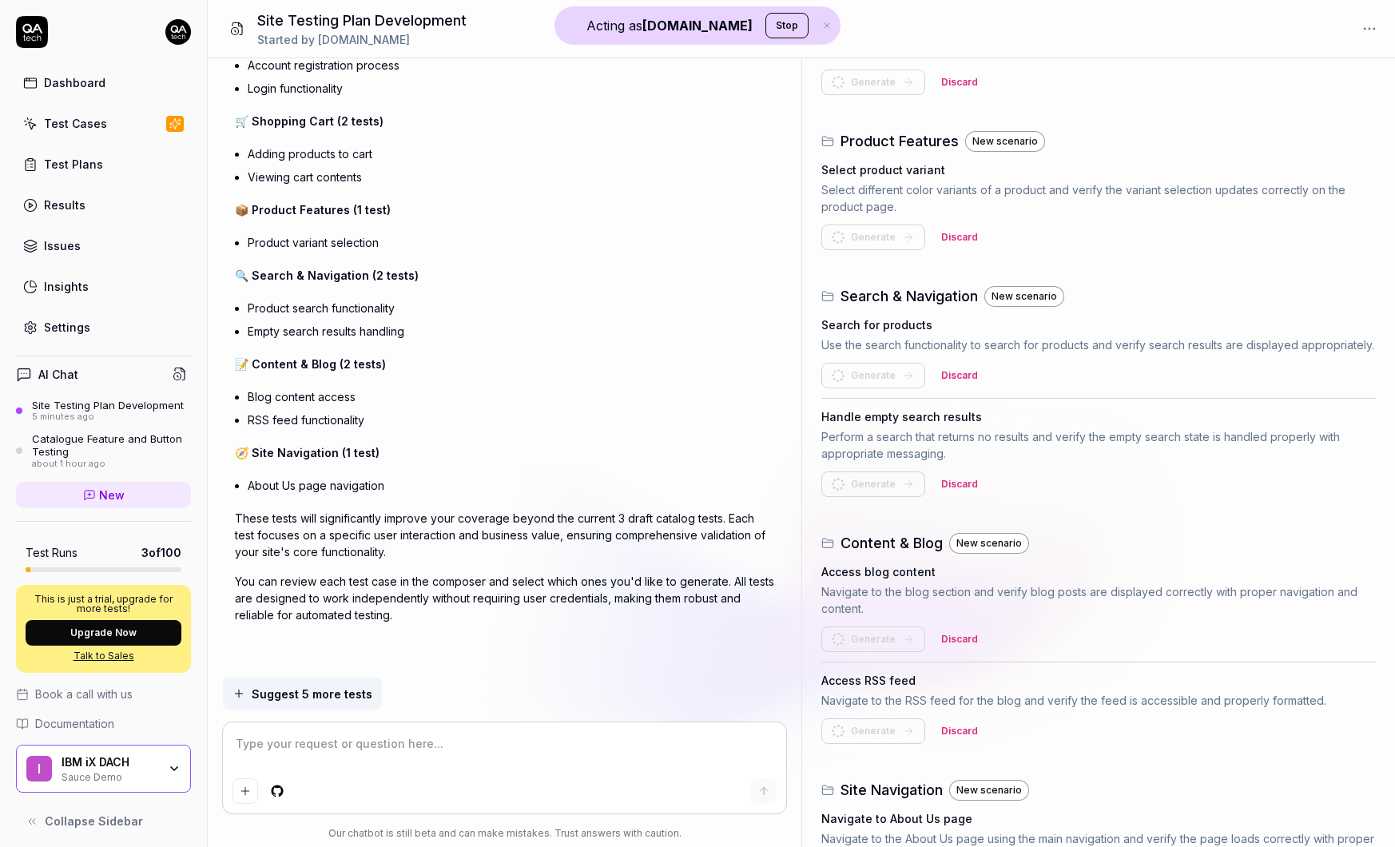
scroll to position [706, 0]
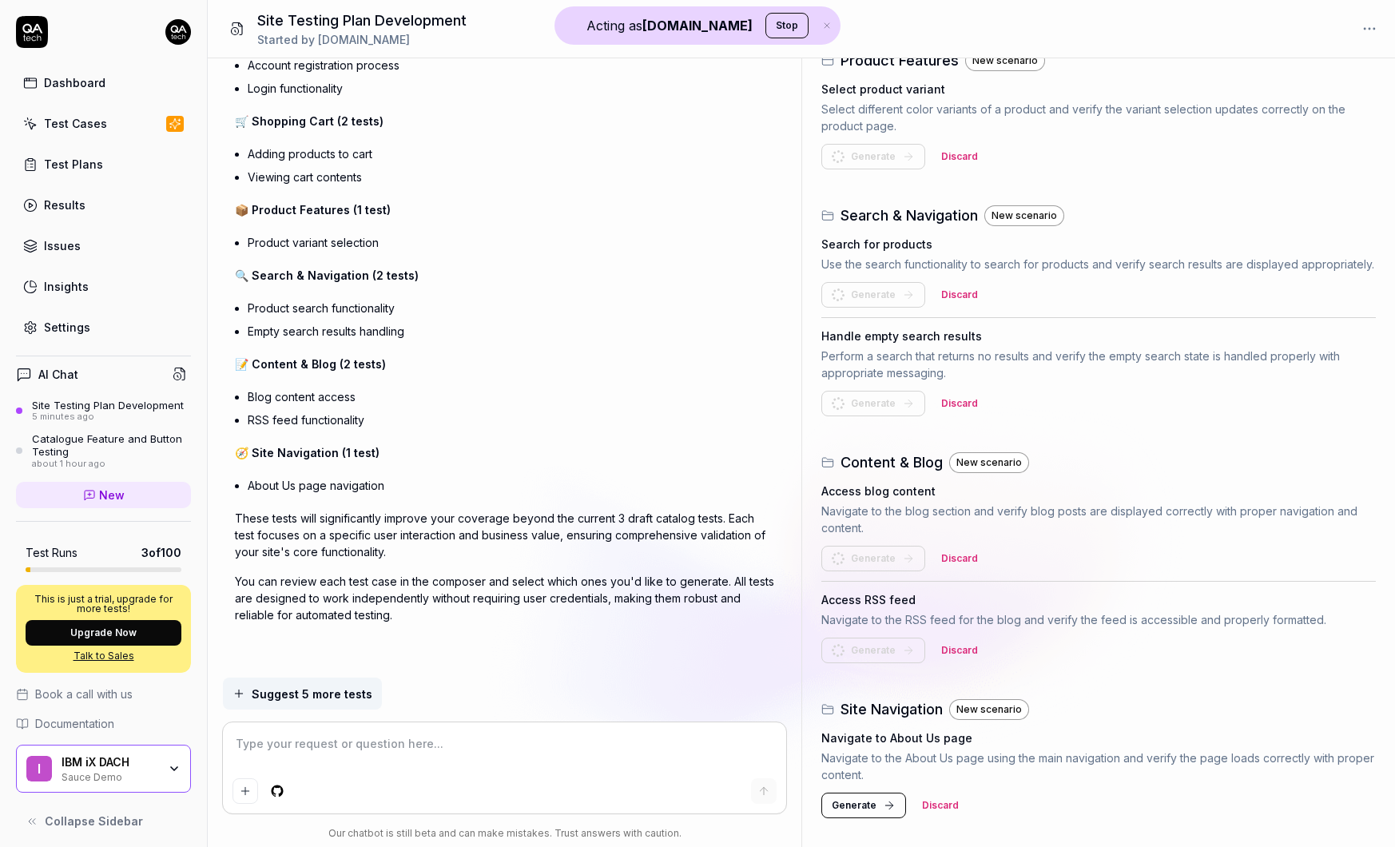
click at [863, 804] on span "Generate" at bounding box center [854, 805] width 45 height 14
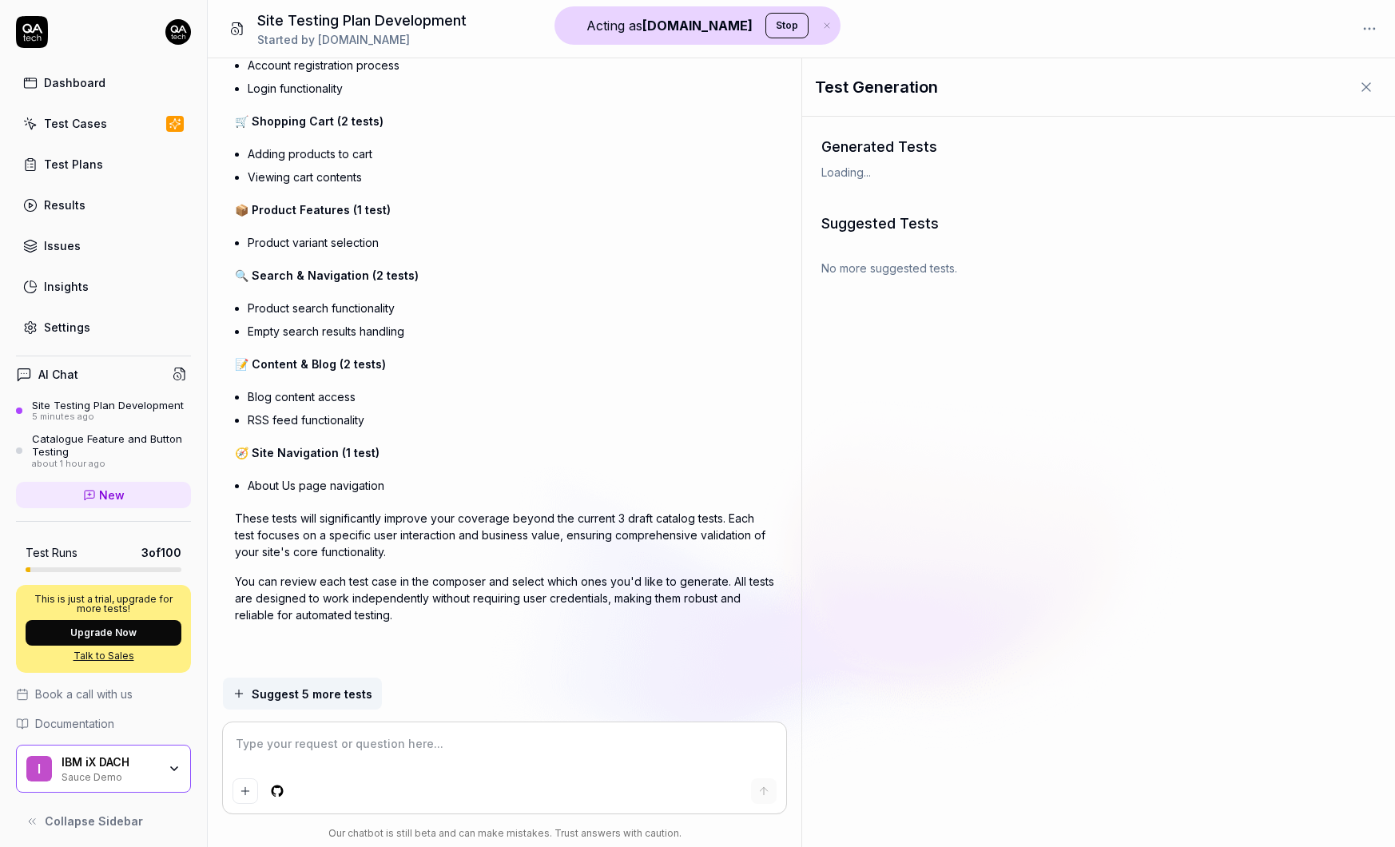
type textarea "*"
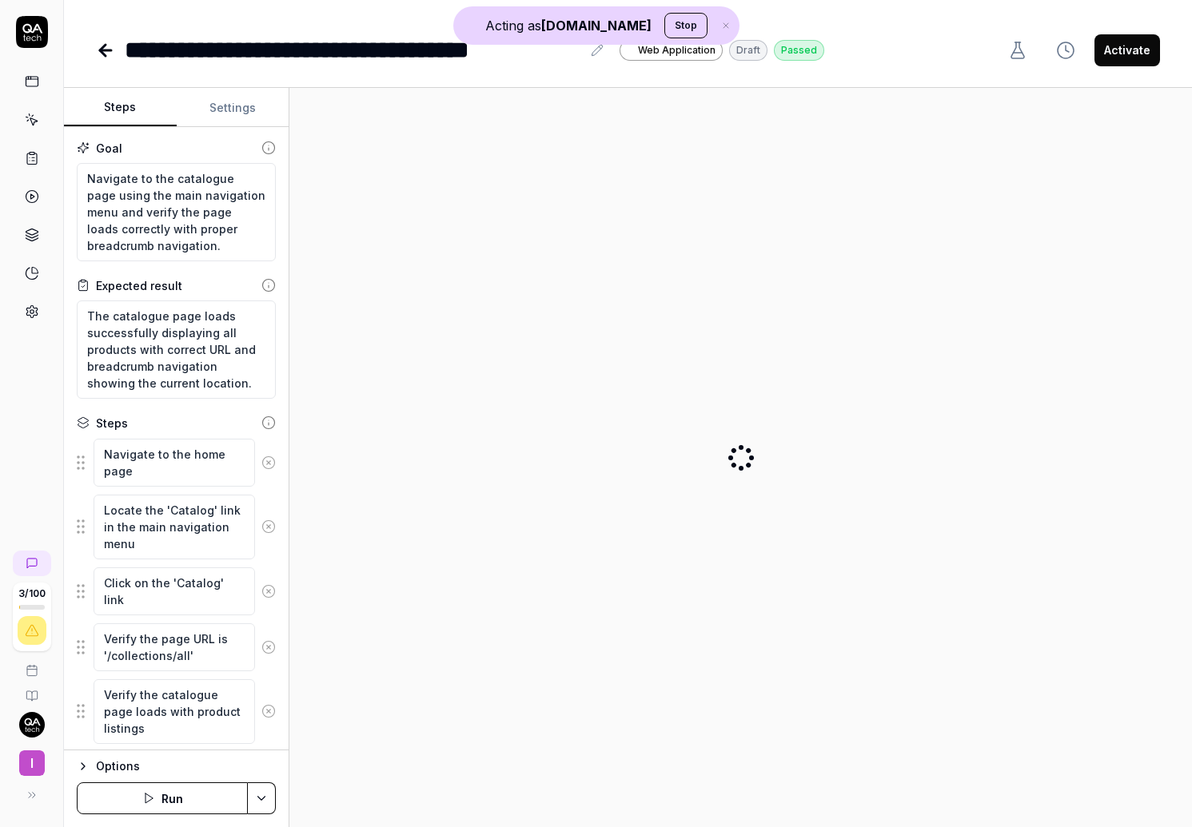
type textarea "*"
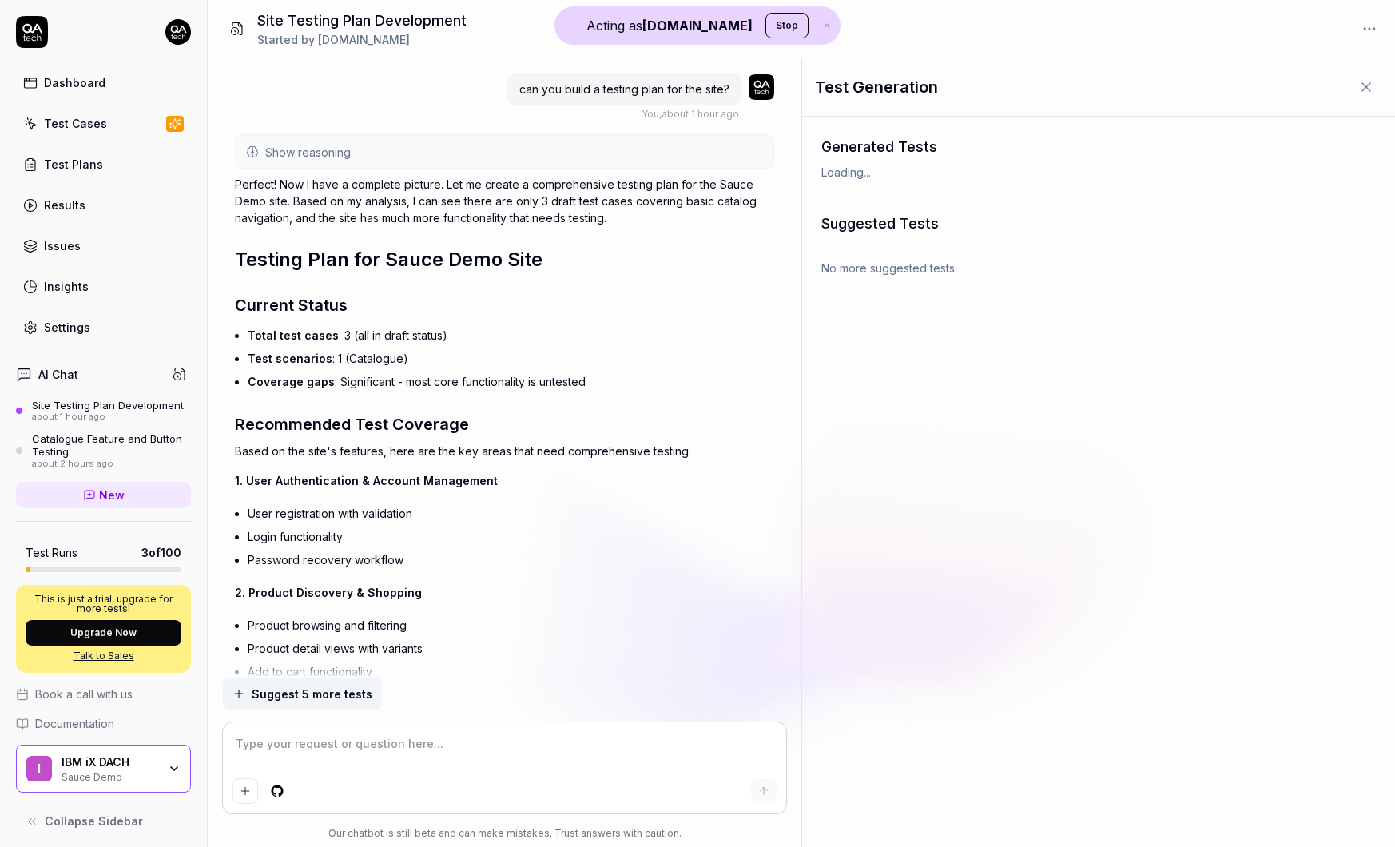
scroll to position [1427, 0]
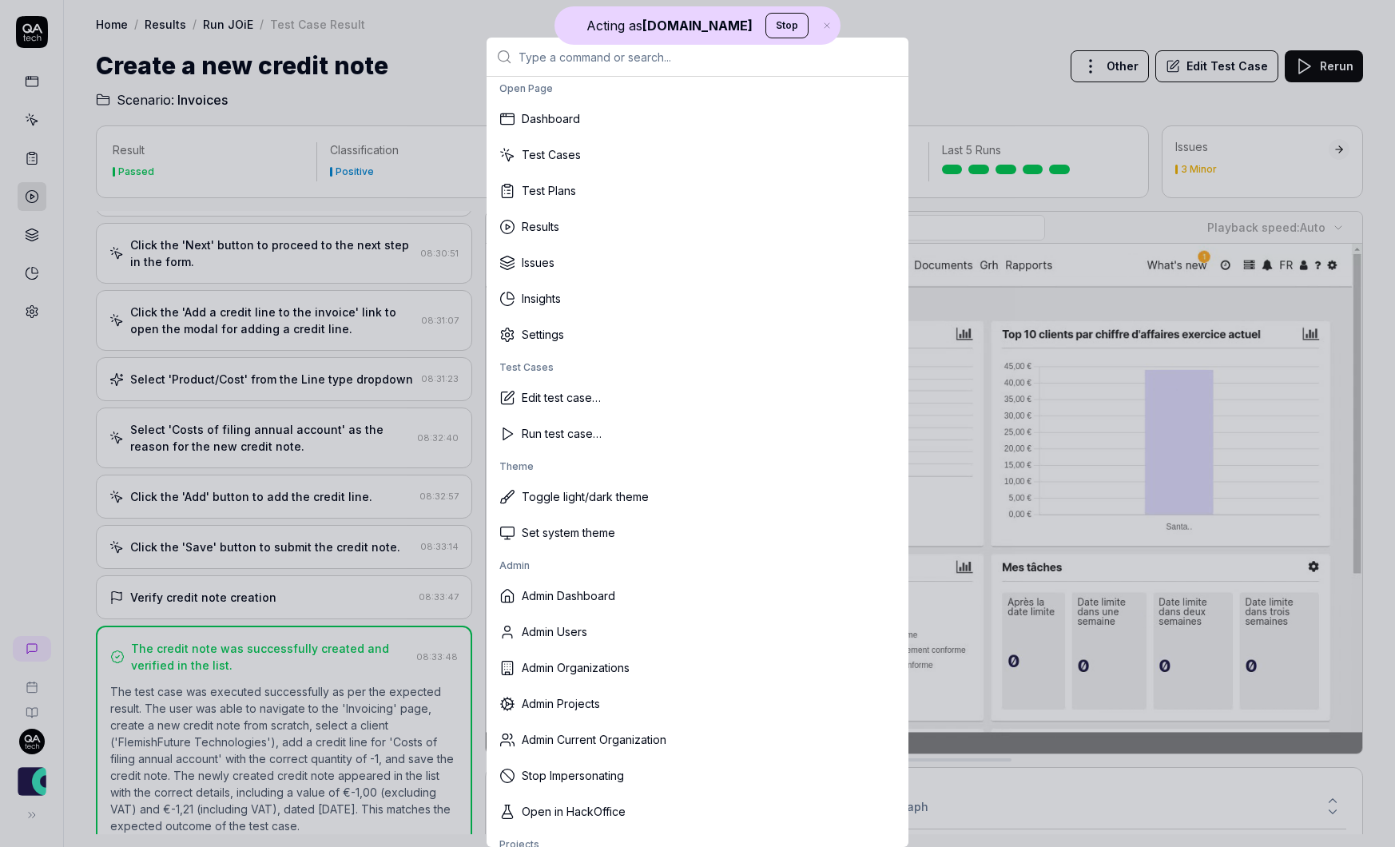
scroll to position [112, 0]
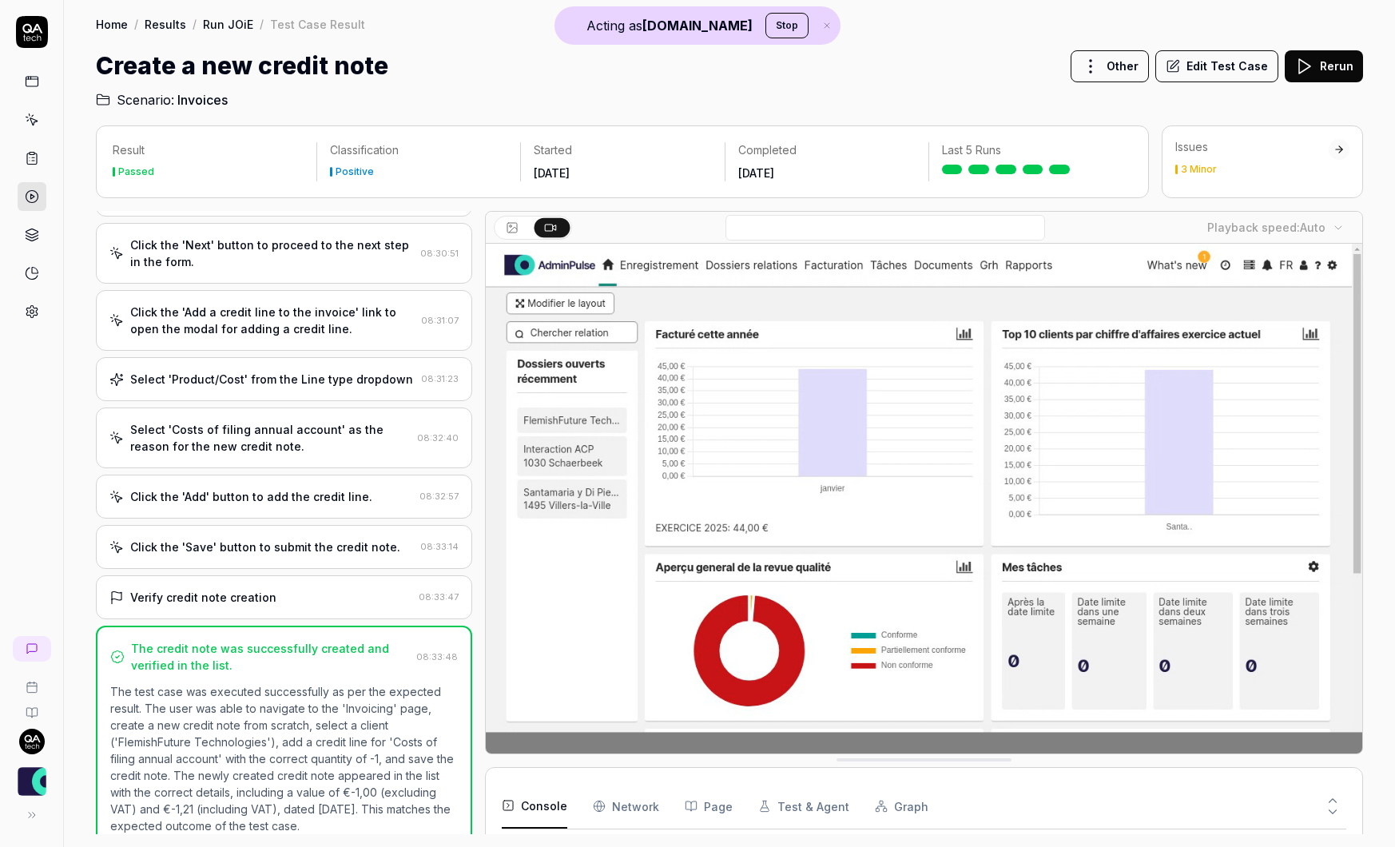
click at [766, 36] on button "Stop" at bounding box center [787, 26] width 43 height 26
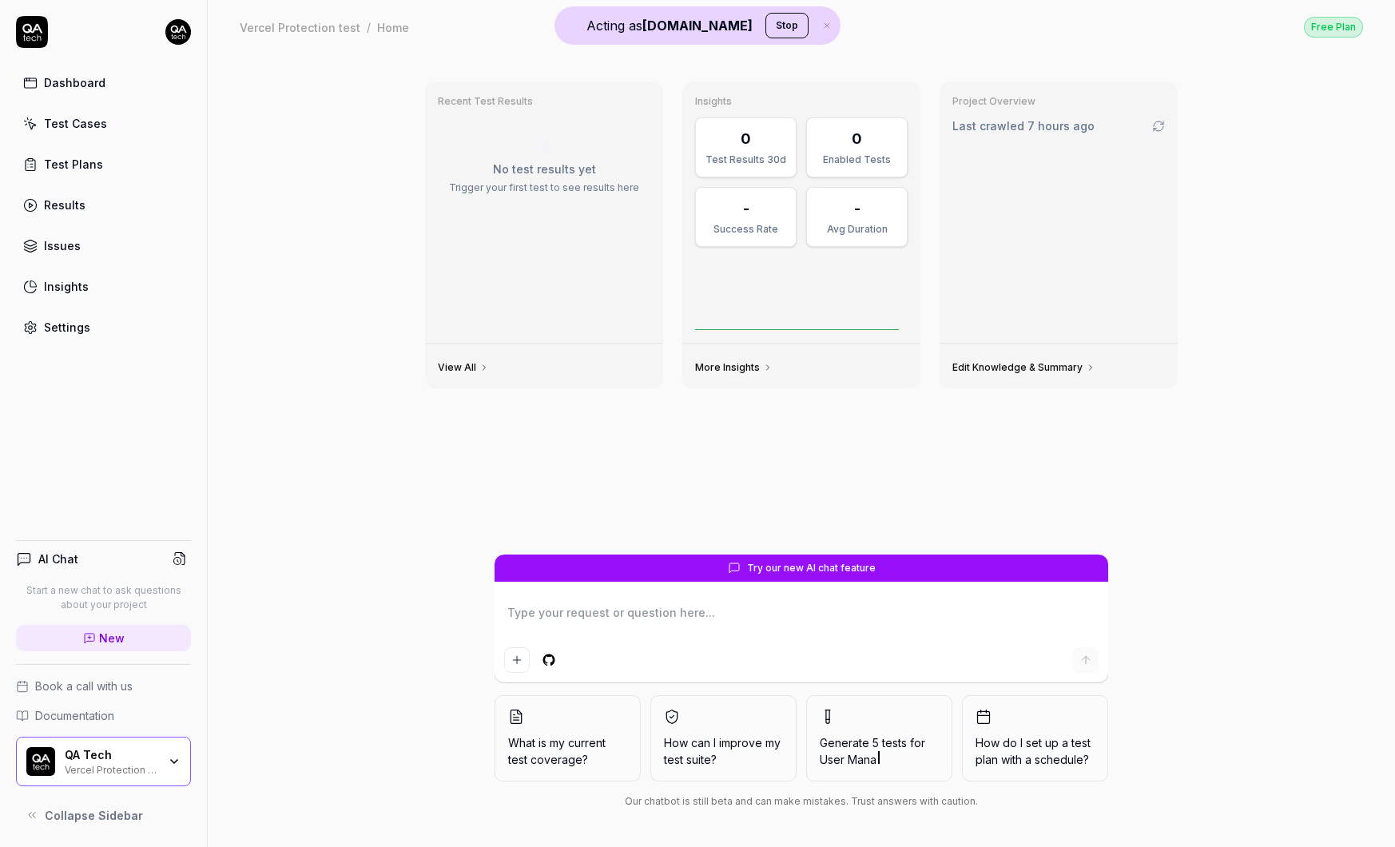
type textarea "*"
